Goal: Task Accomplishment & Management: Manage account settings

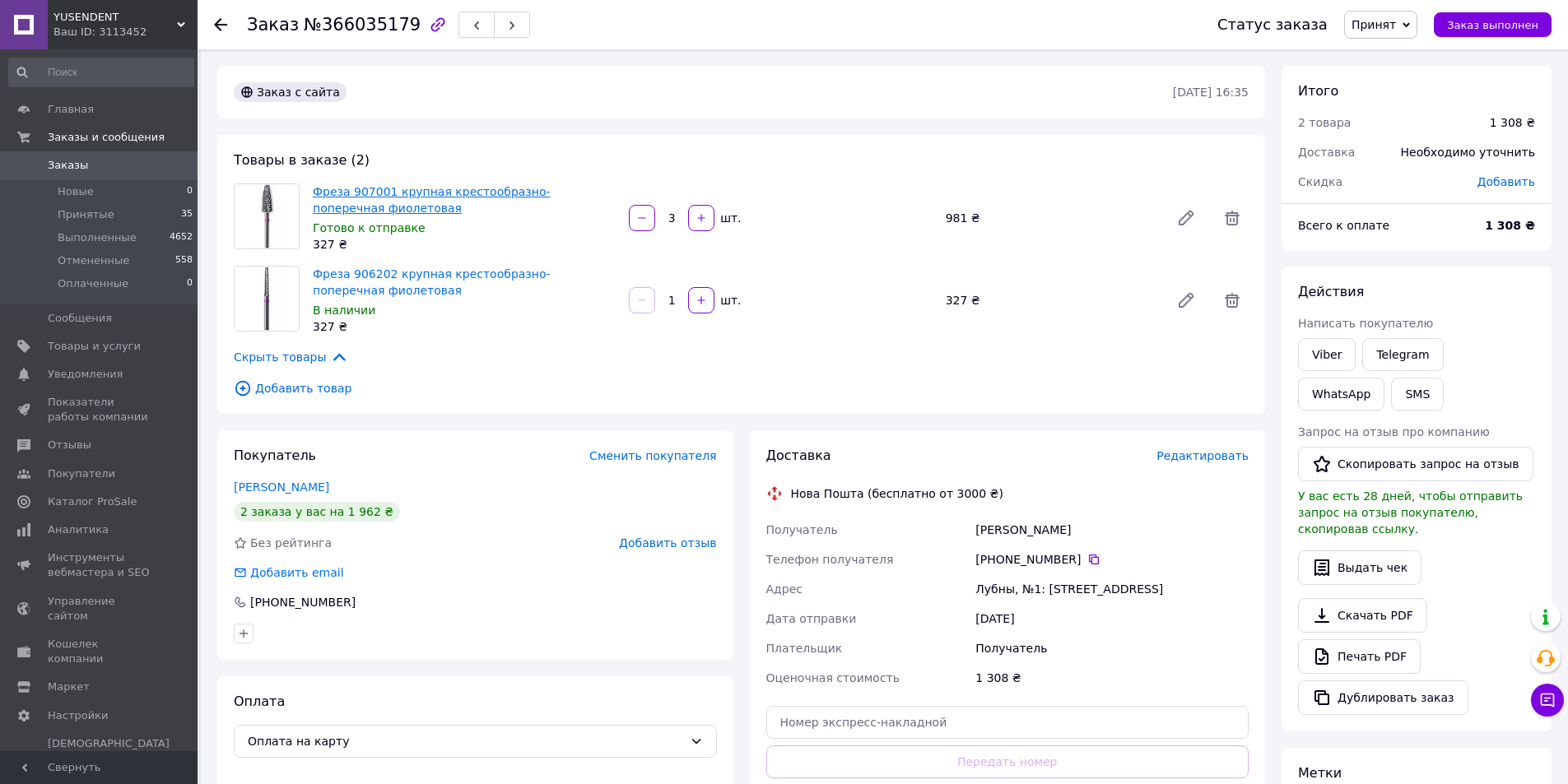
click at [439, 190] on link "Фреза 907001 крупная крестообразно-поперечная фиолетовая" at bounding box center [431, 199] width 237 height 29
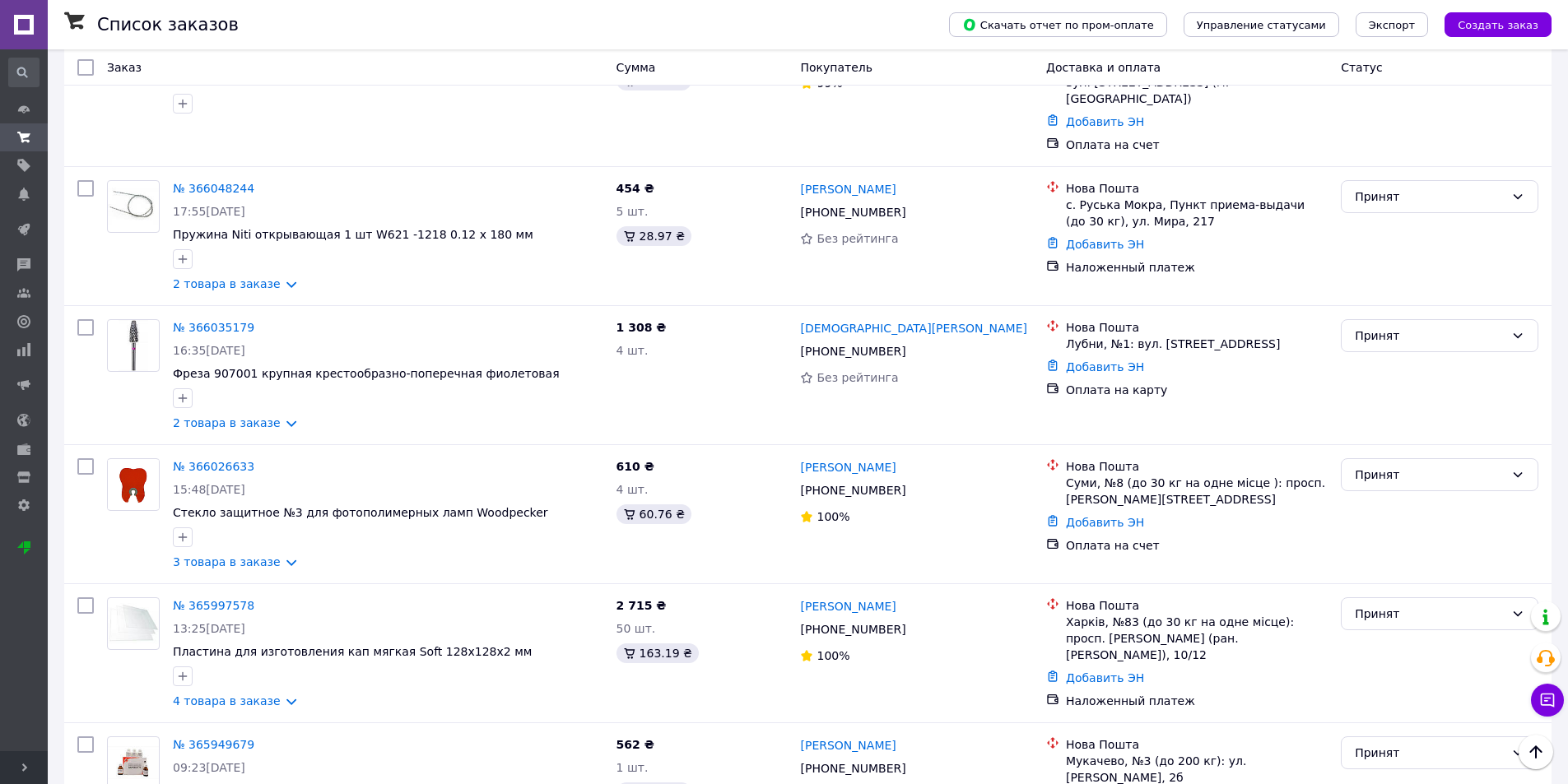
scroll to position [1892, 0]
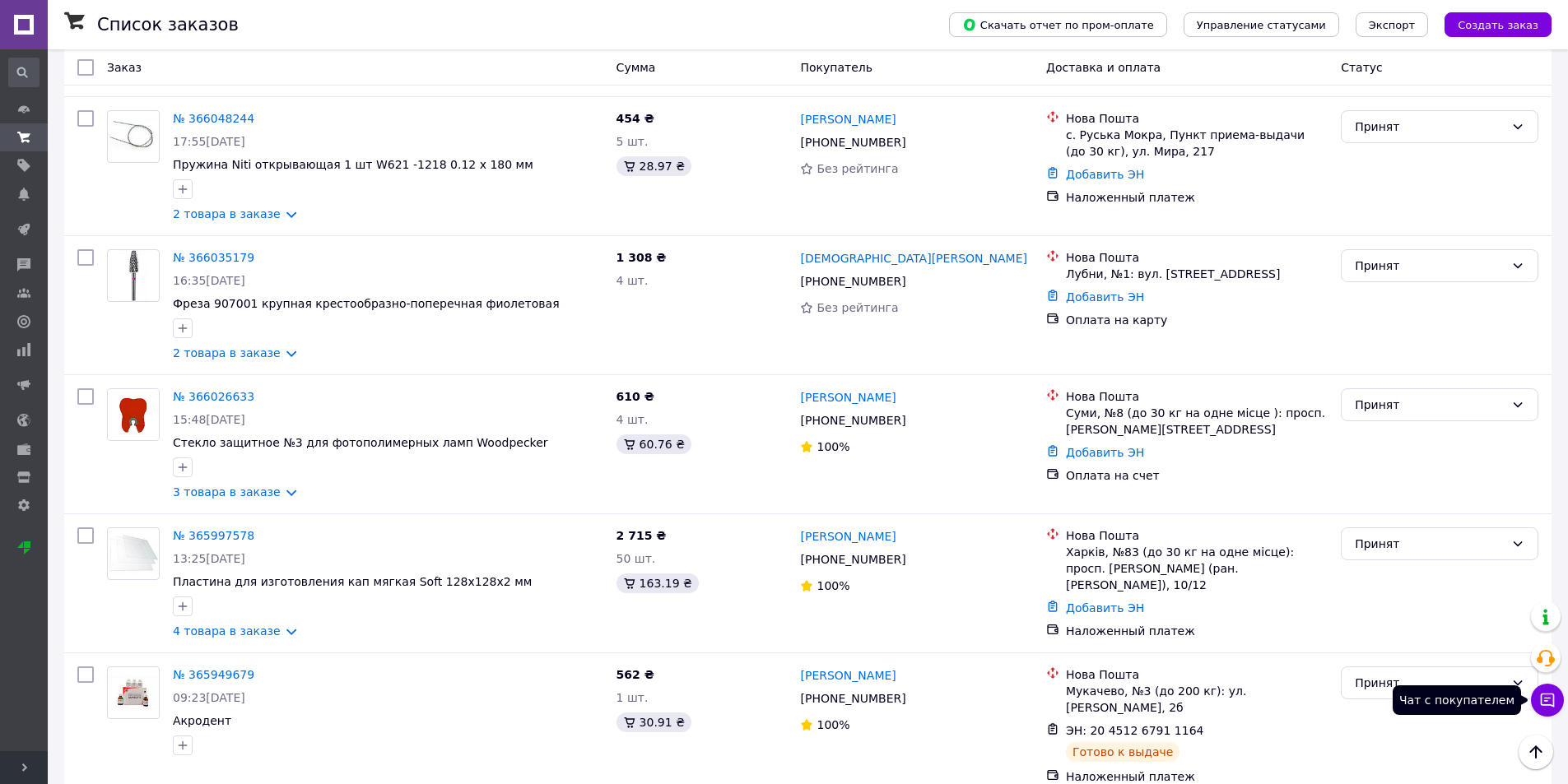
click at [1546, 702] on icon at bounding box center [1547, 700] width 16 height 16
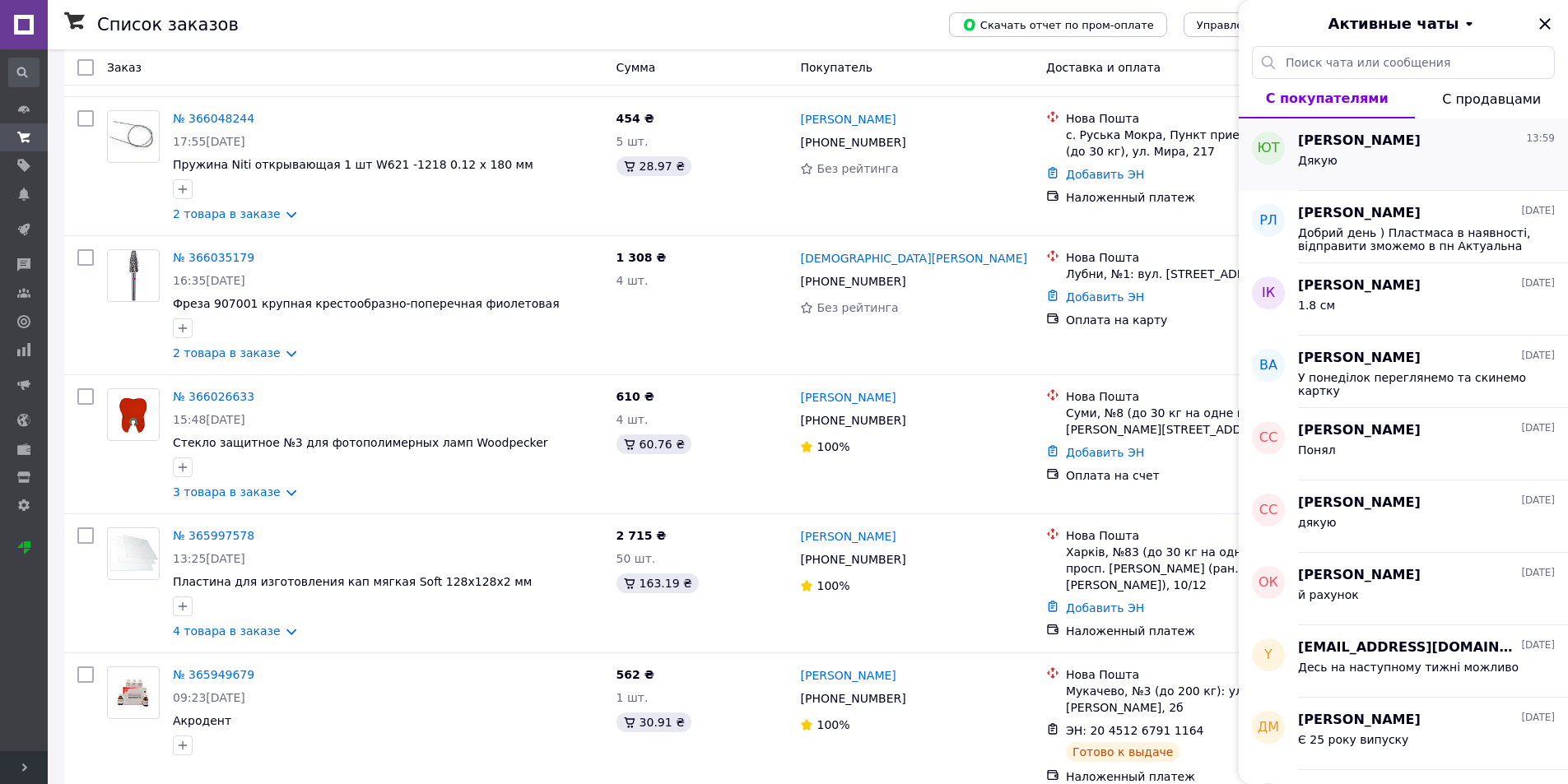
click at [1395, 162] on div "Дякую" at bounding box center [1426, 164] width 256 height 27
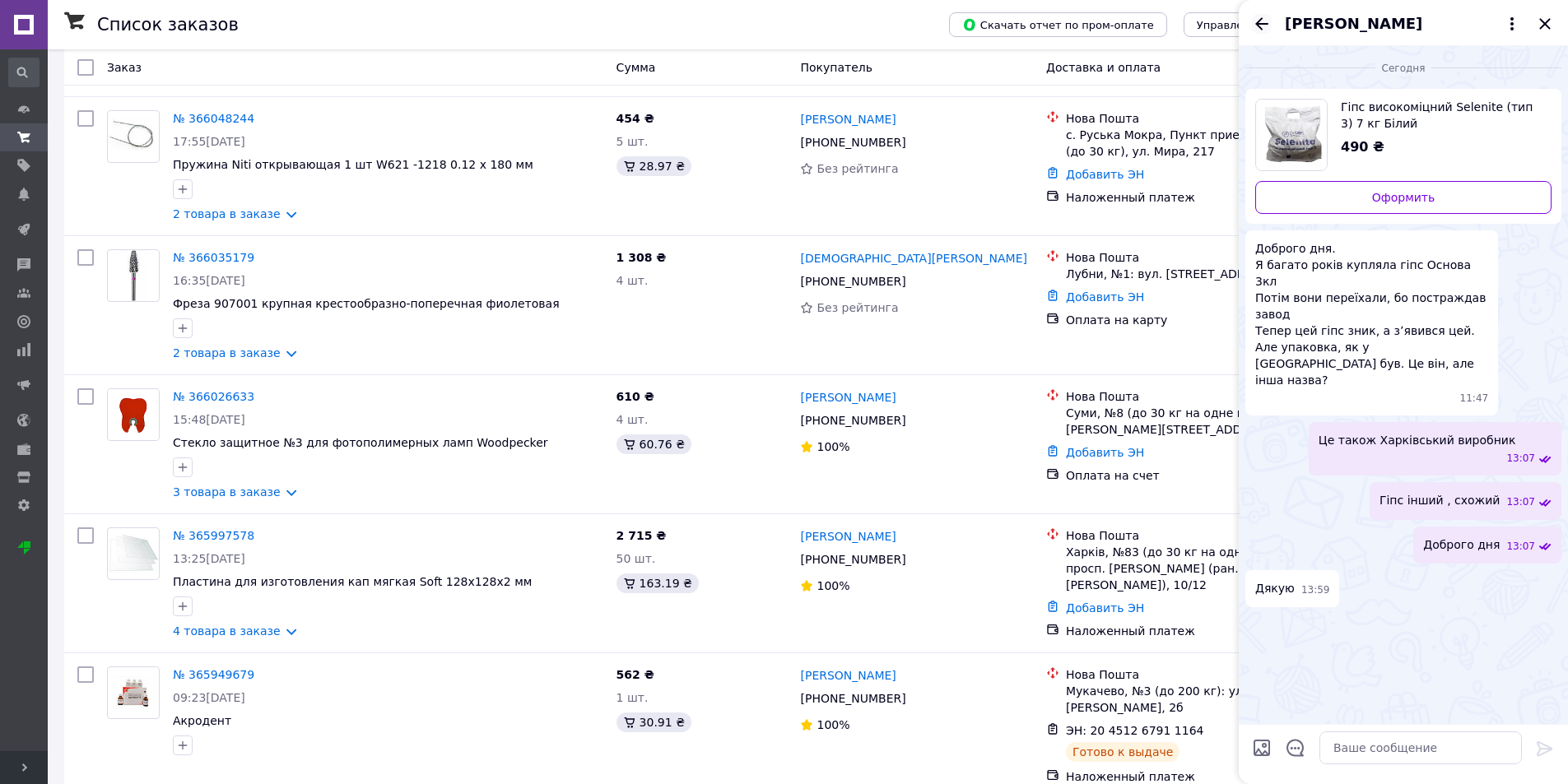
click at [1257, 23] on icon "Назад" at bounding box center [1262, 23] width 13 height 12
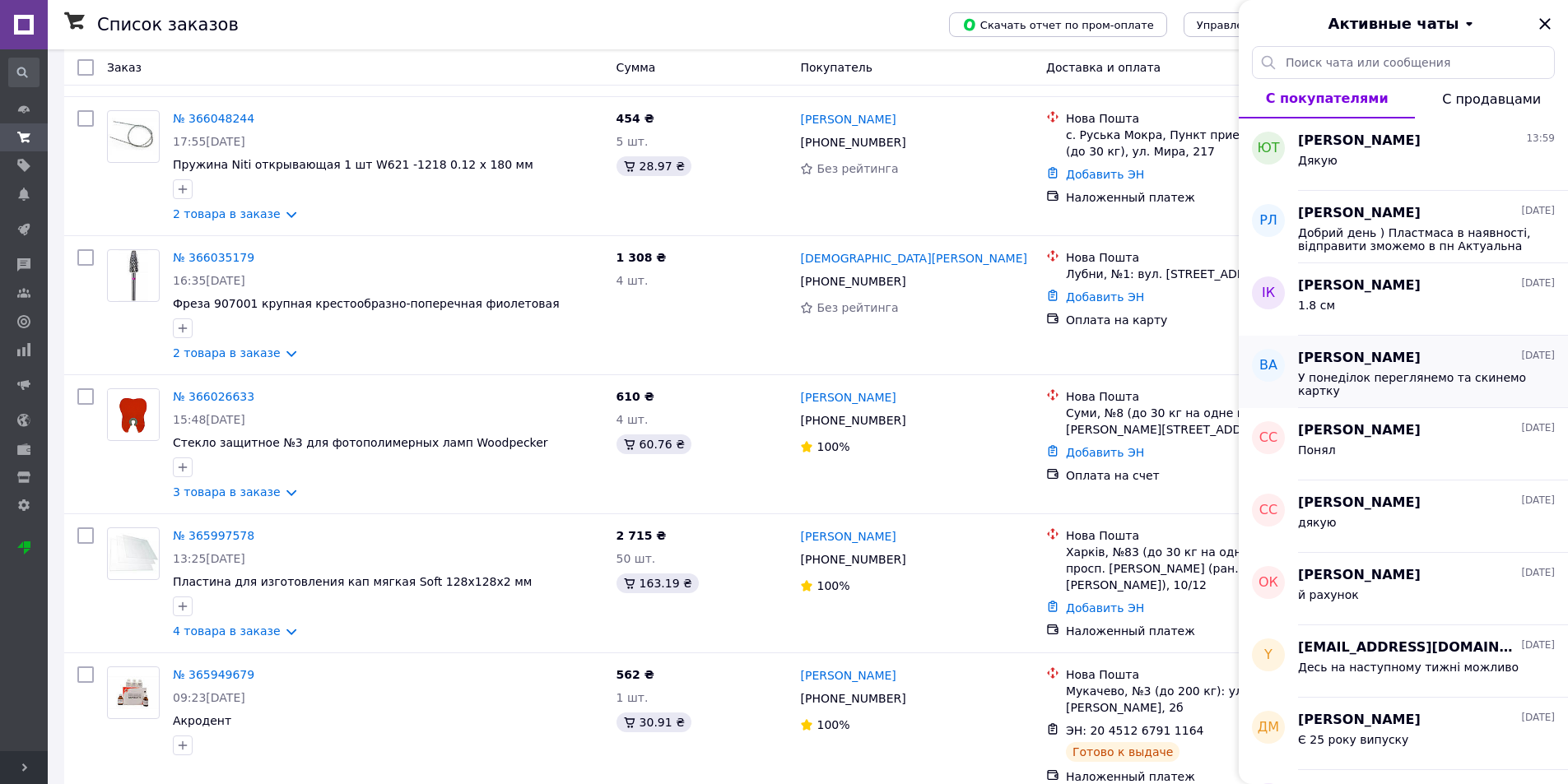
click at [1402, 361] on span "Вардаева Анжелика" at bounding box center [1359, 358] width 123 height 19
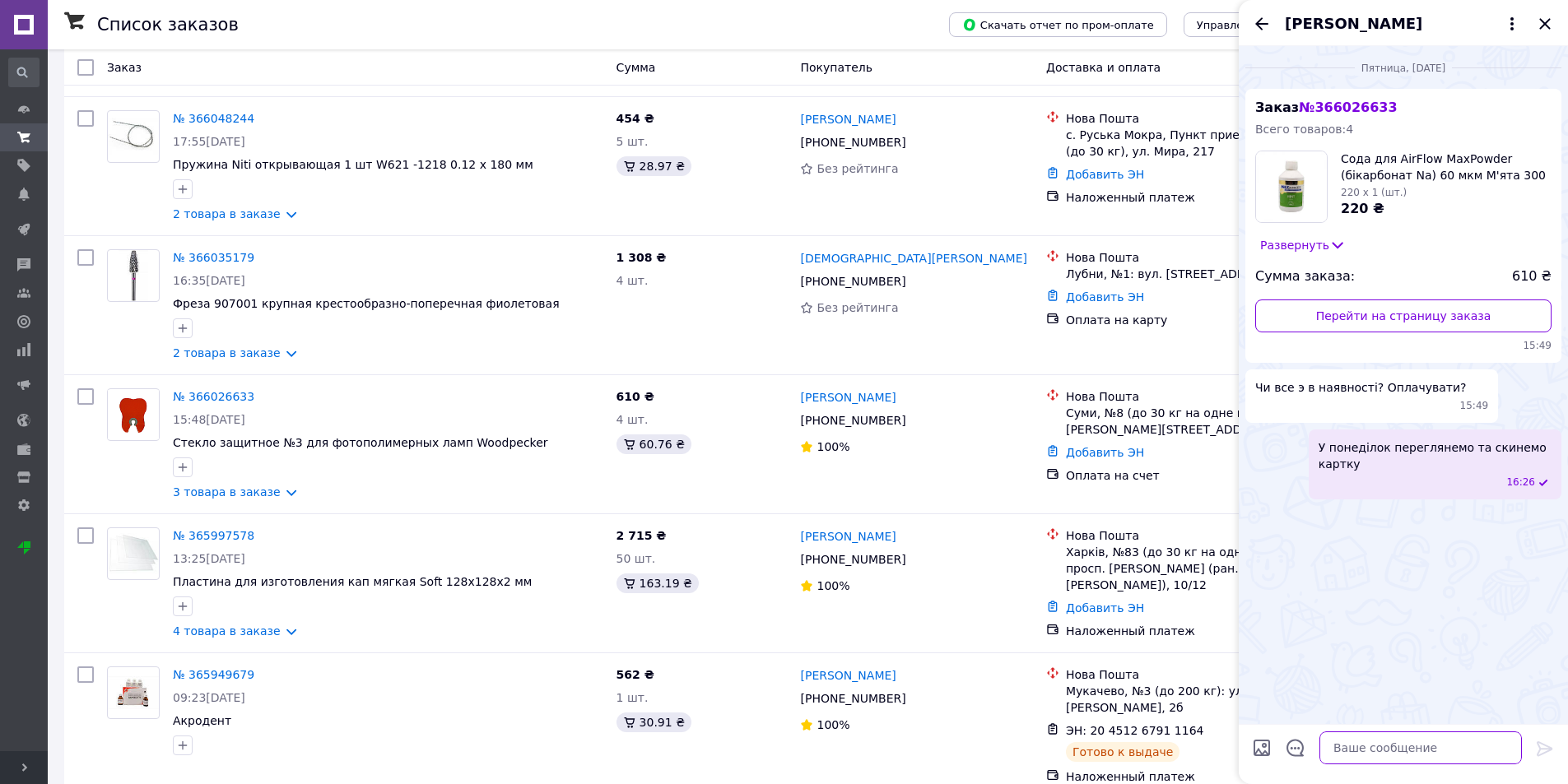
click at [1375, 738] on textarea at bounding box center [1420, 747] width 202 height 33
type textarea "Доброго вечора, все є Завтра відправимо після 17 00"
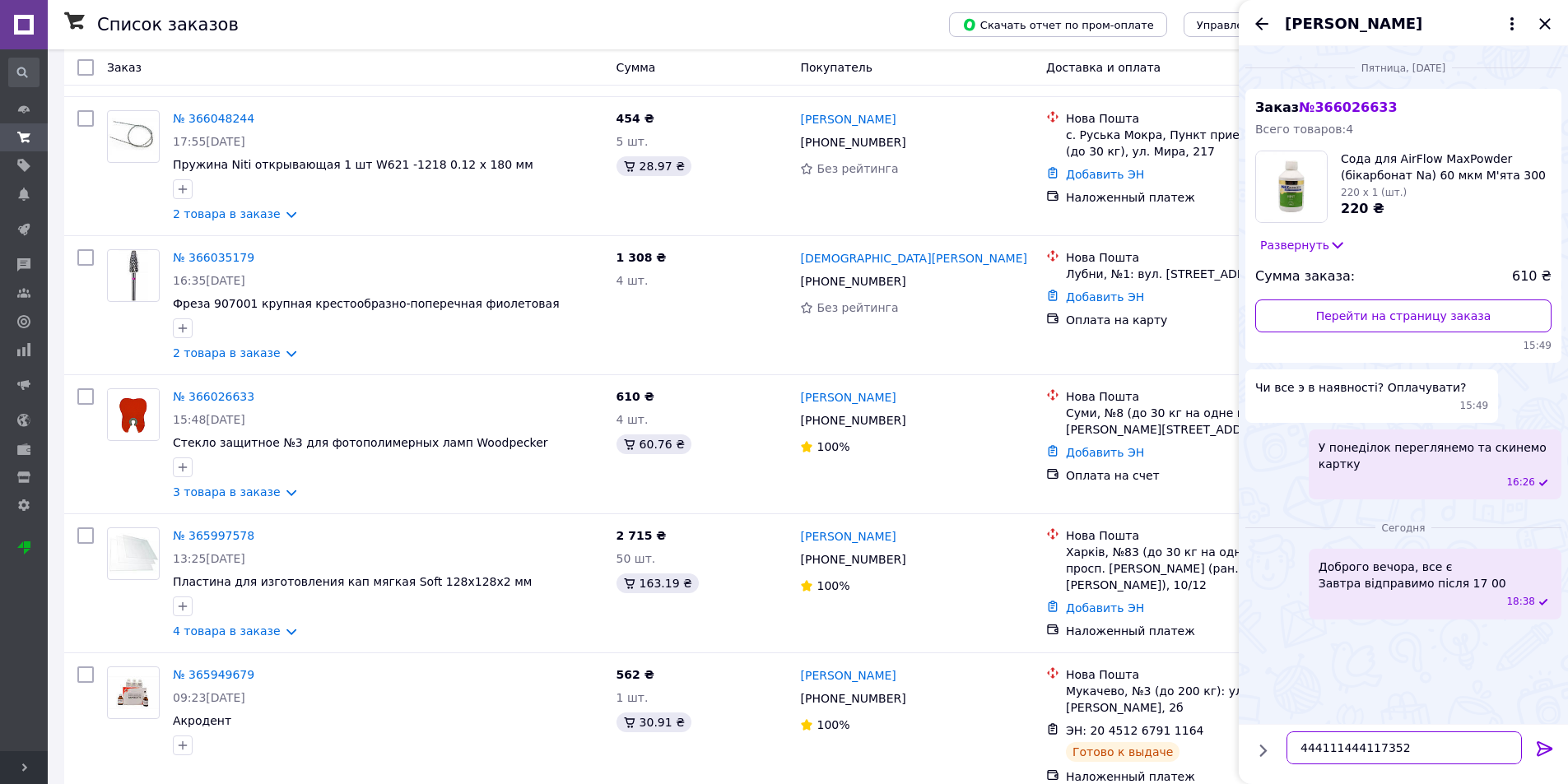
type textarea "4441114441173521"
type textarea "610 грн"
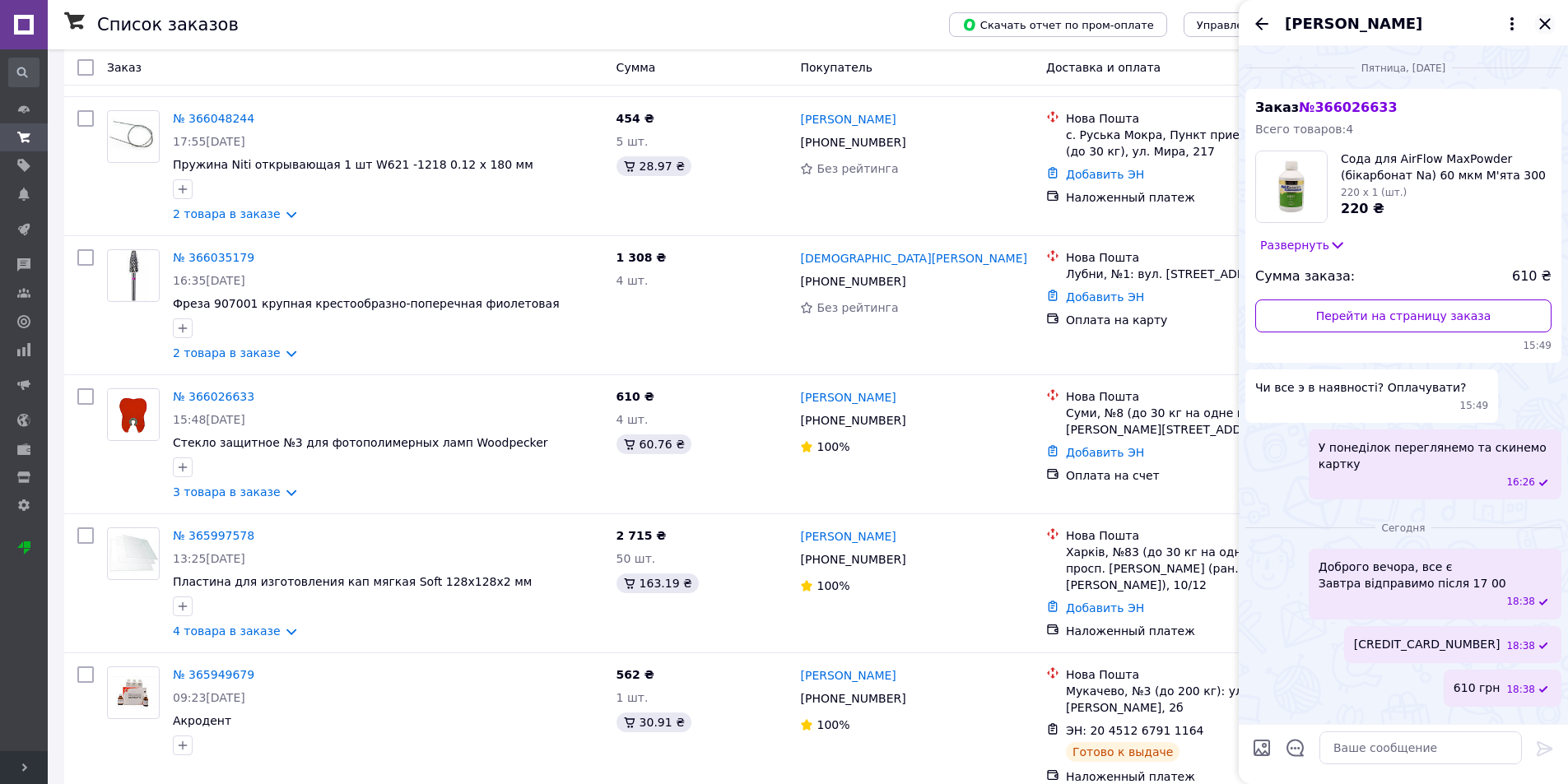
click at [1540, 27] on icon "Закрыть" at bounding box center [1544, 24] width 20 height 20
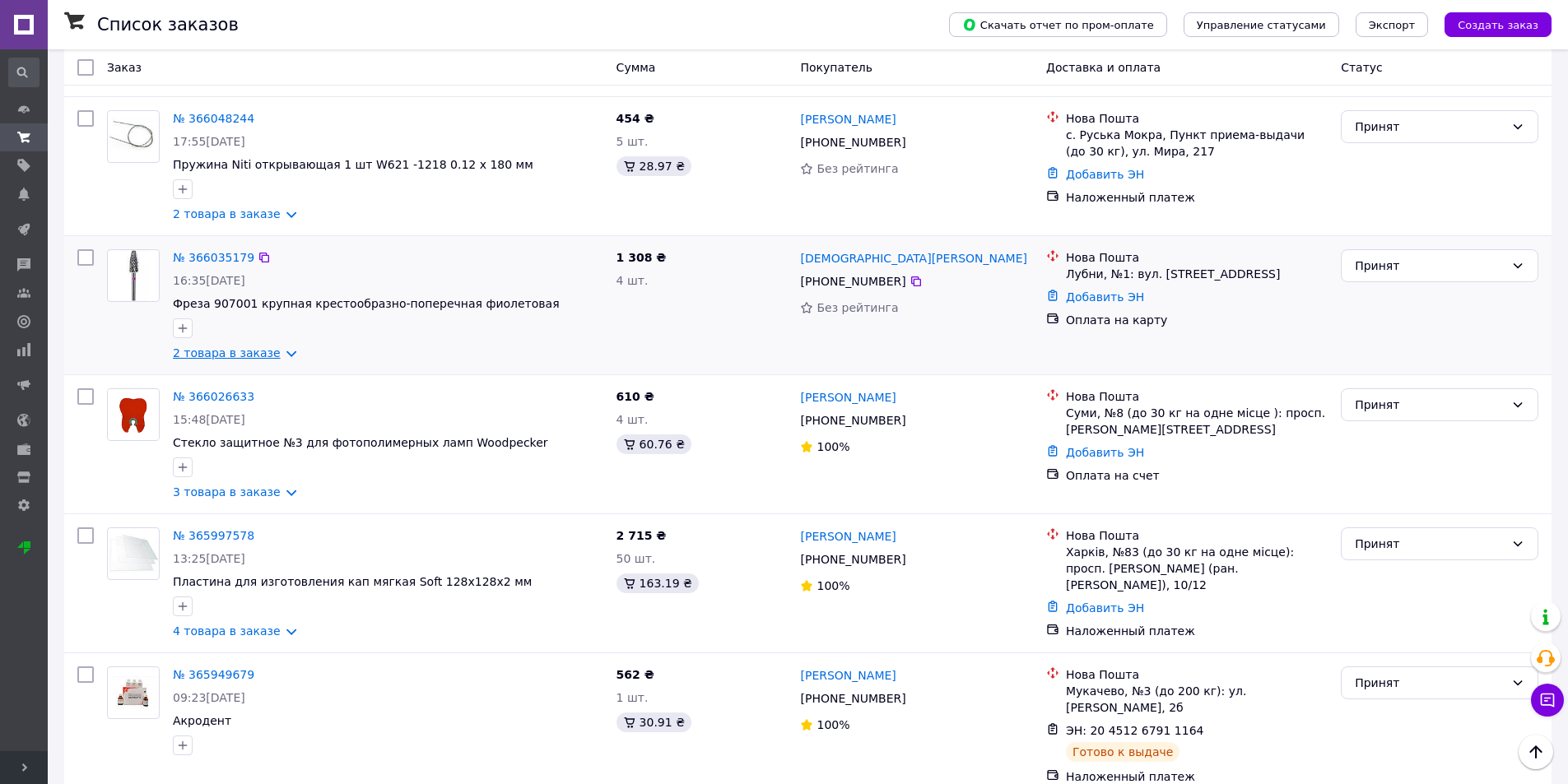
click at [277, 346] on link "2 товара в заказе" at bounding box center [227, 353] width 108 height 13
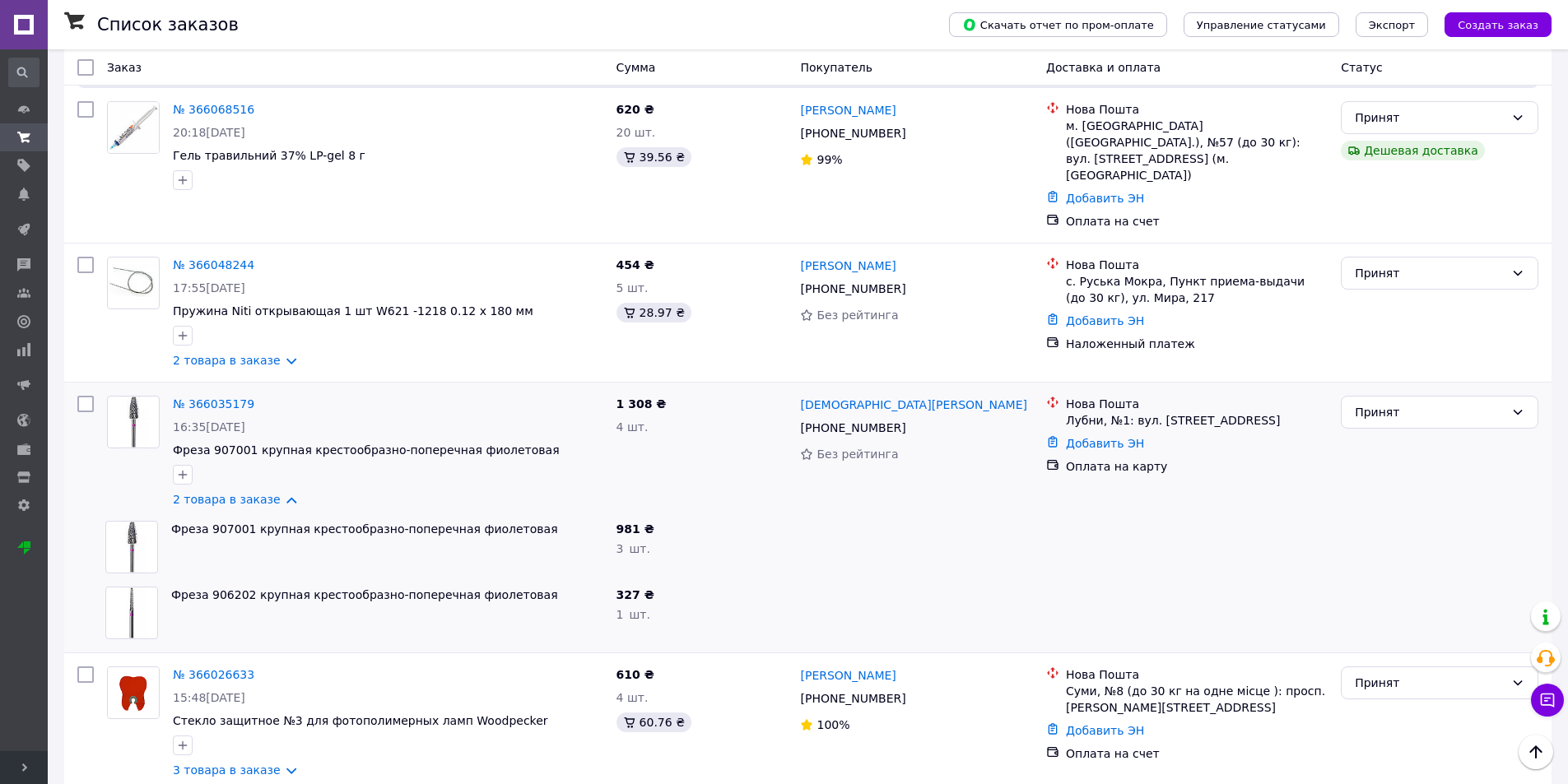
scroll to position [1727, 0]
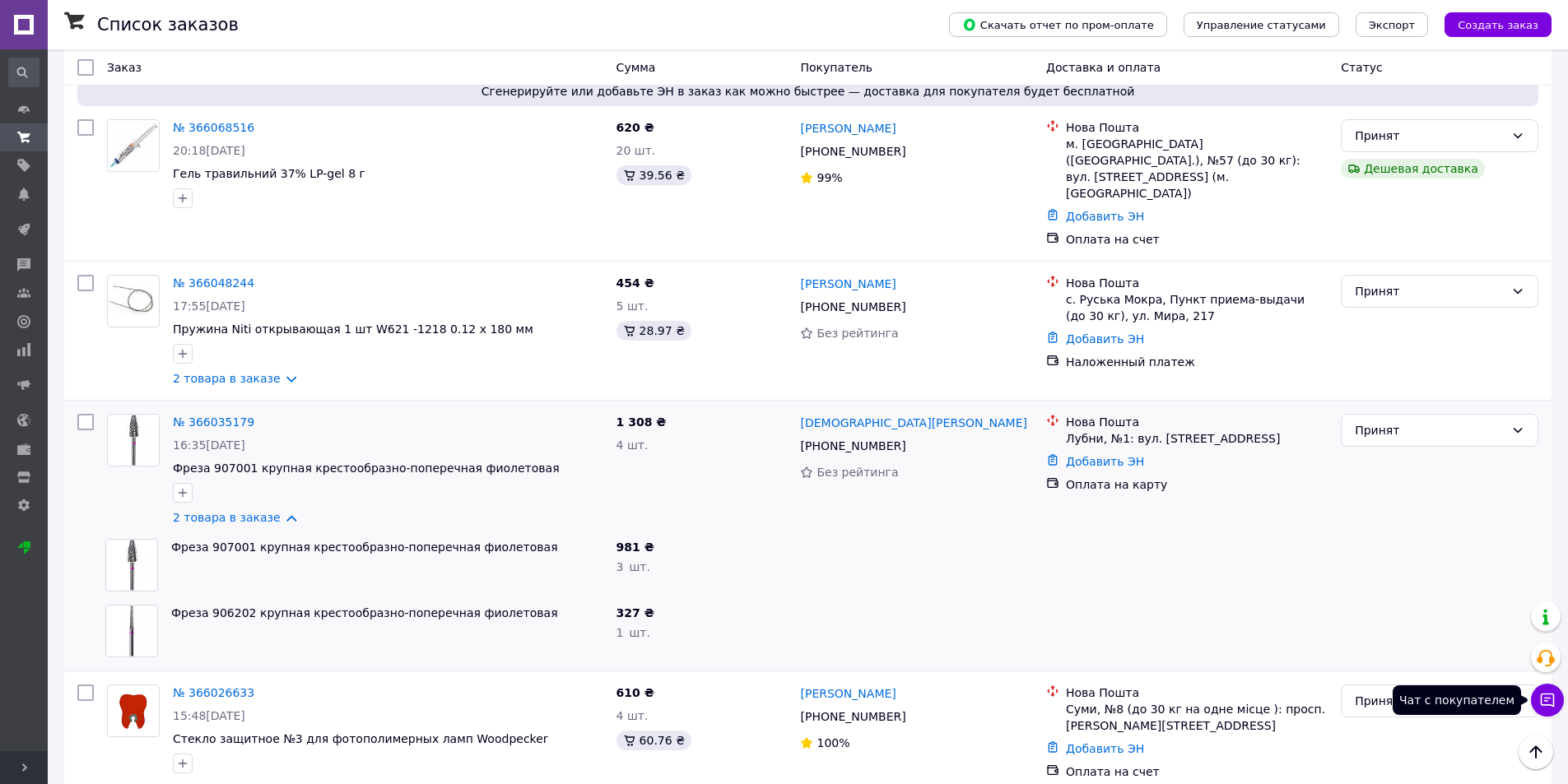
click at [1559, 696] on button "Чат с покупателем" at bounding box center [1547, 700] width 33 height 33
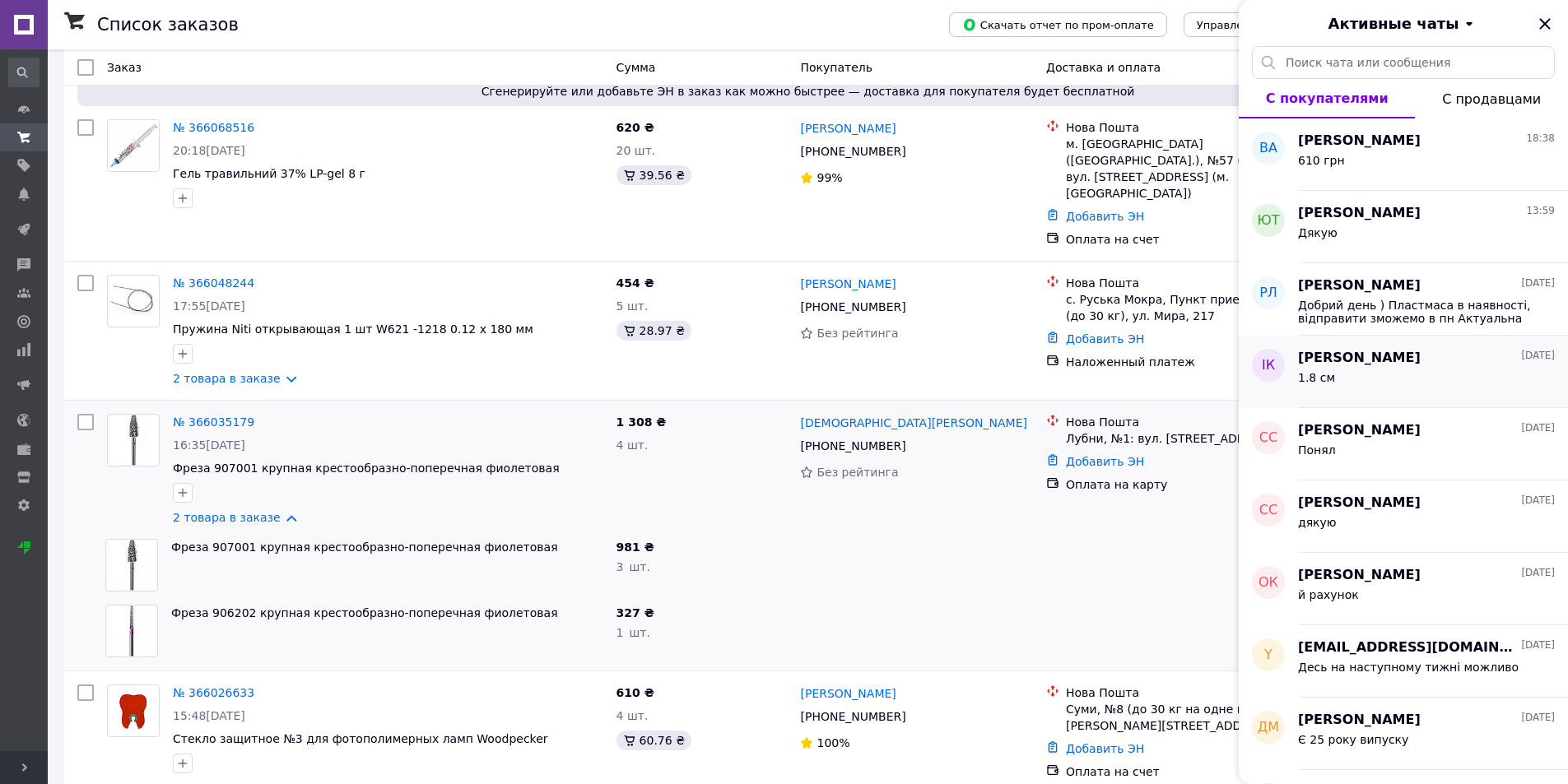
click at [1396, 362] on div "Іван Країло 10.10.2025" at bounding box center [1426, 358] width 256 height 19
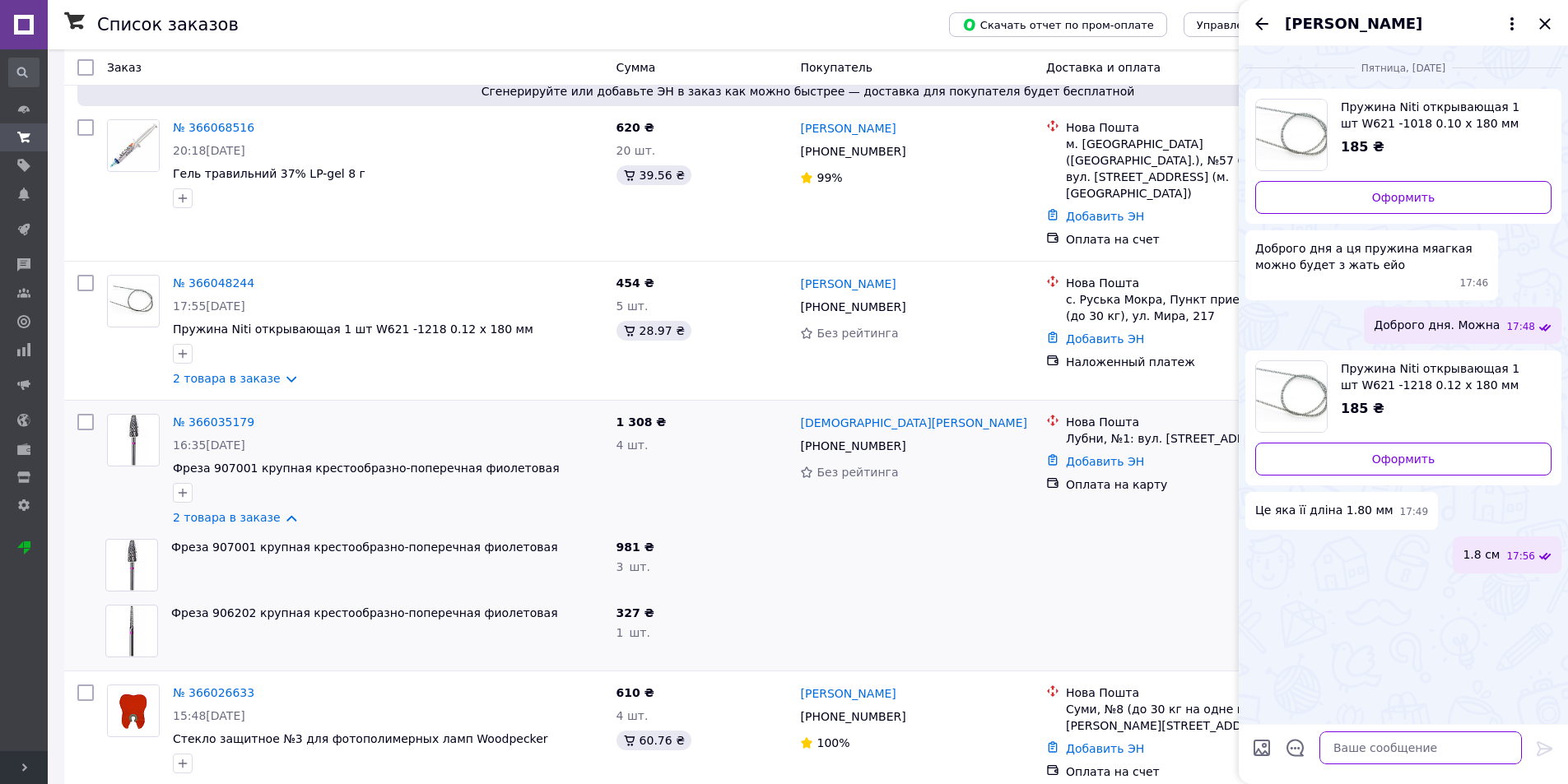
click at [1398, 738] on textarea at bounding box center [1420, 747] width 202 height 33
type textarea "Доброго вечора"
type textarea "Завтра відправимо наложкою"
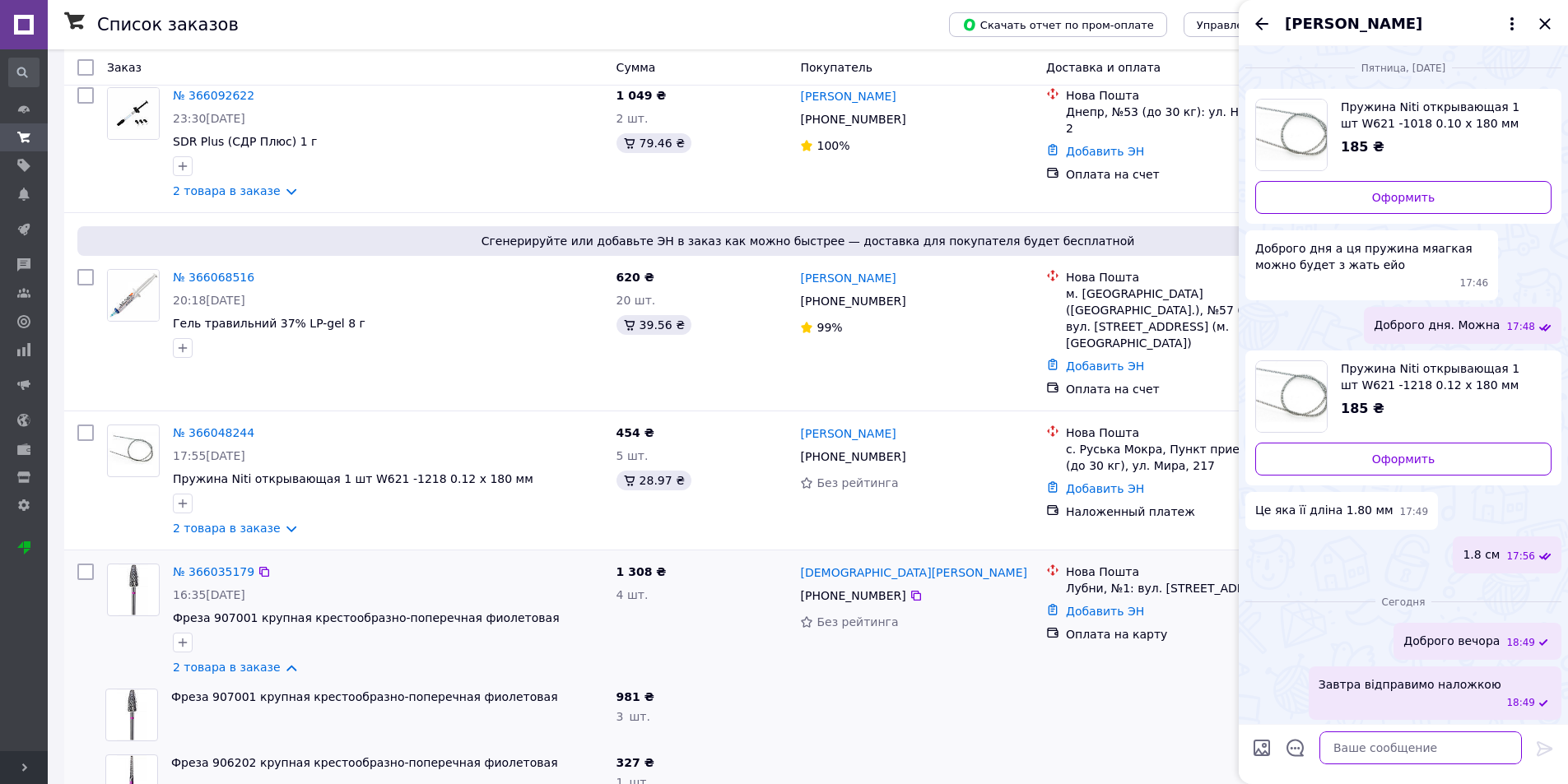
scroll to position [1563, 0]
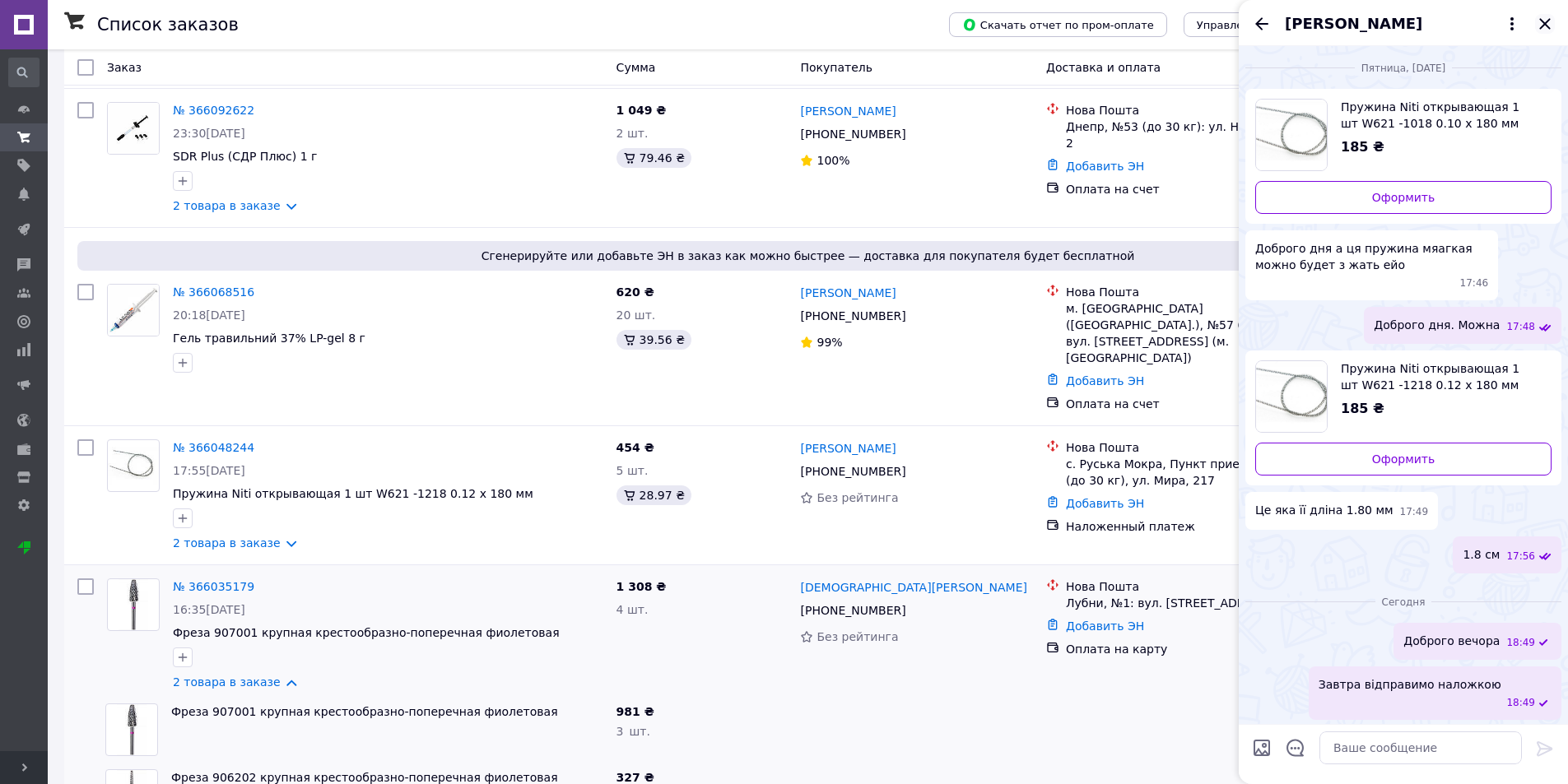
click at [1547, 17] on icon "Закрыть" at bounding box center [1544, 24] width 20 height 20
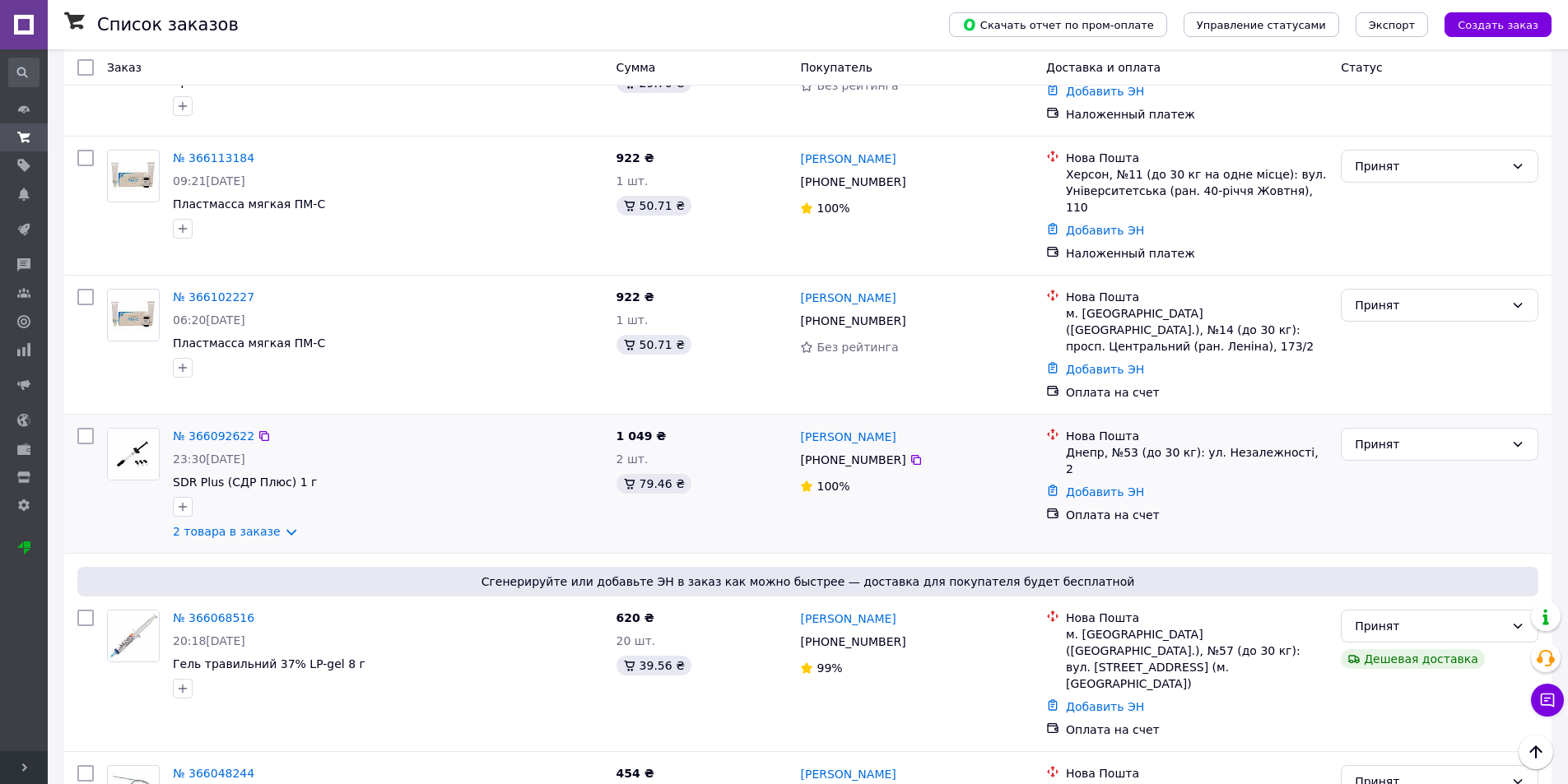
scroll to position [1234, 0]
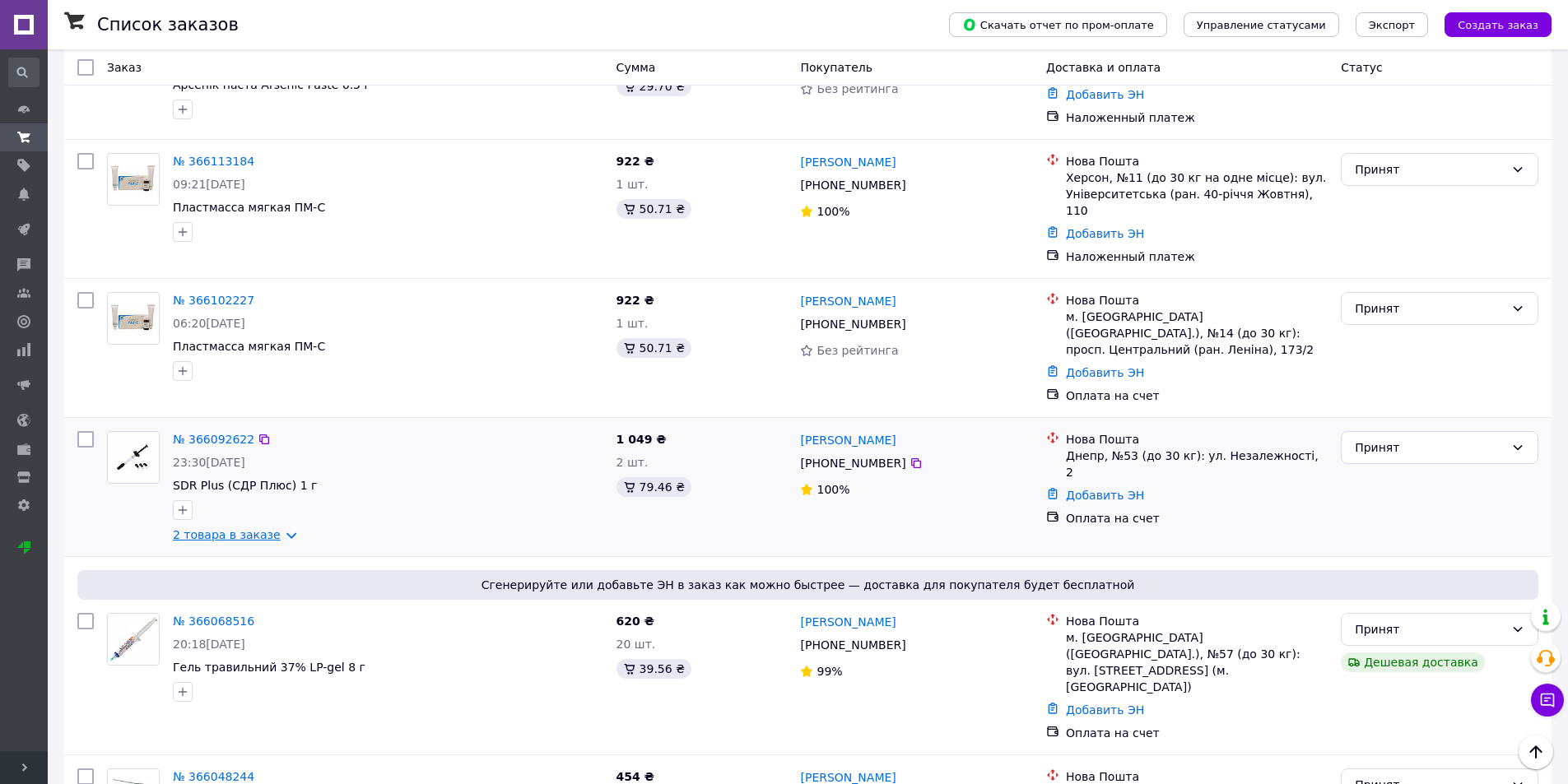
click at [245, 528] on link "2 товара в заказе" at bounding box center [227, 534] width 108 height 13
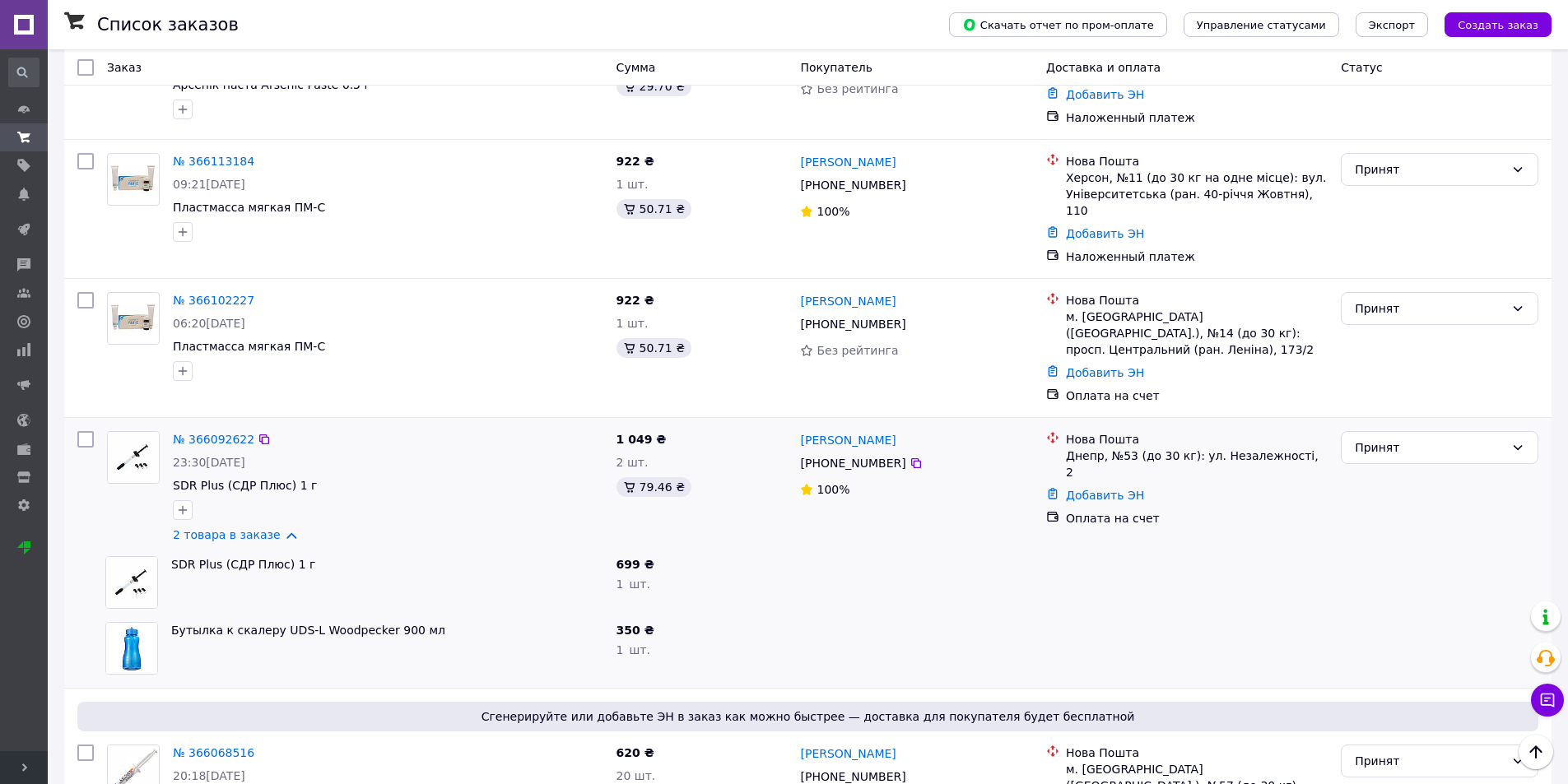
click at [1104, 510] on div "Оплата на счет" at bounding box center [1197, 517] width 262 height 16
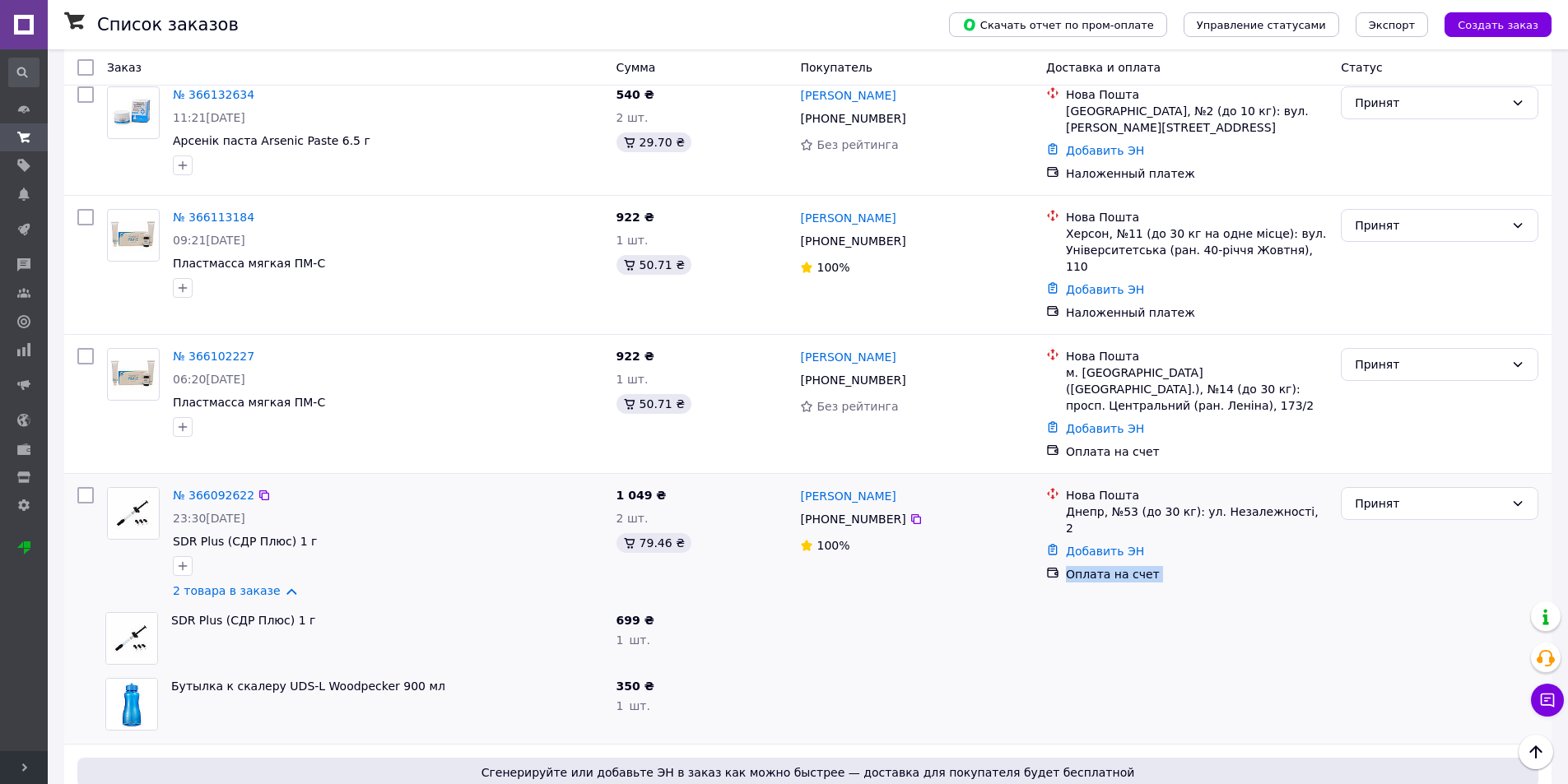
scroll to position [1151, 0]
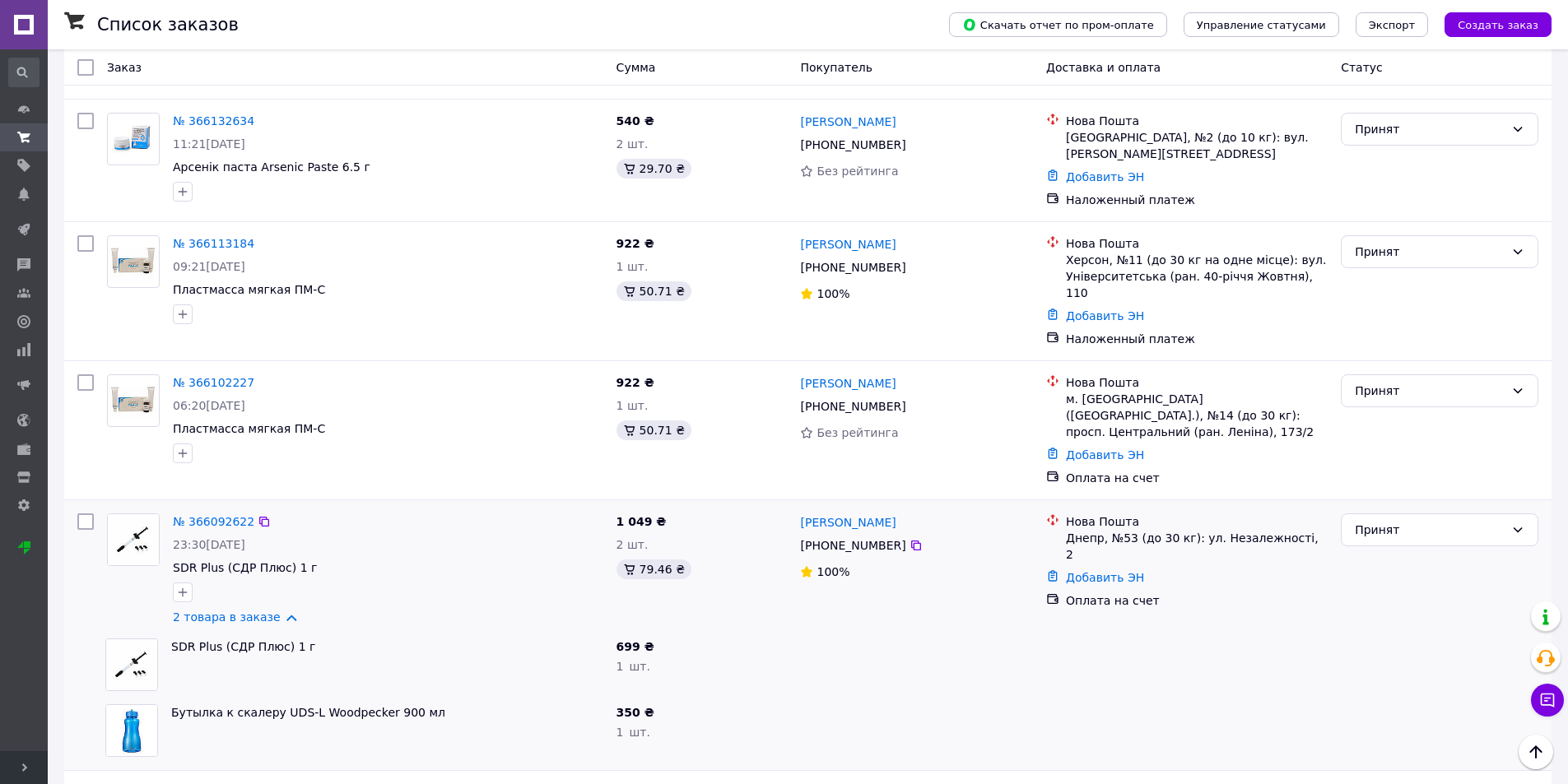
click at [486, 512] on div "№ 366092622" at bounding box center [387, 521] width 434 height 20
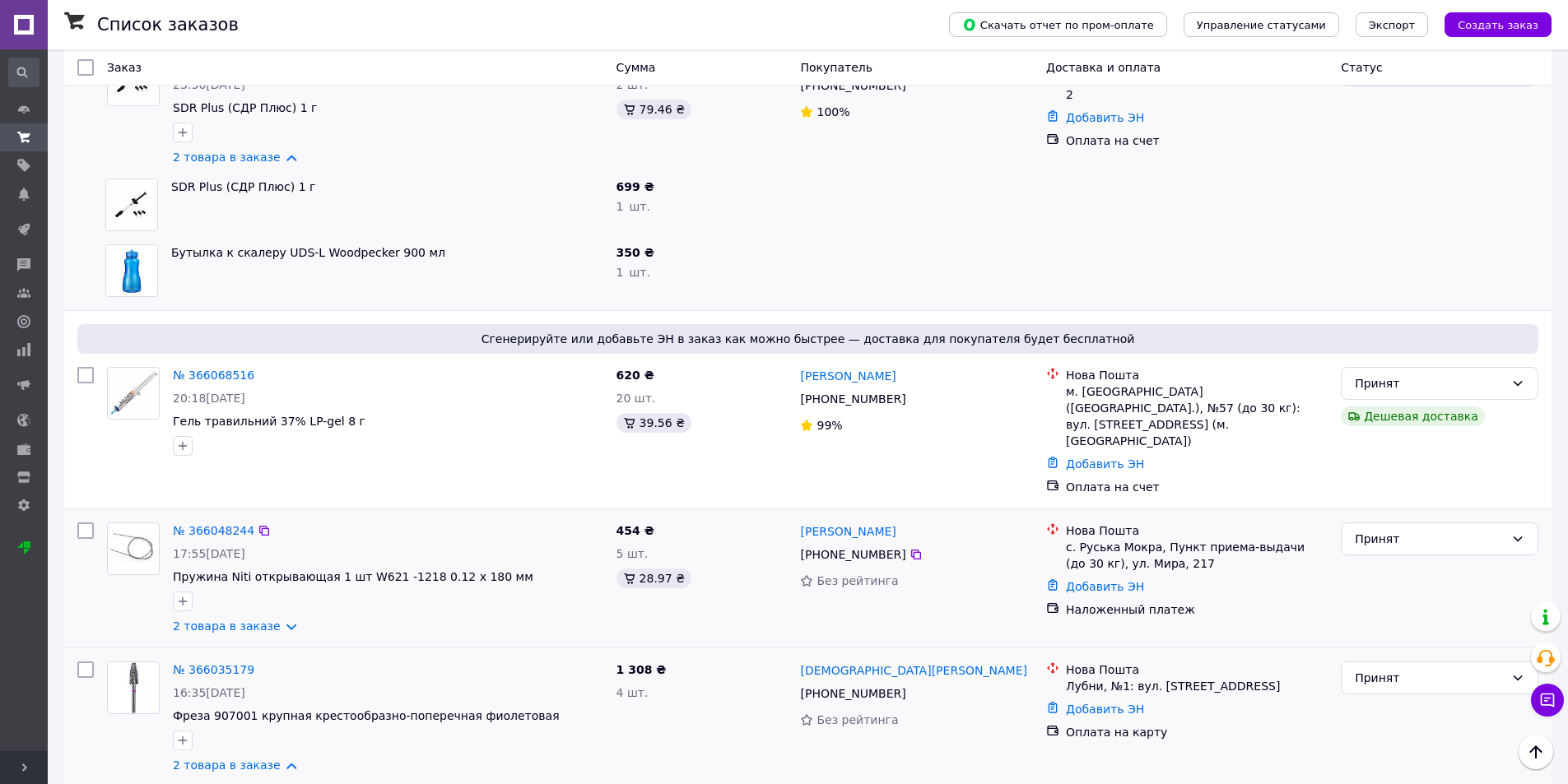
scroll to position [1645, 0]
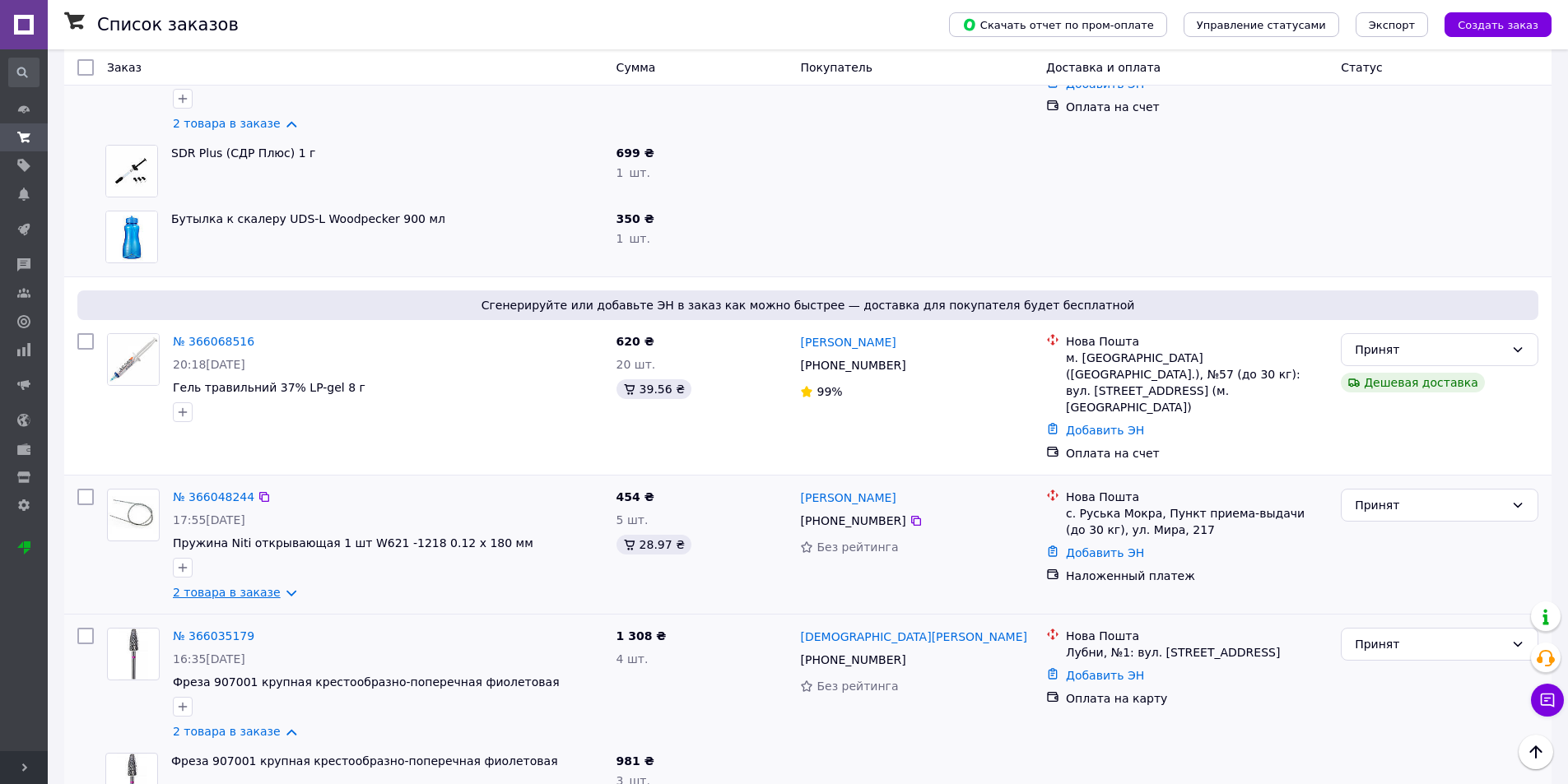
click at [277, 586] on link "2 товара в заказе" at bounding box center [227, 592] width 108 height 13
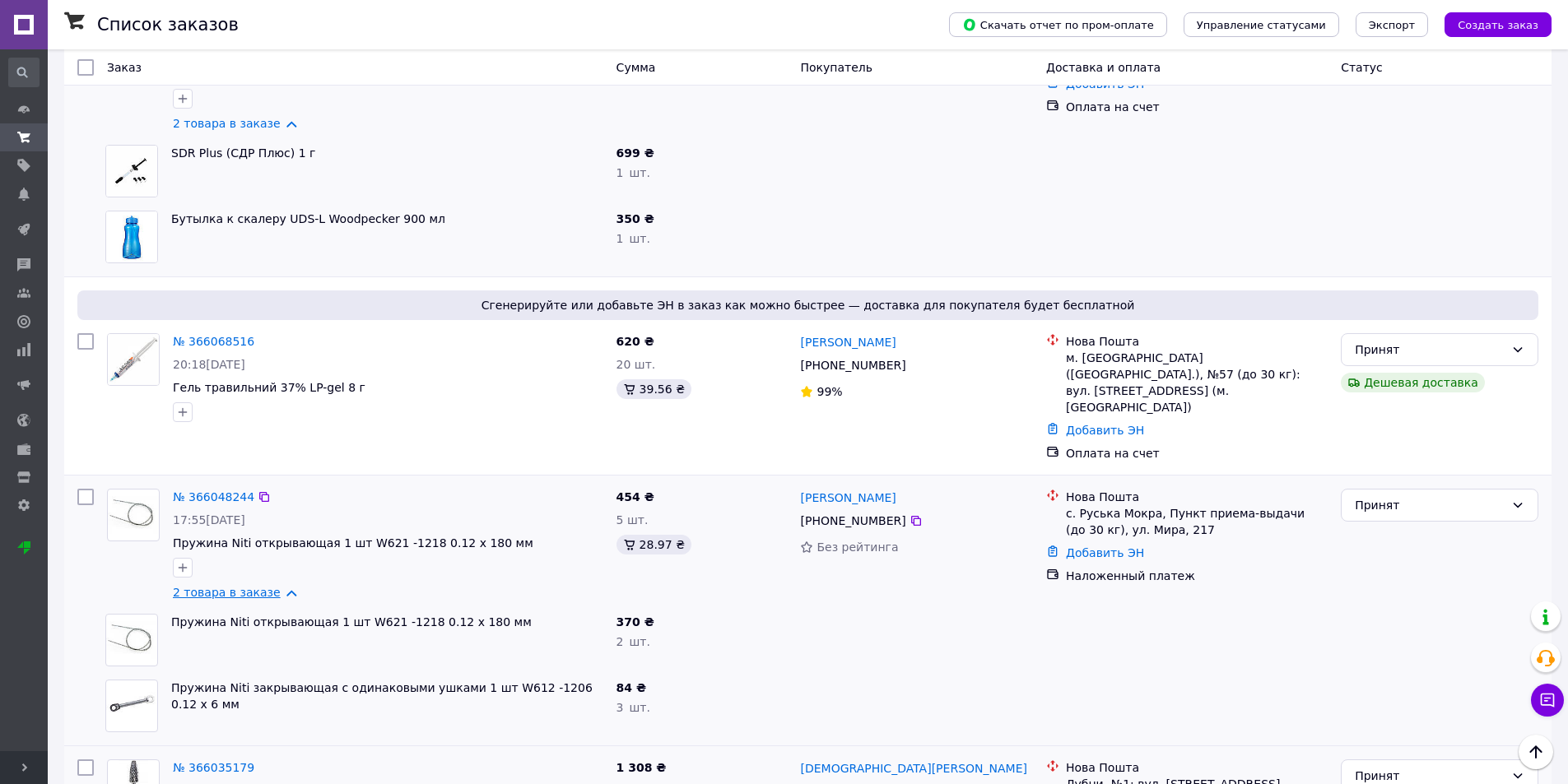
click at [277, 586] on link "2 товара в заказе" at bounding box center [227, 592] width 108 height 13
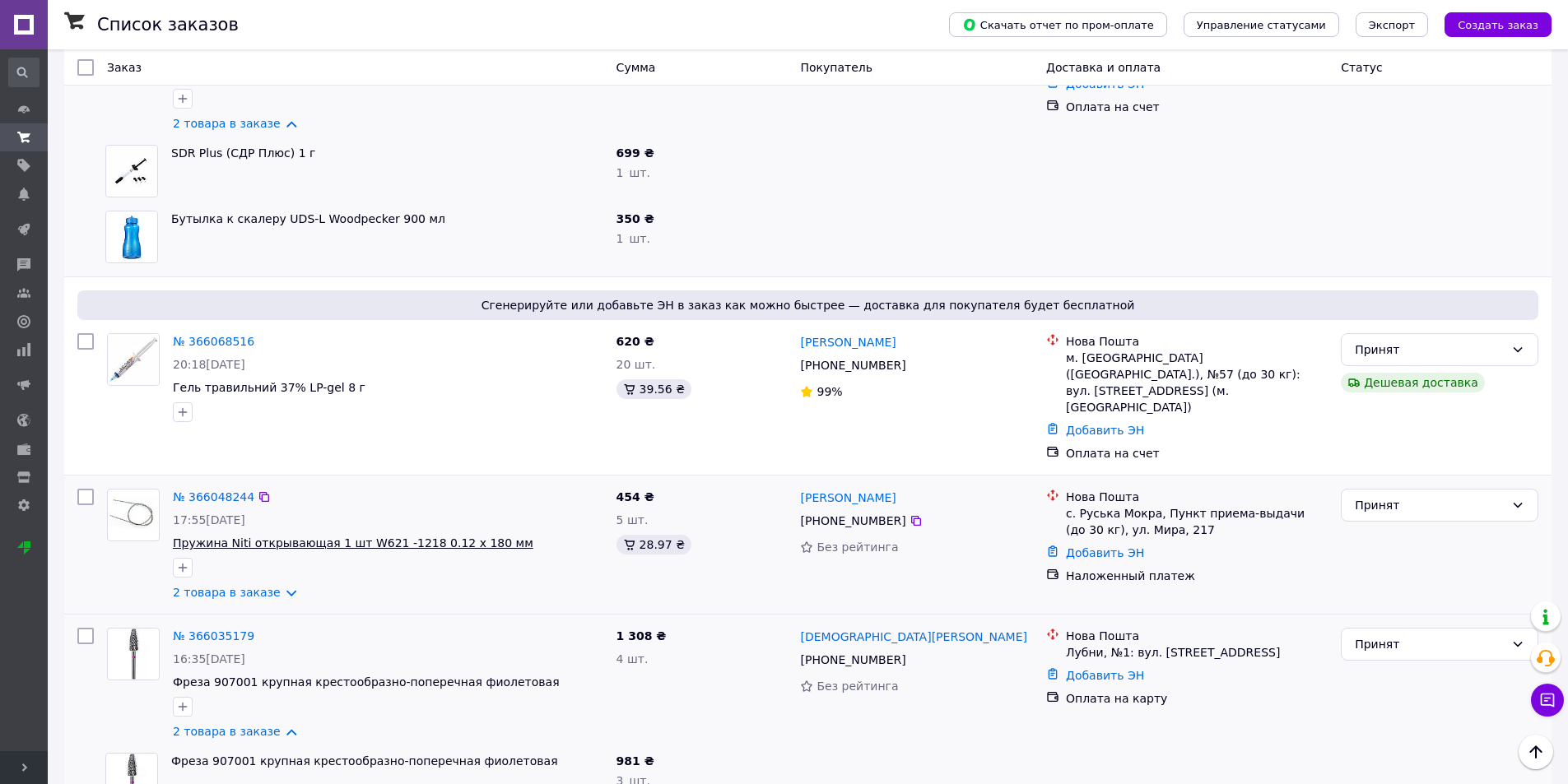
scroll to position [1481, 0]
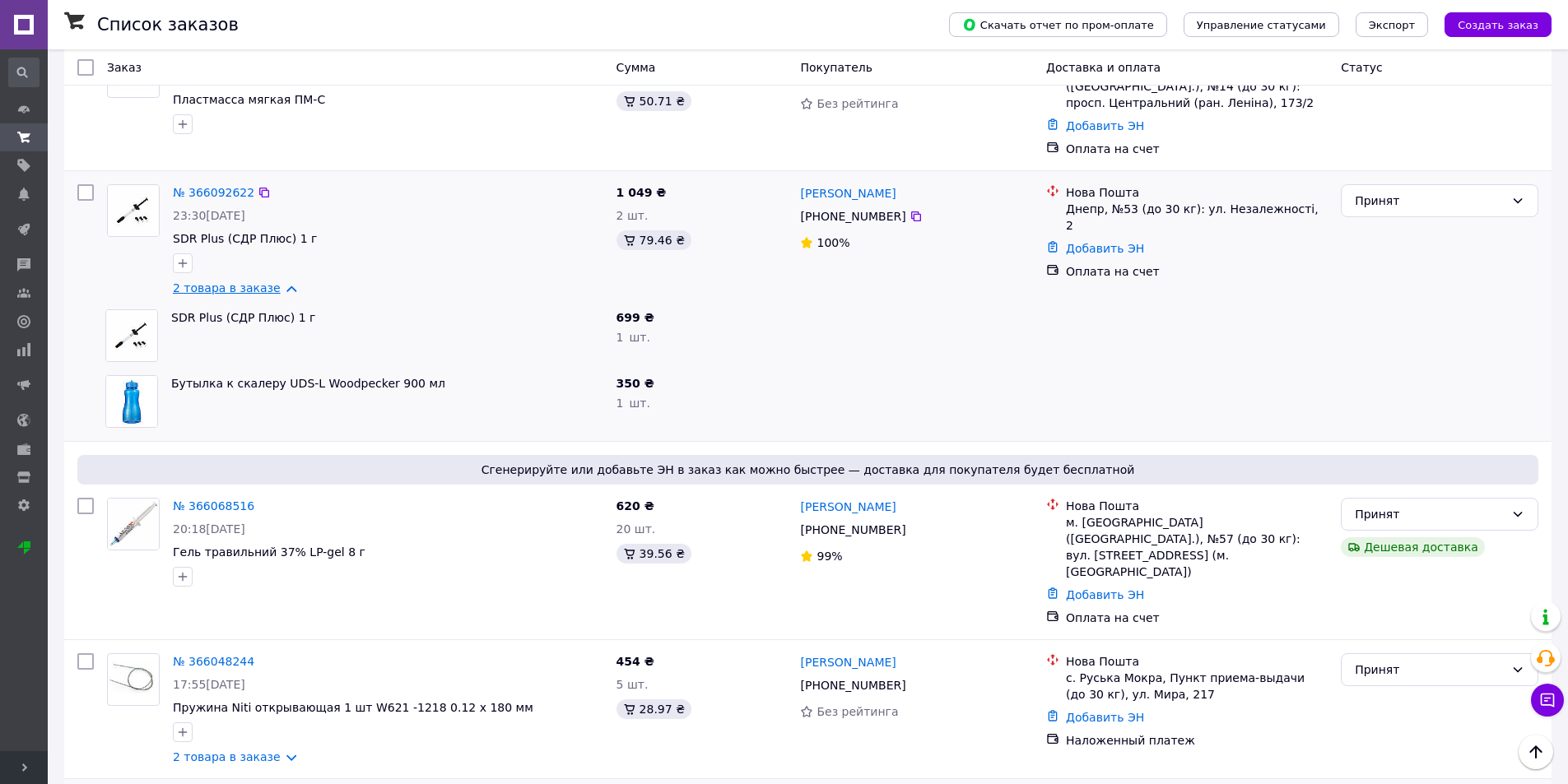
click at [274, 281] on link "2 товара в заказе" at bounding box center [227, 288] width 108 height 13
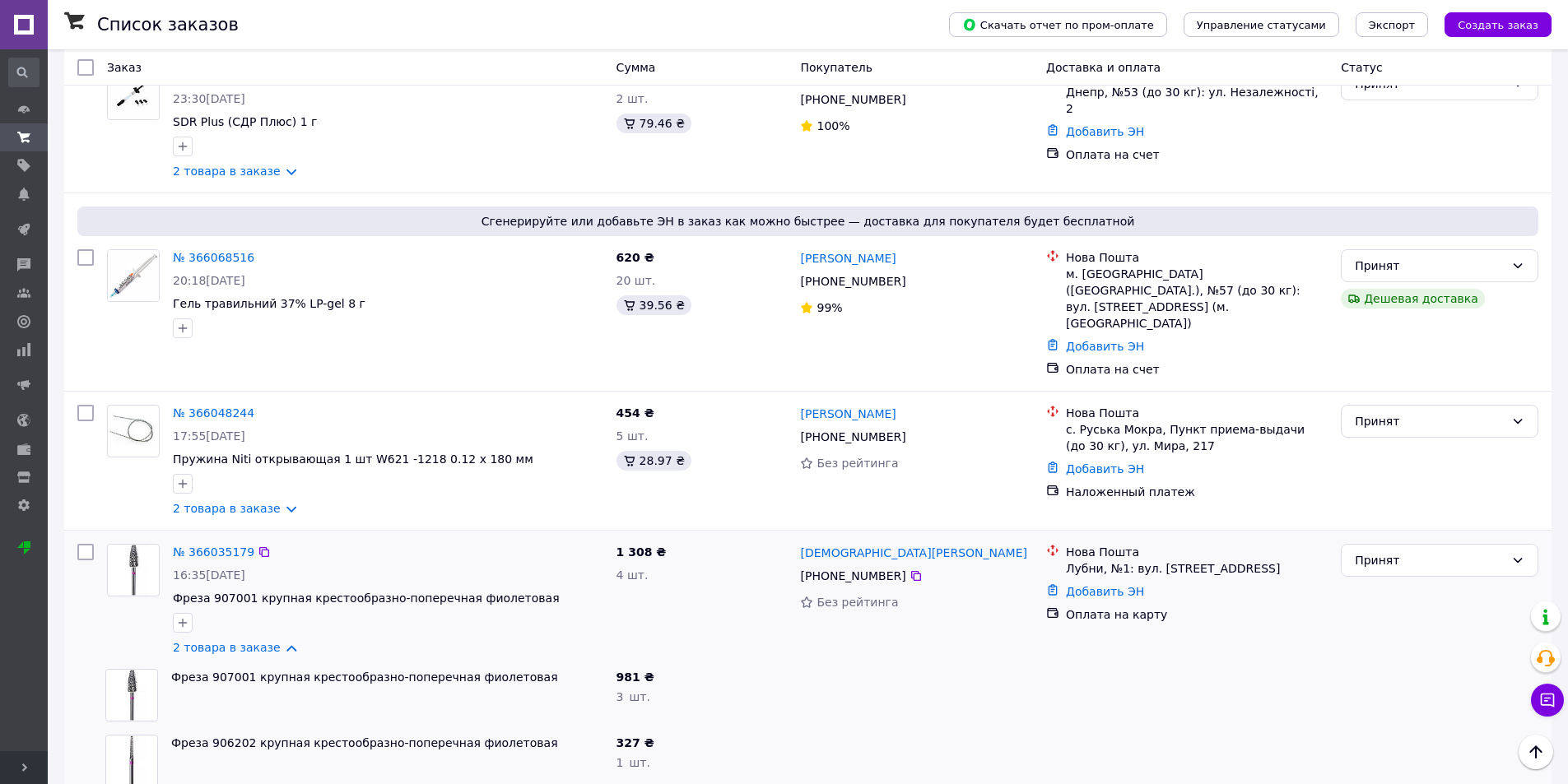
scroll to position [1645, 0]
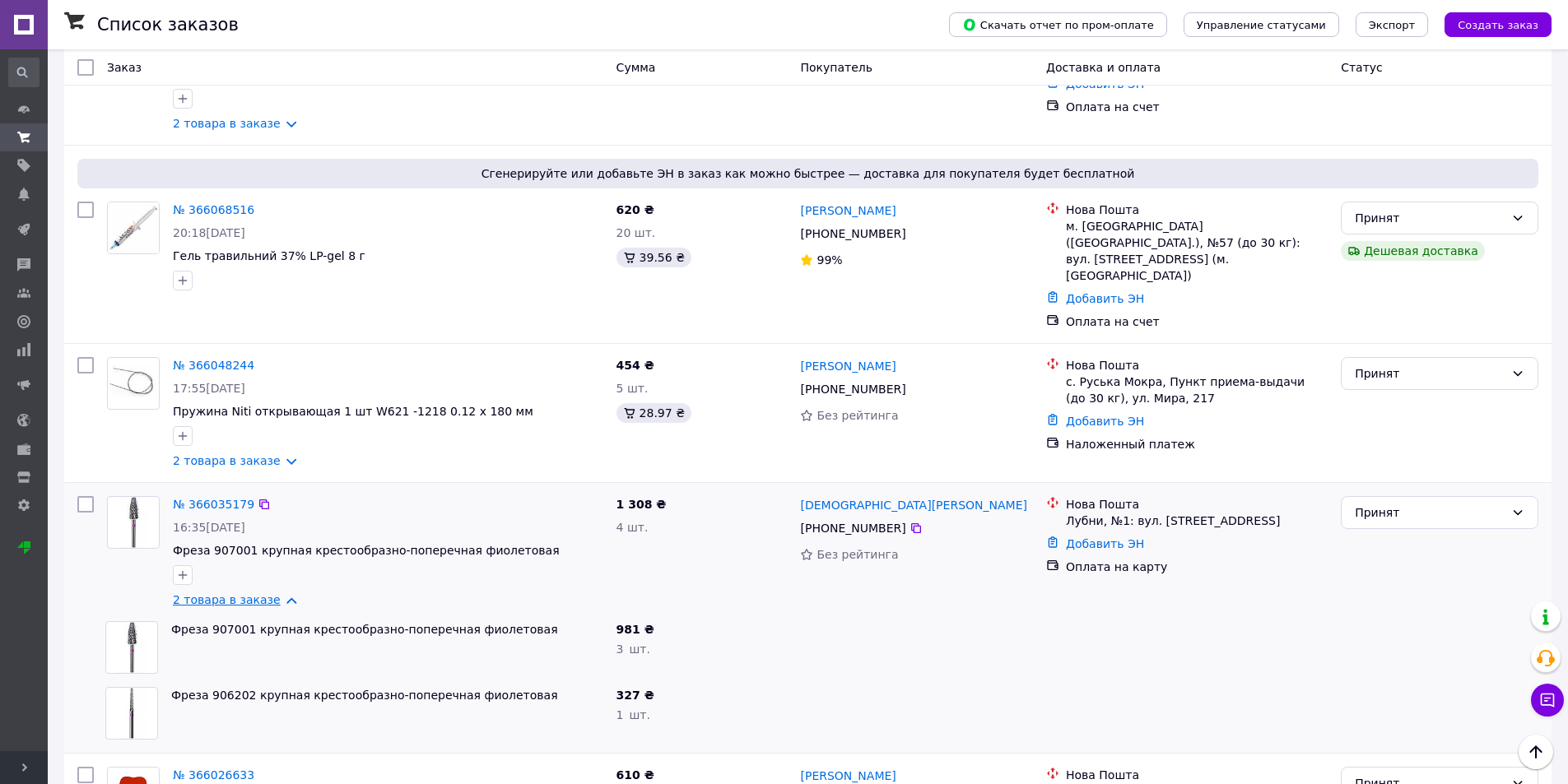
click at [269, 593] on link "2 товара в заказе" at bounding box center [227, 600] width 108 height 13
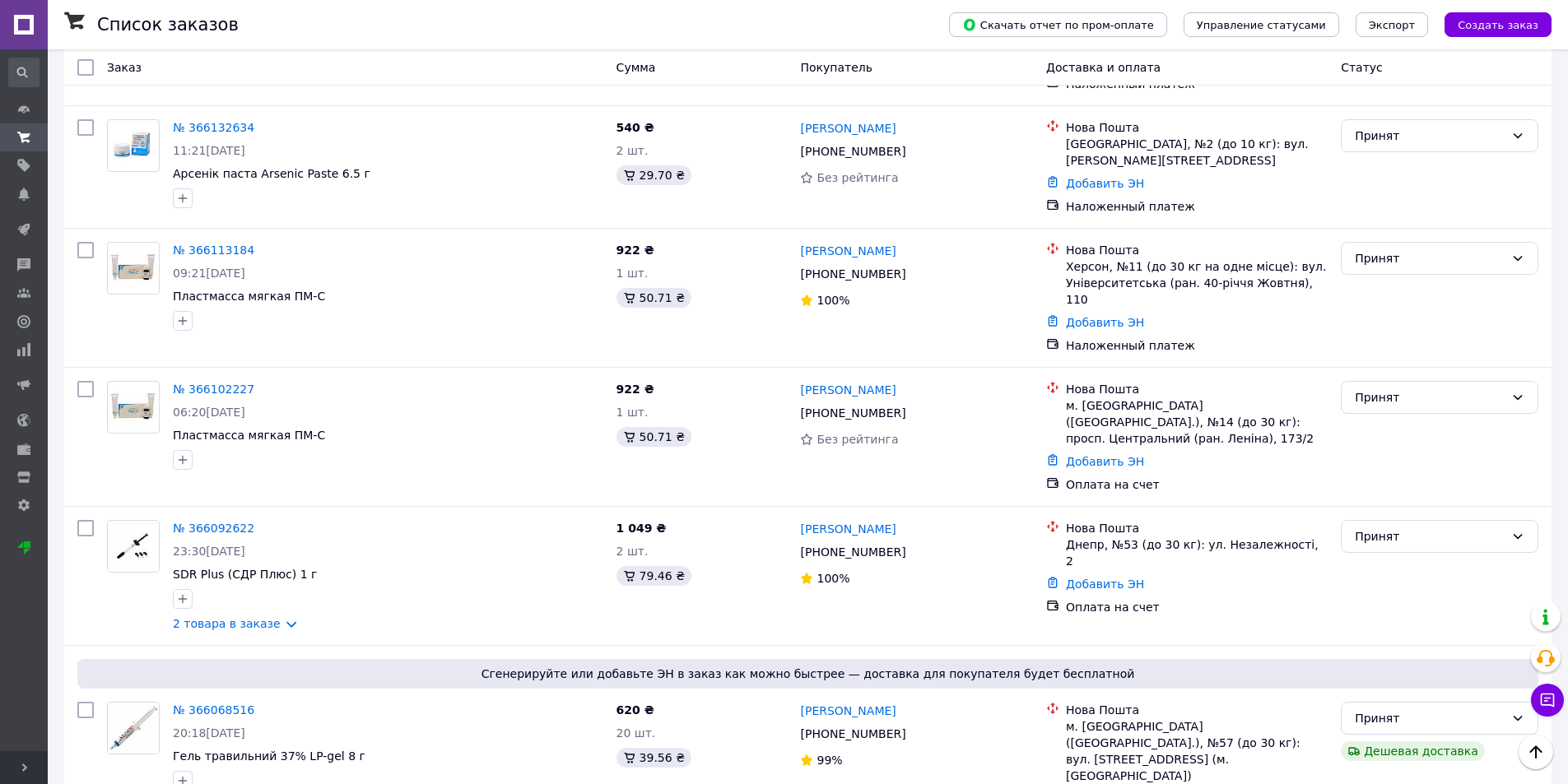
scroll to position [1070, 0]
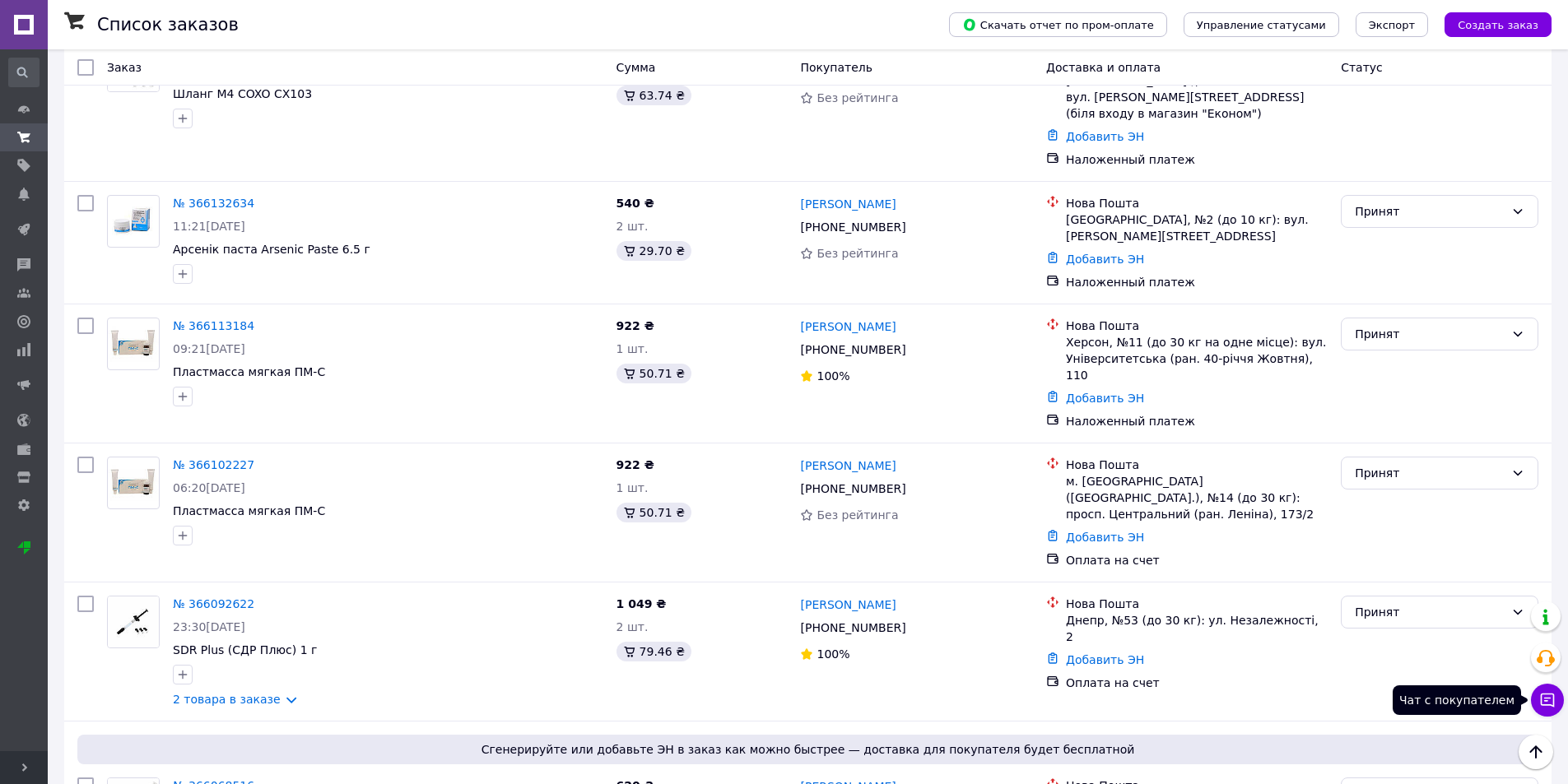
click at [1543, 695] on icon at bounding box center [1547, 700] width 16 height 16
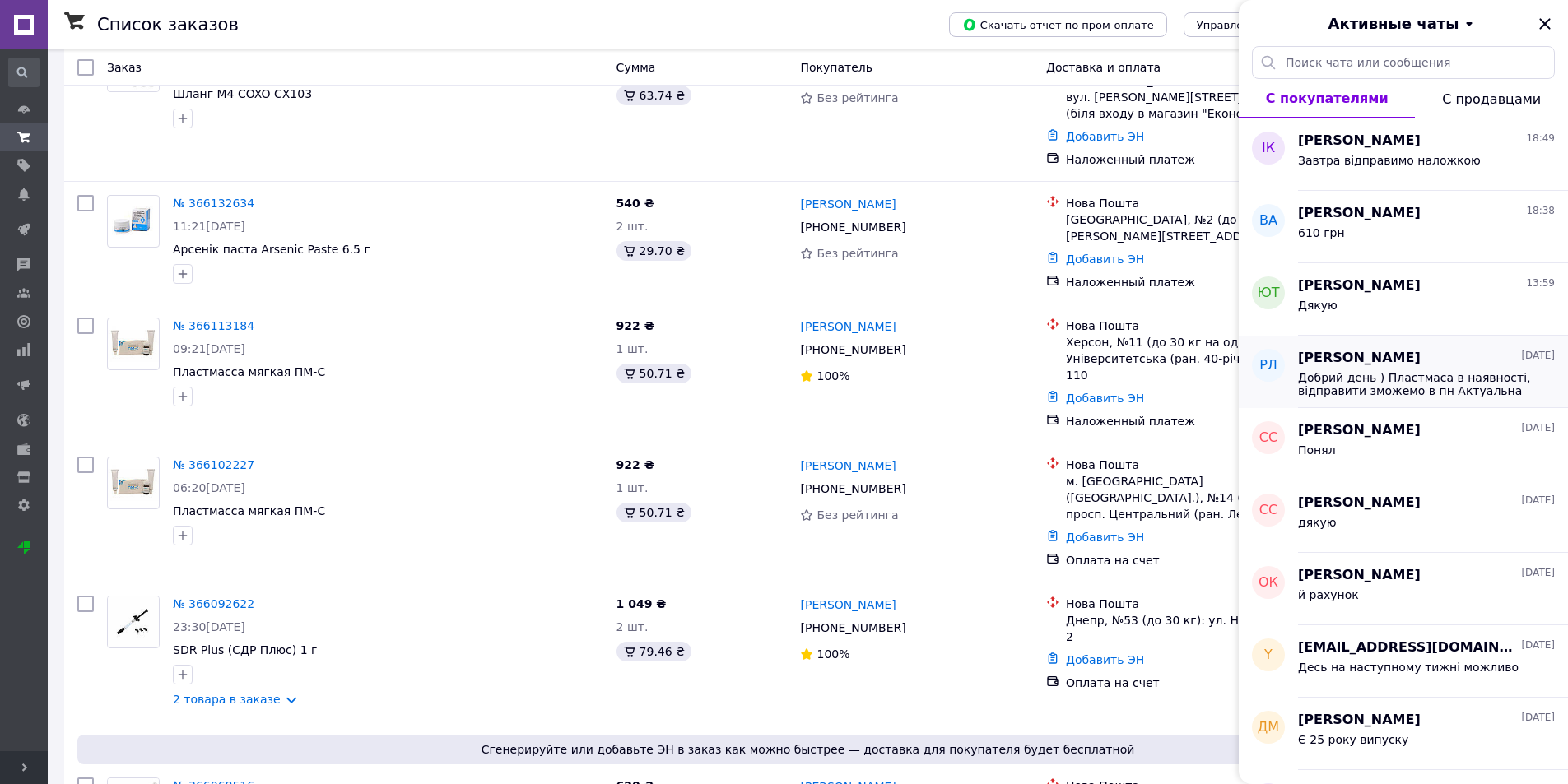
click at [1417, 360] on span "Ревенко Людмила" at bounding box center [1359, 358] width 123 height 19
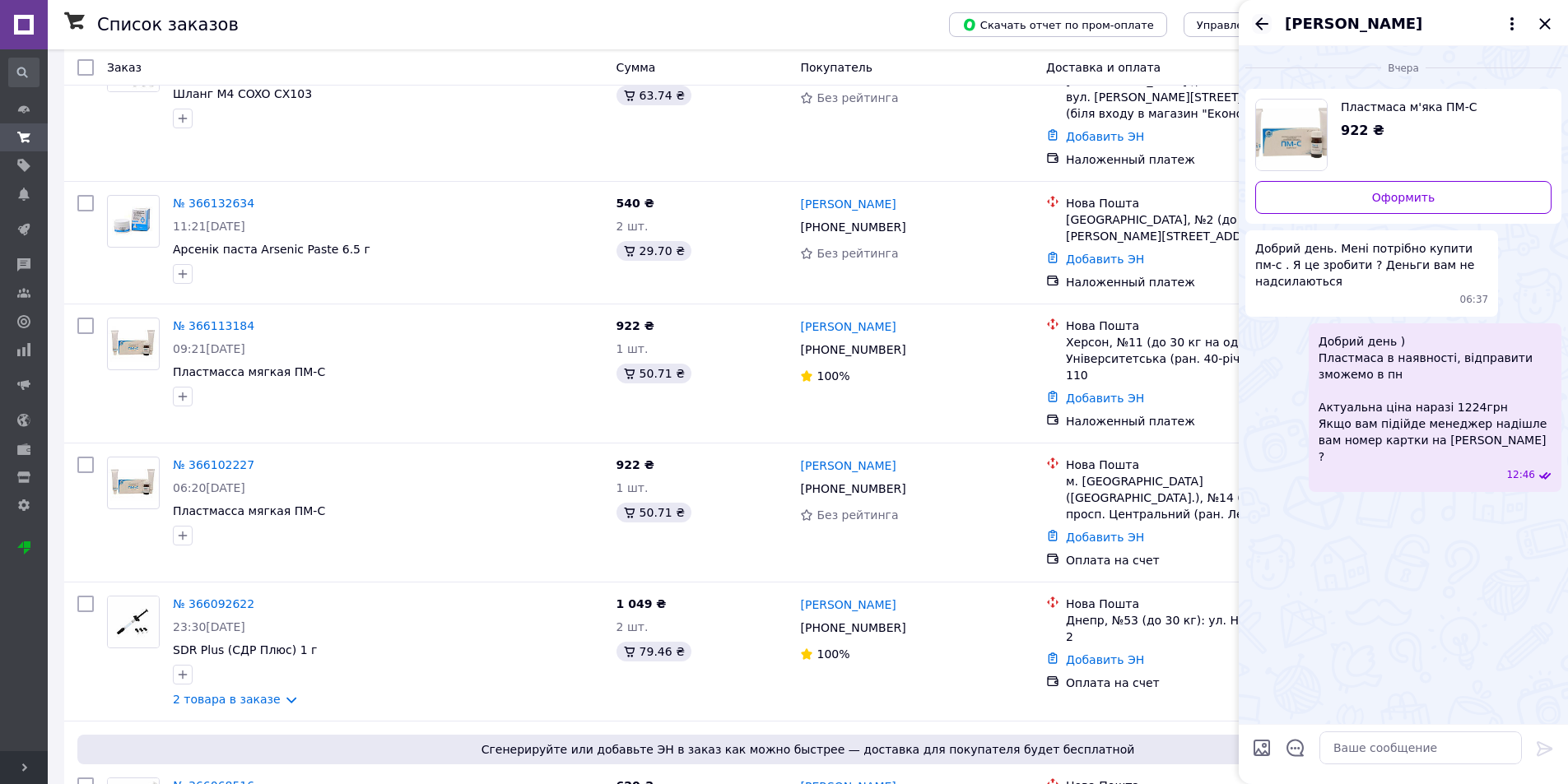
click at [1258, 28] on icon "Назад" at bounding box center [1261, 24] width 20 height 20
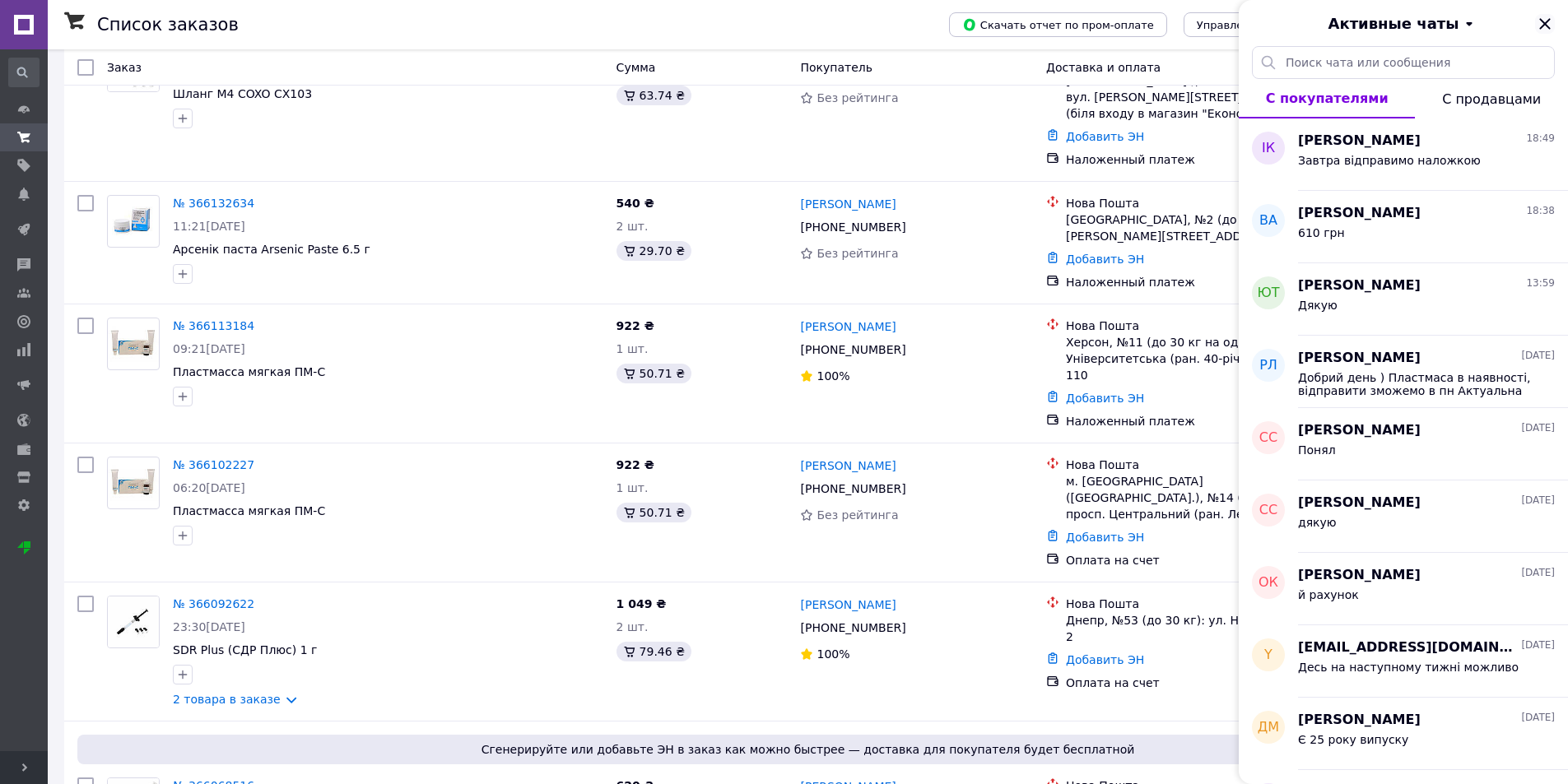
click at [1539, 26] on icon "Закрыть" at bounding box center [1544, 24] width 20 height 20
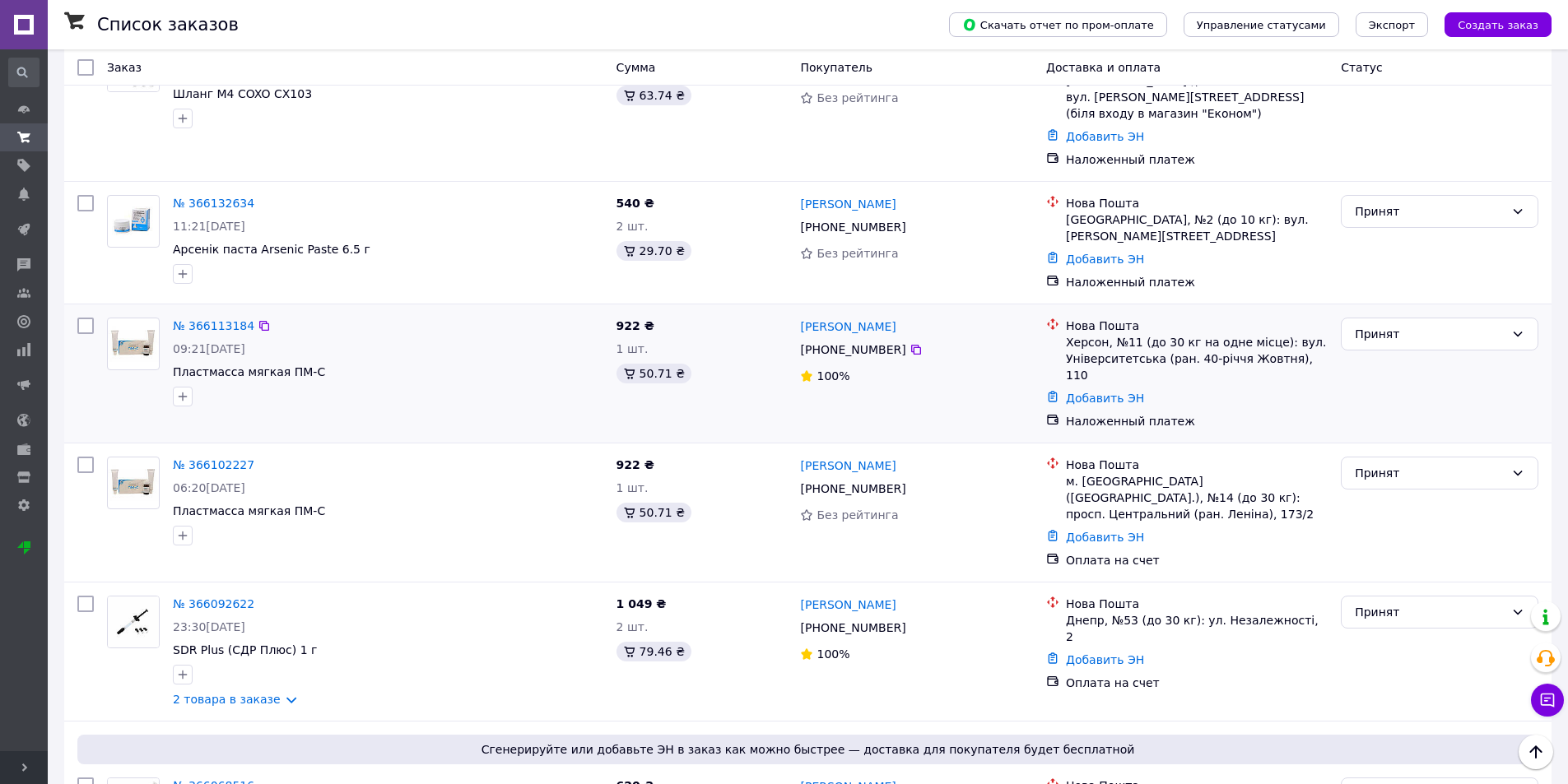
click at [1112, 413] on div "Наложенный платеж" at bounding box center [1197, 420] width 262 height 16
click at [1148, 413] on div "Наложенный платеж" at bounding box center [1197, 420] width 262 height 16
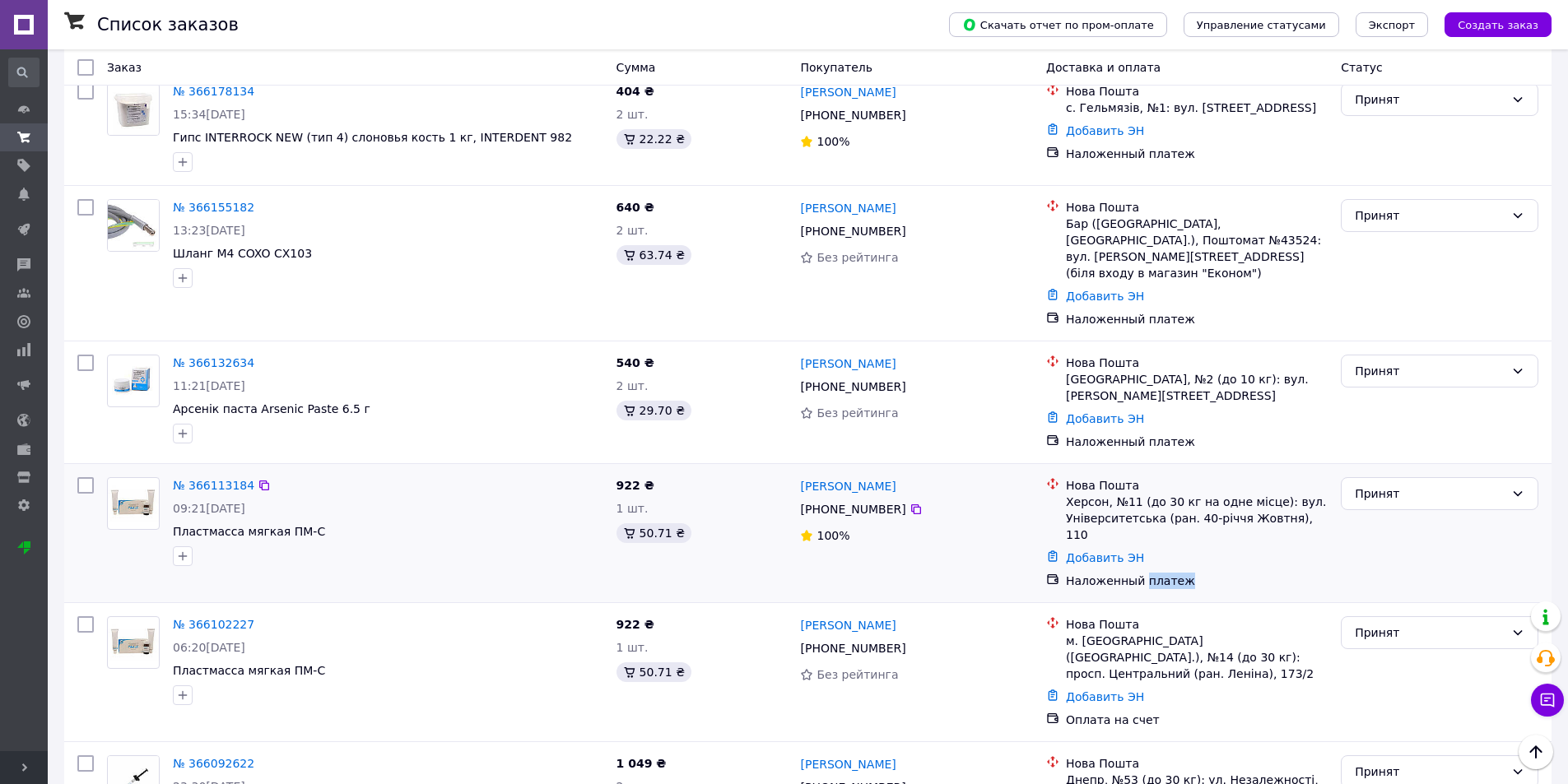
scroll to position [905, 0]
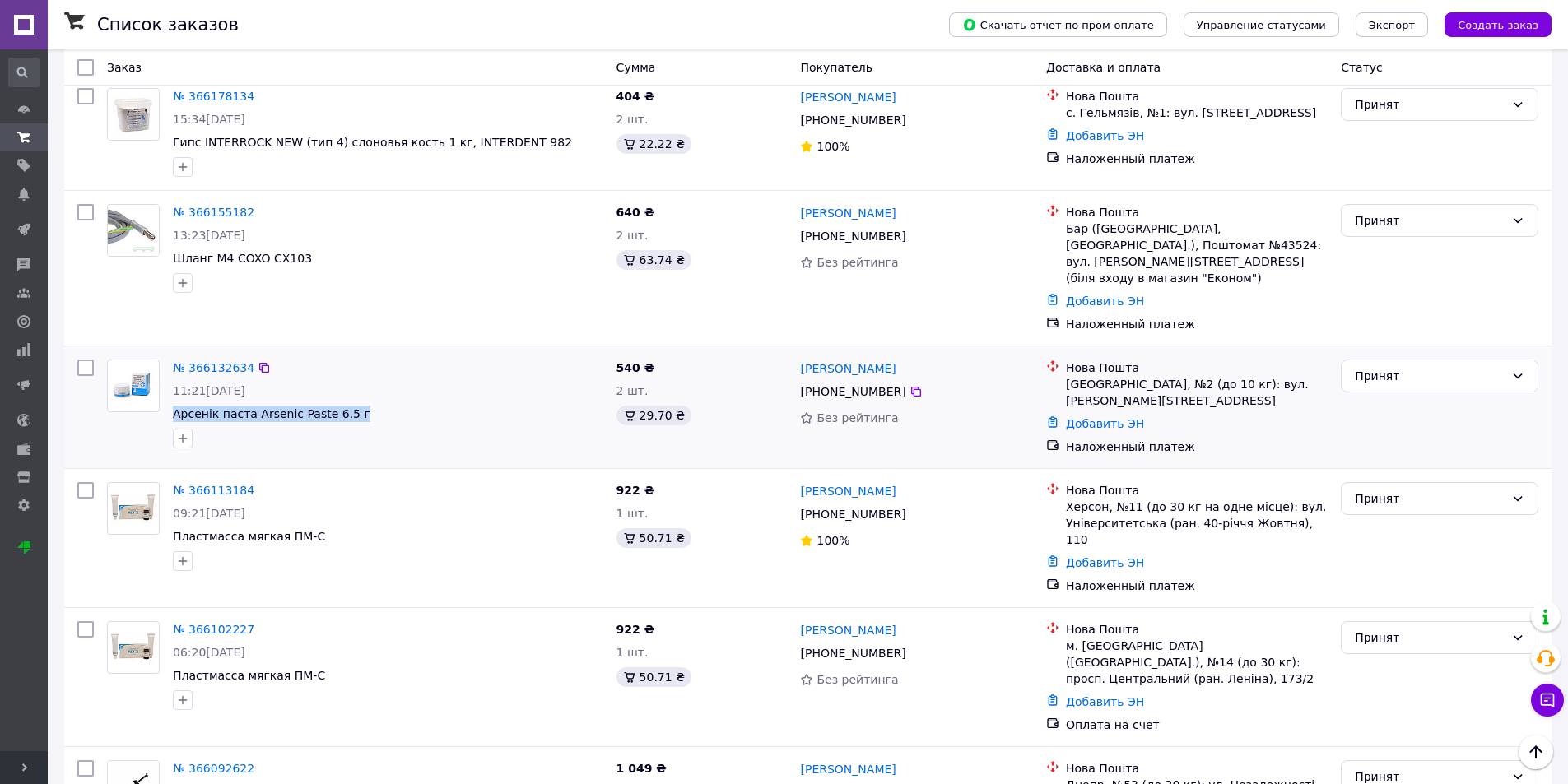
drag, startPoint x: 171, startPoint y: 334, endPoint x: 350, endPoint y: 333, distance: 179.0
click at [350, 353] on div "№ 366132634 11:21, 11.10.2025 Арсенік паста Arsenic Paste 6.5 г" at bounding box center [387, 403] width 444 height 102
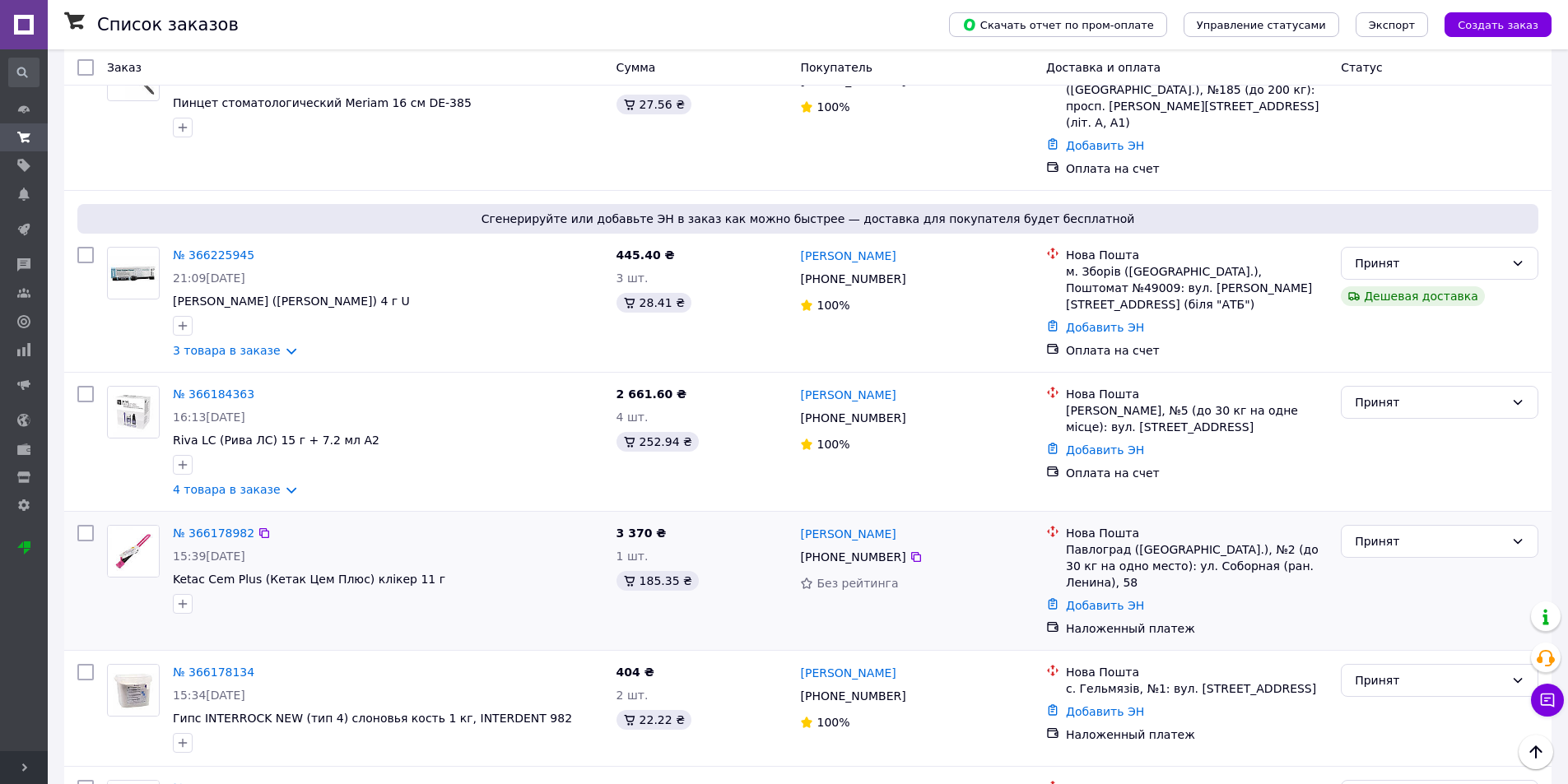
scroll to position [411, 0]
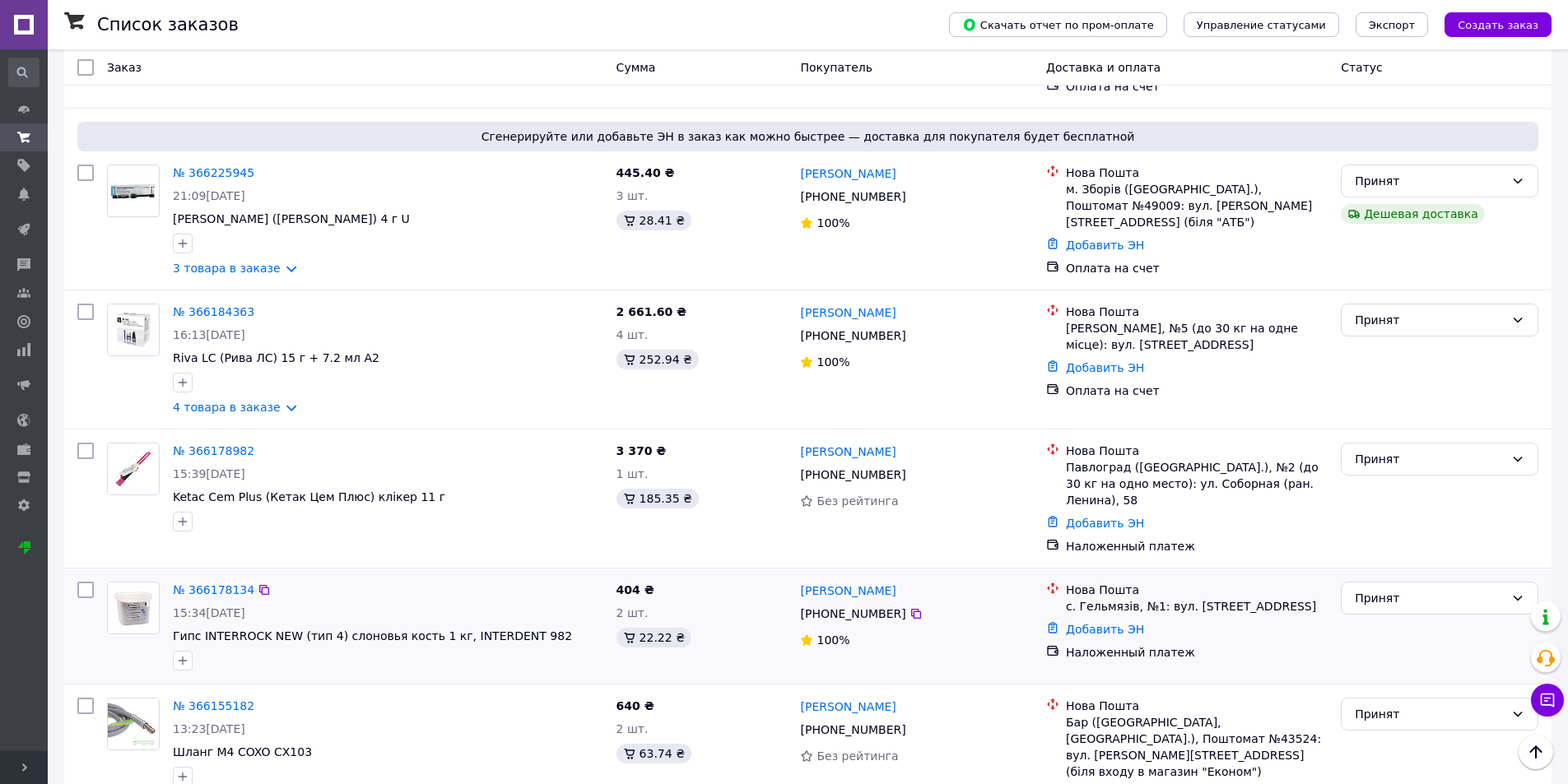
drag, startPoint x: 918, startPoint y: 532, endPoint x: 784, endPoint y: 532, distance: 134.0
click at [784, 575] on div "№ 366178134 15:34, 11.10.2025 Гипс INTERROCK NEW (тип 4) слоновья кость 1 кг, I…" at bounding box center [808, 625] width 1474 height 102
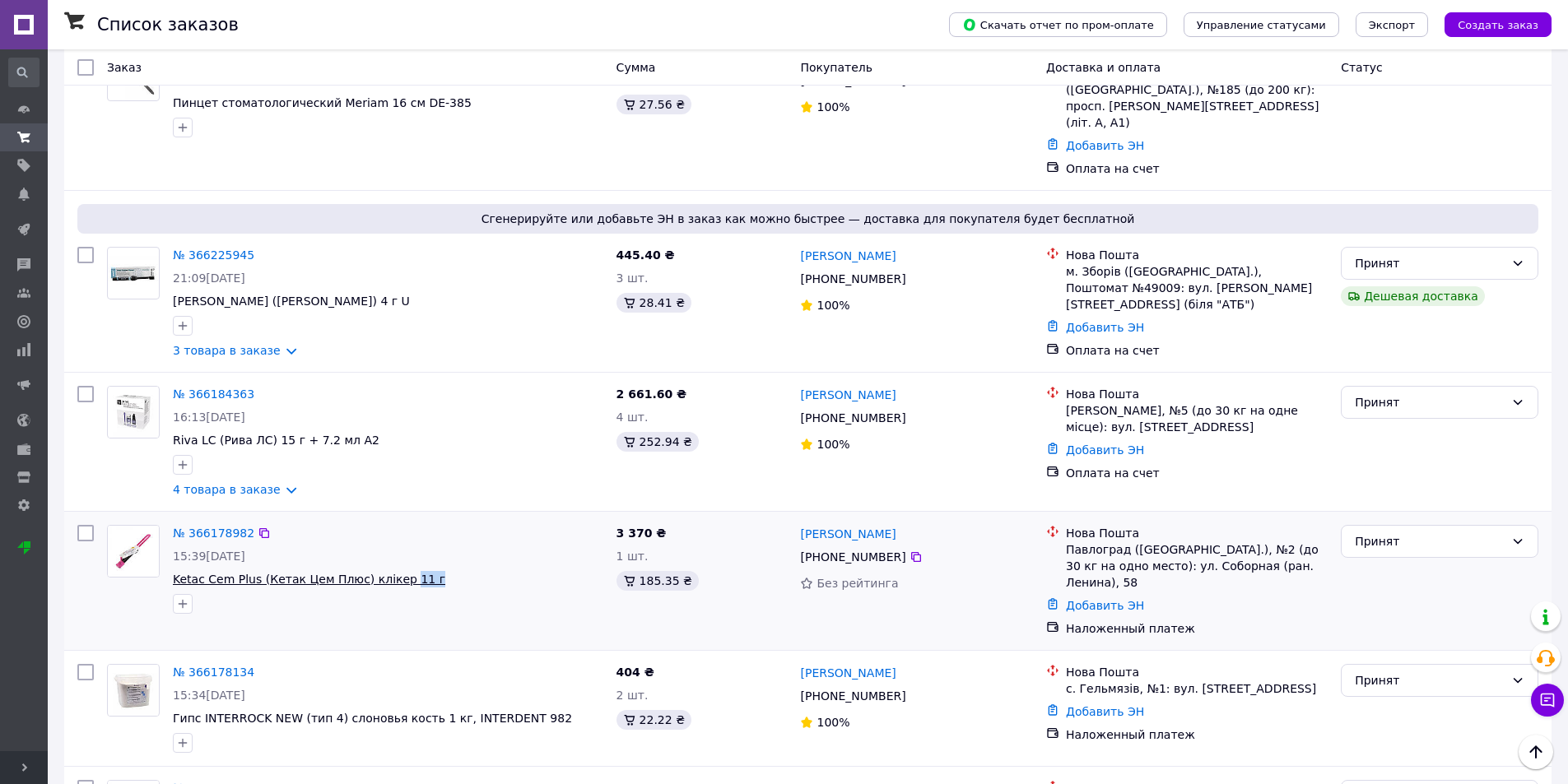
drag, startPoint x: 425, startPoint y: 531, endPoint x: 387, endPoint y: 531, distance: 38.0
click at [387, 570] on span "Ketac Cem Plus (Кетак Цем Плюс) клікер 11 г" at bounding box center [387, 578] width 430 height 16
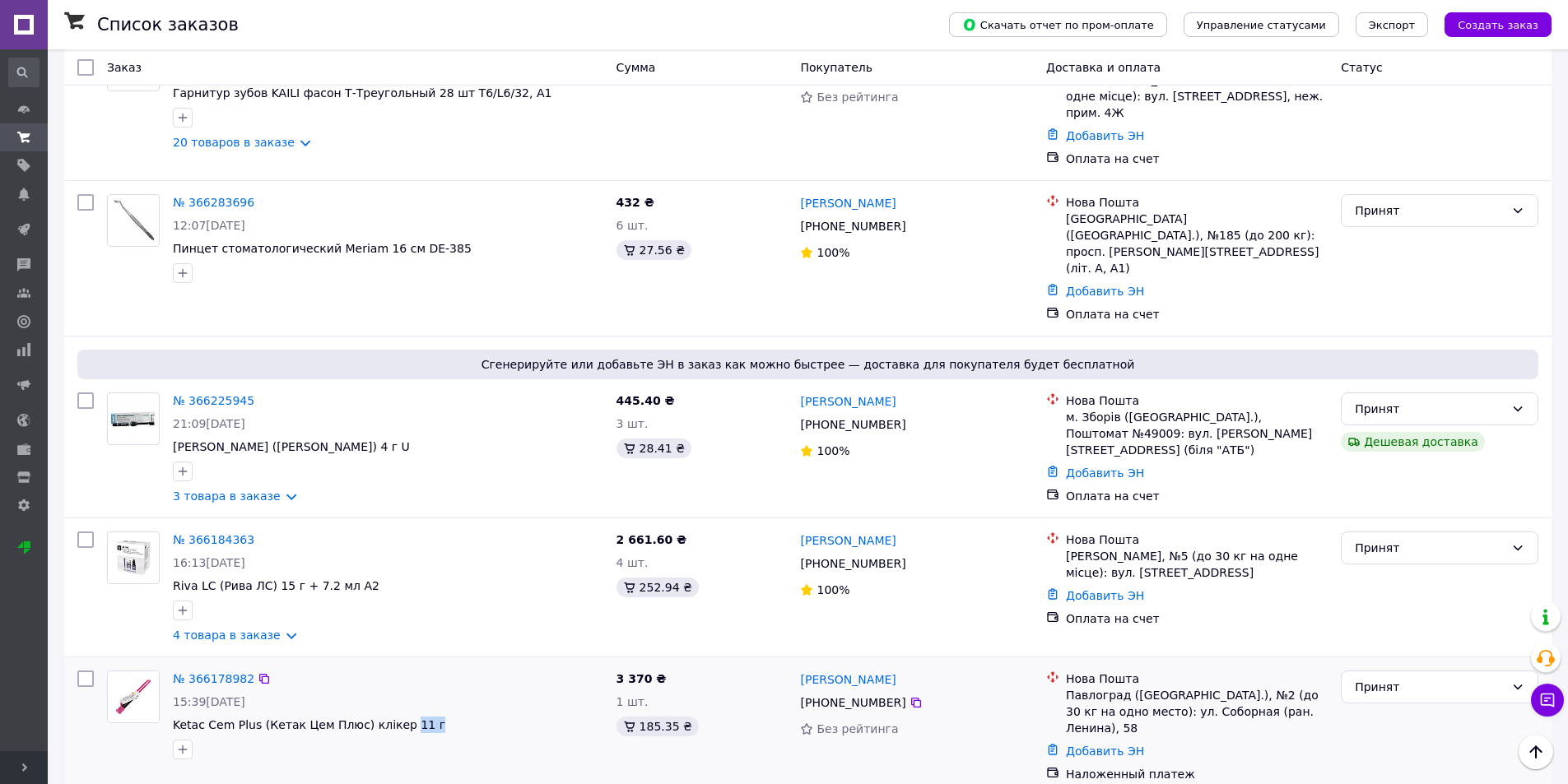
scroll to position [164, 0]
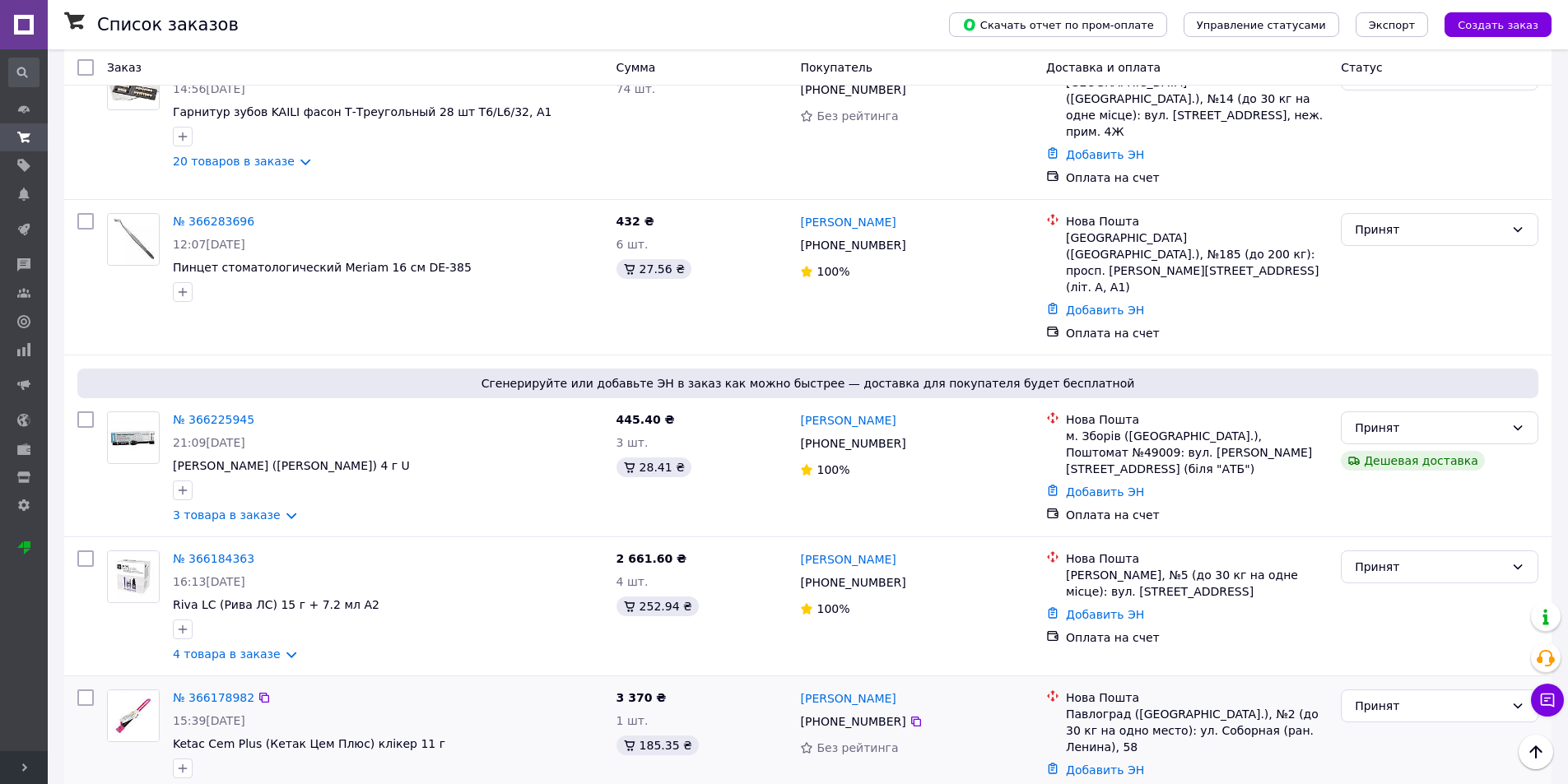
click at [1281, 706] on div "Павлоград (Днепропетровская обл.), №2 (до 30 кг на одно место): ул. Соборная (р…" at bounding box center [1197, 731] width 262 height 49
click at [1277, 706] on div "Павлоград (Днепропетровская обл.), №2 (до 30 кг на одно место): ул. Соборная (р…" at bounding box center [1197, 731] width 262 height 49
click at [277, 647] on link "4 товара в заказе" at bounding box center [227, 654] width 108 height 13
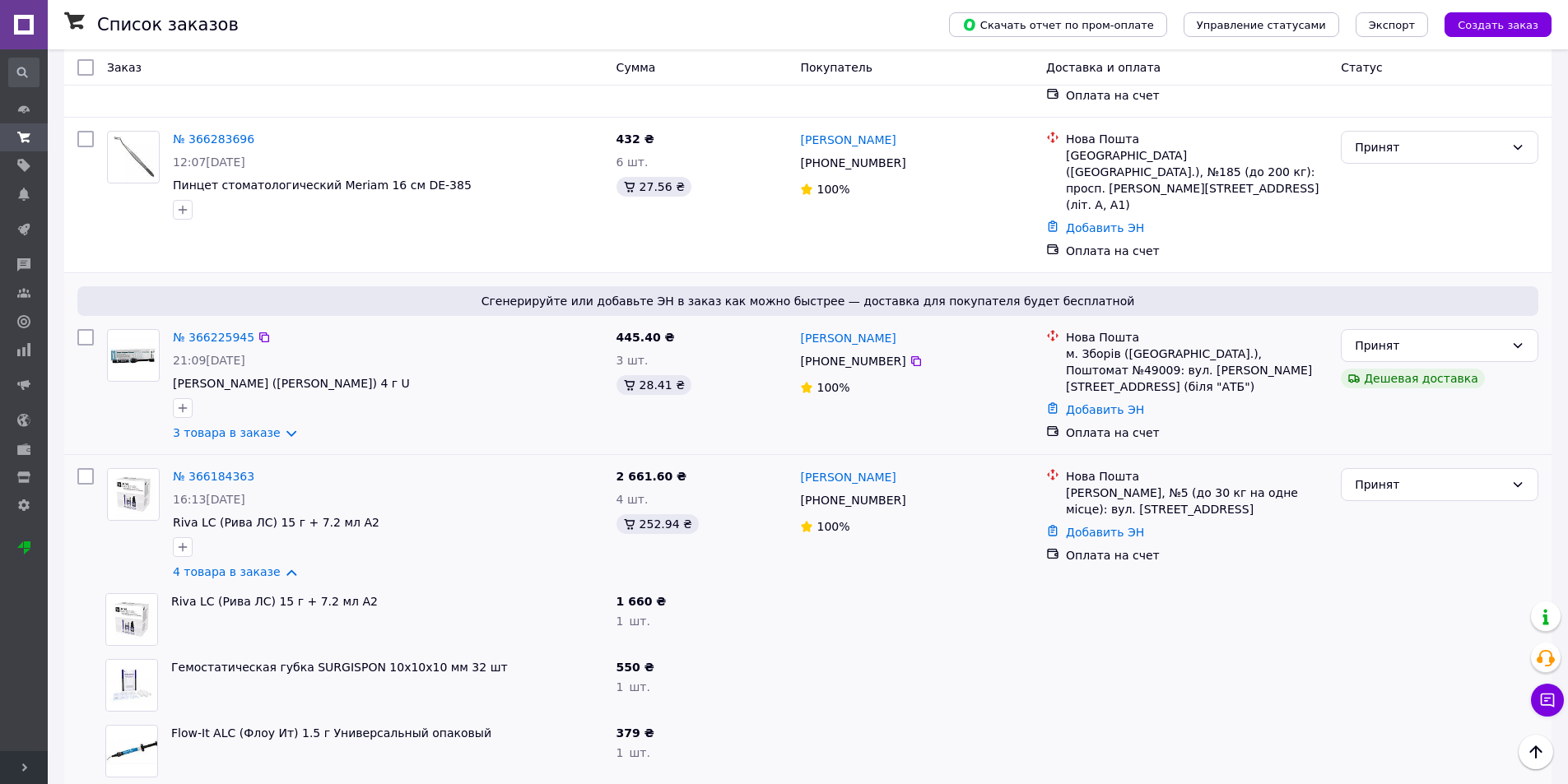
scroll to position [247, 0]
click at [274, 426] on link "3 товара в заказе" at bounding box center [227, 433] width 108 height 13
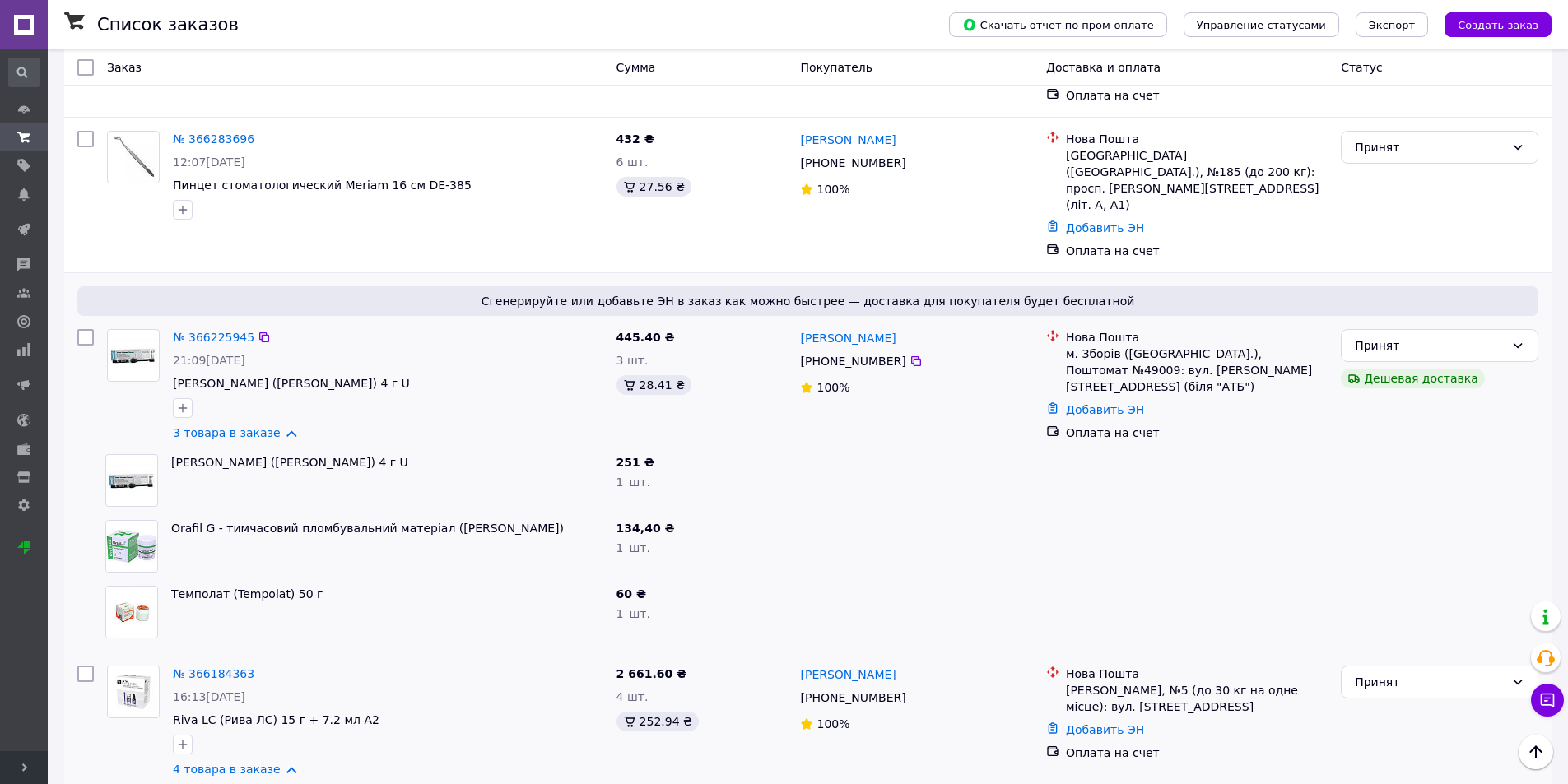
click at [274, 426] on link "3 товара в заказе" at bounding box center [227, 433] width 108 height 13
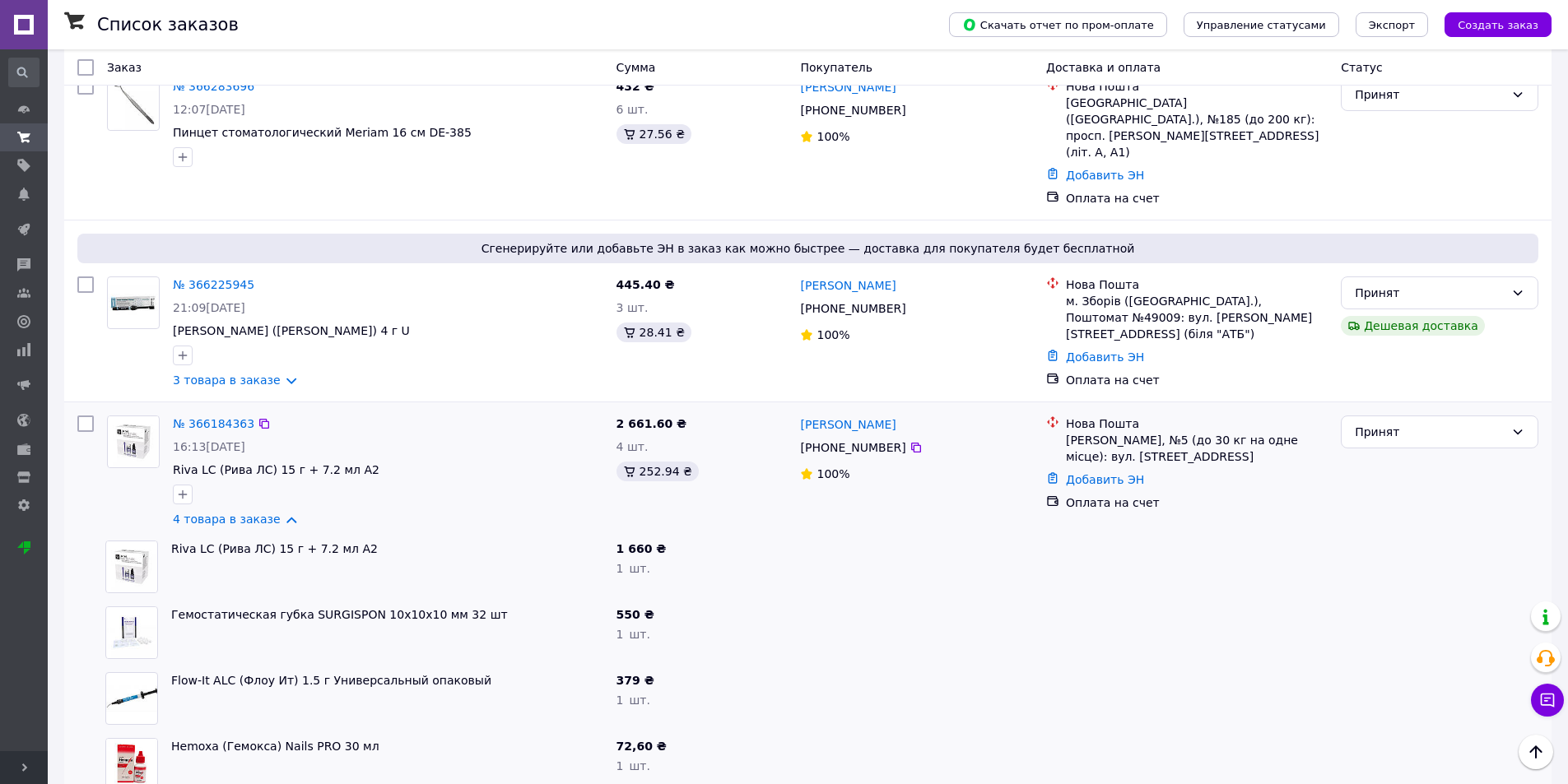
scroll to position [329, 0]
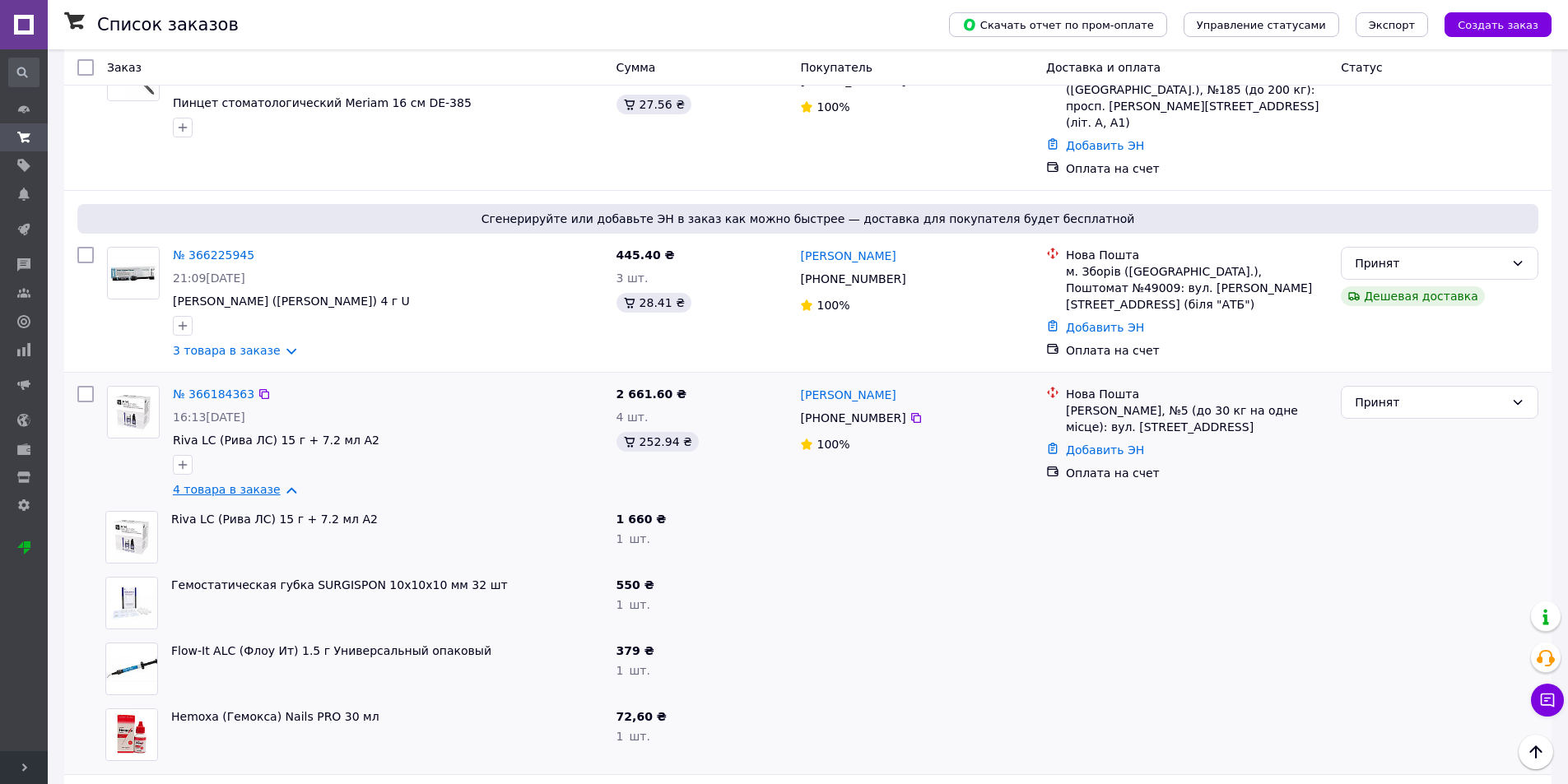
click at [273, 483] on link "4 товара в заказе" at bounding box center [227, 490] width 108 height 13
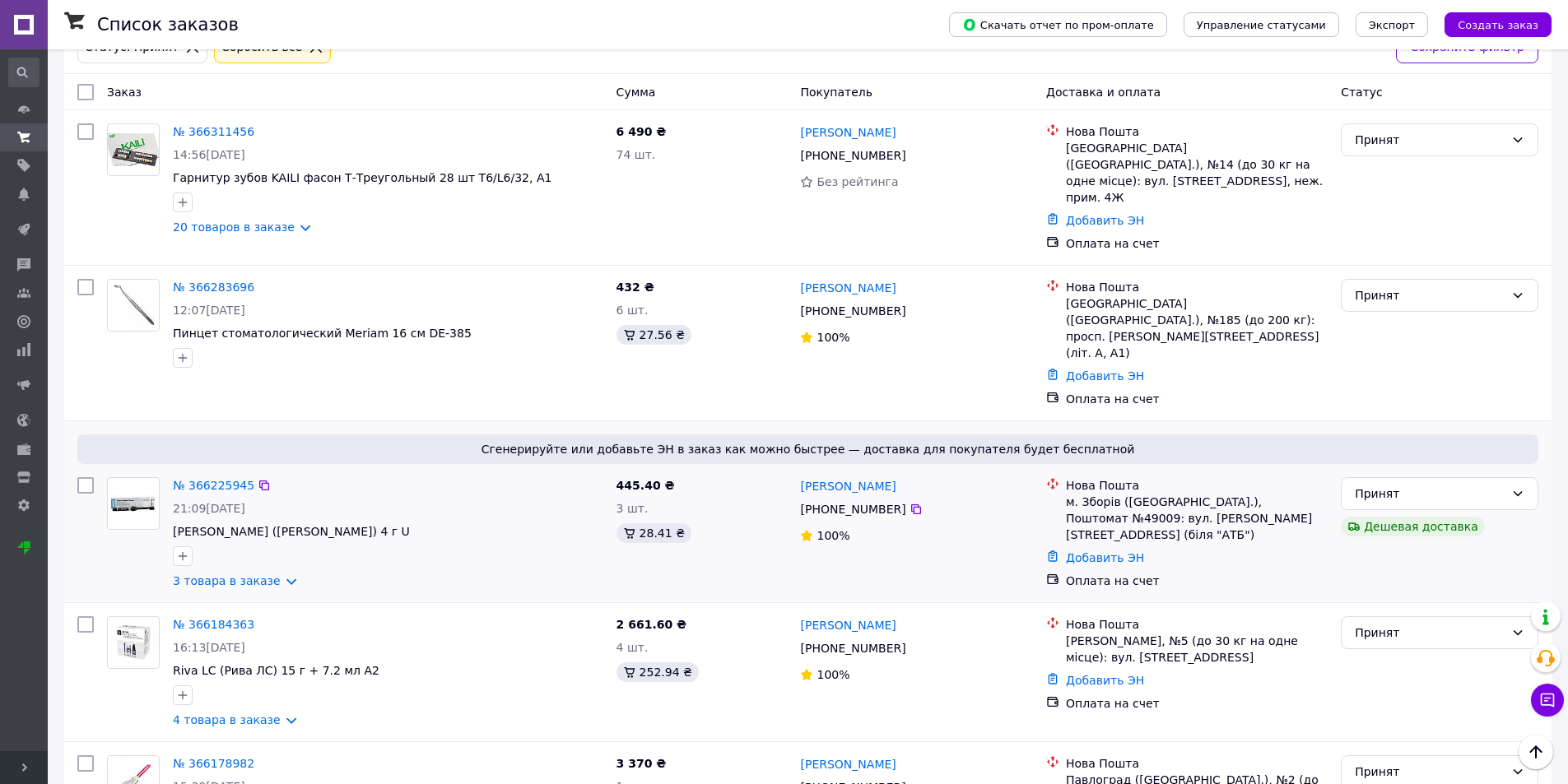
scroll to position [83, 0]
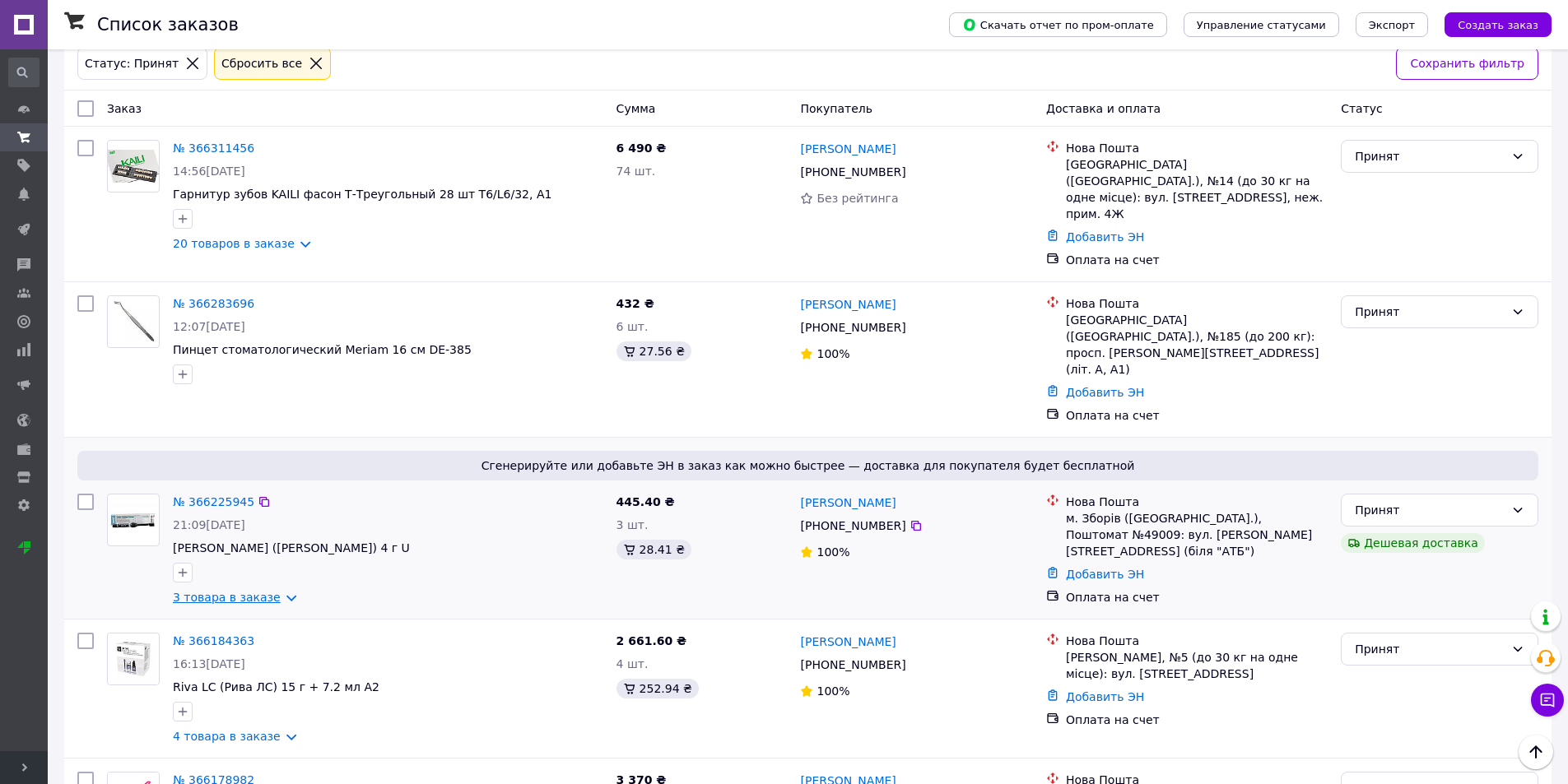
click at [250, 590] on link "3 товара в заказе" at bounding box center [227, 597] width 108 height 13
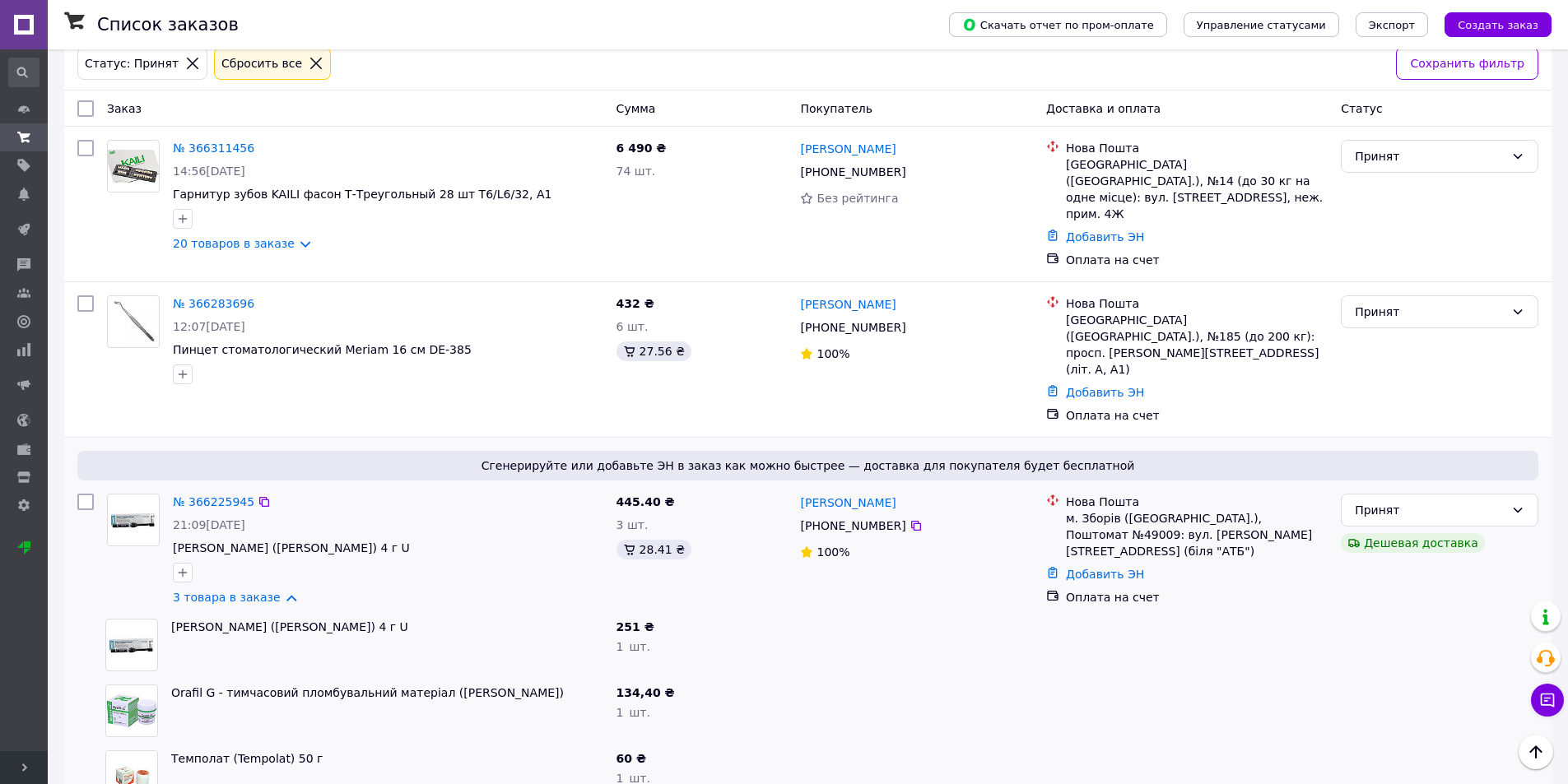
scroll to position [164, 0]
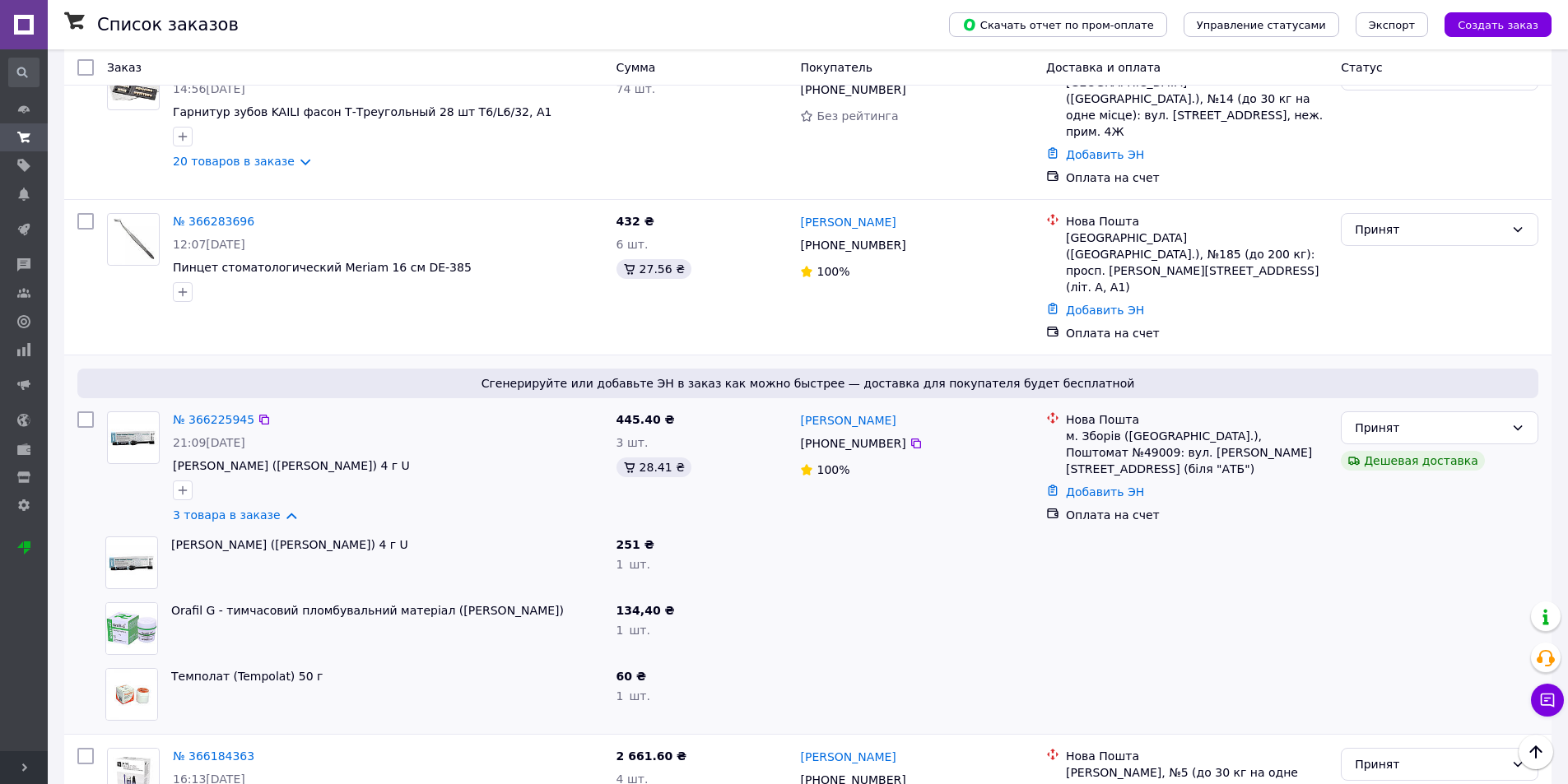
click at [1099, 507] on div "Оплата на счет" at bounding box center [1197, 514] width 262 height 16
click at [1127, 507] on div "Оплата на счет" at bounding box center [1197, 514] width 262 height 16
click at [1098, 507] on div "Оплата на счет" at bounding box center [1197, 514] width 262 height 16
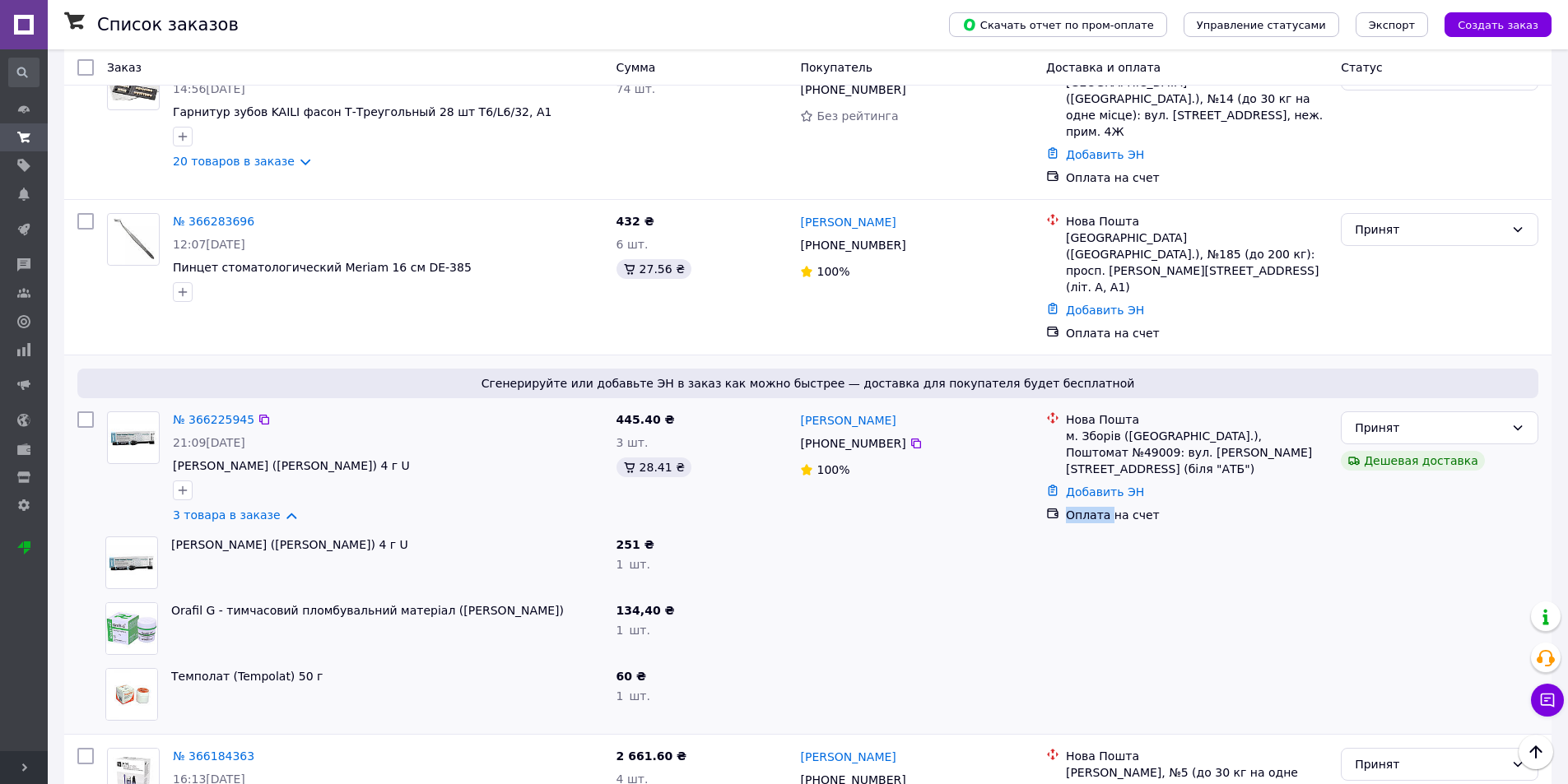
click at [1098, 507] on div "Оплата на счет" at bounding box center [1197, 514] width 262 height 16
drag, startPoint x: 616, startPoint y: 371, endPoint x: 659, endPoint y: 373, distance: 43.0
click at [659, 413] on span "445.40 ₴" at bounding box center [646, 420] width 59 height 13
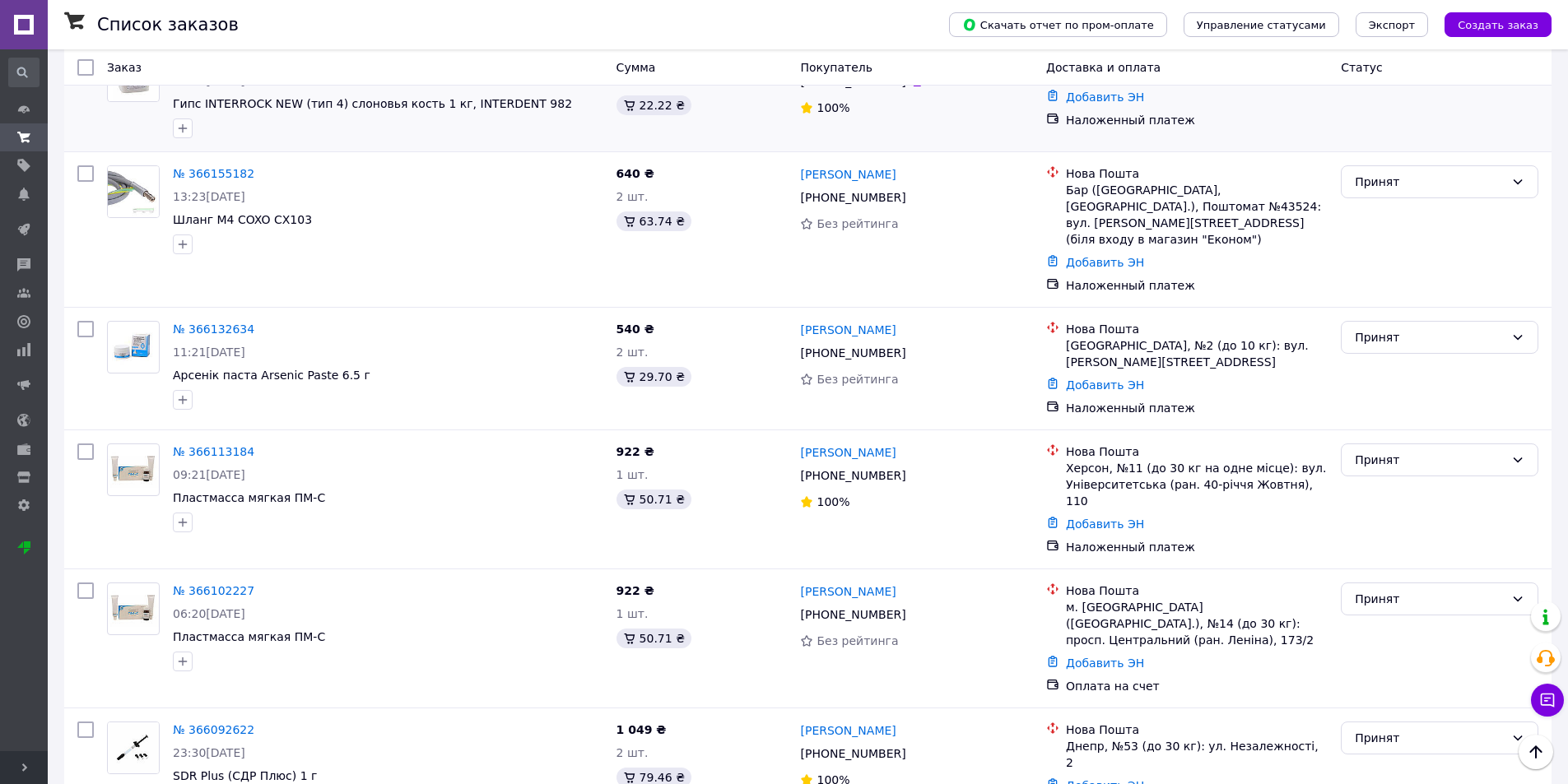
scroll to position [1151, 0]
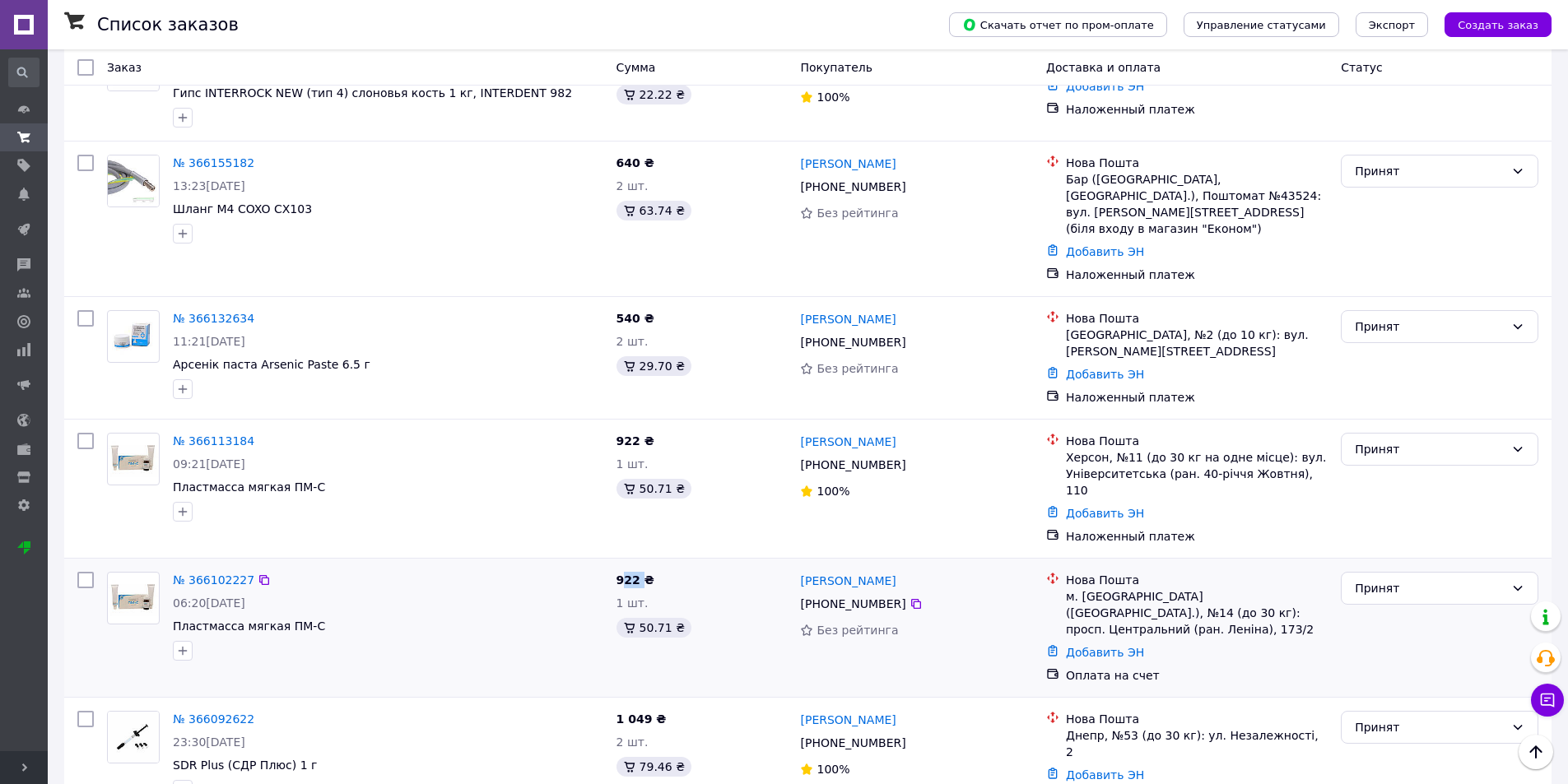
drag, startPoint x: 642, startPoint y: 490, endPoint x: 626, endPoint y: 488, distance: 16.1
click at [626, 573] on span "922 ₴" at bounding box center [635, 580] width 38 height 13
click at [620, 573] on span "922 ₴" at bounding box center [635, 580] width 38 height 13
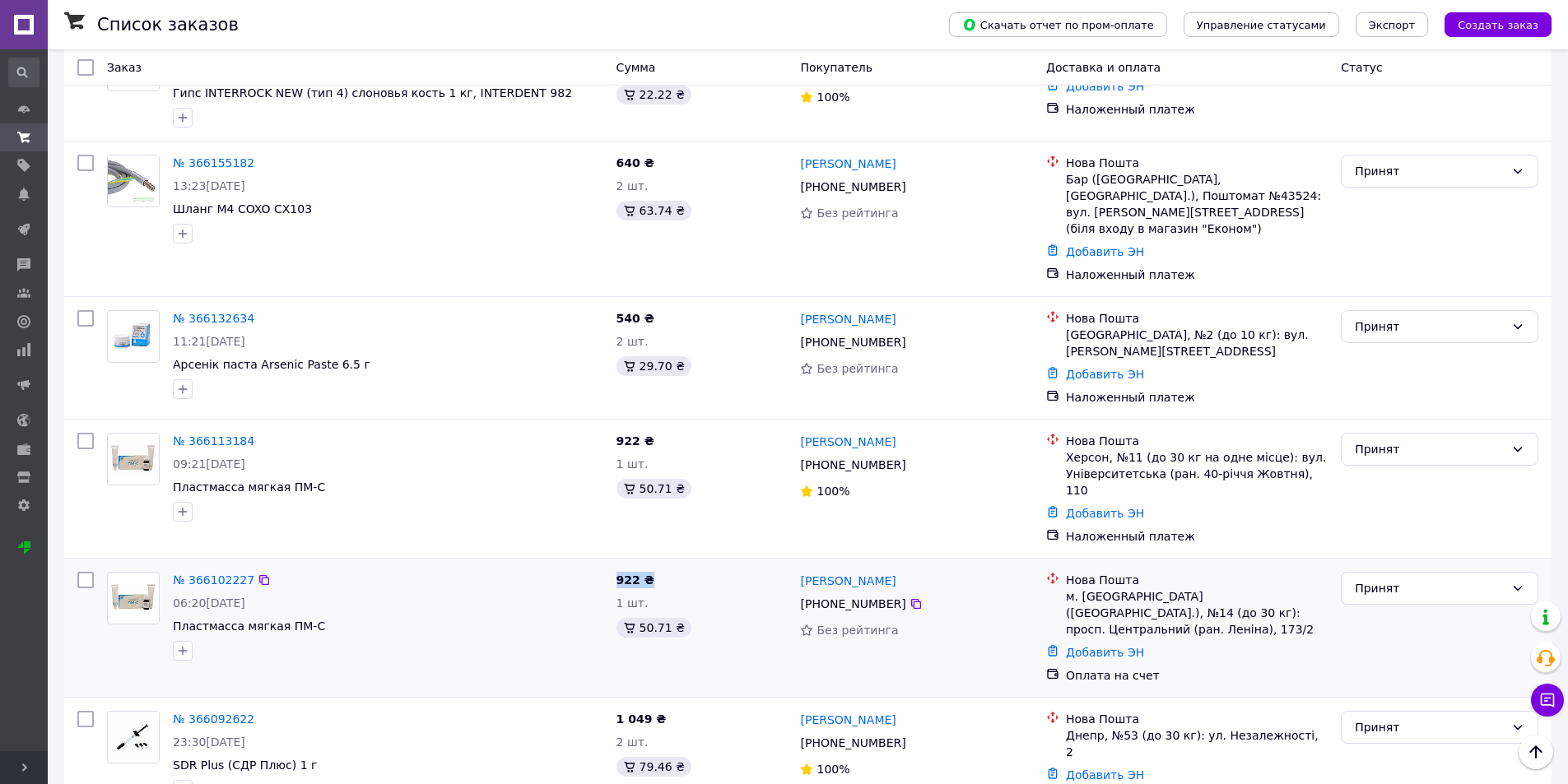
click at [641, 573] on span "922 ₴" at bounding box center [635, 580] width 38 height 13
drag, startPoint x: 616, startPoint y: 485, endPoint x: 657, endPoint y: 485, distance: 41.0
click at [657, 565] on div "922 ₴ 1 шт. 50.71 ₴" at bounding box center [702, 627] width 184 height 125
click at [1094, 588] on div "м. Миколаїв (Миколаївська обл.), №14 (до 30 кг): просп. Центральний (ран. Ленін…" at bounding box center [1197, 613] width 262 height 49
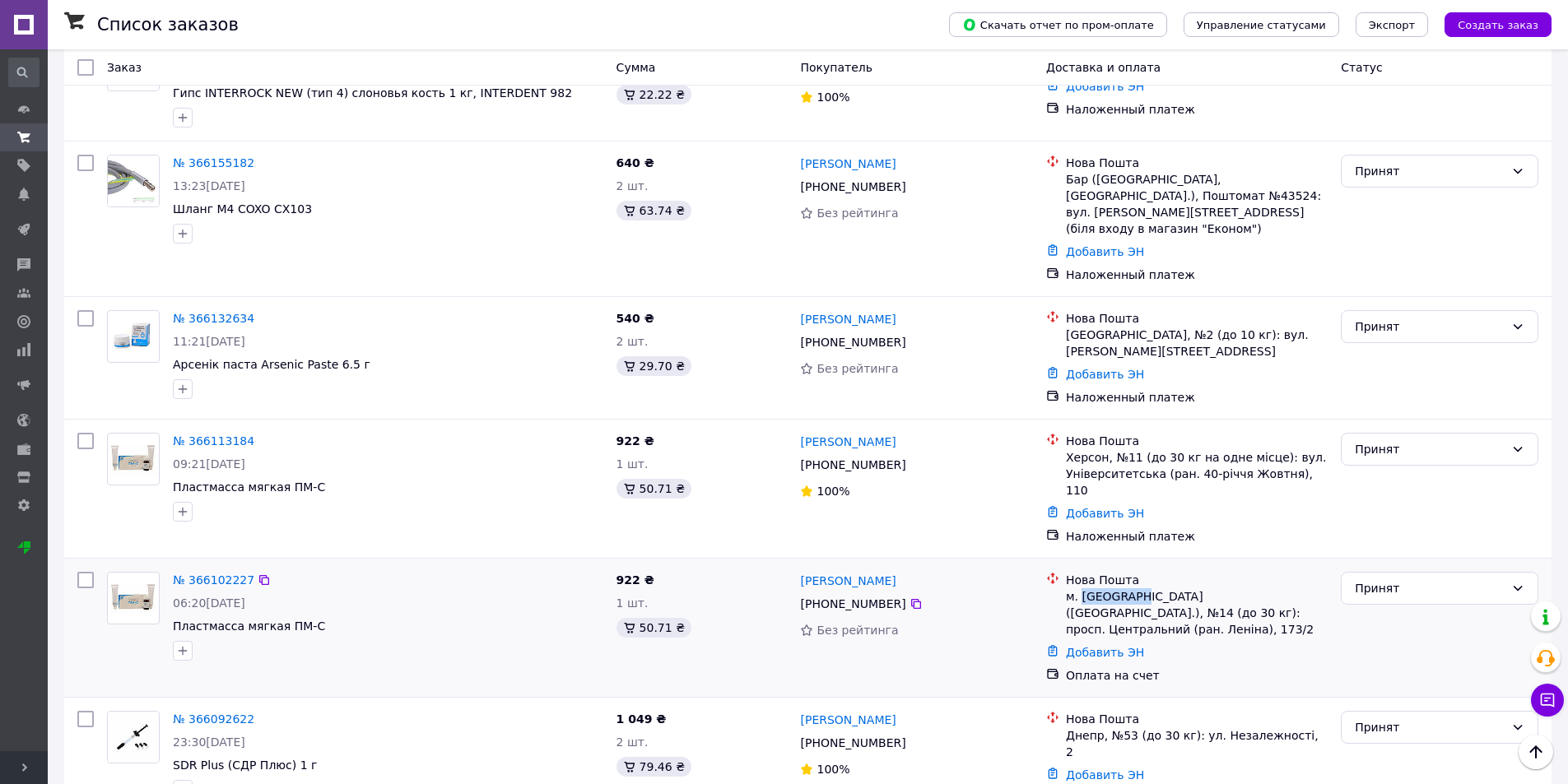
click at [1094, 588] on div "м. Миколаїв (Миколаївська обл.), №14 (до 30 кг): просп. Центральний (ран. Ленін…" at bounding box center [1197, 613] width 262 height 49
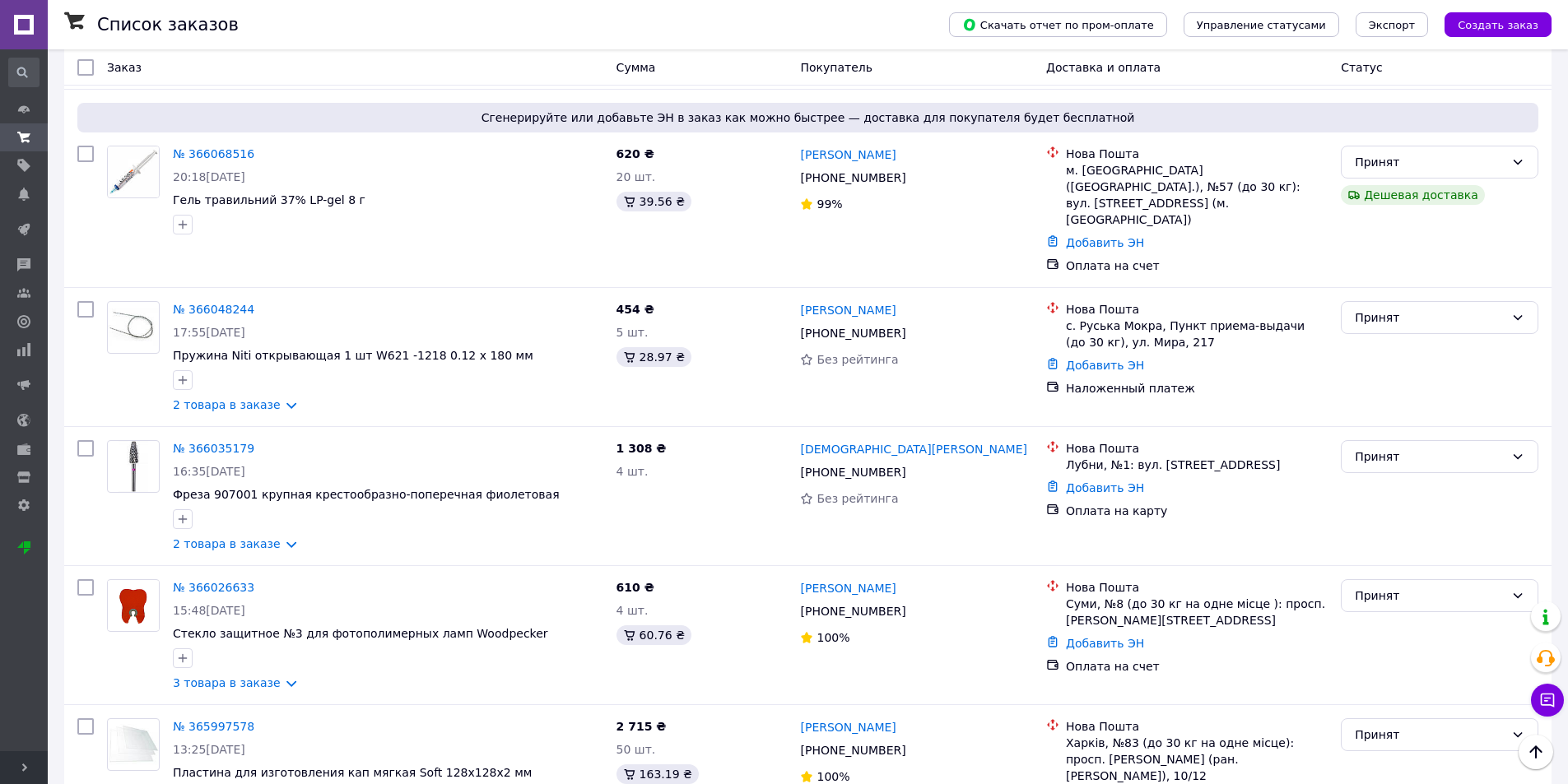
scroll to position [1974, 0]
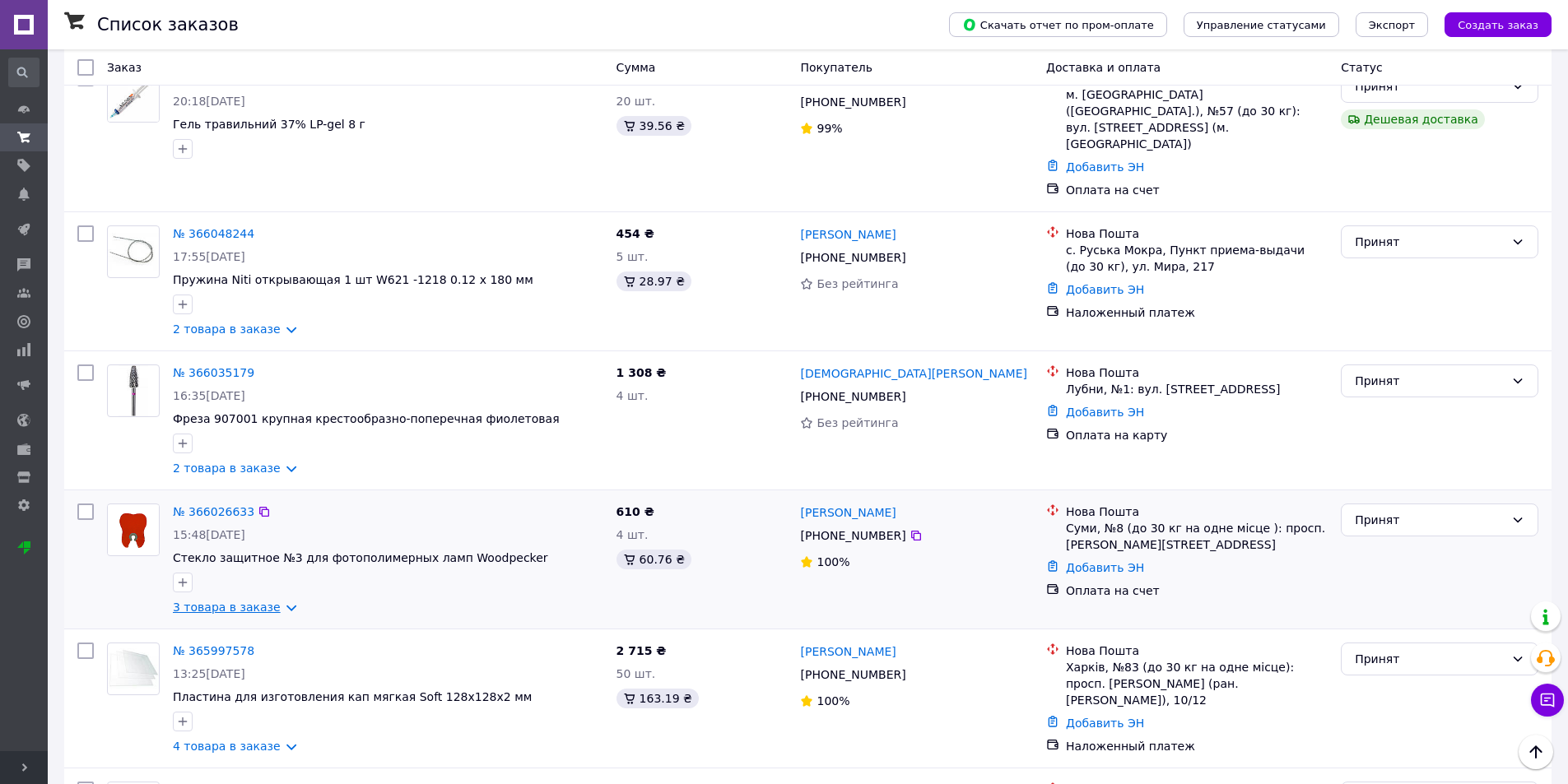
click at [281, 601] on link "3 товара в заказе" at bounding box center [227, 607] width 108 height 13
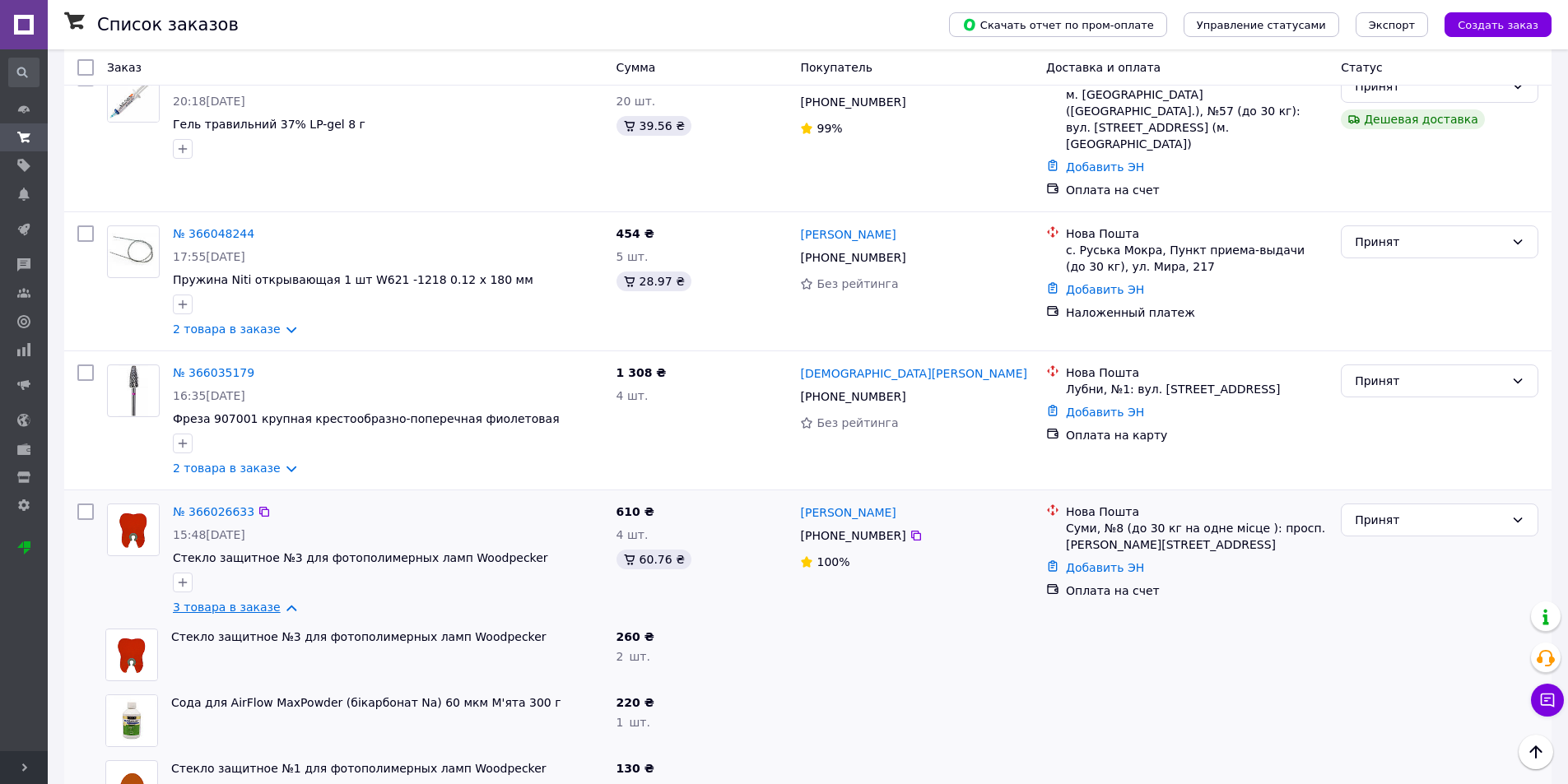
click at [278, 601] on link "3 товара в заказе" at bounding box center [227, 607] width 108 height 13
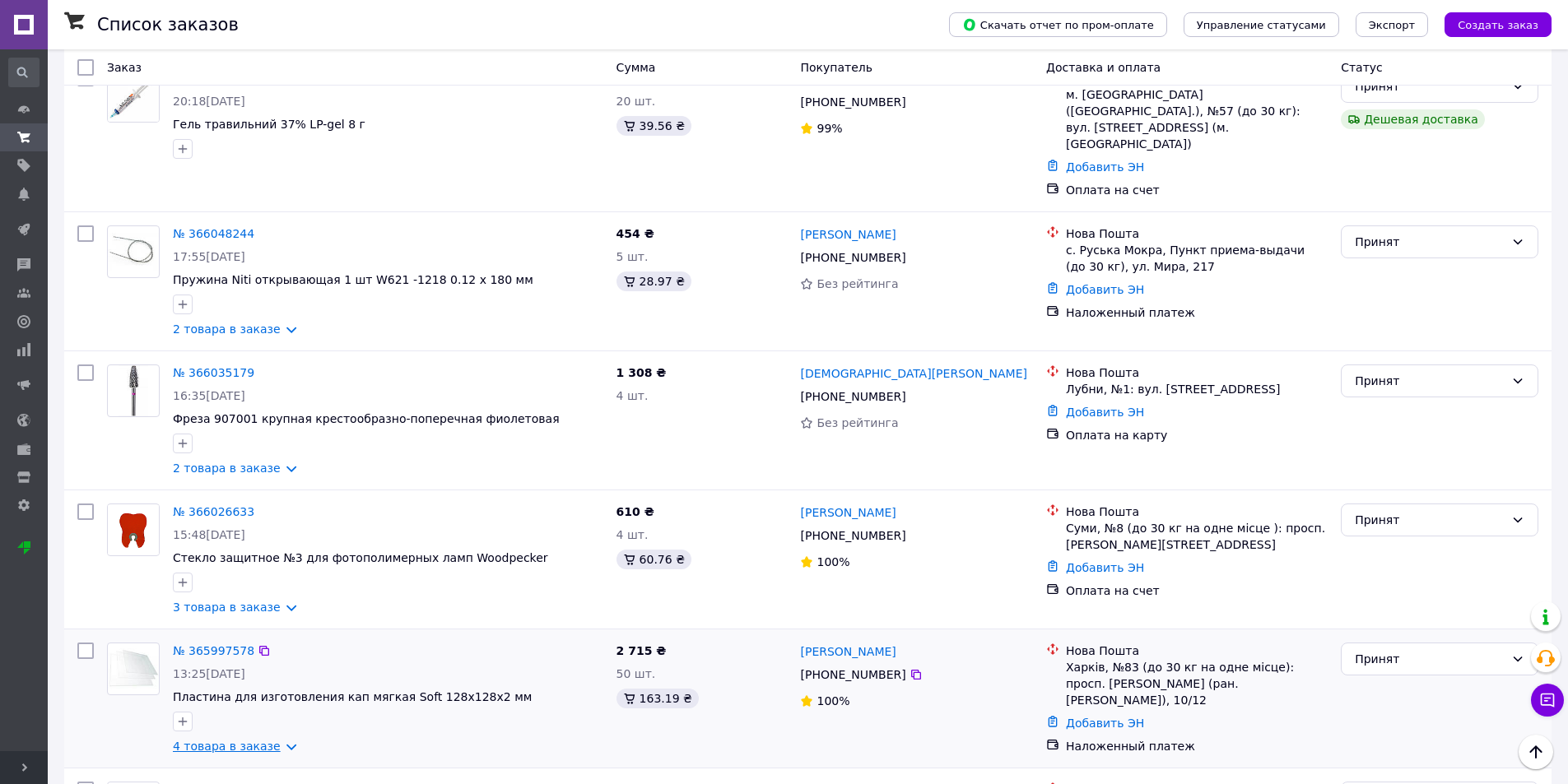
click at [275, 739] on link "4 товара в заказе" at bounding box center [227, 746] width 108 height 13
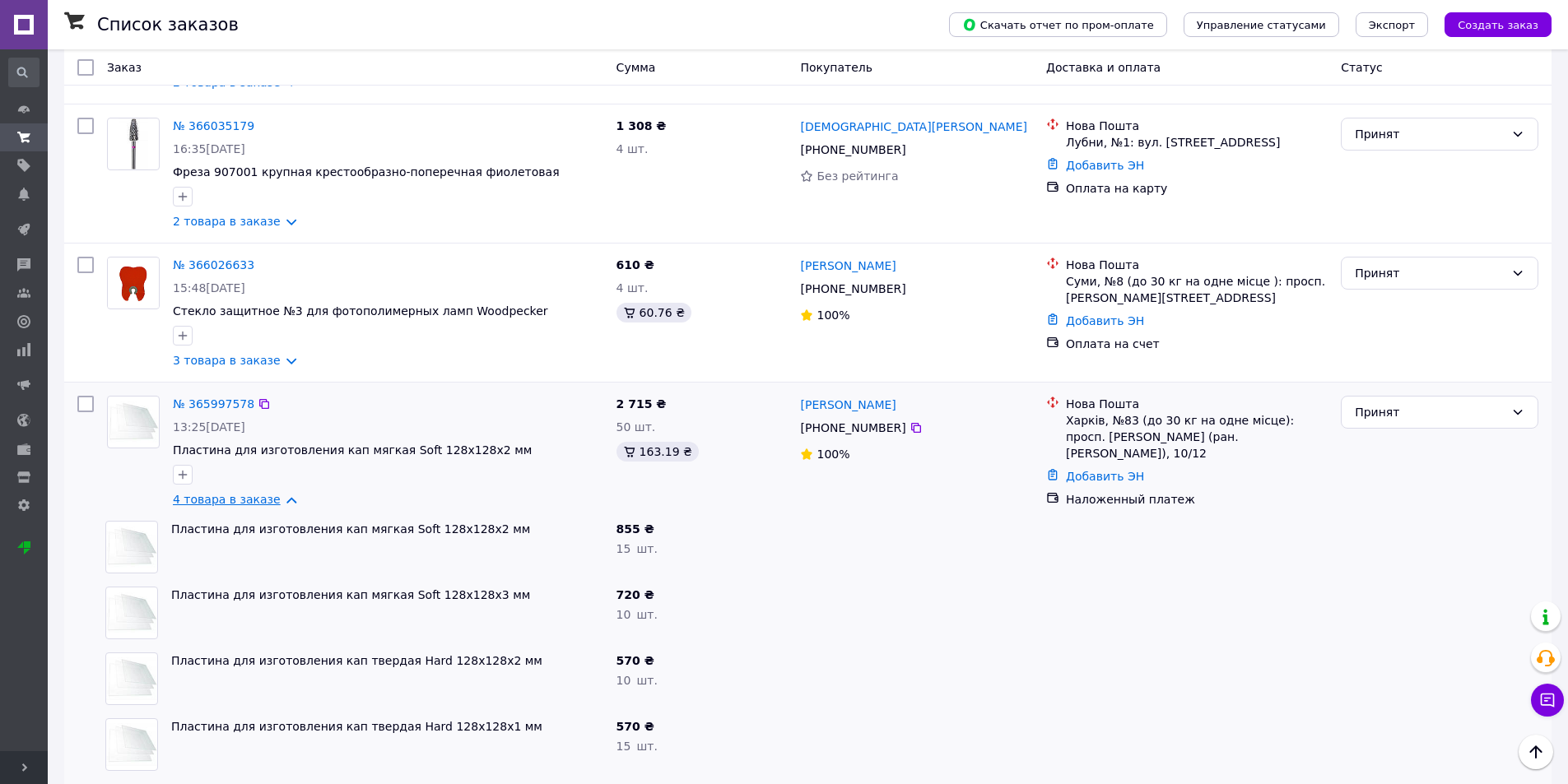
click at [270, 493] on link "4 товара в заказе" at bounding box center [227, 499] width 108 height 13
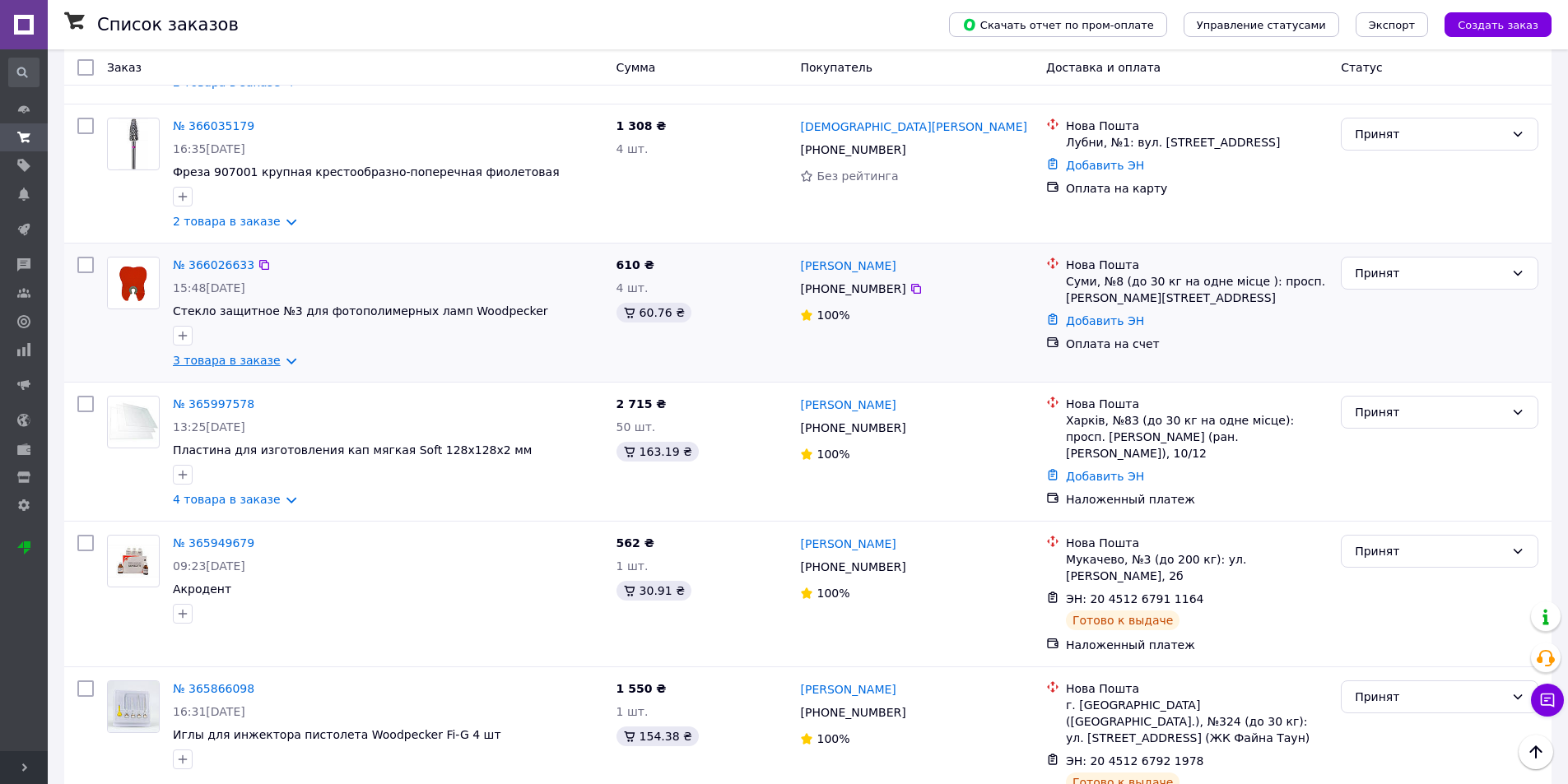
click at [278, 354] on link "3 товара в заказе" at bounding box center [227, 361] width 108 height 13
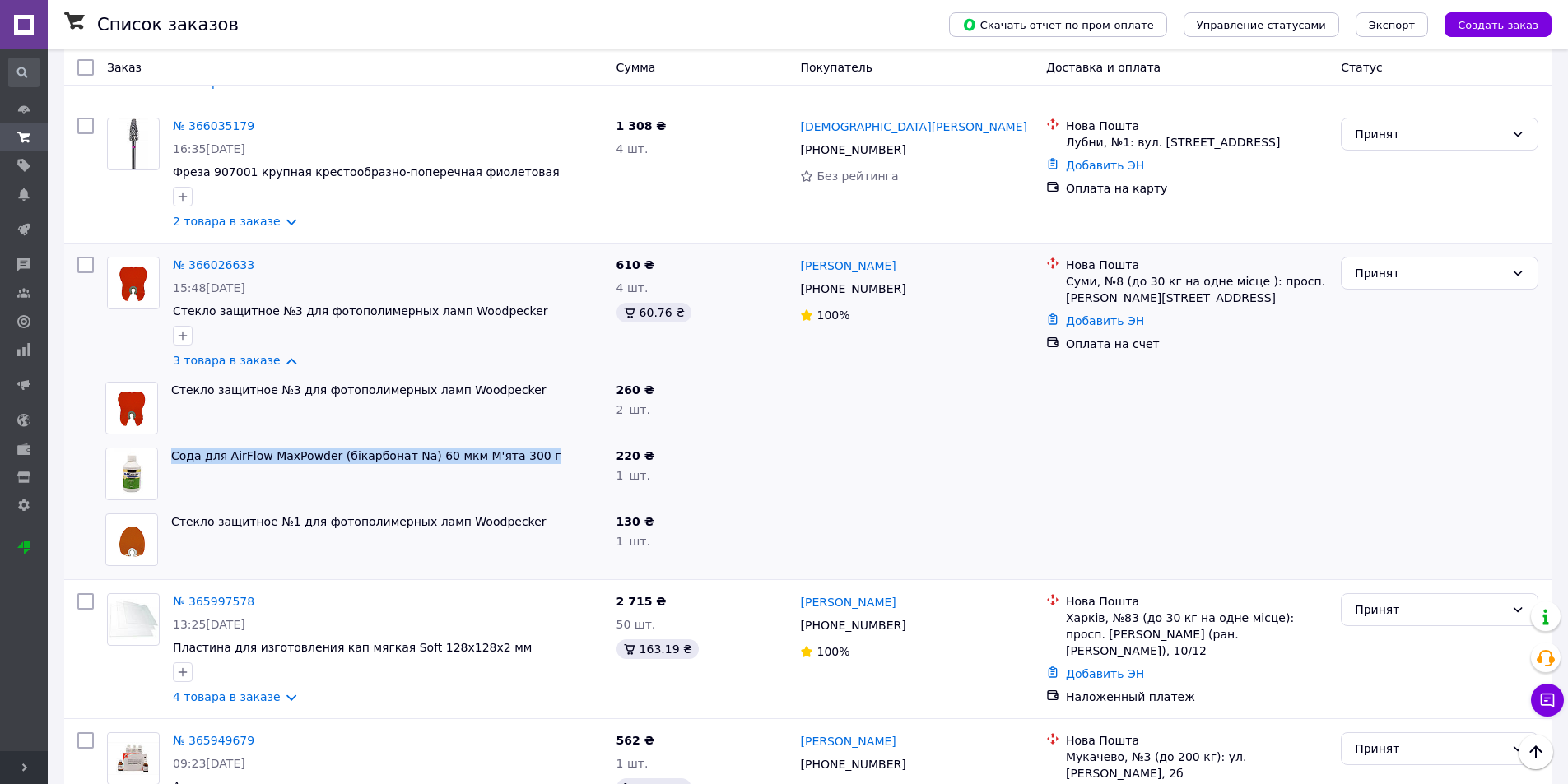
drag, startPoint x: 525, startPoint y: 309, endPoint x: 138, endPoint y: 331, distance: 387.6
click at [138, 441] on div "Сода для AirFlow MaxPowder (бікарбонат Na) 60 мкм М'ята 300 г" at bounding box center [354, 474] width 511 height 65
copy div "Сода для AirFlow MaxPowder (бікарбонат Na) 60 мкм М'ята 300 г"
click at [272, 354] on link "3 товара в заказе" at bounding box center [227, 361] width 108 height 13
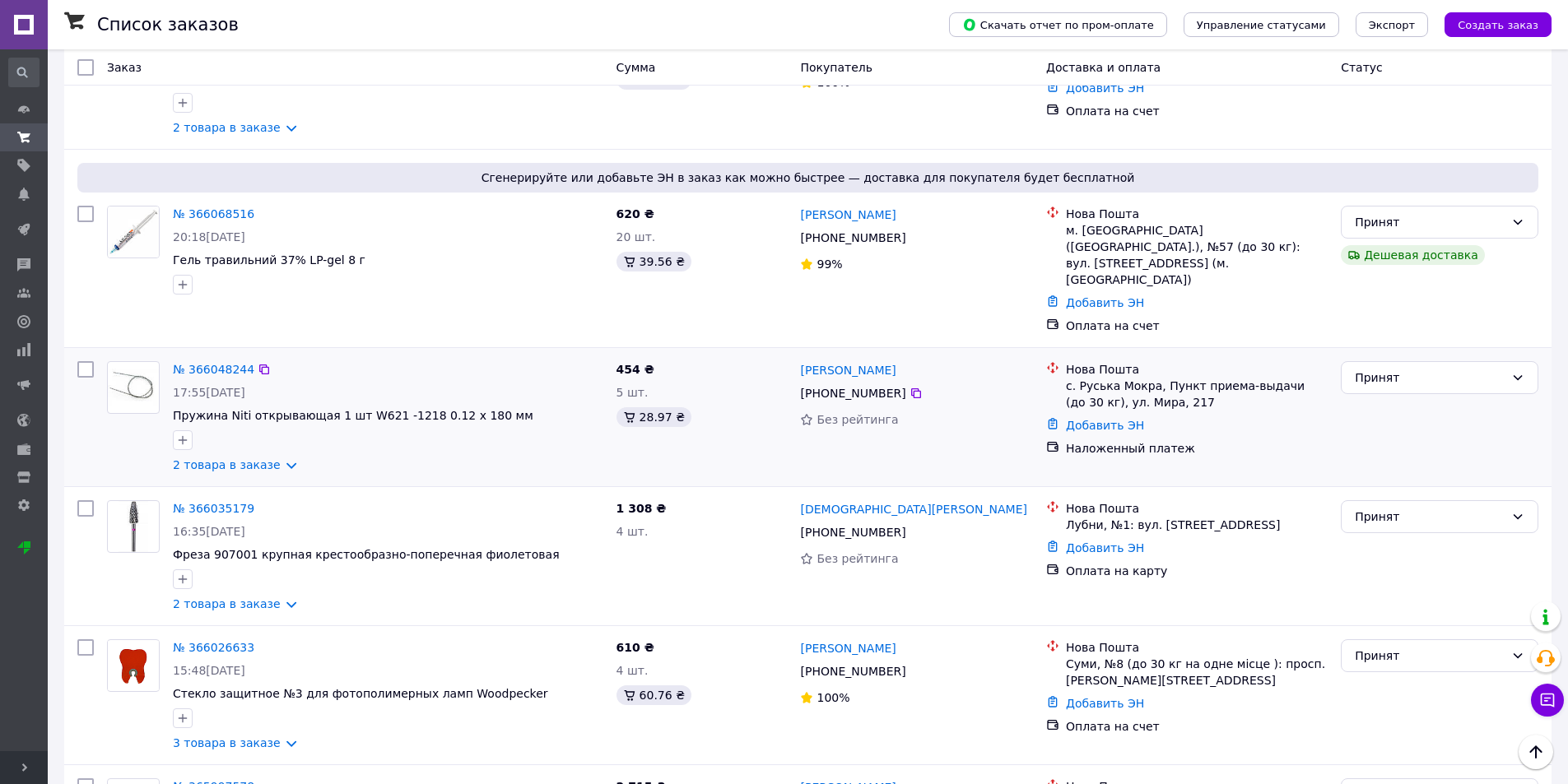
scroll to position [1810, 0]
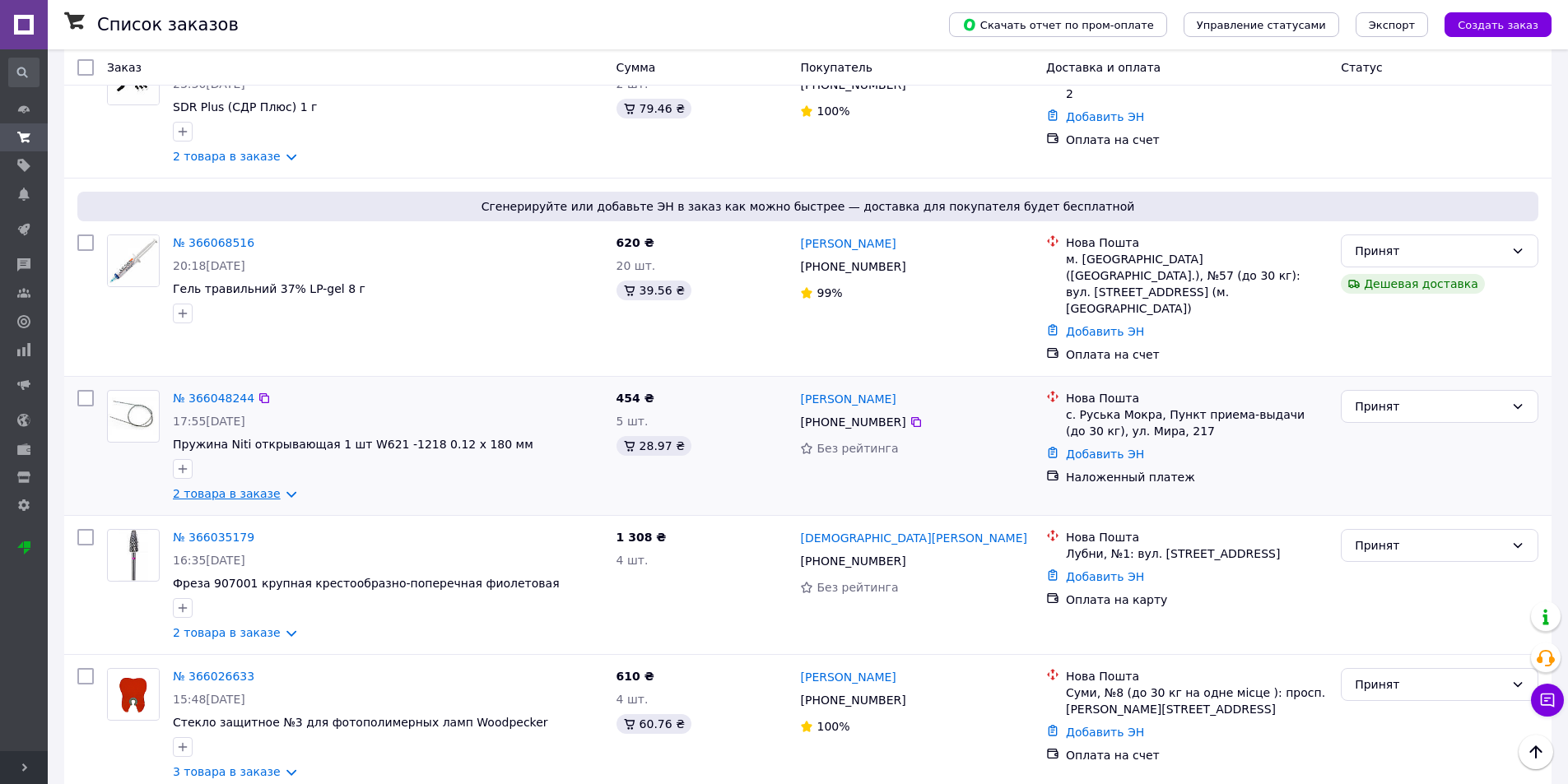
click at [279, 487] on link "2 товара в заказе" at bounding box center [227, 494] width 108 height 13
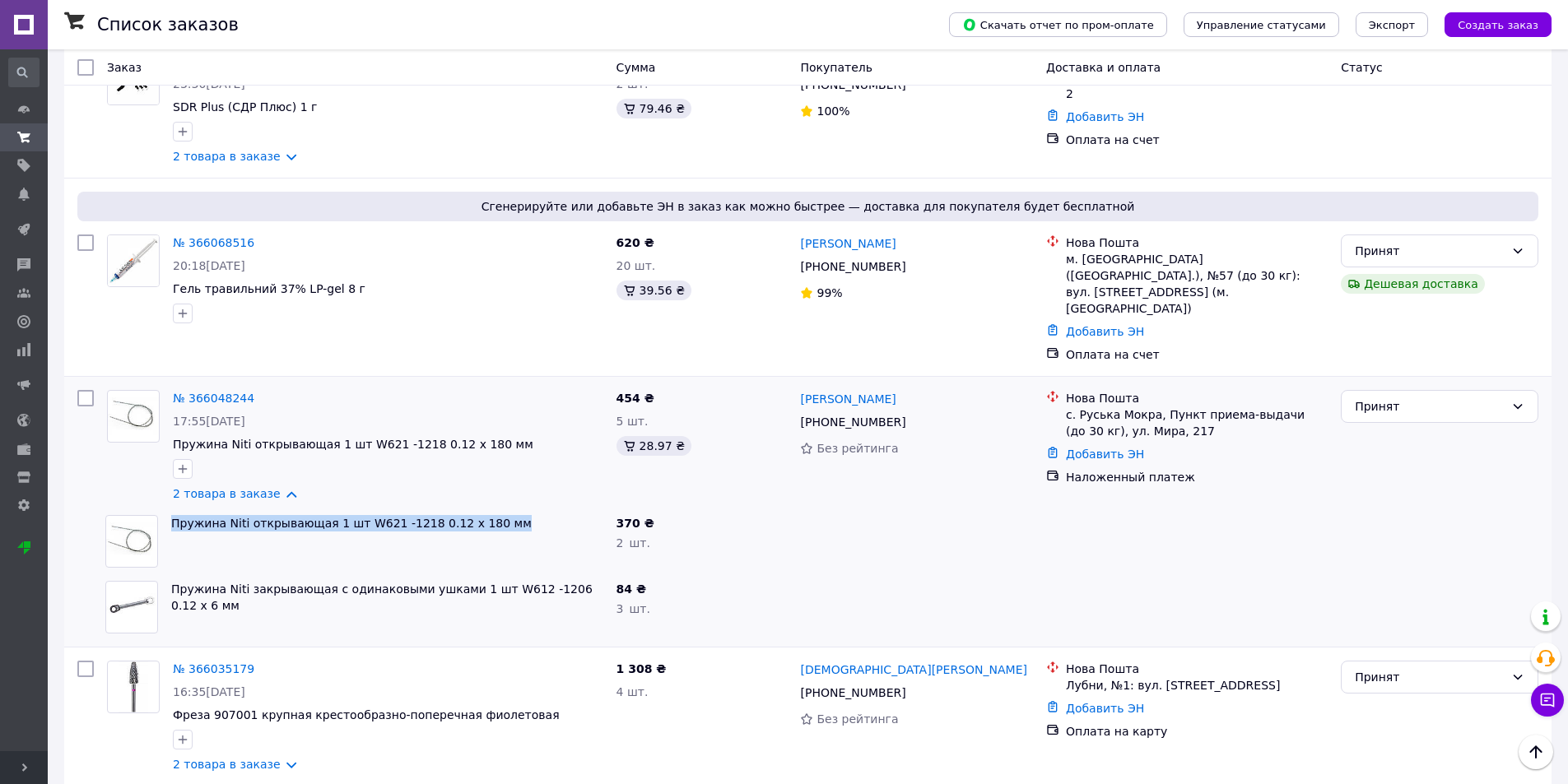
drag, startPoint x: 522, startPoint y: 381, endPoint x: 168, endPoint y: 385, distance: 354.0
click at [168, 509] on div "Пружина Niti открывающая 1 шт W621 -1218 0.12 x 180 мм" at bounding box center [387, 541] width 445 height 65
copy link "Пружина Niti открывающая 1 шт W621 -1218 0.12 x 180 мм"
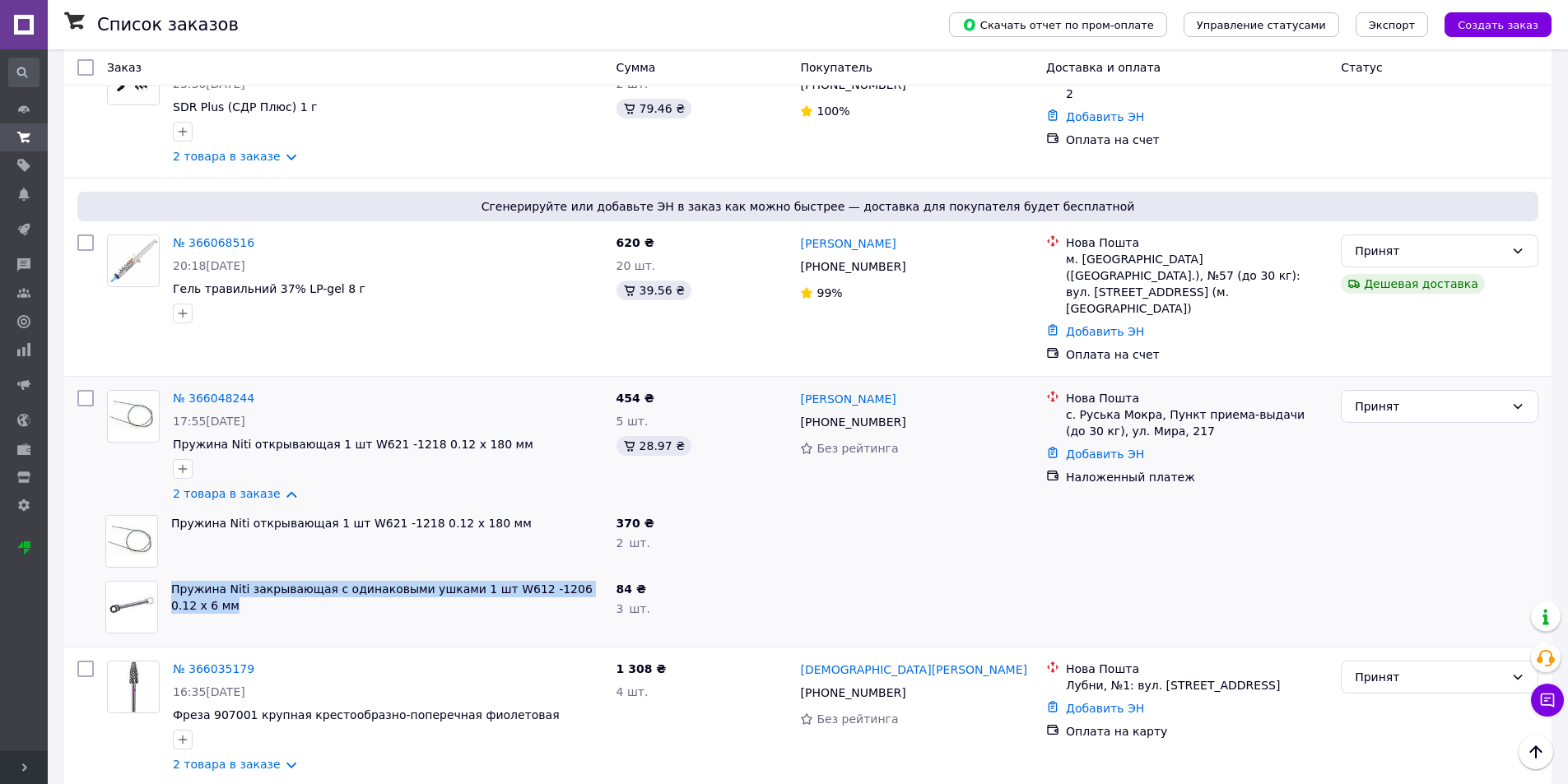
drag, startPoint x: 170, startPoint y: 447, endPoint x: 614, endPoint y: 443, distance: 444.0
click at [614, 574] on div "Пружина Niti закрывающая с одинаковыми ушками 1 шт W612 -1206 0.12 x 6 мм 84 ₴ …" at bounding box center [808, 607] width 1474 height 65
copy div "Пружина Niti закрывающая с одинаковыми ушками 1 шт W612 -1206 0.12 x 6 мм"
click at [274, 487] on link "2 товара в заказе" at bounding box center [227, 494] width 108 height 13
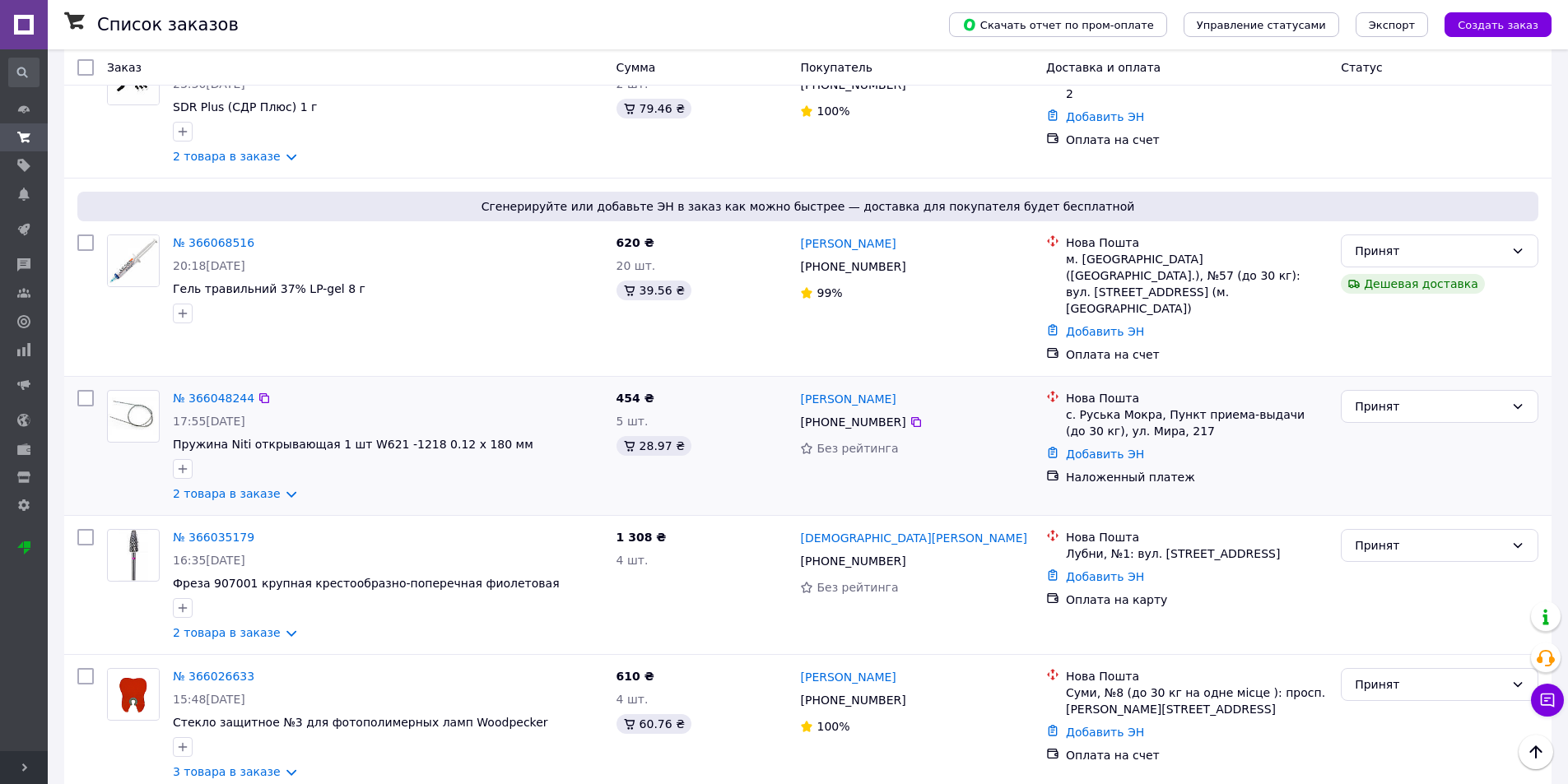
scroll to position [1645, 0]
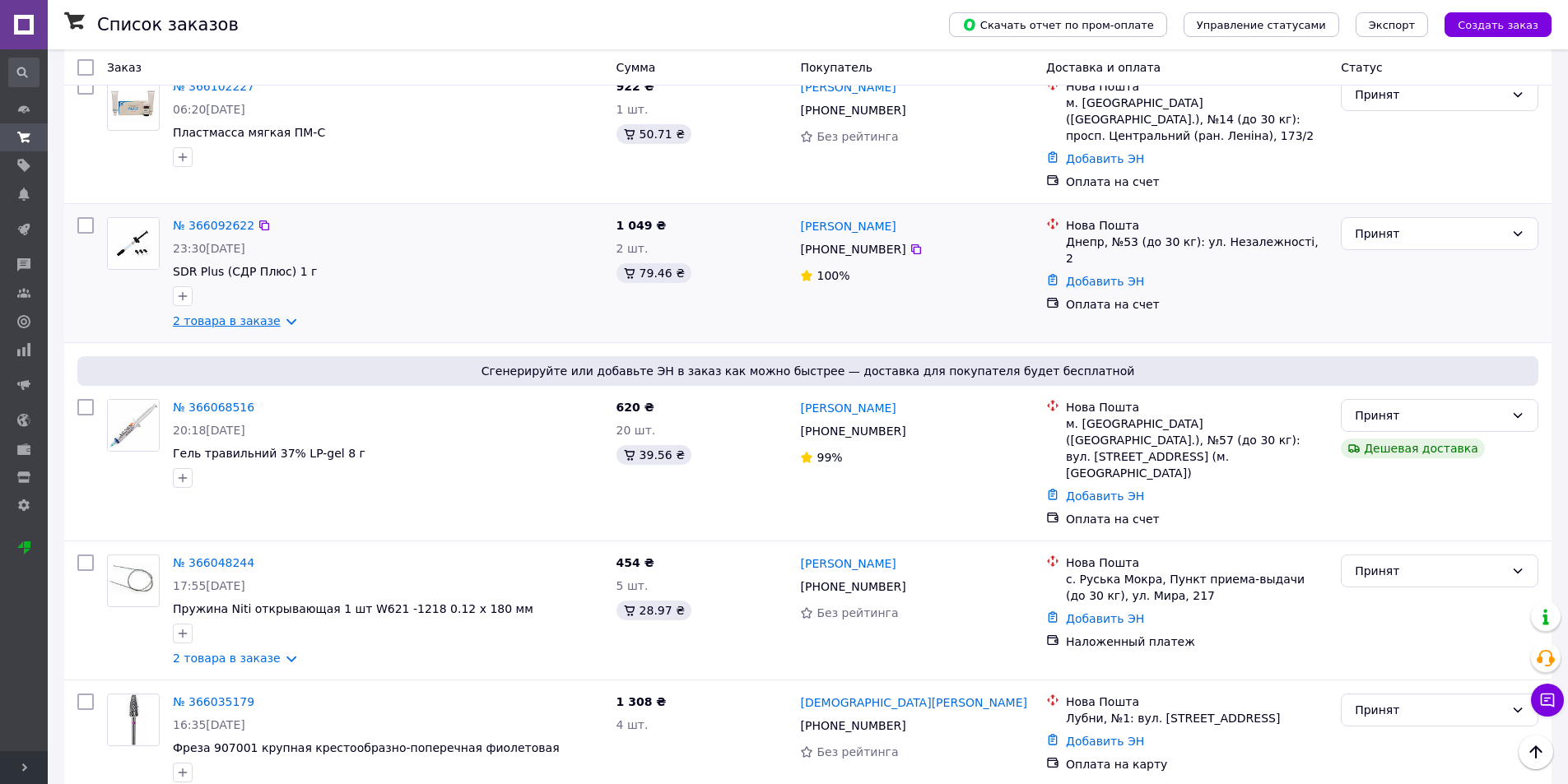
click at [278, 314] on link "2 товара в заказе" at bounding box center [227, 321] width 108 height 13
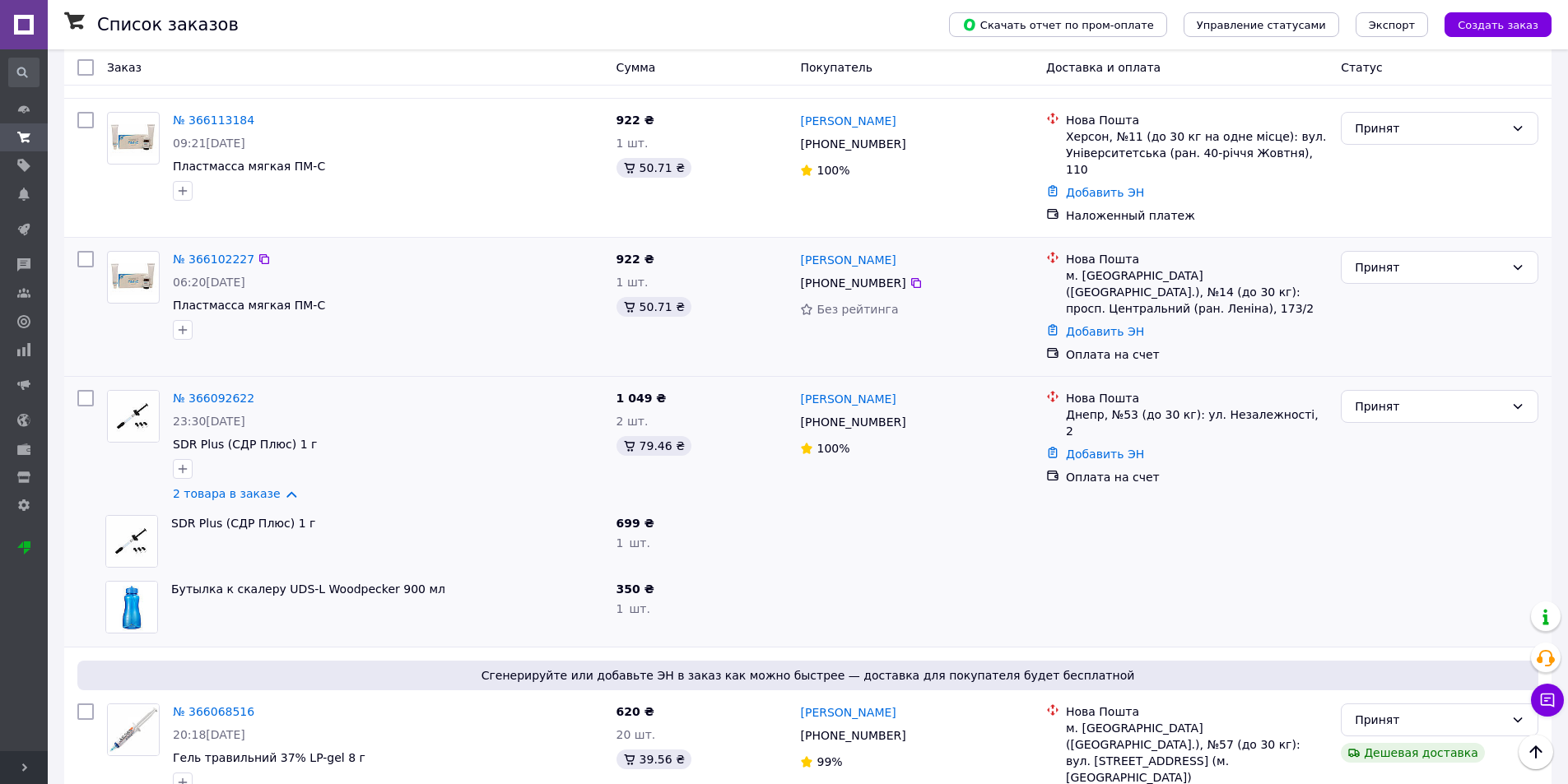
scroll to position [1398, 0]
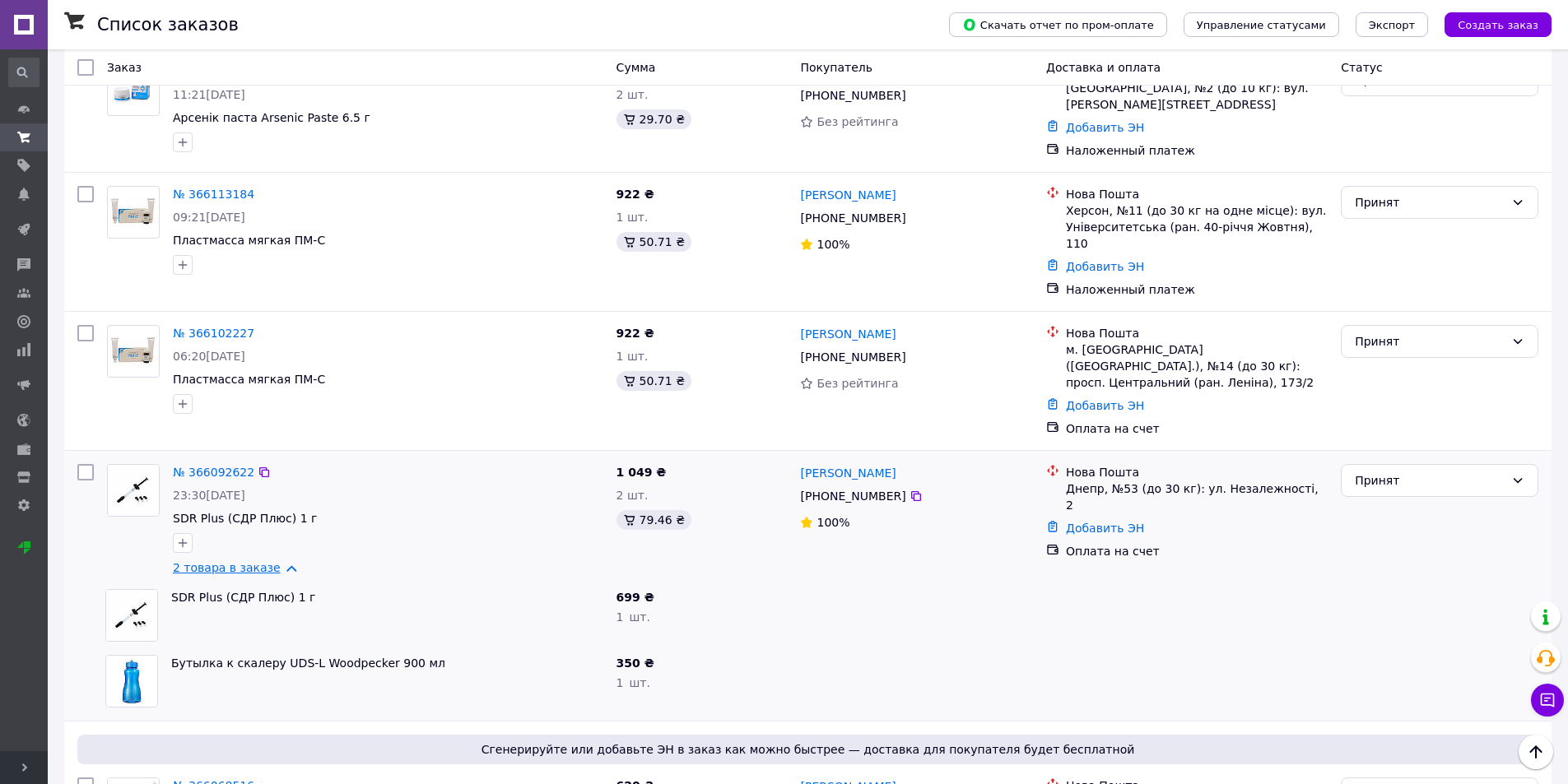
click at [272, 561] on link "2 товара в заказе" at bounding box center [227, 568] width 108 height 13
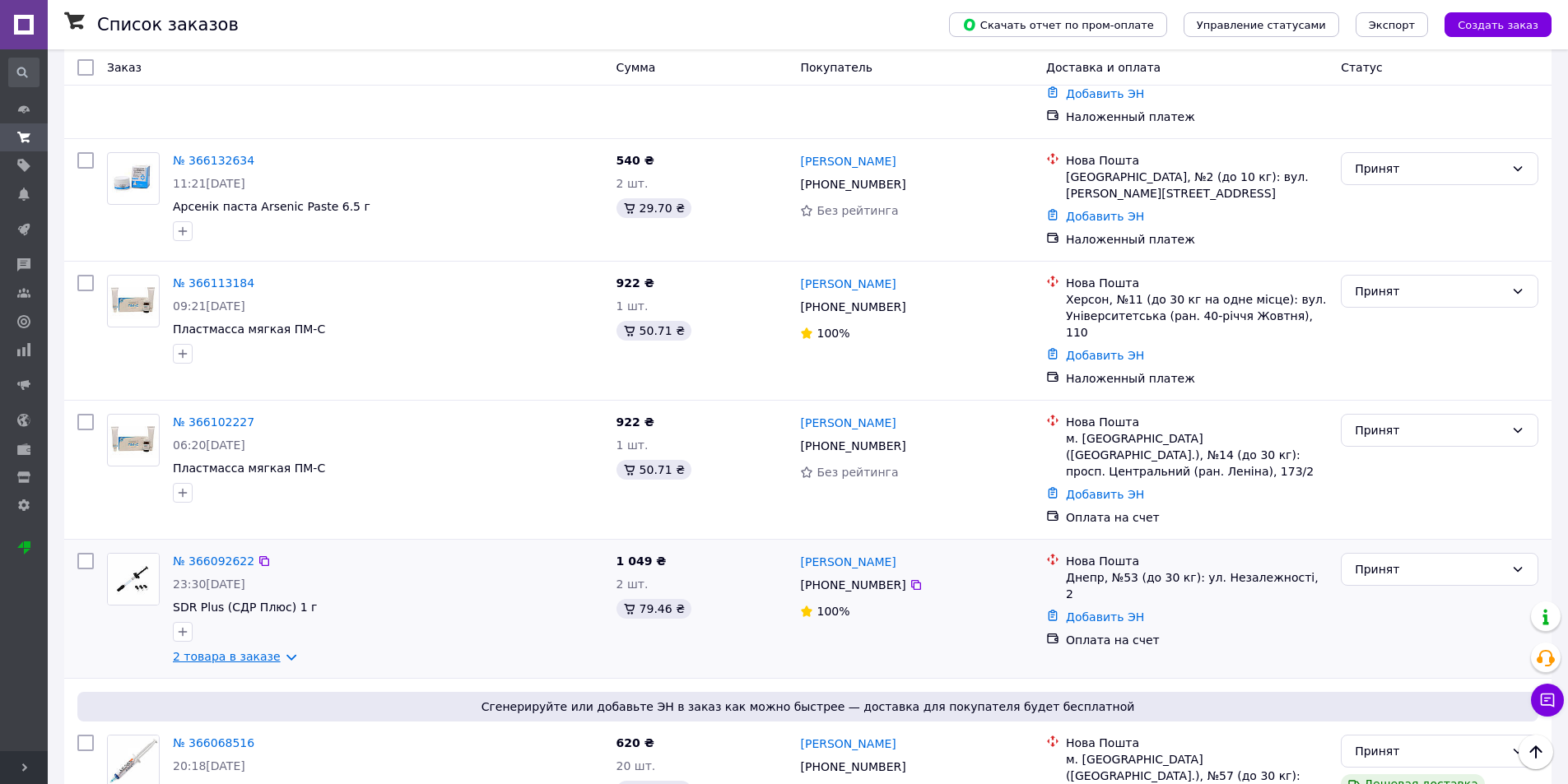
scroll to position [1151, 0]
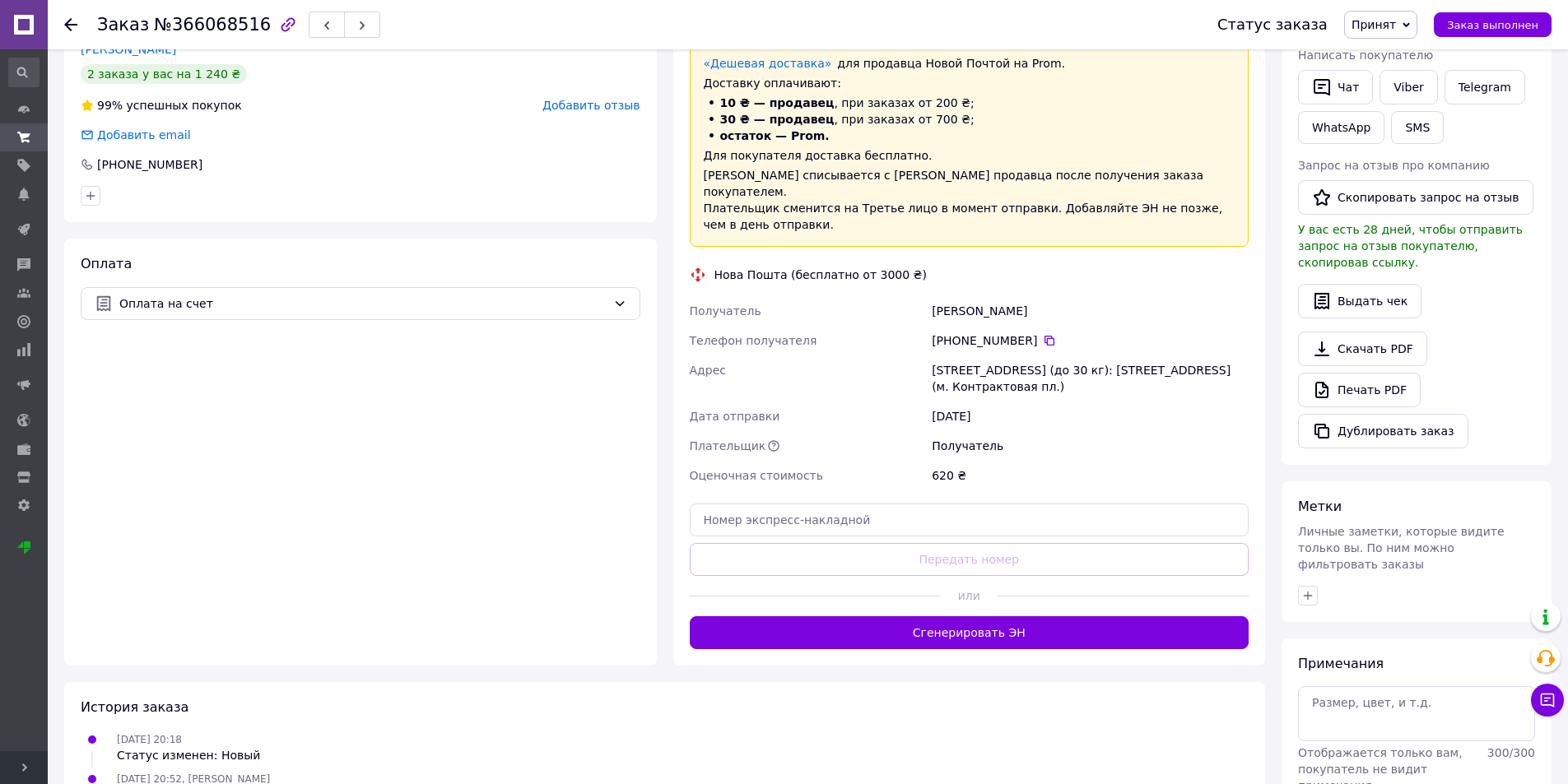
scroll to position [380, 0]
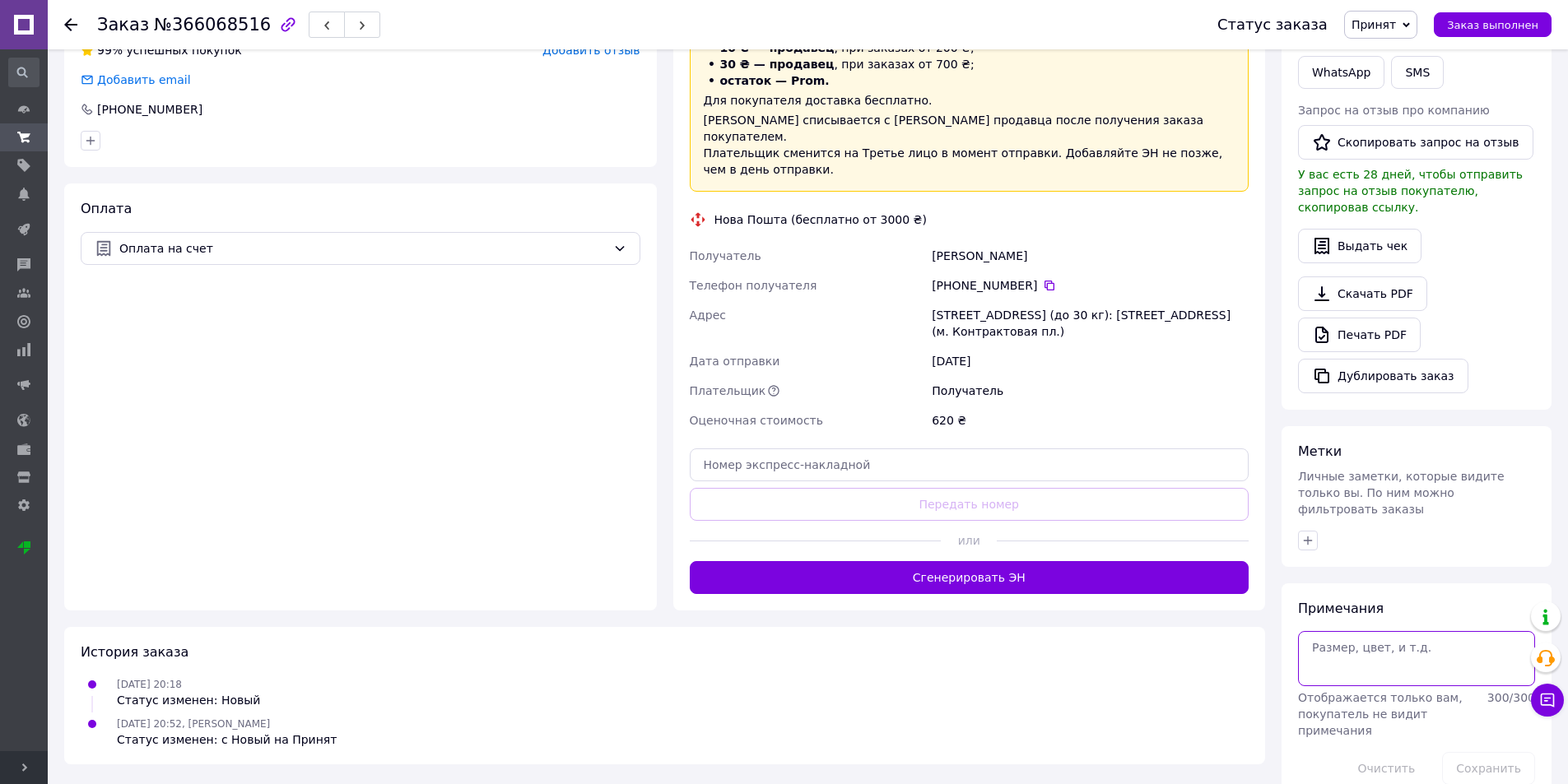
click at [1381, 631] on textarea at bounding box center [1417, 658] width 237 height 54
click at [1323, 631] on textarea "рев" at bounding box center [1417, 658] width 237 height 54
type textarea "рекв"
click at [1497, 752] on button "Сохранить" at bounding box center [1488, 768] width 93 height 33
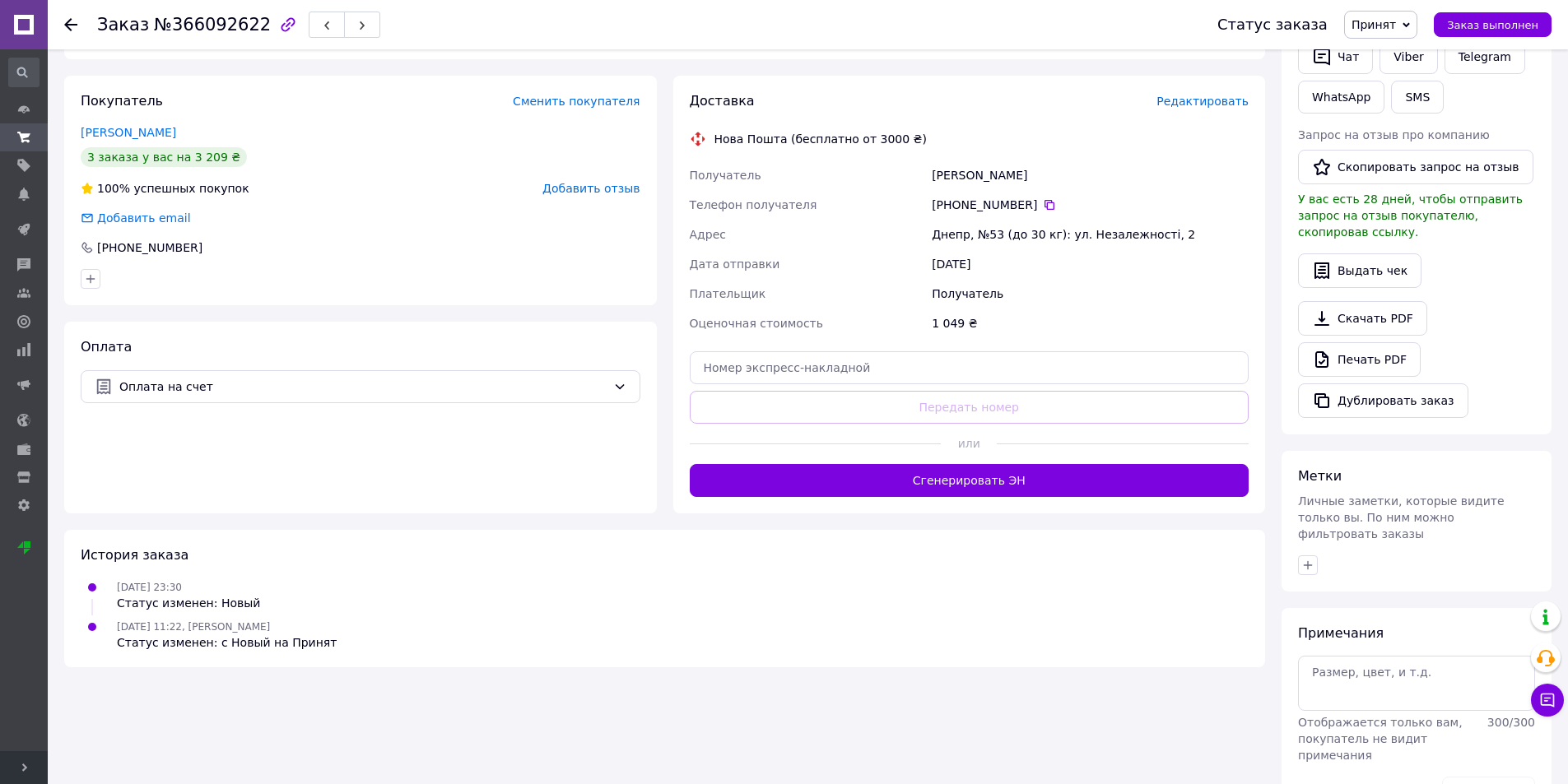
scroll to position [380, 0]
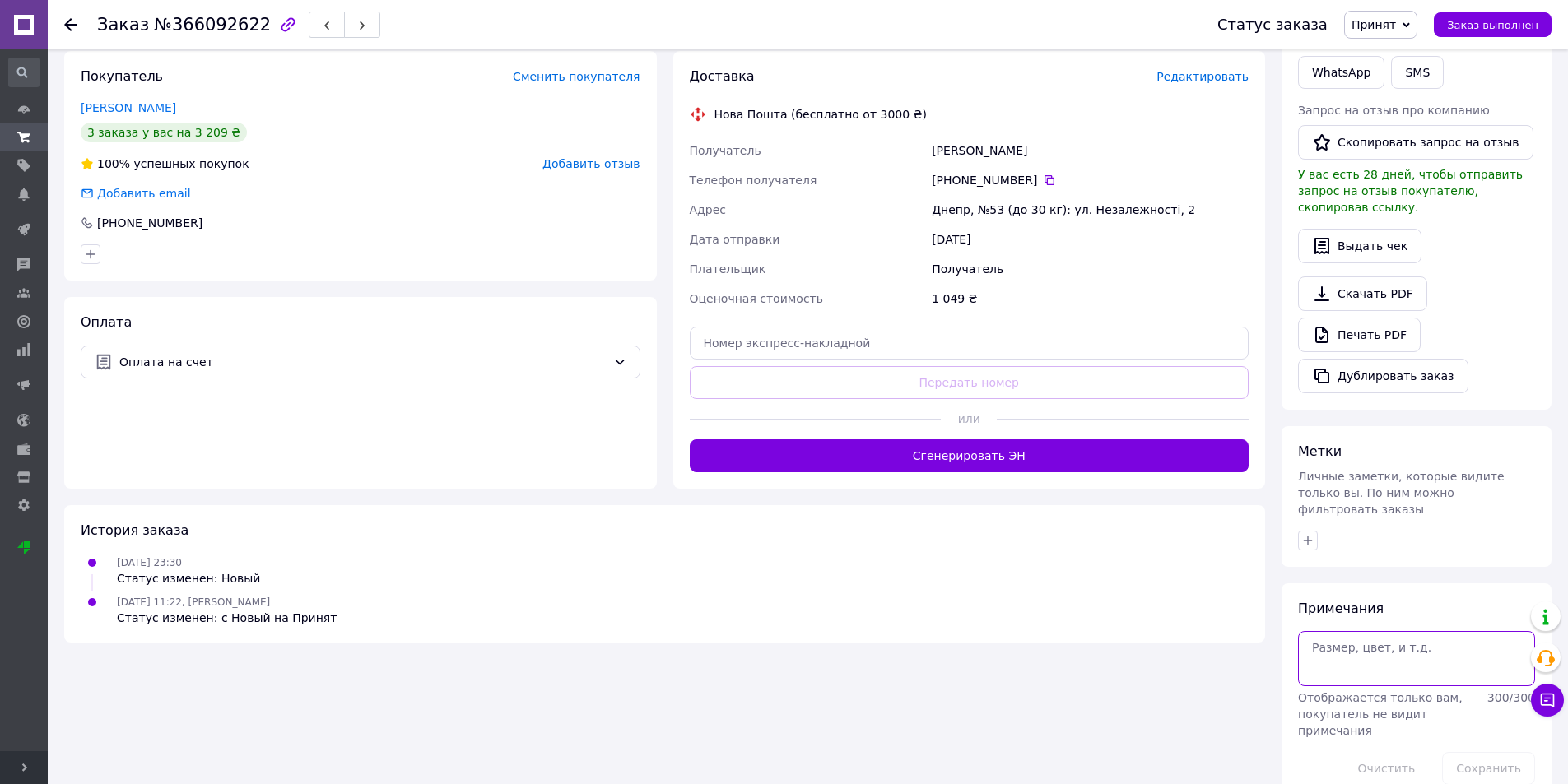
click at [1343, 631] on textarea at bounding box center [1417, 658] width 237 height 54
type textarea "картка"
click at [1486, 752] on button "Сохранить" at bounding box center [1488, 768] width 93 height 33
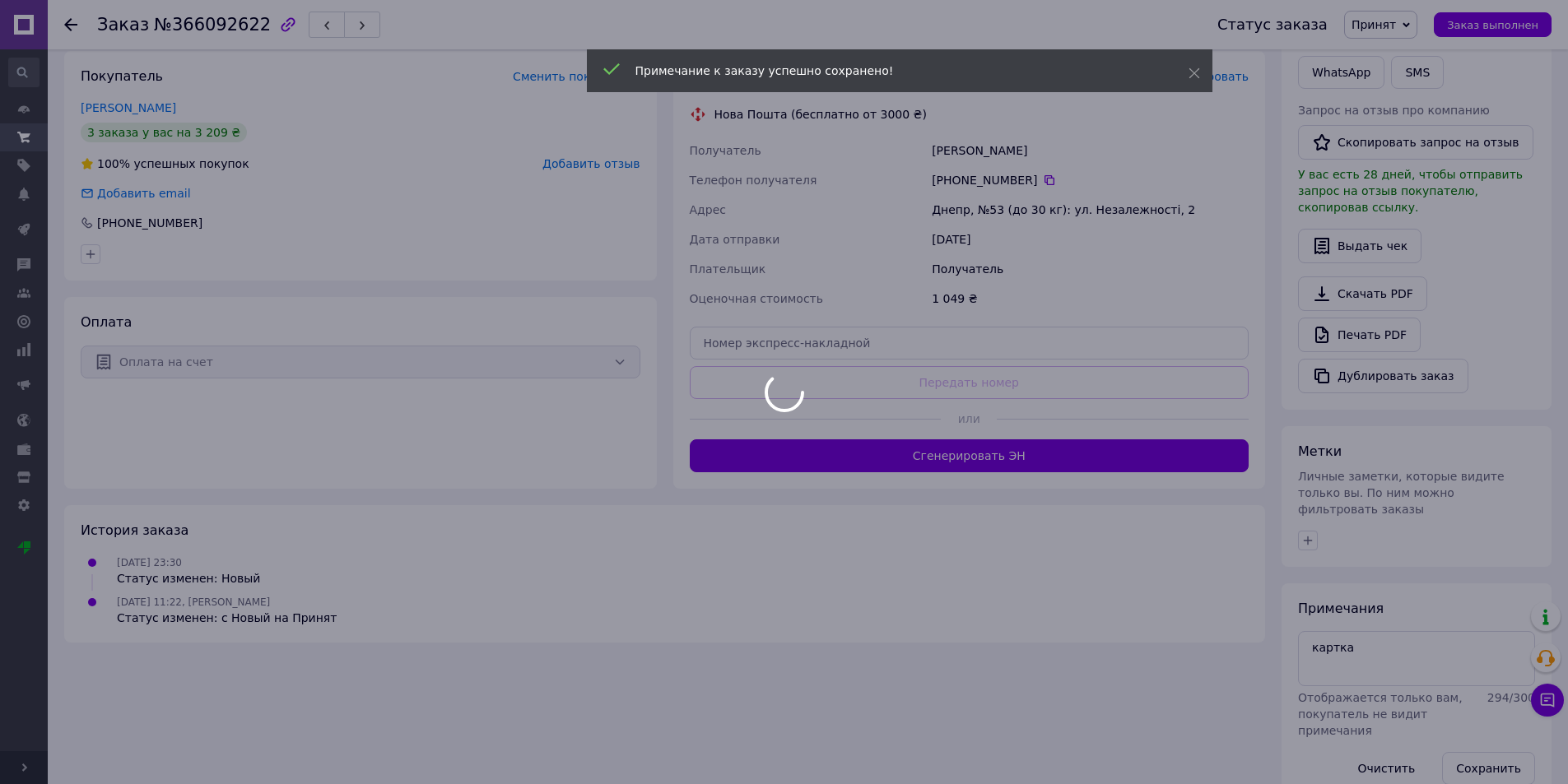
scroll to position [349, 0]
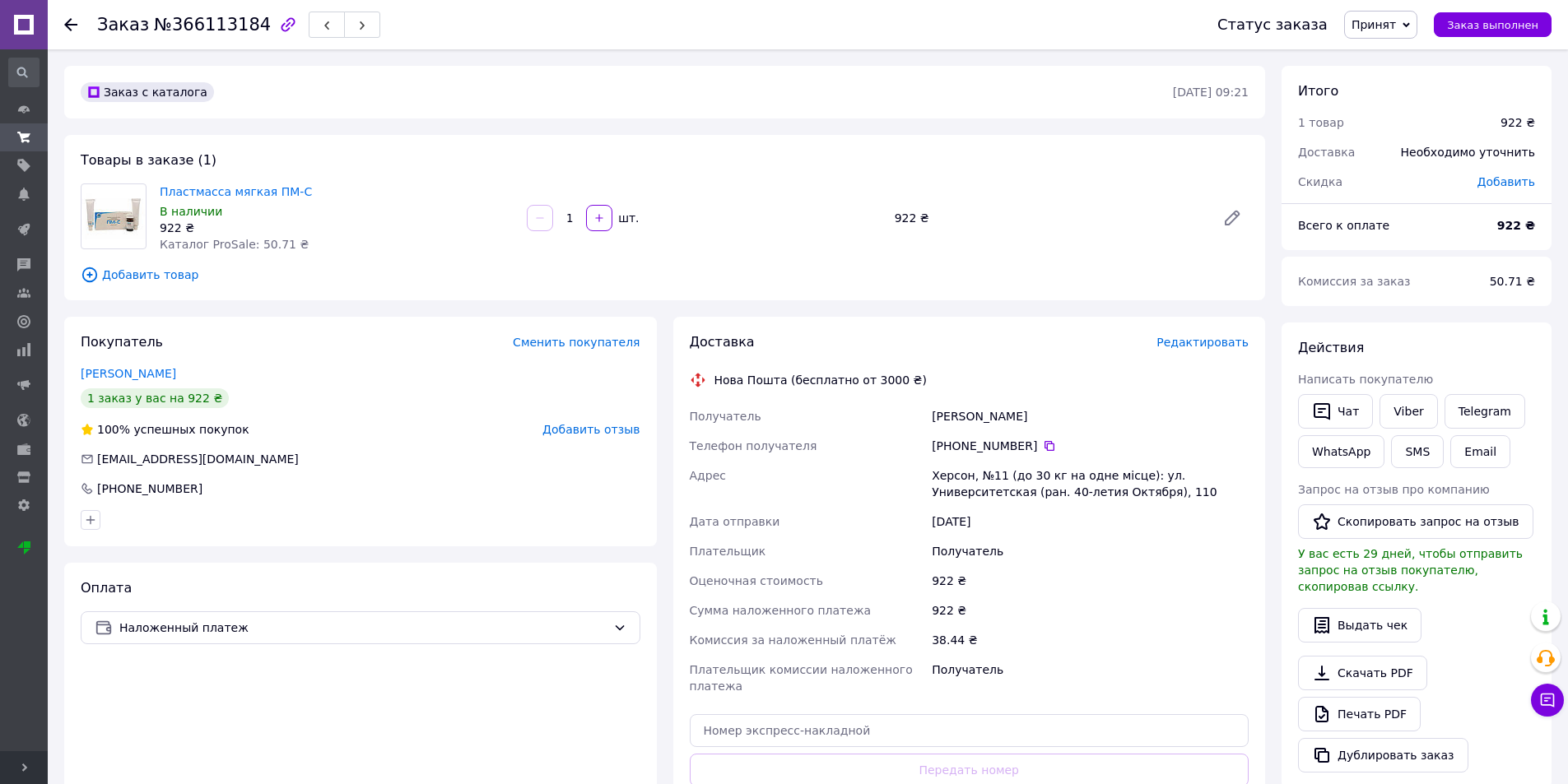
click at [174, 272] on span "Добавить товар" at bounding box center [665, 274] width 1168 height 18
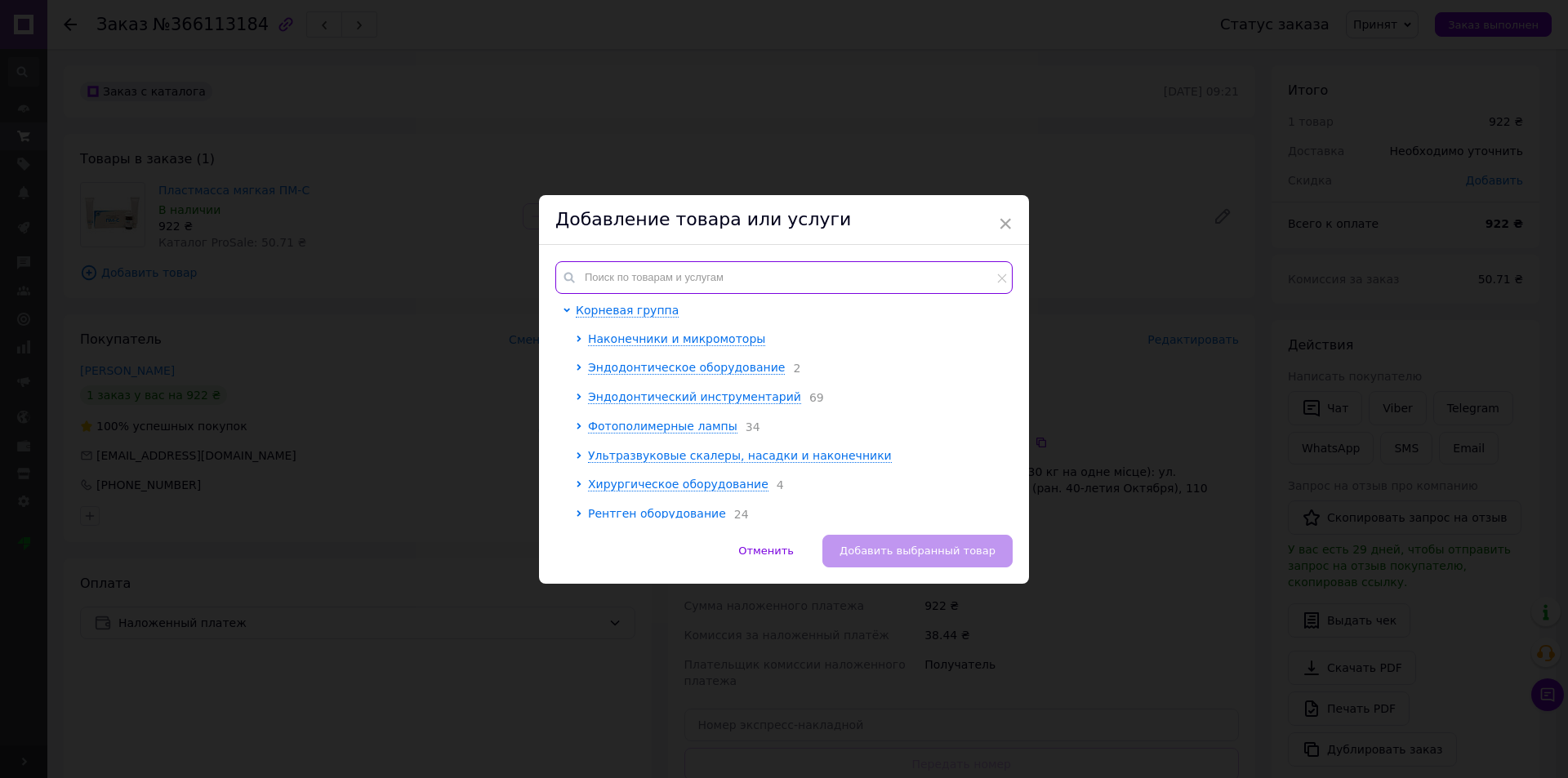
click at [773, 268] on input "text" at bounding box center [783, 277] width 457 height 33
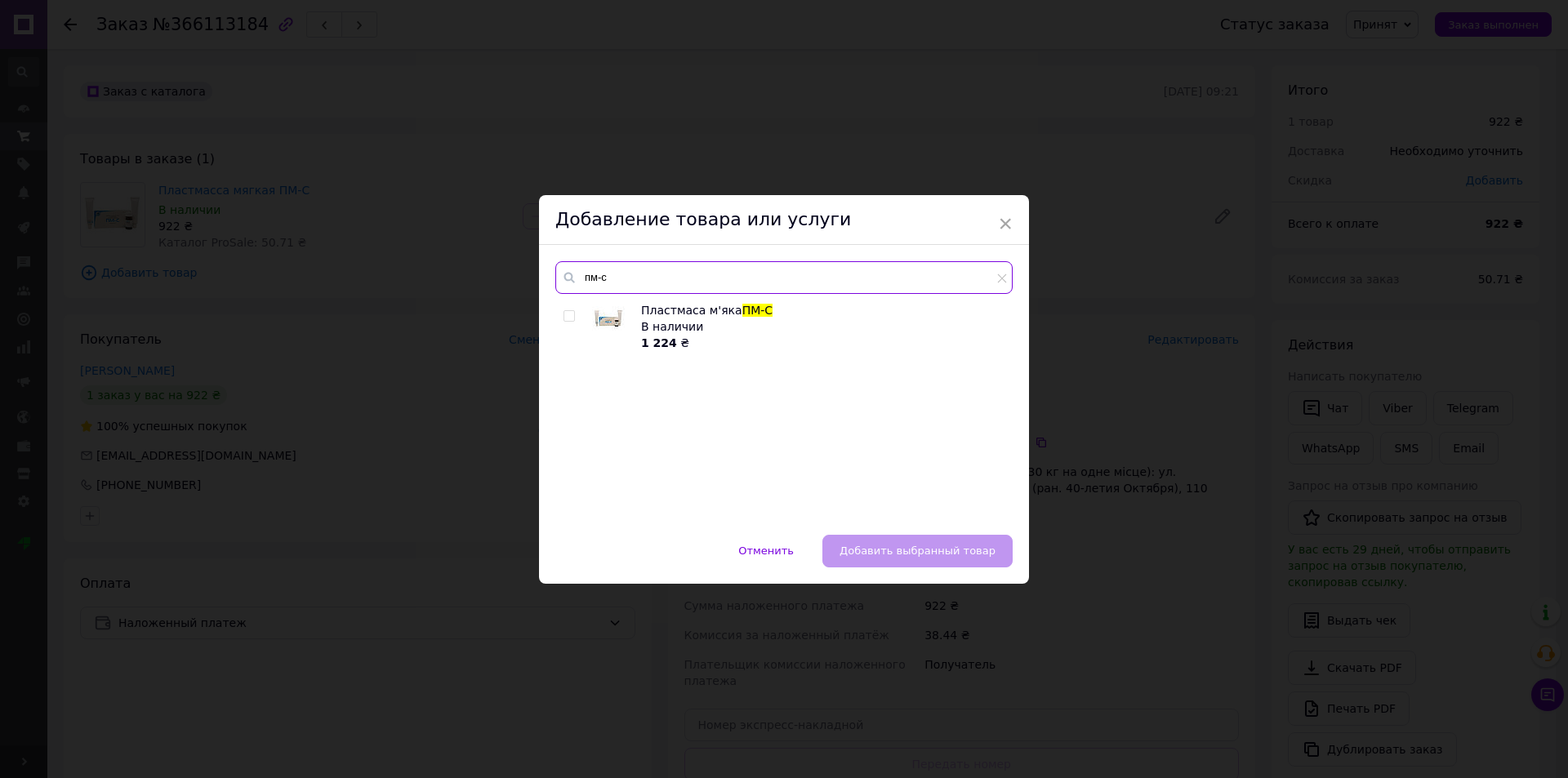
type input "пм-с"
click at [567, 313] on input "checkbox" at bounding box center [568, 316] width 10 height 10
checkbox input "true"
click at [947, 548] on span "Добавить выбранный товар" at bounding box center [918, 550] width 156 height 12
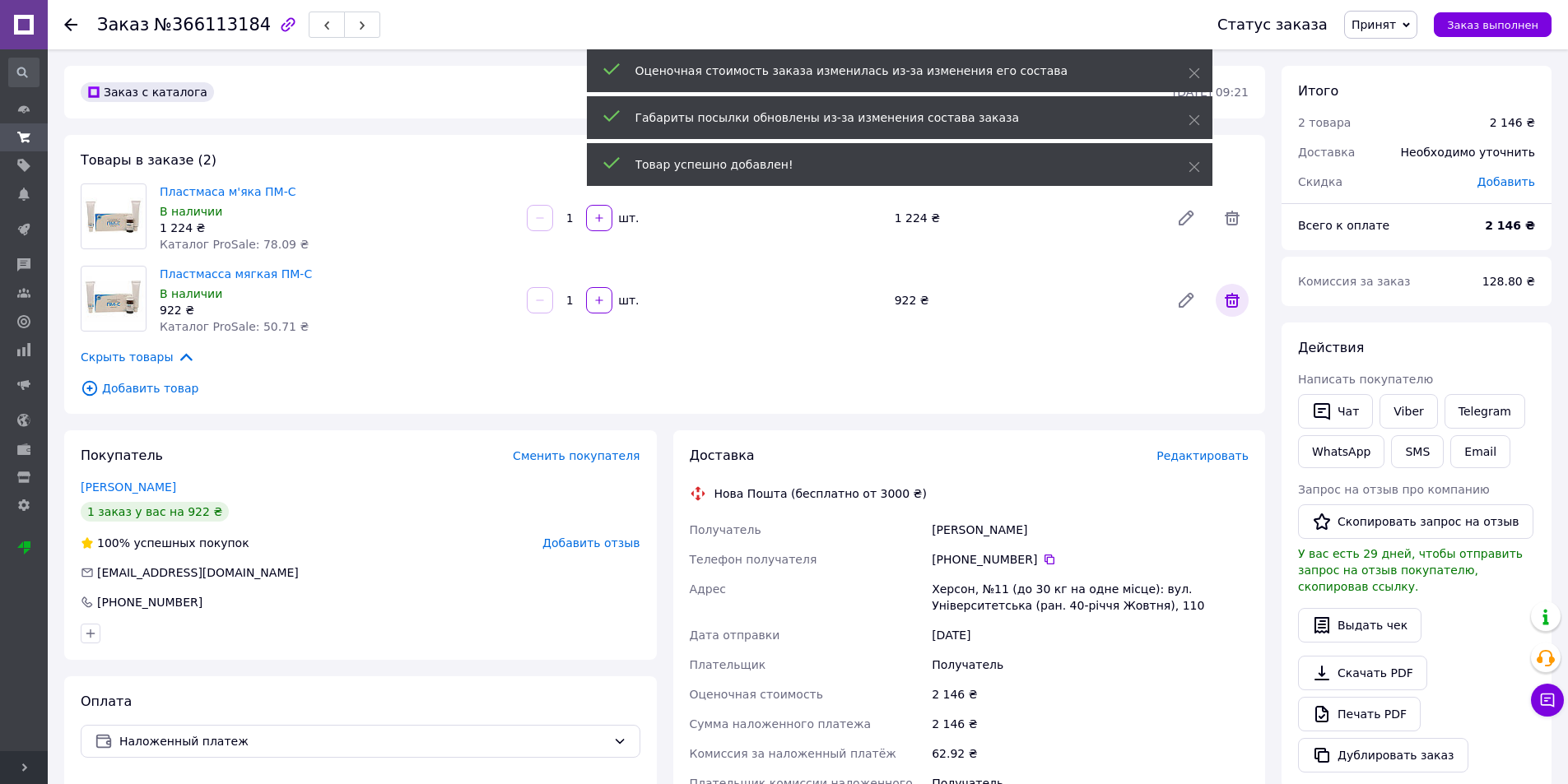
click at [1228, 297] on icon at bounding box center [1233, 301] width 15 height 15
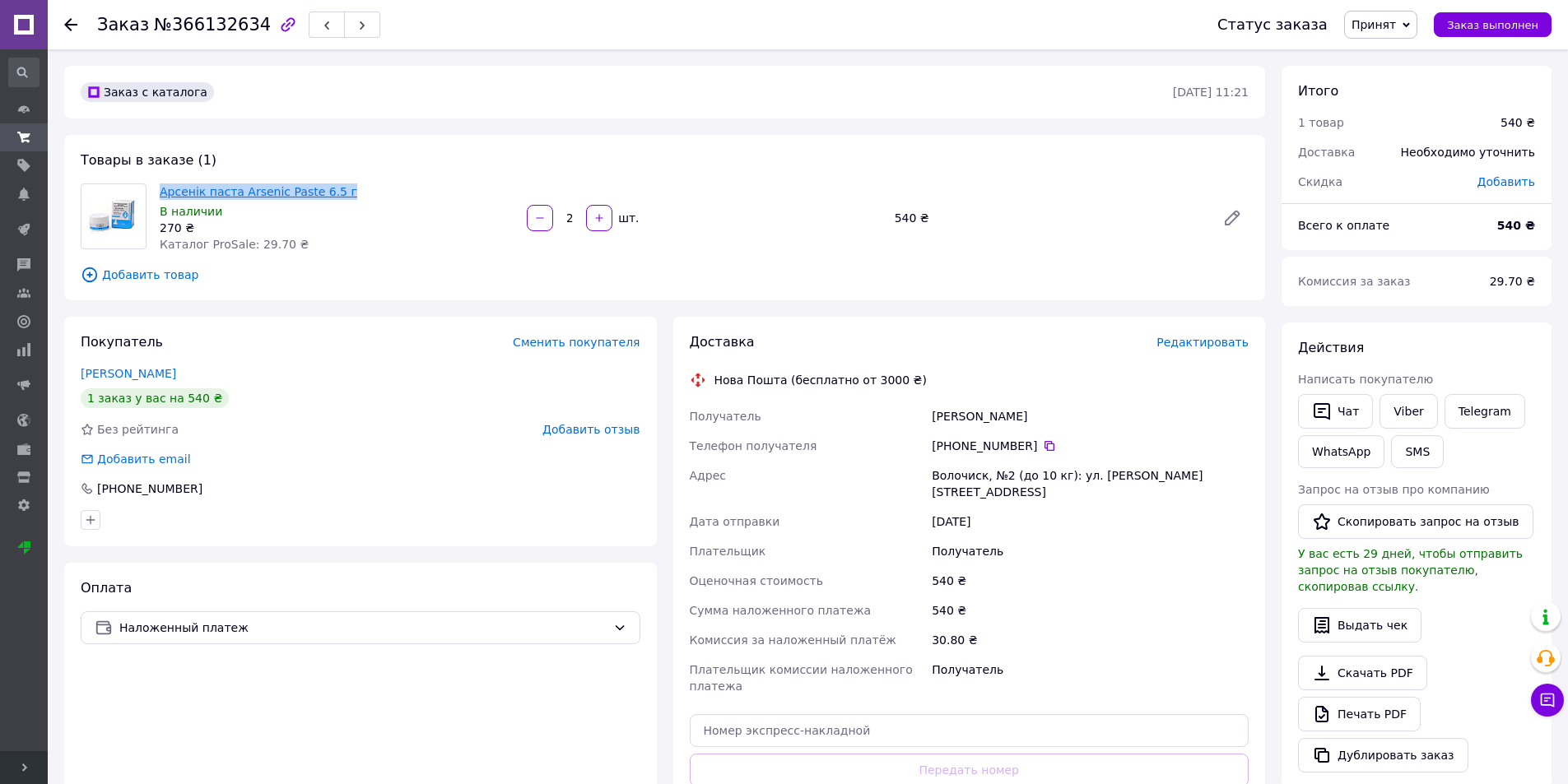
drag, startPoint x: 332, startPoint y: 187, endPoint x: 161, endPoint y: 192, distance: 171.1
click at [161, 192] on span "Арсенік паста Arsenic Paste 6.5 г" at bounding box center [336, 191] width 354 height 16
copy link "Арсенік паста Arsenic Paste 6.5 г"
click at [1346, 415] on button "Чат" at bounding box center [1335, 411] width 75 height 34
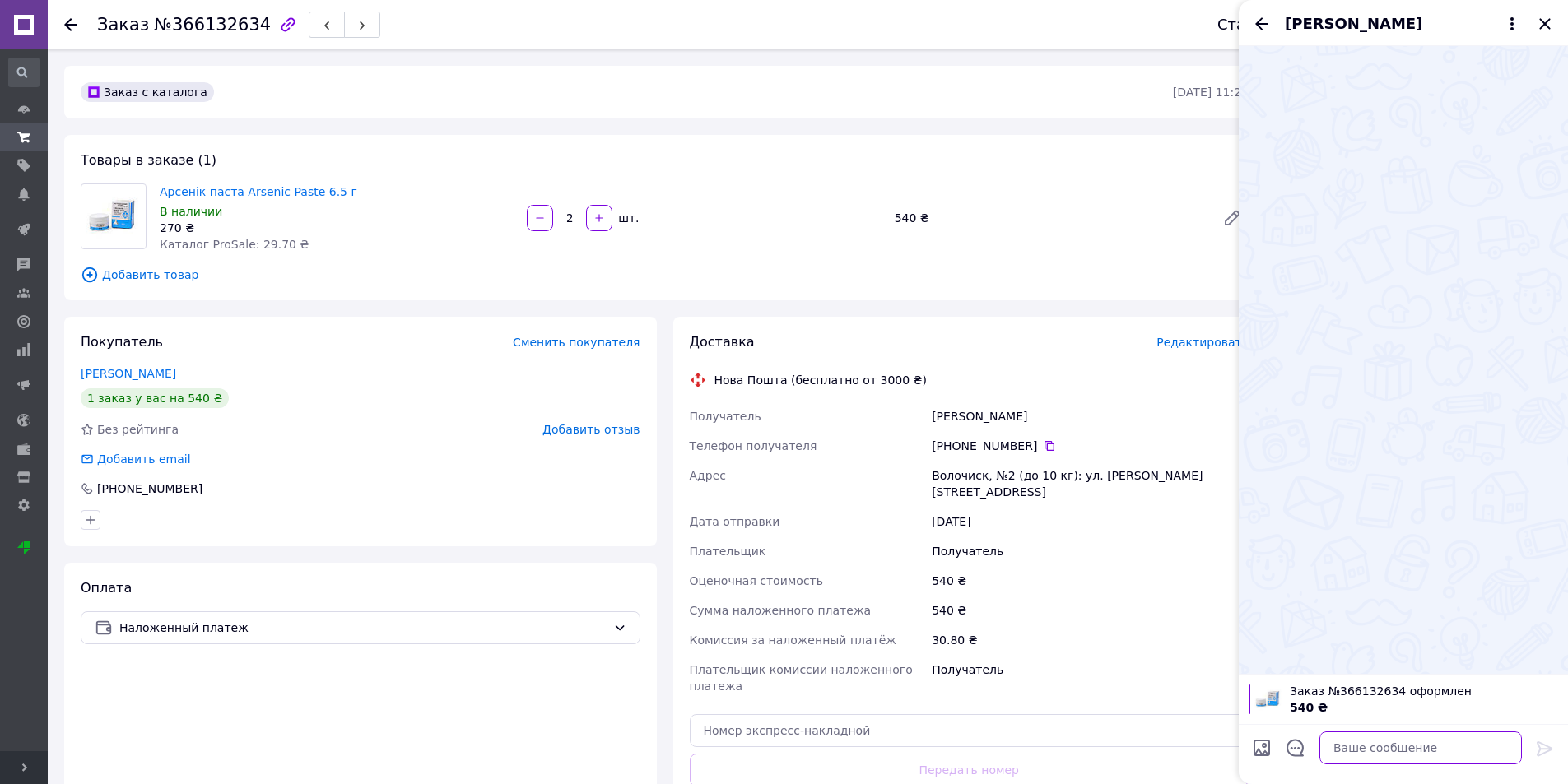
click at [1410, 744] on textarea at bounding box center [1420, 747] width 202 height 33
paste textarea "Арсенік паста Arsenic Paste 6.5 г"
type textarea "Арсенік паста Arsenic Paste 6.5 г"
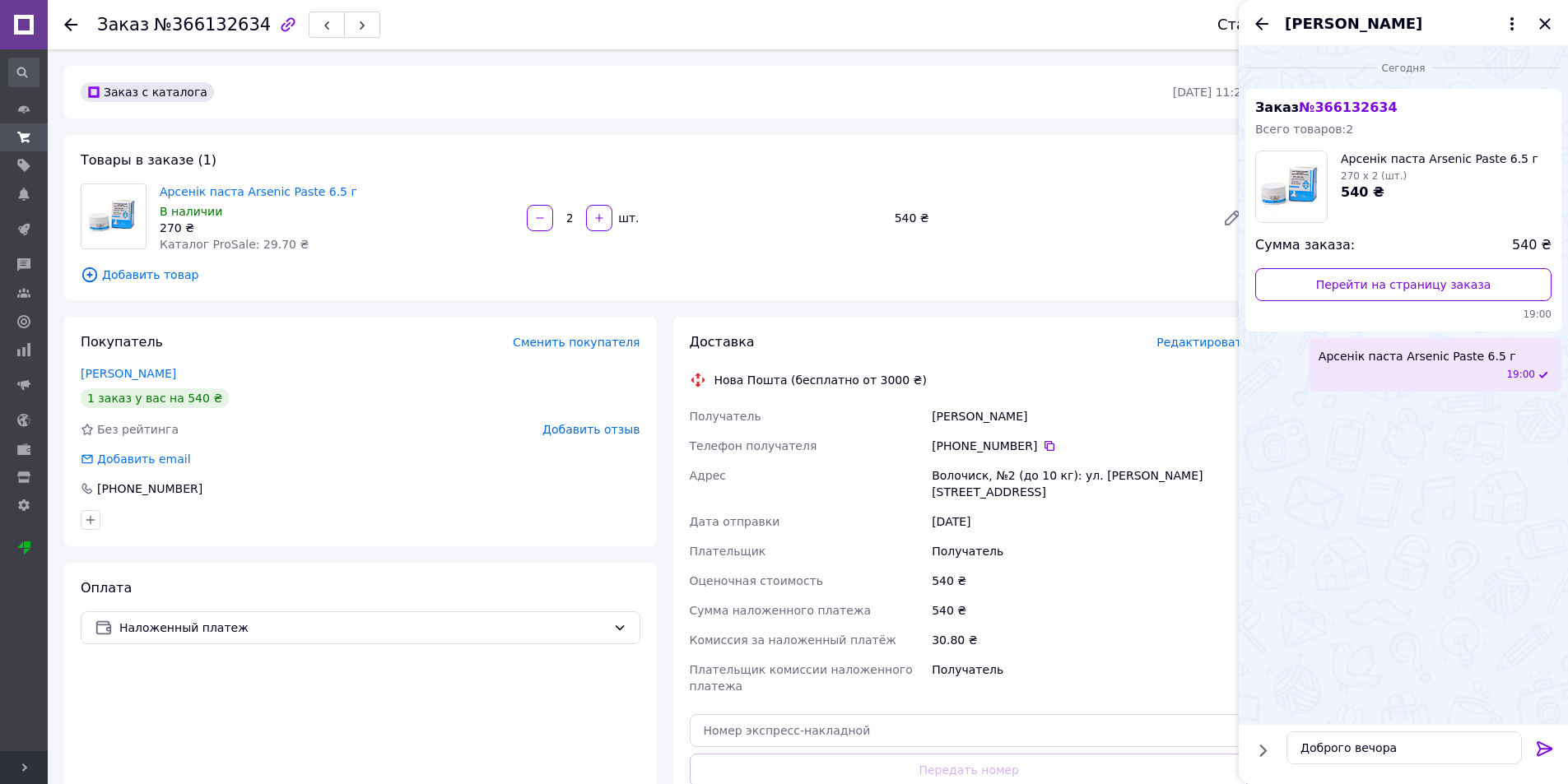
click at [1452, 595] on div "Сегодня Заказ № 366132634 Всего товаров: 2 Арсенік паста Arsenic Paste 6.5 г 27…" at bounding box center [1403, 385] width 330 height 678
click at [1425, 756] on textarea "Доброго вечора" at bounding box center [1405, 747] width 236 height 33
type textarea "Доброго вечора, 2 пасти є в наявності, завтра відправимо наложкою"
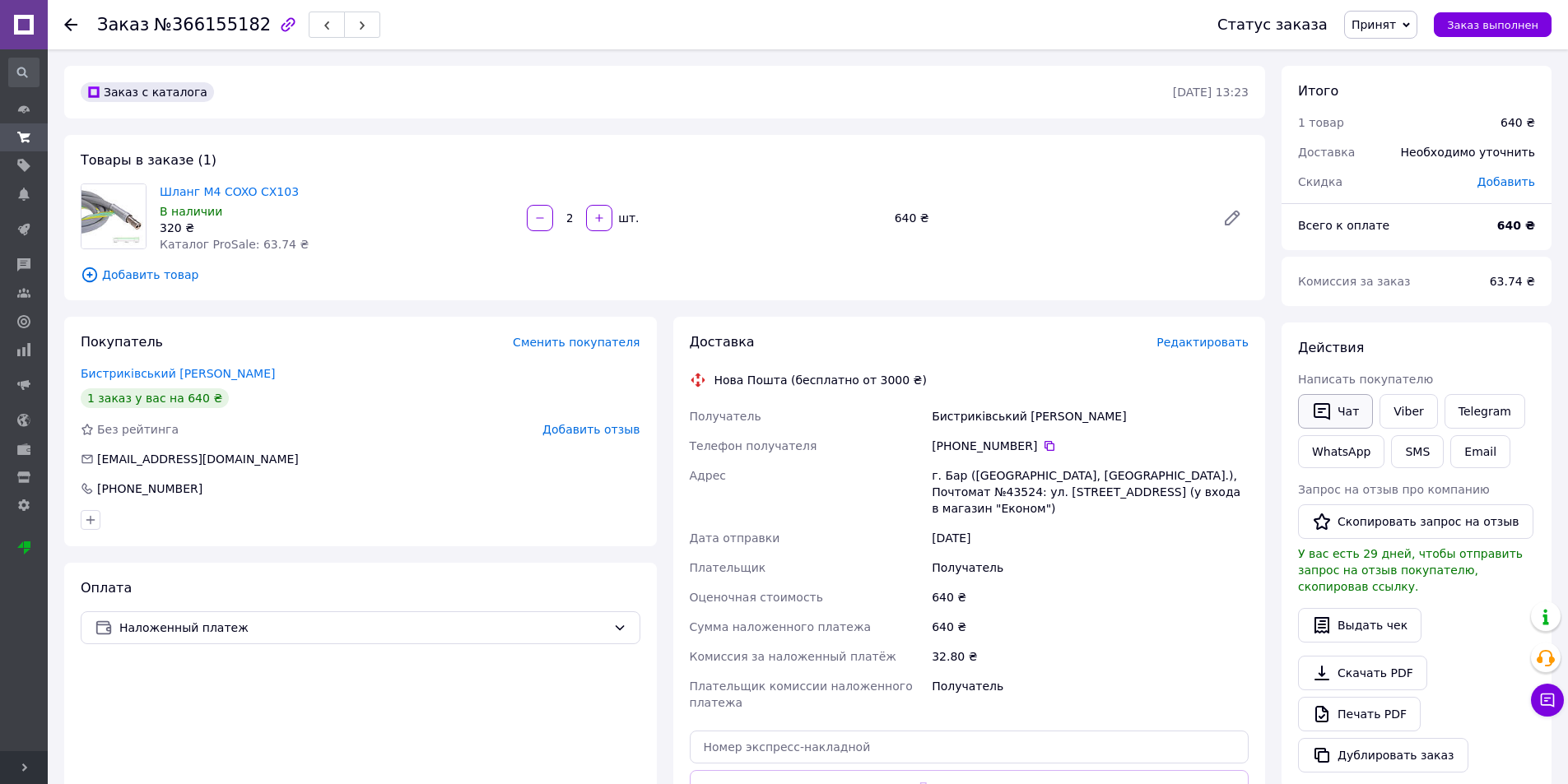
click at [1322, 398] on button "Чат" at bounding box center [1335, 411] width 75 height 34
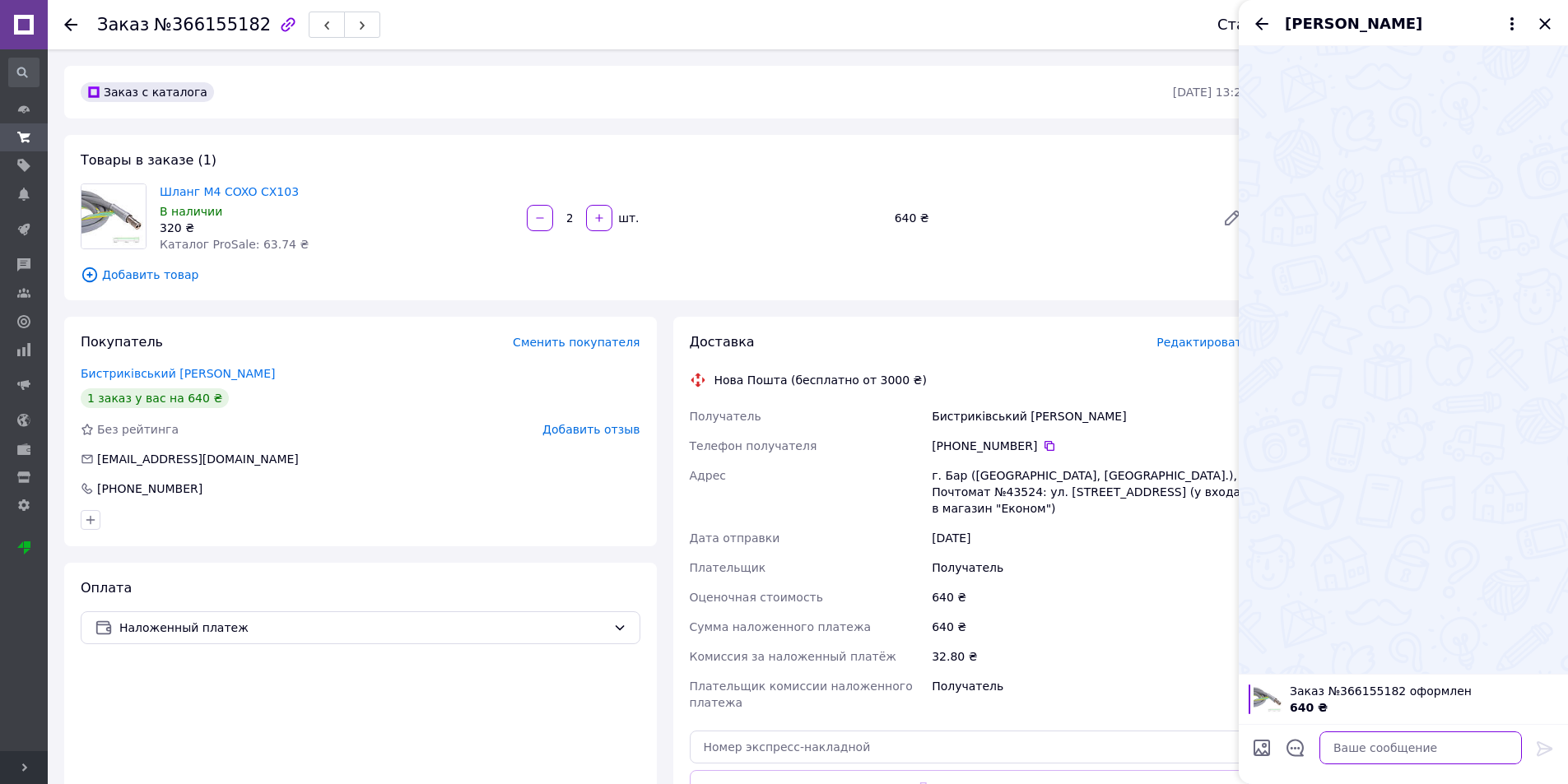
click at [1391, 743] on textarea at bounding box center [1420, 747] width 202 height 33
type textarea "Доброго вечора"
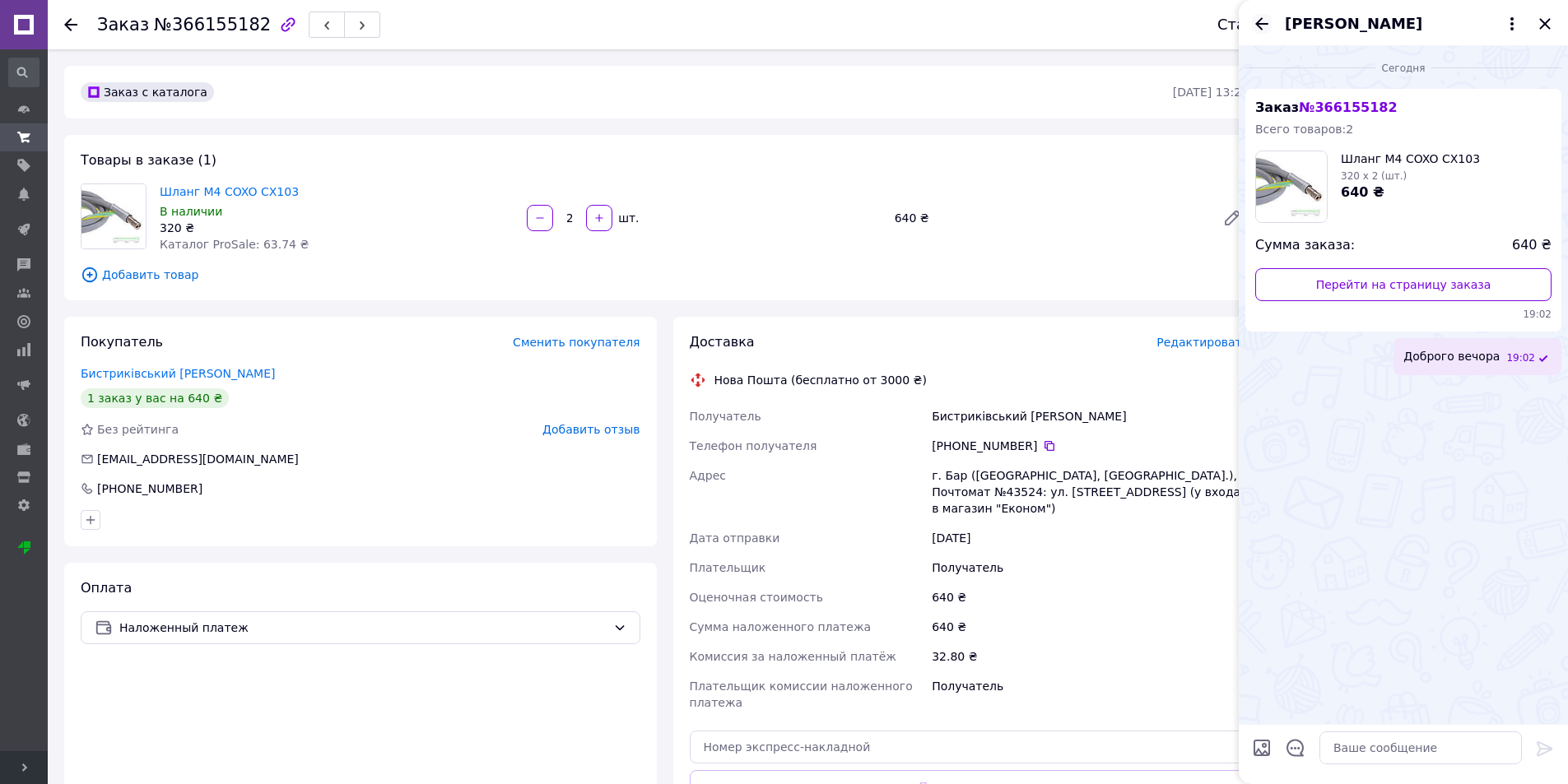
click at [1263, 23] on icon "Назад" at bounding box center [1262, 23] width 13 height 12
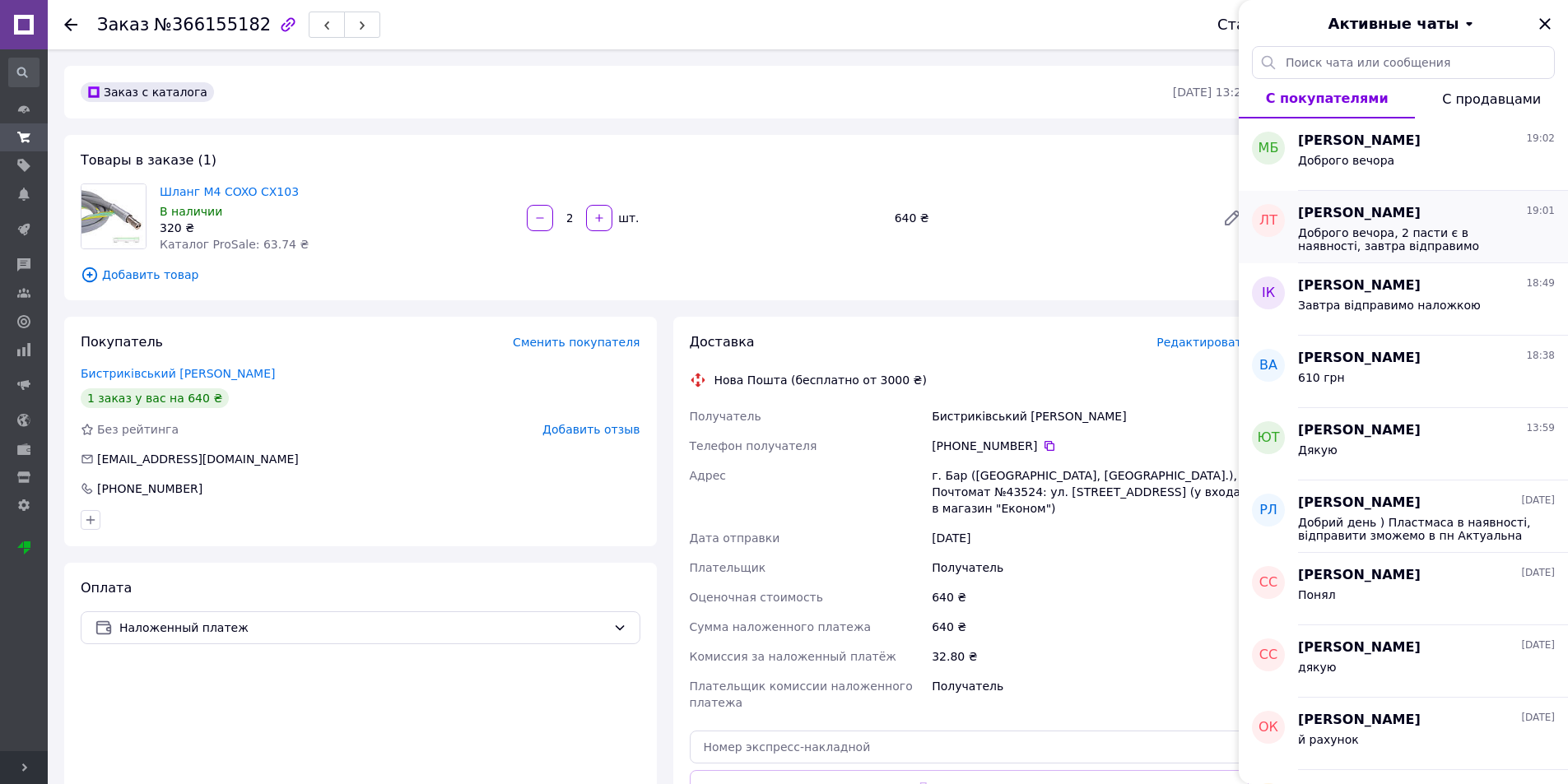
click at [1373, 227] on span "Доброго вечора, 2 пасти є в наявності, завтра відправимо наложкою" at bounding box center [1415, 239] width 234 height 27
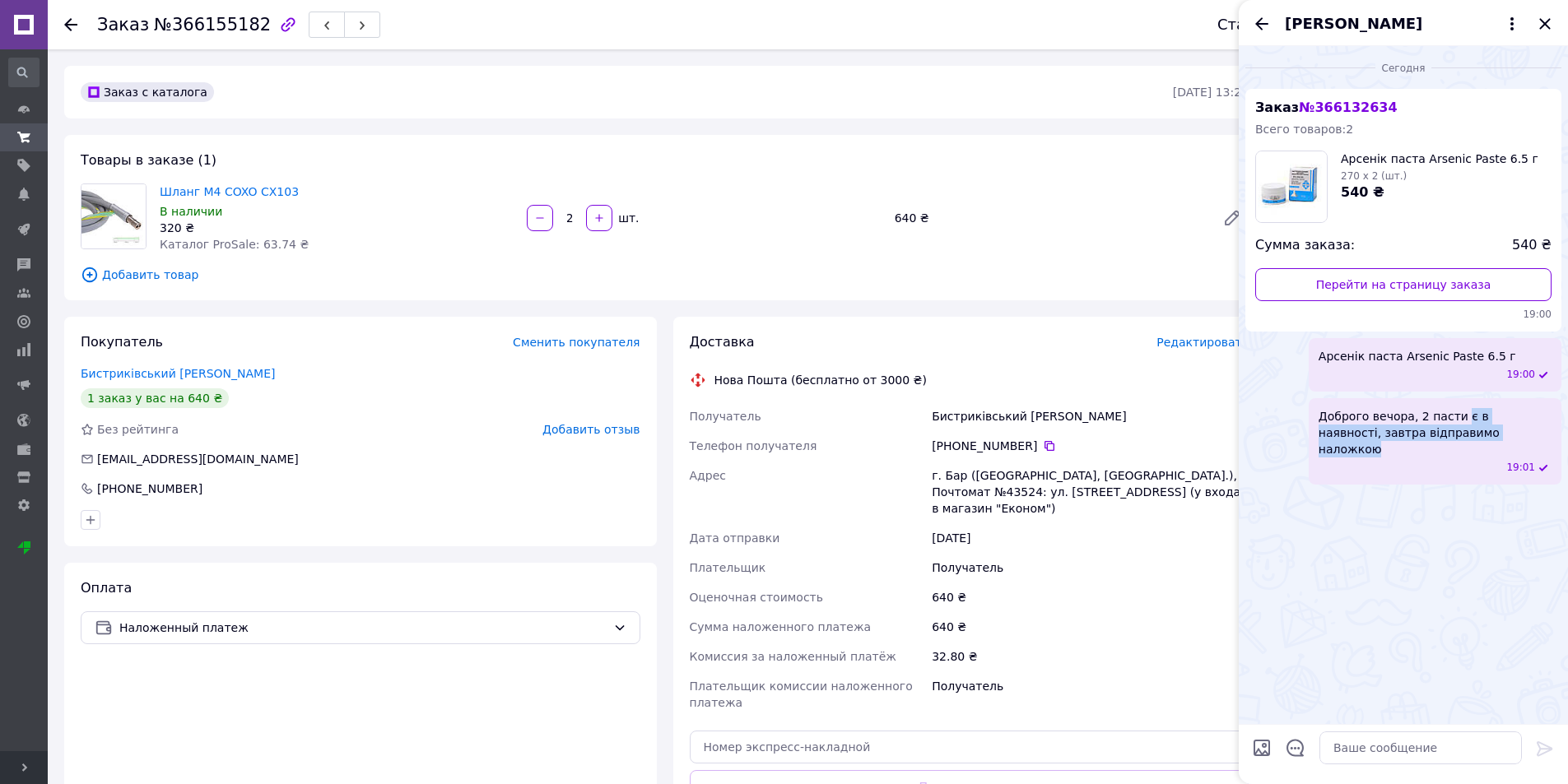
drag, startPoint x: 1454, startPoint y: 401, endPoint x: 1477, endPoint y: 410, distance: 24.7
click at [1477, 410] on span "Доброго вечора, 2 пасти є в наявності, завтра відправимо наложкою" at bounding box center [1434, 433] width 233 height 49
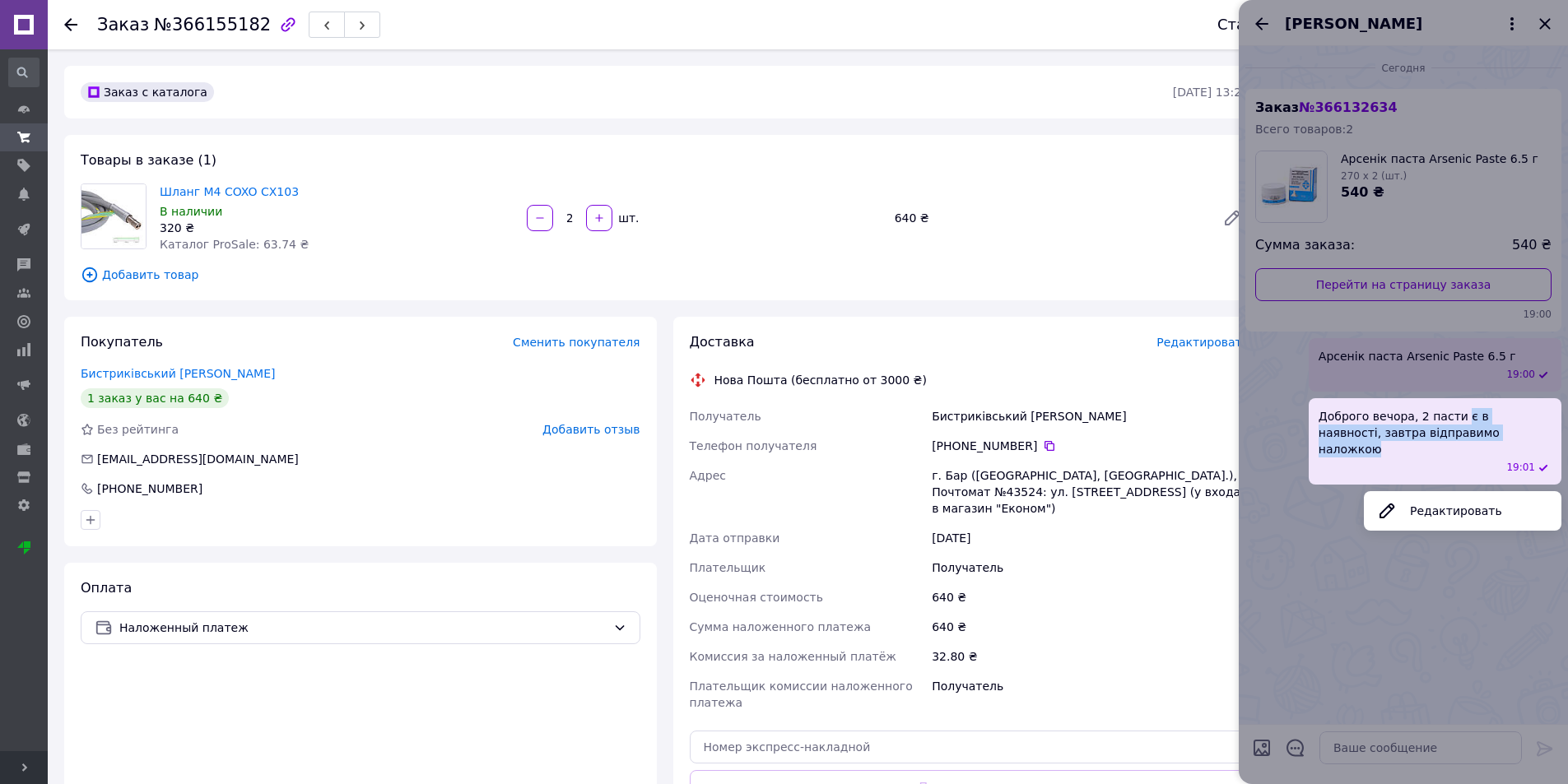
copy span "є в наявності, завтра відправимо наложкою"
click at [1256, 21] on div at bounding box center [1403, 392] width 330 height 784
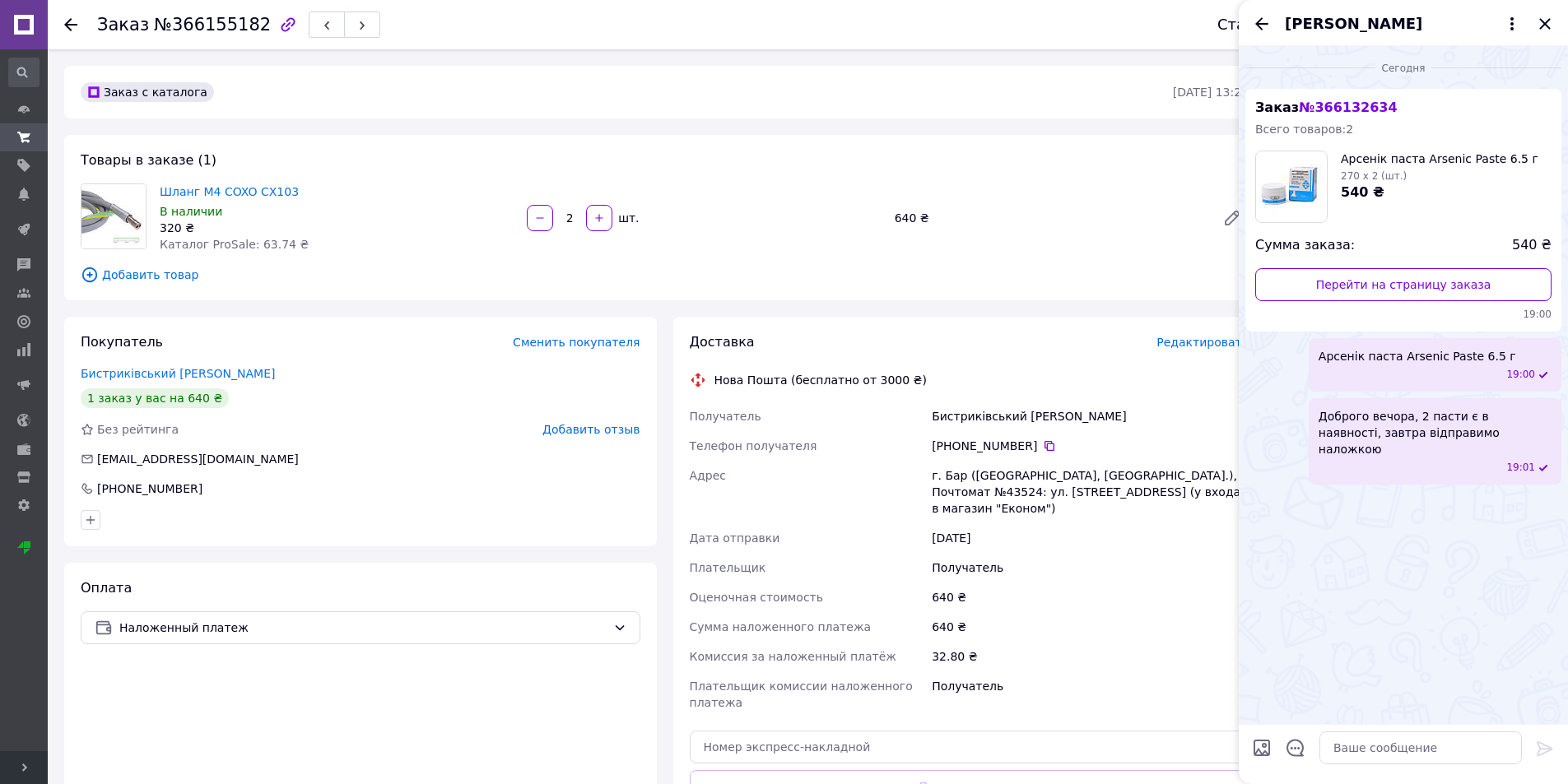
click at [1256, 21] on icon "Назад" at bounding box center [1261, 24] width 20 height 20
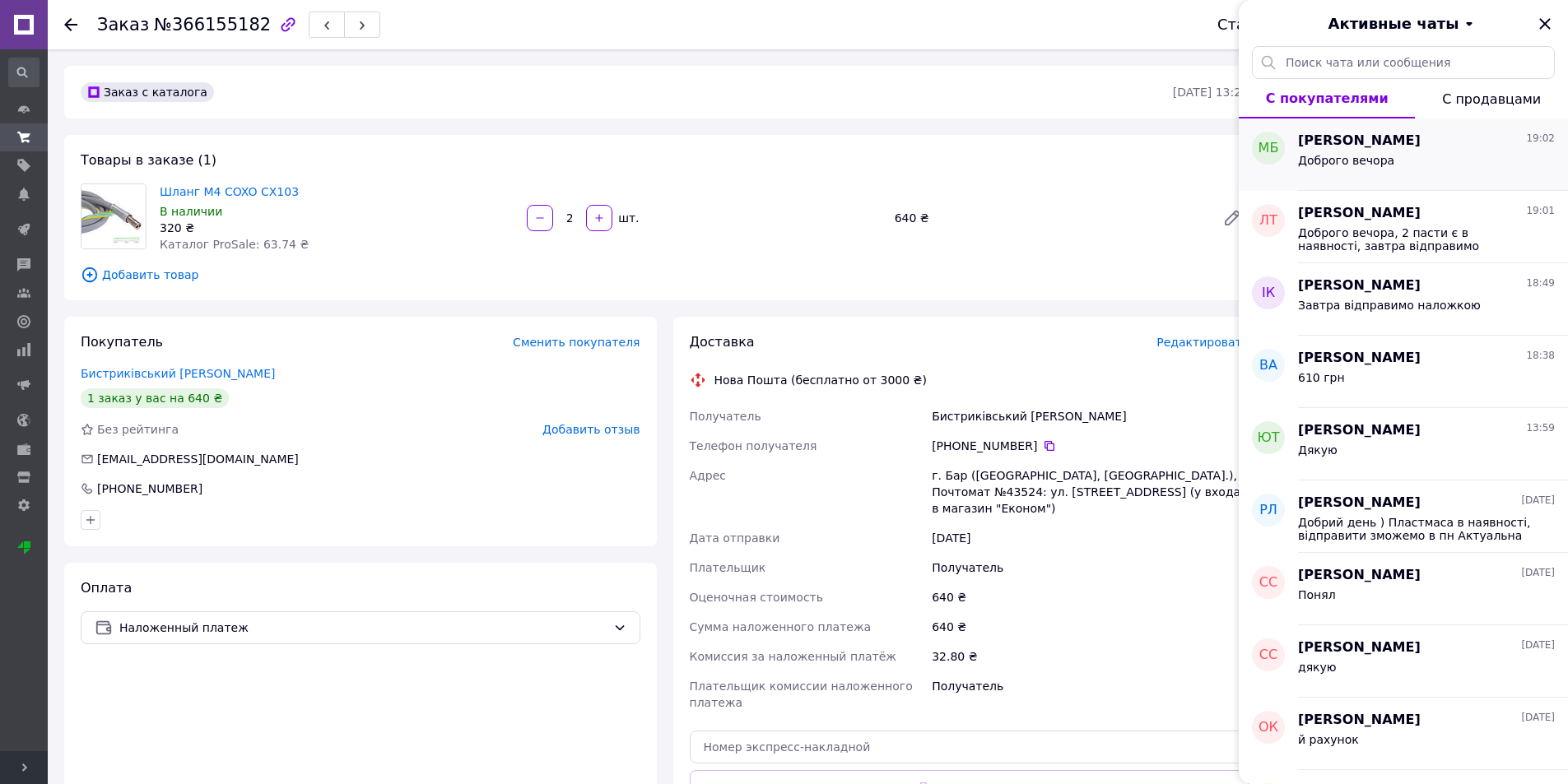
click at [1403, 177] on div "Микола Бистриківський 19:02 Доброго вечора" at bounding box center [1433, 155] width 270 height 72
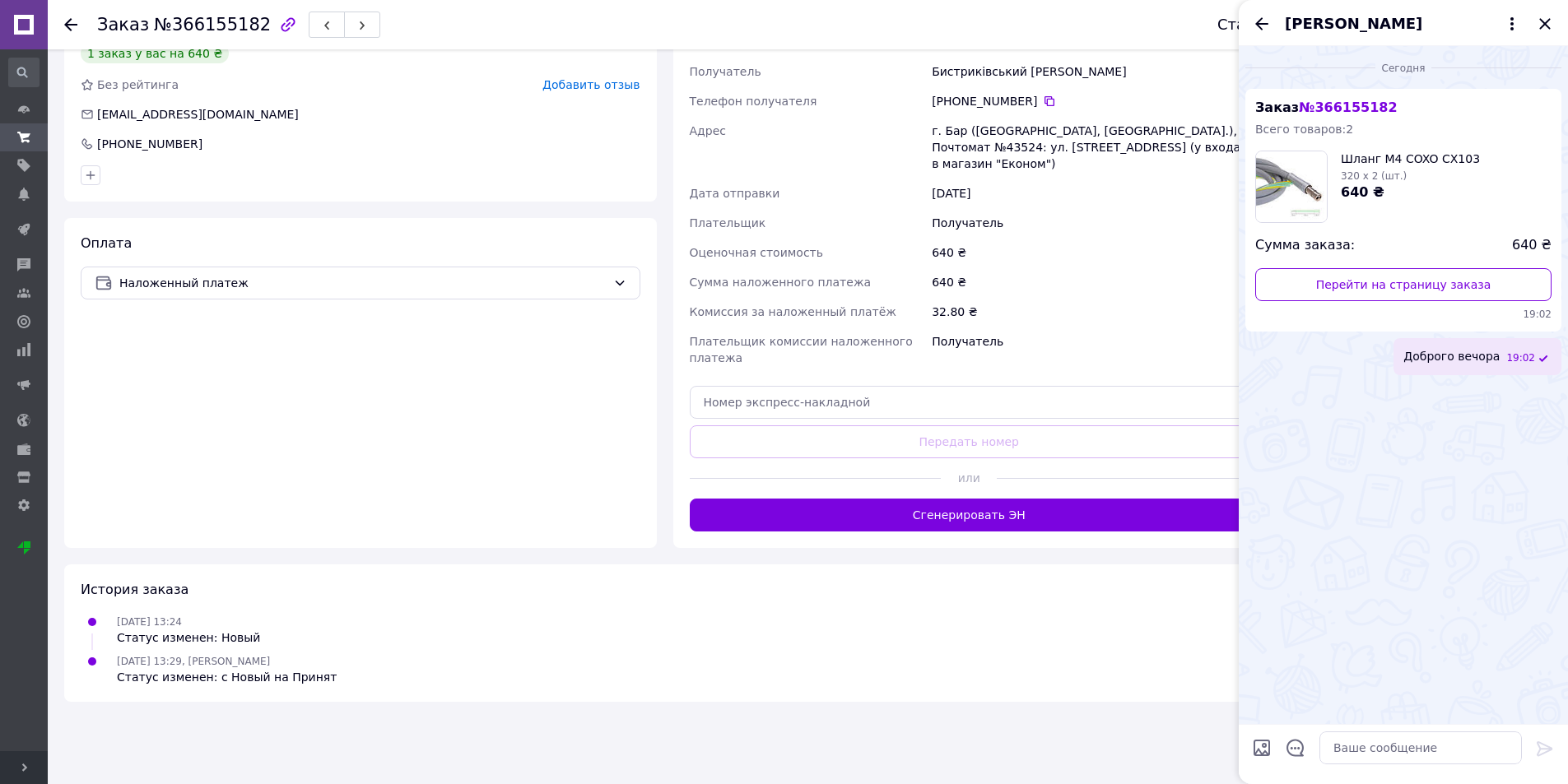
scroll to position [380, 0]
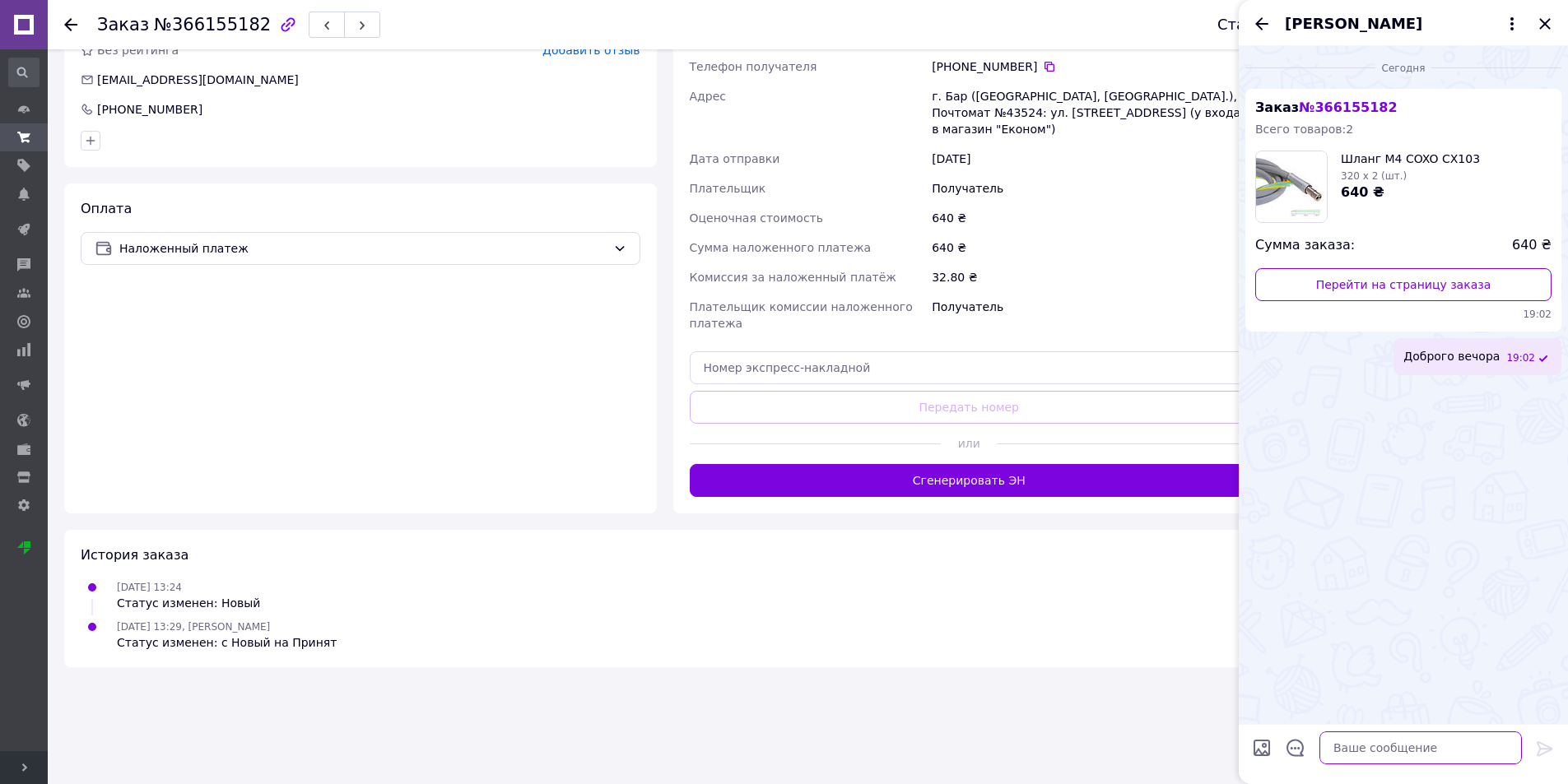
click at [1441, 744] on textarea at bounding box center [1420, 747] width 202 height 33
paste textarea "є в наявності, завтра відправимо наложкою"
type textarea "2 шланги є в наявності, завтра відправимо наложкою"
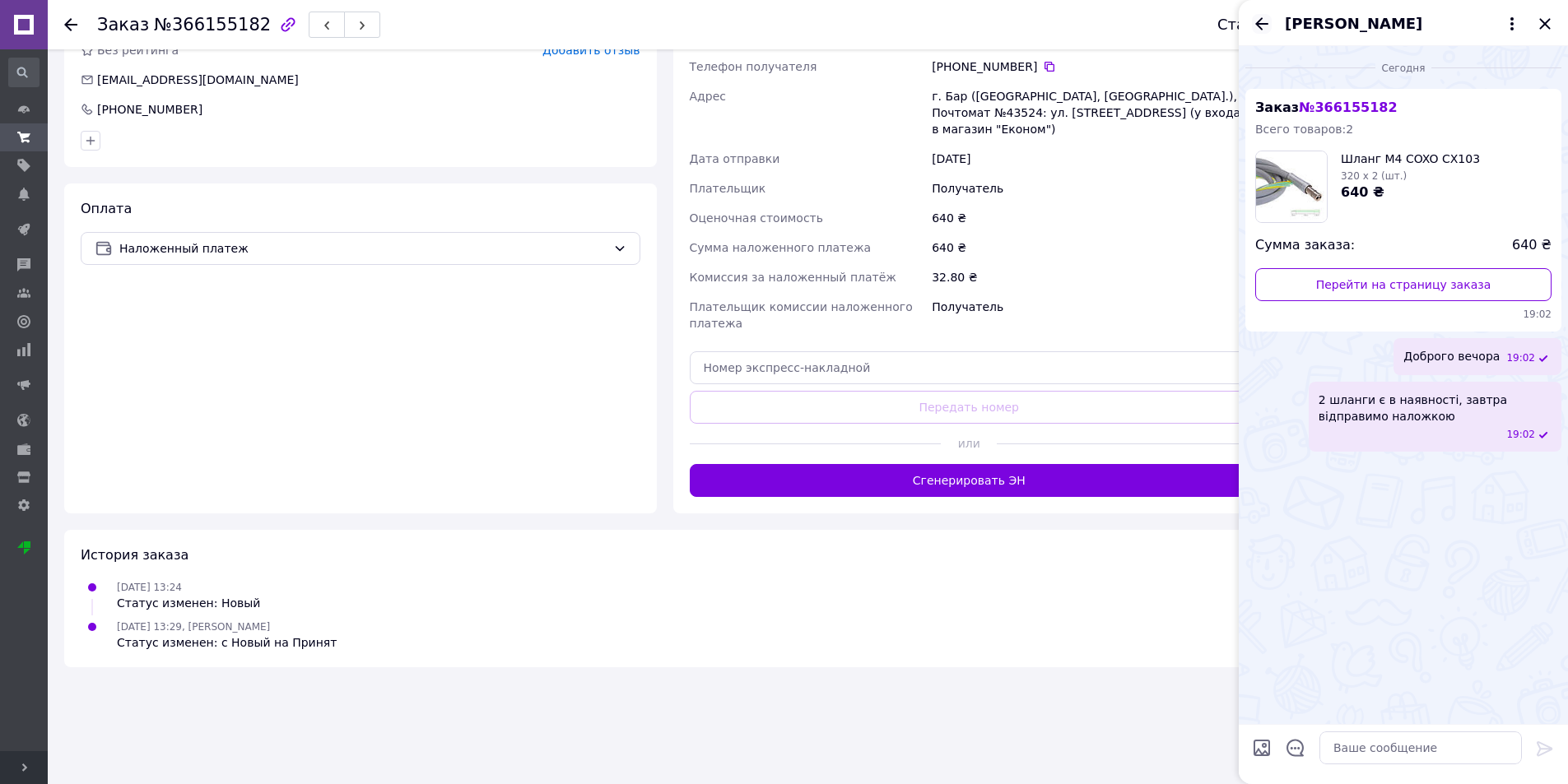
click at [1263, 26] on icon "Назад" at bounding box center [1261, 24] width 20 height 20
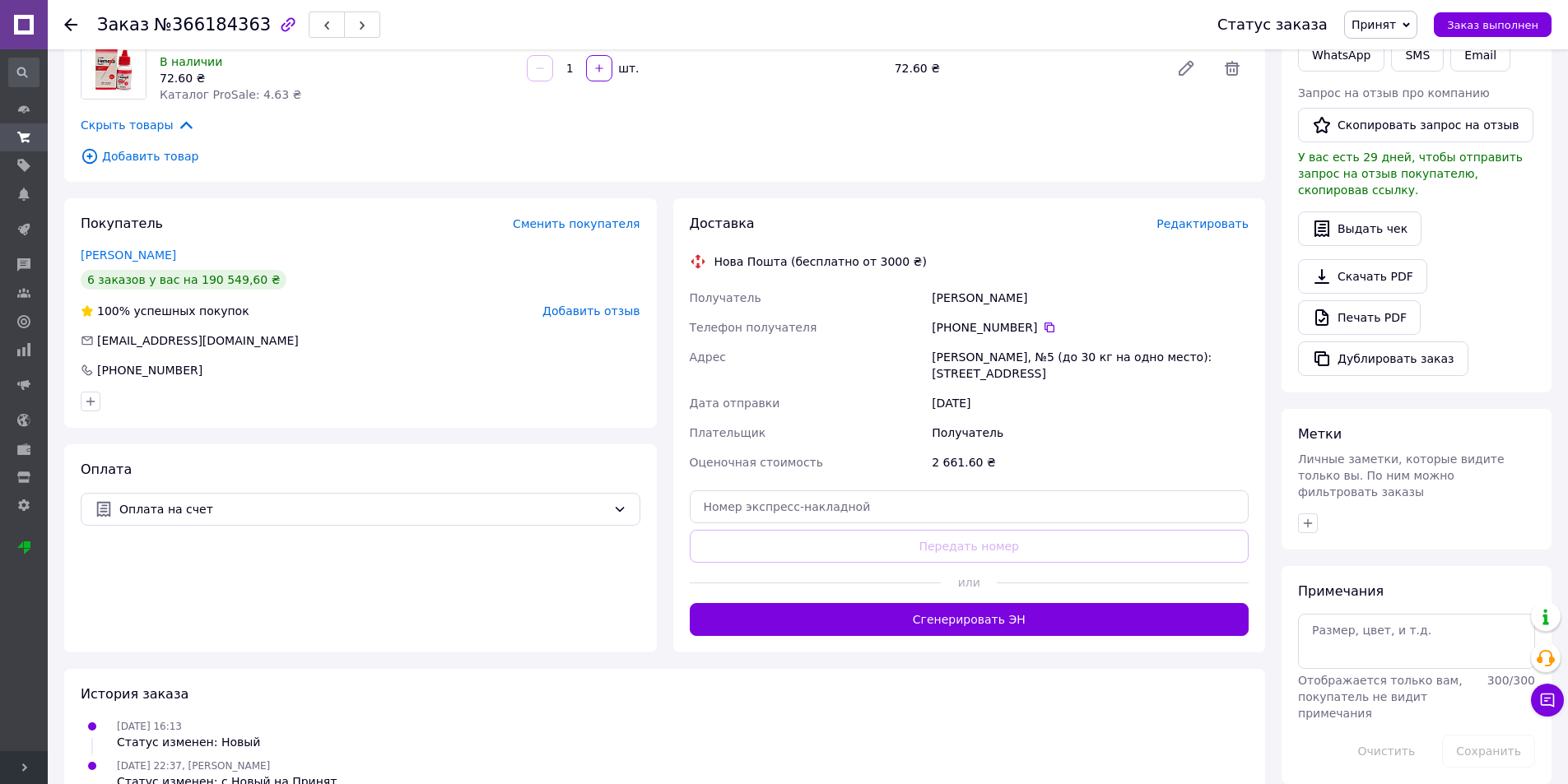
scroll to position [435, 0]
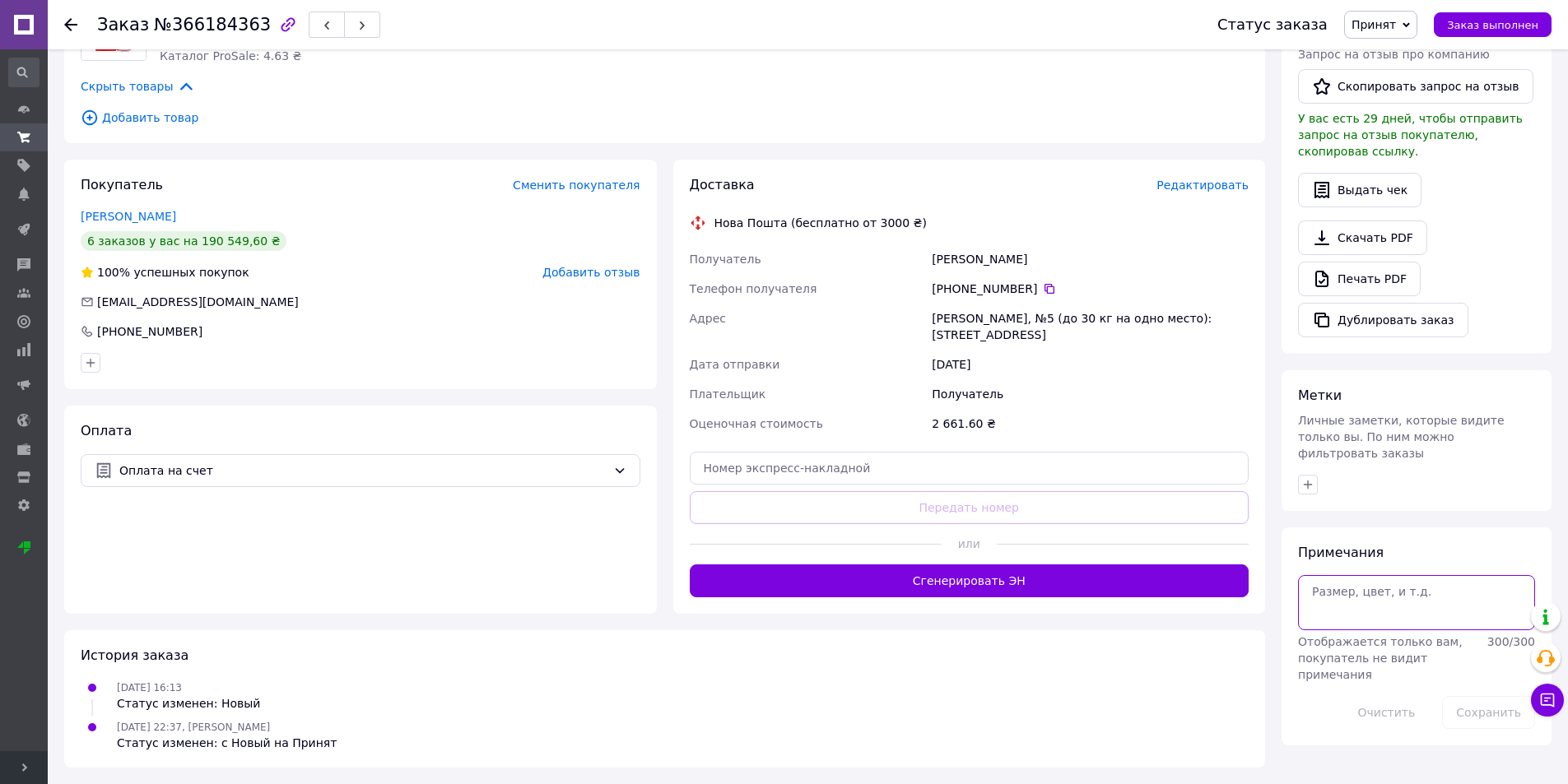
click at [1370, 575] on textarea at bounding box center [1417, 602] width 237 height 54
type textarea "рекв вайб"
click at [1475, 696] on button "Сохранить" at bounding box center [1488, 712] width 93 height 33
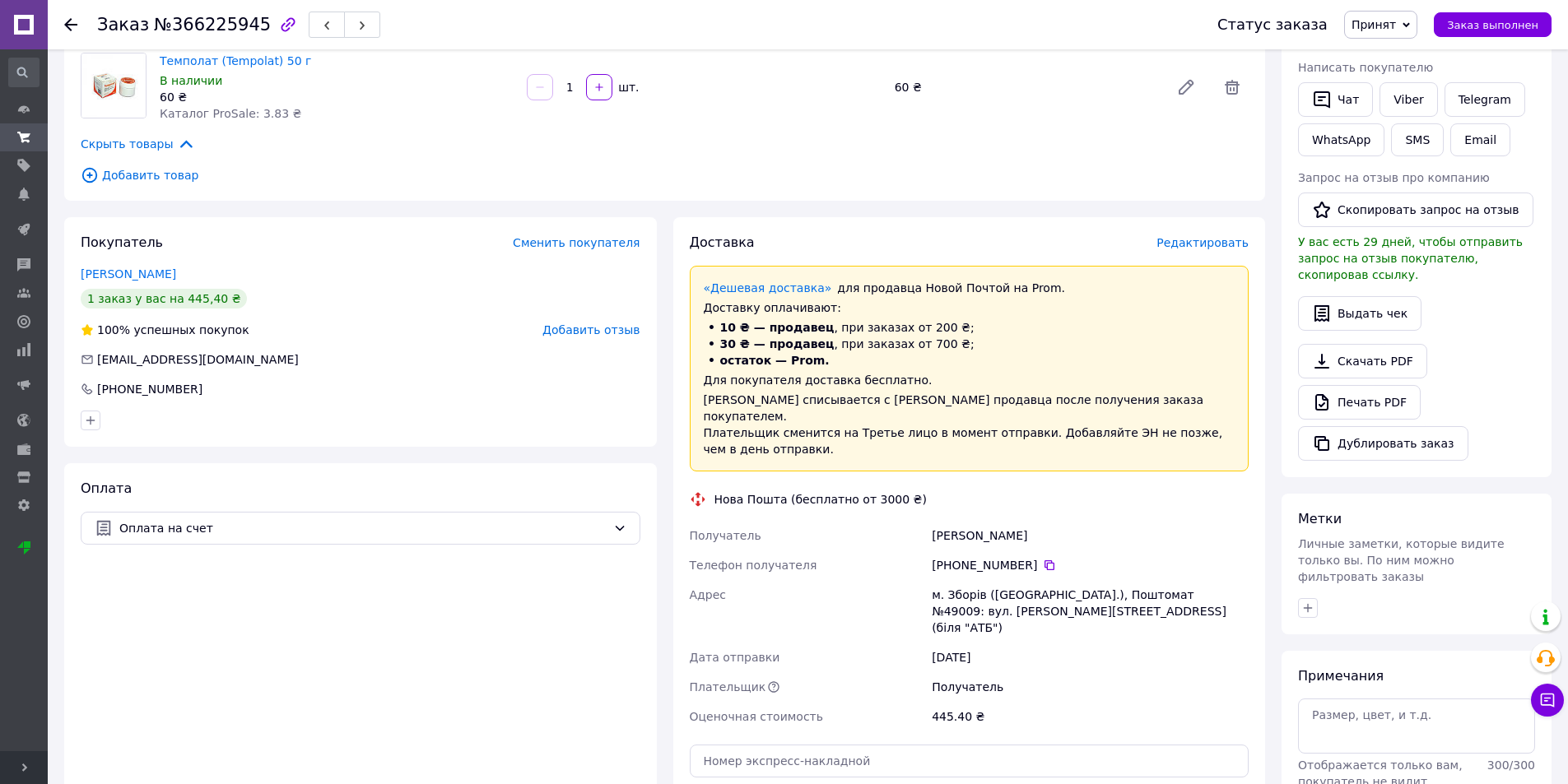
scroll to position [355, 0]
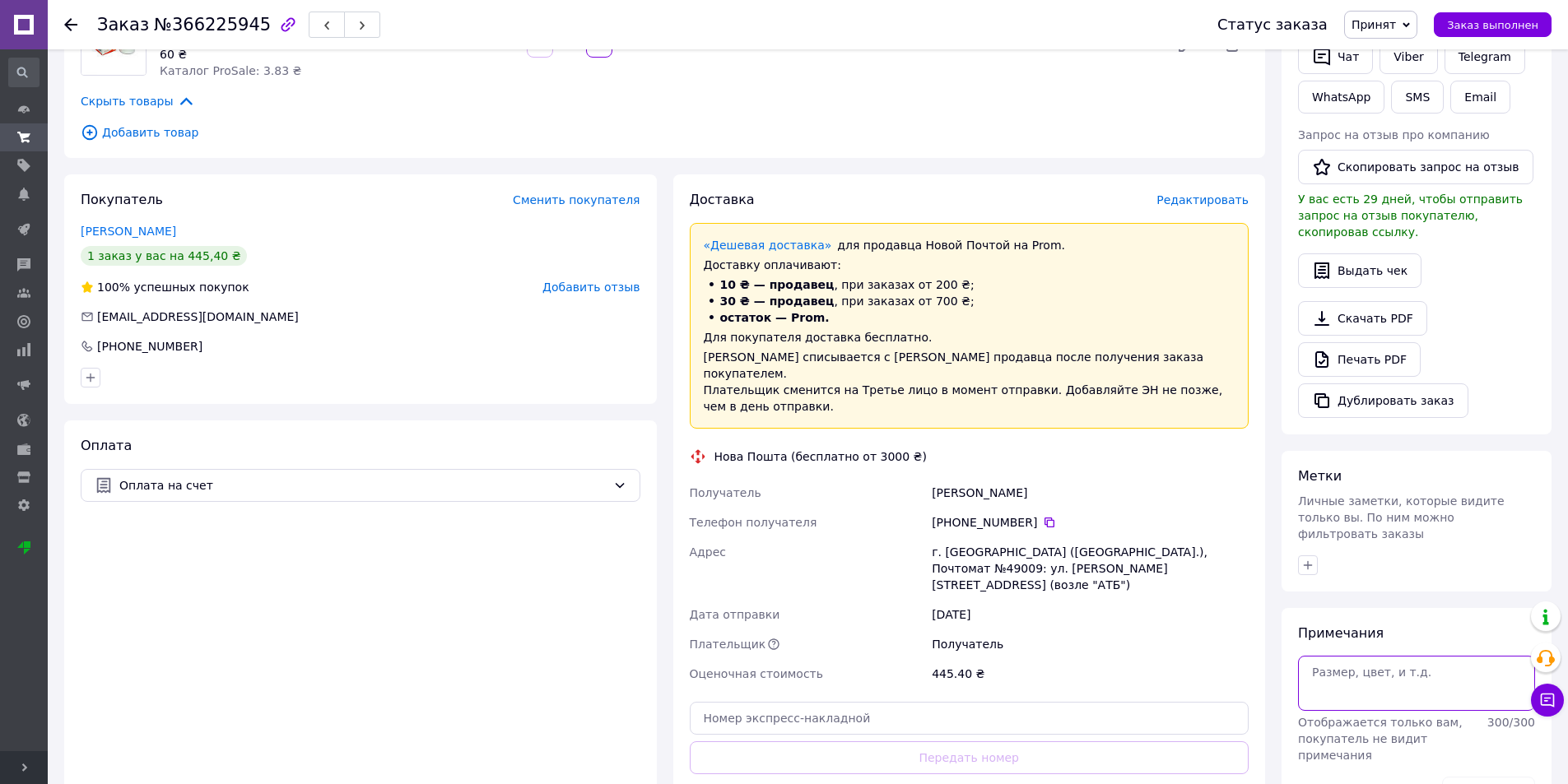
click at [1360, 656] on textarea at bounding box center [1417, 682] width 237 height 54
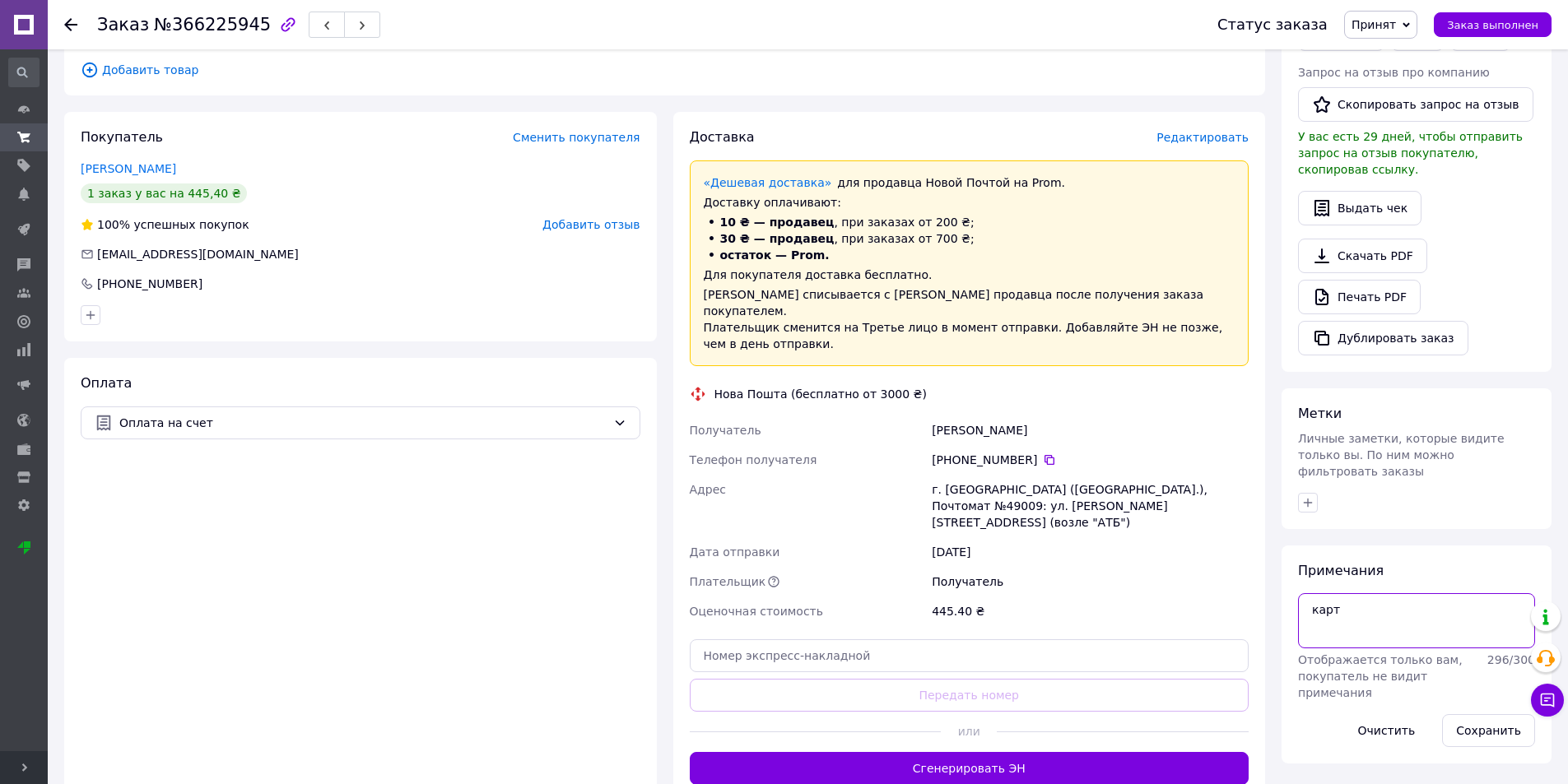
scroll to position [437, 0]
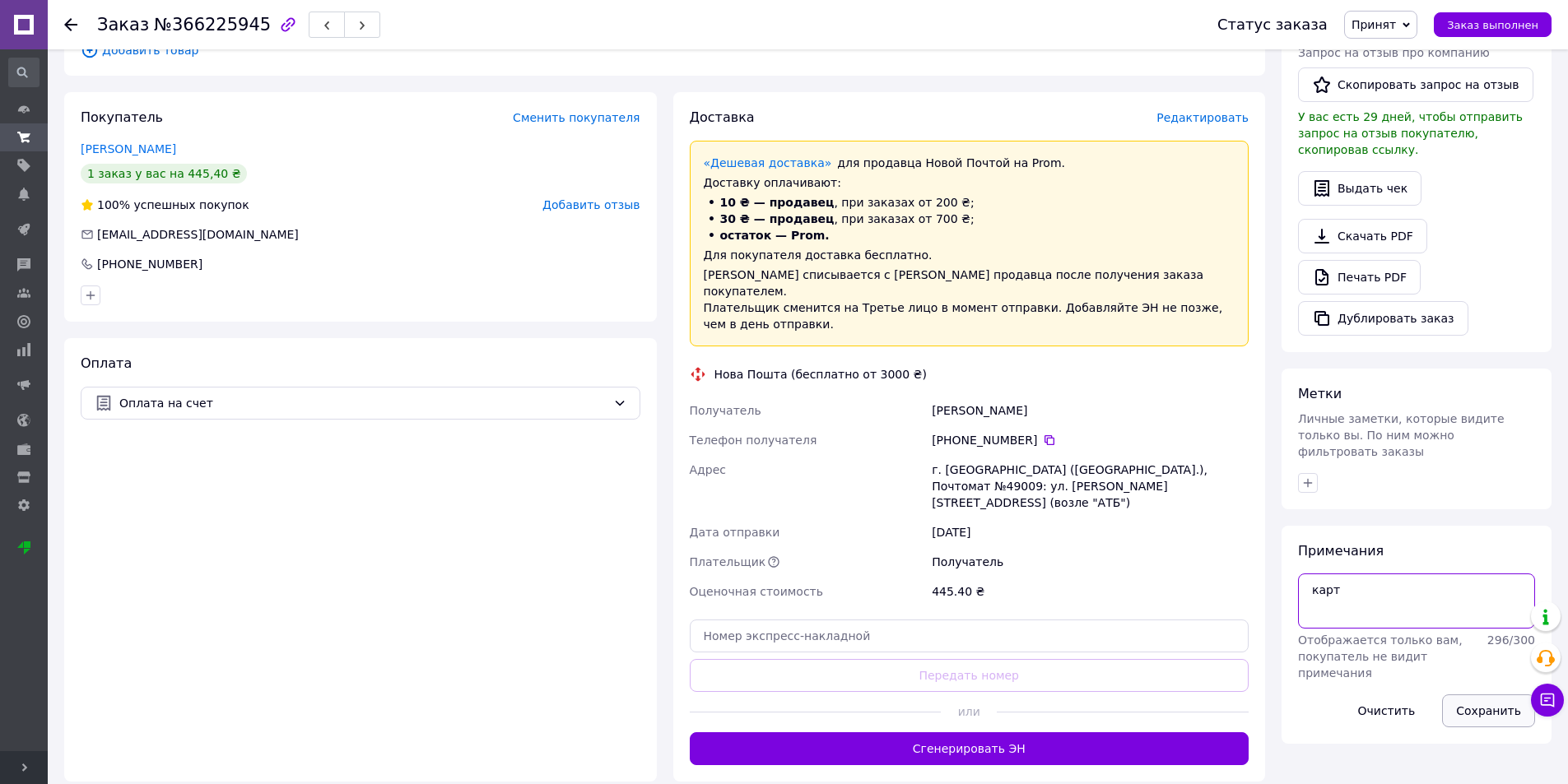
type textarea "карт"
click at [1496, 694] on button "Сохранить" at bounding box center [1488, 710] width 93 height 33
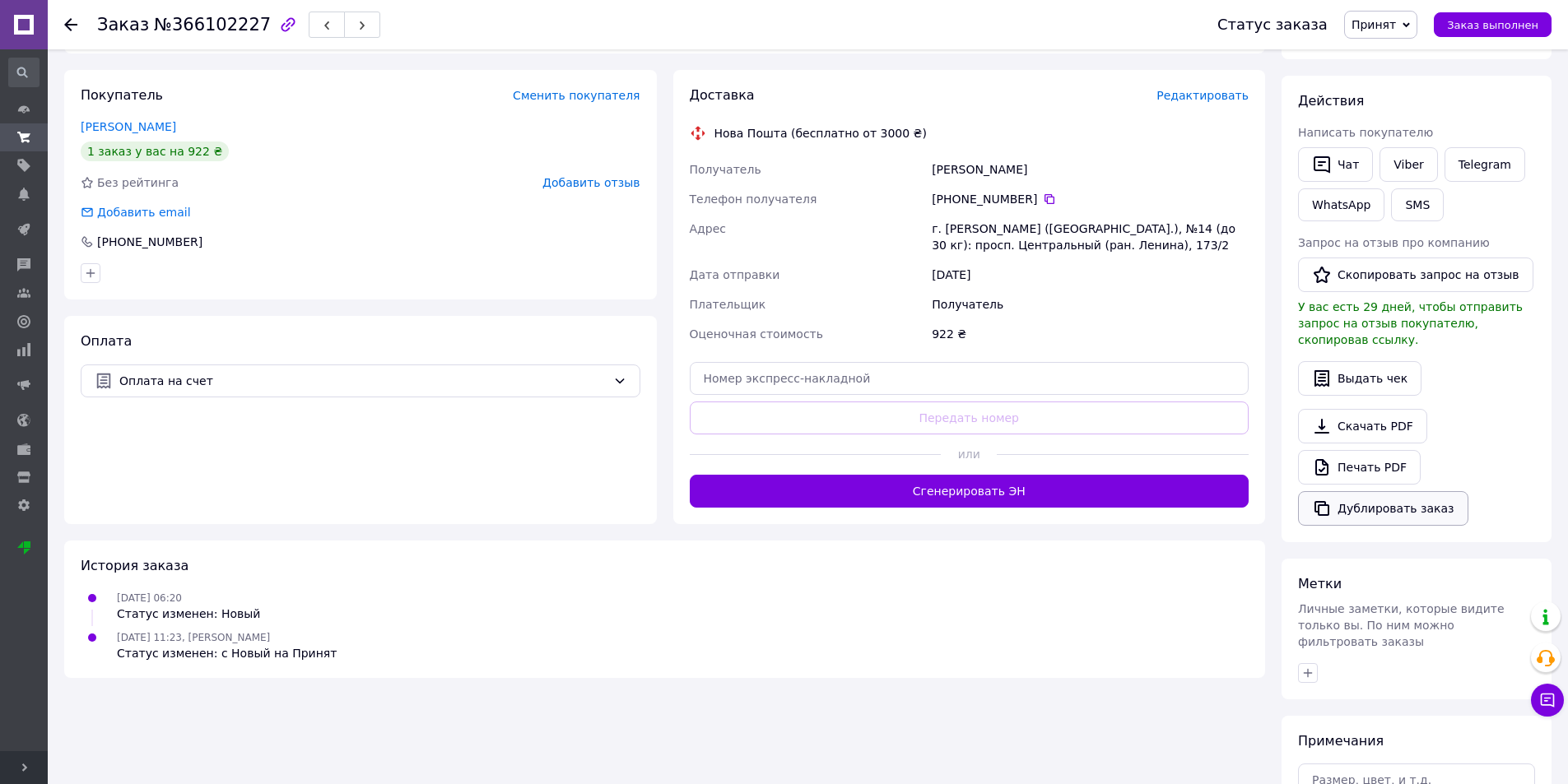
scroll to position [380, 0]
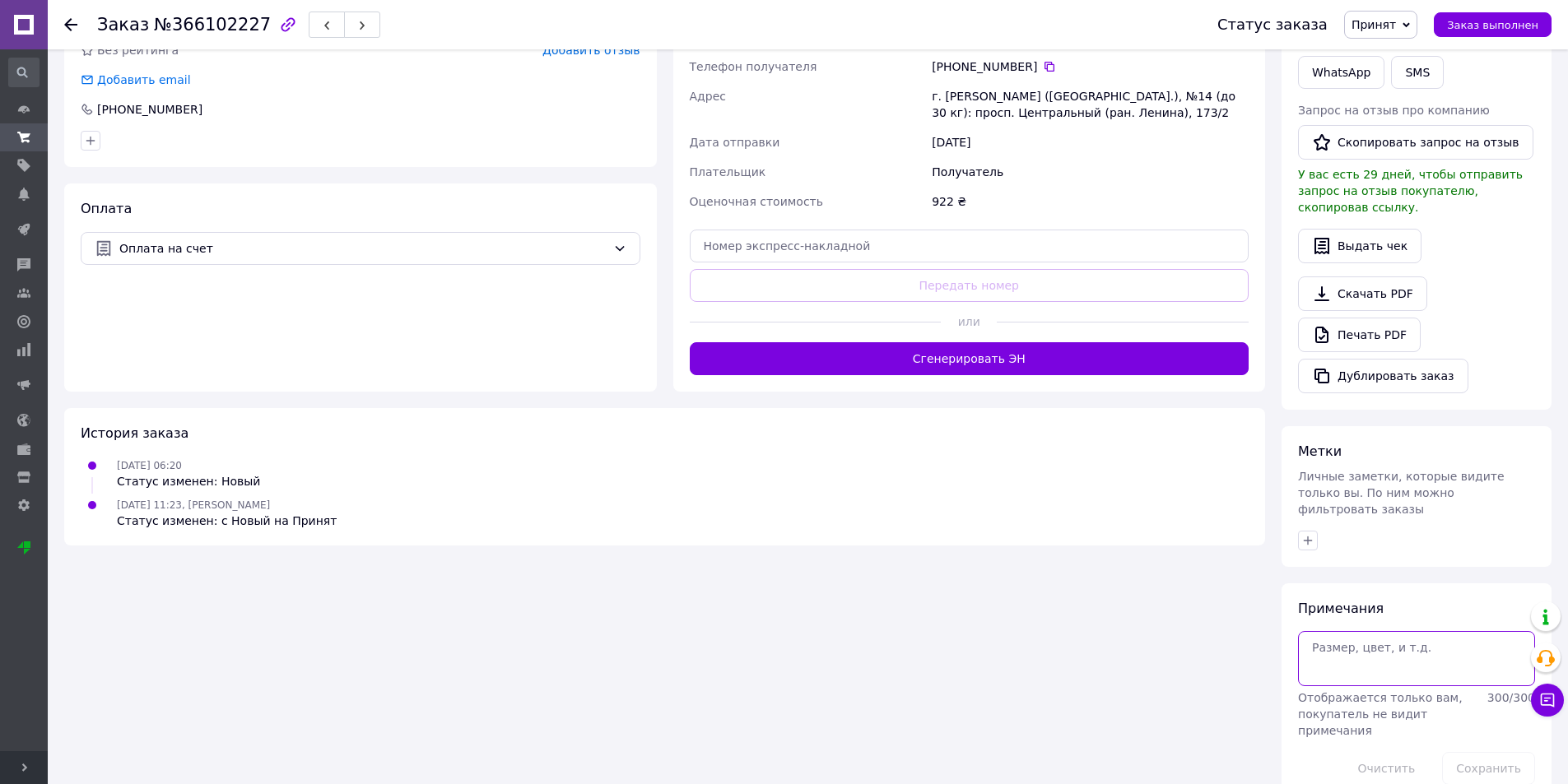
click at [1399, 631] on textarea at bounding box center [1417, 658] width 237 height 54
type textarea "карт 1100 грн"
click at [1478, 752] on button "Сохранить" at bounding box center [1488, 768] width 93 height 33
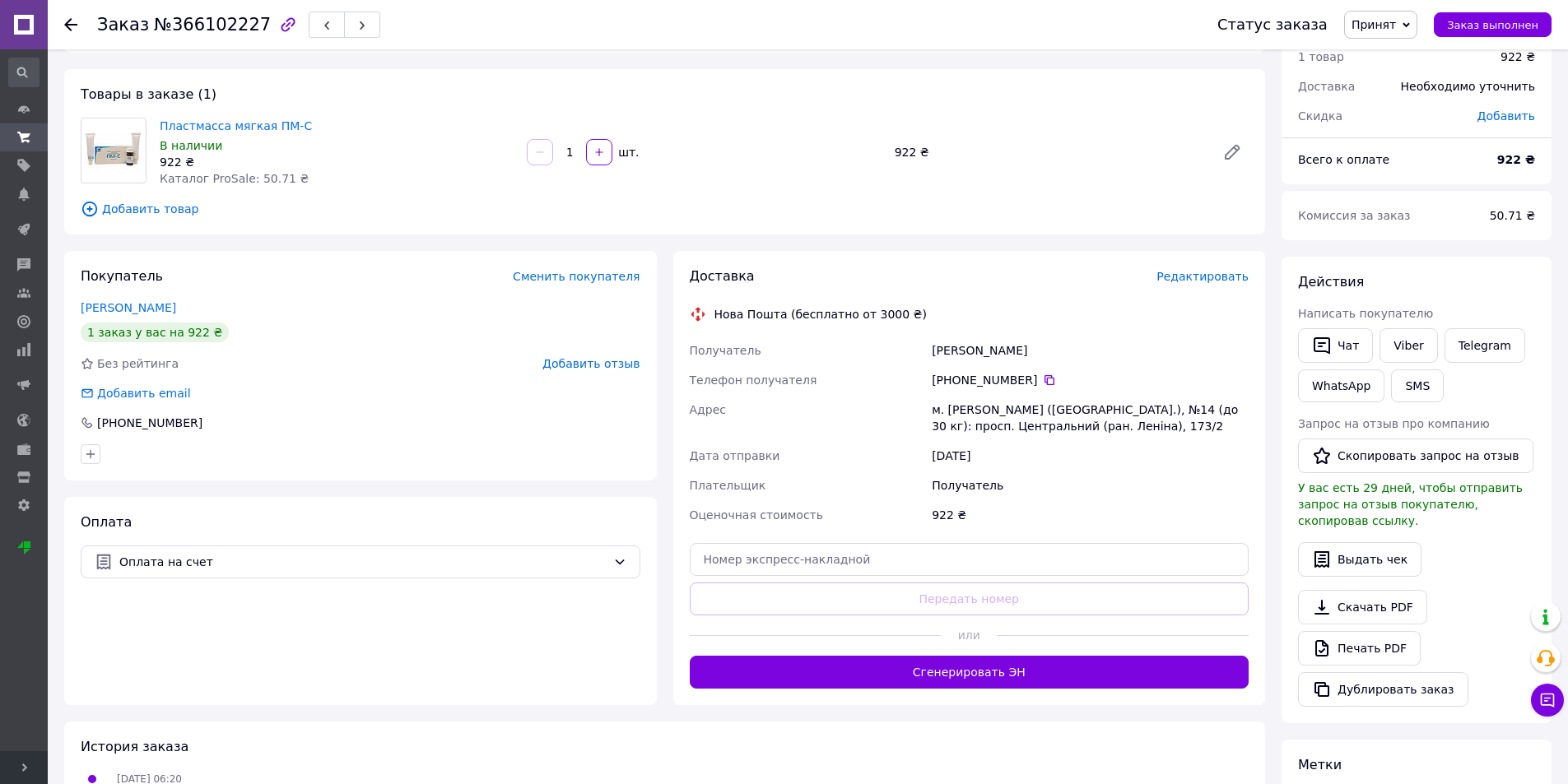
scroll to position [49, 0]
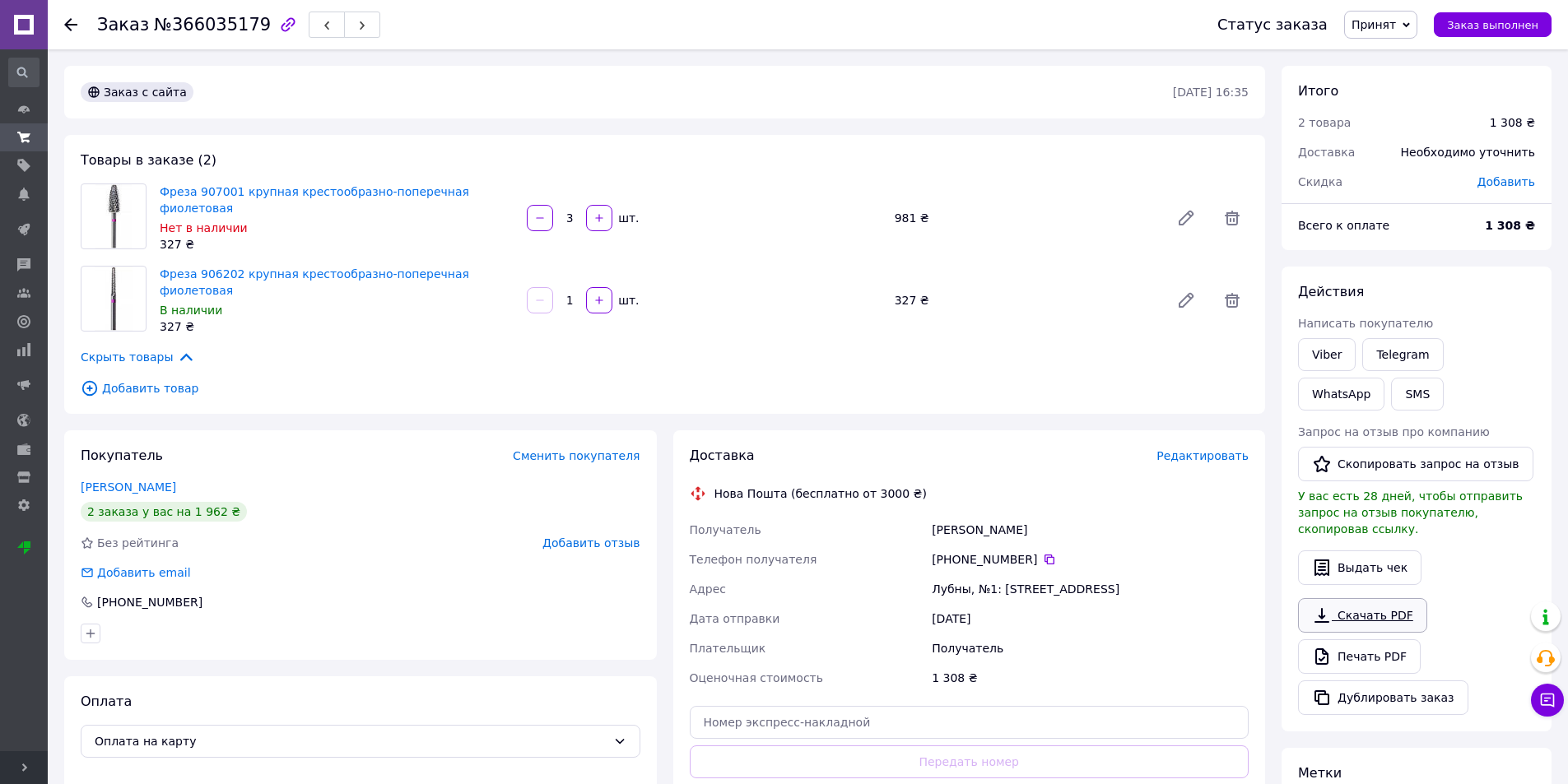
scroll to position [322, 0]
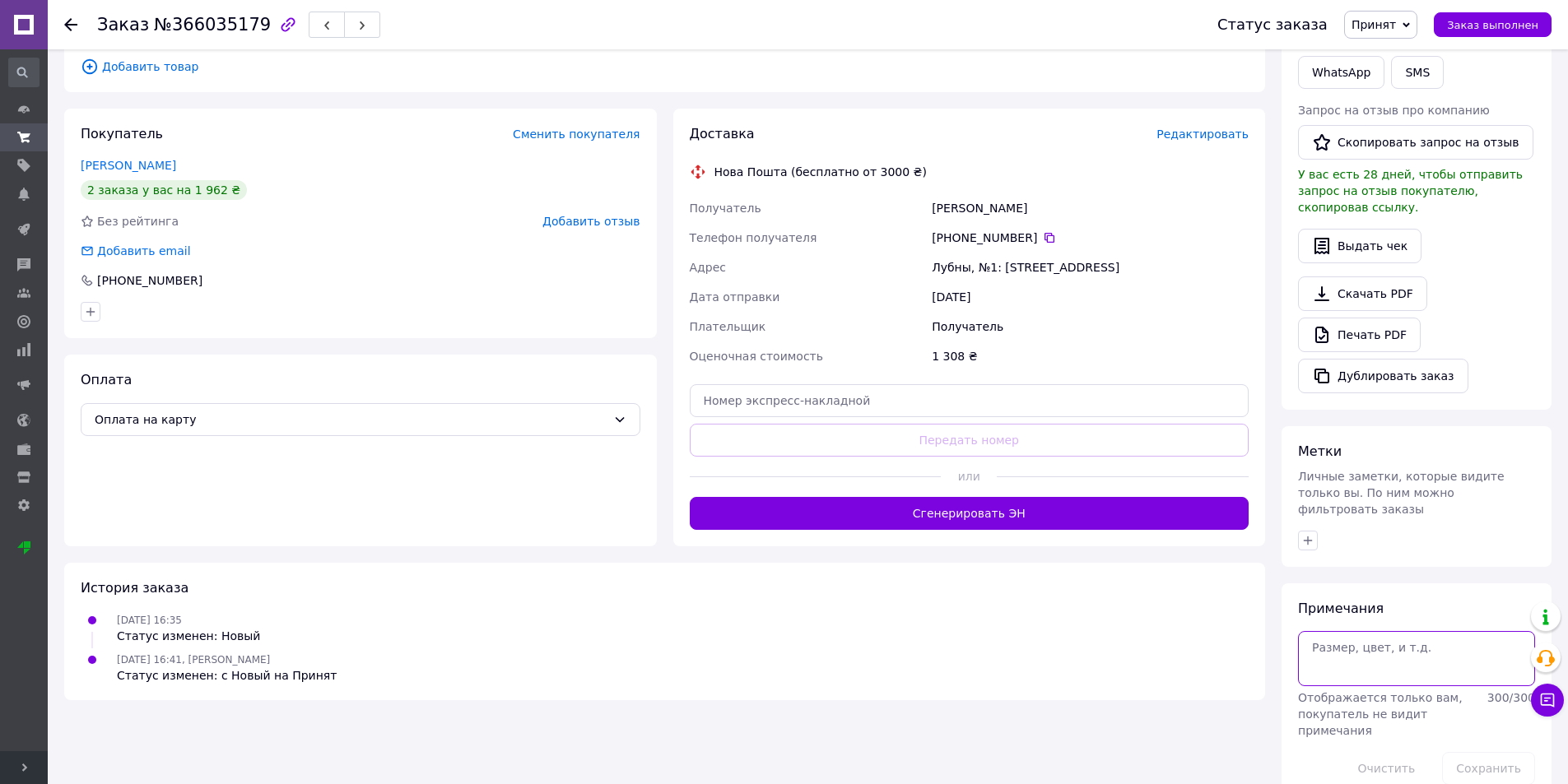
click at [1368, 639] on textarea at bounding box center [1417, 658] width 237 height 54
type textarea "ждем замену вайб"
click at [1496, 752] on button "Сохранить" at bounding box center [1488, 768] width 93 height 33
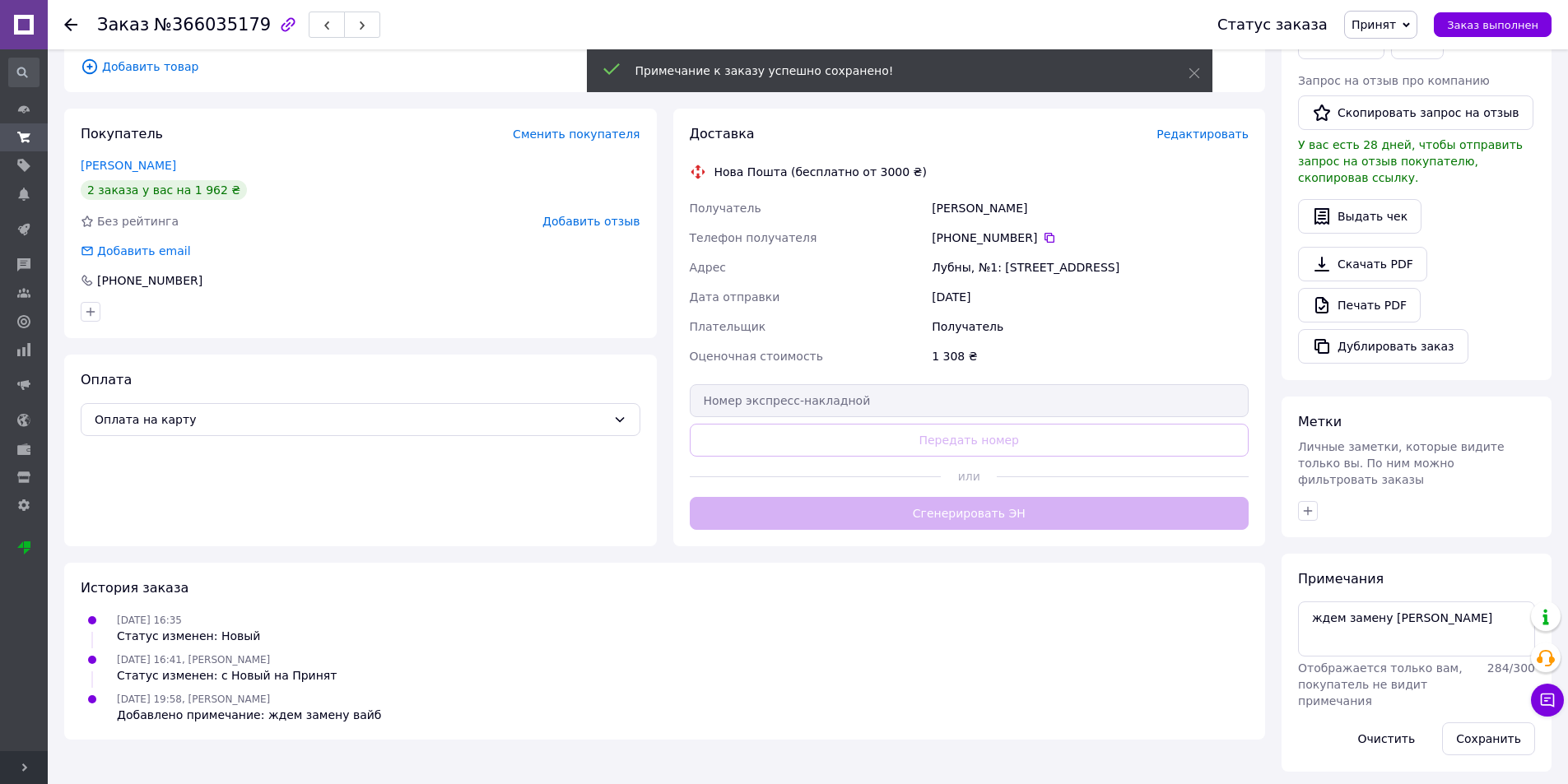
scroll to position [292, 0]
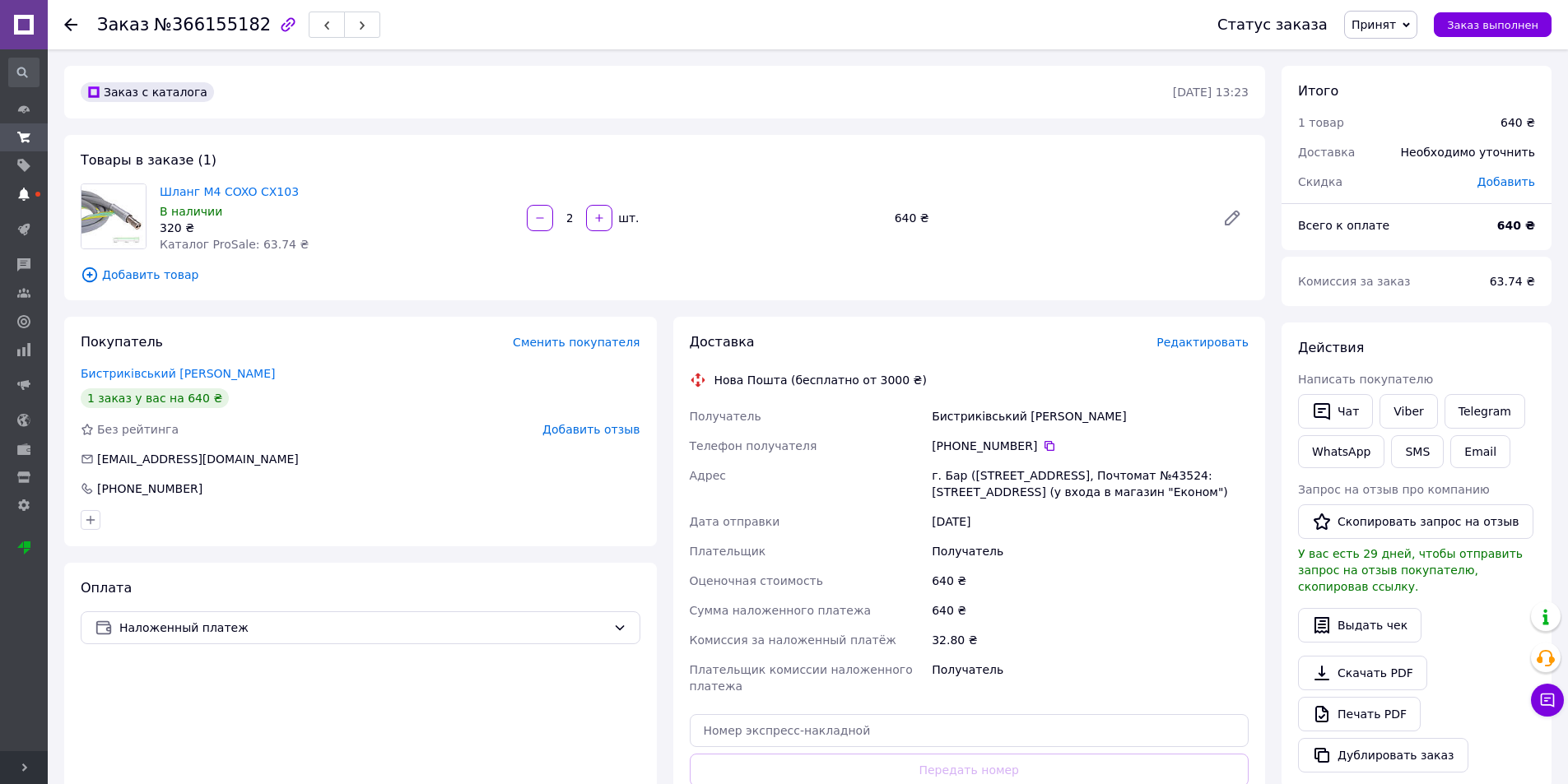
click at [22, 196] on use at bounding box center [23, 195] width 10 height 13
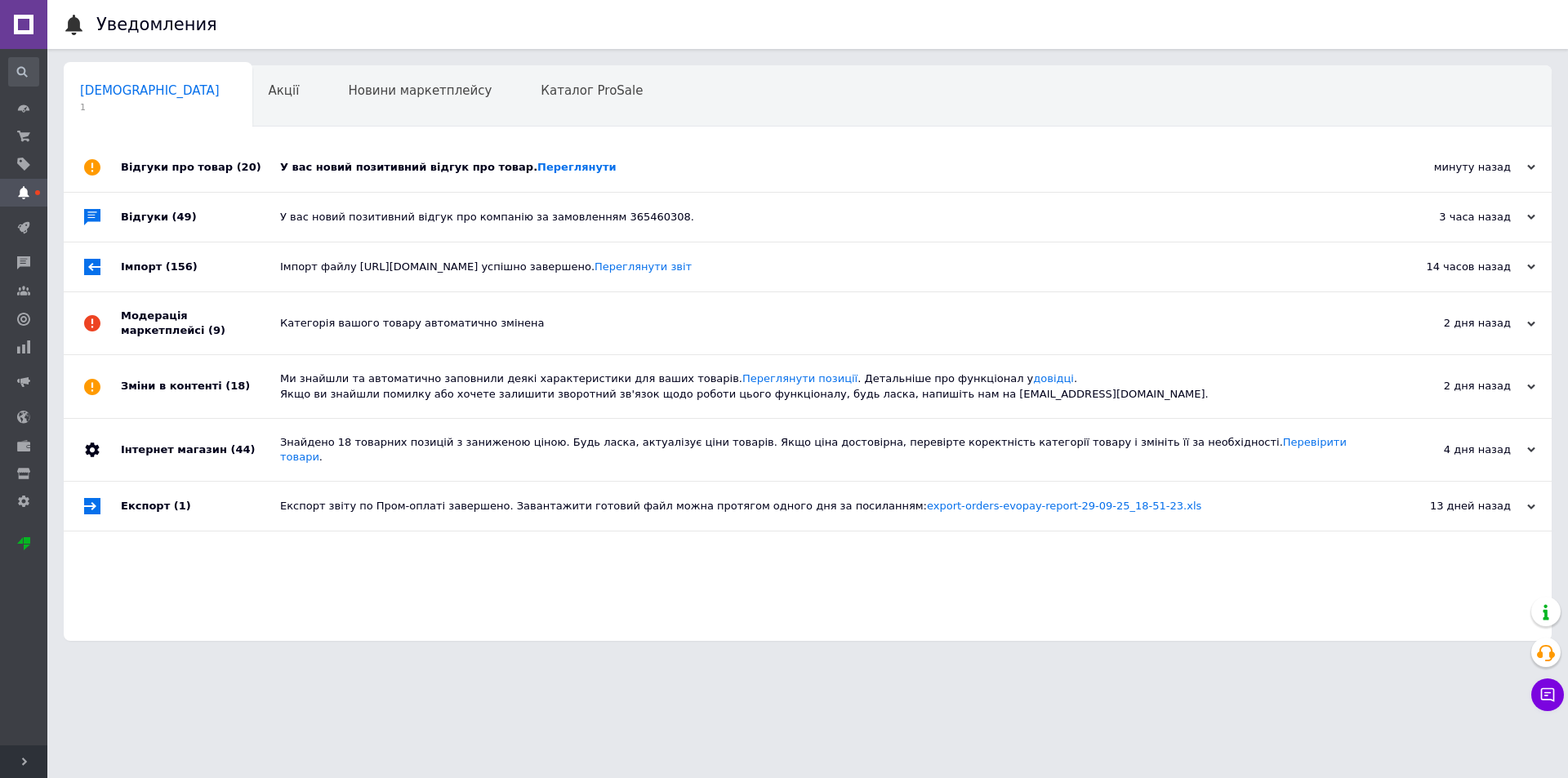
click at [761, 179] on div "У вас новий позитивний відгук про товар. [GEOGRAPHIC_DATA]" at bounding box center [825, 168] width 1092 height 49
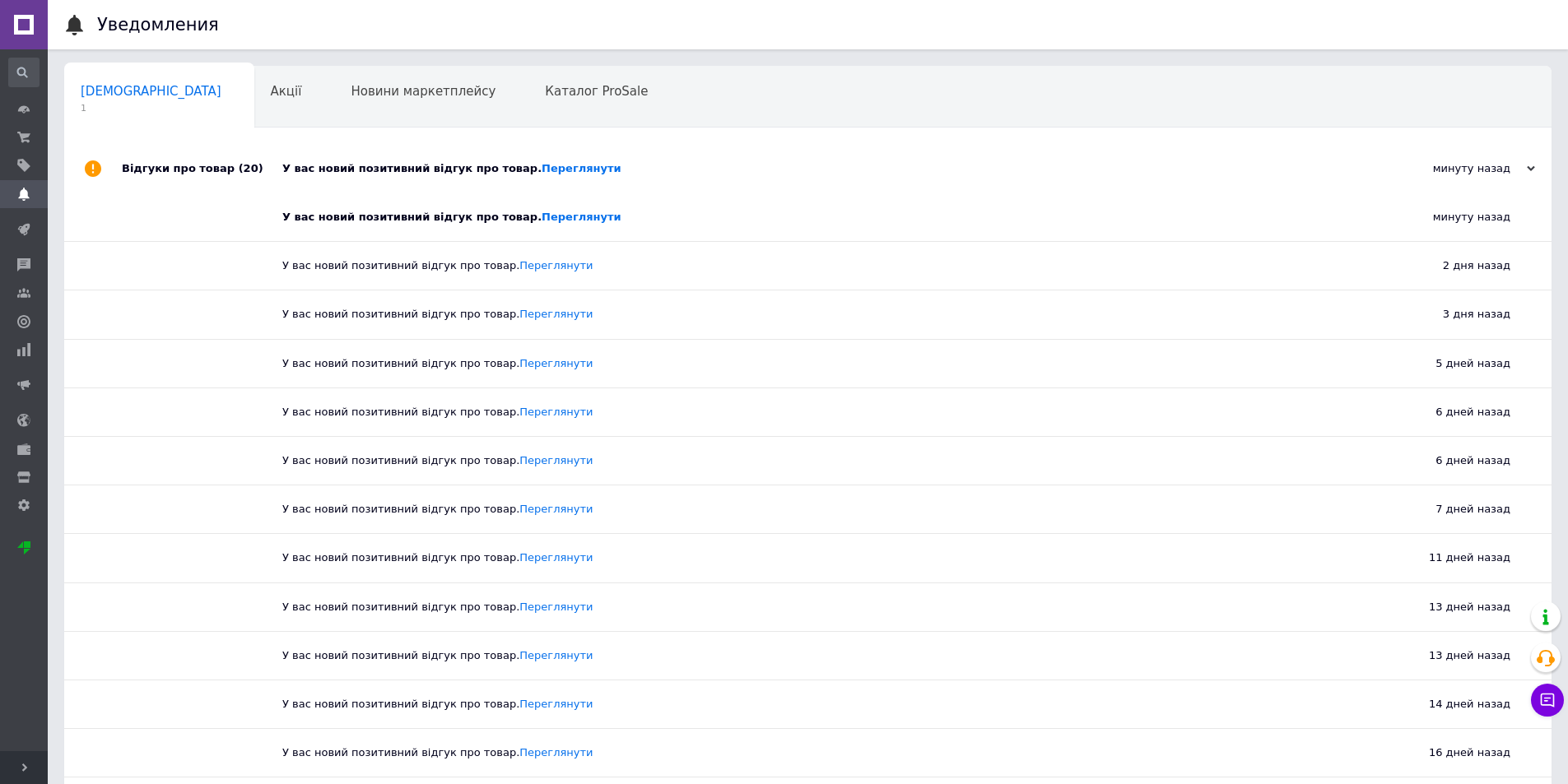
click at [761, 176] on div "У вас новий позитивний відгук про товар. [GEOGRAPHIC_DATA]" at bounding box center [826, 169] width 1088 height 15
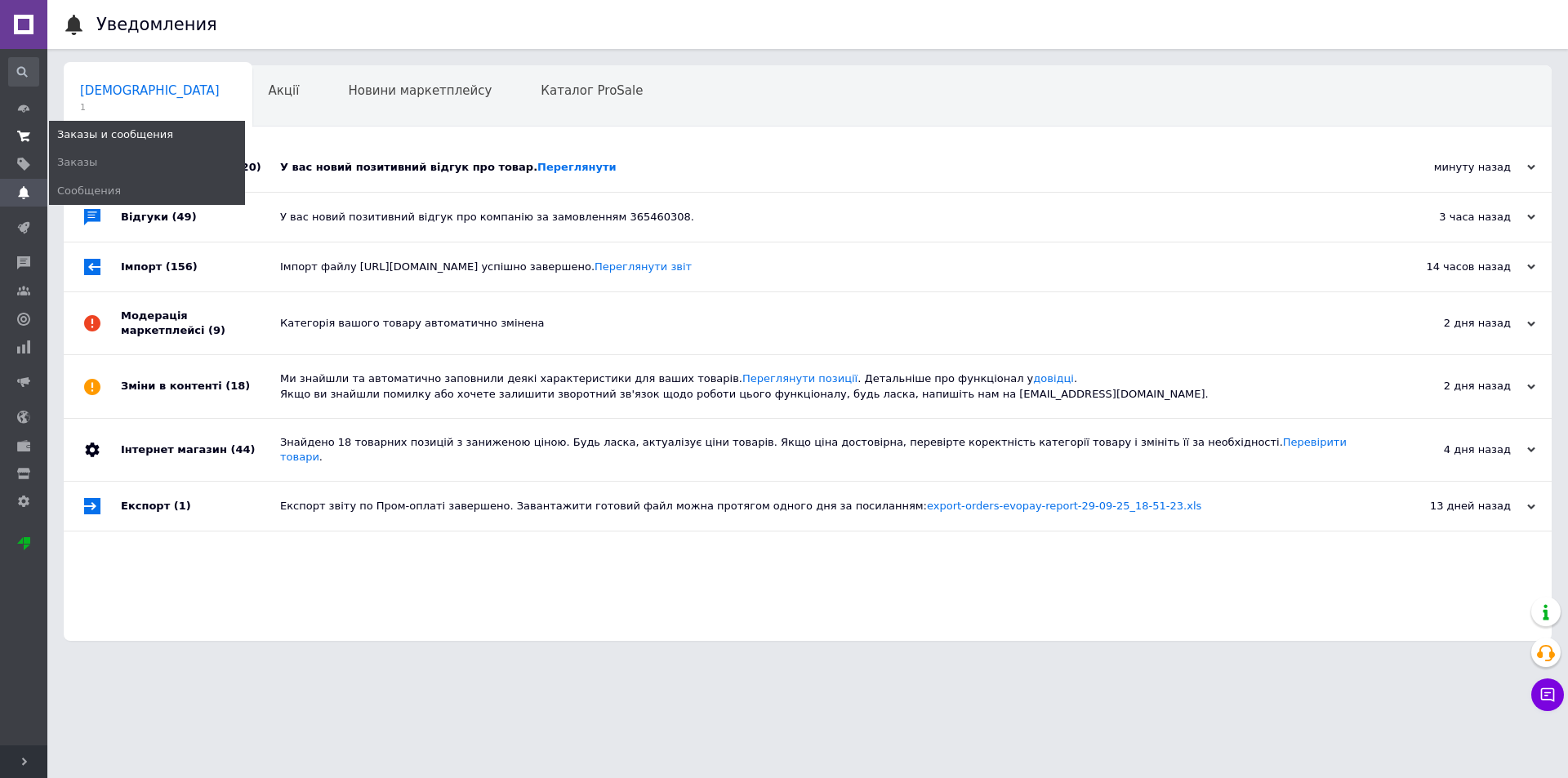
click at [26, 137] on use at bounding box center [24, 136] width 13 height 10
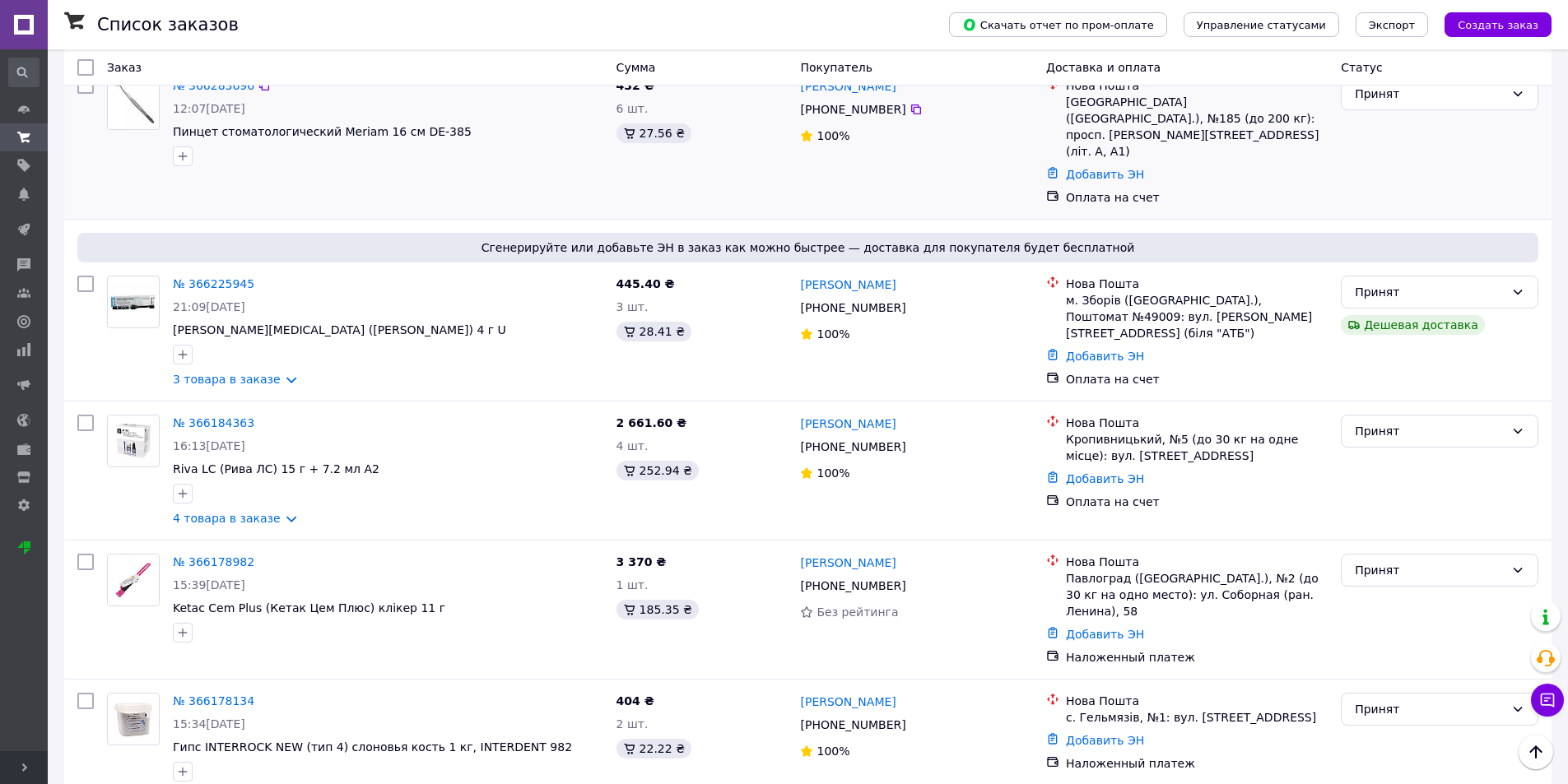
scroll to position [494, 0]
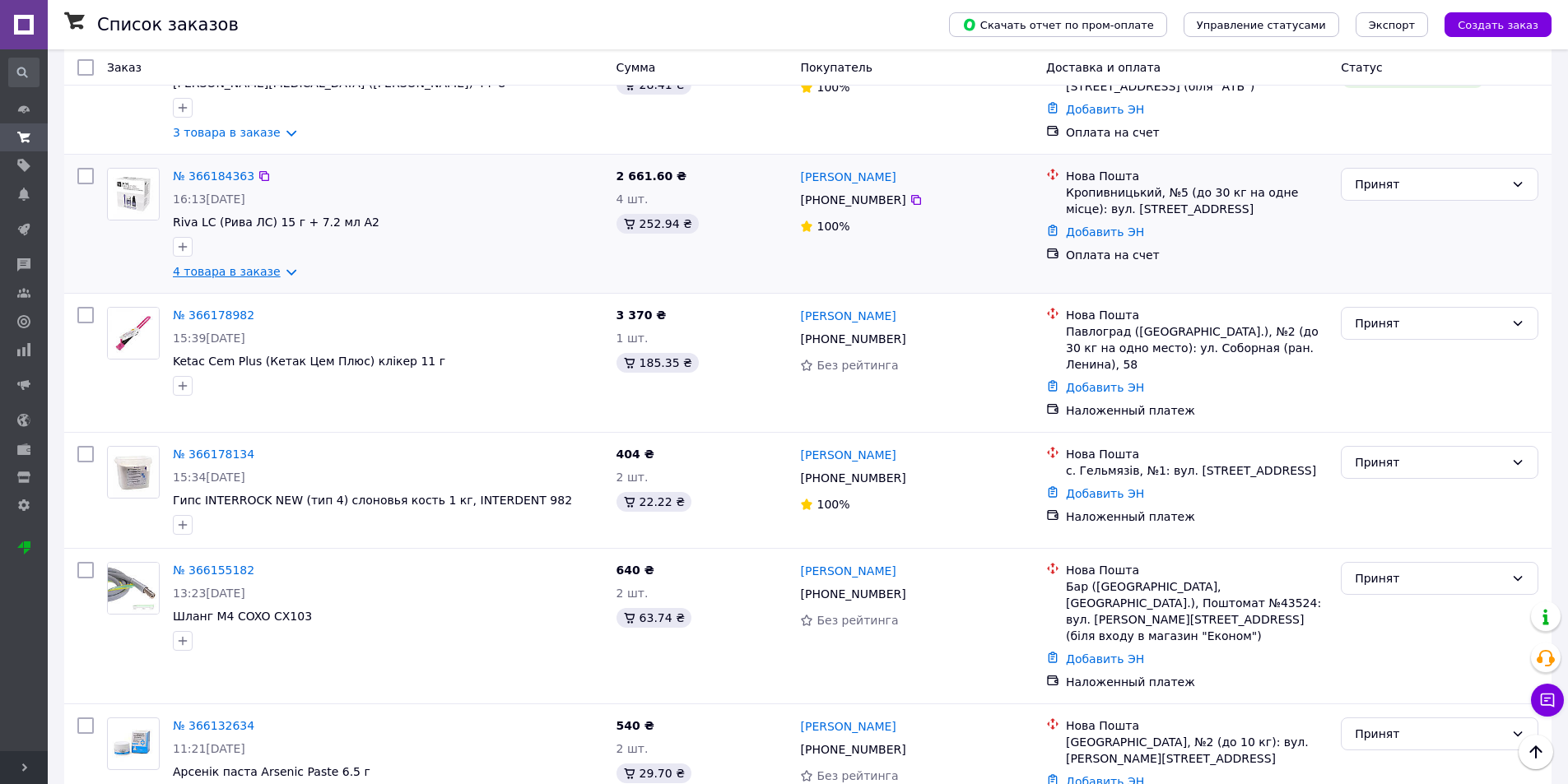
click at [277, 265] on link "4 товара в заказе" at bounding box center [227, 271] width 108 height 13
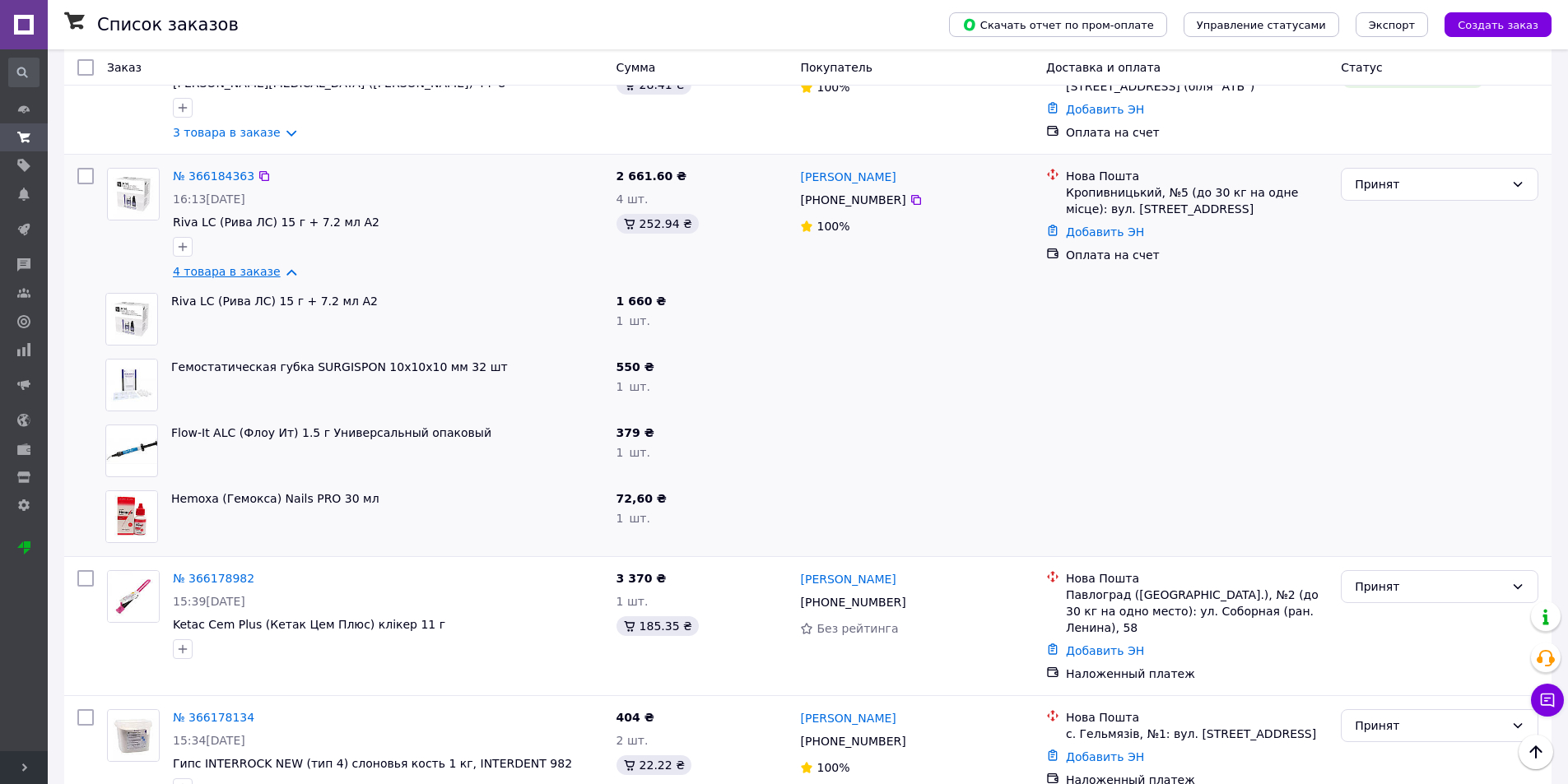
click at [277, 265] on link "4 товара в заказе" at bounding box center [227, 271] width 108 height 13
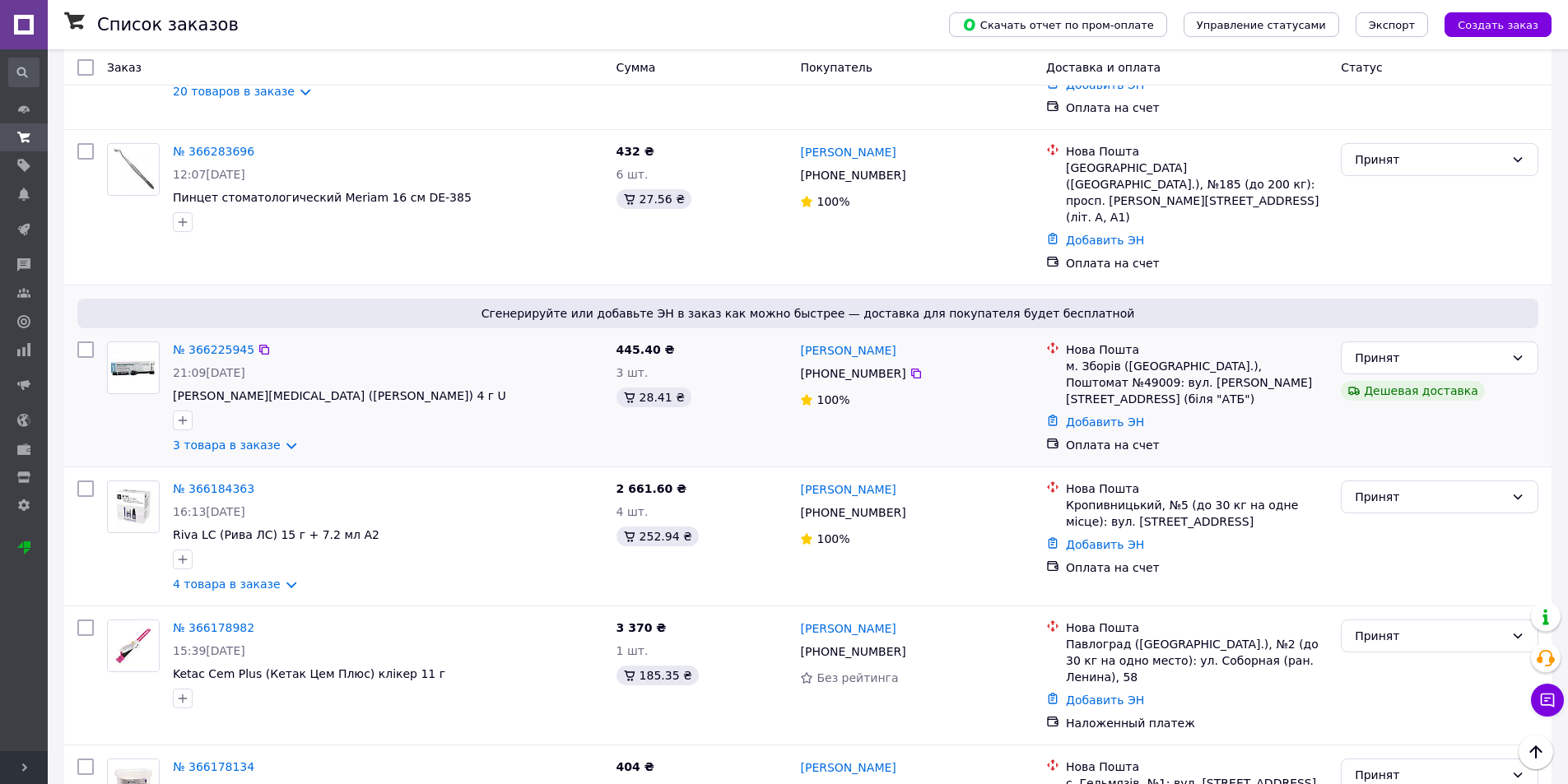
scroll to position [164, 0]
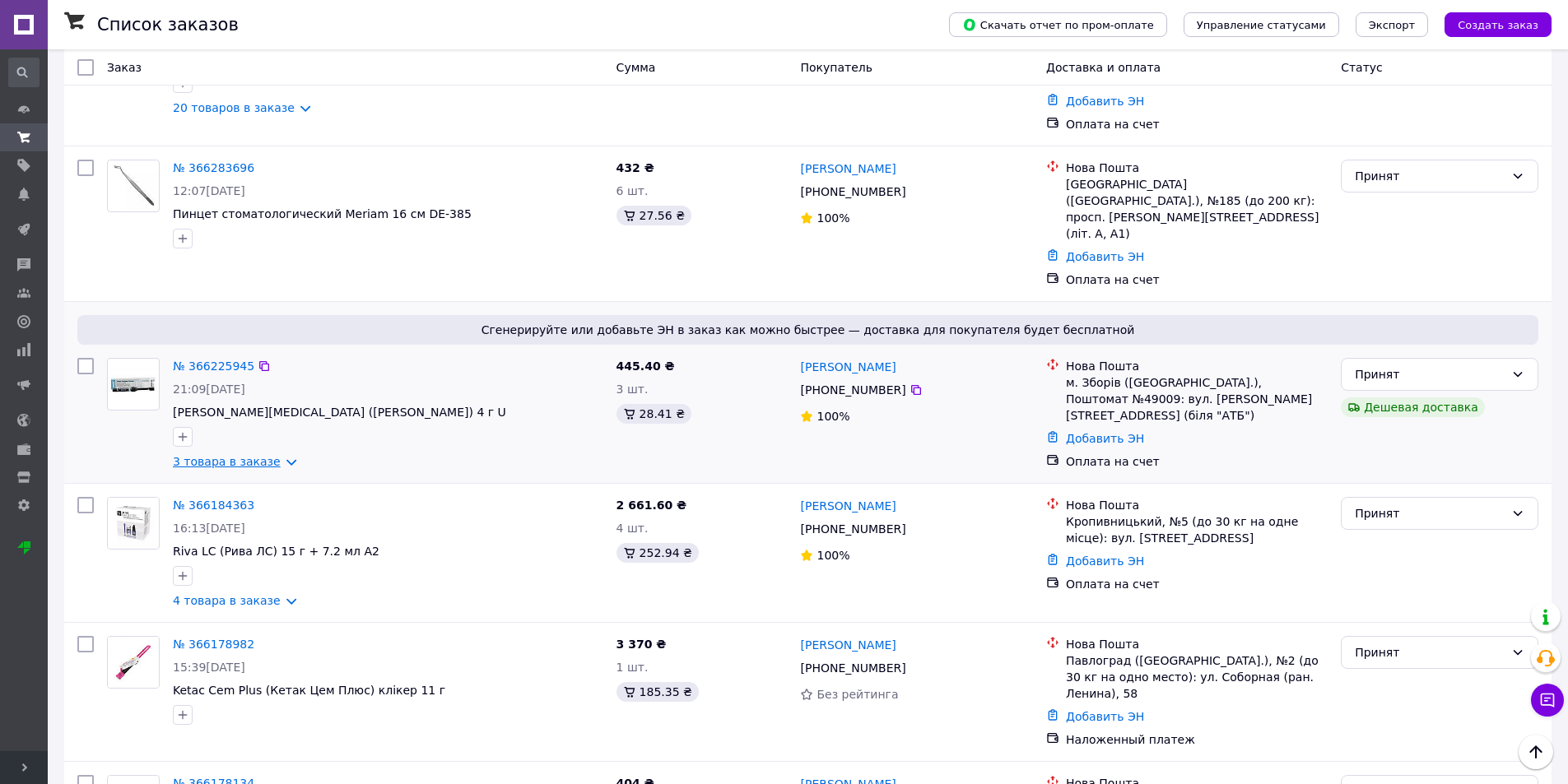
click at [275, 455] on link "3 товара в заказе" at bounding box center [227, 461] width 108 height 13
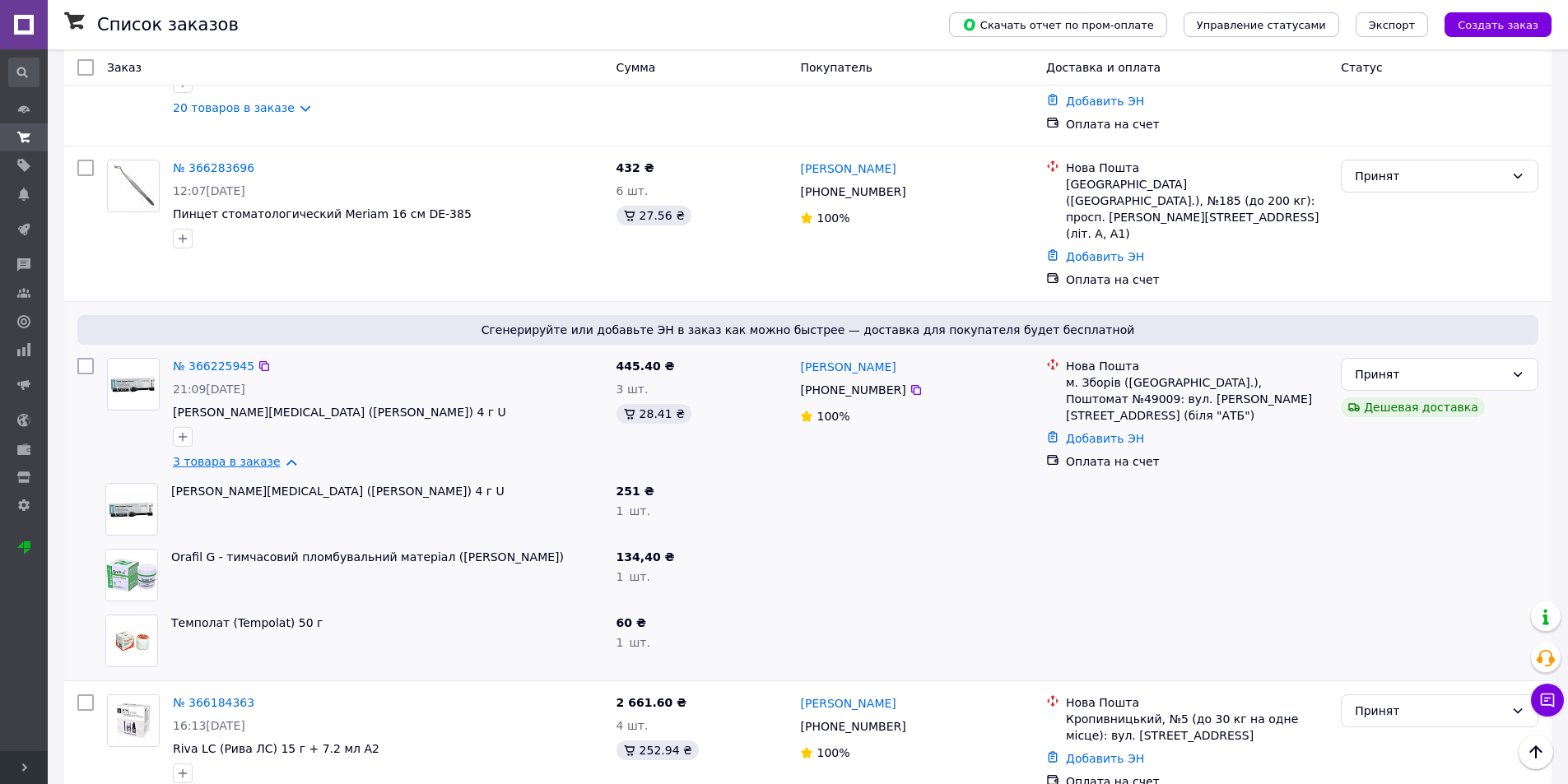
click at [275, 455] on link "3 товара в заказе" at bounding box center [227, 461] width 108 height 13
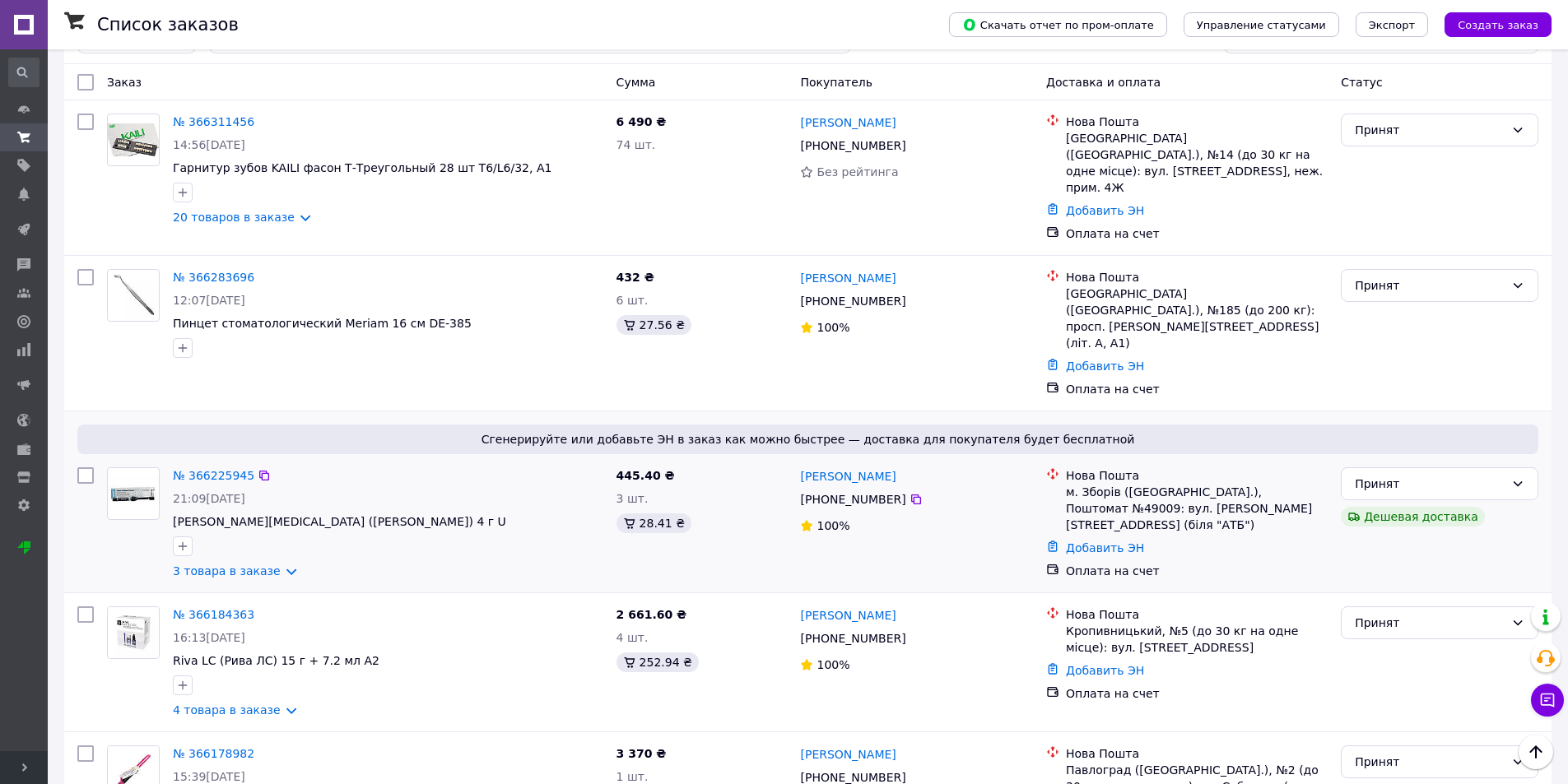
scroll to position [0, 0]
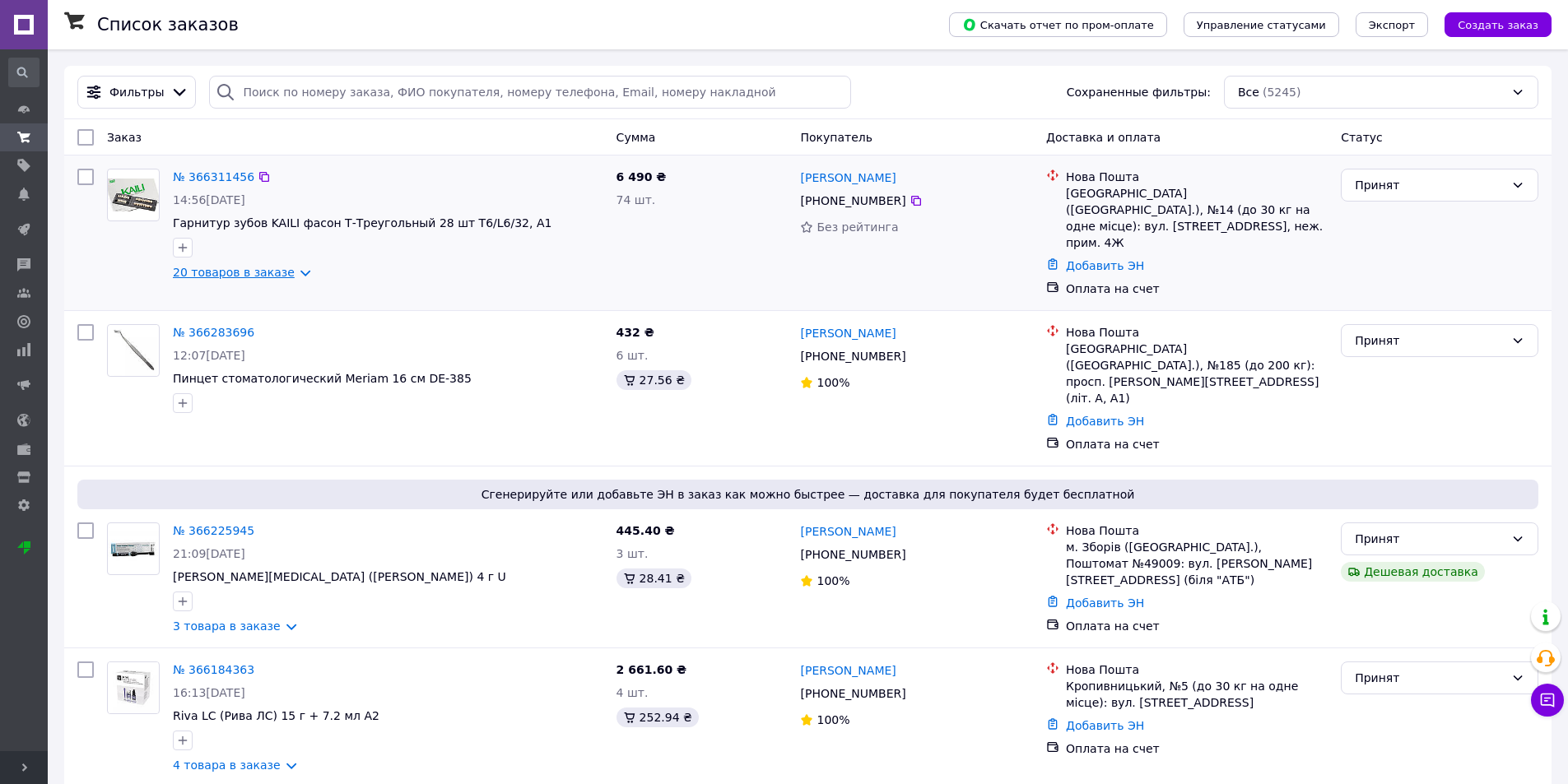
click at [293, 269] on link "20 товаров в заказе" at bounding box center [234, 272] width 122 height 13
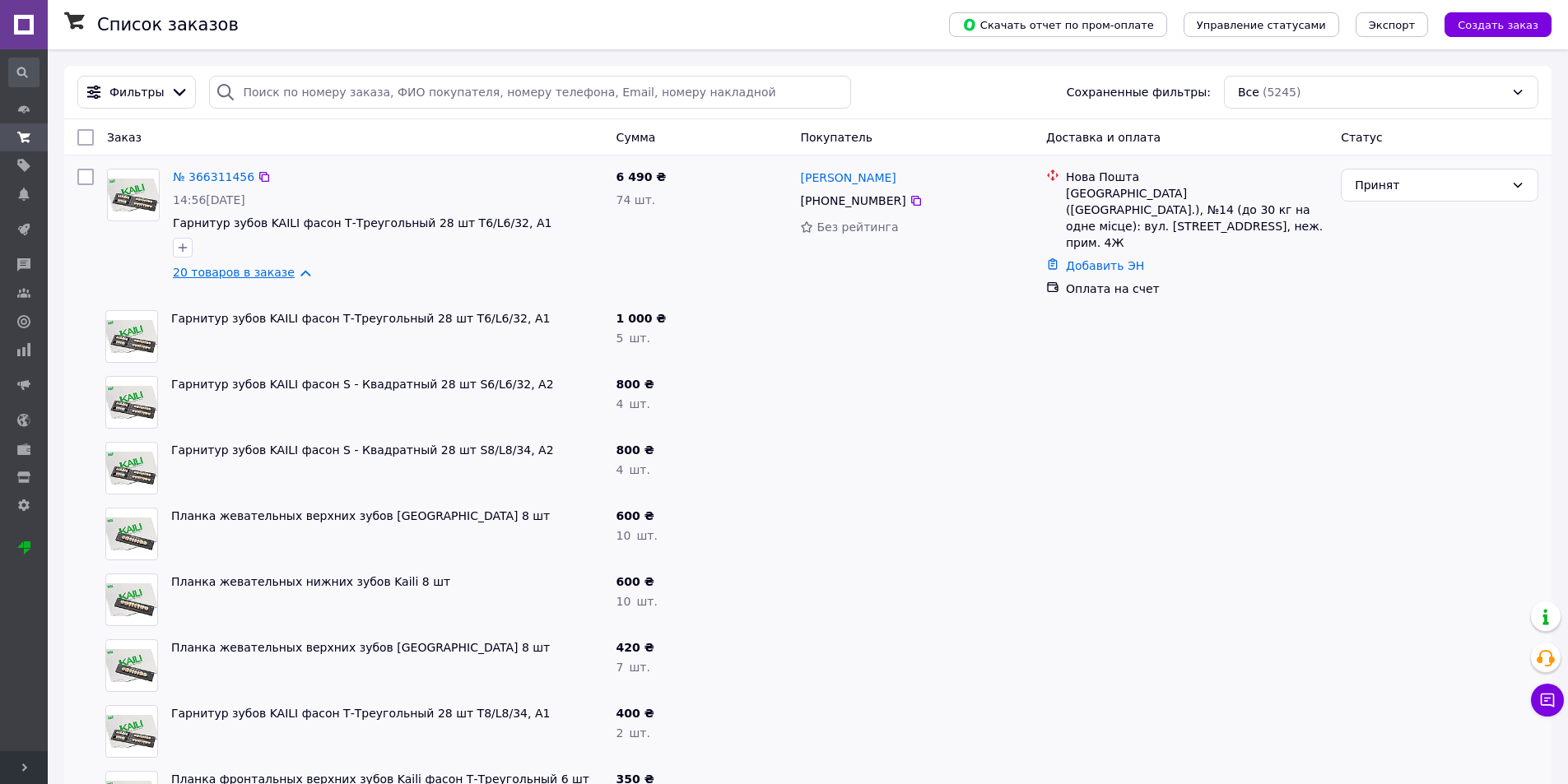
click at [288, 279] on link "20 товаров в заказе" at bounding box center [234, 272] width 122 height 13
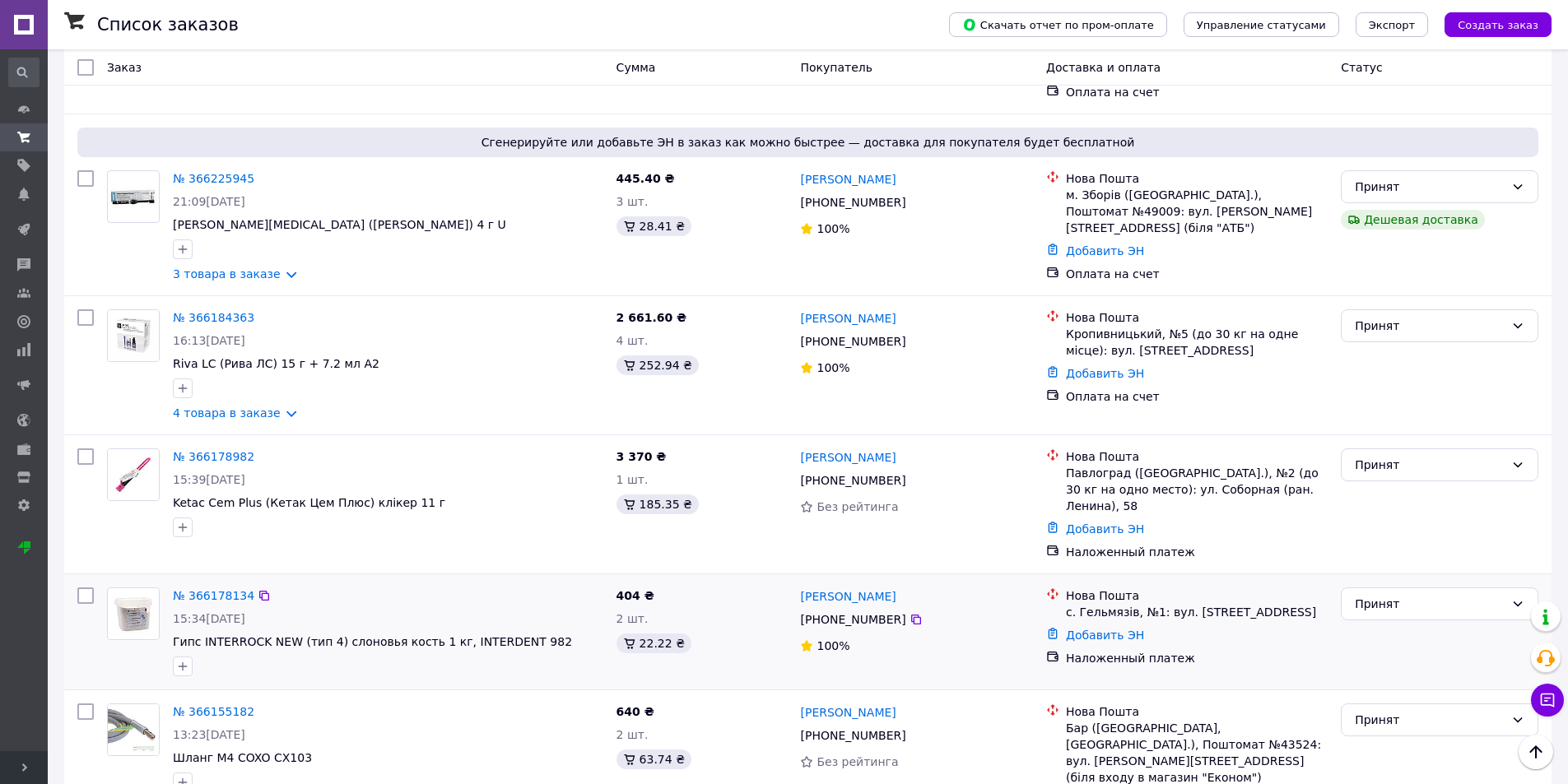
scroll to position [247, 0]
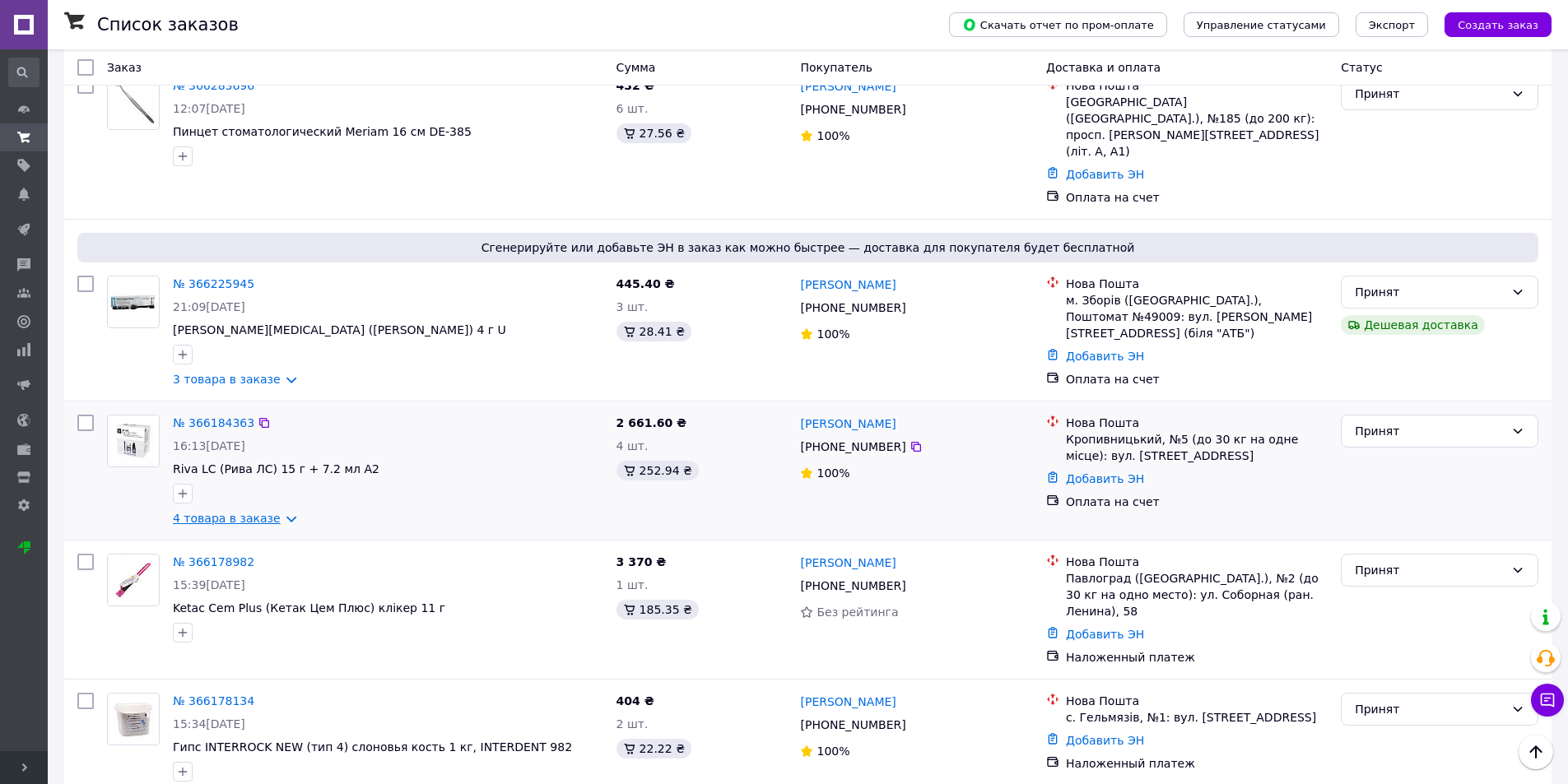
click at [274, 512] on link "4 товара в заказе" at bounding box center [227, 518] width 108 height 13
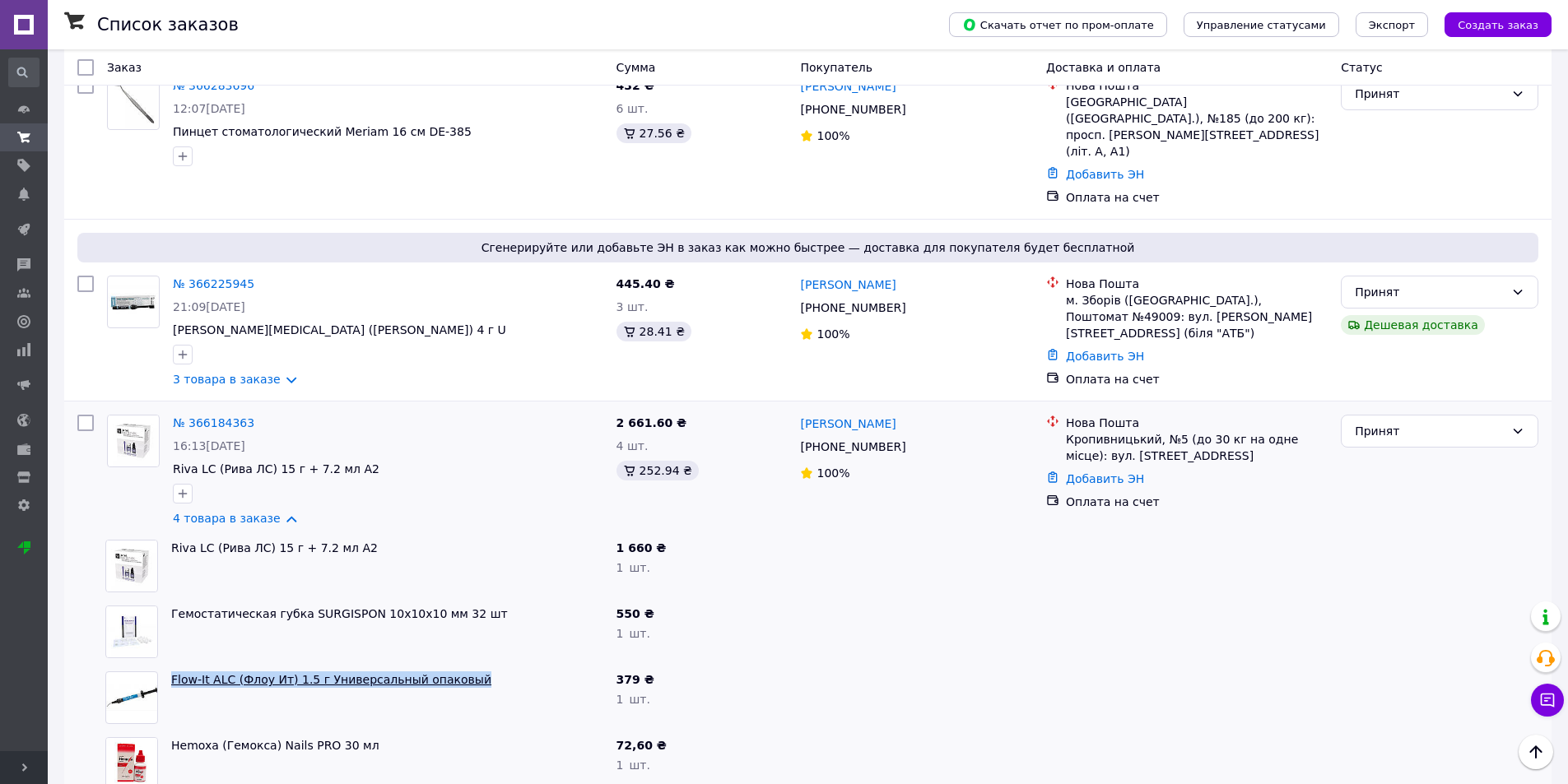
drag, startPoint x: 494, startPoint y: 633, endPoint x: 172, endPoint y: 635, distance: 322.0
click at [172, 671] on span "Flow-It ALC (Флоу Ит) 1.5 г Универсальный опаковый" at bounding box center [387, 679] width 432 height 16
copy link "Flow-It ALC (Флоу Ит) 1.5 г Универсальный опаковый"
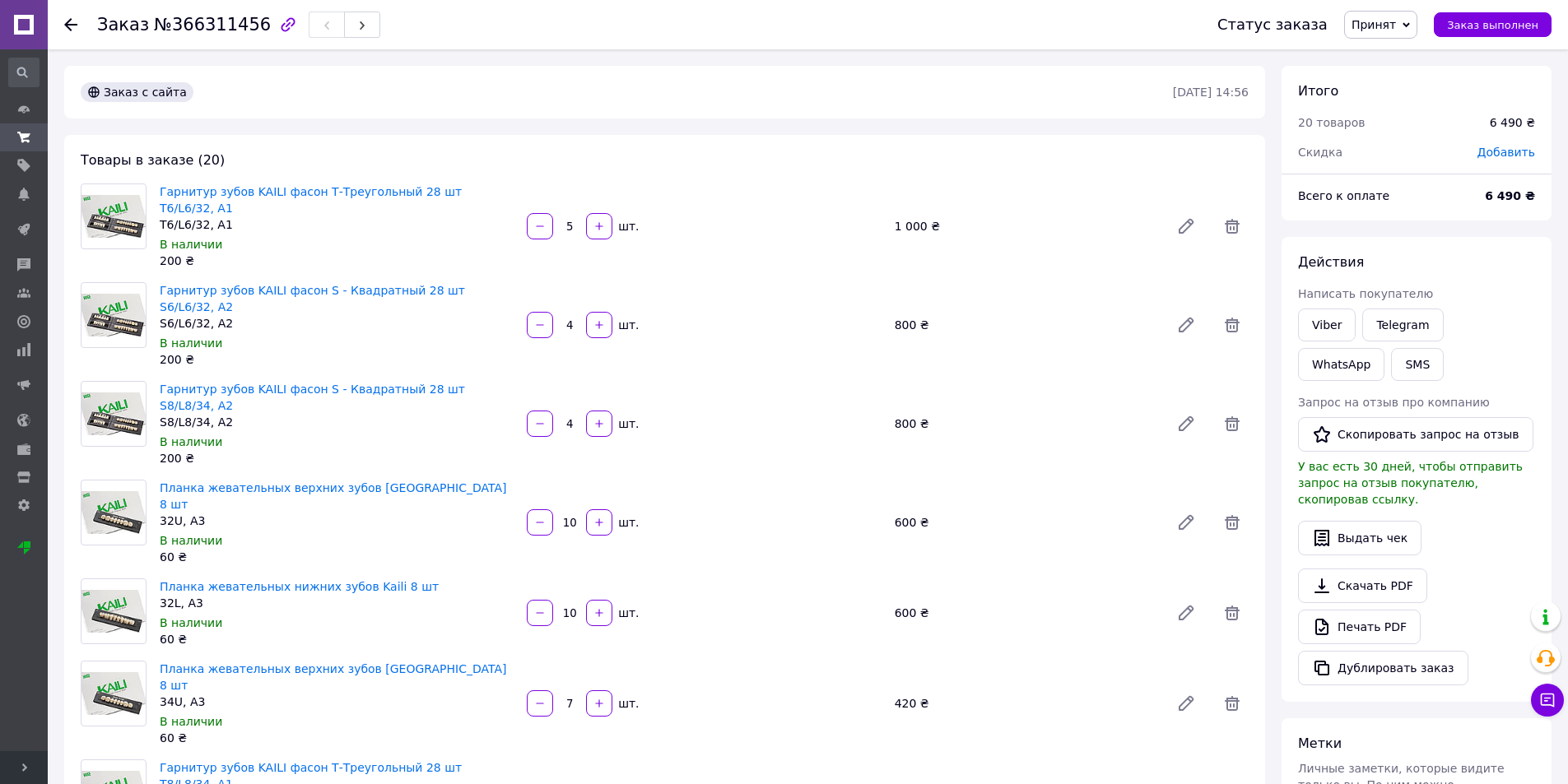
scroll to position [83, 0]
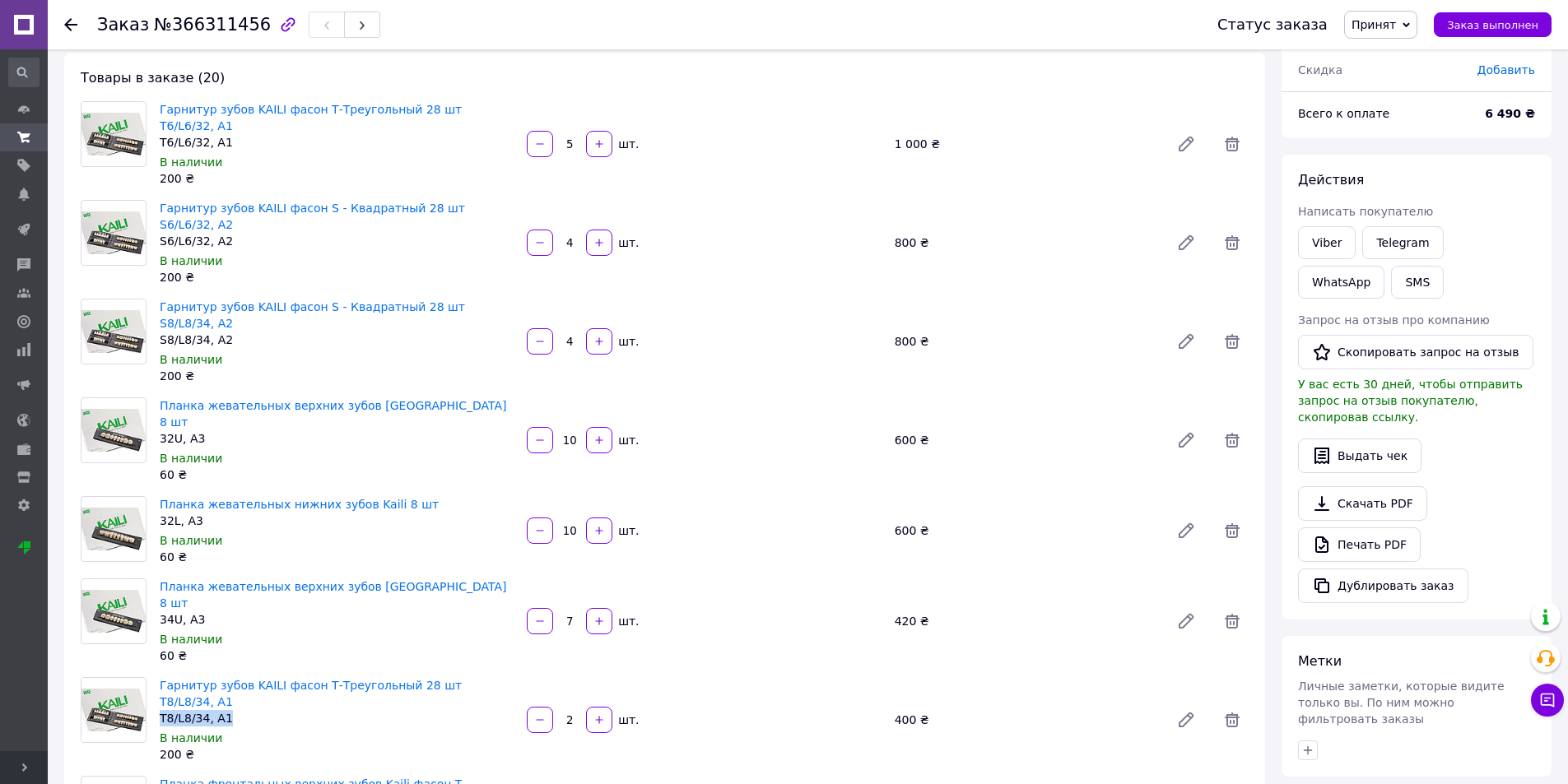
drag, startPoint x: 230, startPoint y: 620, endPoint x: 161, endPoint y: 620, distance: 69.0
click at [161, 710] on div "T8/L8/34, A1" at bounding box center [336, 718] width 354 height 16
drag, startPoint x: 214, startPoint y: 368, endPoint x: 161, endPoint y: 364, distance: 53.2
click at [161, 398] on div "Планка жевательных верхних зубов Kaili 8 шт 32U, A3" at bounding box center [336, 422] width 354 height 49
copy div "Планка жевательных верхних зубов Kaili 8 шт 32U, A3"
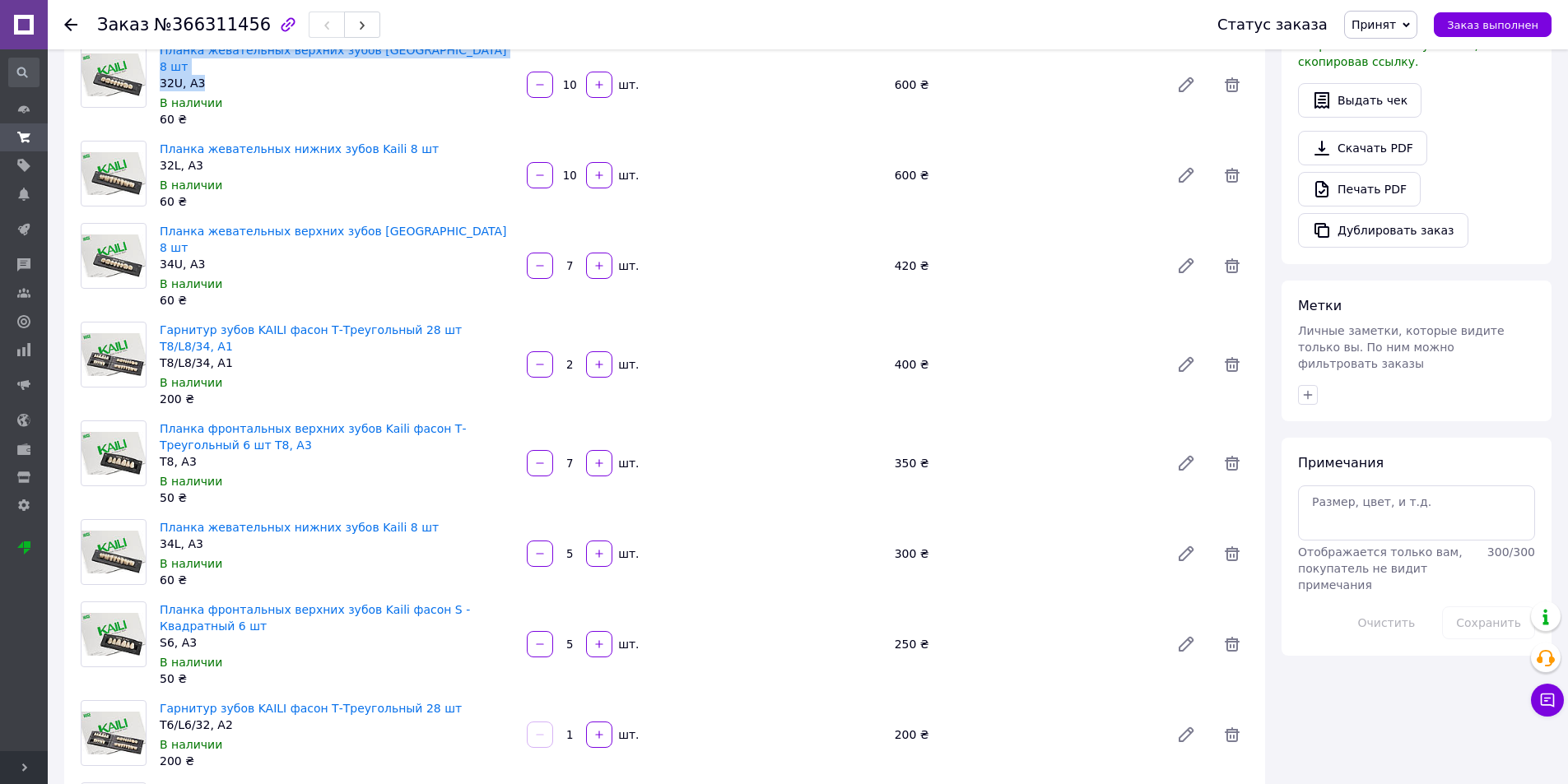
scroll to position [353, 0]
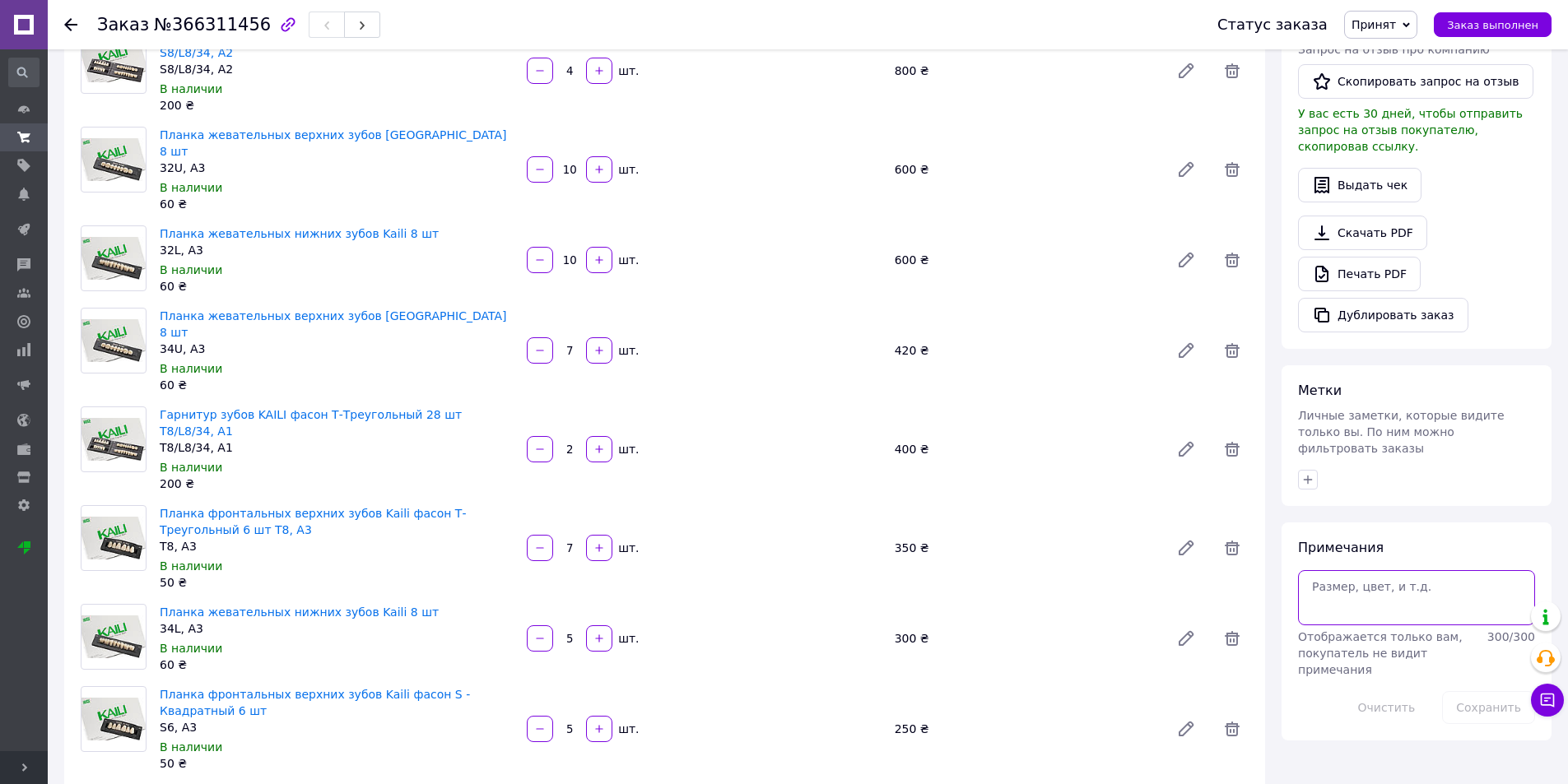
click at [1363, 570] on textarea at bounding box center [1417, 597] width 237 height 54
paste textarea "Планка жевательных верхних зубов Kaili 8 шт 32U, A3"
type textarea "Планка жевательных верхних зубов Kaili 8 шт 32U, A3"
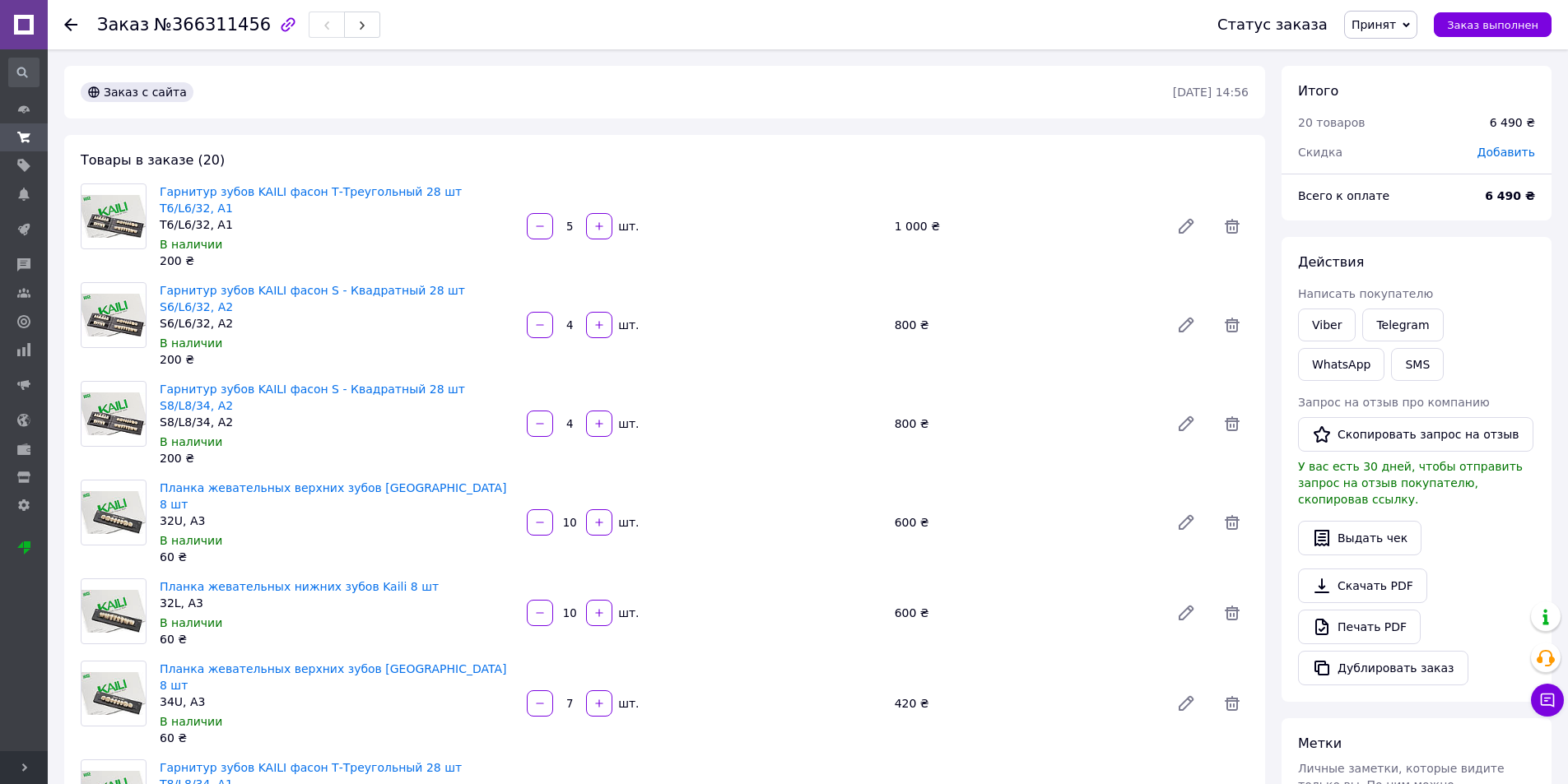
scroll to position [83, 0]
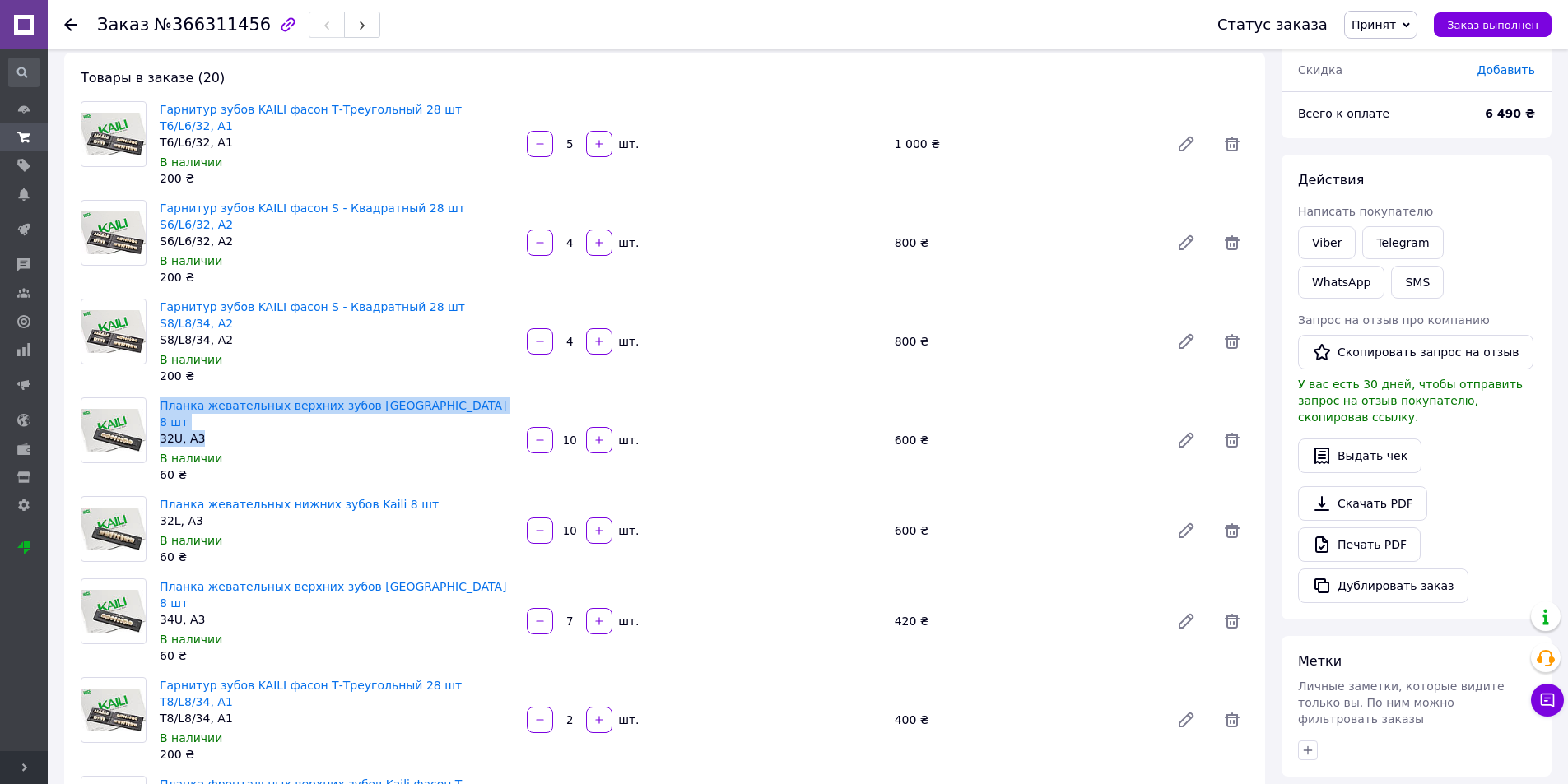
drag, startPoint x: 217, startPoint y: 366, endPoint x: 155, endPoint y: 361, distance: 62.2
click at [155, 394] on div "Планка жевательных верхних зубов Kaili 8 шт 32U, A3 В наличии 60 ₴" at bounding box center [336, 439] width 368 height 92
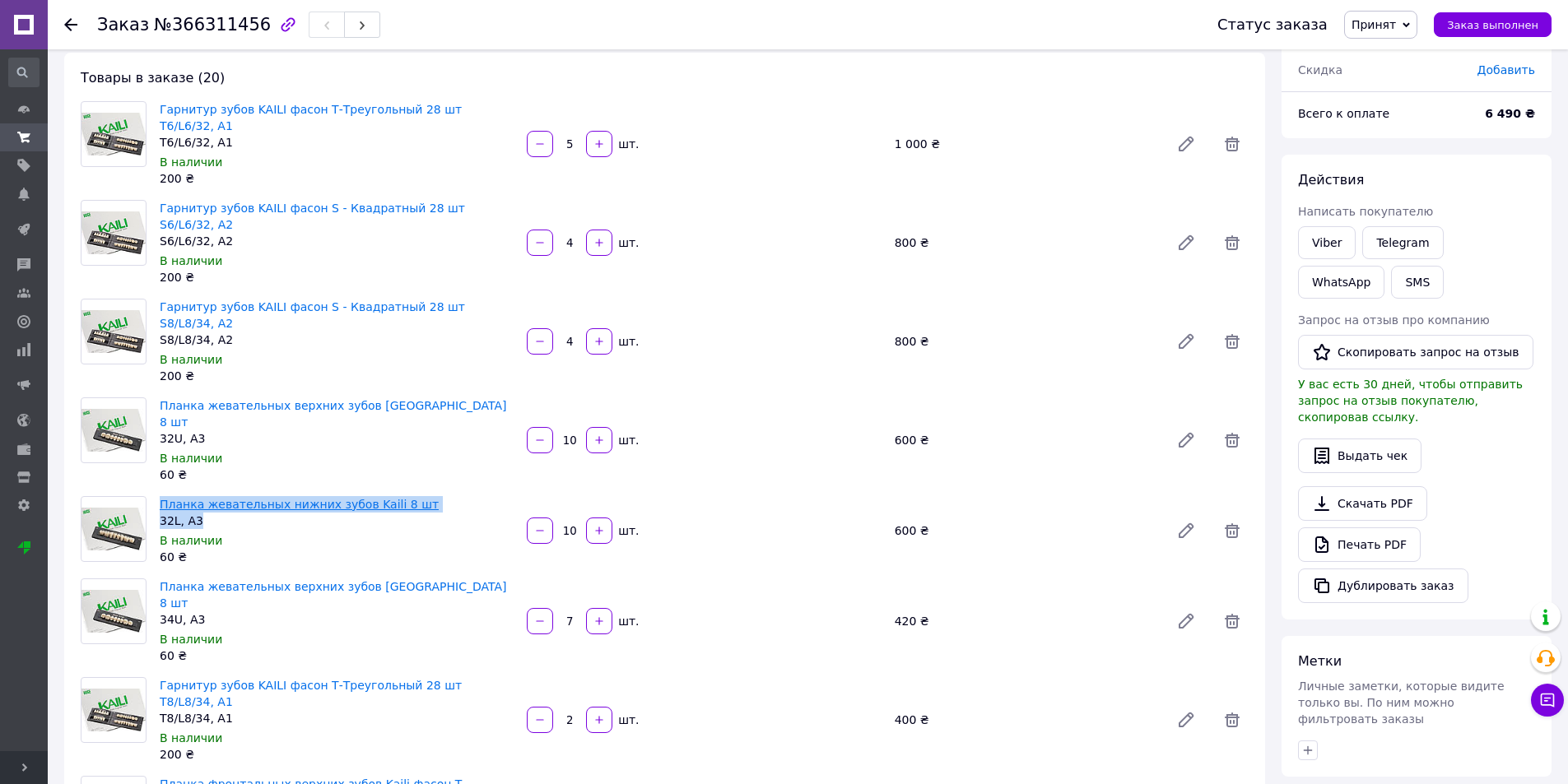
drag, startPoint x: 211, startPoint y: 455, endPoint x: 161, endPoint y: 442, distance: 51.7
click at [161, 496] on div "Планка жевательных нижних зубов Kaili 8 шт 32L, A3" at bounding box center [336, 513] width 354 height 33
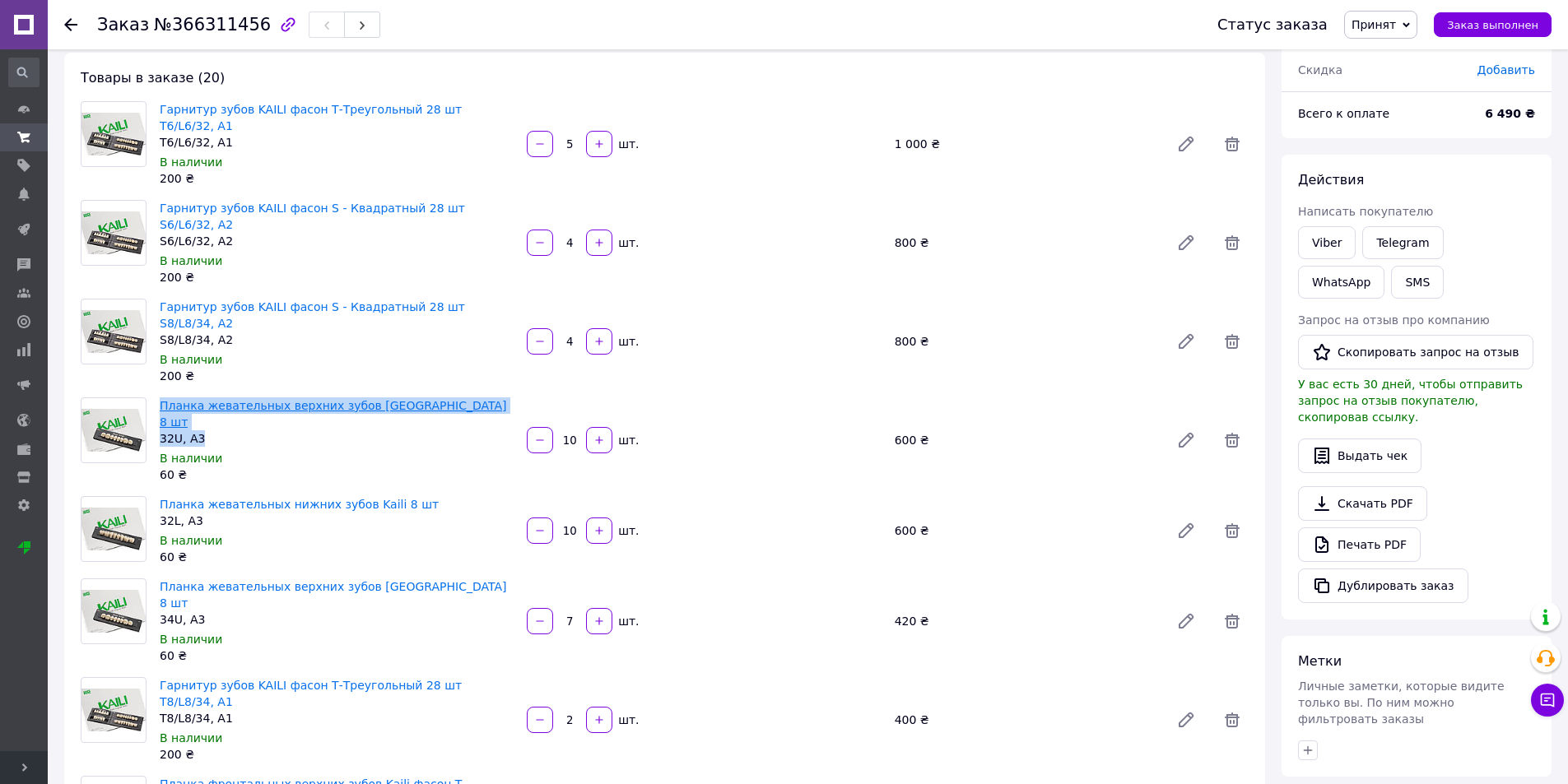
drag, startPoint x: 215, startPoint y: 373, endPoint x: 161, endPoint y: 363, distance: 54.9
click at [161, 398] on div "Планка жевательных верхних зубов Kaili 8 шт 32U, A3" at bounding box center [336, 422] width 354 height 49
copy div "Планка жевательных верхних зубов Kaili 8 шт 32U, A3"
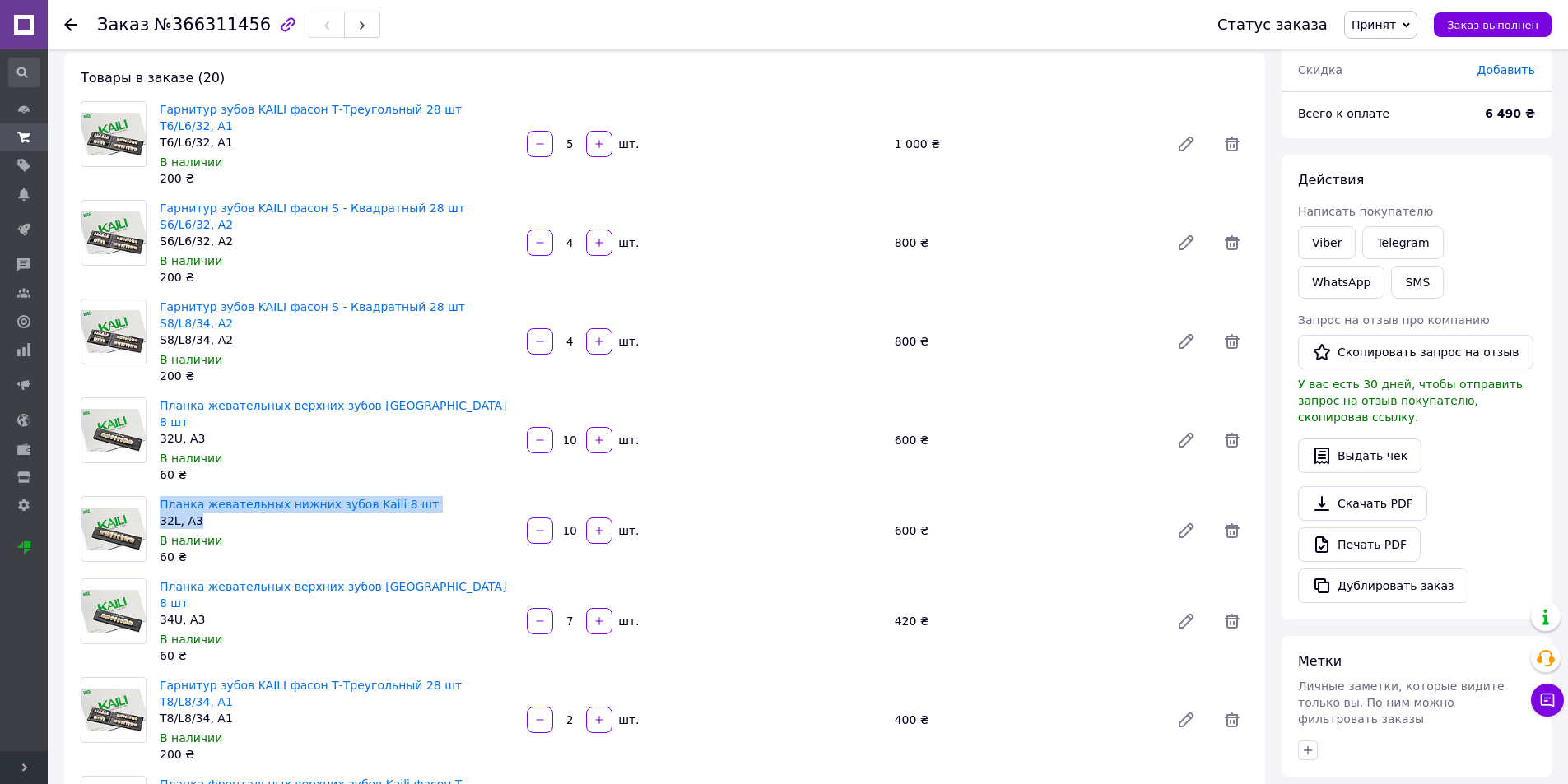
drag, startPoint x: 206, startPoint y: 456, endPoint x: 161, endPoint y: 446, distance: 46.1
click at [161, 496] on div "Планка жевательных нижних зубов Kaili 8 шт 32L, A3" at bounding box center [336, 513] width 354 height 33
copy div "Планка жевательных нижних зубов Kaili 8 шт 32L, A3"
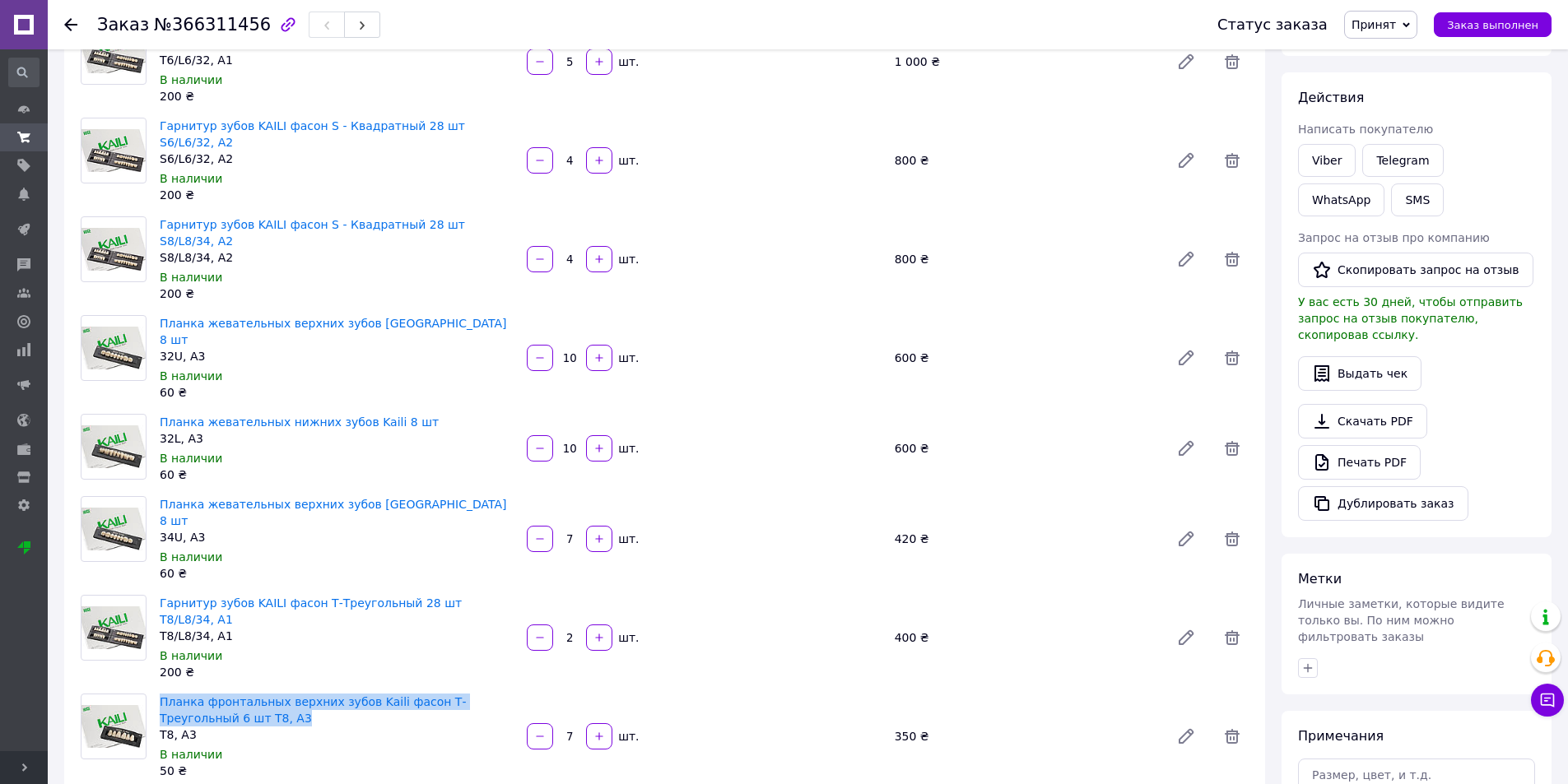
drag, startPoint x: 221, startPoint y: 624, endPoint x: 159, endPoint y: 611, distance: 63.3
click at [159, 690] on div "Планка фронтальных верхних зубов Kaili фасон Т-Треугольный 6 шт T8, A3 T8, A3 В…" at bounding box center [336, 736] width 368 height 92
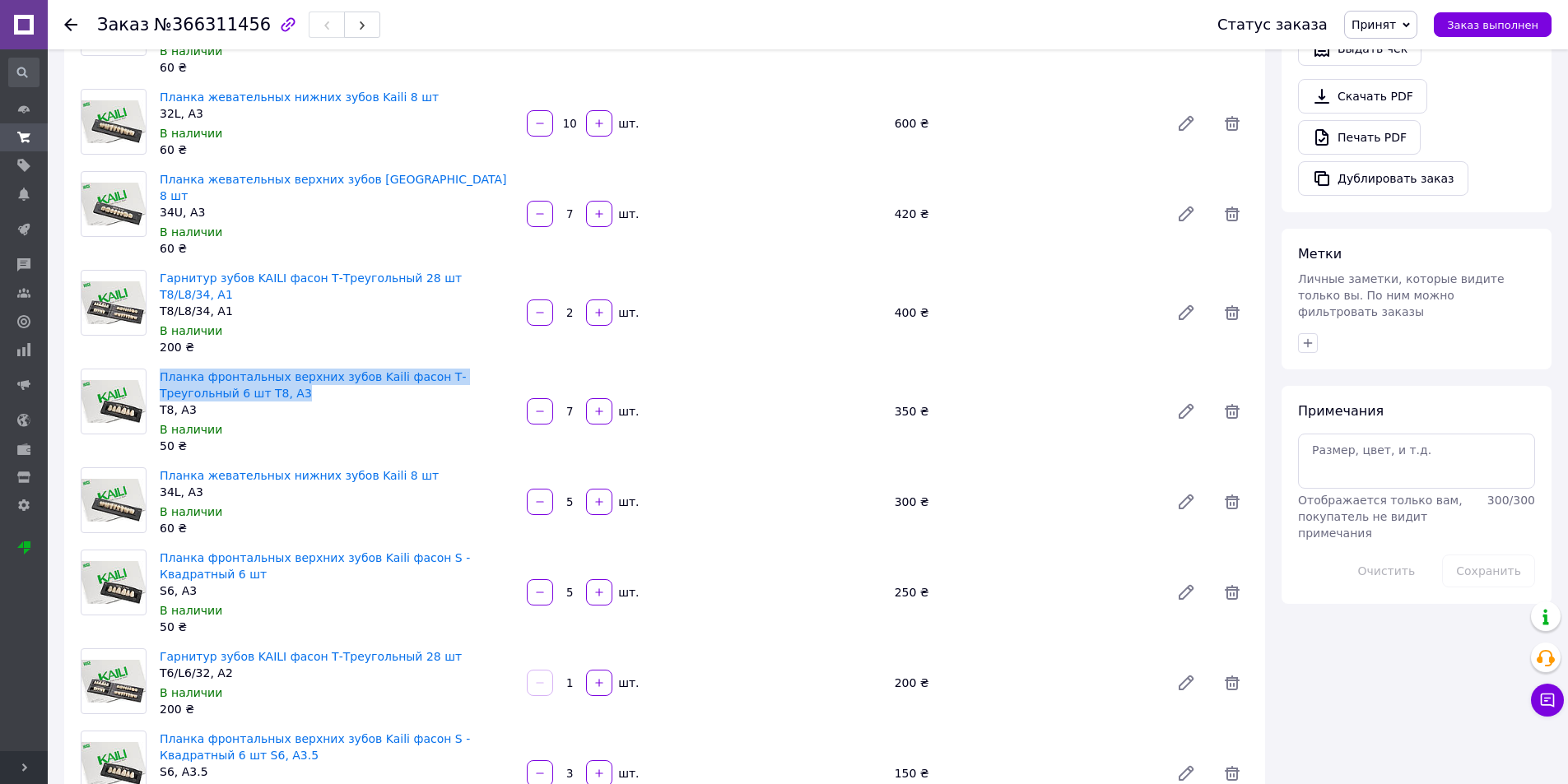
scroll to position [494, 0]
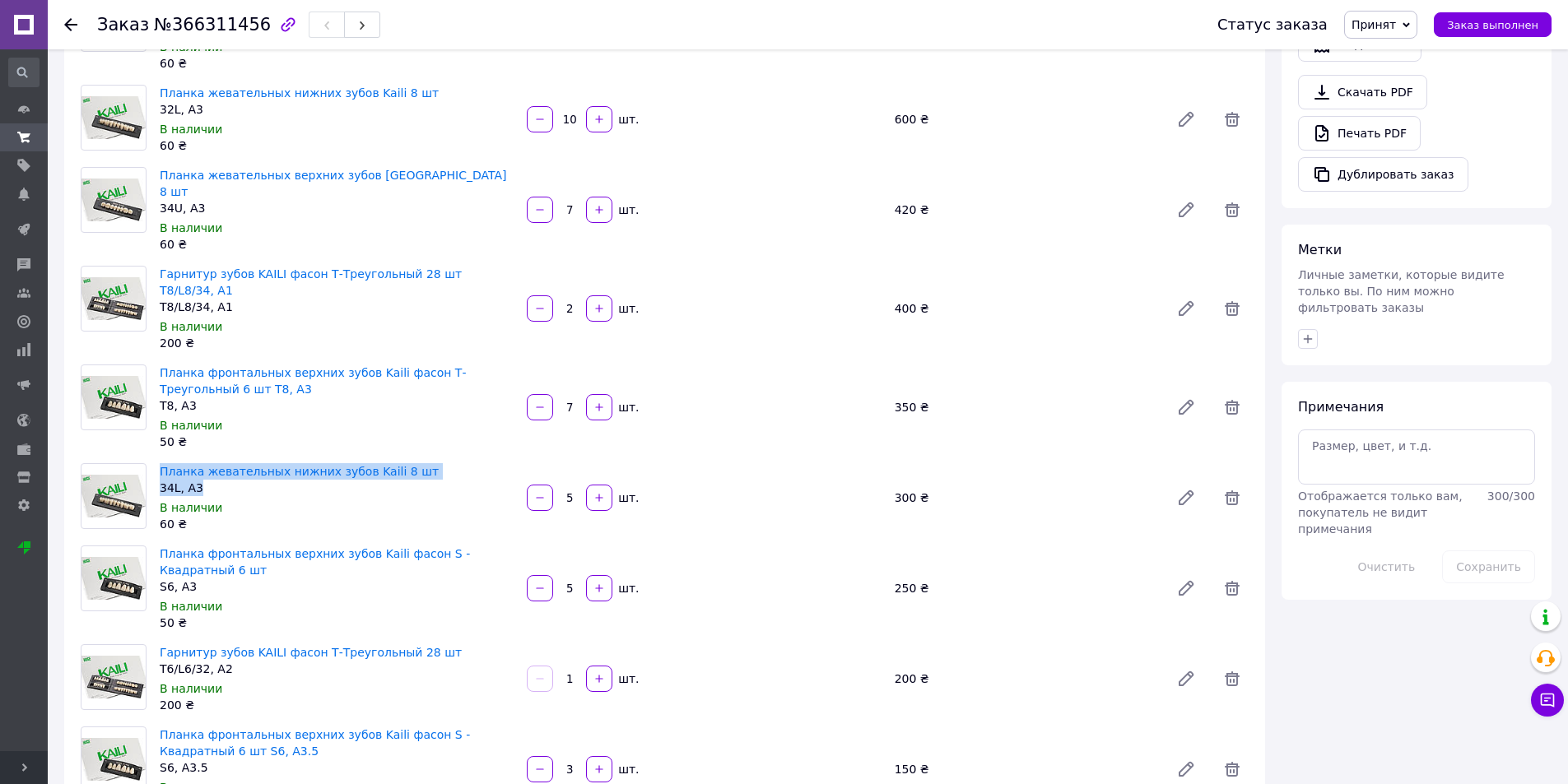
drag, startPoint x: 211, startPoint y: 391, endPoint x: 159, endPoint y: 374, distance: 54.7
click at [159, 459] on div "Планка жевательных нижних зубов Kaili 8 шт 34L, A3 В наличии 60 ₴" at bounding box center [336, 497] width 368 height 76
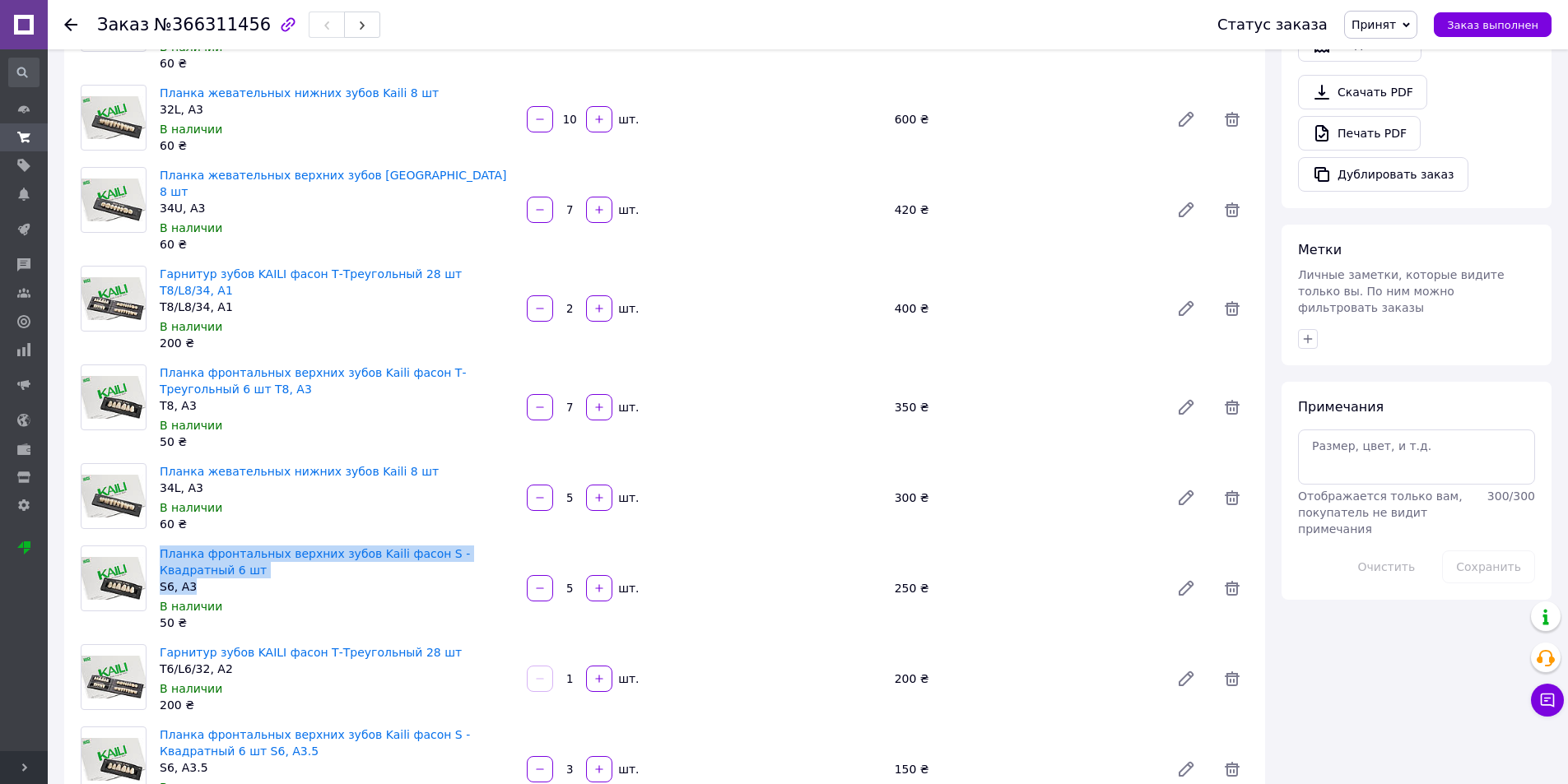
drag, startPoint x: 219, startPoint y: 483, endPoint x: 155, endPoint y: 460, distance: 68.0
click at [155, 542] on div "Планка фронтальных верхних зубов Kaili фасон S - Квадратный 6 шт S6, A3 В налич…" at bounding box center [336, 588] width 368 height 92
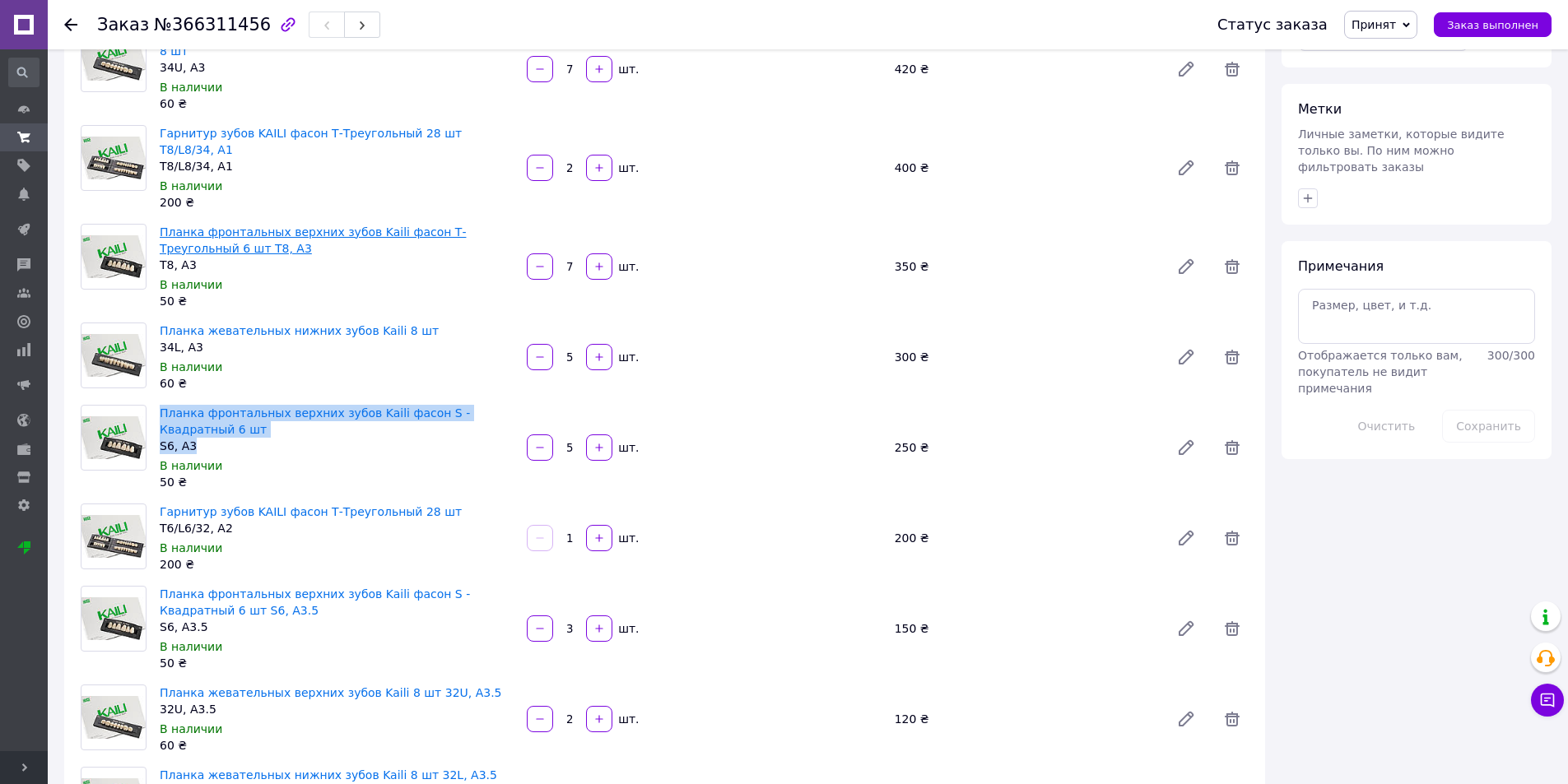
scroll to position [740, 0]
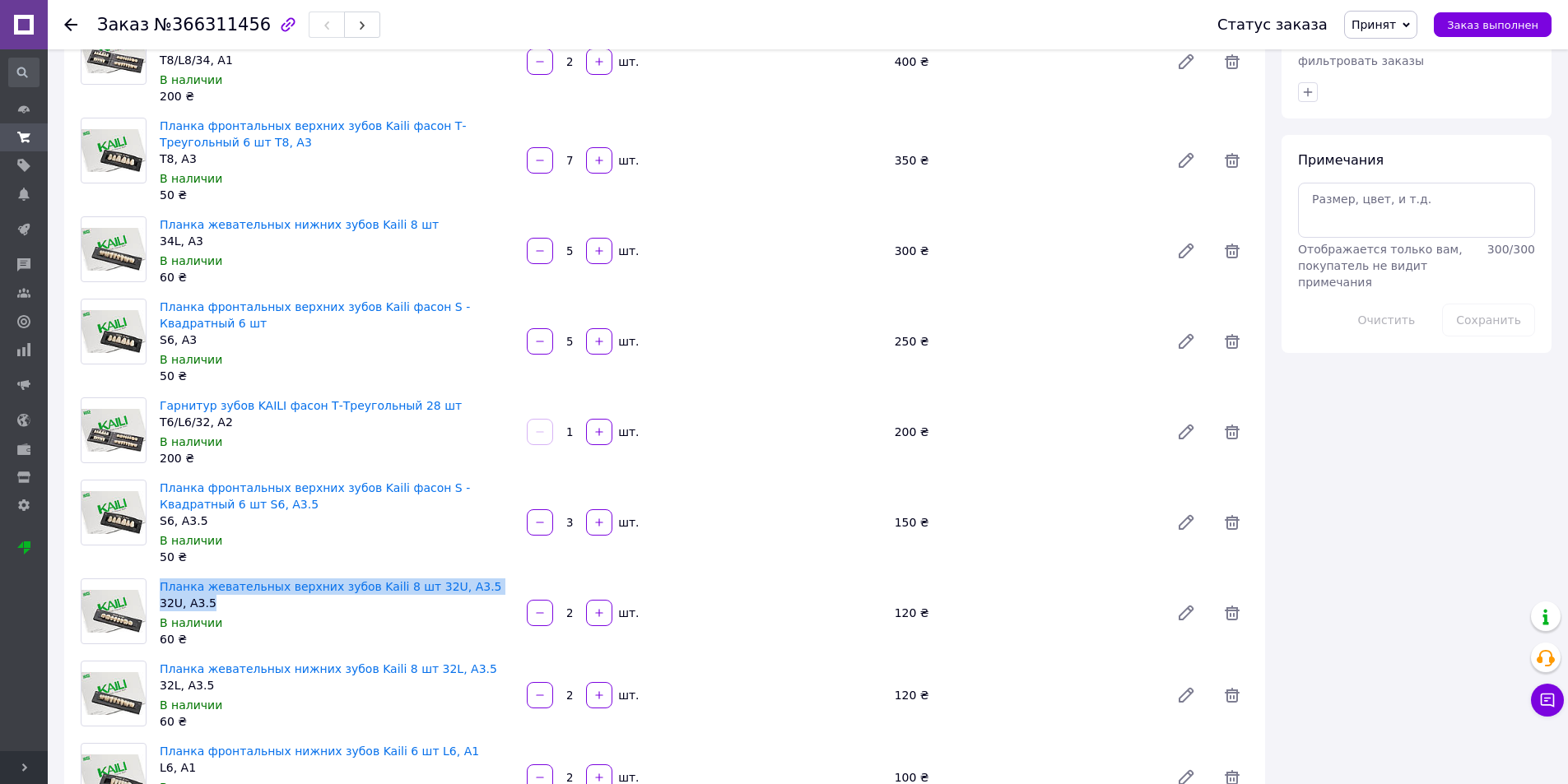
drag, startPoint x: 233, startPoint y: 502, endPoint x: 159, endPoint y: 494, distance: 74.4
click at [159, 575] on div "Планка жевательных верхних зубов Kaili 8 шт 32U, A3.5 32U, A3.5 В наличии 60 ₴" at bounding box center [336, 613] width 368 height 76
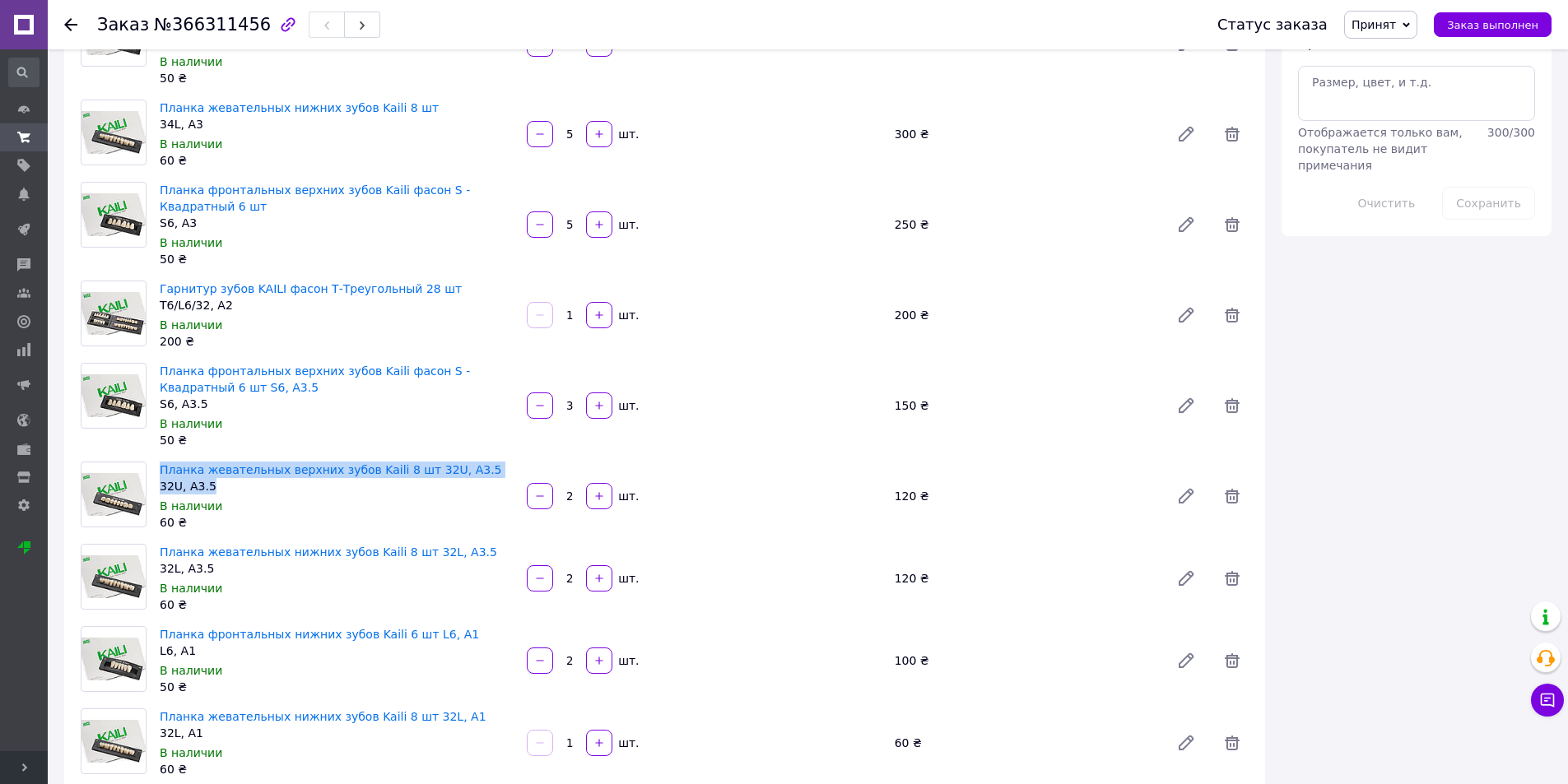
scroll to position [905, 0]
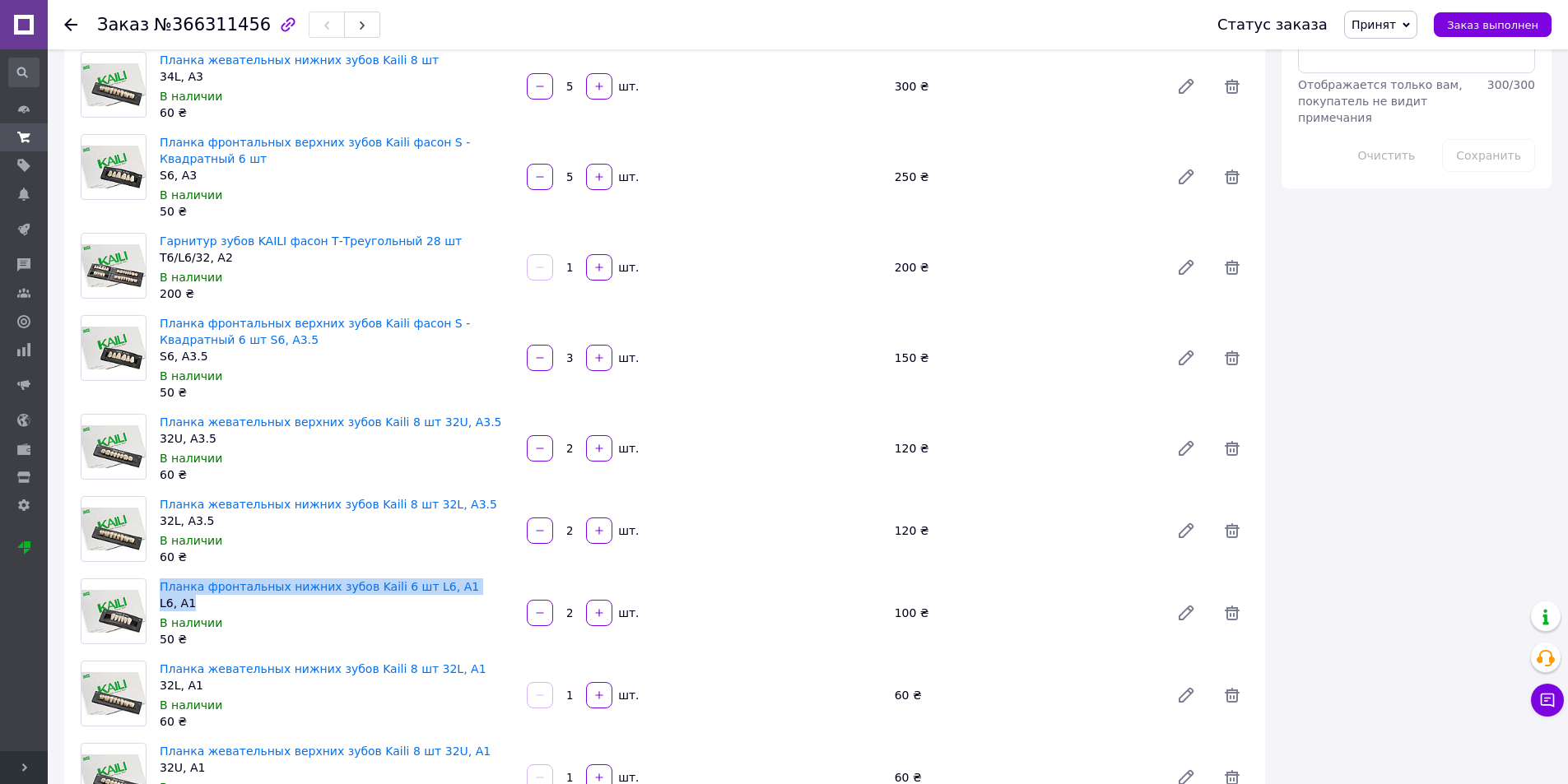
drag, startPoint x: 186, startPoint y: 503, endPoint x: 158, endPoint y: 494, distance: 29.4
click at [158, 575] on div "Планка фронтальных нижних зубов Kaili 6 шт L6, A1 L6, A1 В наличии 50 ₴" at bounding box center [336, 613] width 368 height 76
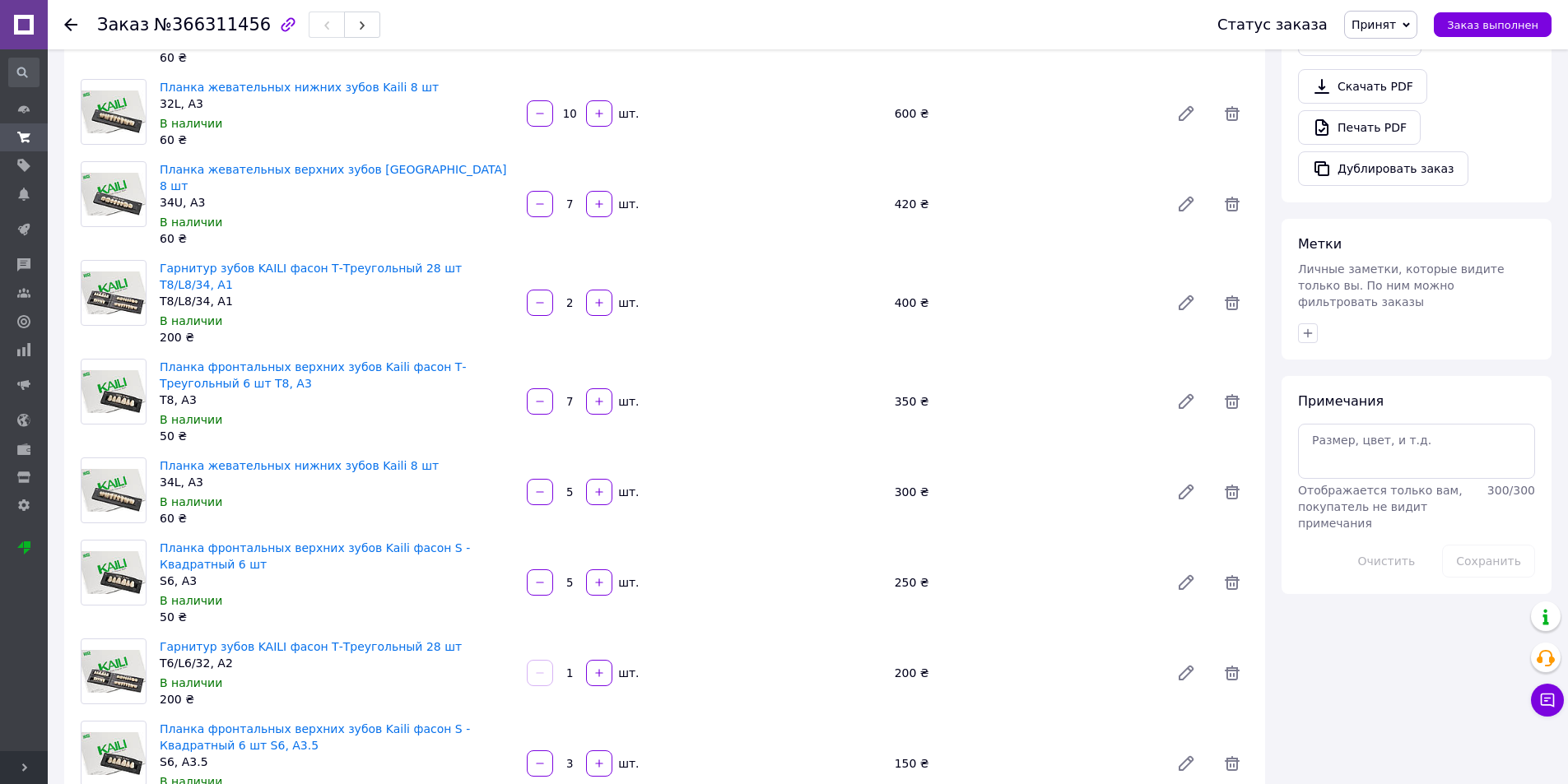
scroll to position [353, 0]
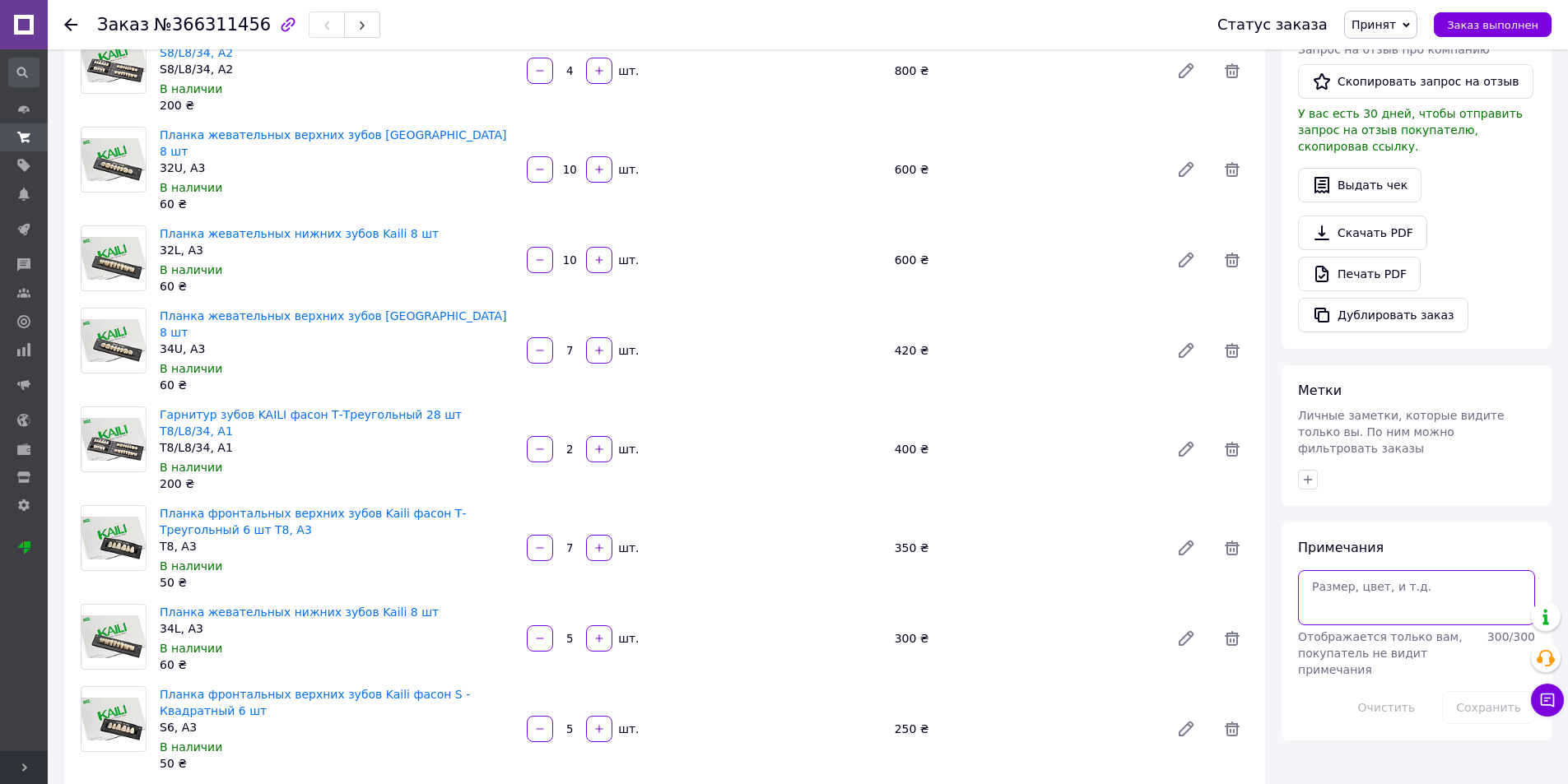
click at [1383, 570] on textarea at bounding box center [1417, 597] width 237 height 54
type textarea ";"
type textarea "жев низ 32 а3 нету, убрать"
click at [1481, 691] on button "Сохранить" at bounding box center [1488, 707] width 93 height 33
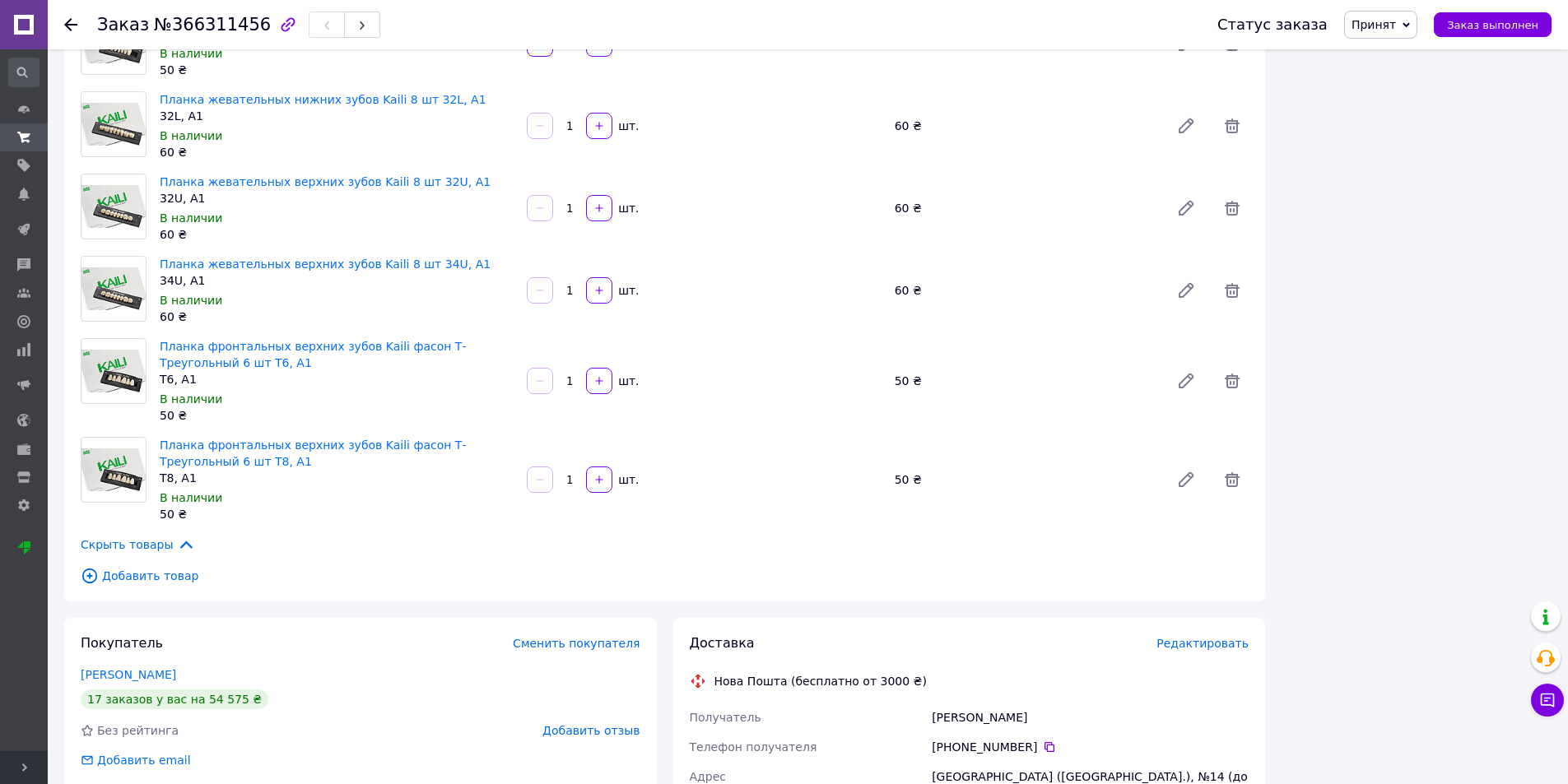
scroll to position [1587, 0]
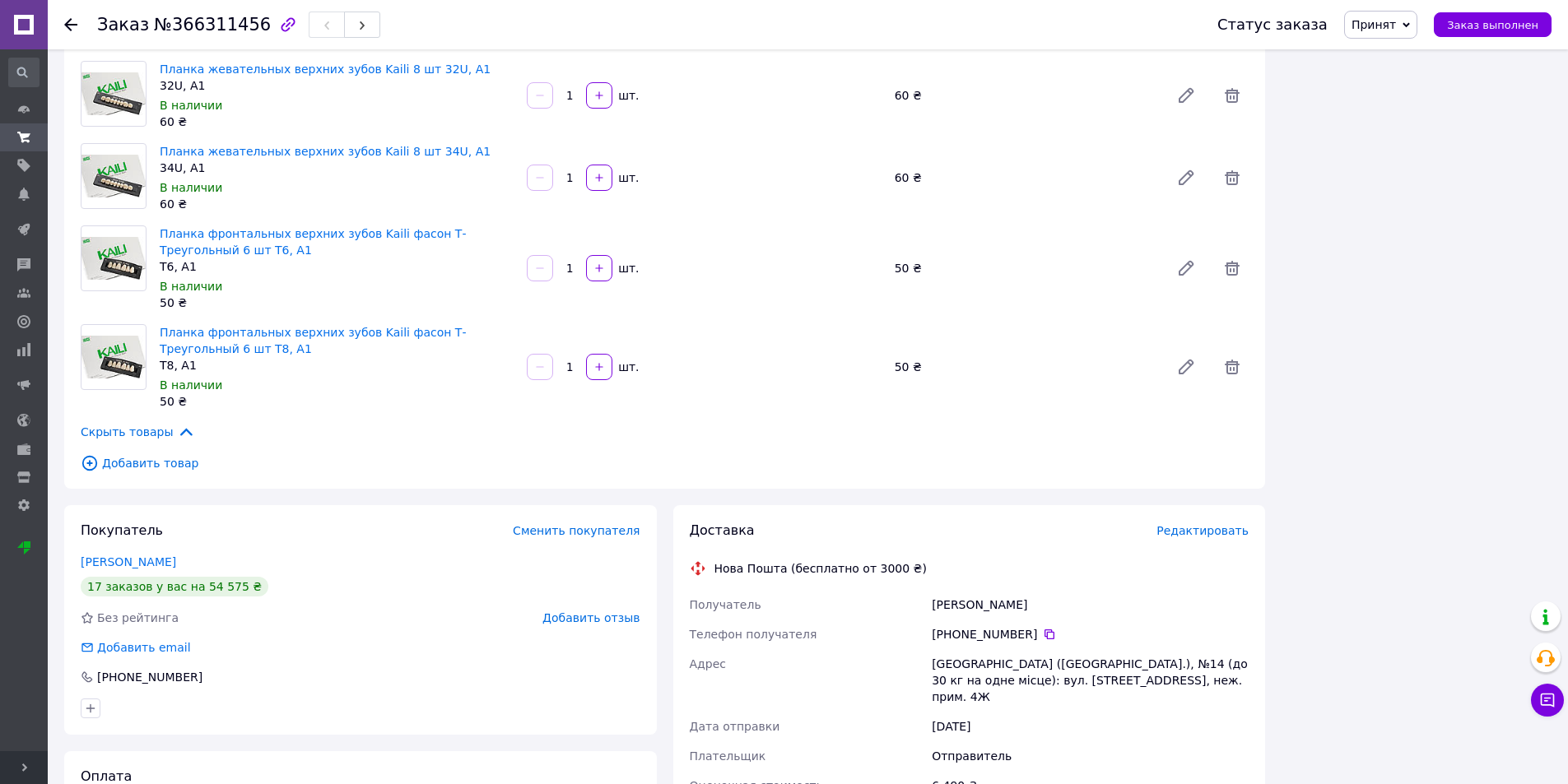
click at [177, 422] on icon at bounding box center [185, 431] width 18 height 18
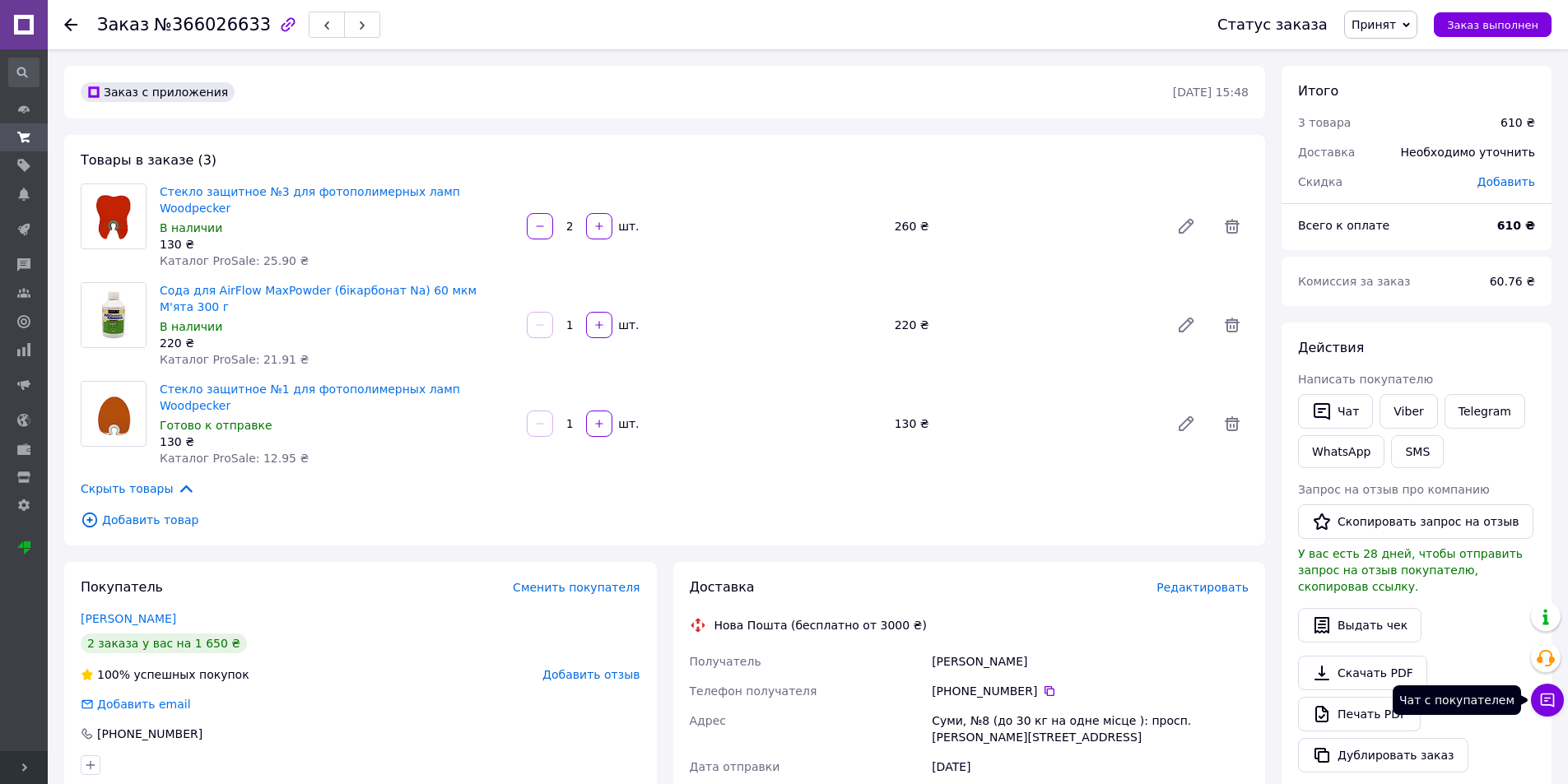
click at [1545, 706] on icon at bounding box center [1547, 700] width 16 height 16
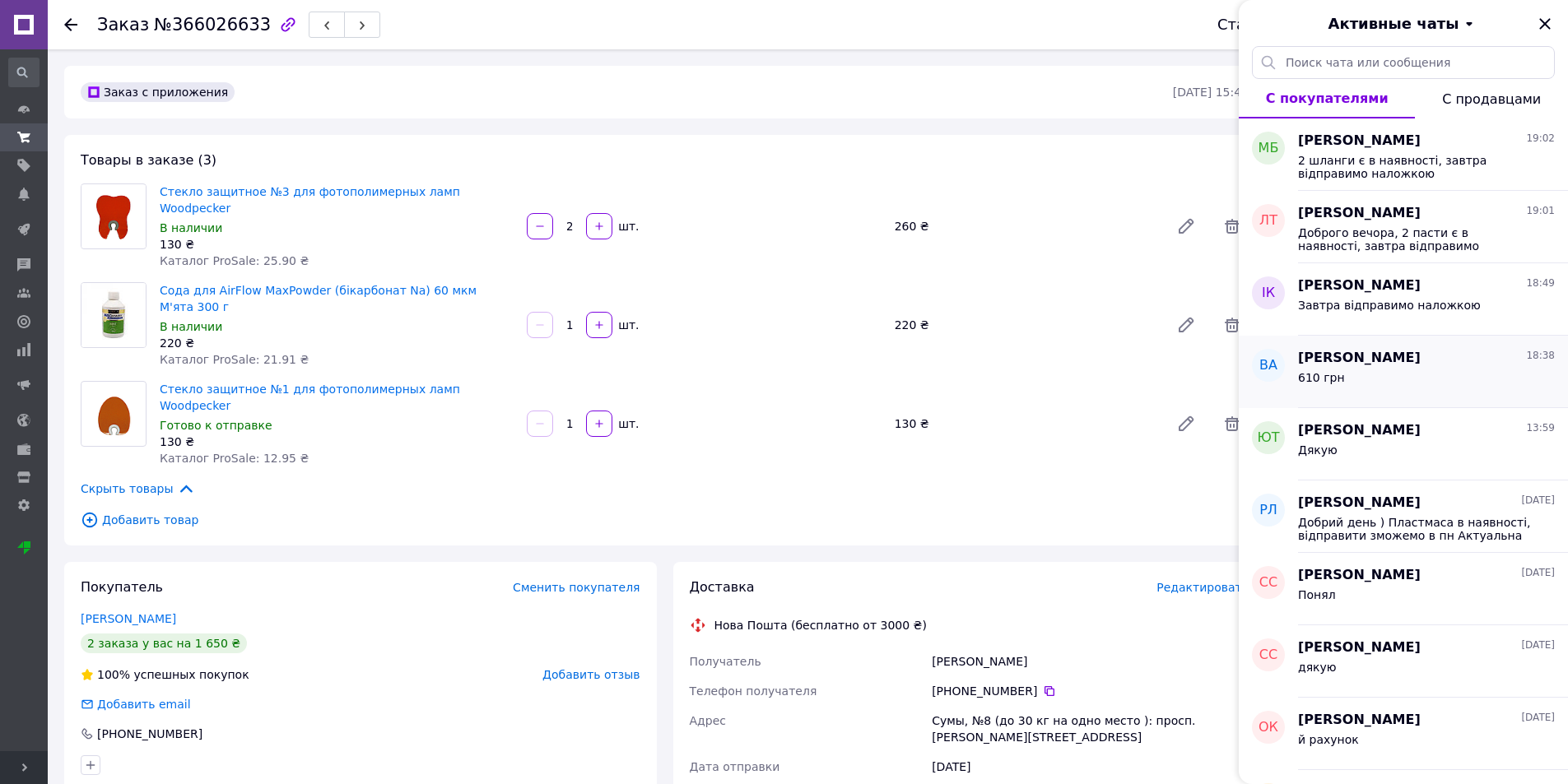
click at [1410, 351] on span "[PERSON_NAME]" at bounding box center [1359, 358] width 123 height 19
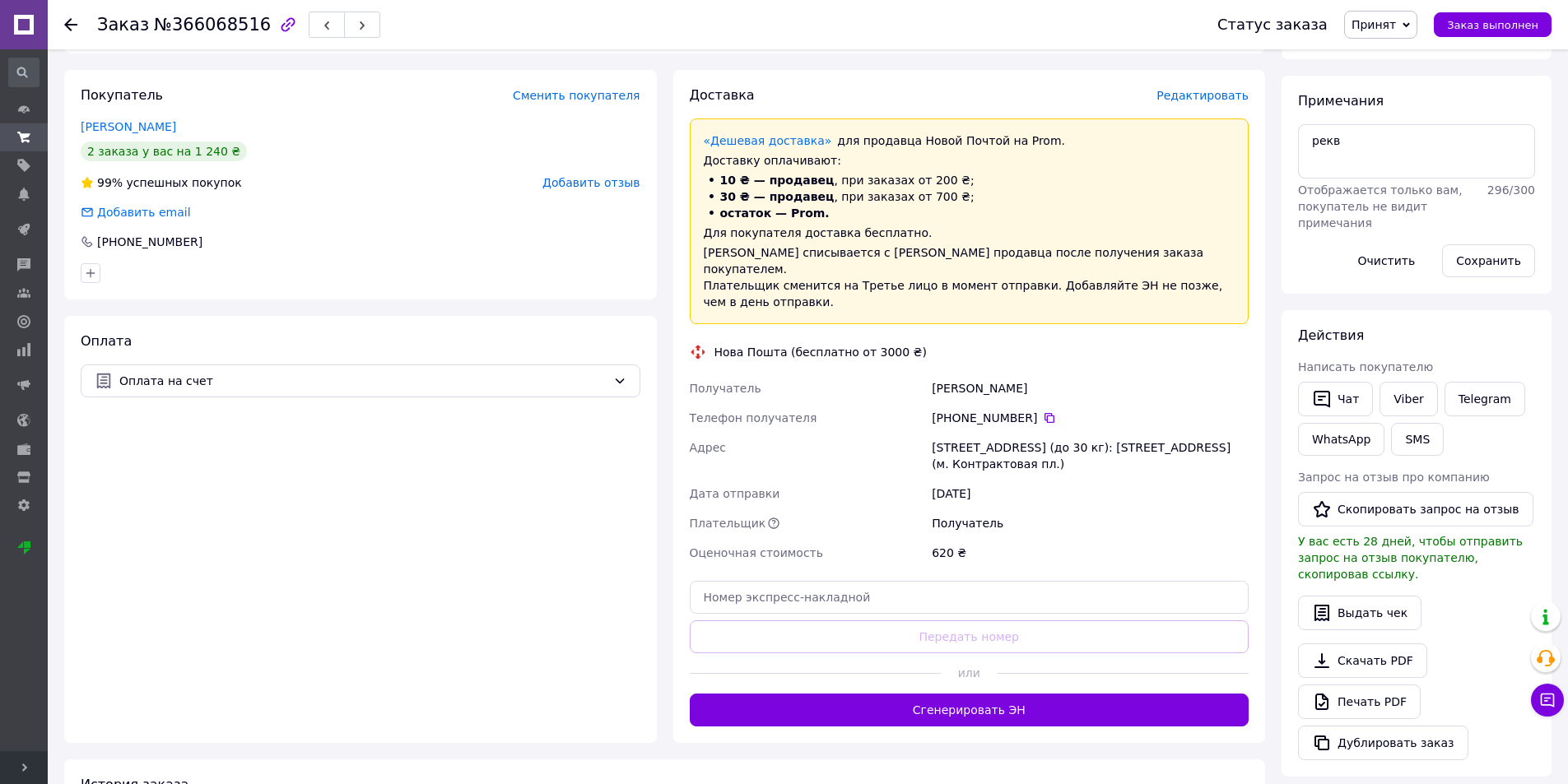
scroll to position [399, 0]
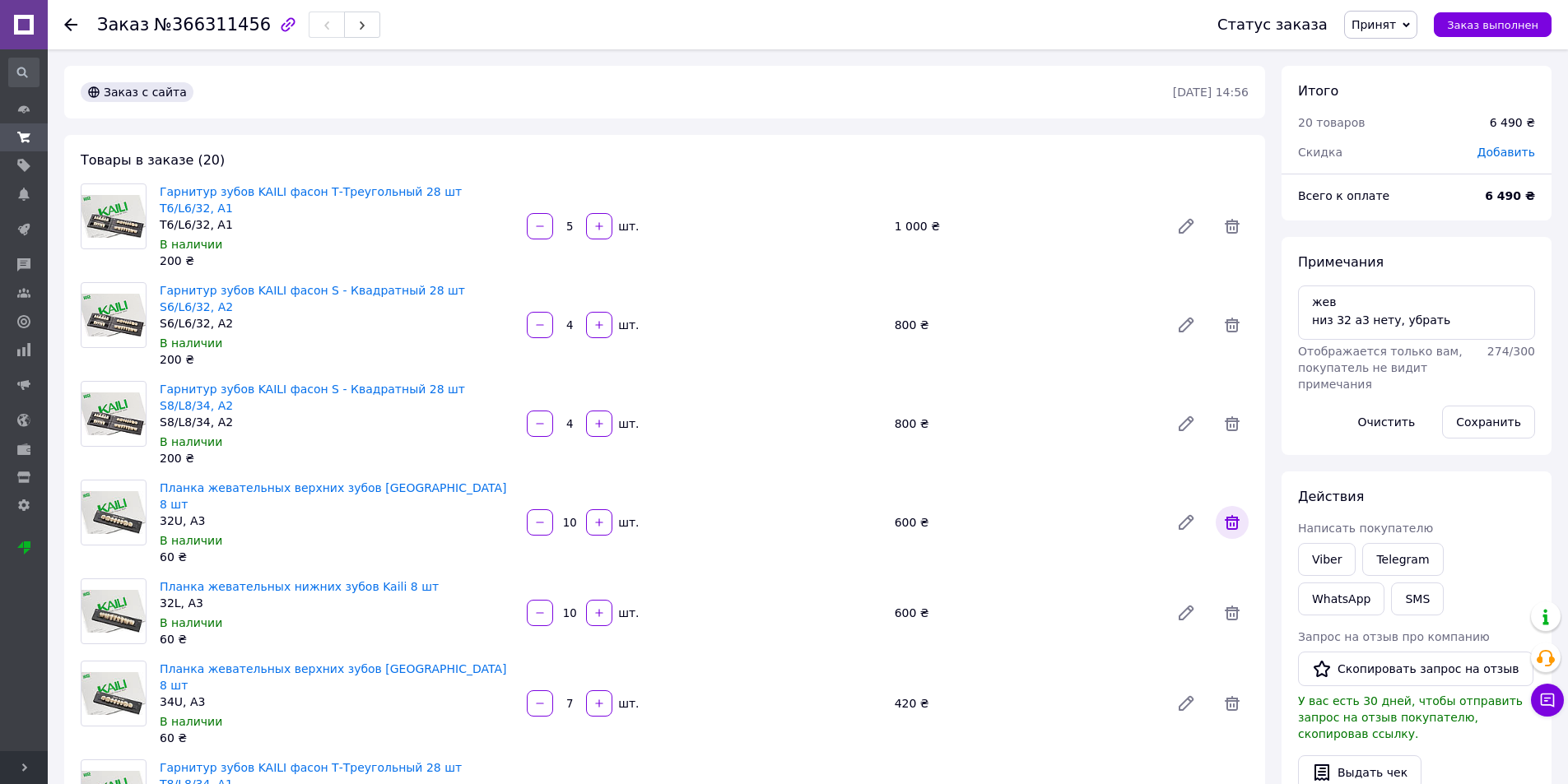
click at [1222, 513] on icon at bounding box center [1232, 522] width 20 height 20
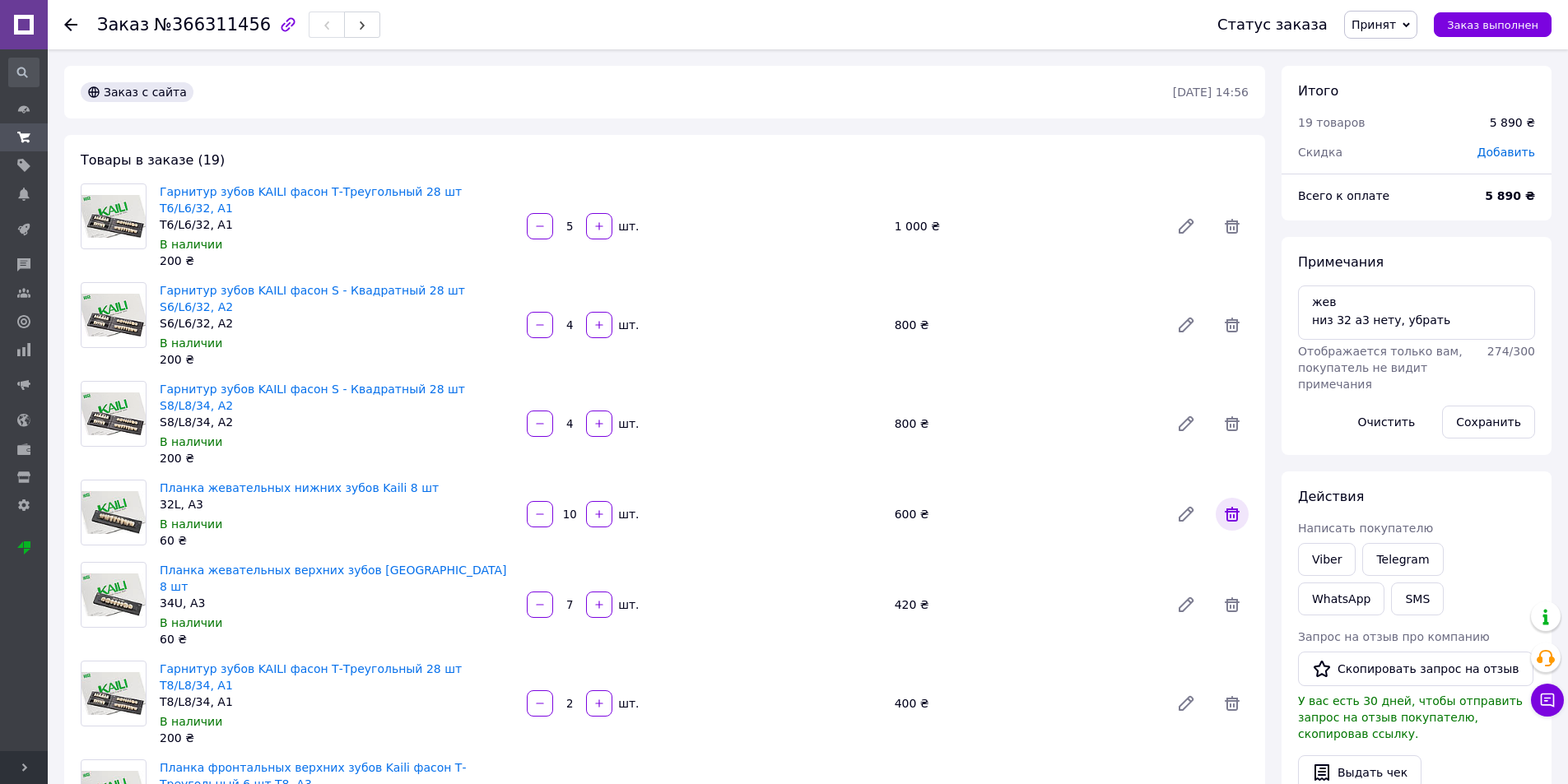
click at [1237, 504] on icon at bounding box center [1232, 513] width 20 height 20
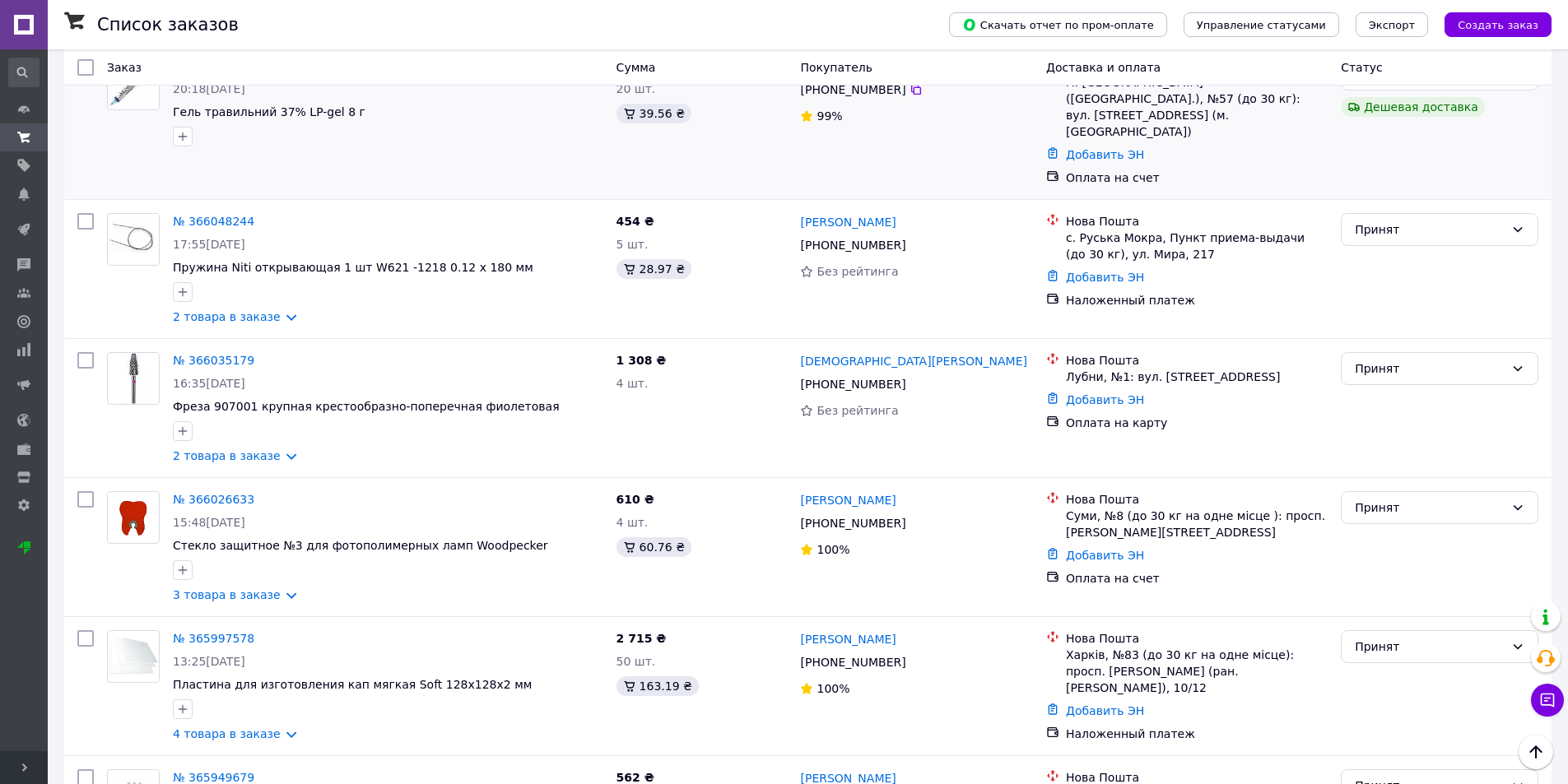
scroll to position [1810, 0]
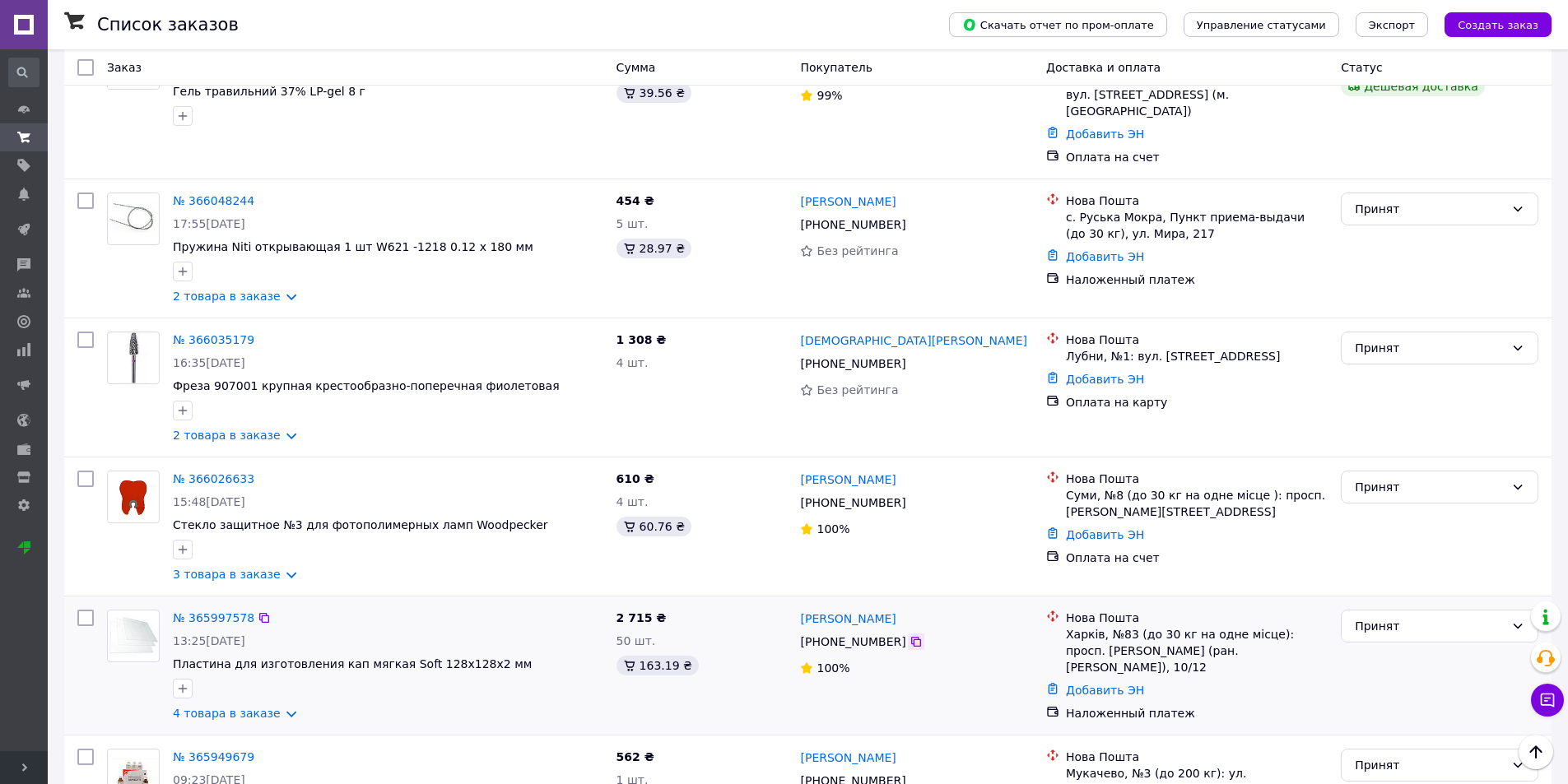
click at [910, 635] on icon at bounding box center [916, 642] width 13 height 13
click at [274, 706] on link "4 товара в заказе" at bounding box center [227, 713] width 108 height 13
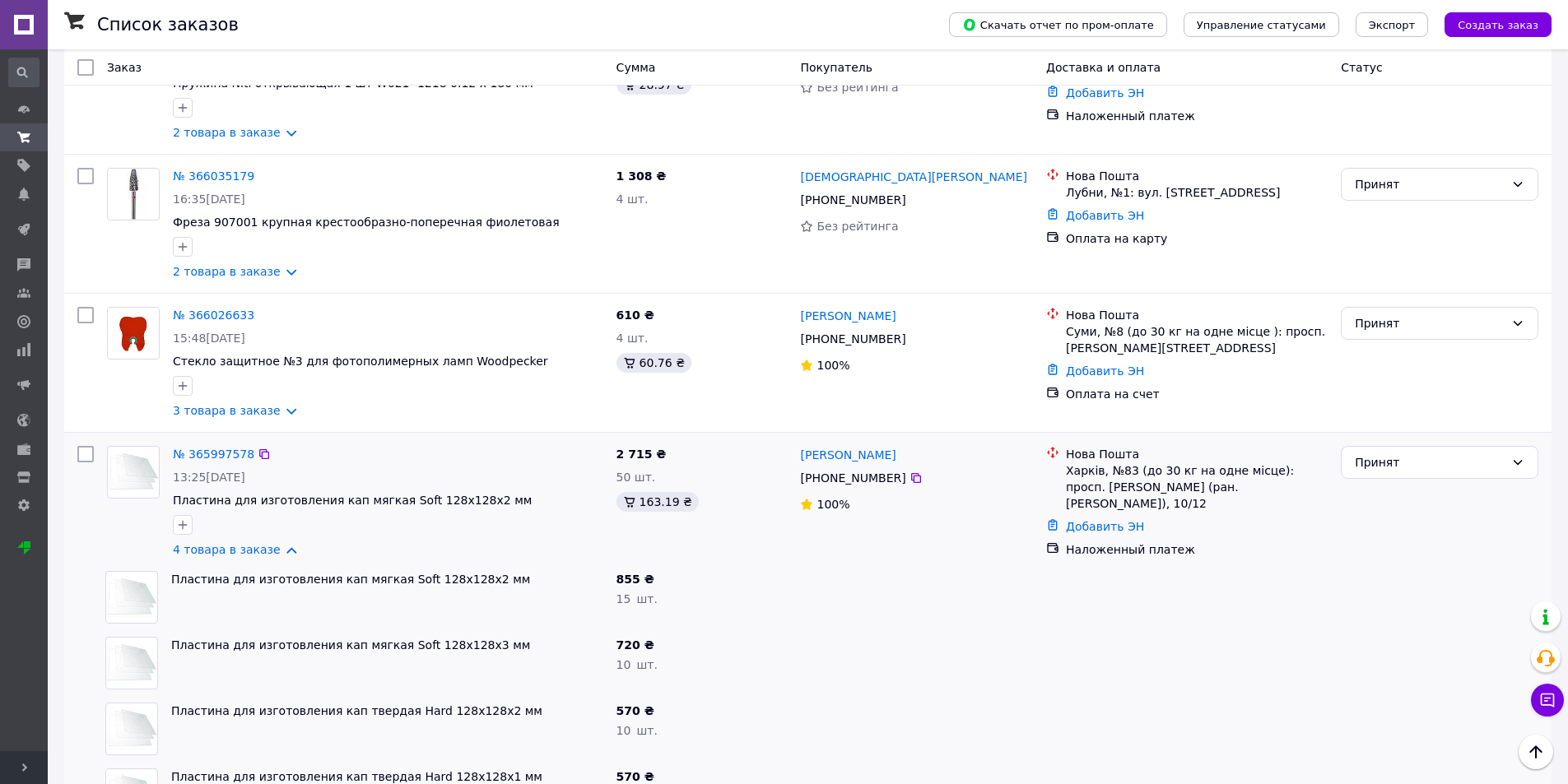
scroll to position [1974, 0]
click at [279, 542] on link "4 товара в заказе" at bounding box center [227, 549] width 108 height 13
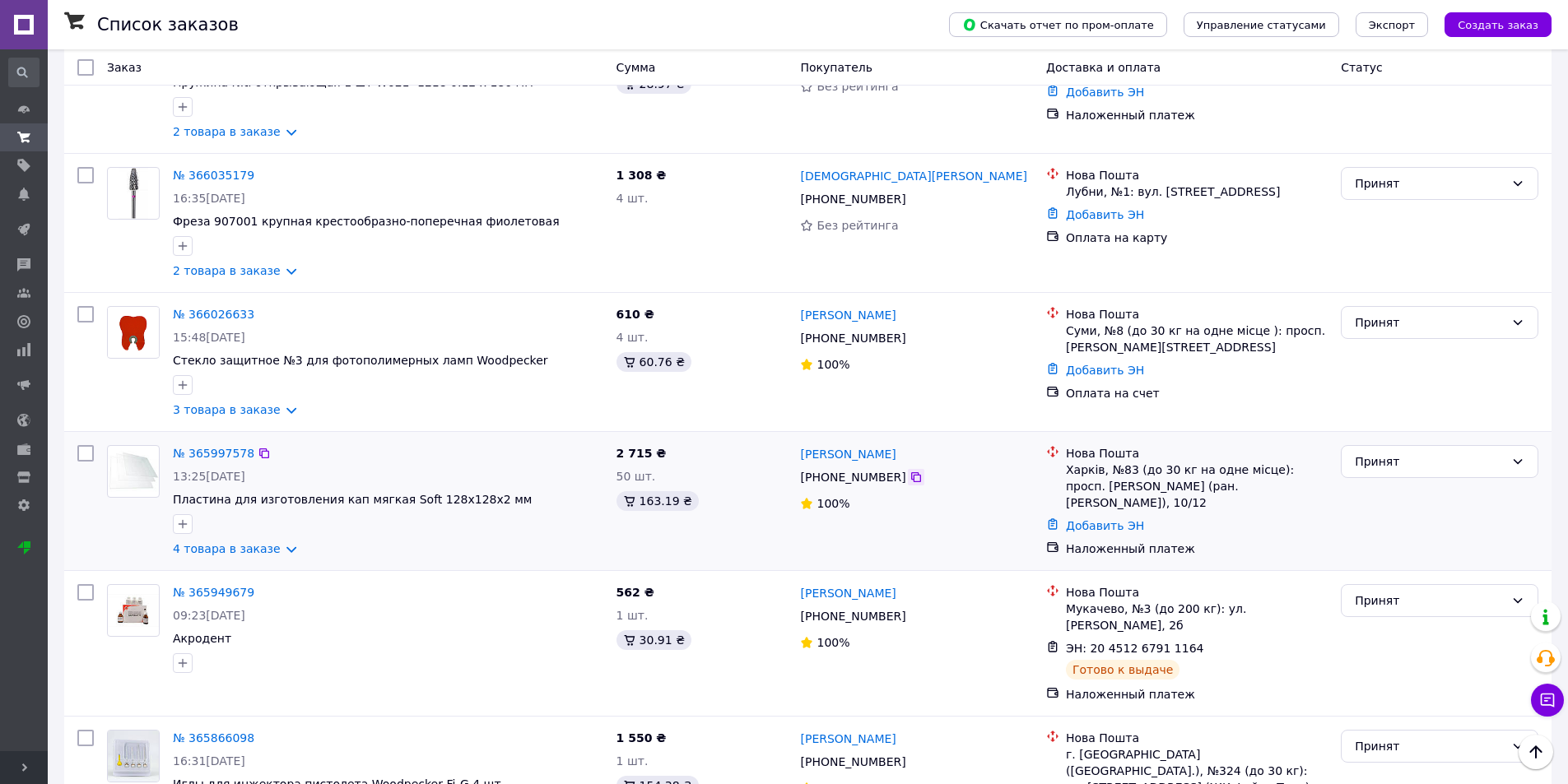
click at [911, 472] on icon at bounding box center [916, 476] width 9 height 9
drag, startPoint x: 881, startPoint y: 314, endPoint x: 797, endPoint y: 321, distance: 84.3
click at [797, 439] on div "Аліна Лугова +380 93 477 39 18 100%" at bounding box center [916, 501] width 245 height 125
copy link "Аліна Лугова"
click at [1121, 519] on link "Добавить ЭН" at bounding box center [1105, 526] width 78 height 13
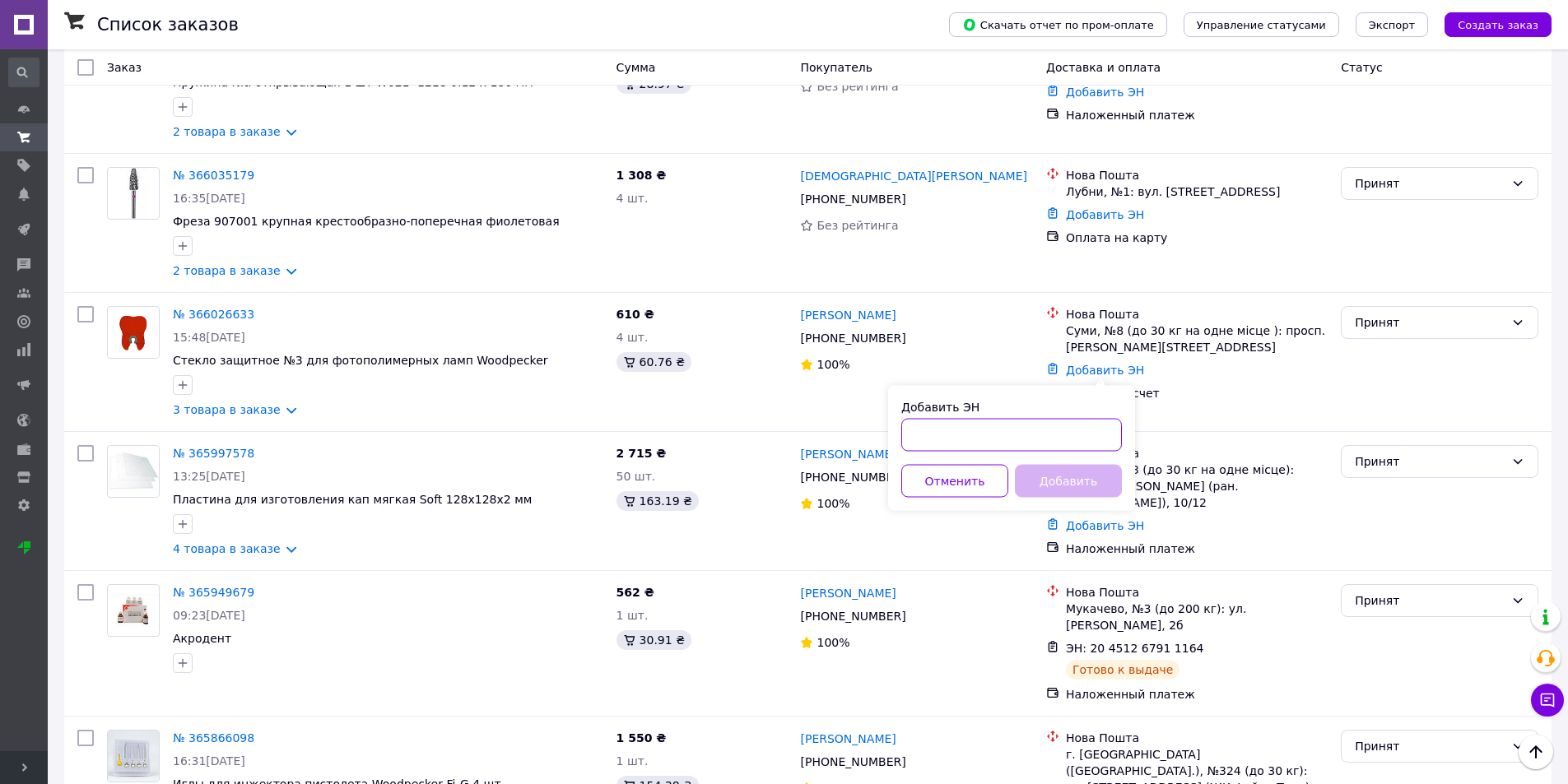
click at [1031, 436] on input "Добавить ЭН" at bounding box center [1011, 435] width 220 height 33
paste input "20451269261897"
type input "20451269261897"
click at [1060, 473] on button "Добавить" at bounding box center [1068, 481] width 107 height 33
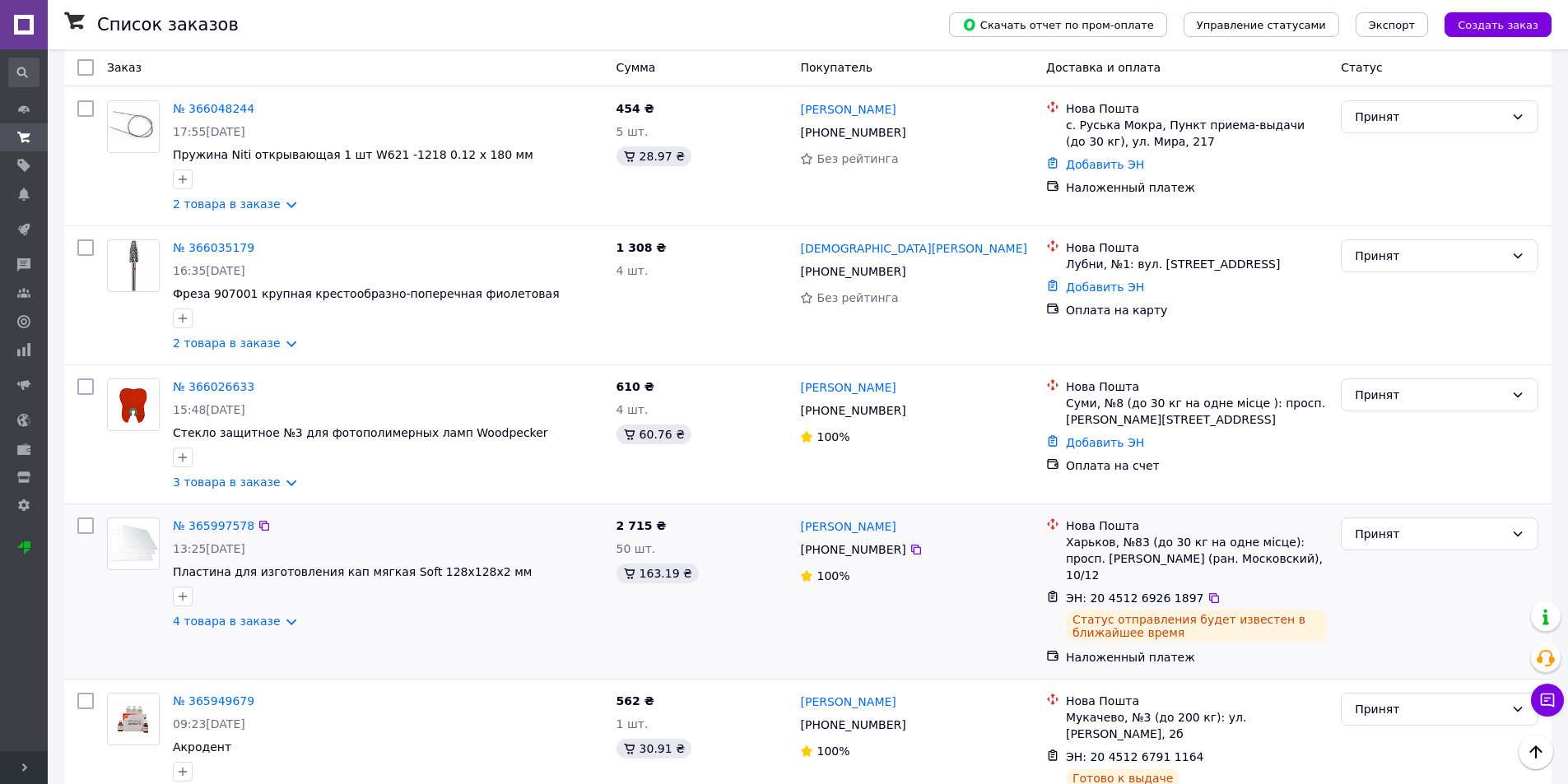
scroll to position [1852, 0]
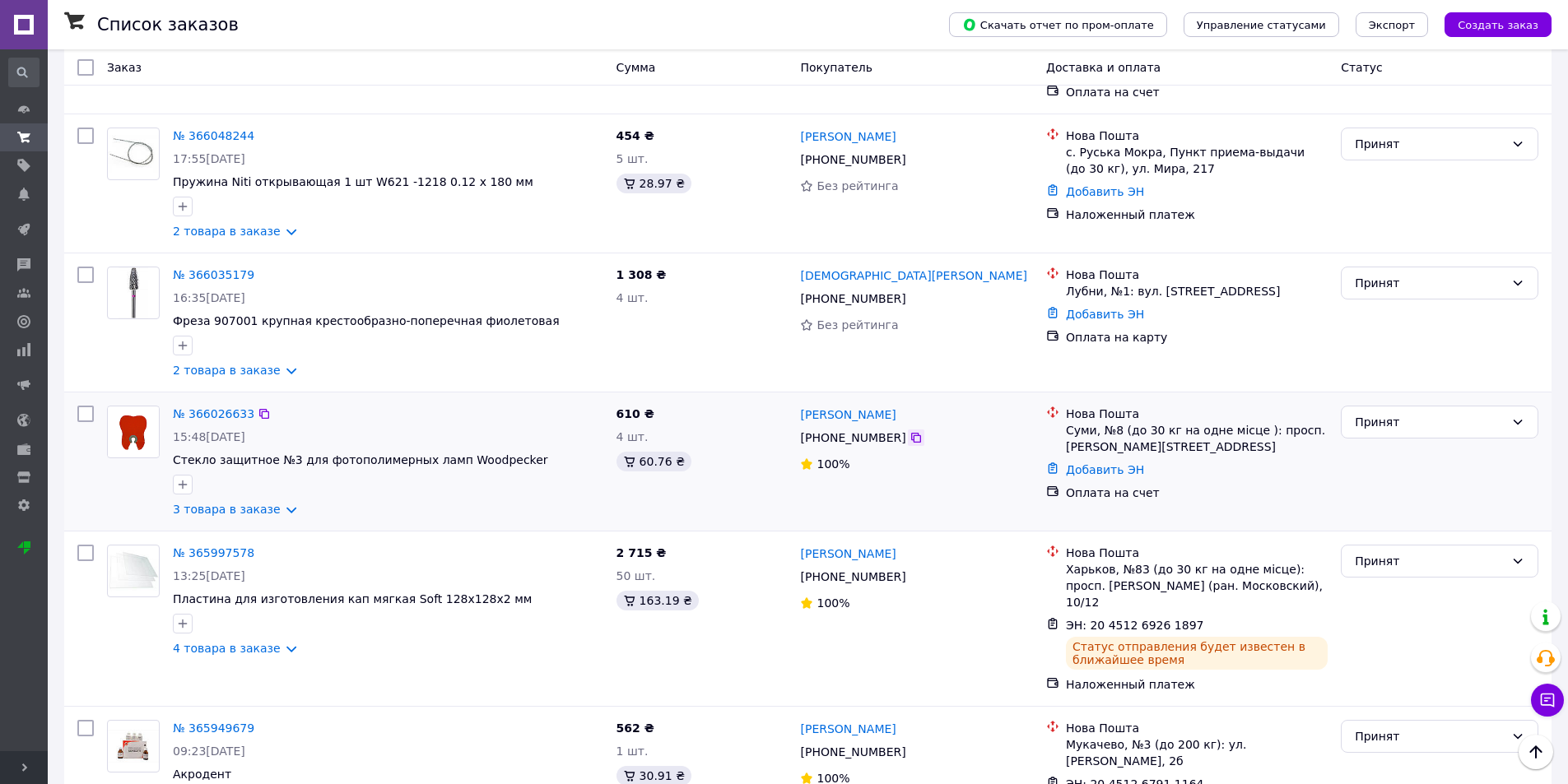
click at [910, 431] on icon at bounding box center [916, 438] width 13 height 13
click at [275, 503] on link "3 товара в заказе" at bounding box center [227, 510] width 108 height 13
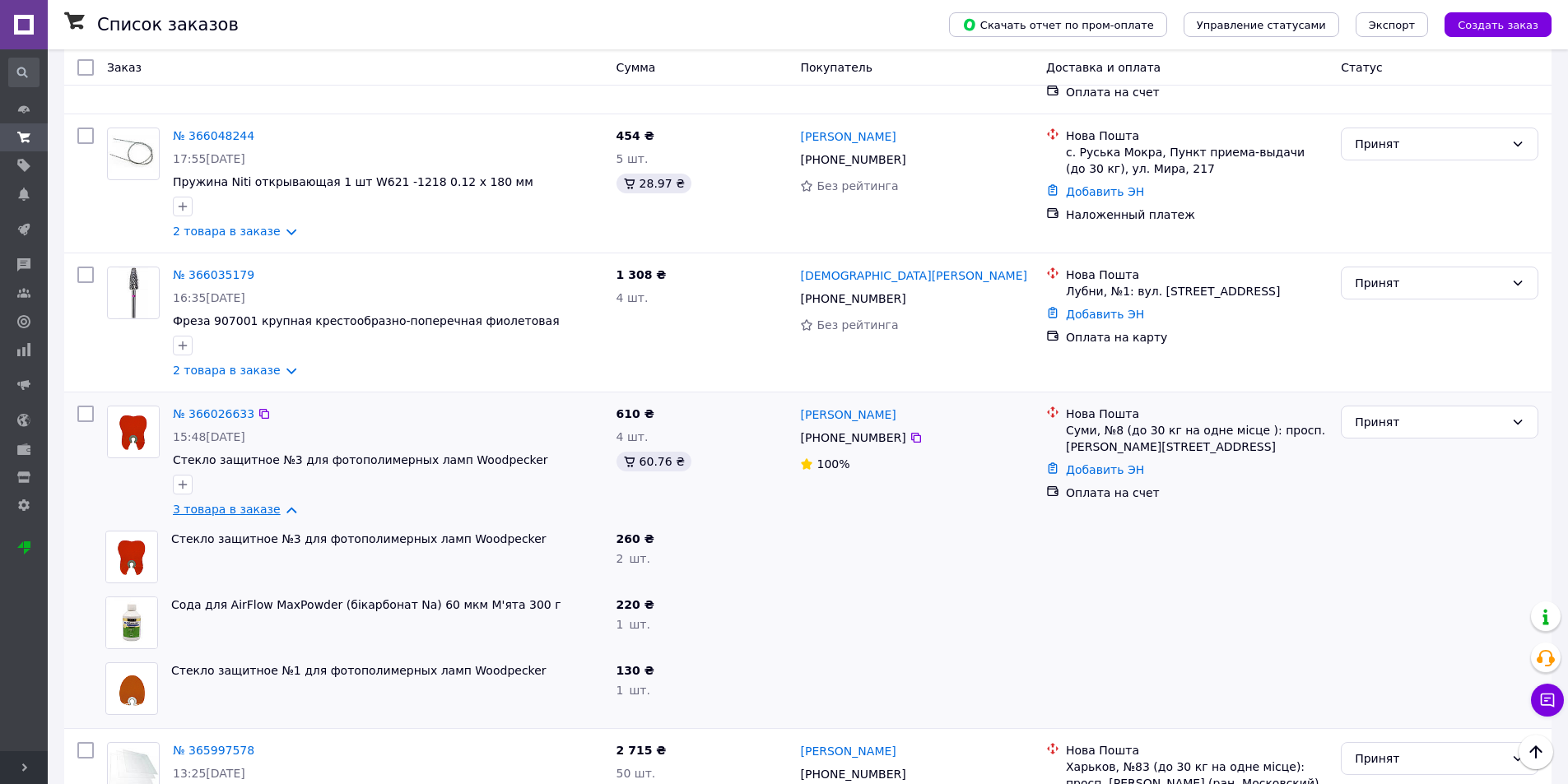
click at [275, 503] on link "3 товара в заказе" at bounding box center [227, 510] width 108 height 13
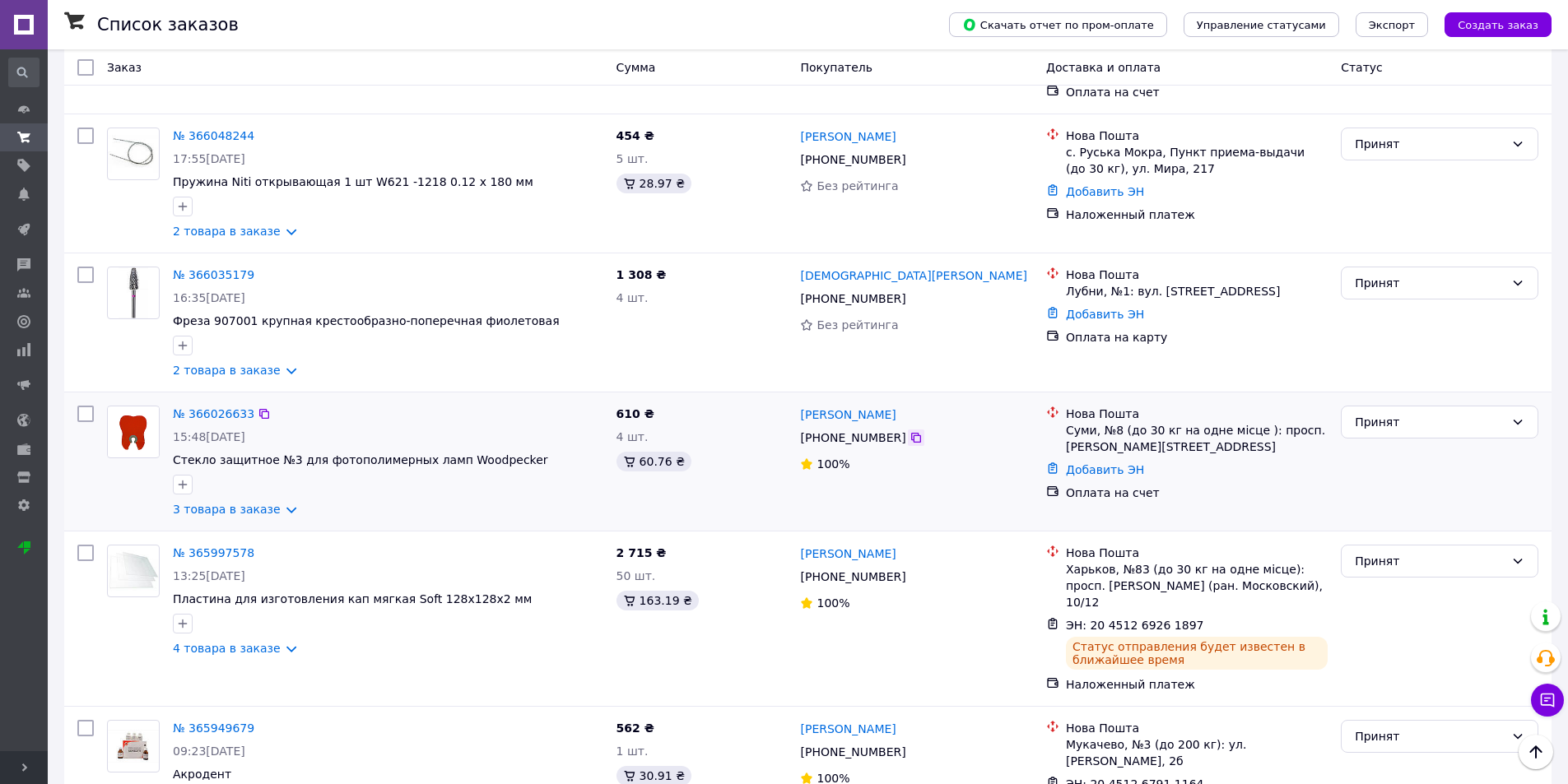
click at [911, 433] on icon at bounding box center [916, 438] width 9 height 9
drag, startPoint x: 911, startPoint y: 261, endPoint x: 796, endPoint y: 264, distance: 115.0
click at [796, 399] on div "Вардаева Анжелика +380 99 747 55 94 100%" at bounding box center [916, 461] width 245 height 125
copy link "Вардаева Анжелика"
click at [1122, 463] on link "Добавить ЭН" at bounding box center [1105, 470] width 78 height 13
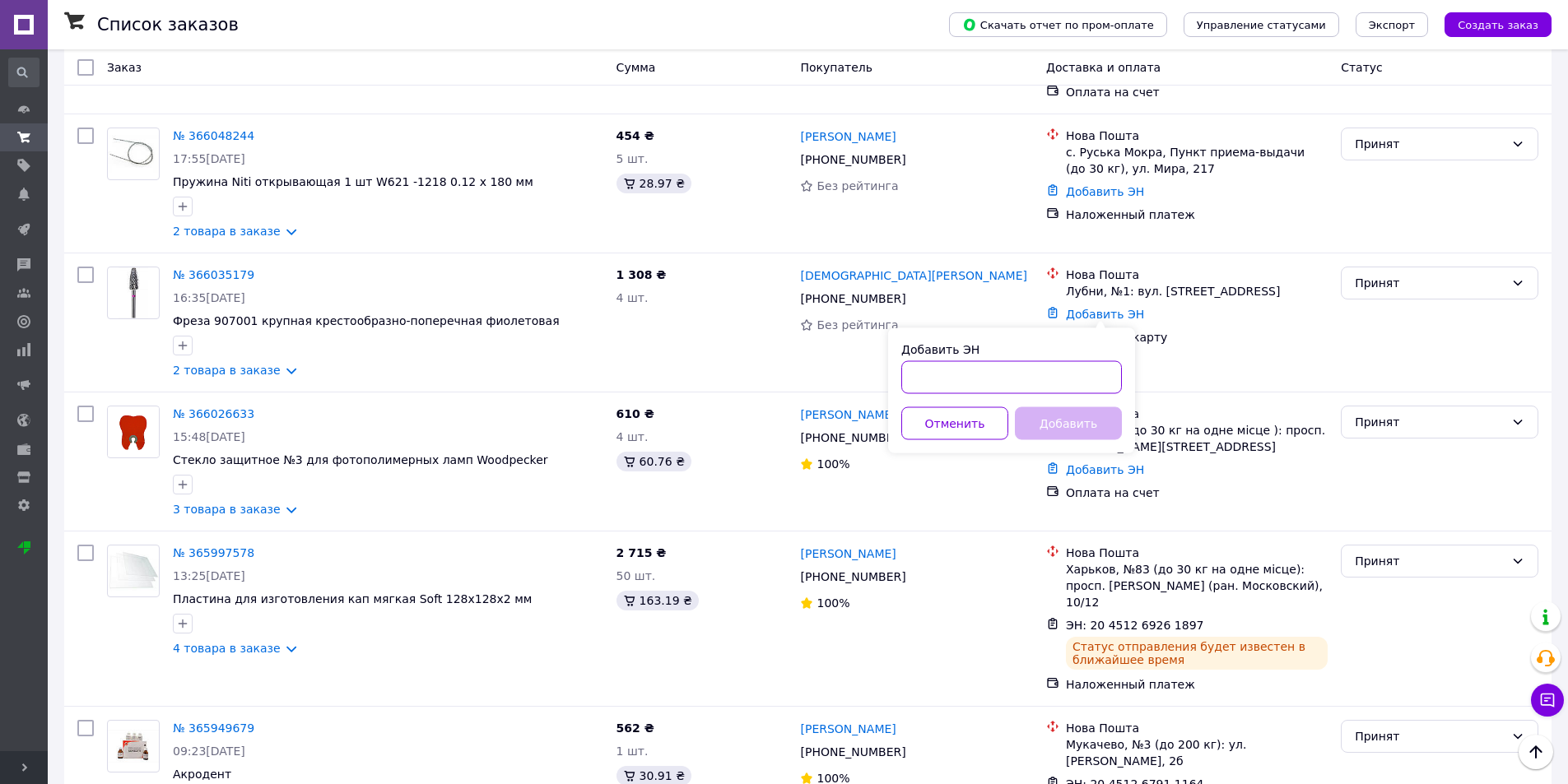
click at [1041, 377] on input "Добавить ЭН" at bounding box center [1011, 377] width 220 height 33
paste input "20451269262536"
type input "20451269262536"
click at [1053, 411] on button "Добавить" at bounding box center [1068, 423] width 107 height 33
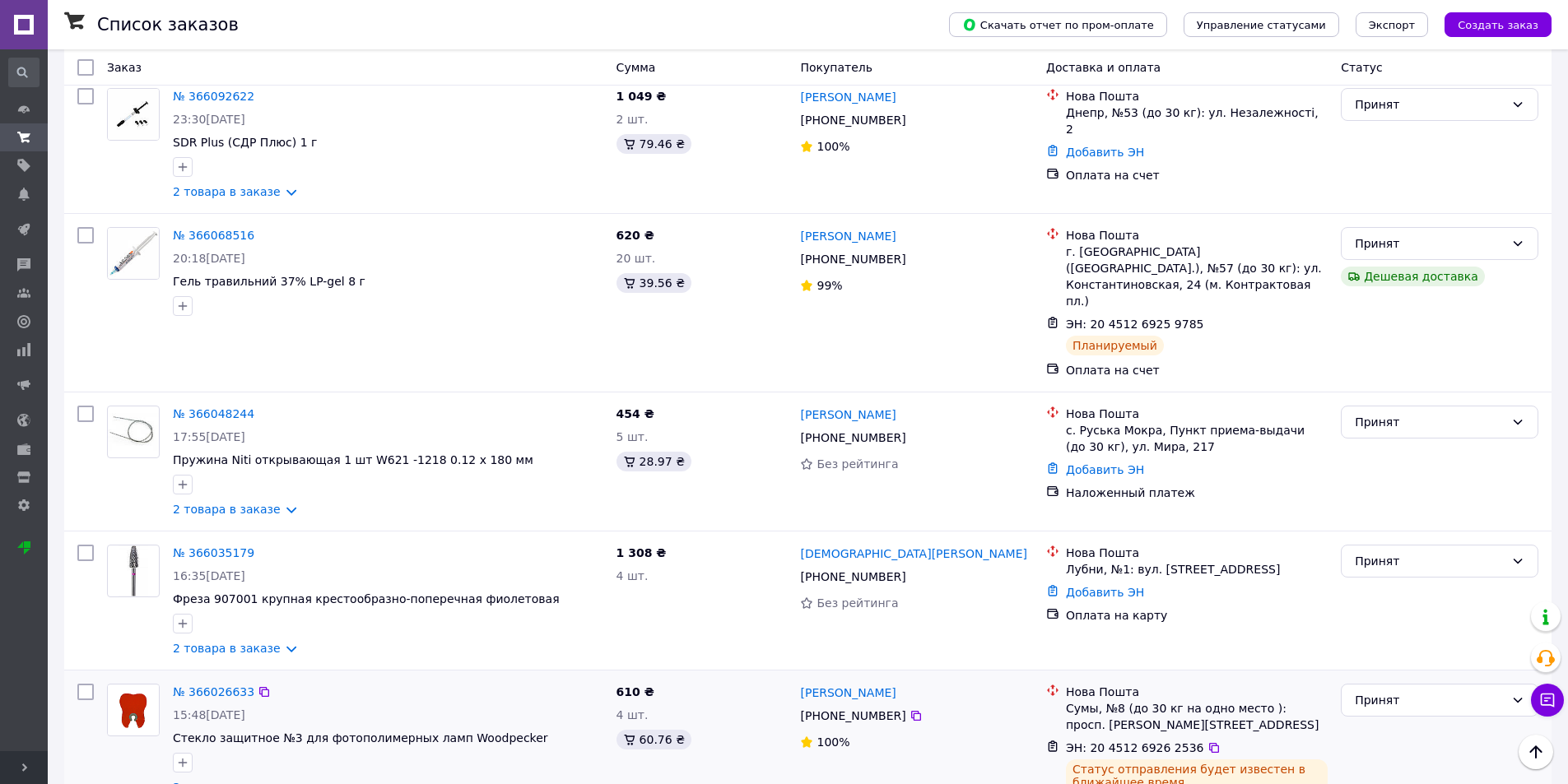
scroll to position [1522, 0]
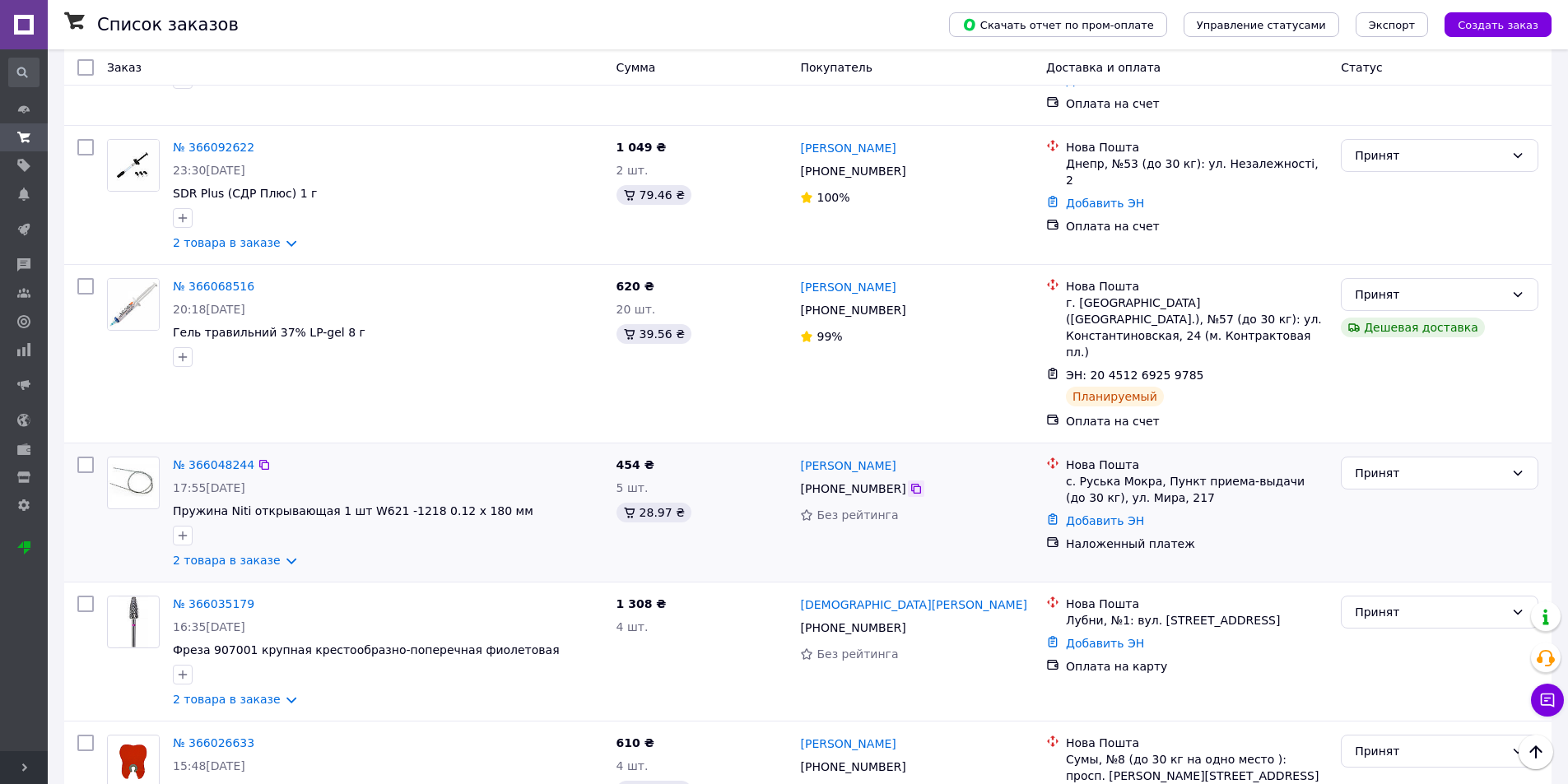
click at [911, 484] on icon at bounding box center [916, 489] width 9 height 9
click at [912, 480] on div at bounding box center [916, 488] width 16 height 16
click at [910, 482] on icon at bounding box center [916, 489] width 13 height 13
drag, startPoint x: 870, startPoint y: 308, endPoint x: 801, endPoint y: 308, distance: 69.0
click at [801, 455] on div "Іван Країло" at bounding box center [916, 465] width 236 height 21
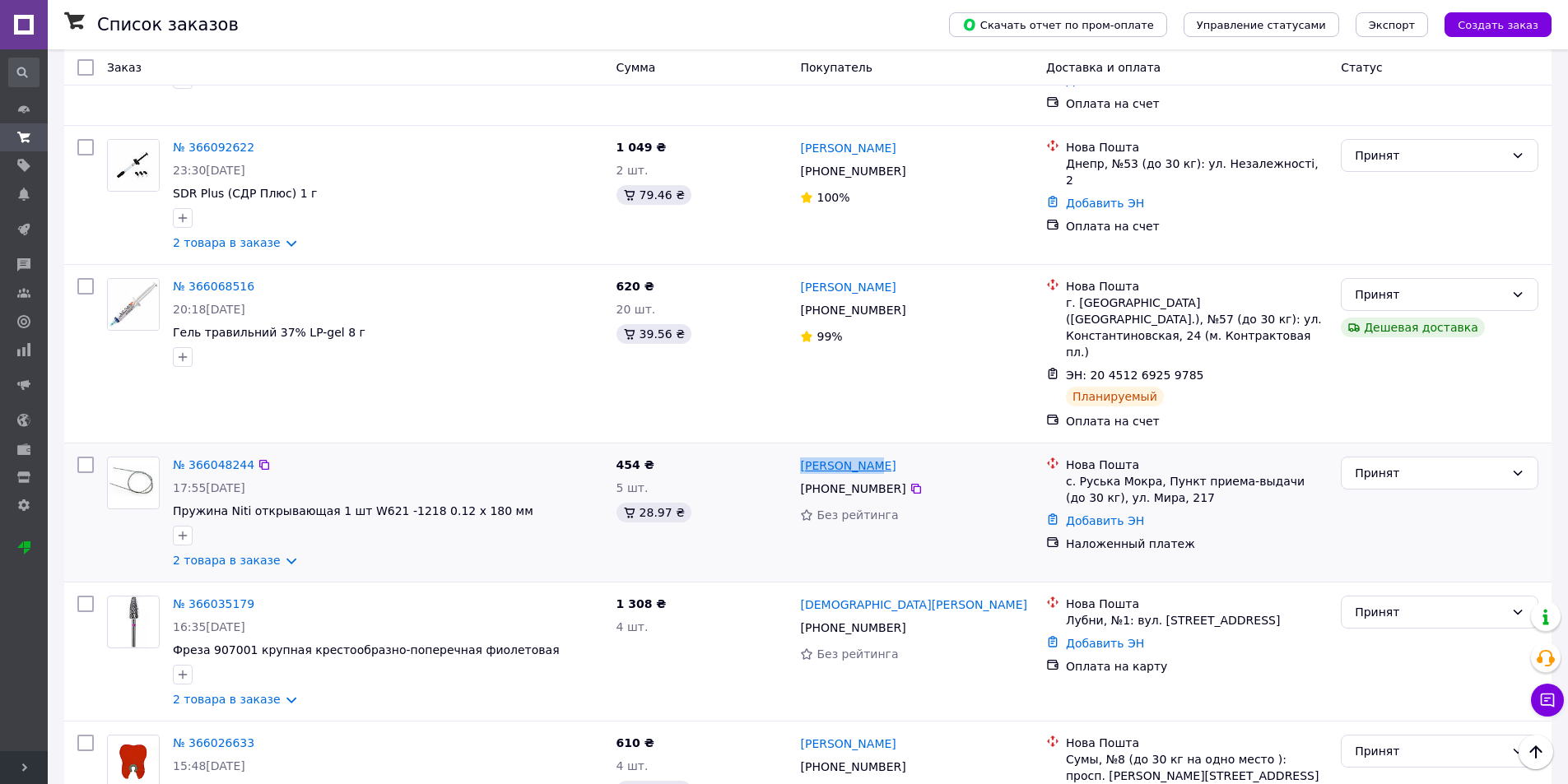
copy link "Іван Країло"
drag, startPoint x: 1078, startPoint y: 323, endPoint x: 1149, endPoint y: 323, distance: 71.0
click at [1149, 473] on div "с. Руська Мокра, Пункт приема-выдачи (до 30 кг), ул. Мира, 217" at bounding box center [1197, 489] width 262 height 33
copy div "Руська Мокра"
click at [1088, 514] on link "Добавить ЭН" at bounding box center [1105, 521] width 78 height 13
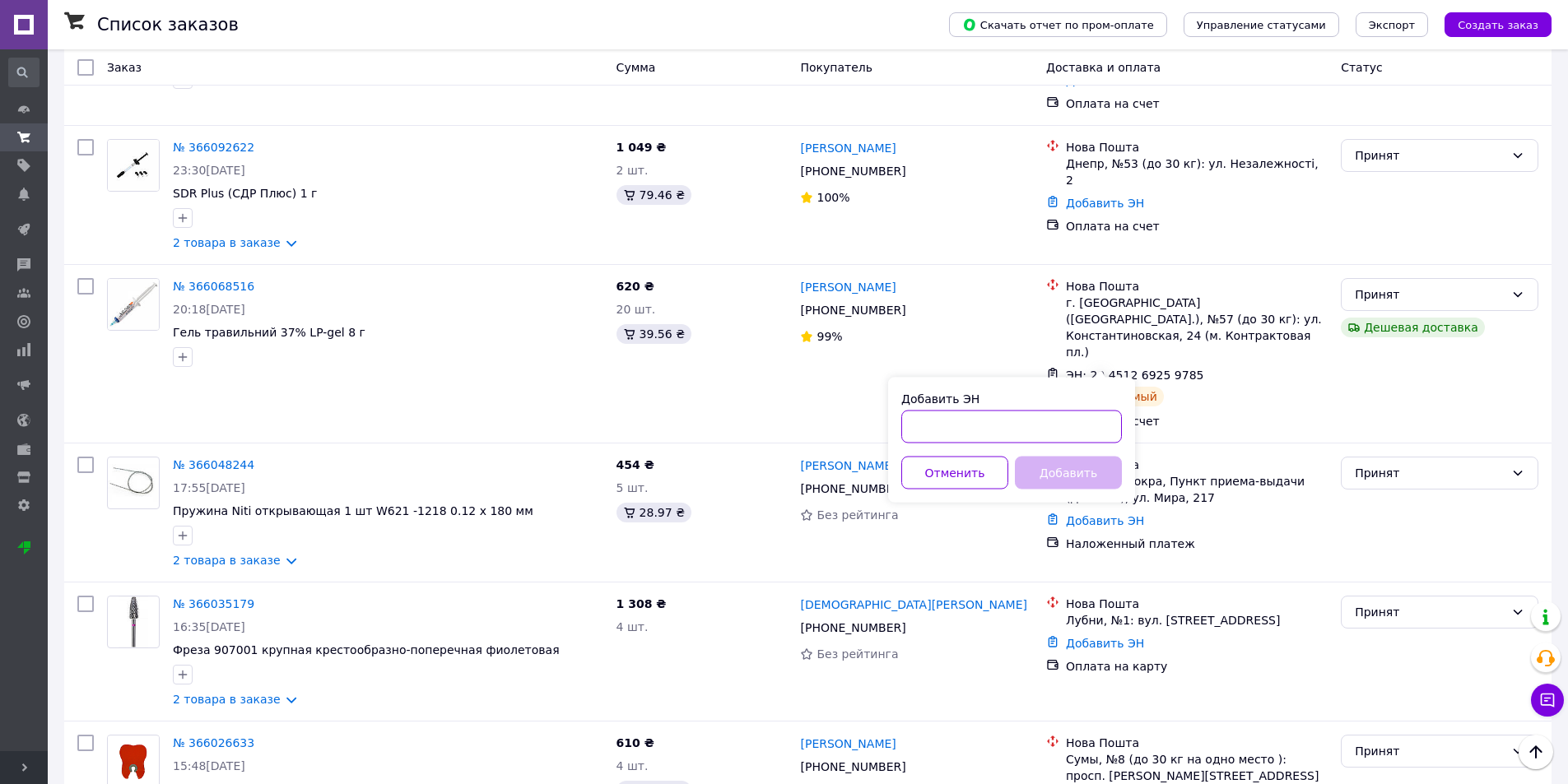
click at [1052, 430] on input "Добавить ЭН" at bounding box center [1011, 426] width 220 height 33
paste input "20451269263190"
type input "20451269263190"
click at [1065, 472] on button "Добавить" at bounding box center [1068, 473] width 107 height 33
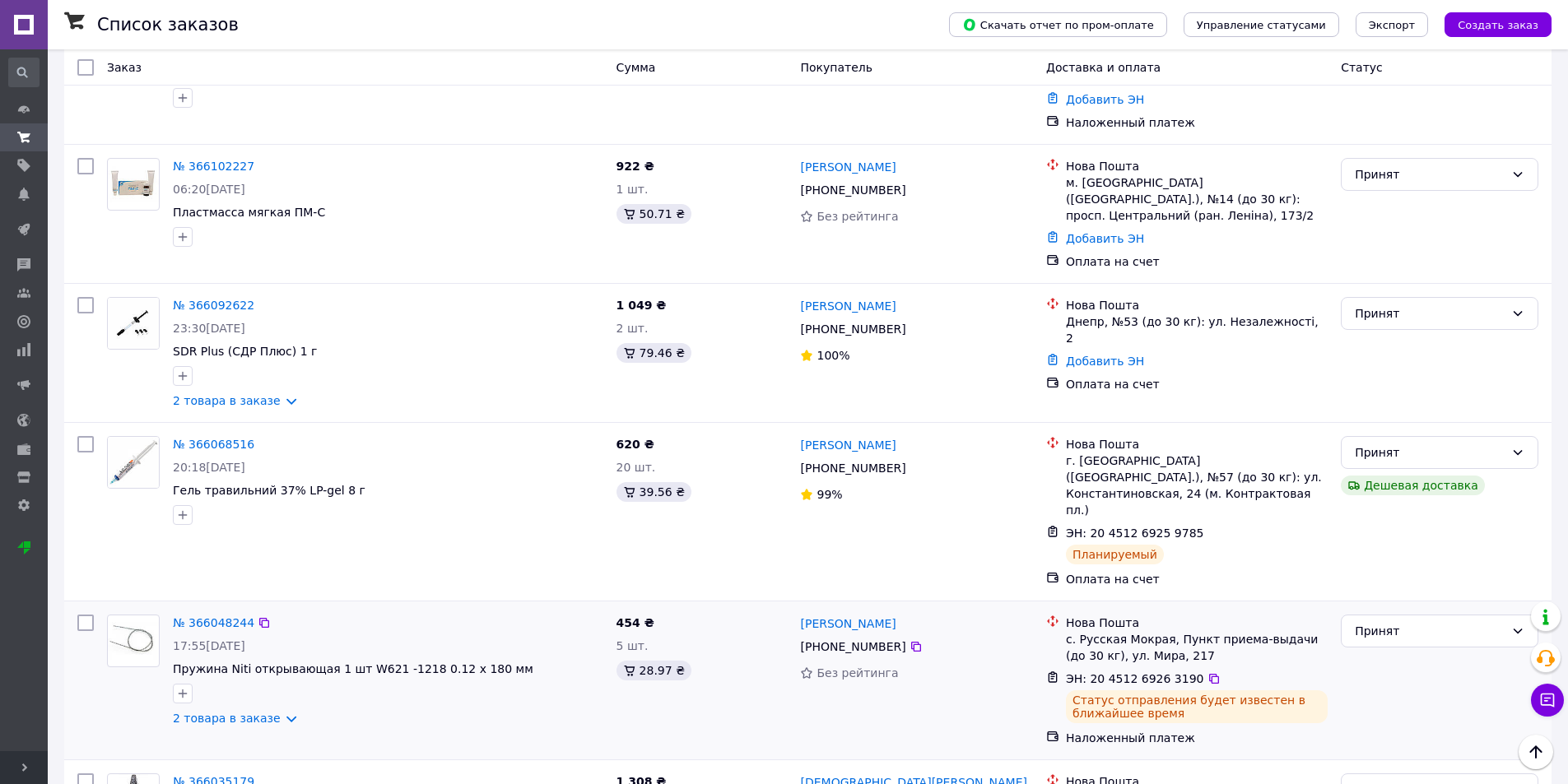
scroll to position [1358, 0]
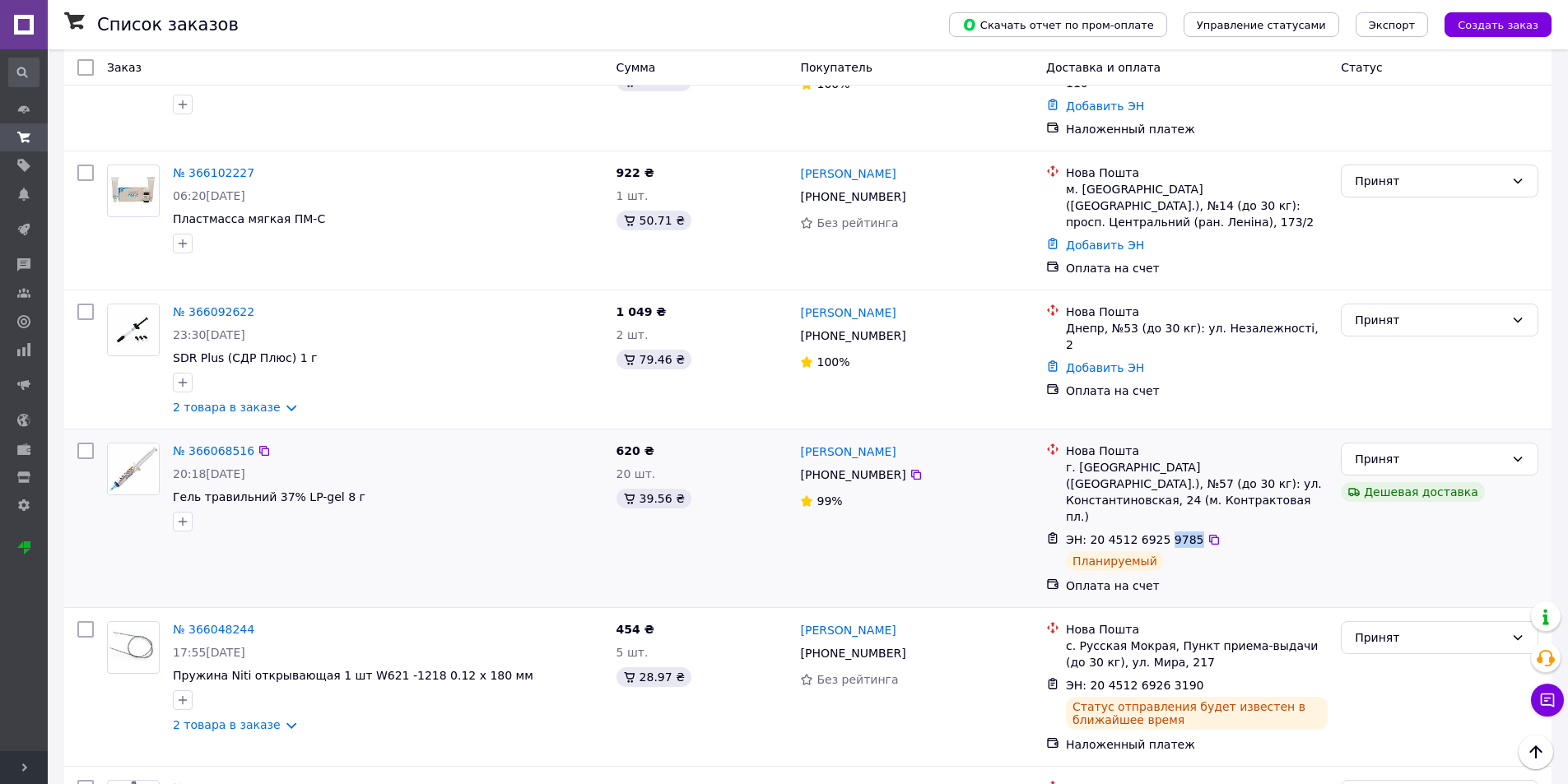
drag, startPoint x: 1160, startPoint y: 379, endPoint x: 1181, endPoint y: 379, distance: 21.0
click at [1181, 533] on span "ЭН: 20 4512 6925 9785" at bounding box center [1135, 540] width 139 height 13
copy span "9785"
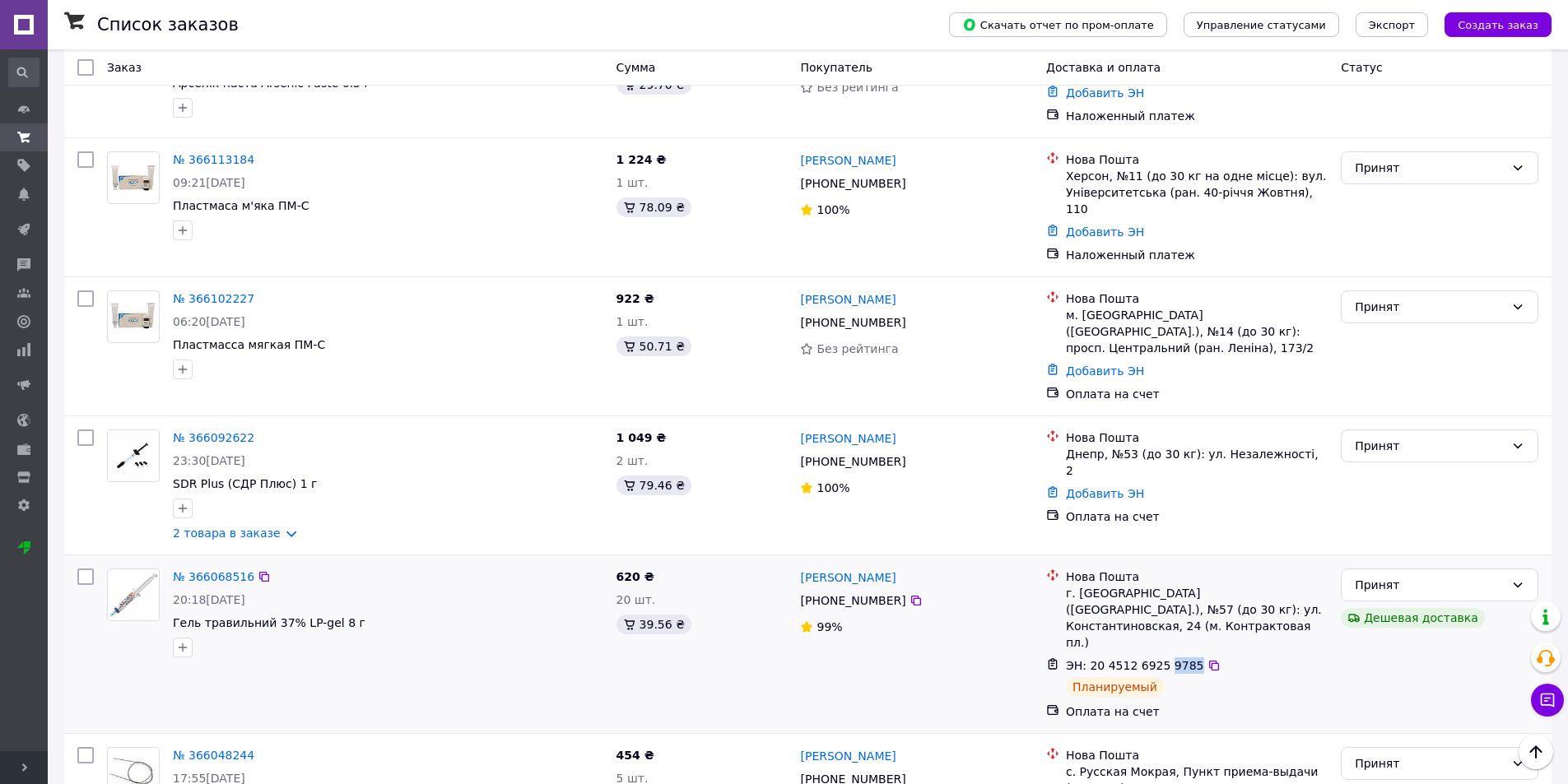
scroll to position [1194, 0]
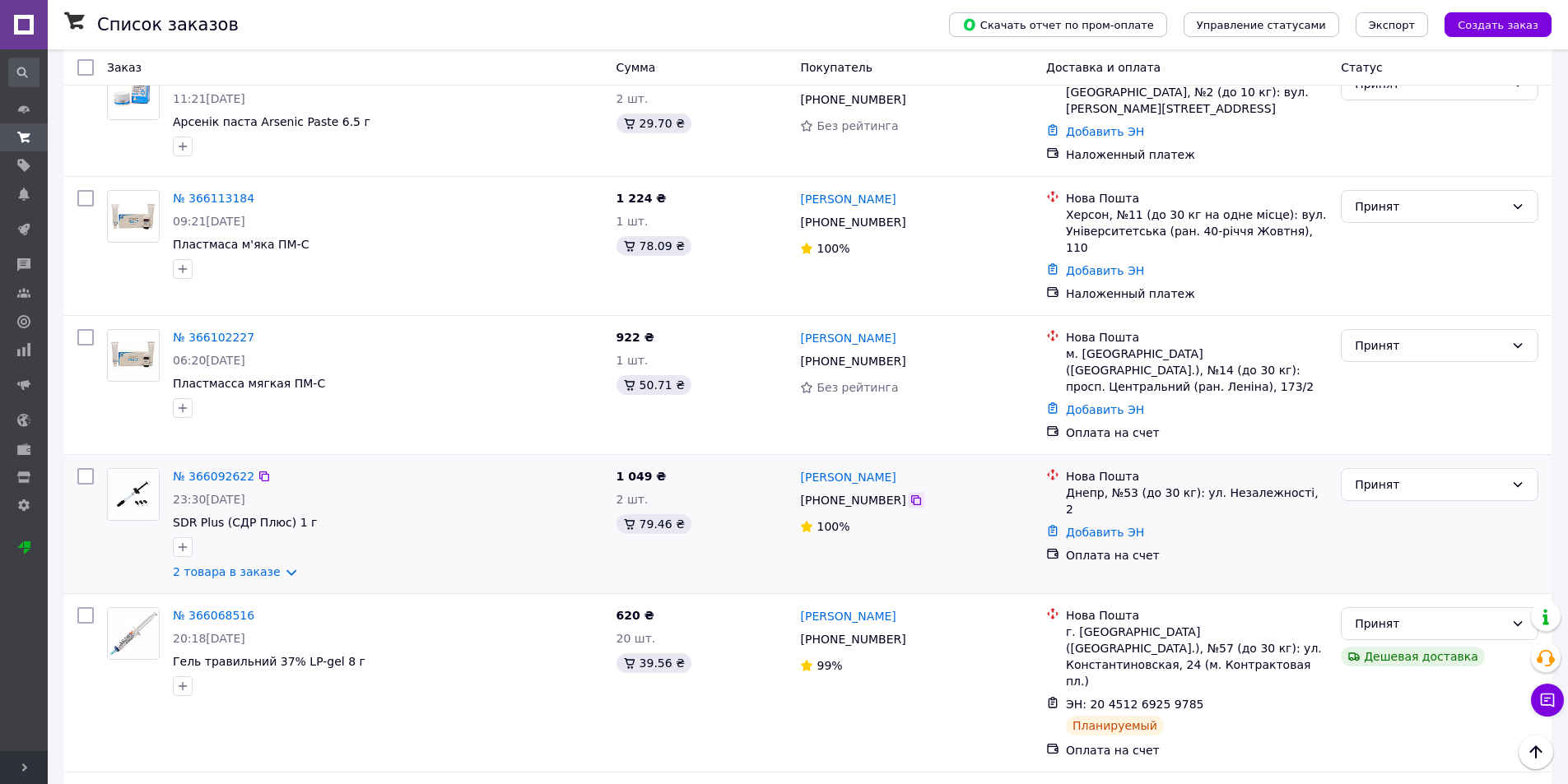
click at [910, 494] on icon at bounding box center [916, 500] width 13 height 13
drag, startPoint x: 797, startPoint y: 354, endPoint x: 896, endPoint y: 354, distance: 99.0
click at [896, 461] on div "Роман Мальчугин +380 63 299 90 10 100%" at bounding box center [916, 524] width 245 height 125
copy link "Роман Мальчугин"
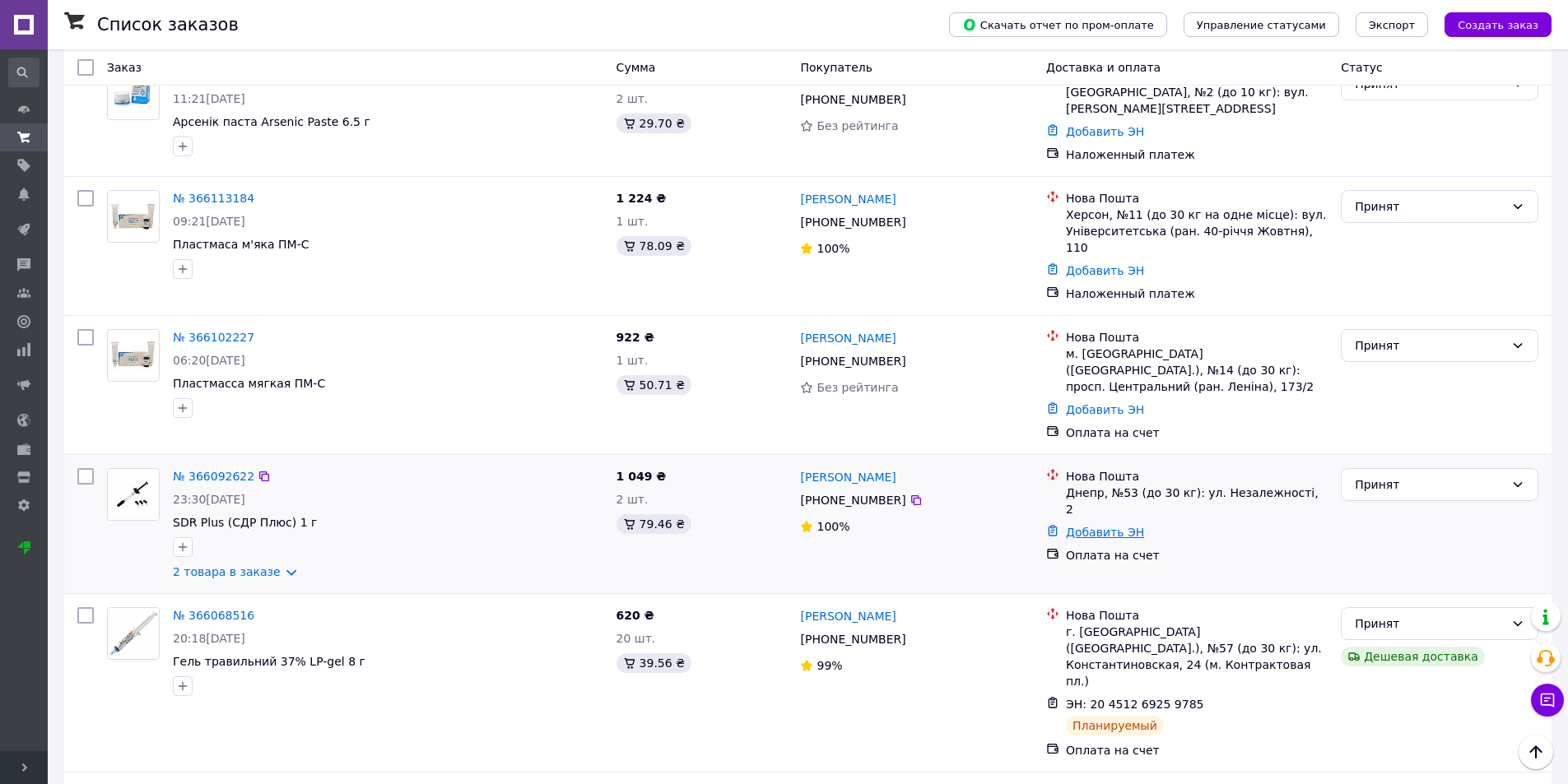
click at [1106, 526] on link "Добавить ЭН" at bounding box center [1105, 532] width 78 height 13
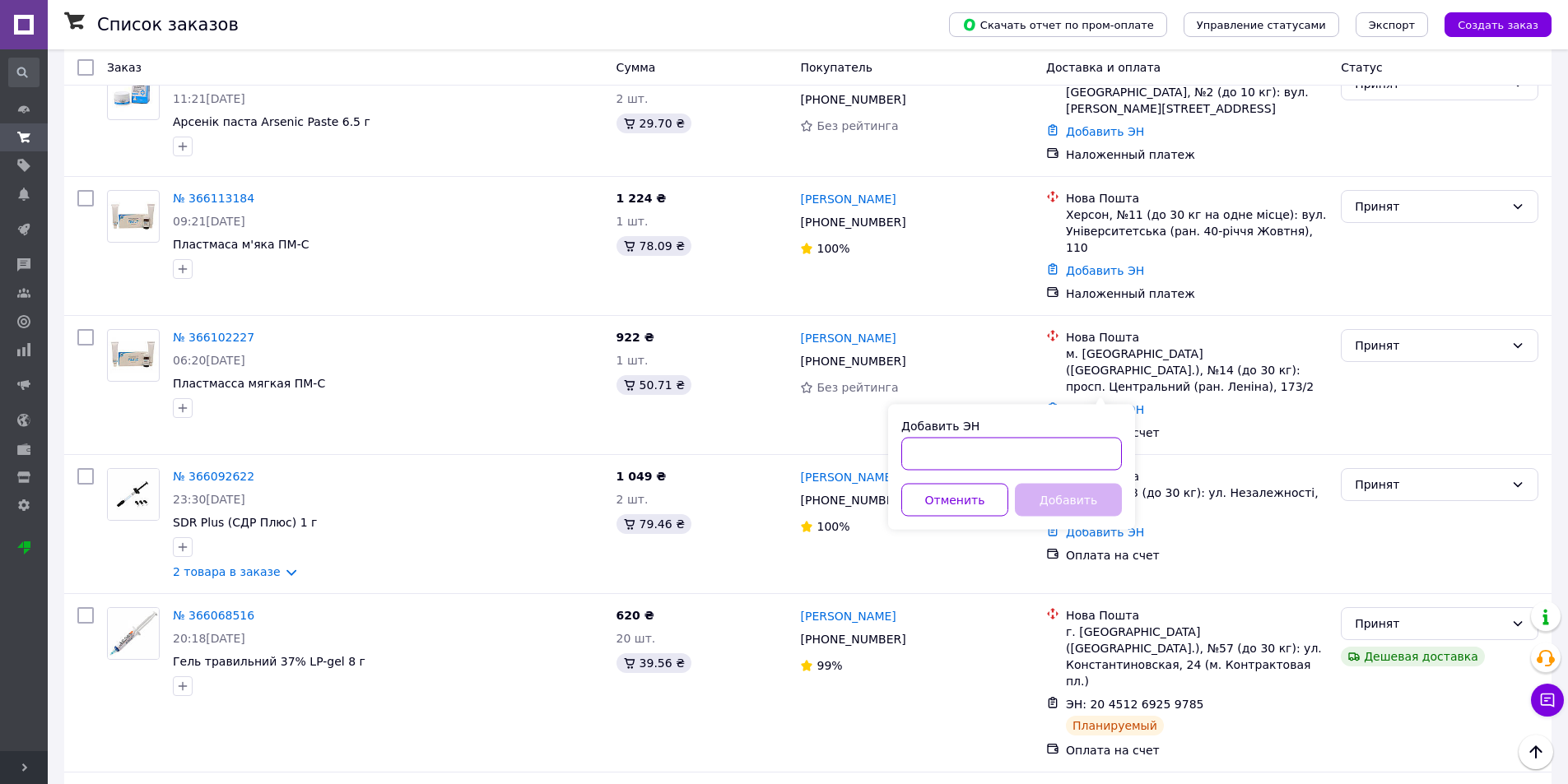
click at [1065, 439] on input "Добавить ЭН" at bounding box center [1011, 454] width 220 height 33
paste input "20451269263909"
type input "20451269263909"
click at [1071, 494] on button "Добавить" at bounding box center [1068, 500] width 107 height 33
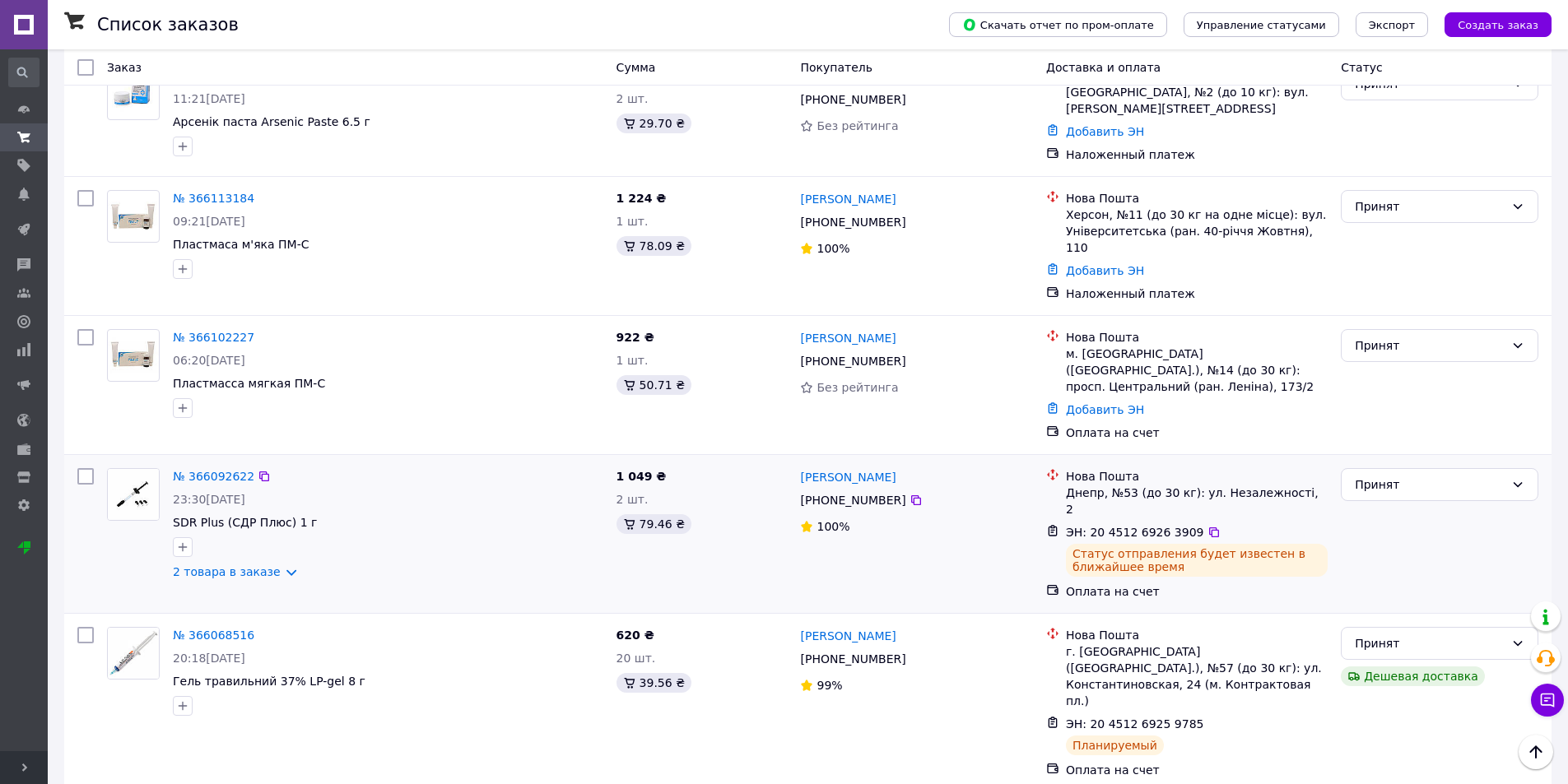
scroll to position [1111, 0]
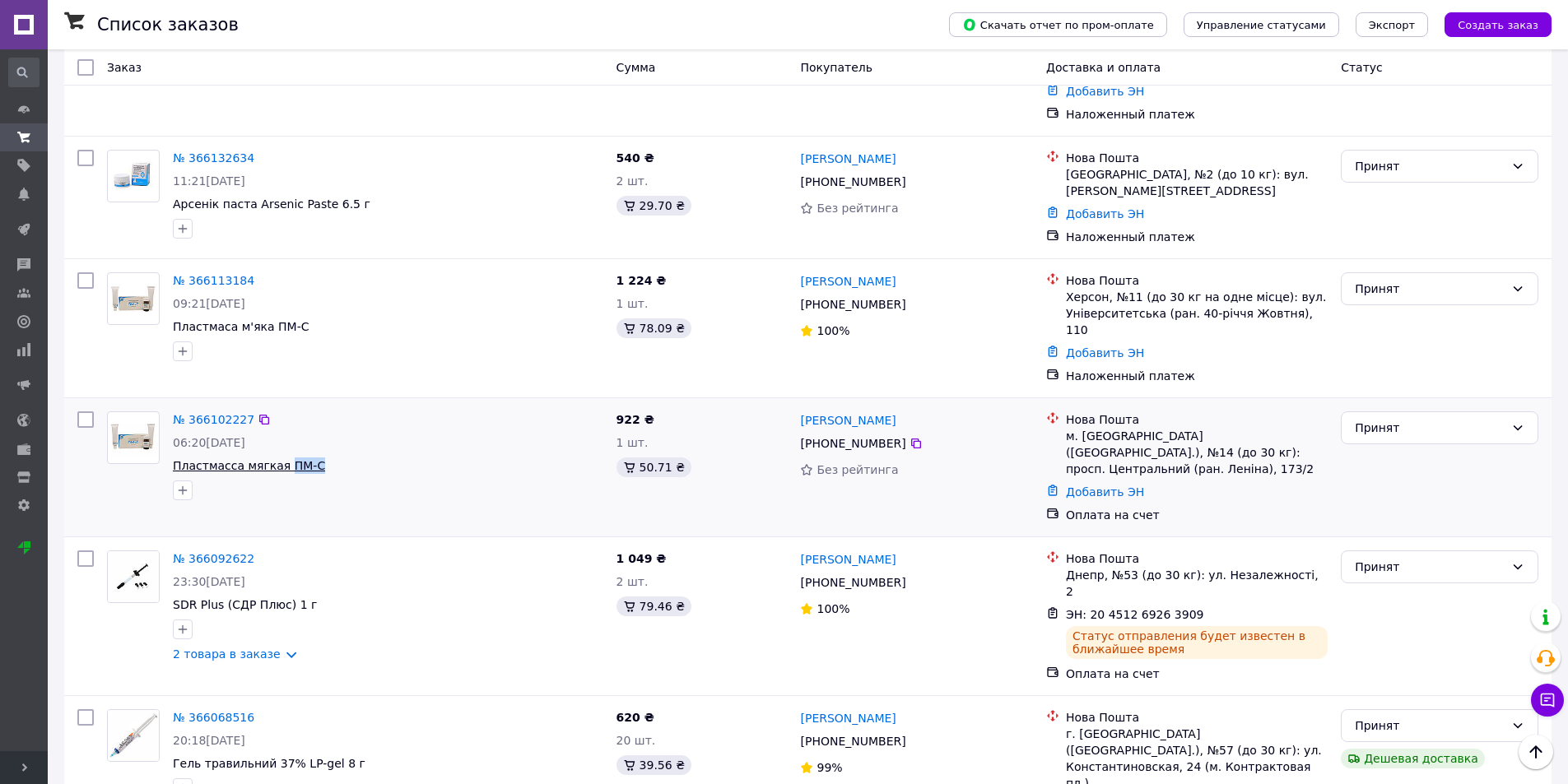
drag, startPoint x: 312, startPoint y: 351, endPoint x: 278, endPoint y: 357, distance: 34.5
click at [278, 457] on span "Пластмасса мягкая ПМ-С" at bounding box center [387, 465] width 430 height 16
copy span "ПМ-С"
click at [910, 437] on icon at bounding box center [916, 443] width 13 height 13
drag, startPoint x: 910, startPoint y: 311, endPoint x: 802, endPoint y: 311, distance: 108.0
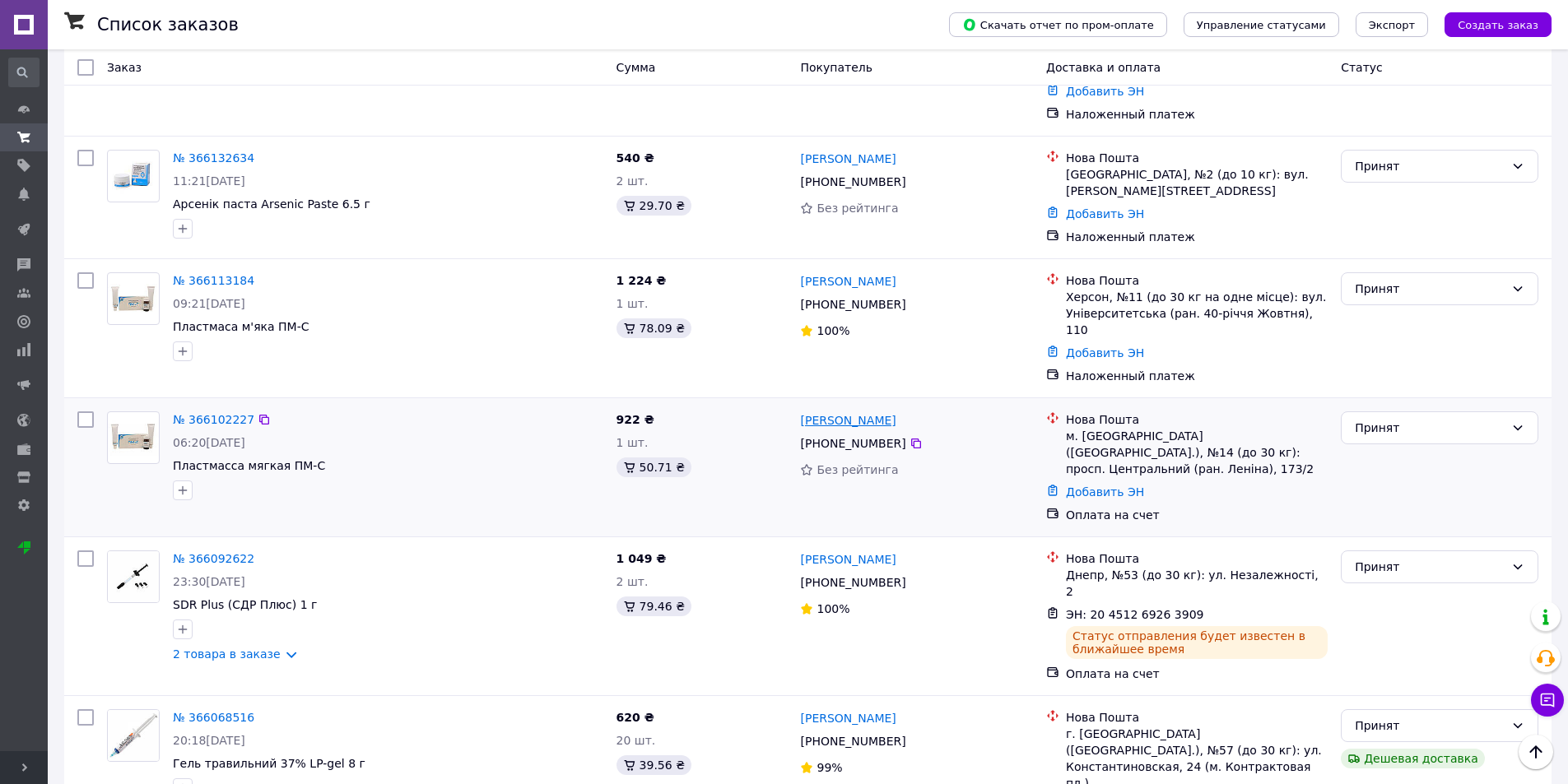
click at [802, 410] on div "Ревенко Людмила" at bounding box center [916, 420] width 236 height 21
copy link "Ревенко Людмила"
click at [1126, 485] on link "Добавить ЭН" at bounding box center [1105, 492] width 78 height 13
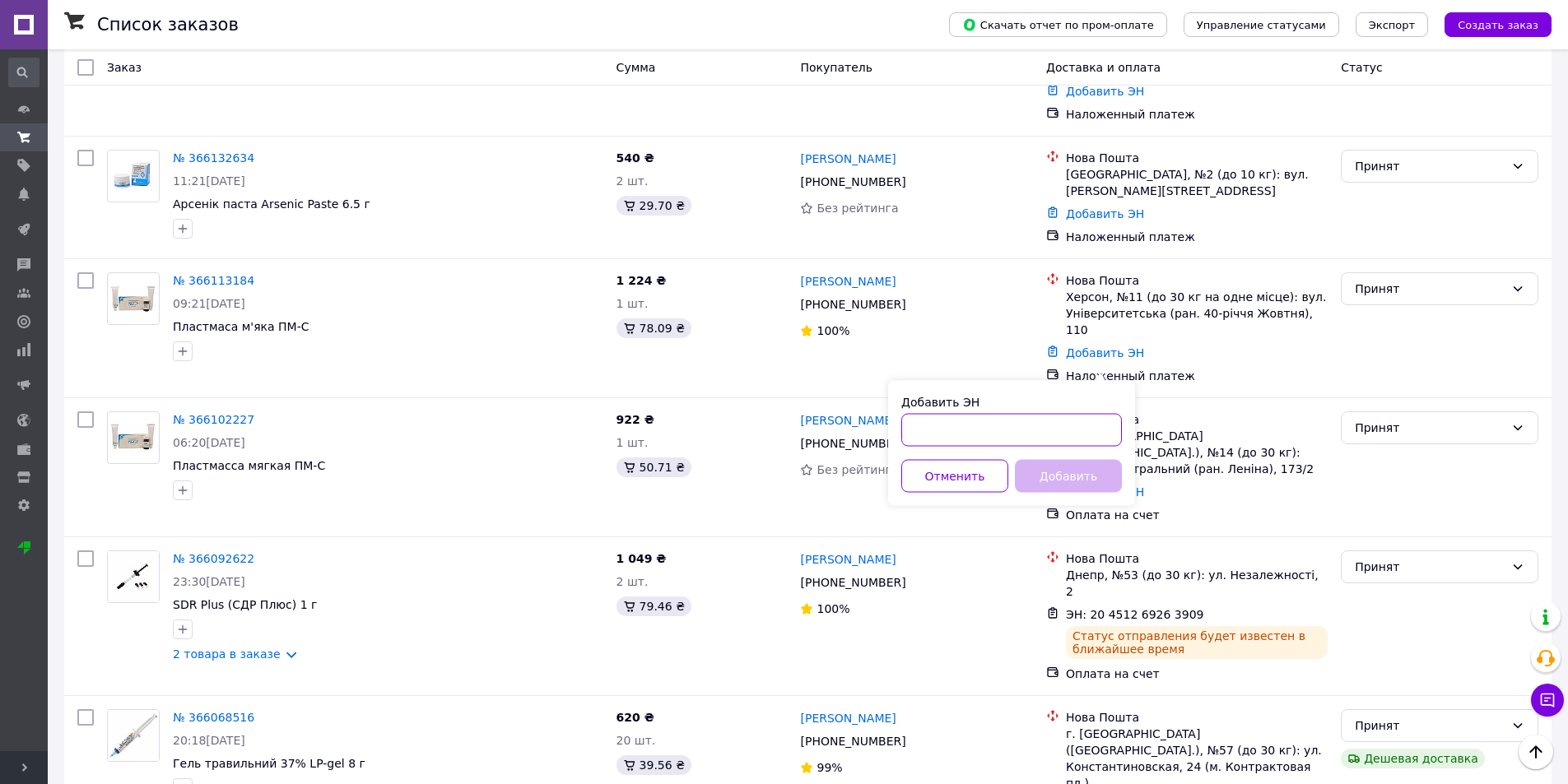
click at [1030, 434] on input "Добавить ЭН" at bounding box center [1011, 430] width 220 height 33
paste input "20451269264365"
type input "20451269264365"
click at [1053, 466] on button "Добавить" at bounding box center [1068, 476] width 107 height 33
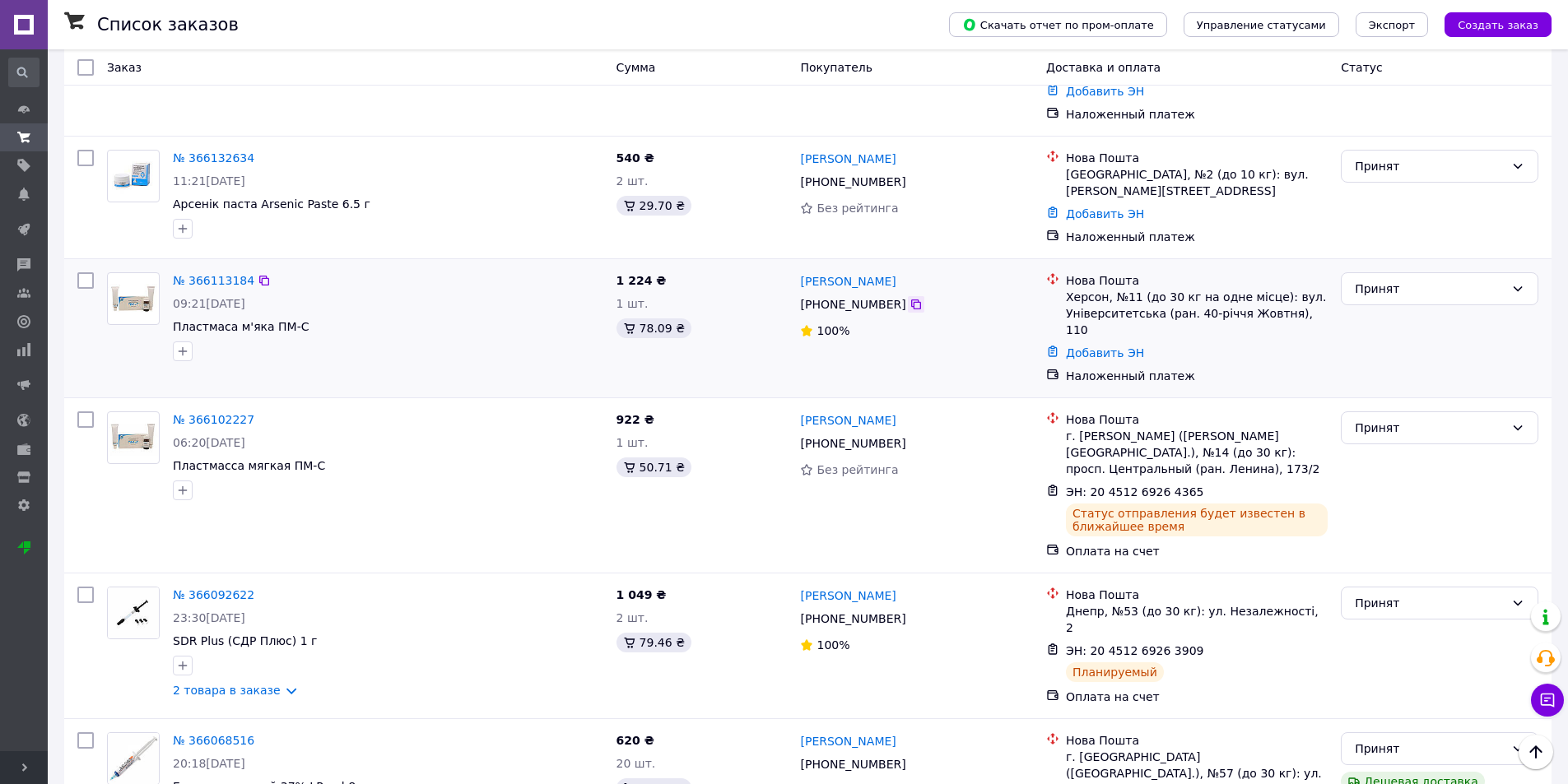
click at [910, 298] on icon at bounding box center [916, 305] width 13 height 13
click at [911, 299] on icon at bounding box center [916, 304] width 9 height 9
drag, startPoint x: 295, startPoint y: 226, endPoint x: 176, endPoint y: 232, distance: 119.2
click at [176, 318] on span "Пластмаса м'яка ПМ-С" at bounding box center [387, 326] width 430 height 16
copy span "Пластмаса м'яка ПМ-С"
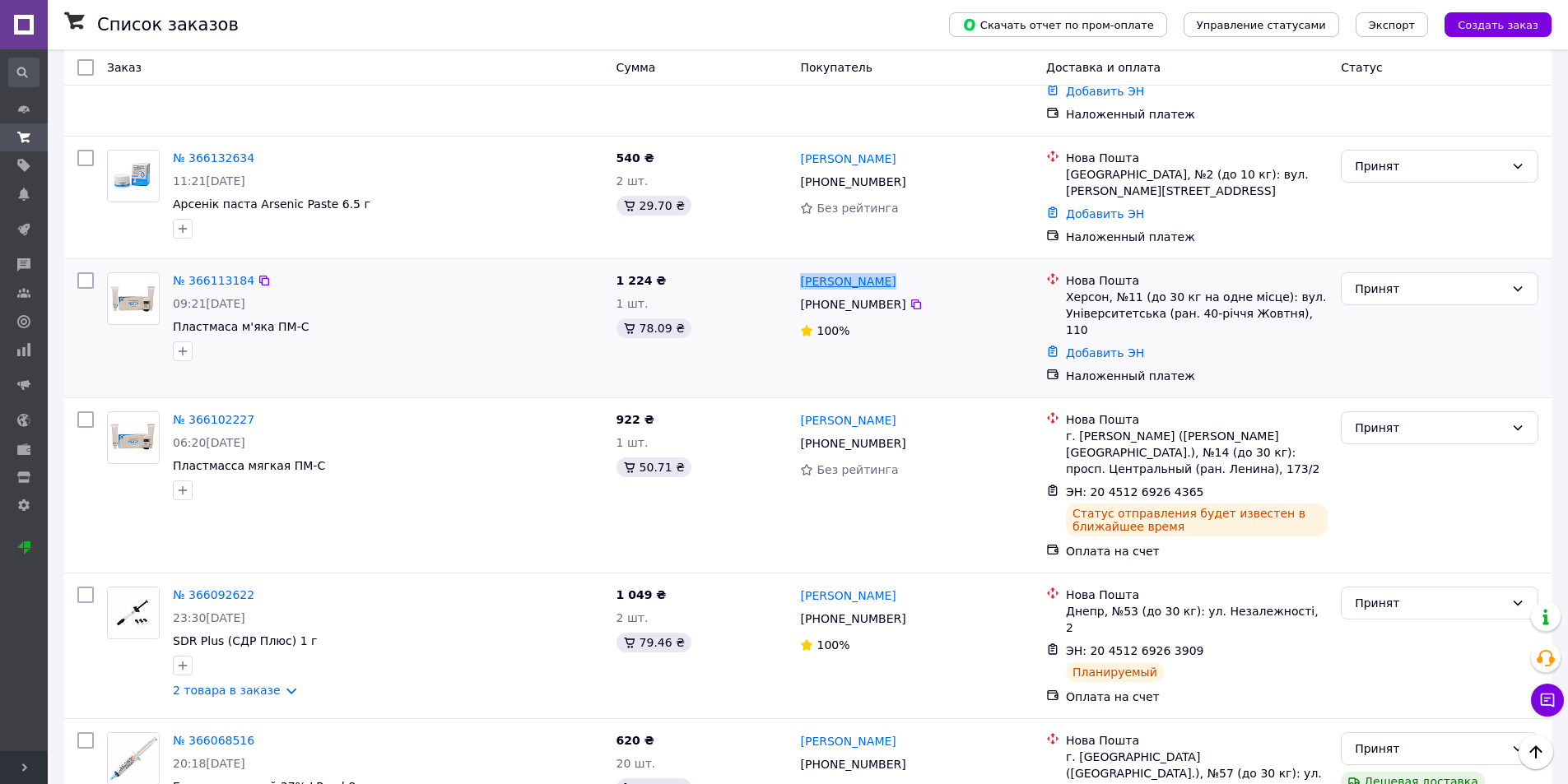
drag, startPoint x: 885, startPoint y: 187, endPoint x: 801, endPoint y: 186, distance: 84.0
click at [801, 271] on div "Игорь Откидач" at bounding box center [916, 281] width 236 height 21
copy link "Игорь Откидач"
click at [1086, 289] on div "Херсон, №11 (до 30 кг на одне місце): вул. Університетська (ран. 40-річчя Жовтн…" at bounding box center [1197, 313] width 262 height 49
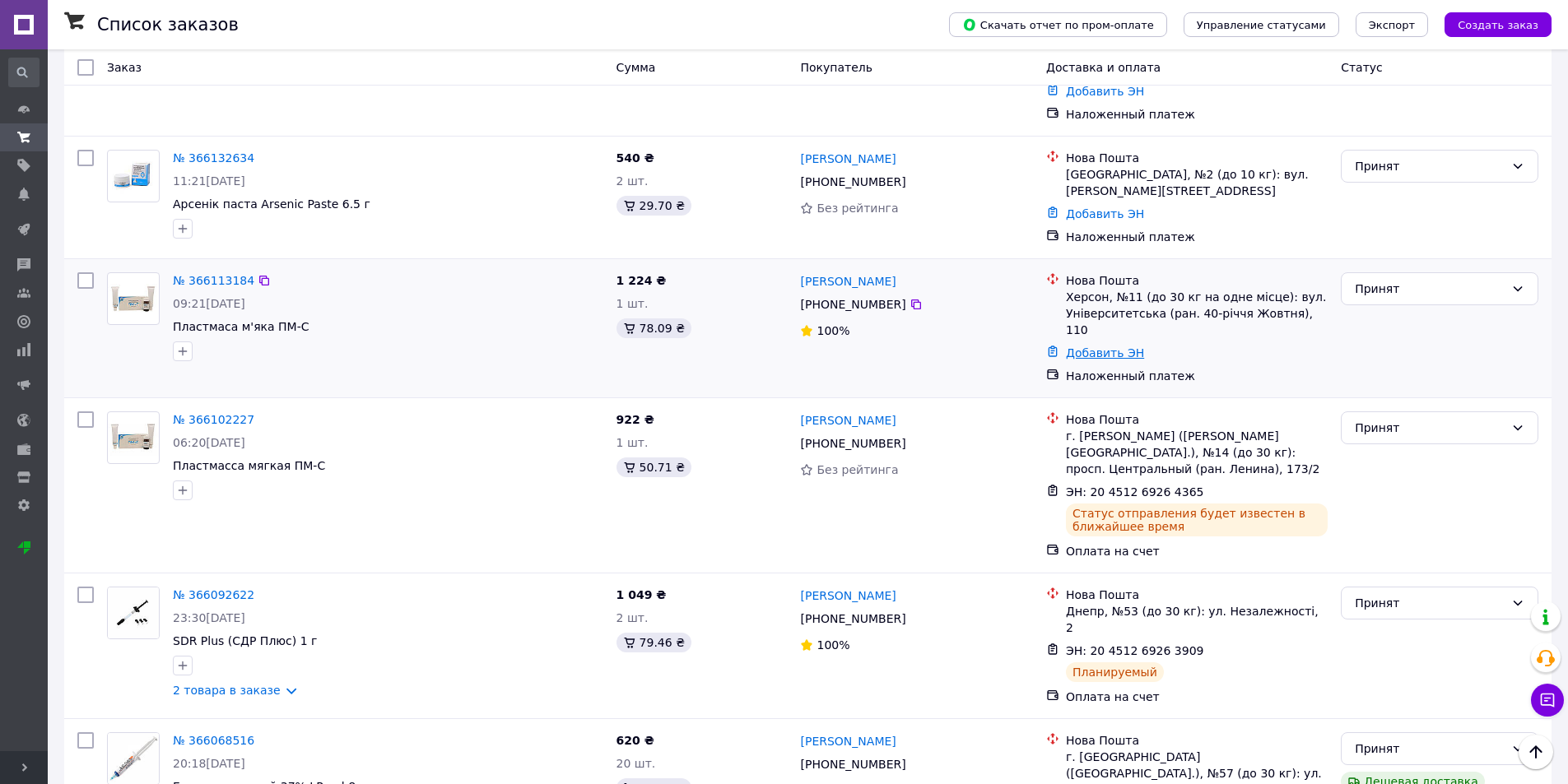
click at [1118, 346] on link "Добавить ЭН" at bounding box center [1105, 353] width 78 height 13
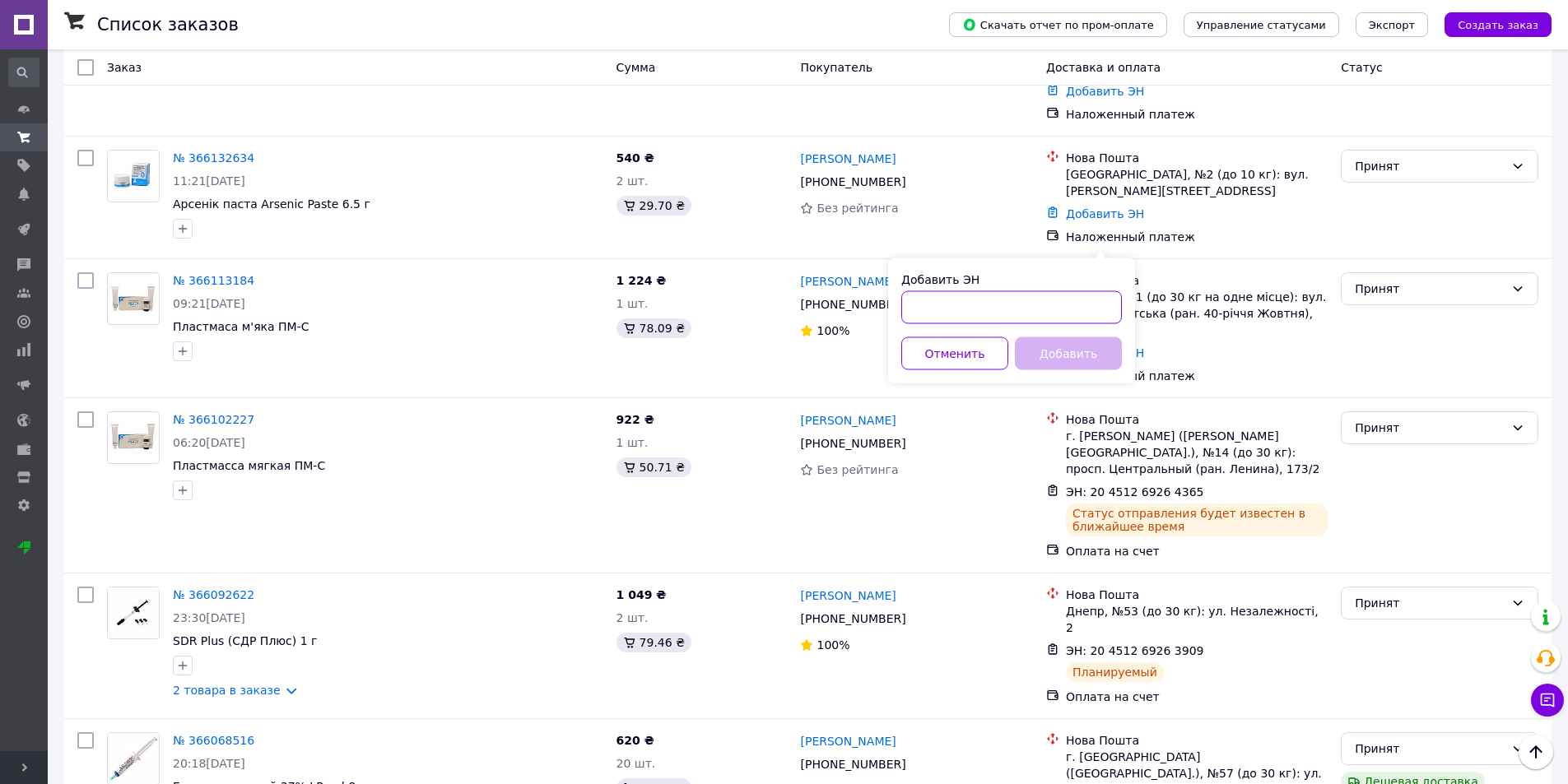
click at [1063, 315] on input "Добавить ЭН" at bounding box center [1011, 308] width 220 height 33
paste input "20451269266020"
type input "20451269266020"
click at [1055, 357] on button "Добавить" at bounding box center [1068, 353] width 107 height 33
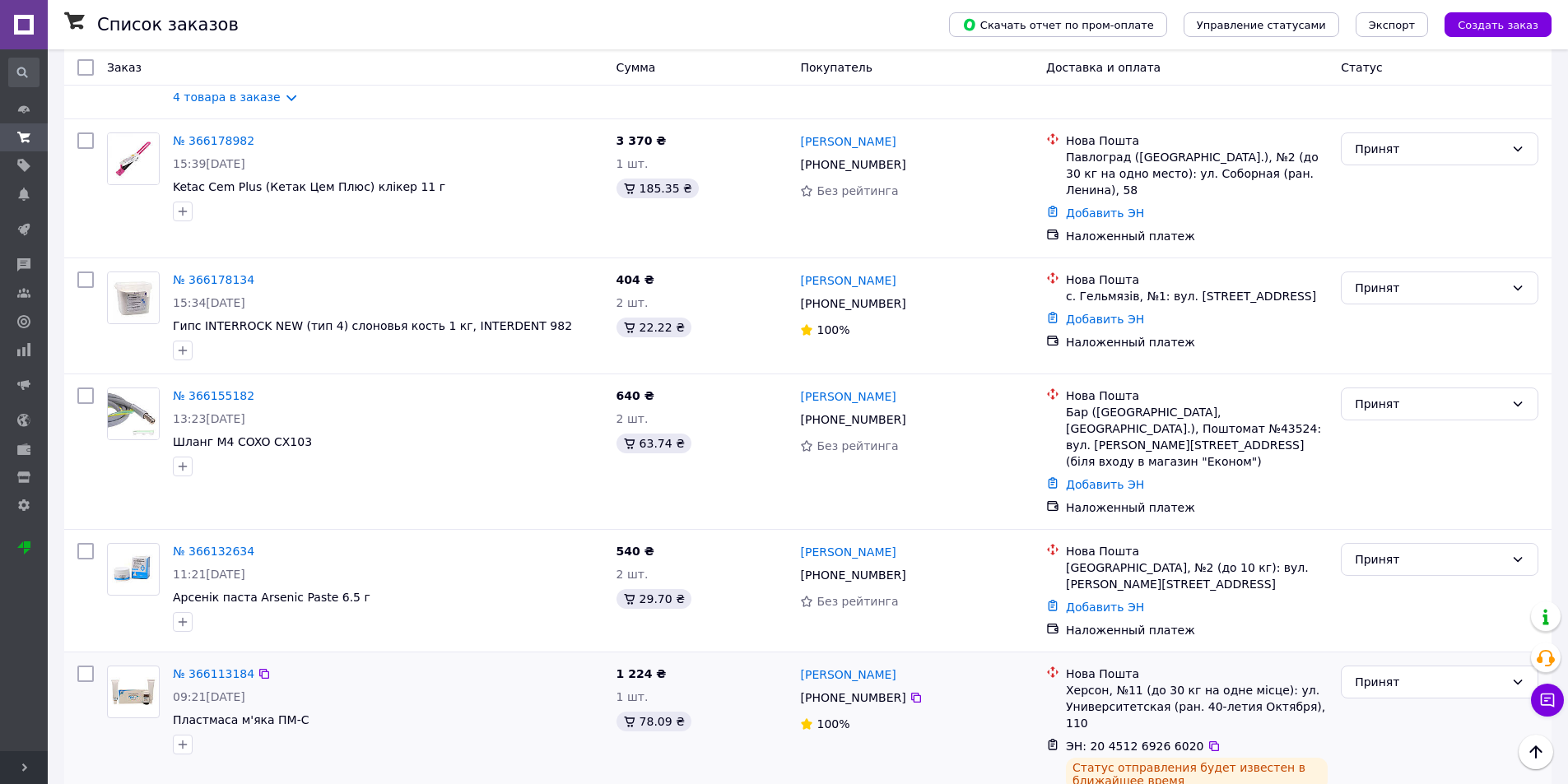
scroll to position [700, 0]
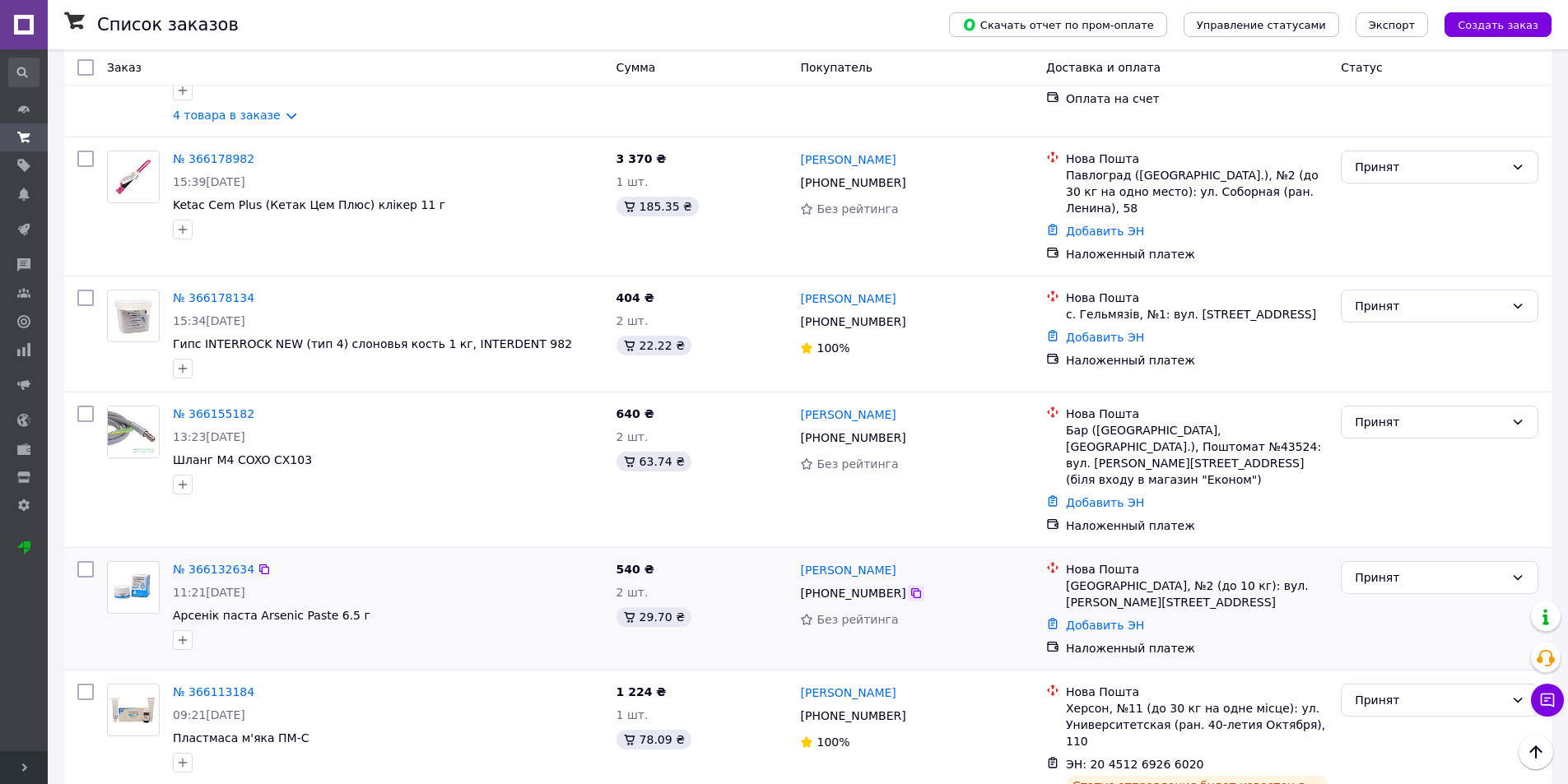
click at [910, 587] on icon at bounding box center [916, 593] width 13 height 13
drag, startPoint x: 798, startPoint y: 476, endPoint x: 876, endPoint y: 484, distance: 78.4
click at [876, 554] on div "Таня Лубкович +380 67 791 03 39 Без рейтинга" at bounding box center [916, 608] width 245 height 108
click at [1092, 577] on div "Волочиськ, №2 (до 10 кг): вул. Степана Бандери, 1а" at bounding box center [1197, 593] width 262 height 33
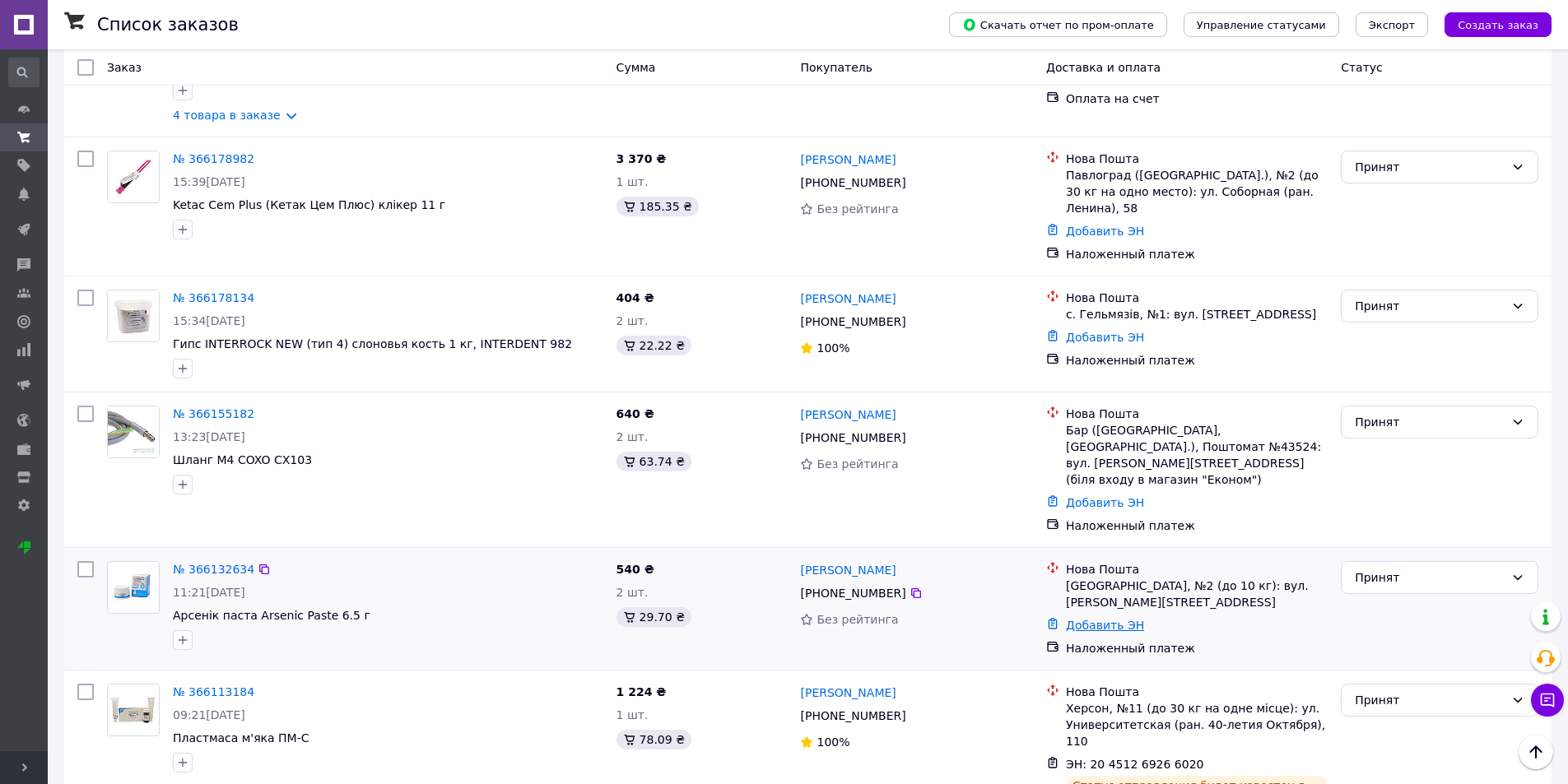
click at [1125, 619] on link "Добавить ЭН" at bounding box center [1105, 625] width 78 height 13
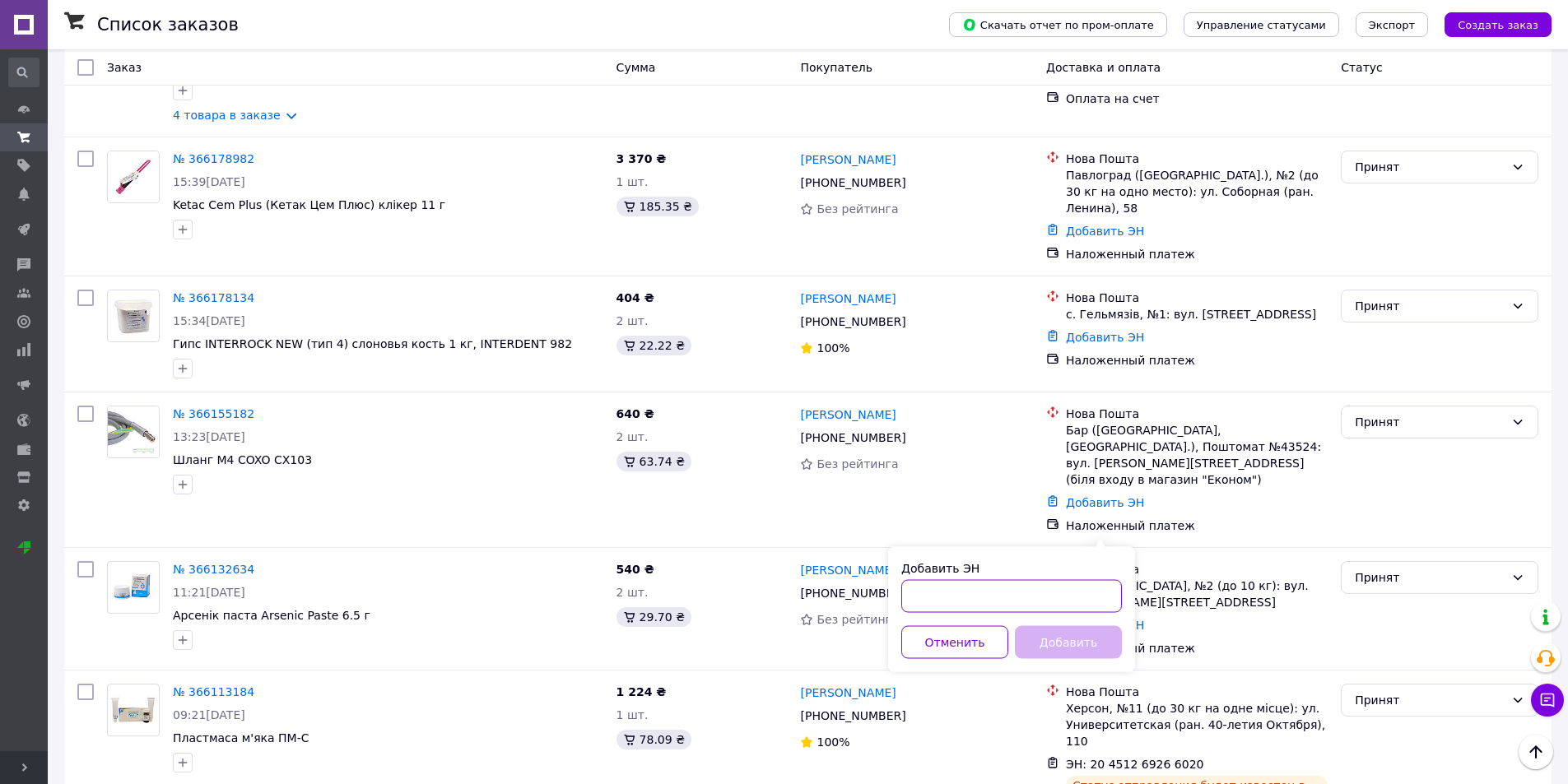
click at [1062, 585] on input "Добавить ЭН" at bounding box center [1011, 596] width 220 height 33
paste input "20451269266400"
type input "20451269266400"
click at [1064, 640] on button "Добавить" at bounding box center [1068, 643] width 107 height 33
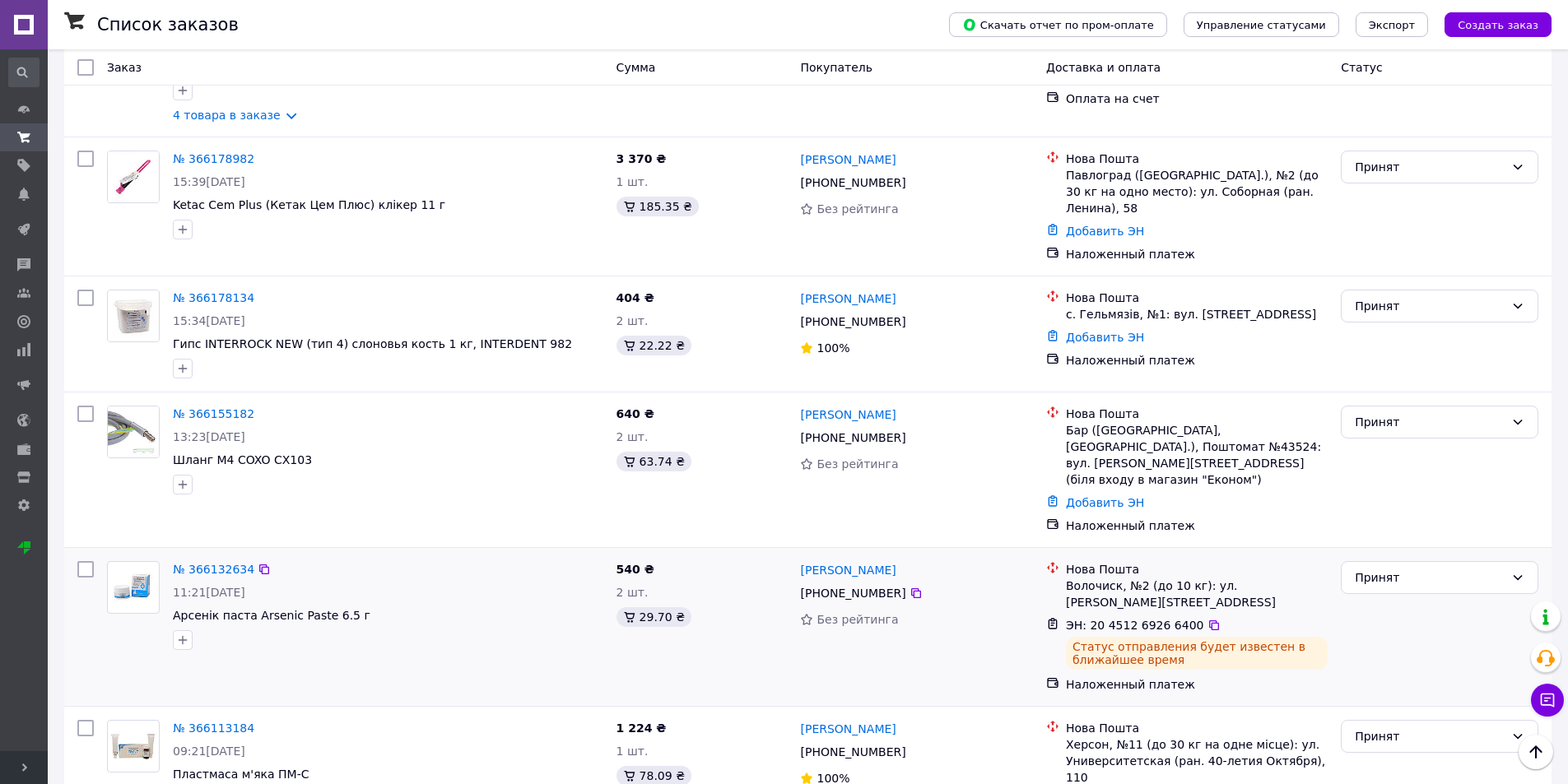
scroll to position [618, 0]
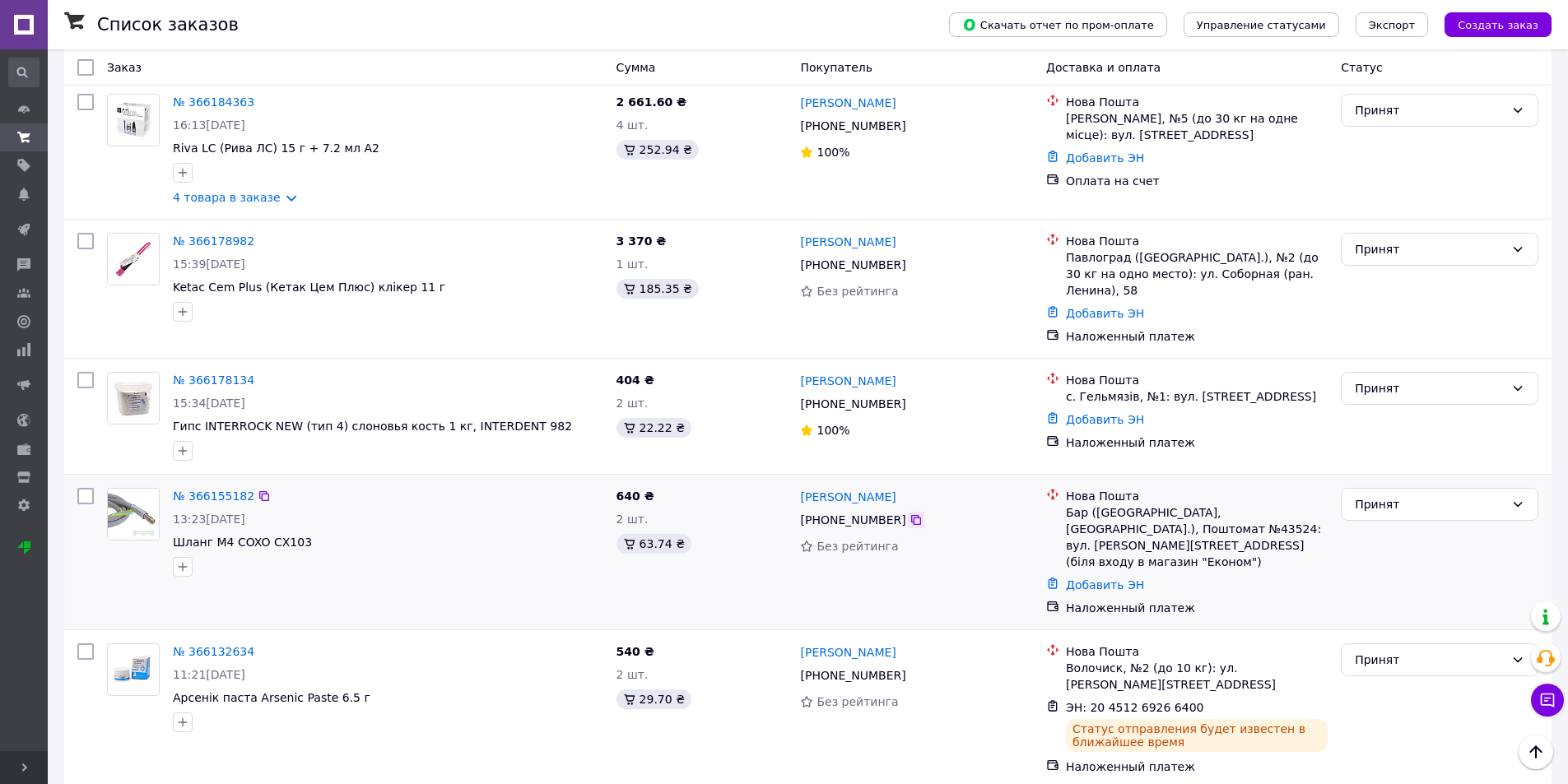
click at [911, 515] on icon at bounding box center [916, 520] width 9 height 9
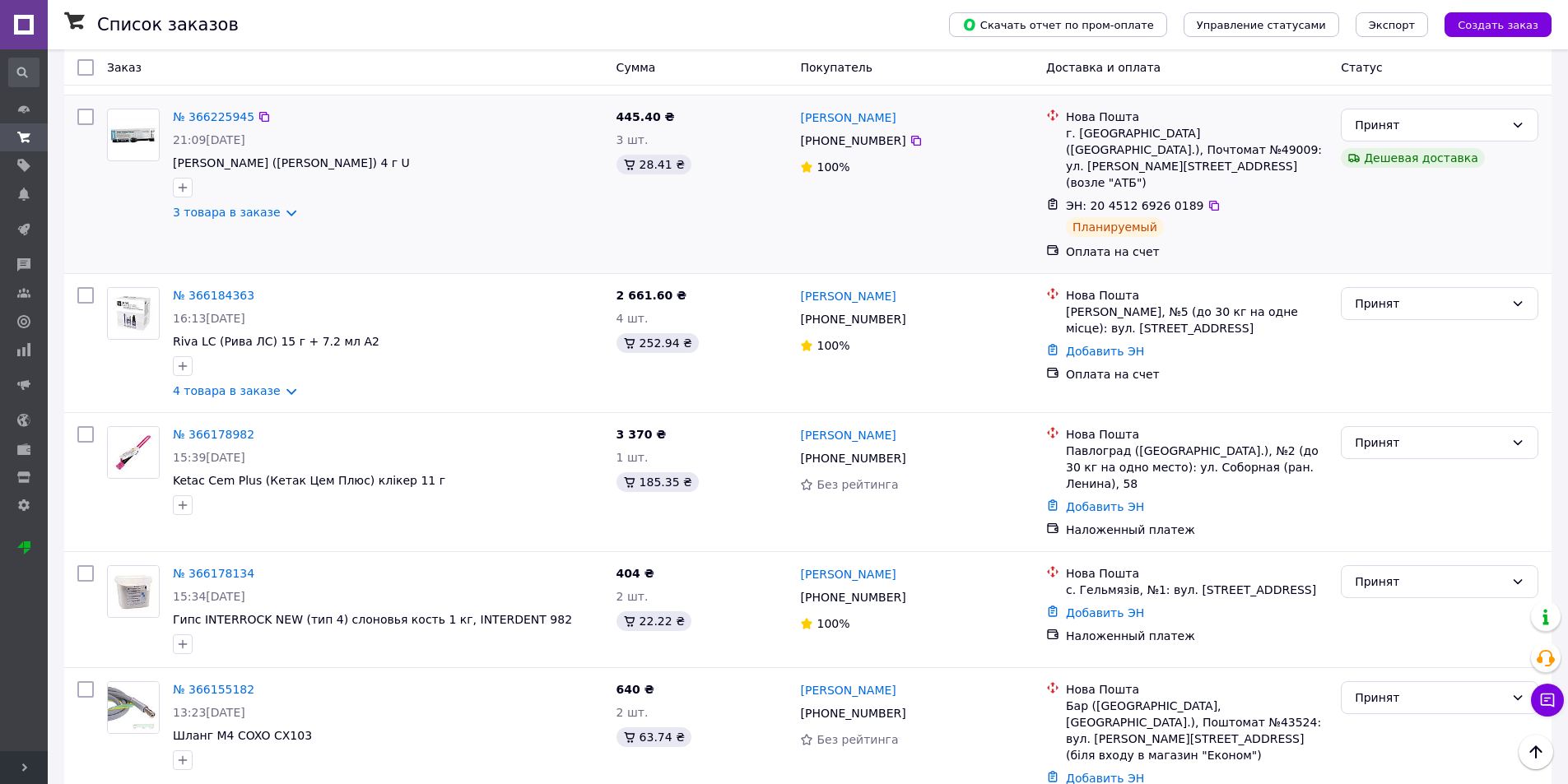
scroll to position [576, 0]
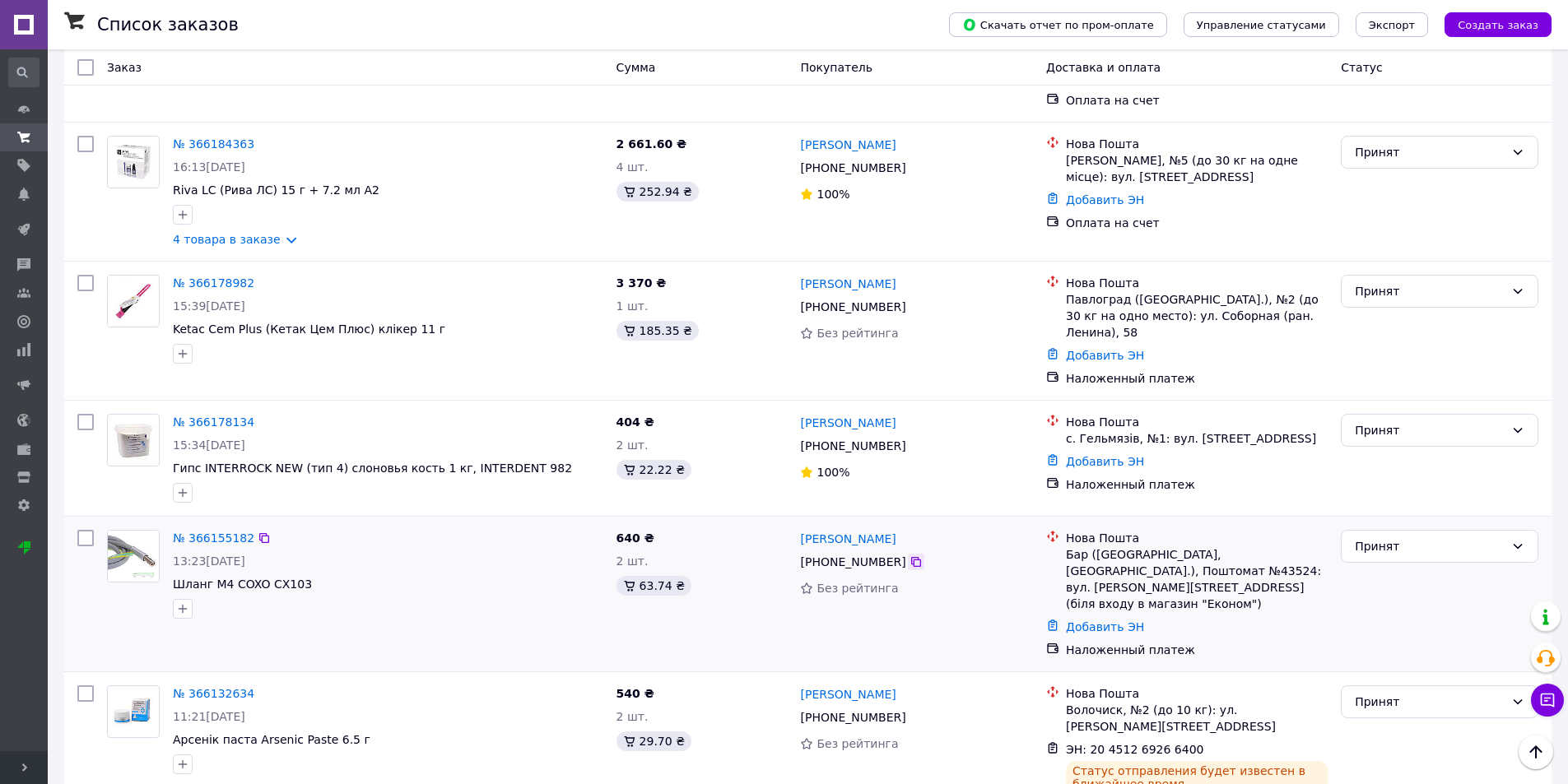
click at [910, 555] on icon at bounding box center [916, 562] width 13 height 13
drag, startPoint x: 796, startPoint y: 461, endPoint x: 923, endPoint y: 461, distance: 127.0
click at [923, 523] on div "Микола Бистриківський +380 97 756 67 26 Без рейтинга" at bounding box center [916, 593] width 245 height 141
click at [1071, 546] on div "Бар (Вінницька обл., Жмеринський р-н.), Поштомат №43524: вул. Каштанова, 66 (бі…" at bounding box center [1197, 578] width 262 height 65
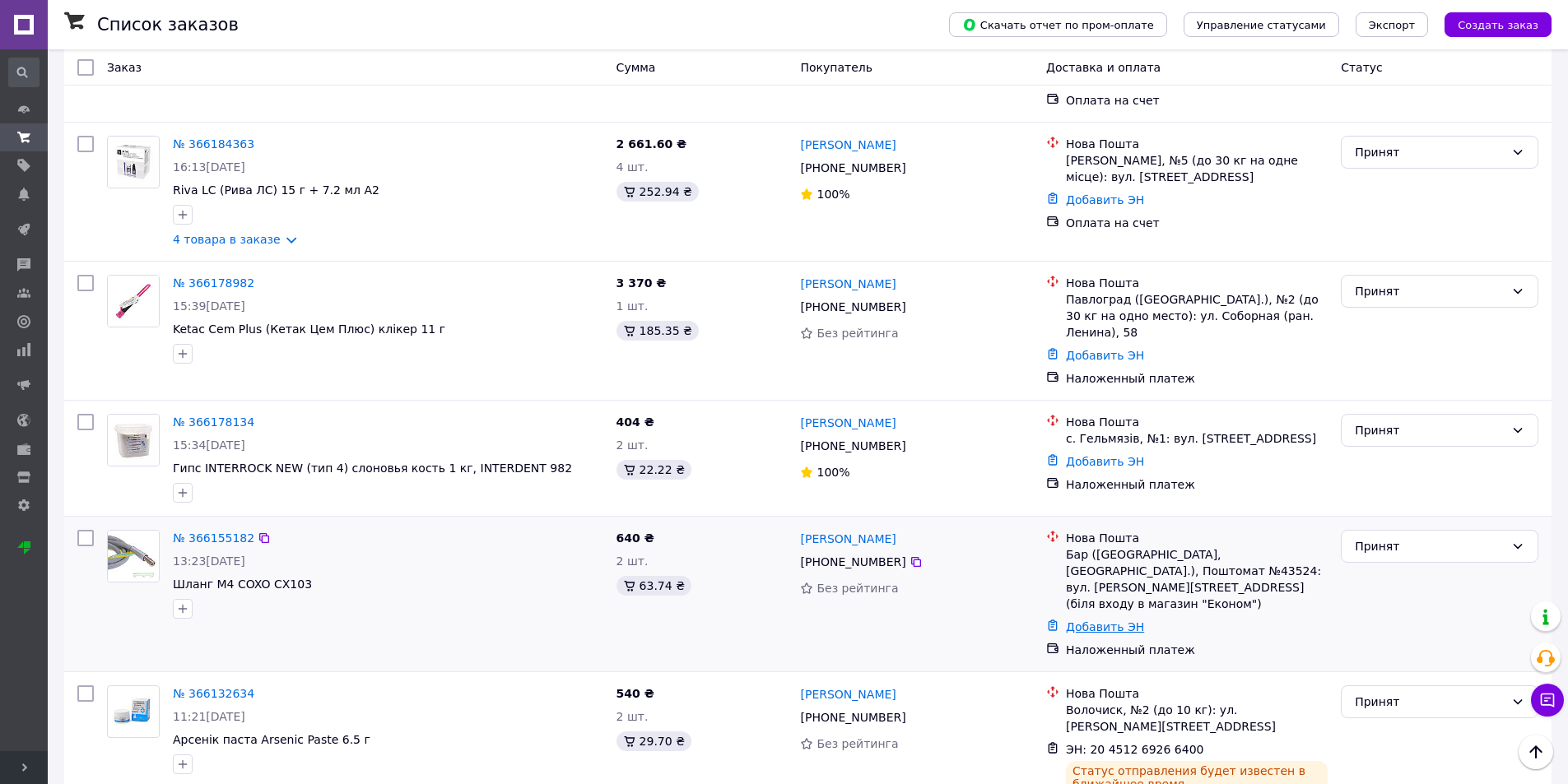
click at [1115, 620] on link "Добавить ЭН" at bounding box center [1105, 626] width 78 height 13
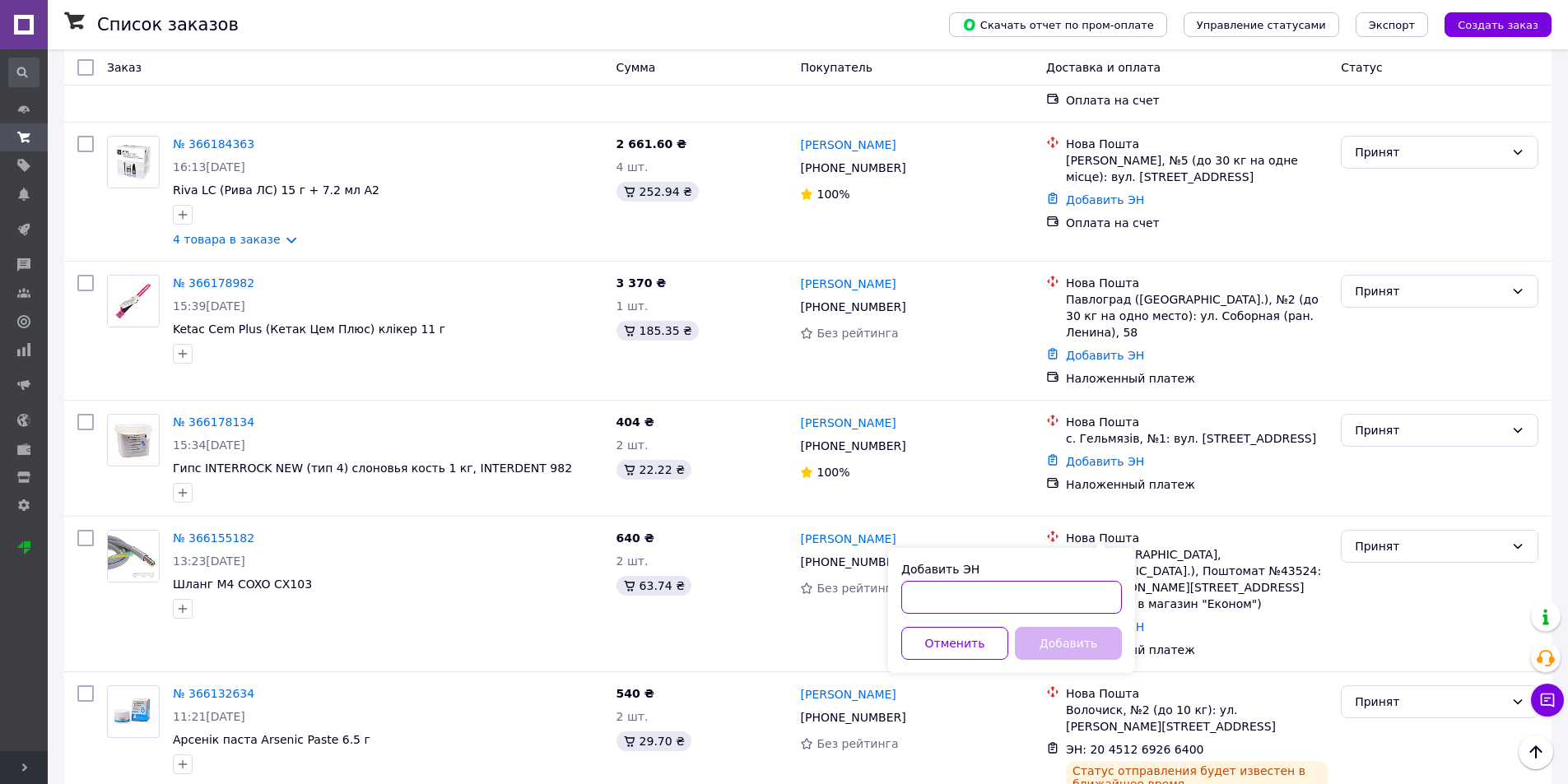
click at [1003, 595] on input "Добавить ЭН" at bounding box center [1011, 597] width 220 height 33
paste input "20451269267108"
type input "20451269267108"
click at [1057, 645] on button "Добавить" at bounding box center [1068, 643] width 107 height 33
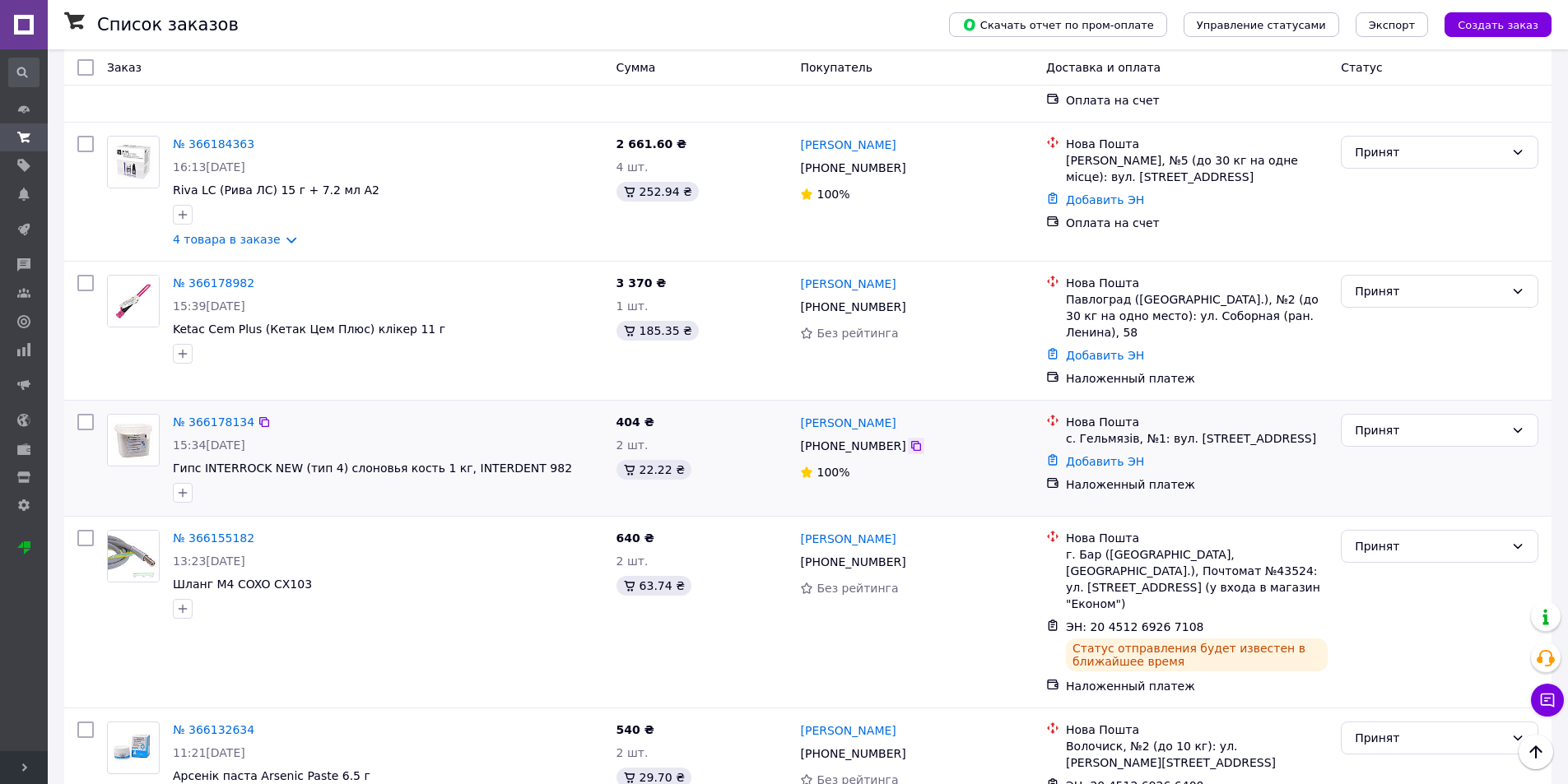
click at [911, 441] on icon at bounding box center [916, 446] width 9 height 9
click at [910, 439] on icon at bounding box center [916, 446] width 13 height 13
drag, startPoint x: 924, startPoint y: 343, endPoint x: 800, endPoint y: 350, distance: 124.2
click at [800, 412] on div "Маргарита Федорова" at bounding box center [916, 422] width 236 height 21
click at [1126, 455] on link "Добавить ЭН" at bounding box center [1105, 461] width 78 height 13
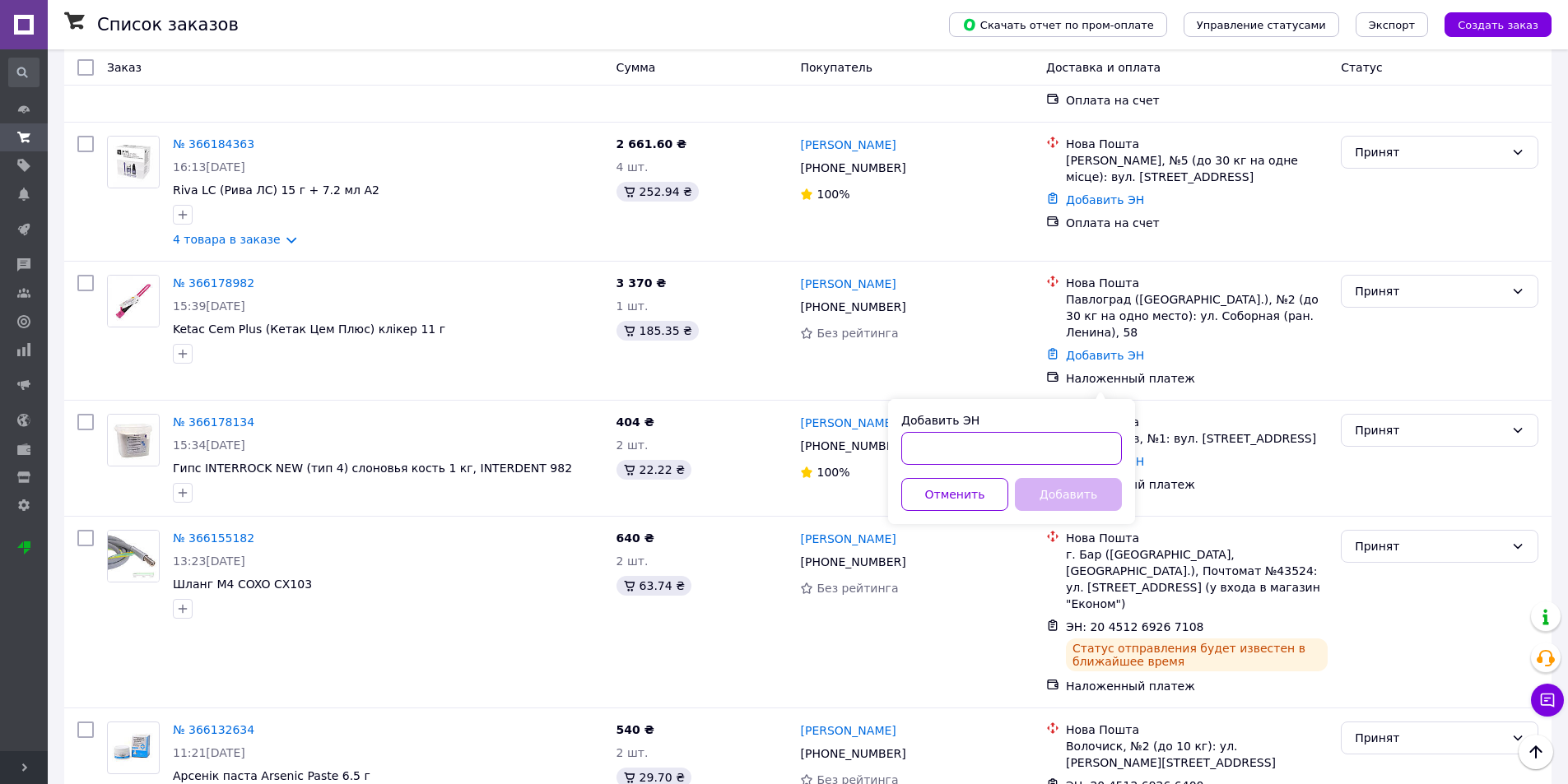
click at [1087, 437] on input "Добавить ЭН" at bounding box center [1011, 448] width 220 height 33
paste input "20451269267521"
type input "20451269267521"
click at [1062, 495] on button "Добавить" at bounding box center [1068, 495] width 107 height 33
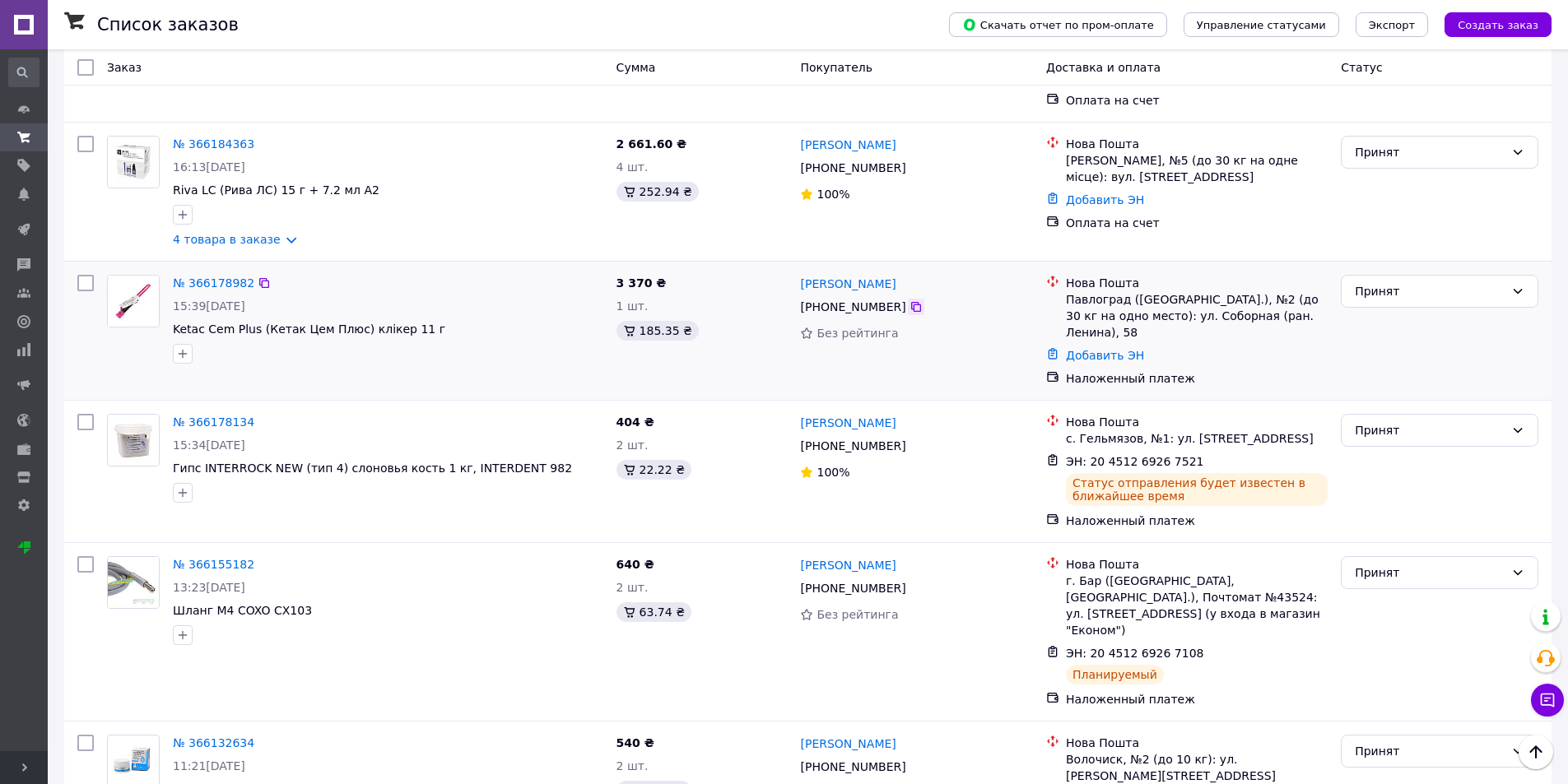
click at [910, 300] on icon at bounding box center [916, 307] width 13 height 13
drag, startPoint x: 917, startPoint y: 222, endPoint x: 802, endPoint y: 221, distance: 115.0
click at [802, 273] on div "Александр Голицын" at bounding box center [916, 284] width 236 height 21
click at [1103, 291] on div "Павлоград (Днепропетровская обл.), №2 (до 30 кг на одно место): ул. Соборная (р…" at bounding box center [1197, 316] width 262 height 49
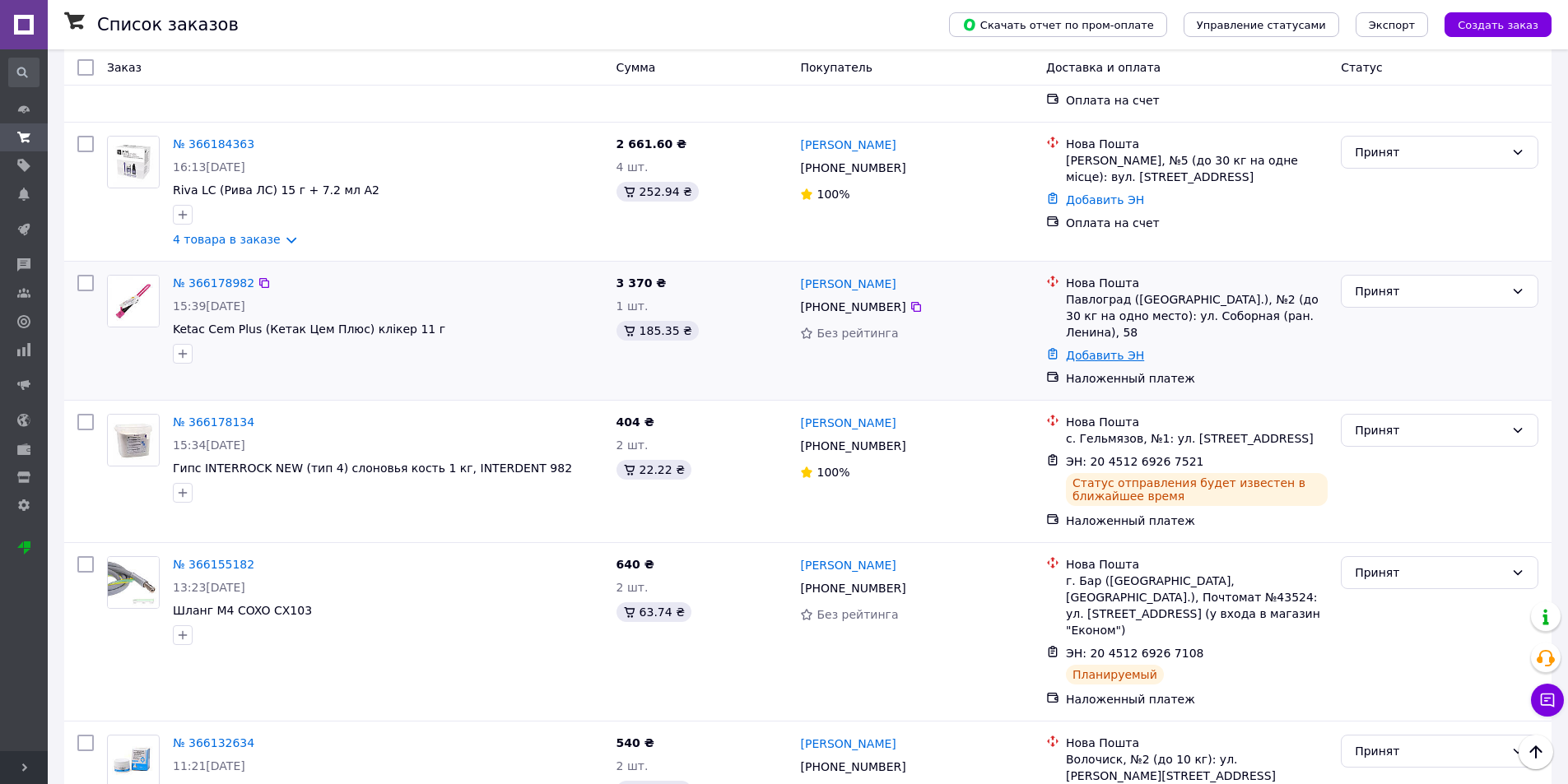
click at [1104, 348] on link "Добавить ЭН" at bounding box center [1105, 355] width 78 height 13
click at [1086, 350] on input "Добавить ЭН" at bounding box center [1011, 342] width 220 height 33
paste input "20451269267853"
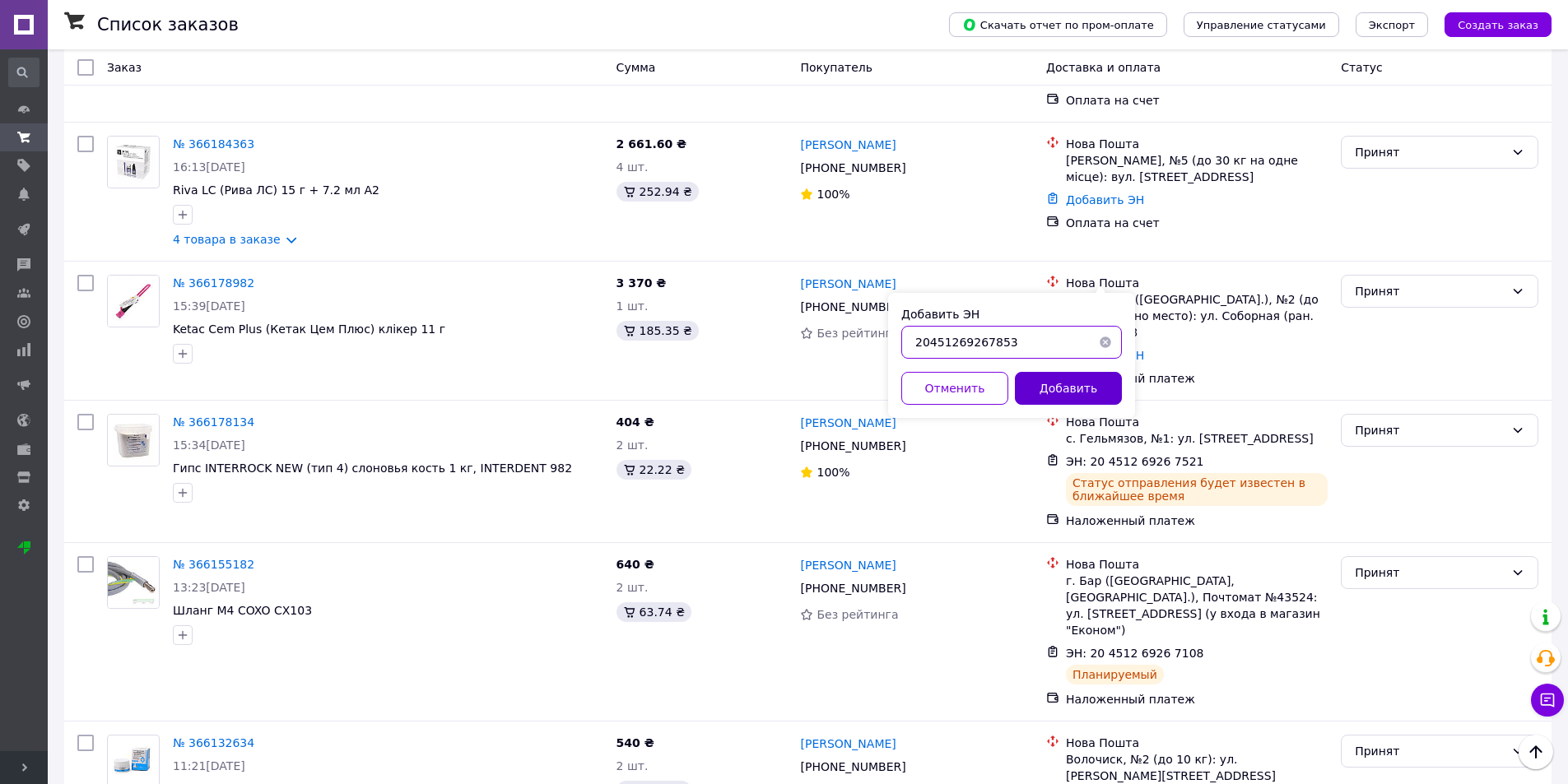
type input "20451269267853"
click at [1076, 383] on button "Добавить" at bounding box center [1068, 388] width 107 height 33
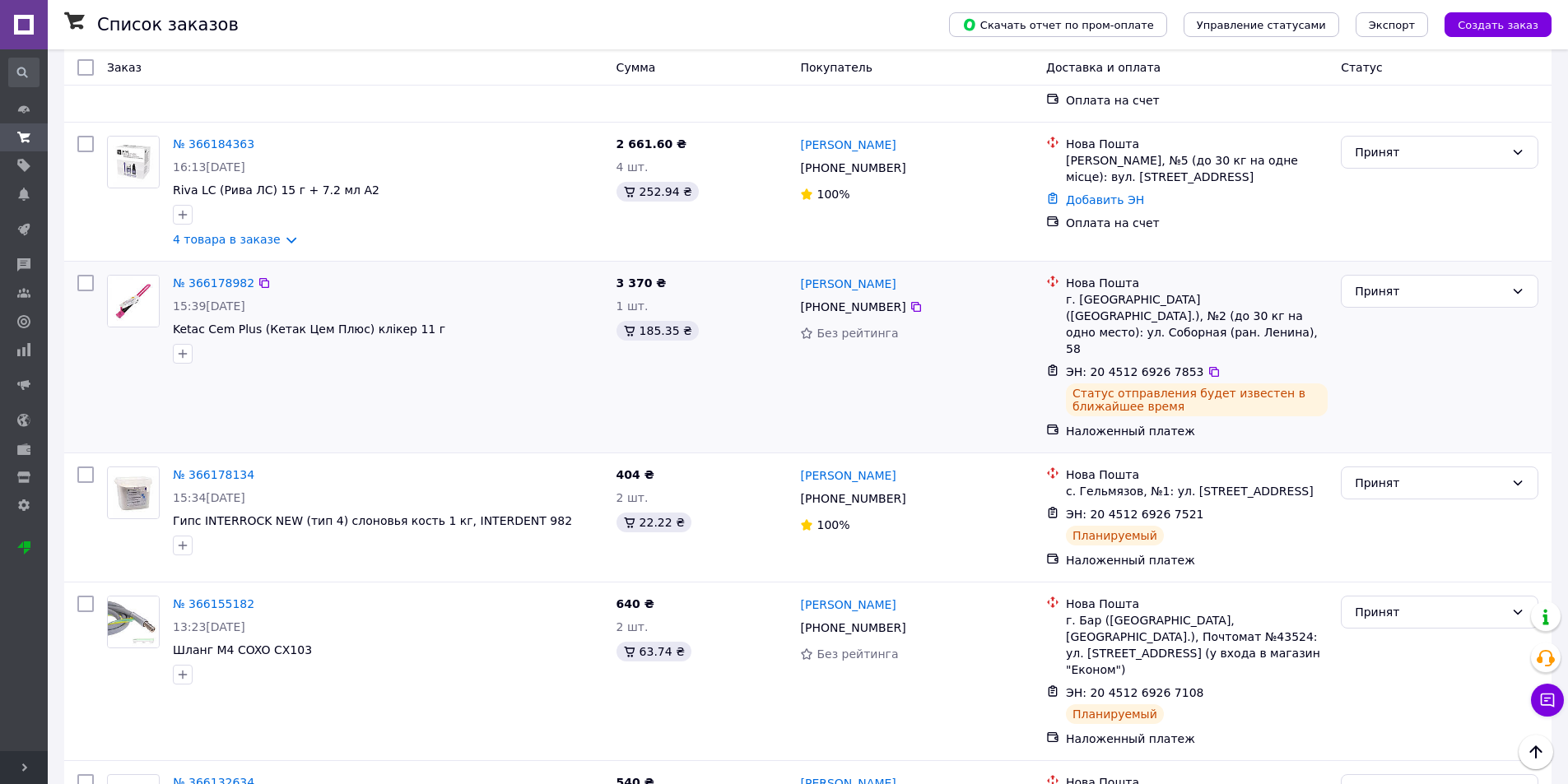
scroll to position [411, 0]
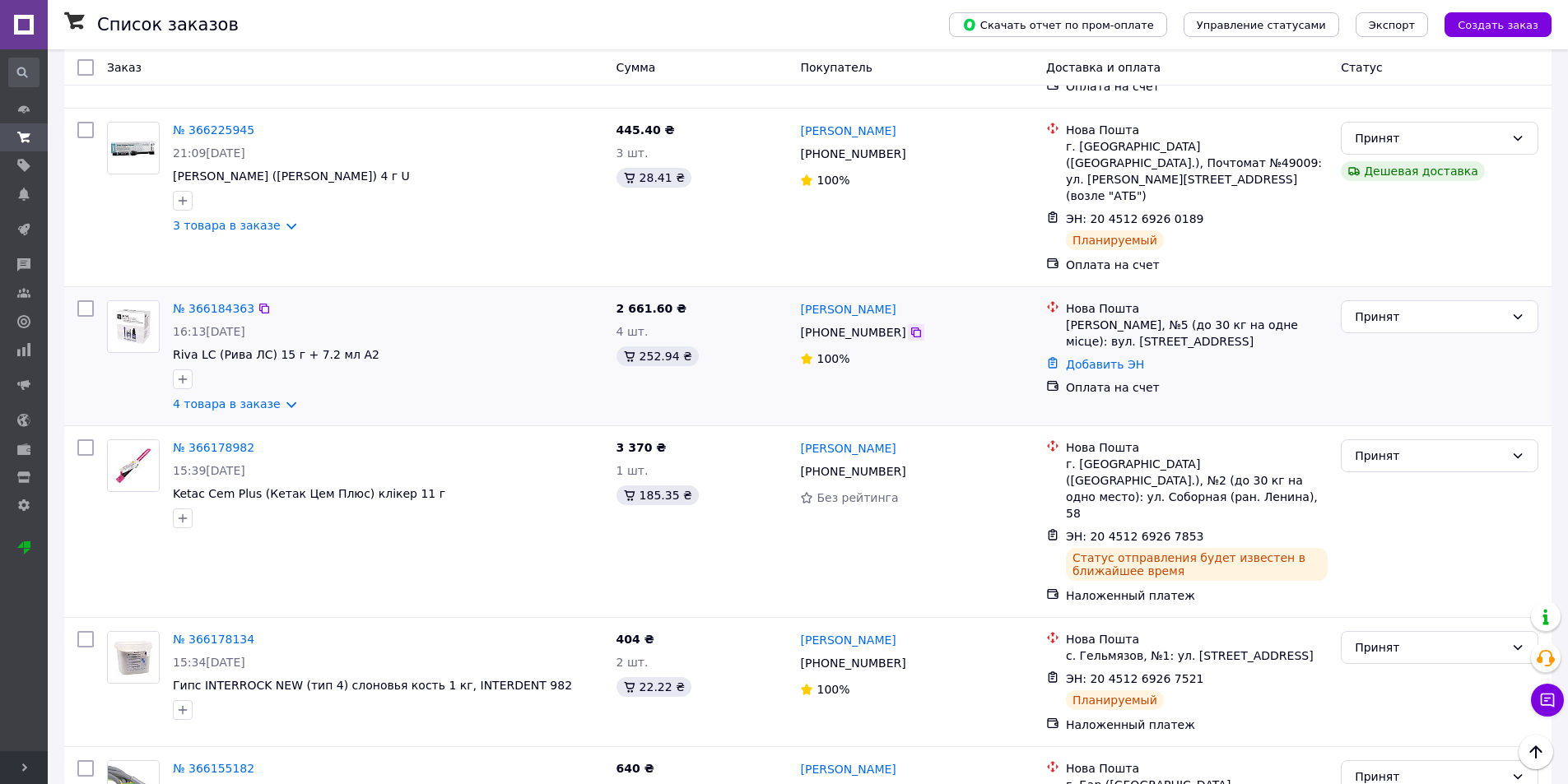
click at [911, 327] on icon at bounding box center [916, 332] width 9 height 9
click at [910, 326] on icon at bounding box center [916, 332] width 13 height 13
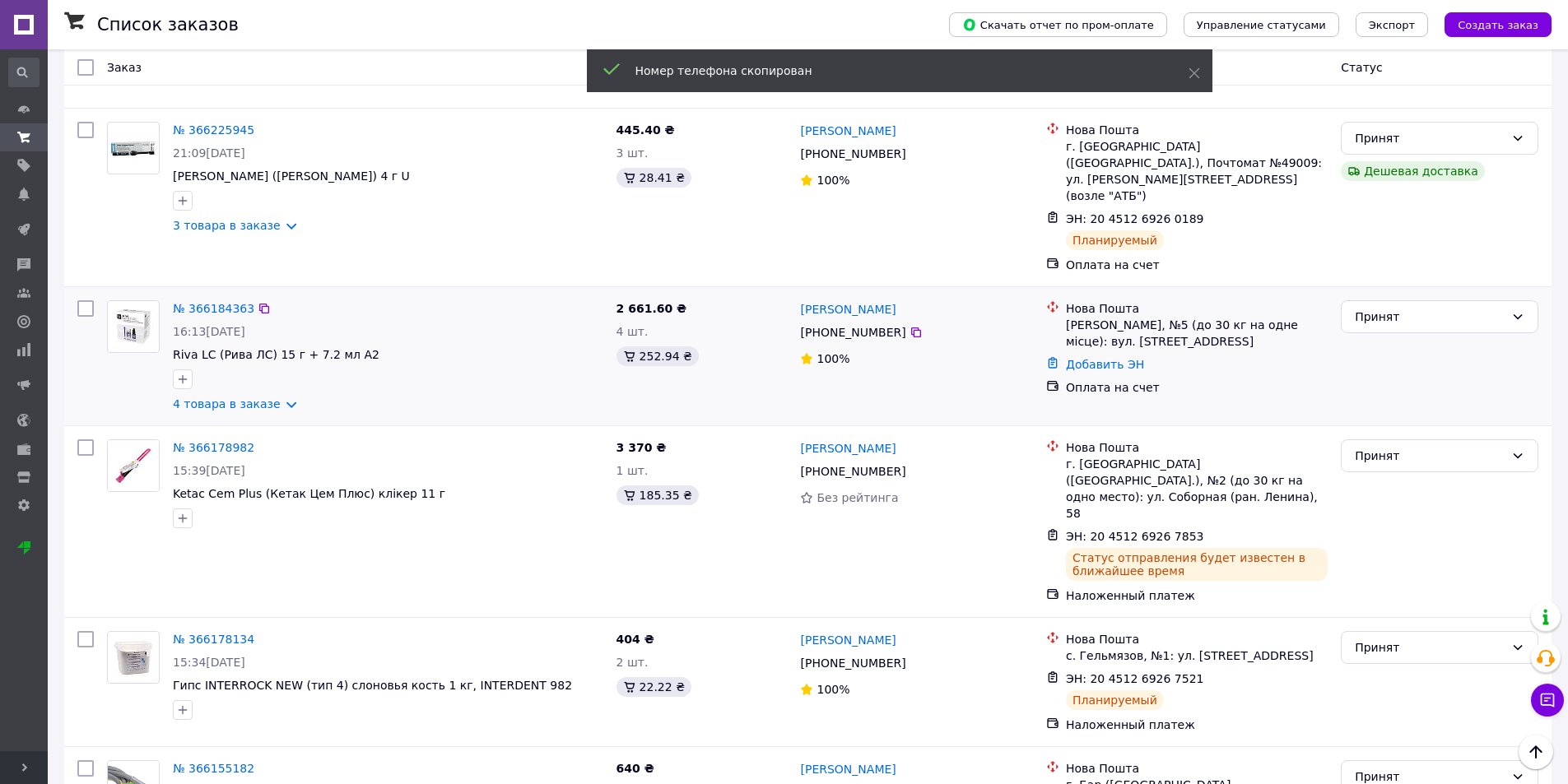
drag, startPoint x: 888, startPoint y: 248, endPoint x: 791, endPoint y: 244, distance: 97.1
click at [791, 293] on div "№ 366184363 16:13, 11.10.2025 Riva LC (Рива ЛС) 15 г + 7.2 мл A2 4 товара в зак…" at bounding box center [808, 356] width 1474 height 125
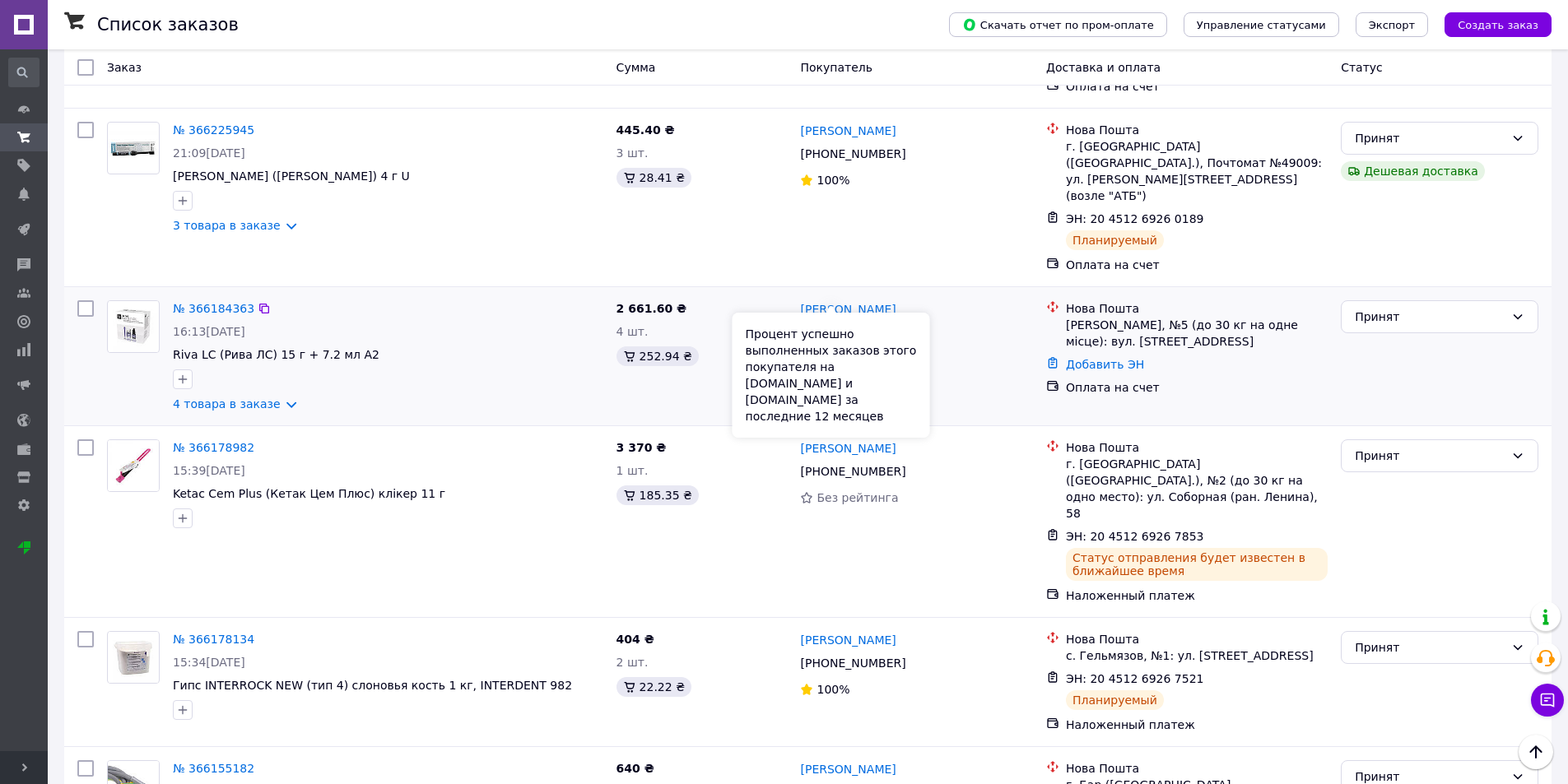
click at [927, 314] on div "Процент успешно выполненных заказов этого покупателя на Prom.ua и Bigl.ua за по…" at bounding box center [831, 375] width 198 height 125
drag, startPoint x: 798, startPoint y: 244, endPoint x: 906, endPoint y: 244, distance: 108.0
click at [906, 293] on div "Татьяна Цимбал +380 50 545 47 04 100%" at bounding box center [916, 356] width 245 height 125
click at [1111, 317] on div "Кропивницький, №5 (до 30 кг на одне місце): вул. Кавалерійська, 17/19" at bounding box center [1197, 333] width 262 height 33
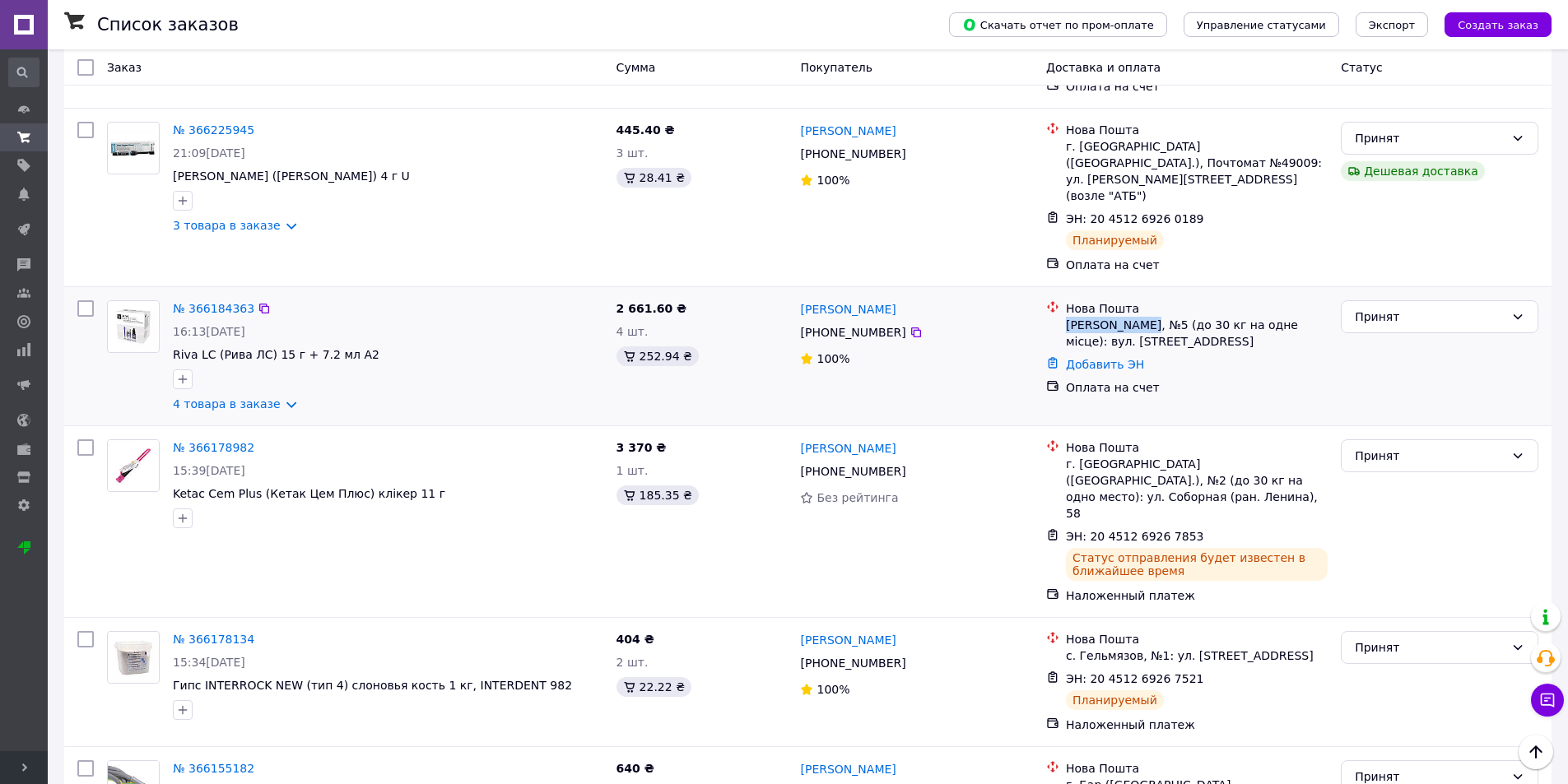
click at [1111, 317] on div "Кропивницький, №5 (до 30 кг на одне місце): вул. Кавалерійська, 17/19" at bounding box center [1197, 333] width 262 height 33
click at [1102, 358] on link "Добавить ЭН" at bounding box center [1105, 364] width 78 height 13
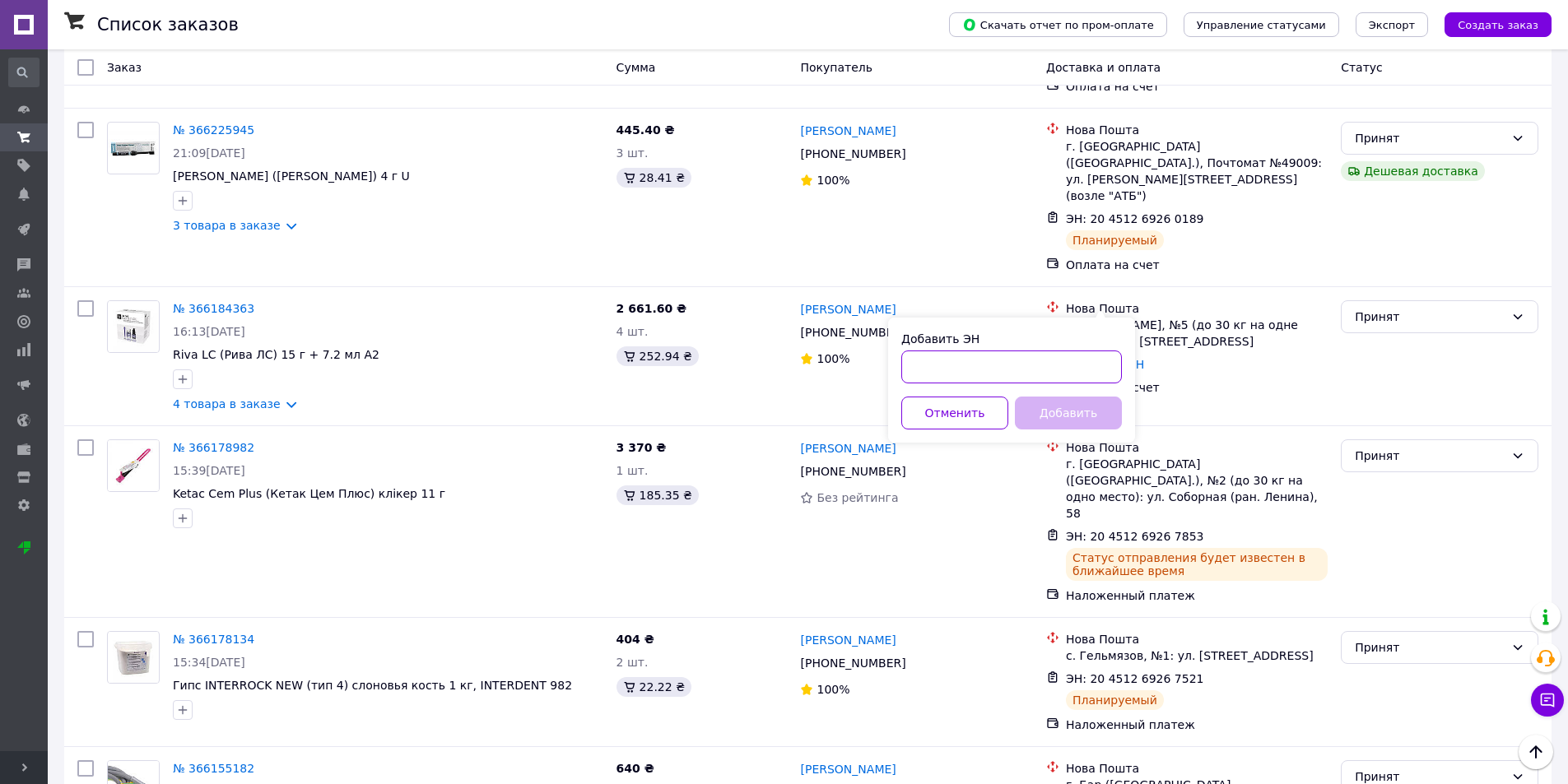
click at [1061, 364] on input "Добавить ЭН" at bounding box center [1011, 366] width 220 height 33
paste input "20451269268254"
type input "20451269268254"
click at [1065, 422] on button "Добавить" at bounding box center [1068, 413] width 107 height 33
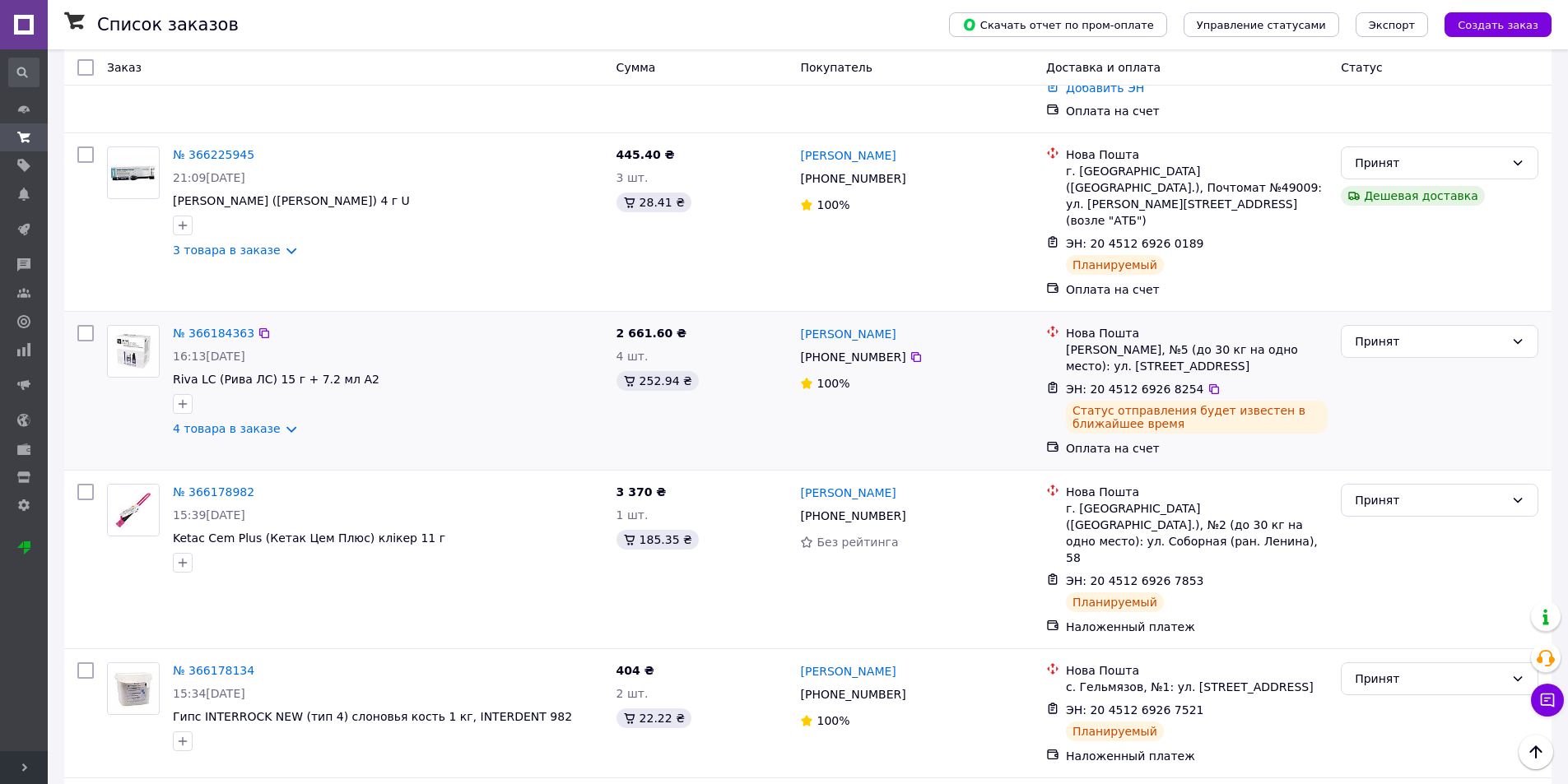
scroll to position [329, 0]
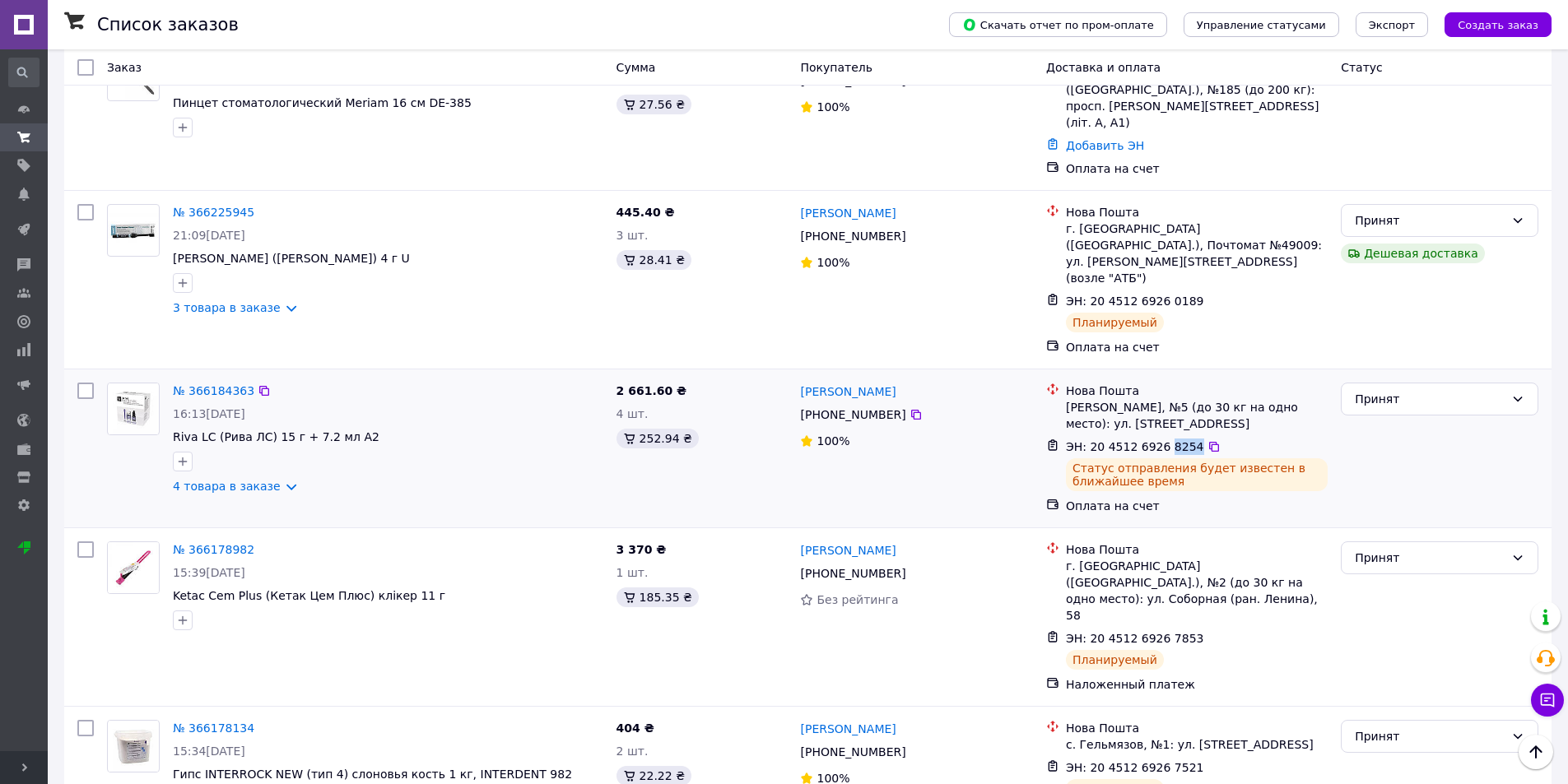
drag, startPoint x: 1159, startPoint y: 383, endPoint x: 1181, endPoint y: 383, distance: 22.0
click at [1181, 440] on span "ЭН: 20 4512 6926 8254" at bounding box center [1135, 447] width 139 height 13
click at [276, 479] on link "4 товара в заказе" at bounding box center [227, 486] width 108 height 13
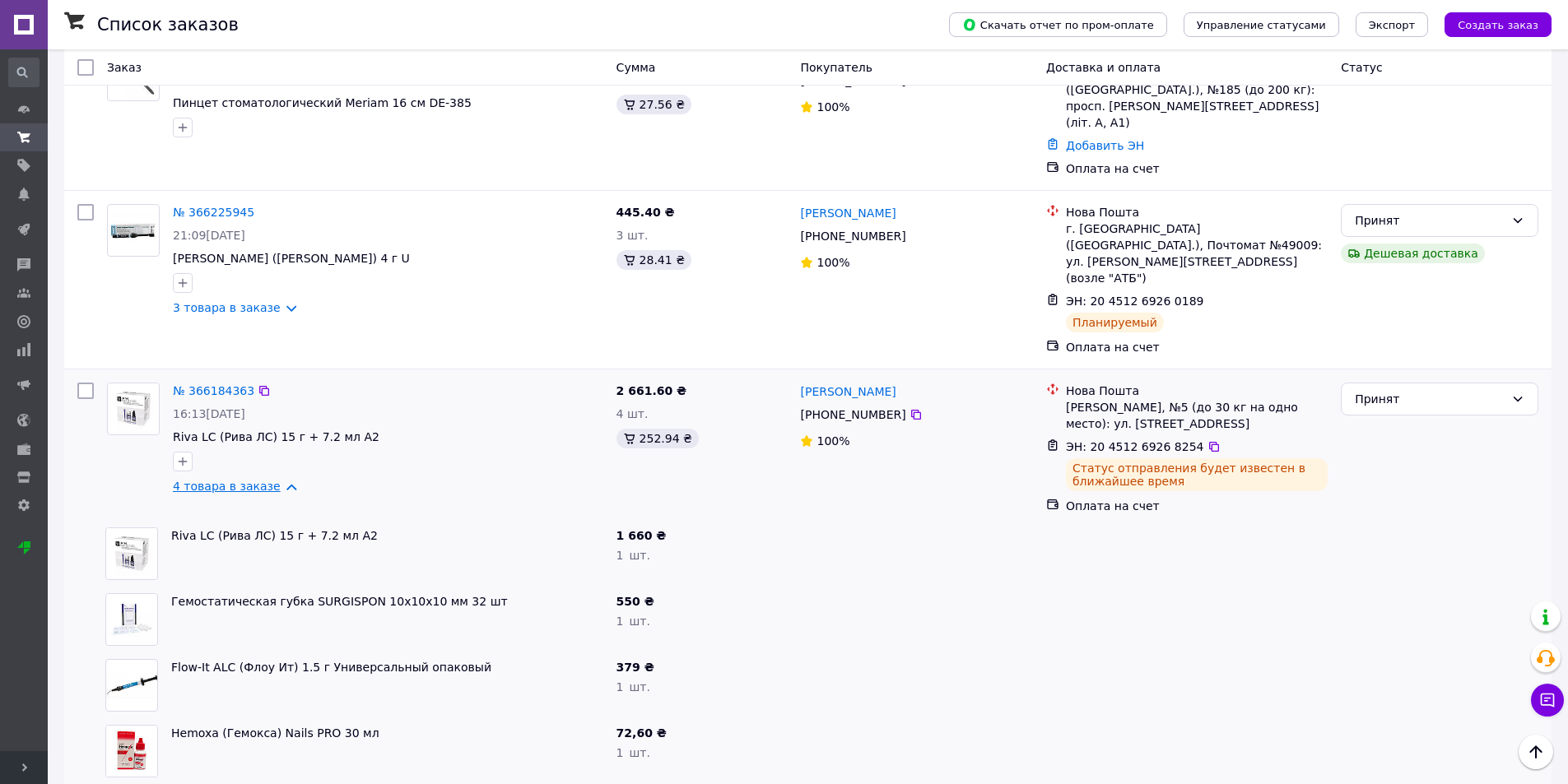
click at [276, 479] on link "4 товара в заказе" at bounding box center [227, 486] width 108 height 13
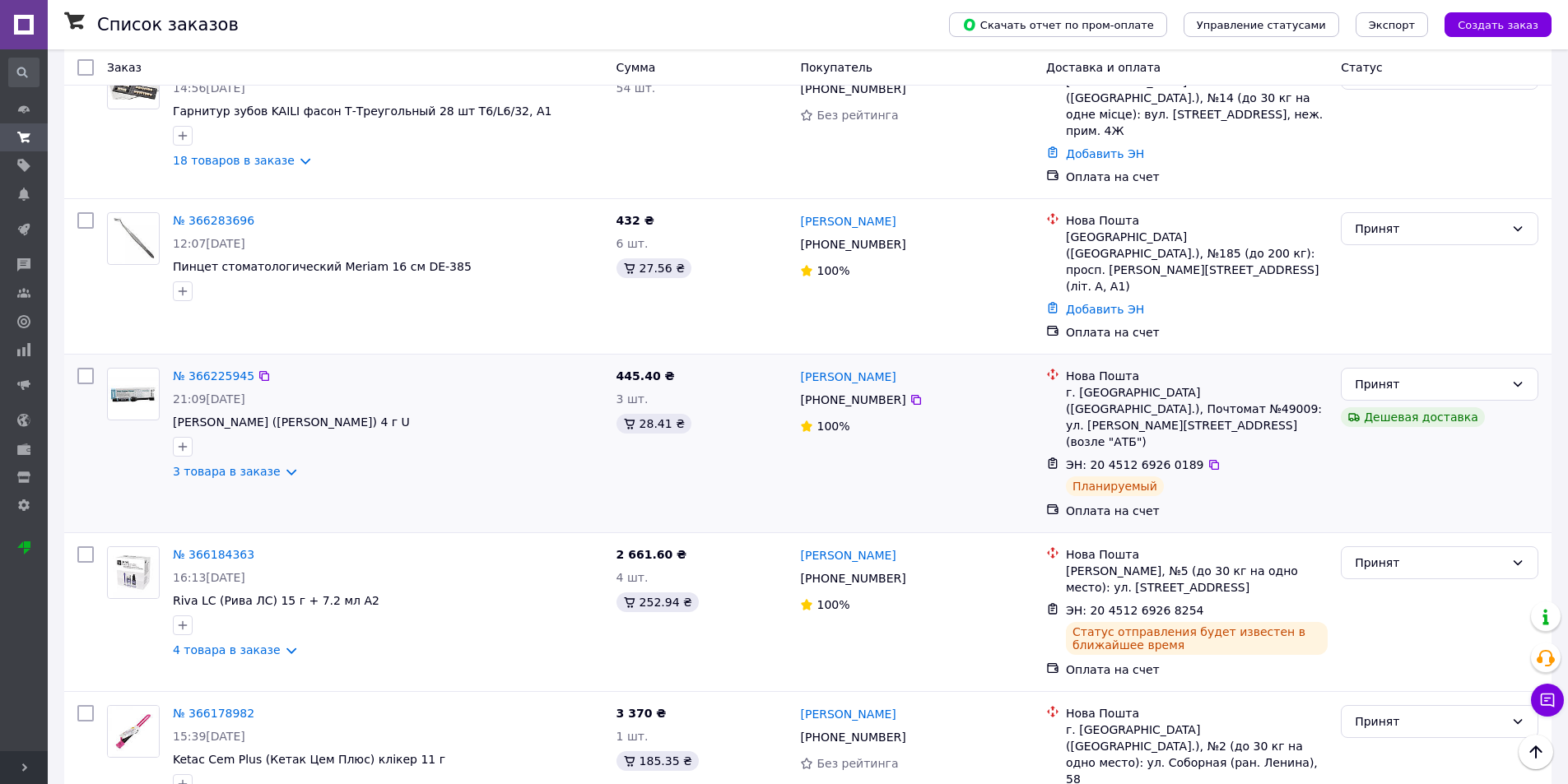
scroll to position [164, 0]
drag, startPoint x: 1158, startPoint y: 401, endPoint x: 1186, endPoint y: 401, distance: 28.0
click at [1186, 456] on div "ЭН: 20 4512 6926 0189" at bounding box center [1197, 465] width 265 height 20
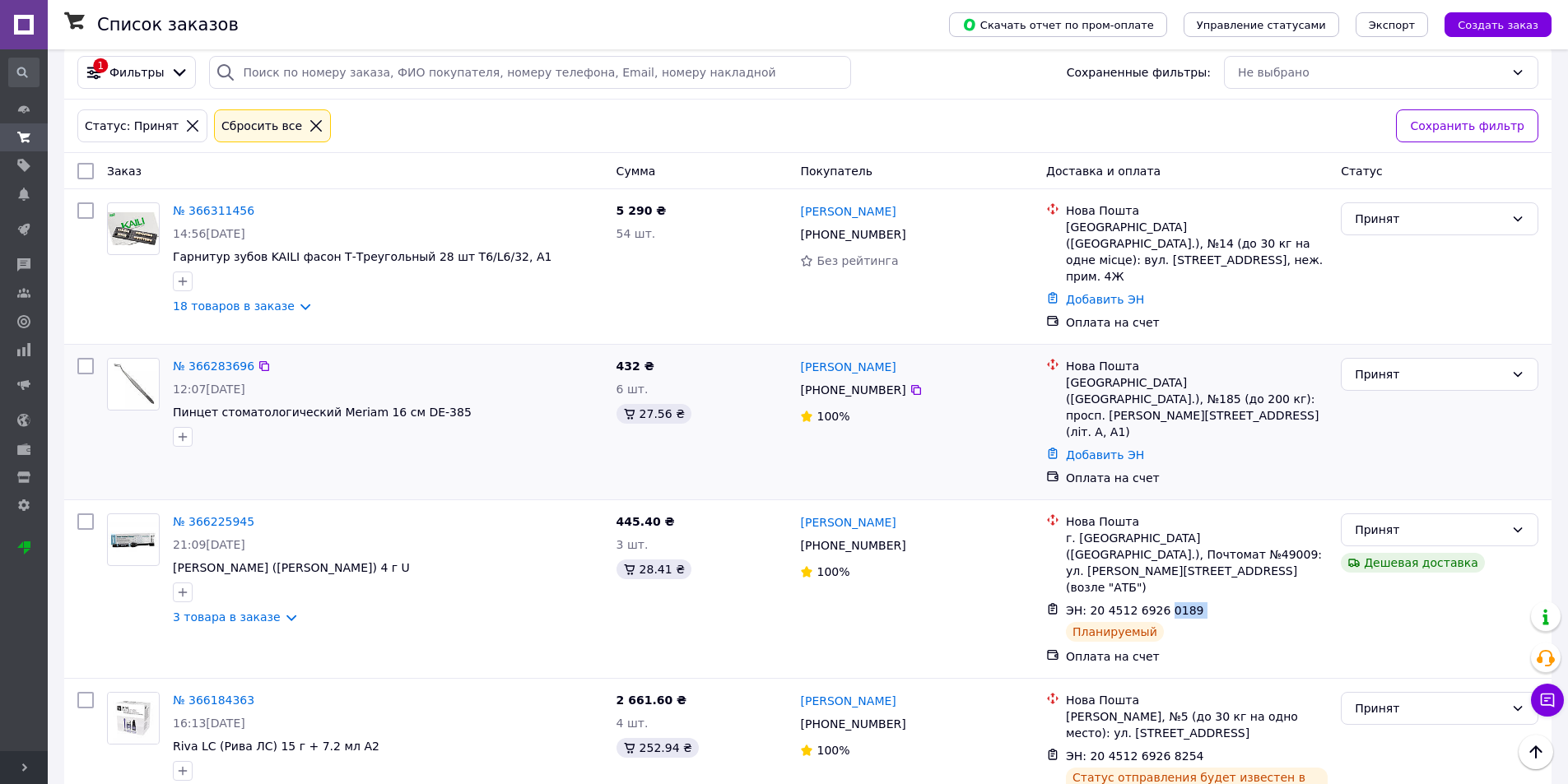
scroll to position [0, 0]
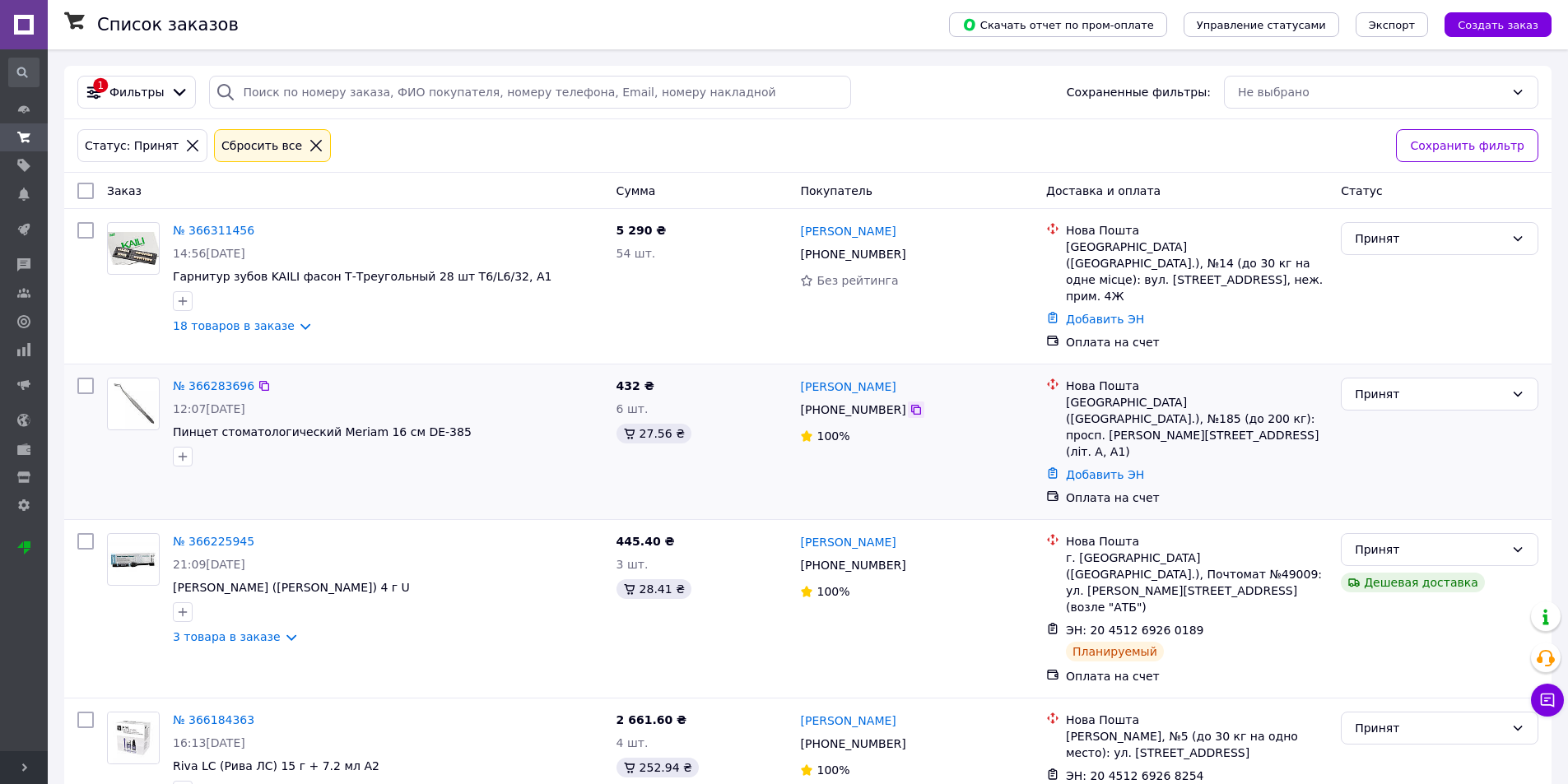
click at [911, 404] on icon at bounding box center [916, 409] width 9 height 9
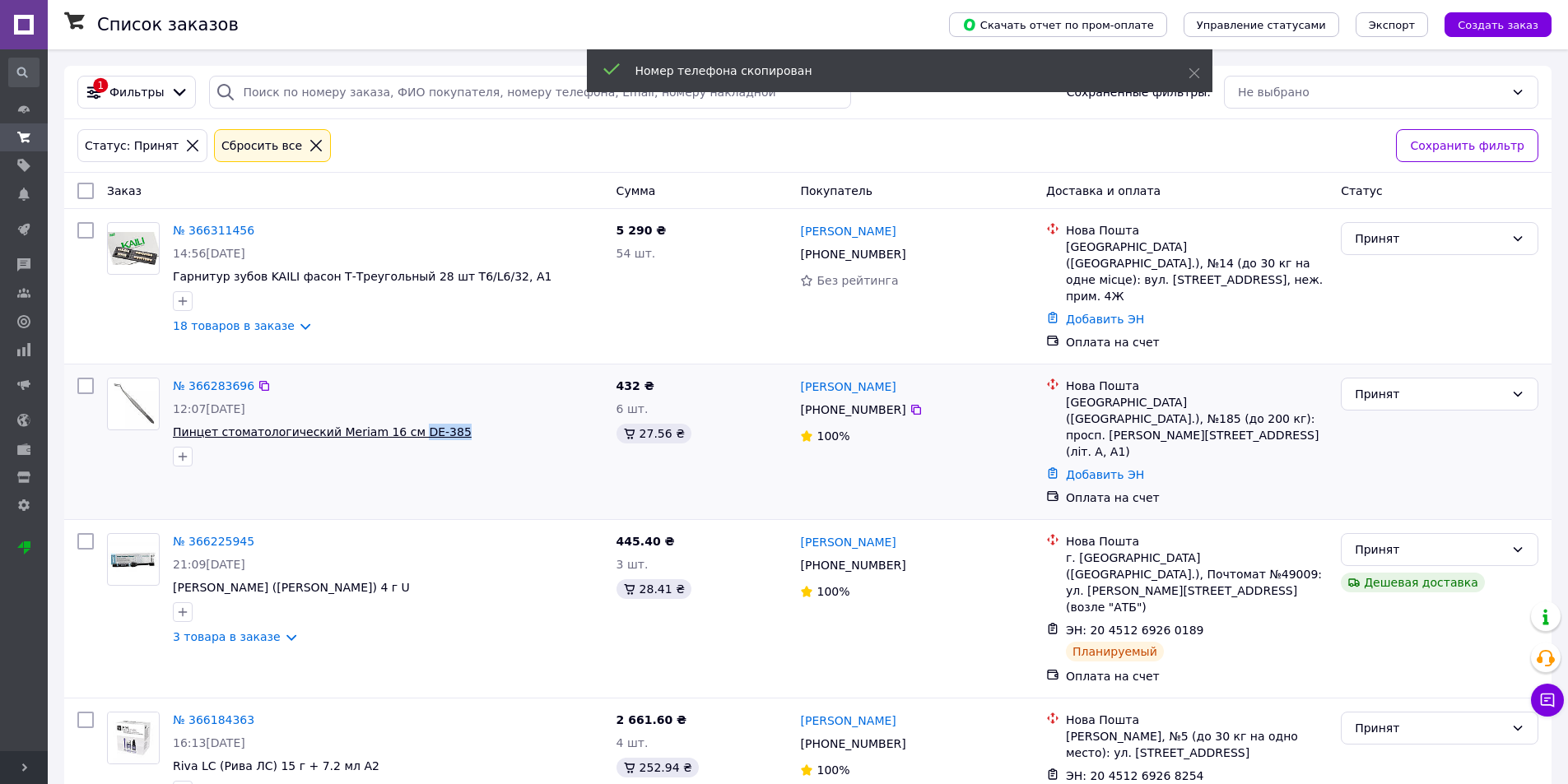
drag, startPoint x: 435, startPoint y: 417, endPoint x: 398, endPoint y: 422, distance: 37.3
click at [398, 423] on span "Пинцет стоматологический Meriam 16 см DE-385" at bounding box center [387, 431] width 430 height 16
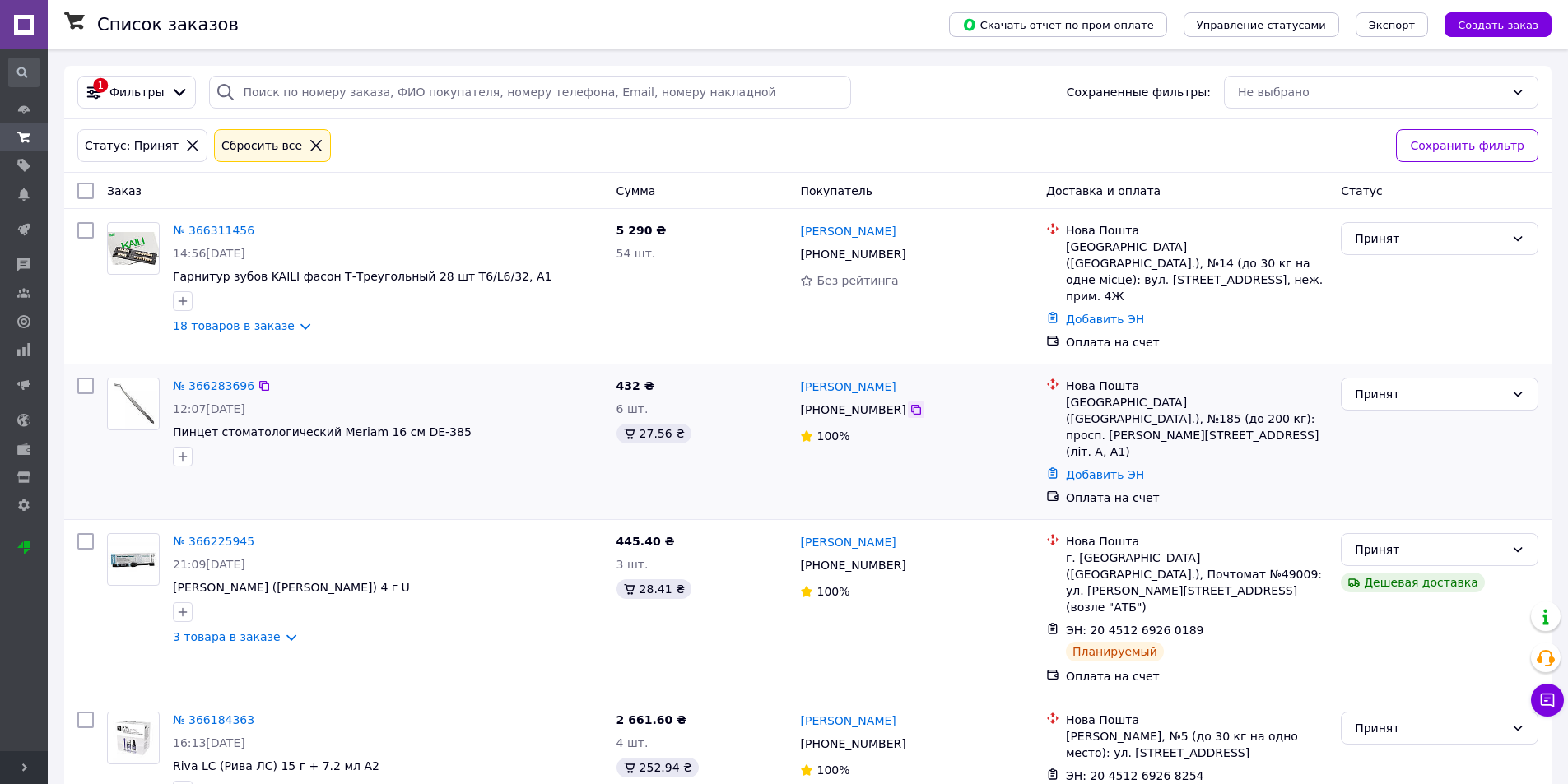
click at [911, 404] on icon at bounding box center [916, 409] width 9 height 9
drag, startPoint x: 796, startPoint y: 373, endPoint x: 898, endPoint y: 373, distance: 102.0
click at [898, 373] on div "Тетяна Журавська +380 67 393 10 76 100%" at bounding box center [916, 441] width 245 height 141
click at [1077, 394] on div "Київ (Київська обл.), №185 (до 200 кг): просп. Маршала Рокосовського, 10 (літ. …" at bounding box center [1197, 426] width 262 height 65
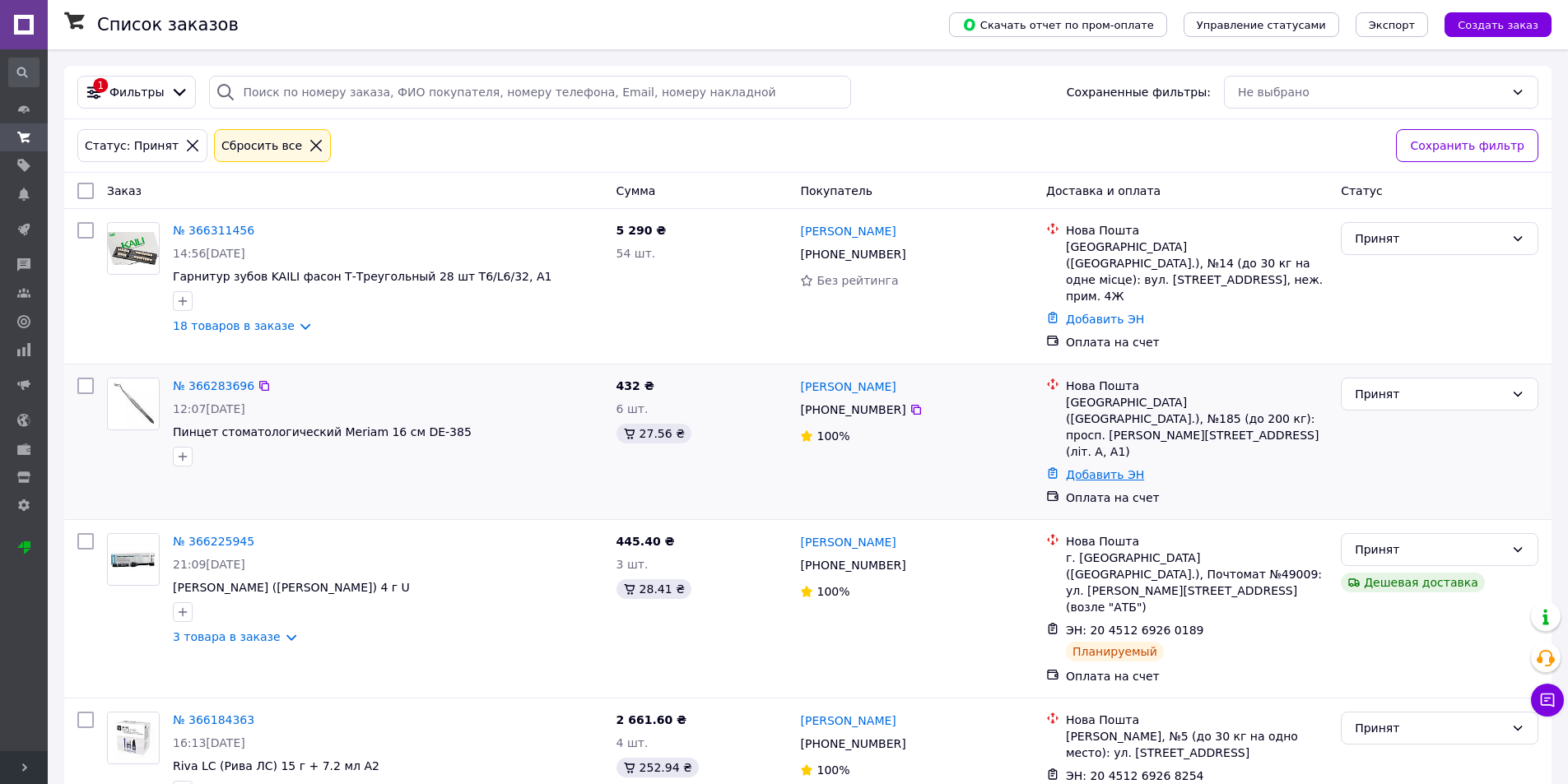
click at [1097, 468] on link "Добавить ЭН" at bounding box center [1105, 475] width 78 height 13
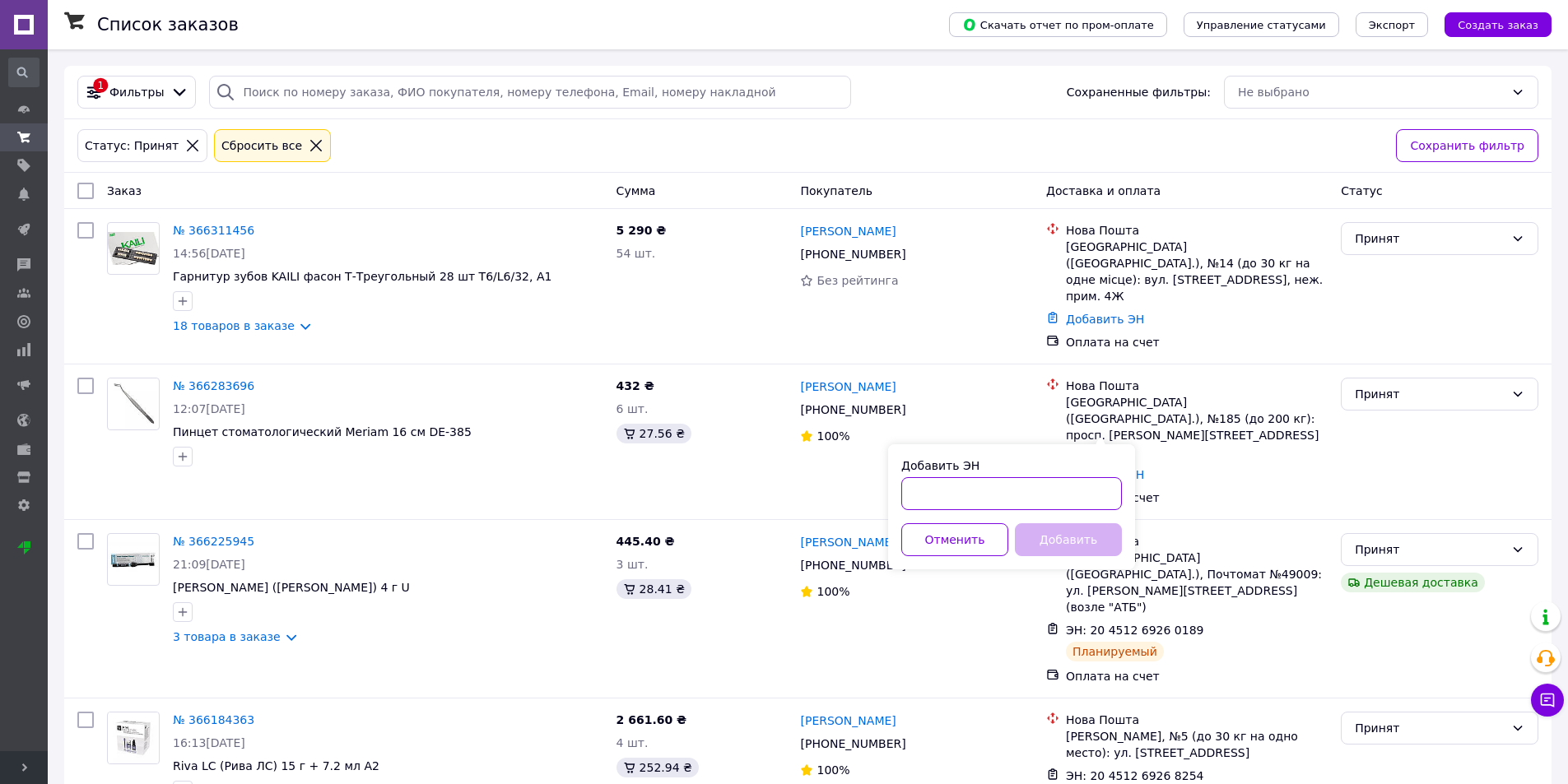
click at [1071, 483] on input "Добавить ЭН" at bounding box center [1011, 494] width 220 height 33
paste input "20451269268840"
type input "20451269268840"
click at [1067, 533] on button "Добавить" at bounding box center [1068, 539] width 107 height 33
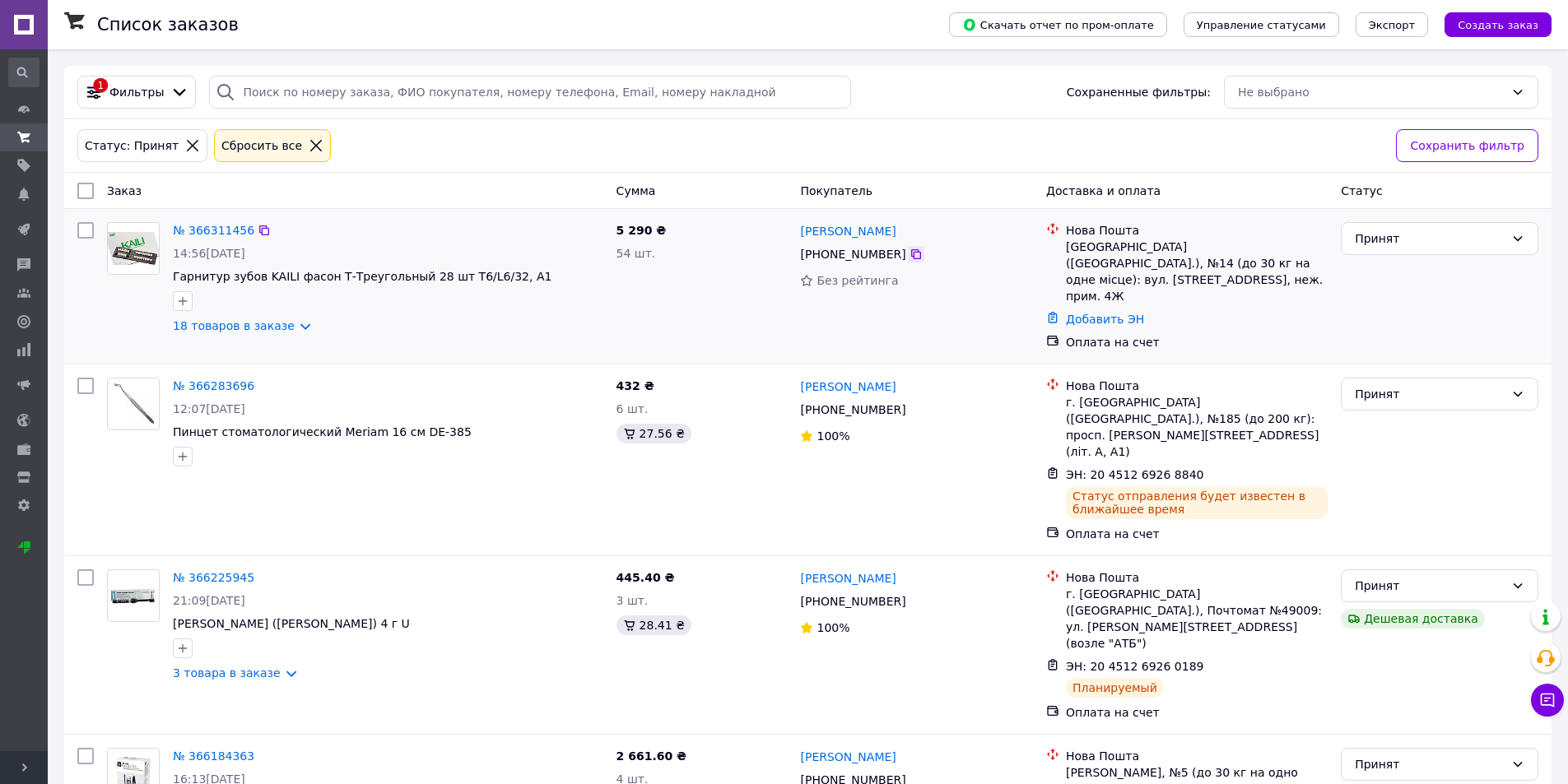
click at [910, 255] on icon at bounding box center [916, 254] width 13 height 13
drag, startPoint x: 916, startPoint y: 233, endPoint x: 799, endPoint y: 237, distance: 117.1
click at [799, 237] on div "Анастасія Ольоленко" at bounding box center [916, 231] width 236 height 21
drag, startPoint x: 1069, startPoint y: 250, endPoint x: 1127, endPoint y: 248, distance: 58.0
click at [1127, 248] on div "Біла Церква (Київська обл.), №14 (до 30 кг на одне місце): вул. Таращанська, 19…" at bounding box center [1197, 271] width 262 height 65
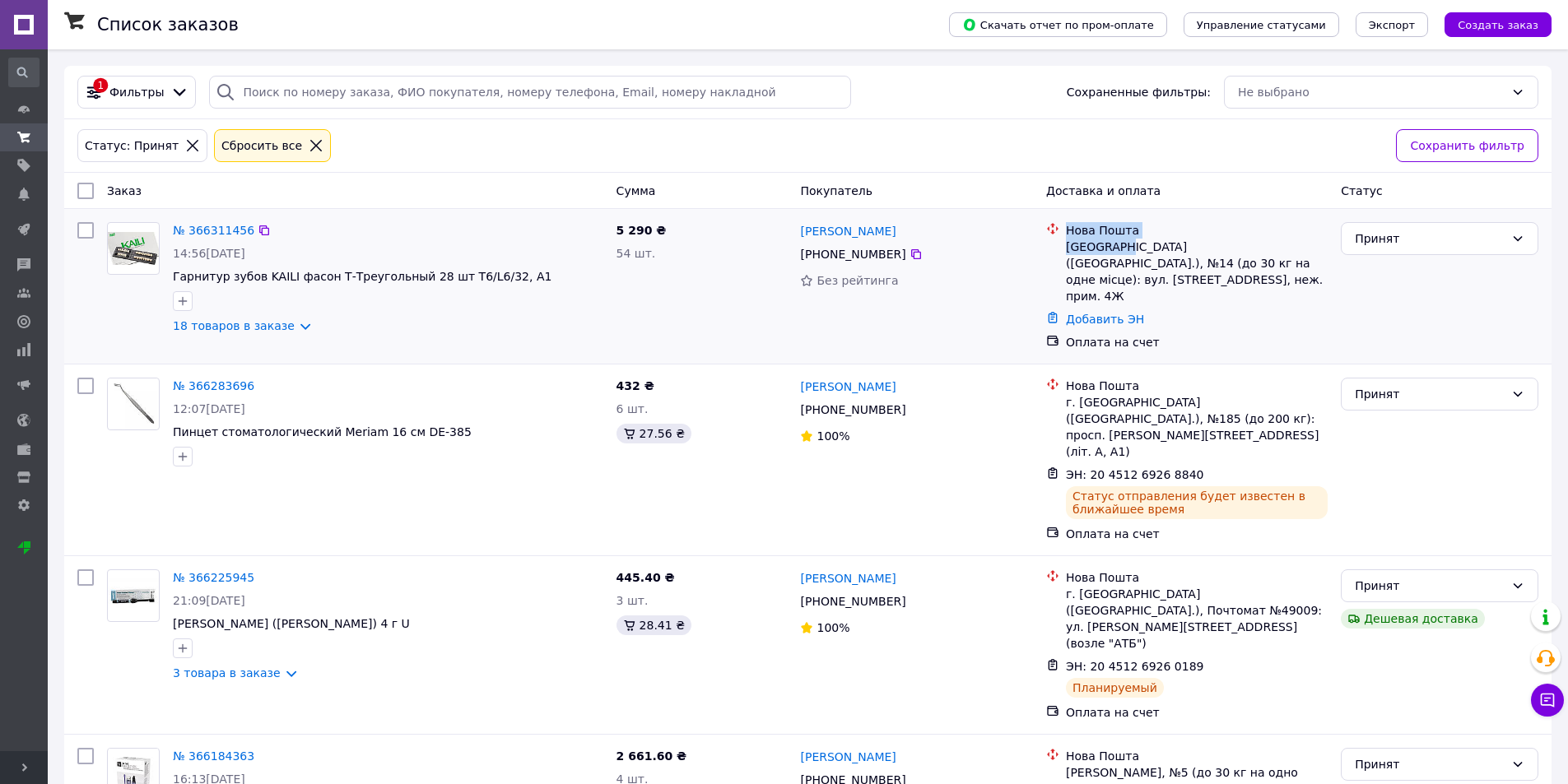
drag, startPoint x: 1058, startPoint y: 250, endPoint x: 1124, endPoint y: 245, distance: 66.2
click at [1120, 244] on div "Нова Пошта Біла Церква (Київська обл.), №14 (до 30 кг на одне місце): вул. Тара…" at bounding box center [1186, 263] width 288 height 83
click at [1124, 245] on div "Біла Церква (Київська обл.), №14 (до 30 кг на одне місце): вул. Таращанська, 19…" at bounding box center [1197, 271] width 262 height 65
drag, startPoint x: 1127, startPoint y: 247, endPoint x: 1066, endPoint y: 247, distance: 61.0
click at [1066, 247] on div "Біла Церква (Київська обл.), №14 (до 30 кг на одне місце): вул. Таращанська, 19…" at bounding box center [1197, 271] width 262 height 65
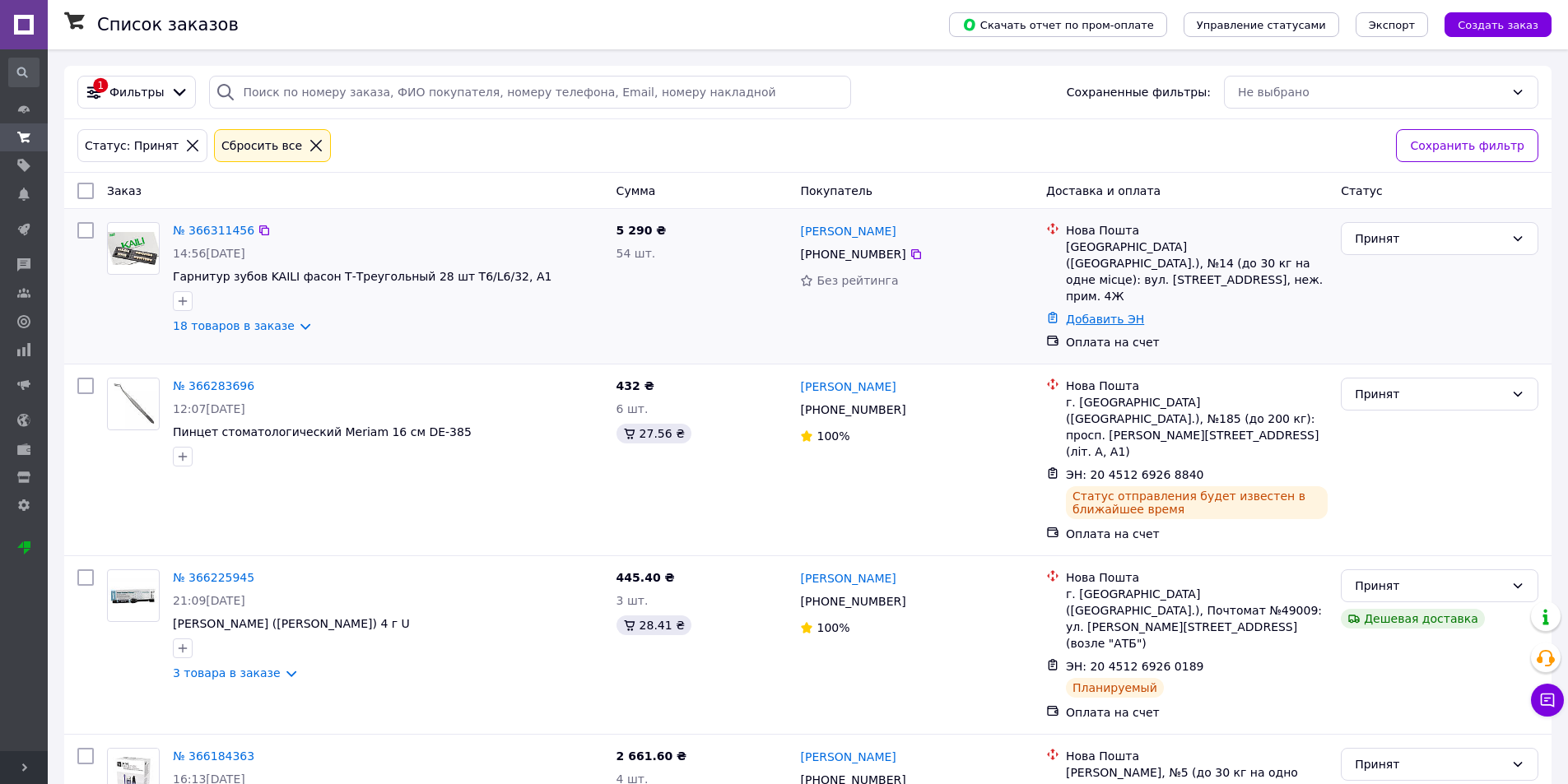
click at [1118, 312] on link "Добавить ЭН" at bounding box center [1105, 319] width 78 height 13
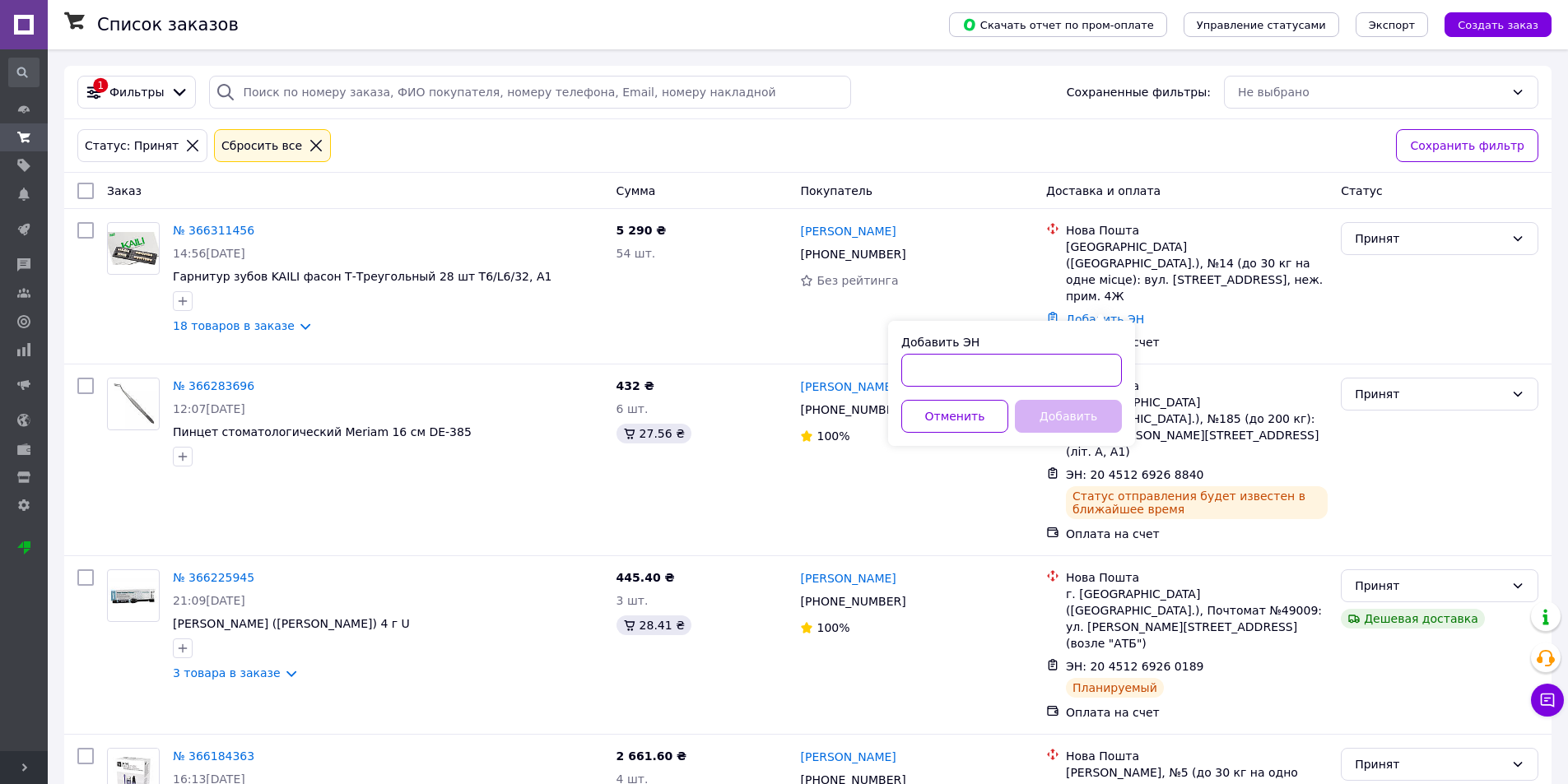
click at [1096, 359] on input "Добавить ЭН" at bounding box center [1011, 370] width 220 height 33
paste input "20451269269485"
type input "20451269269485"
click at [1088, 404] on button "Добавить" at bounding box center [1068, 416] width 107 height 33
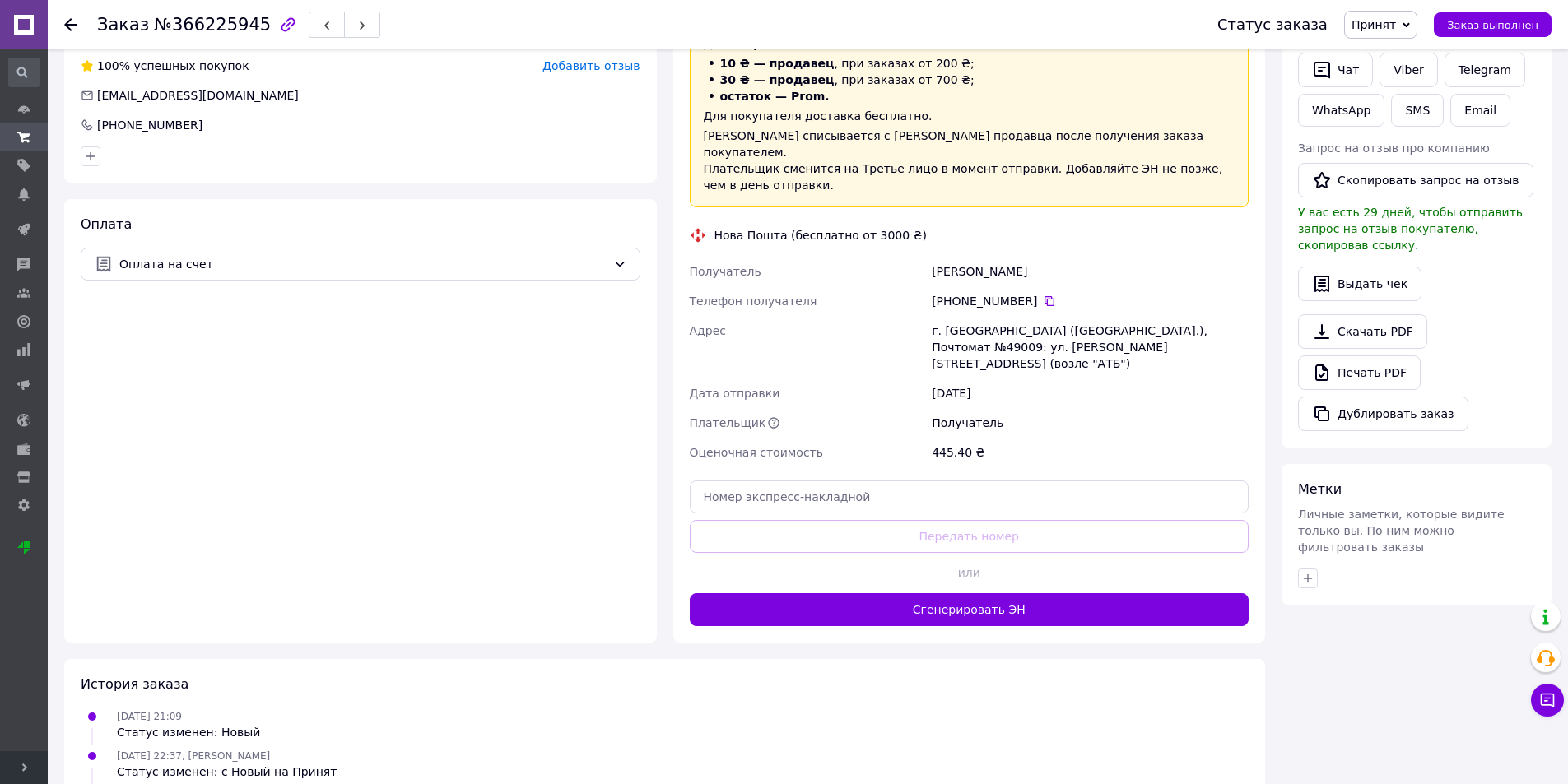
scroll to position [595, 0]
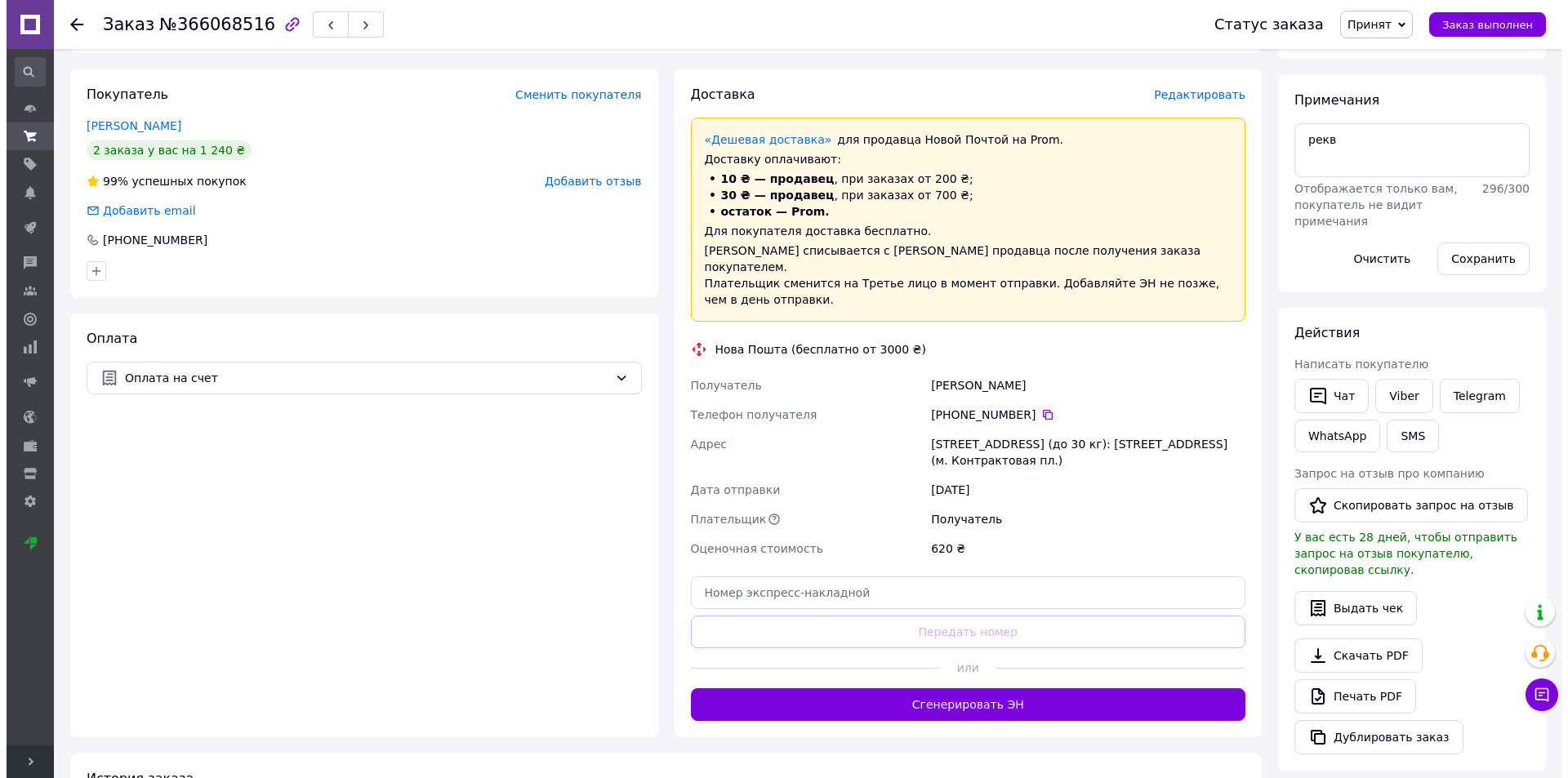
scroll to position [396, 0]
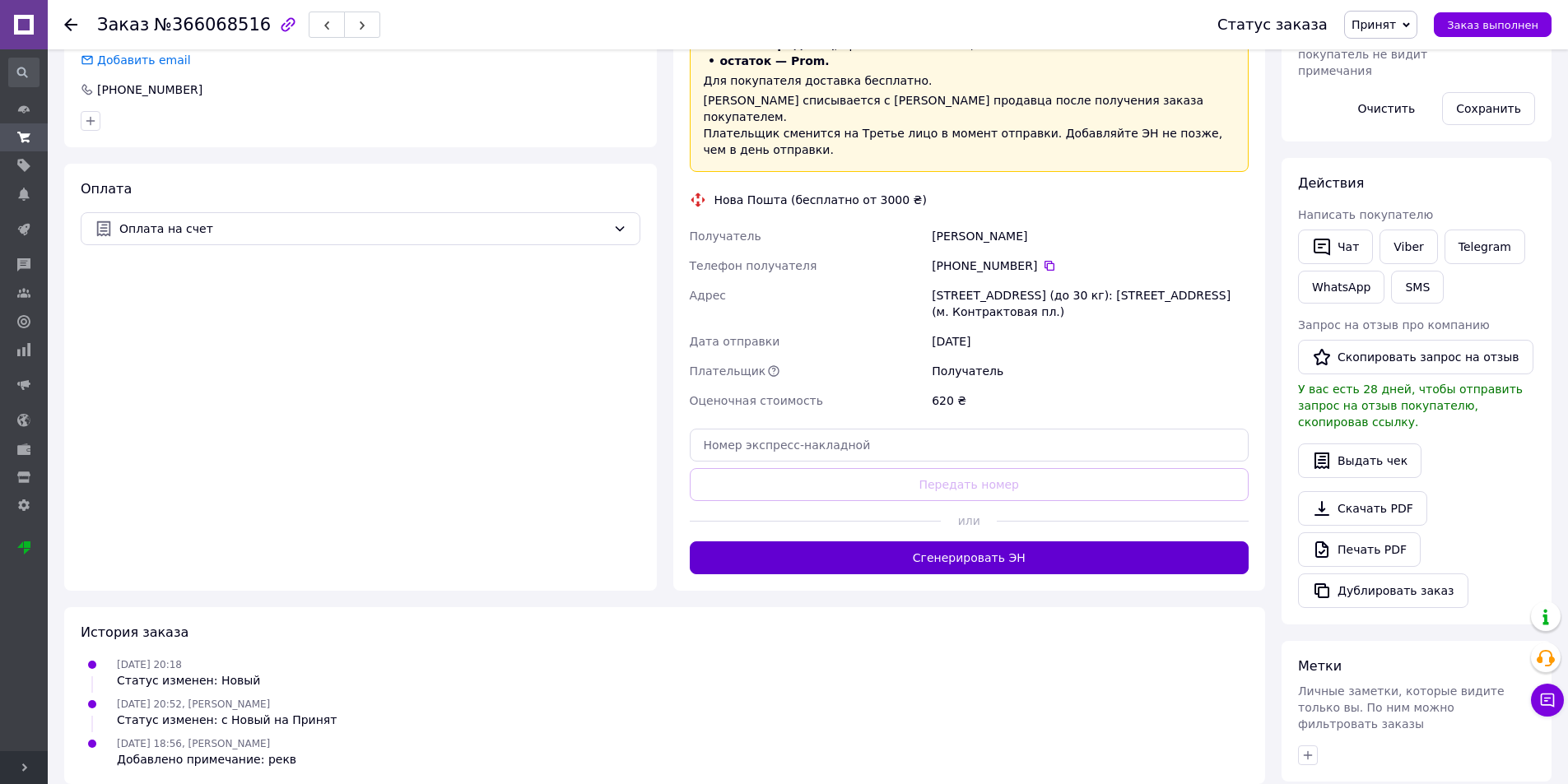
click at [1017, 541] on button "Сгенерировать ЭН" at bounding box center [969, 557] width 559 height 33
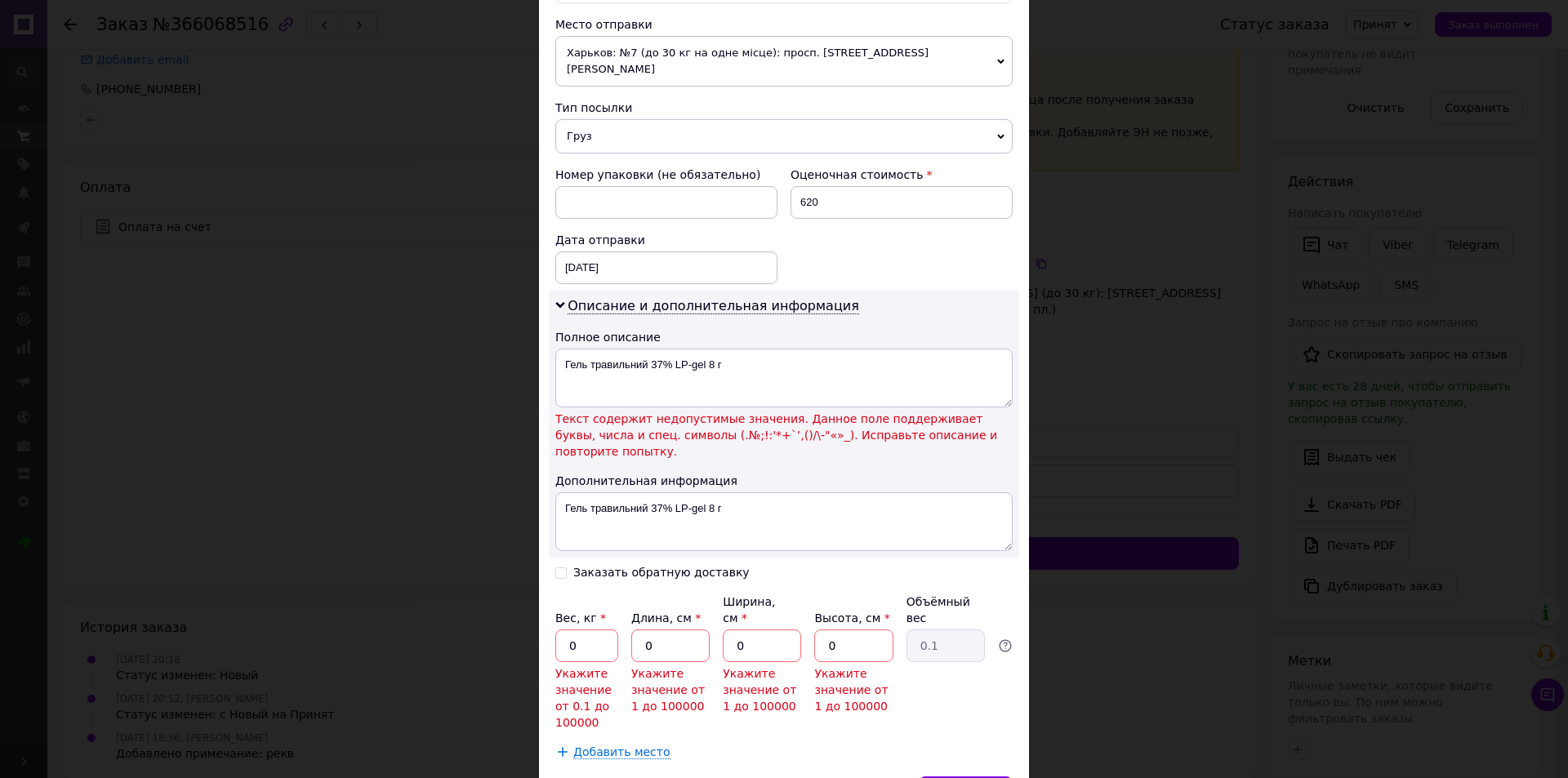
scroll to position [623, 0]
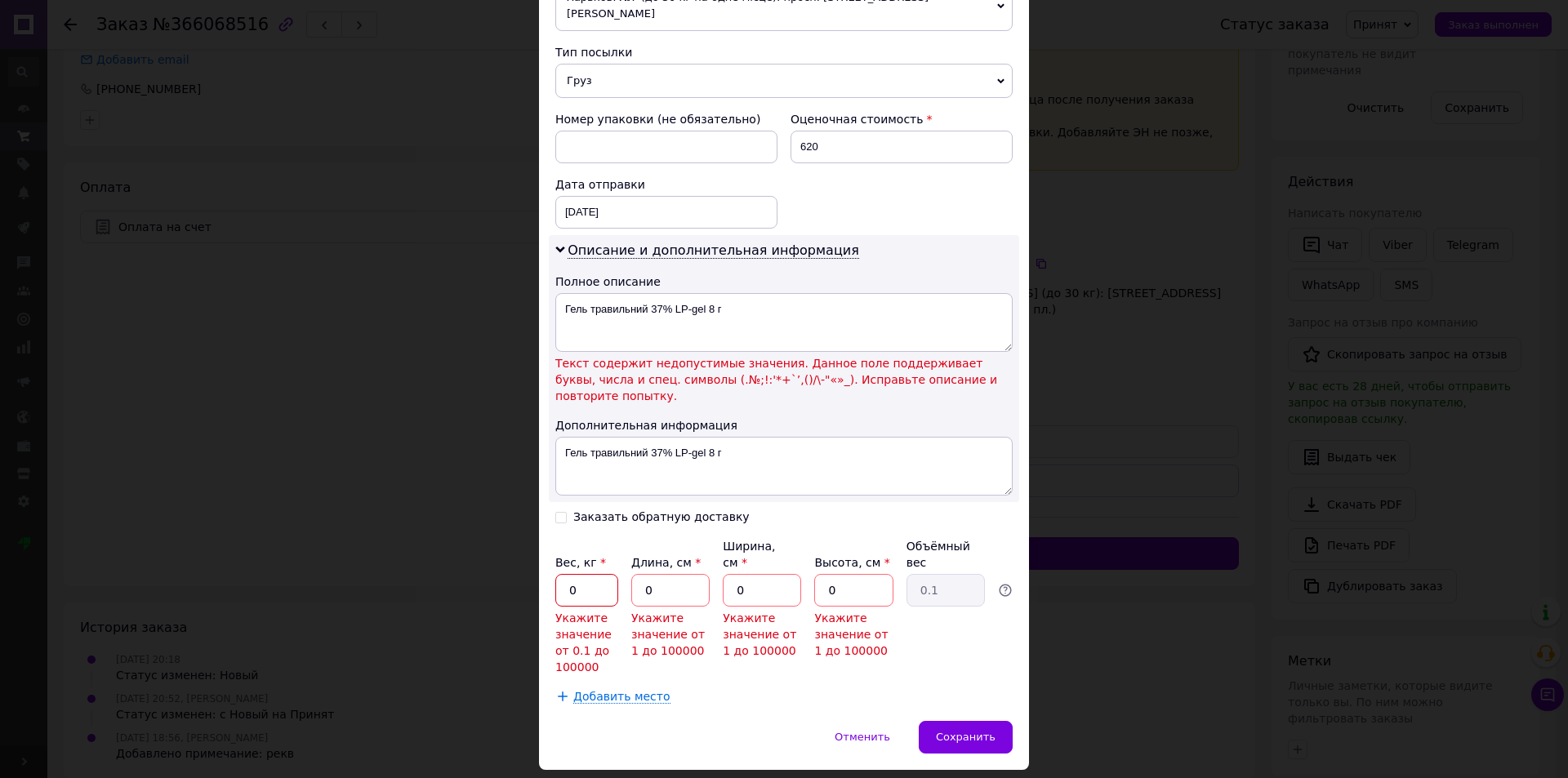
drag, startPoint x: 587, startPoint y: 536, endPoint x: 564, endPoint y: 539, distance: 23.2
click at [564, 574] on input "0" at bounding box center [586, 590] width 63 height 33
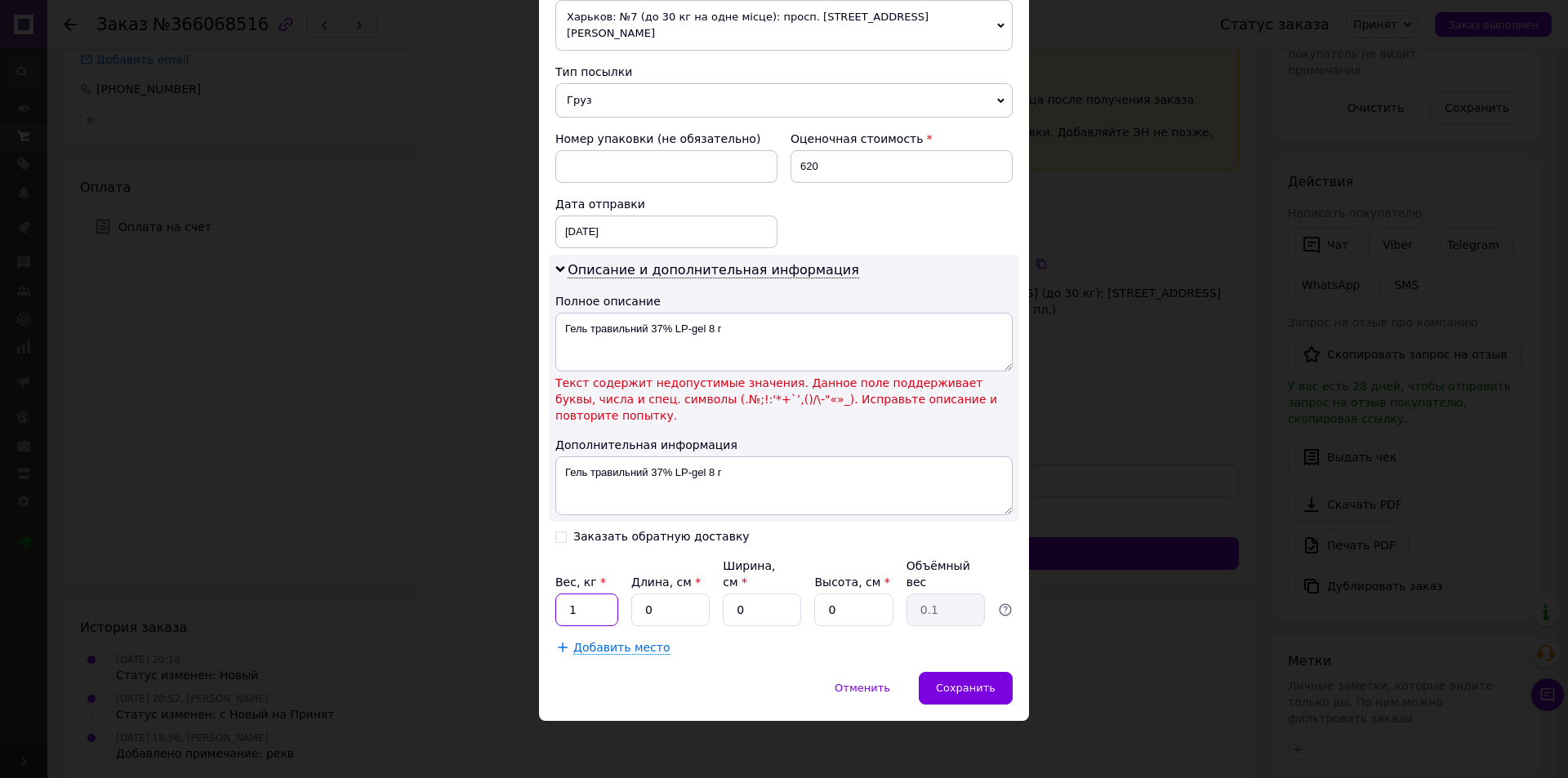
scroll to position [554, 0]
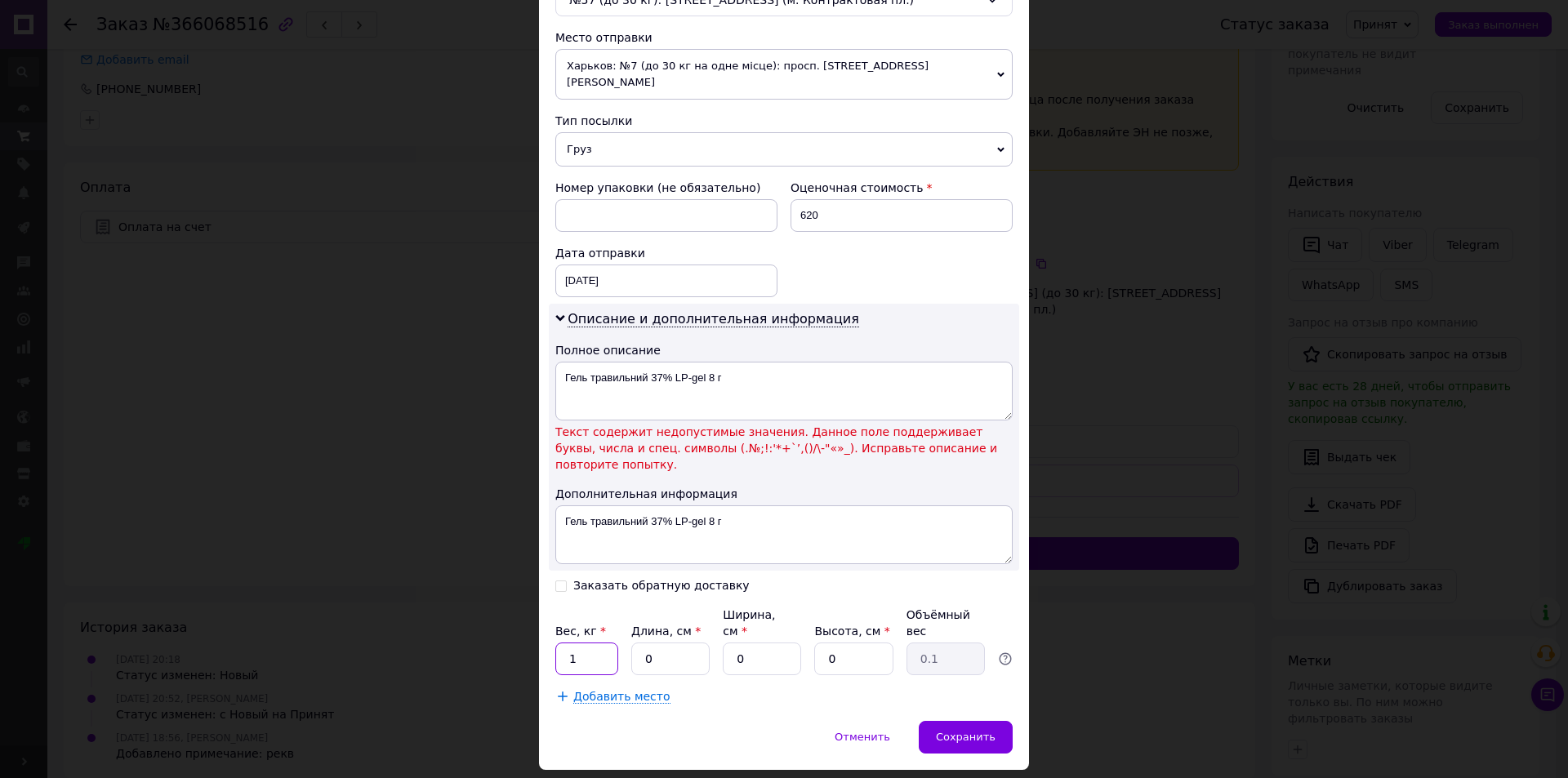
type input "1"
drag, startPoint x: 662, startPoint y: 602, endPoint x: 629, endPoint y: 604, distance: 33.1
click at [631, 642] on input "0" at bounding box center [670, 658] width 78 height 33
type input "15"
drag, startPoint x: 752, startPoint y: 606, endPoint x: 732, endPoint y: 609, distance: 20.2
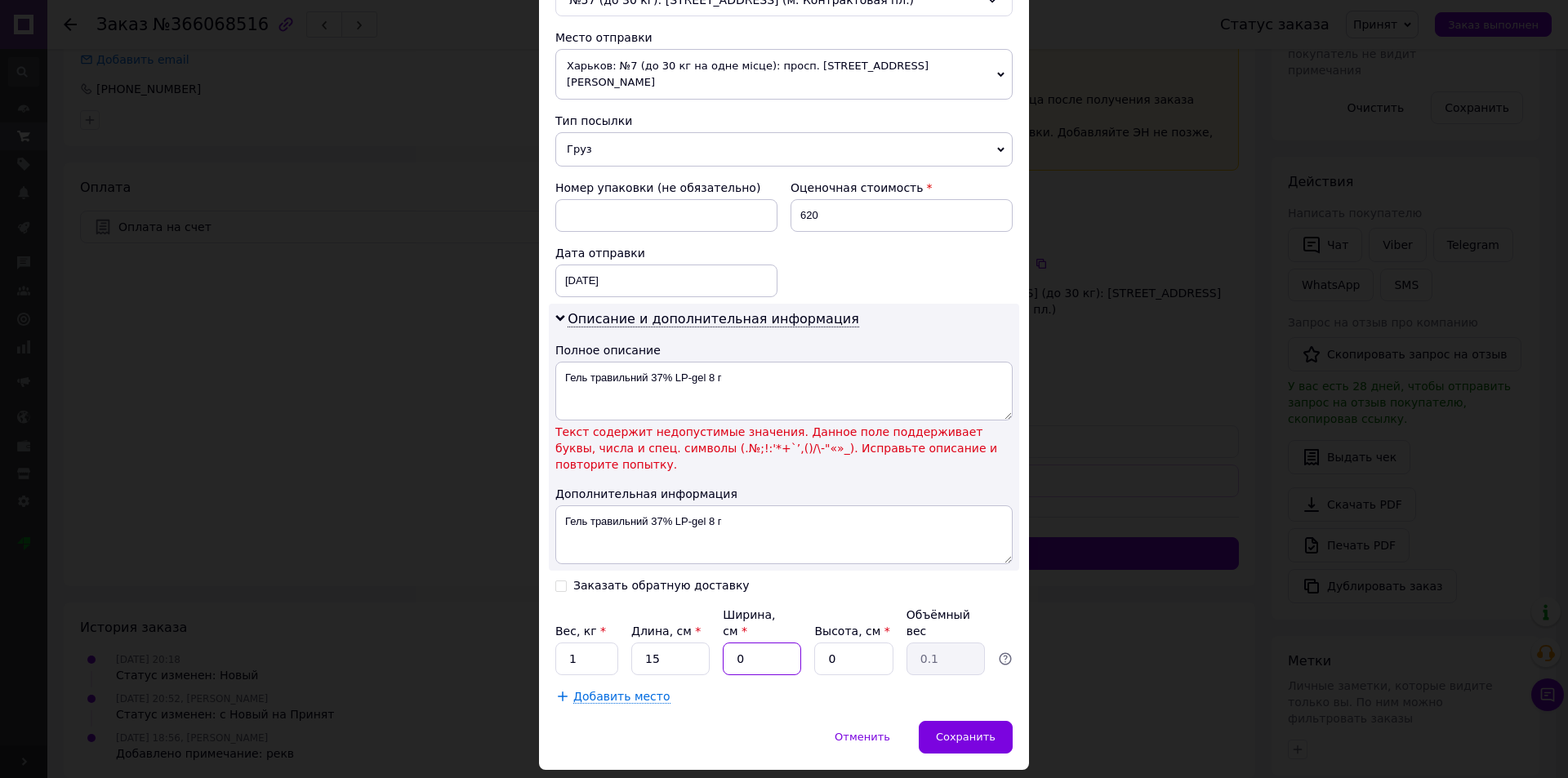
click at [732, 642] on input "0" at bounding box center [761, 658] width 78 height 33
type input "15"
drag, startPoint x: 861, startPoint y: 605, endPoint x: 788, endPoint y: 605, distance: 73.0
click at [788, 607] on div "Вес, кг * 1 Длина, см * 15 Ширина, см * 15 Высота, см * 0 Объёмный вес 0.1" at bounding box center [783, 640] width 457 height 69
type input "15"
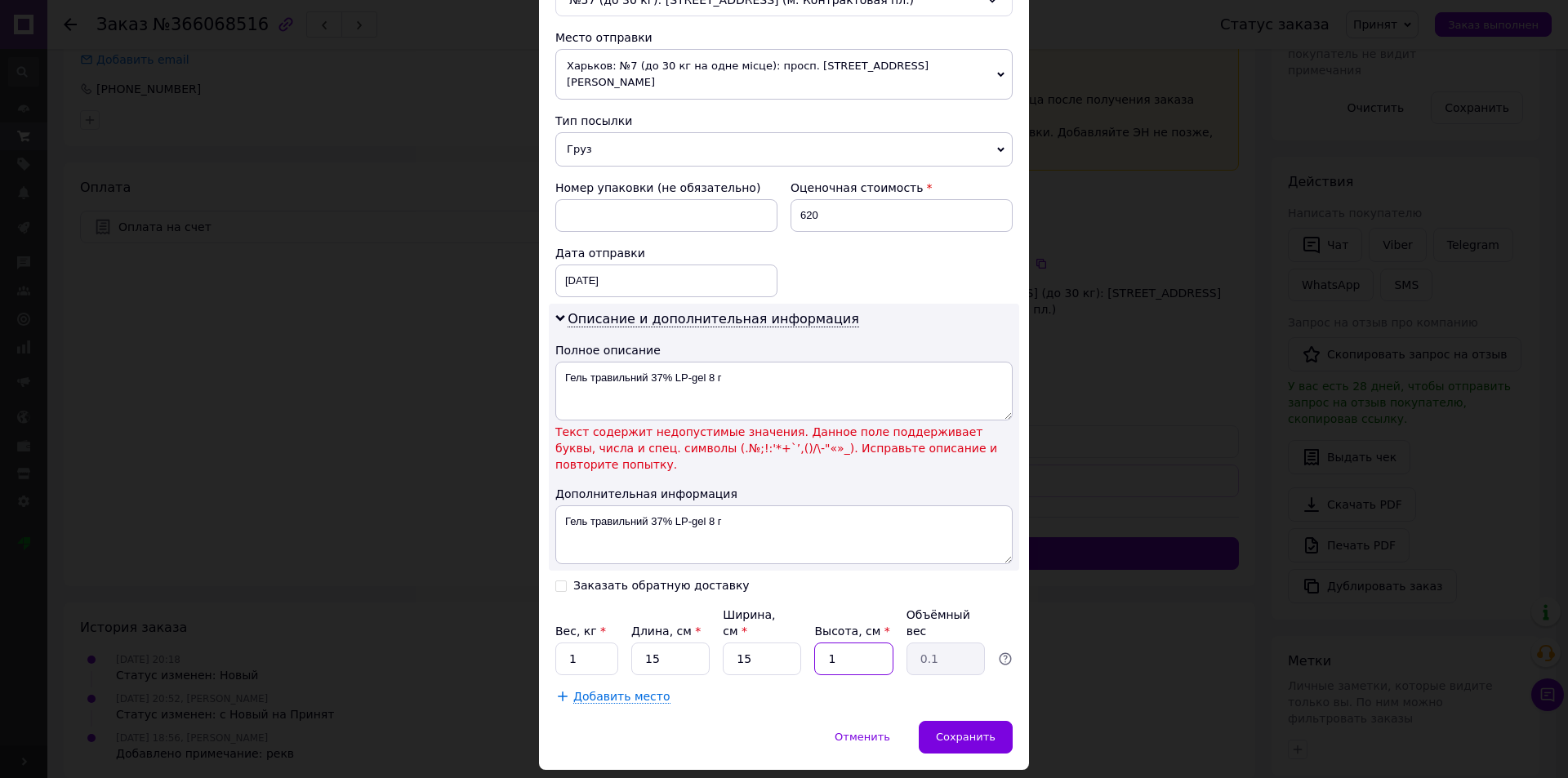
type input "0.84"
type input "15"
click at [989, 731] on span "Сохранить" at bounding box center [965, 737] width 59 height 12
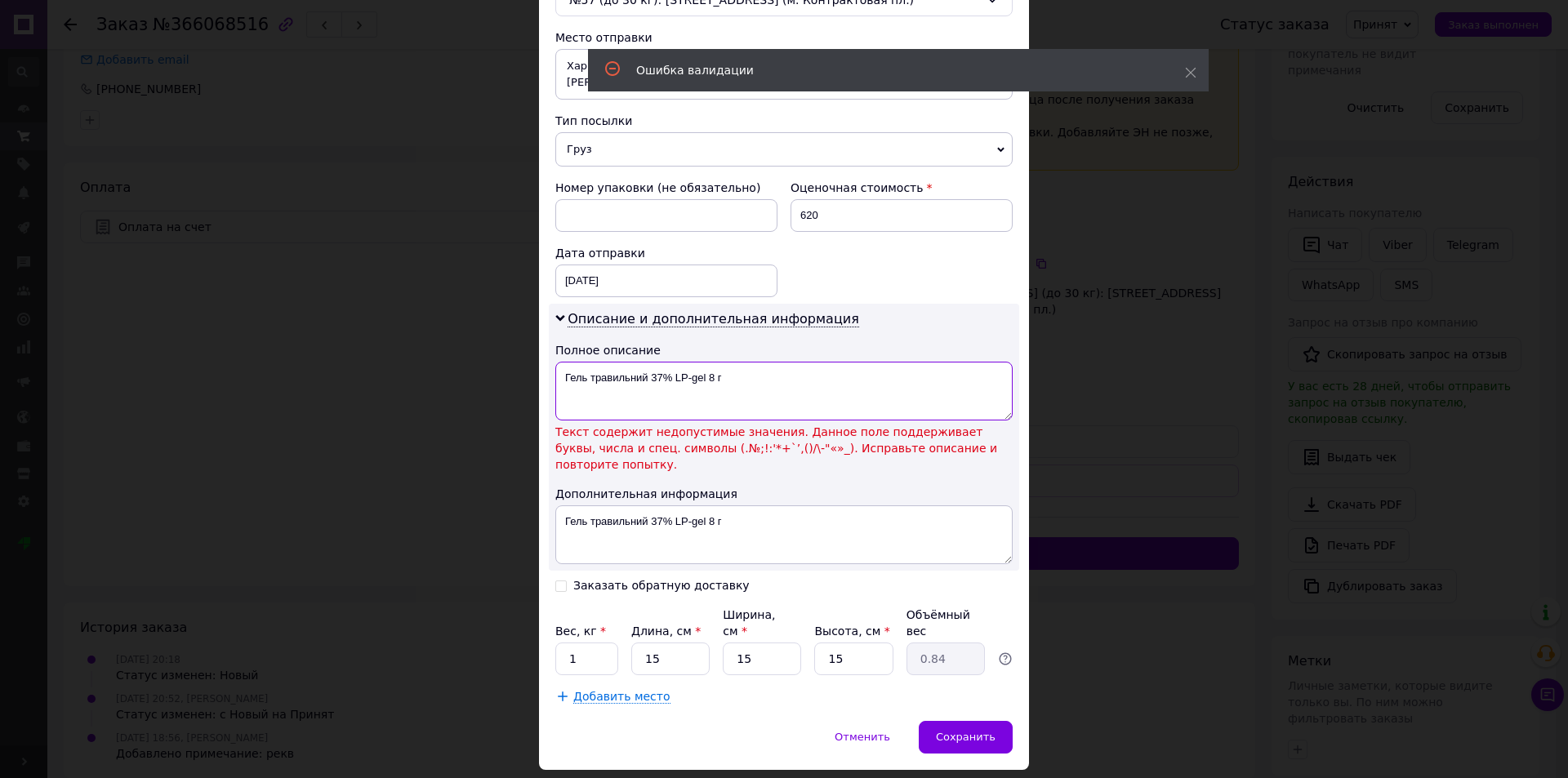
drag, startPoint x: 747, startPoint y: 358, endPoint x: 657, endPoint y: 359, distance: 90.0
click at [657, 362] on textarea "Гель травильний 37% LP-gel 8 г" at bounding box center [783, 391] width 457 height 58
click at [678, 365] on textarea "Гель травильний 37% LP-gel 8 г" at bounding box center [783, 391] width 457 height 58
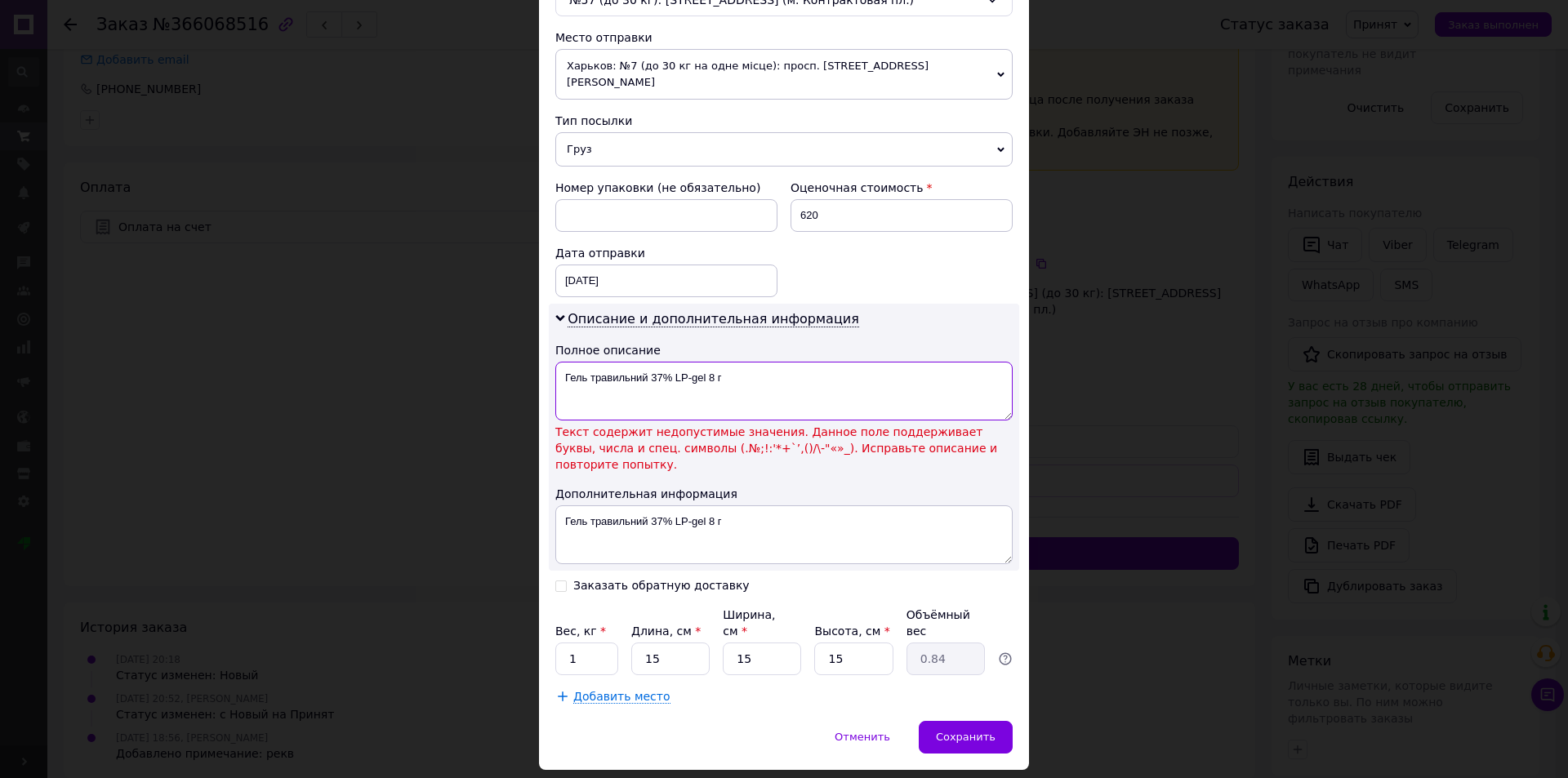
drag, startPoint x: 671, startPoint y: 365, endPoint x: 663, endPoint y: 368, distance: 8.5
click at [663, 368] on textarea "Гель травильний 37% LP-gel 8 г" at bounding box center [783, 391] width 457 height 58
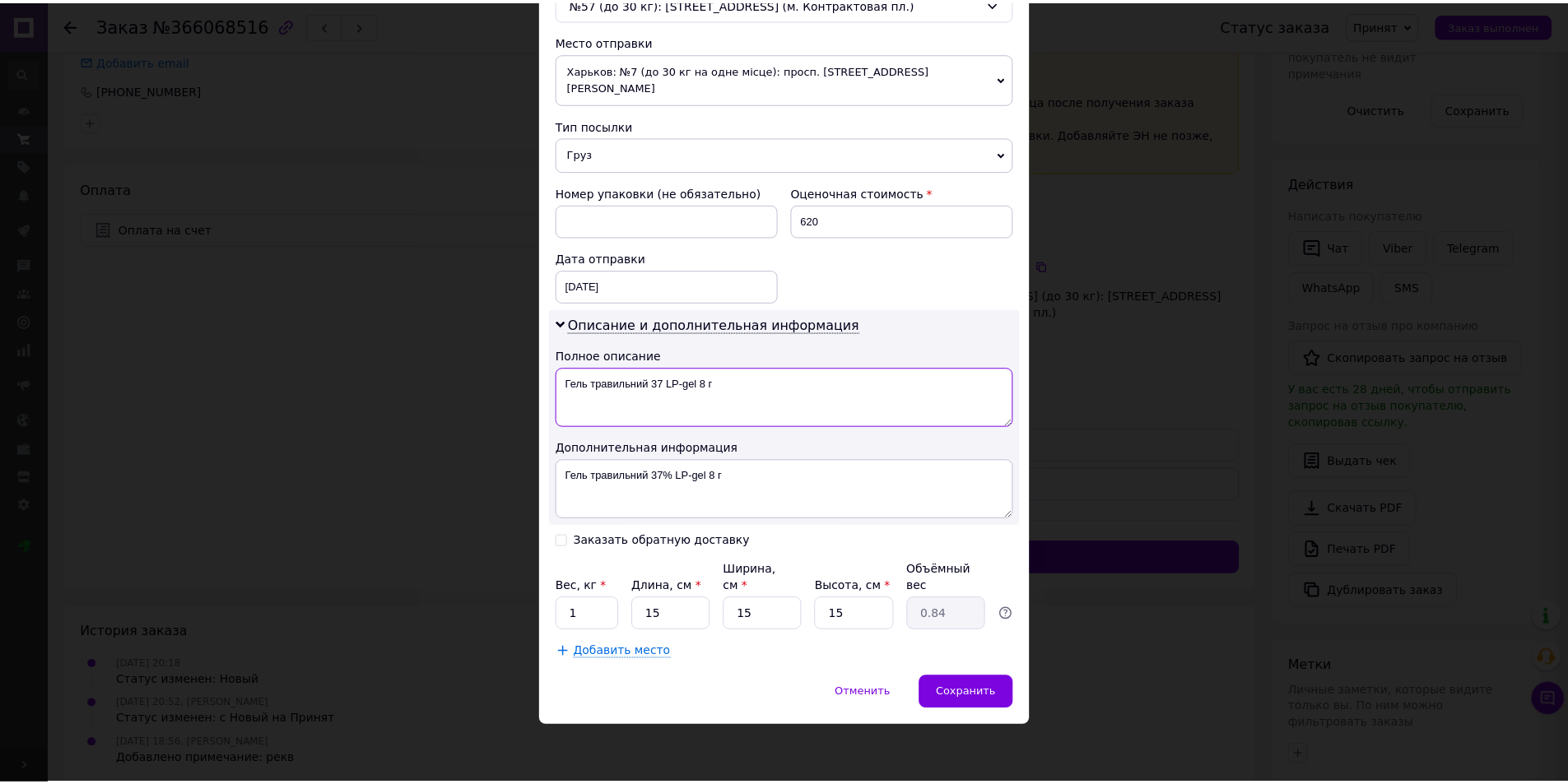
scroll to position [522, 0]
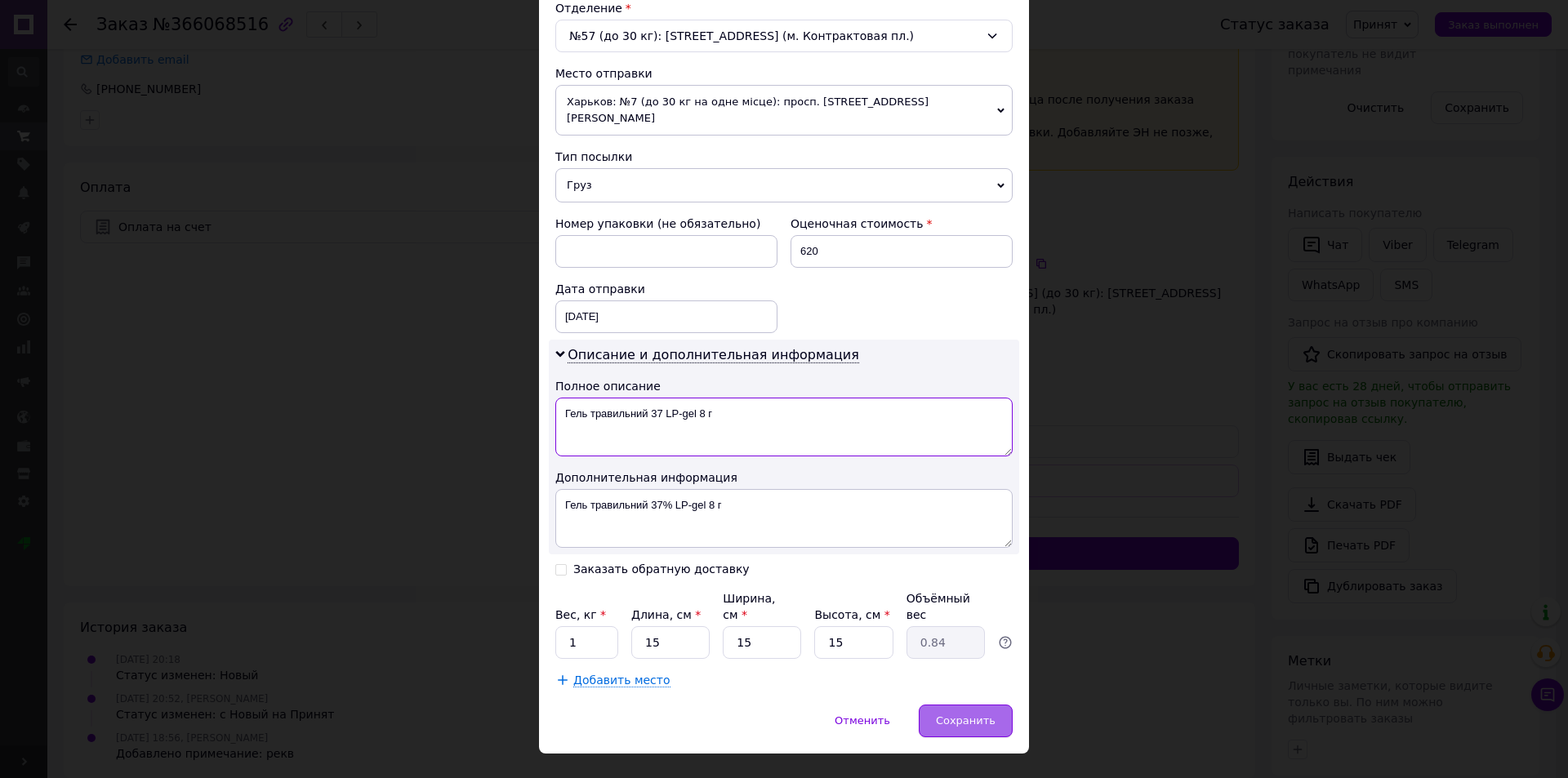
type textarea "Гель травильний 37 LP-gel 8 г"
click at [974, 705] on div "Сохранить" at bounding box center [966, 721] width 94 height 33
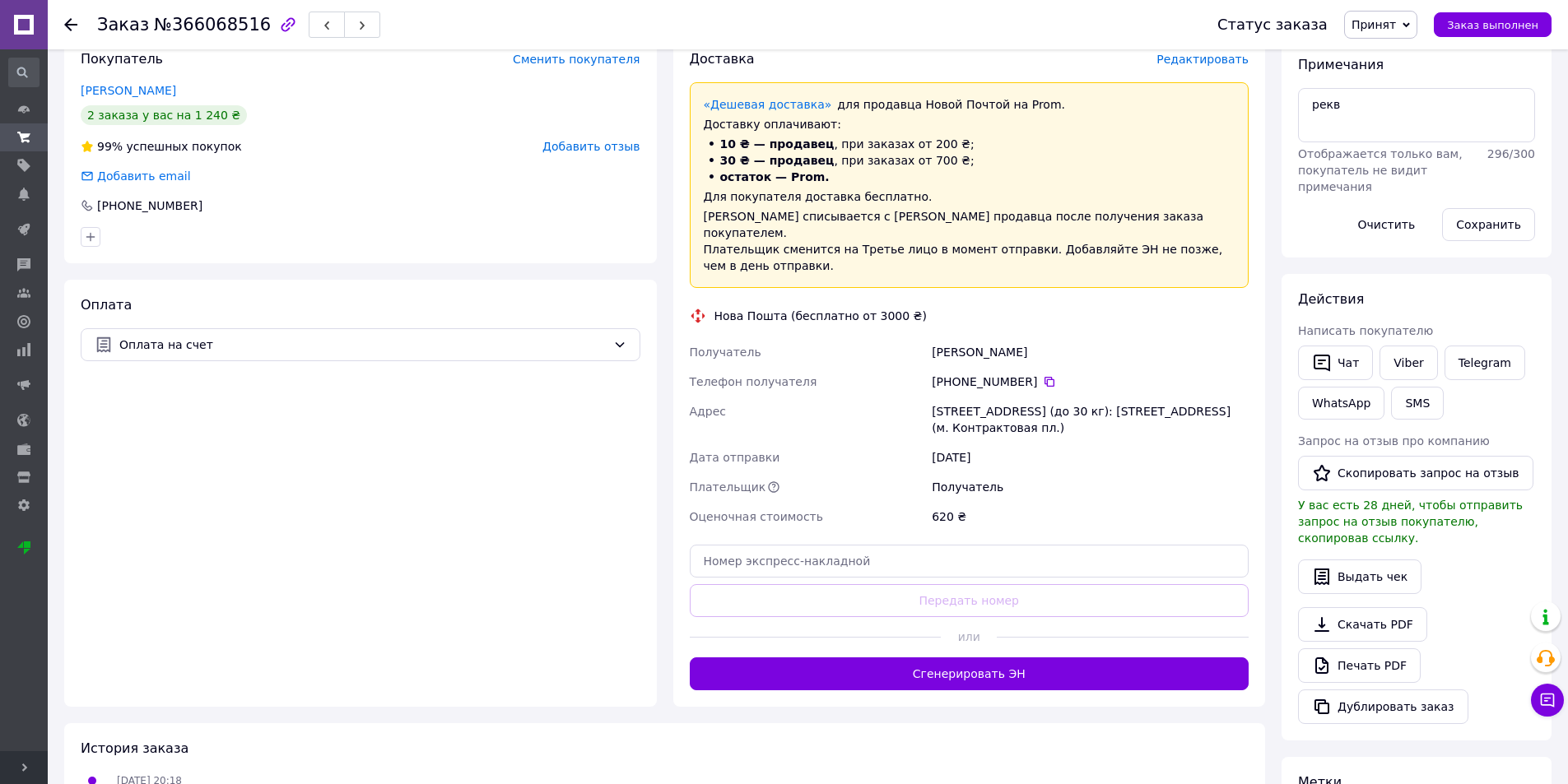
scroll to position [317, 0]
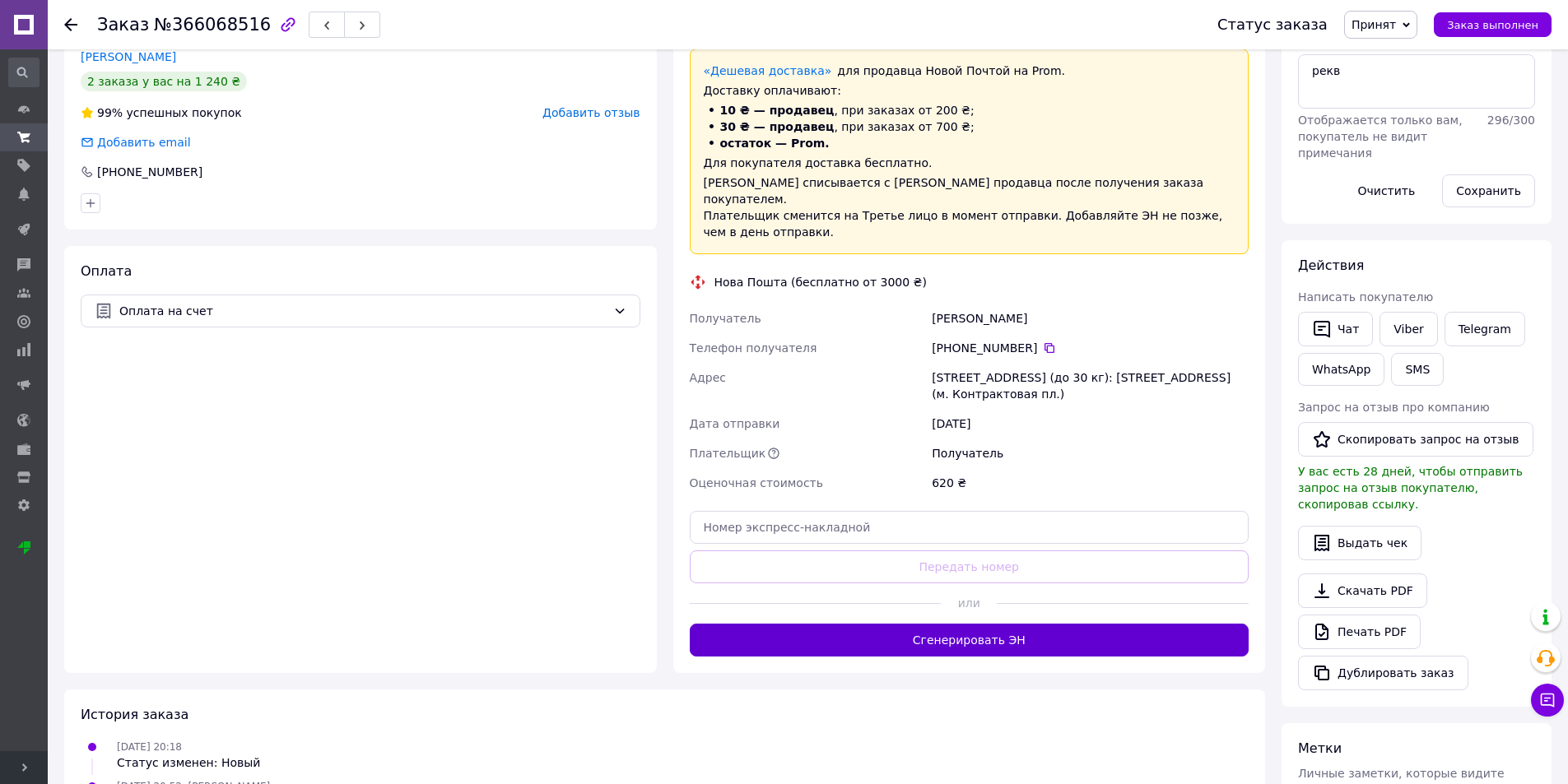
click at [1008, 624] on button "Сгенерировать ЭН" at bounding box center [969, 640] width 559 height 33
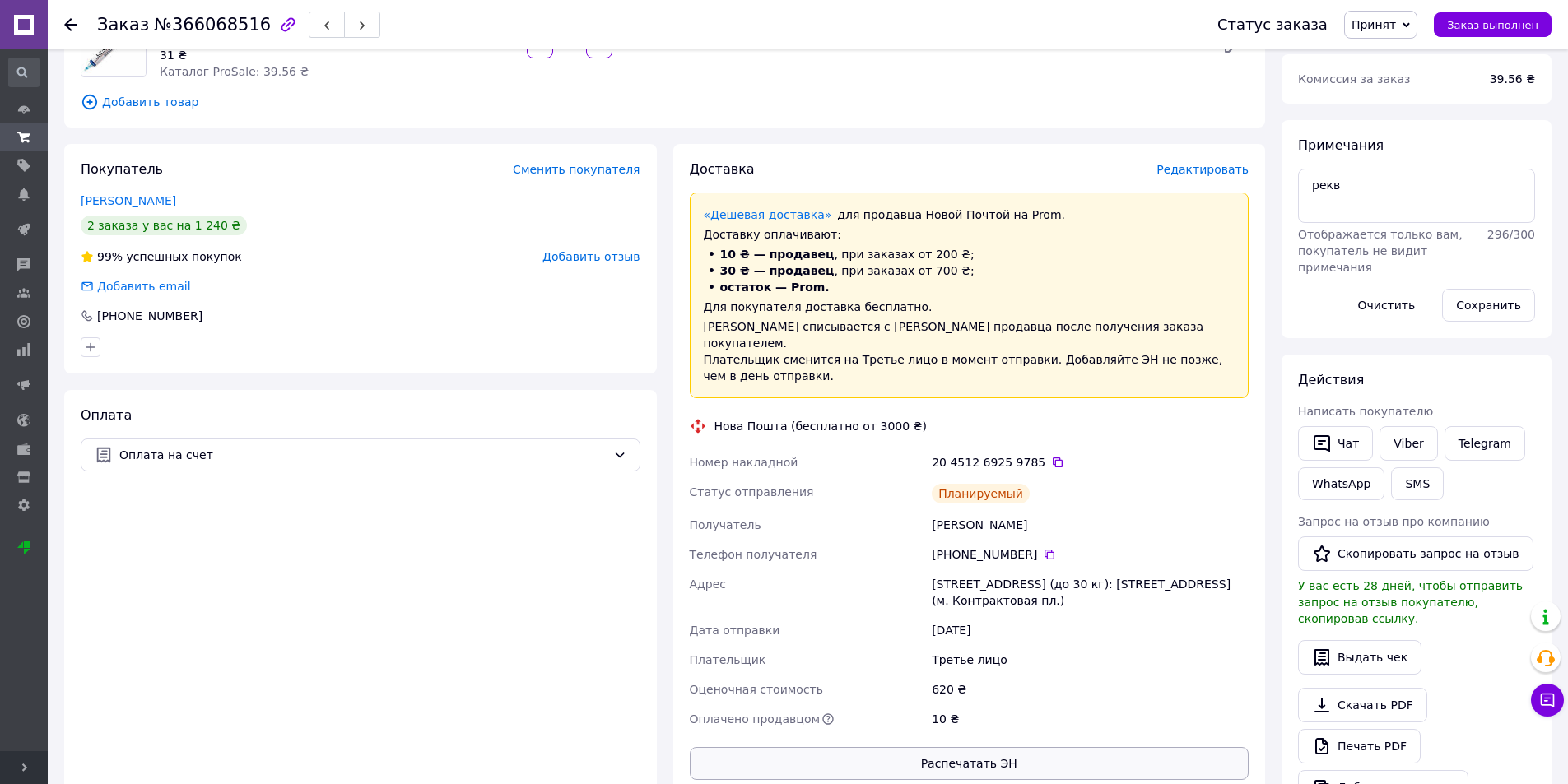
scroll to position [234, 0]
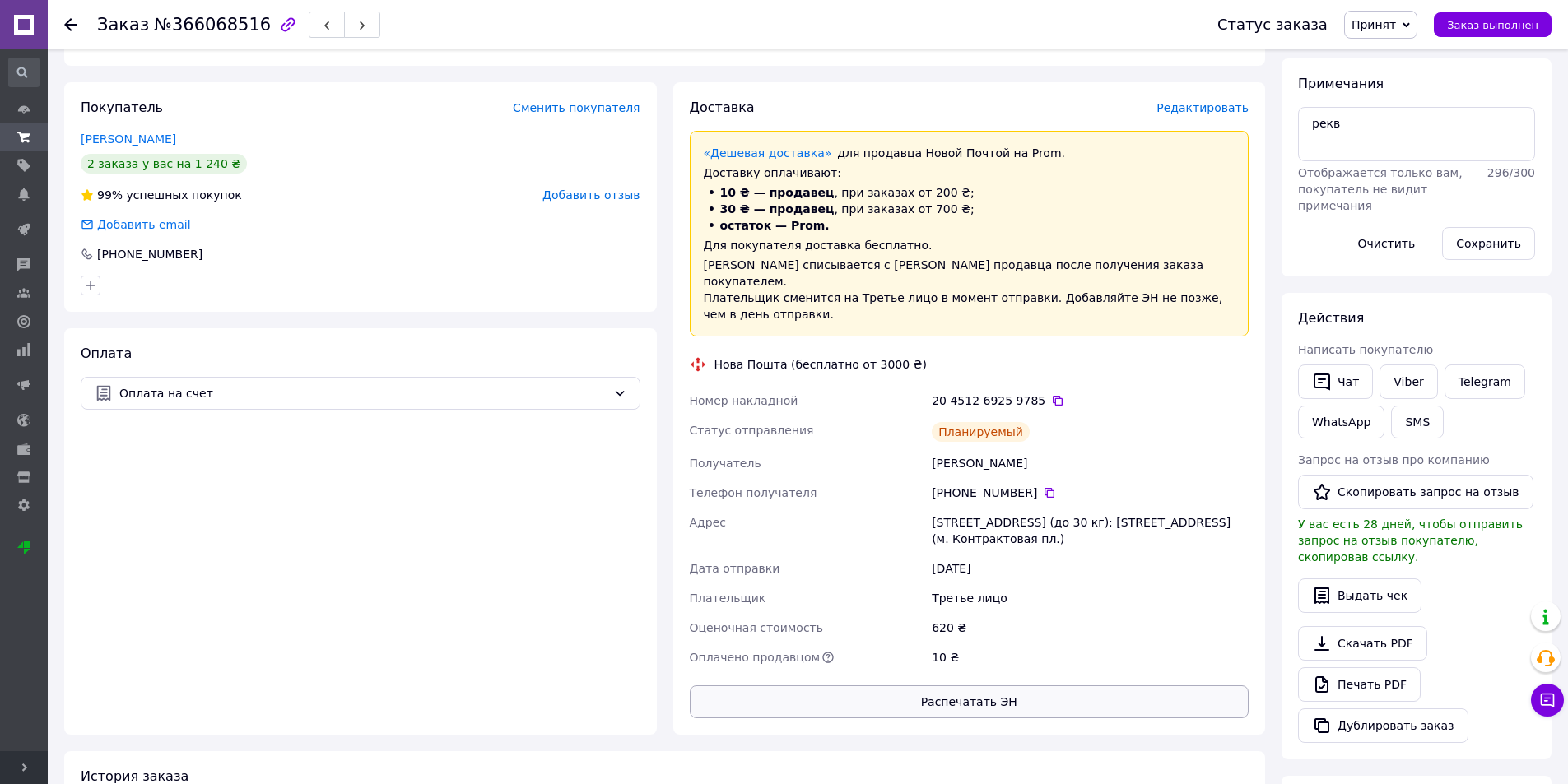
click at [1030, 685] on button "Распечатать ЭН" at bounding box center [969, 701] width 559 height 33
click at [1040, 77] on div "Заказ с приложения Дешевая доставка 10.10.2025 • 20:18 Товары в заказе (1) Гель…" at bounding box center [665, 463] width 1218 height 1264
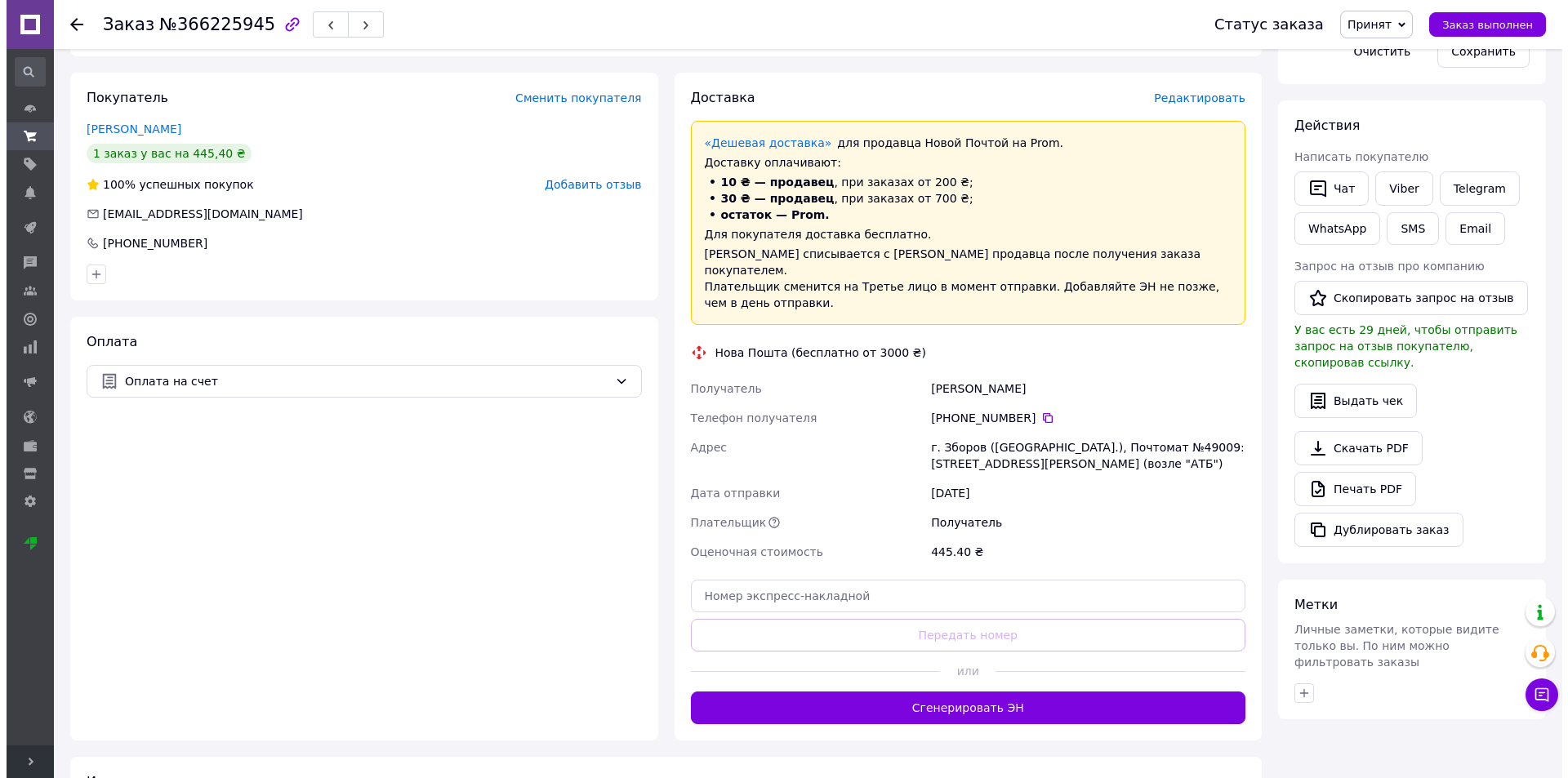
scroll to position [572, 0]
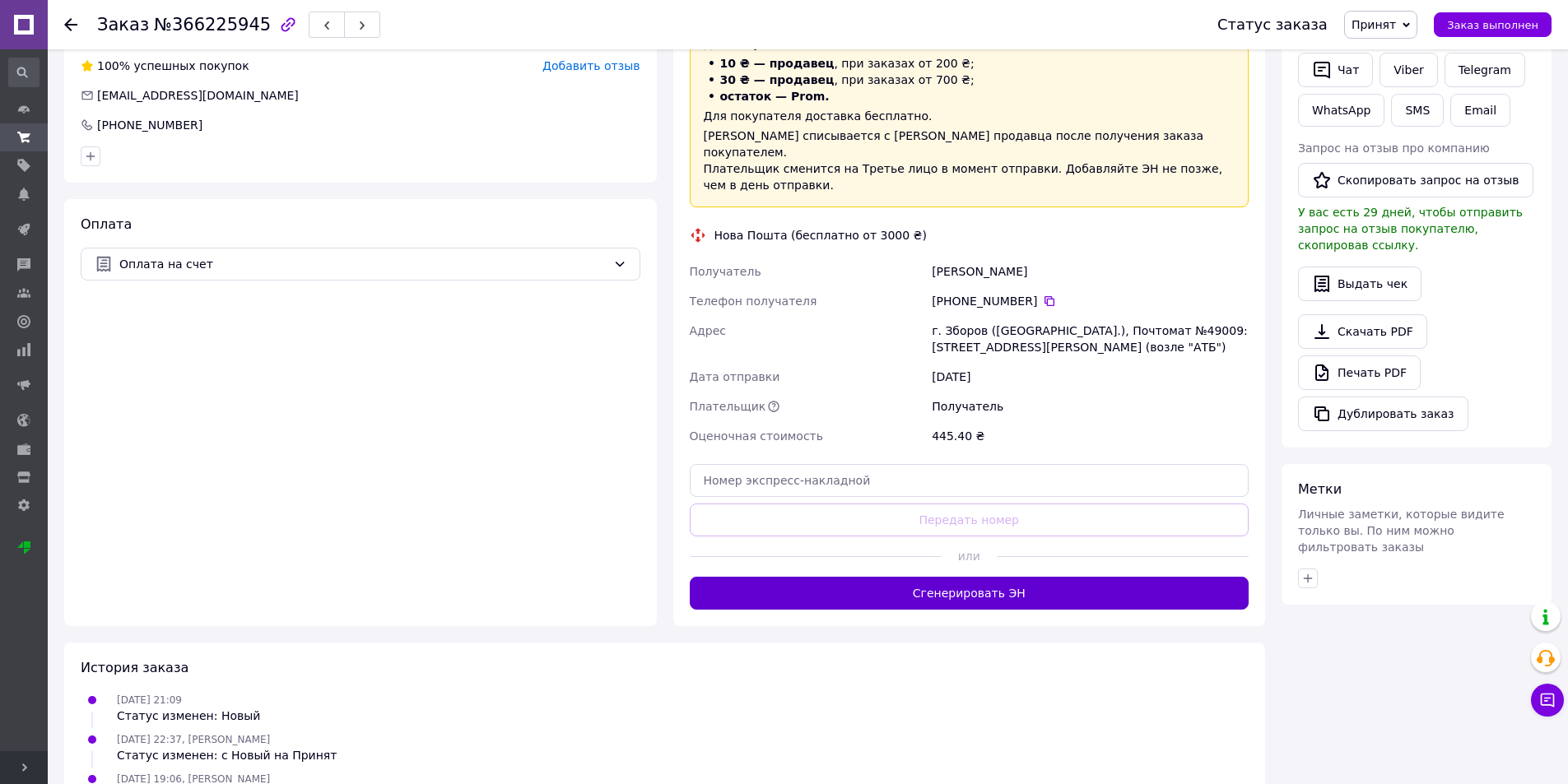
click at [973, 577] on button "Сгенерировать ЭН" at bounding box center [969, 593] width 559 height 33
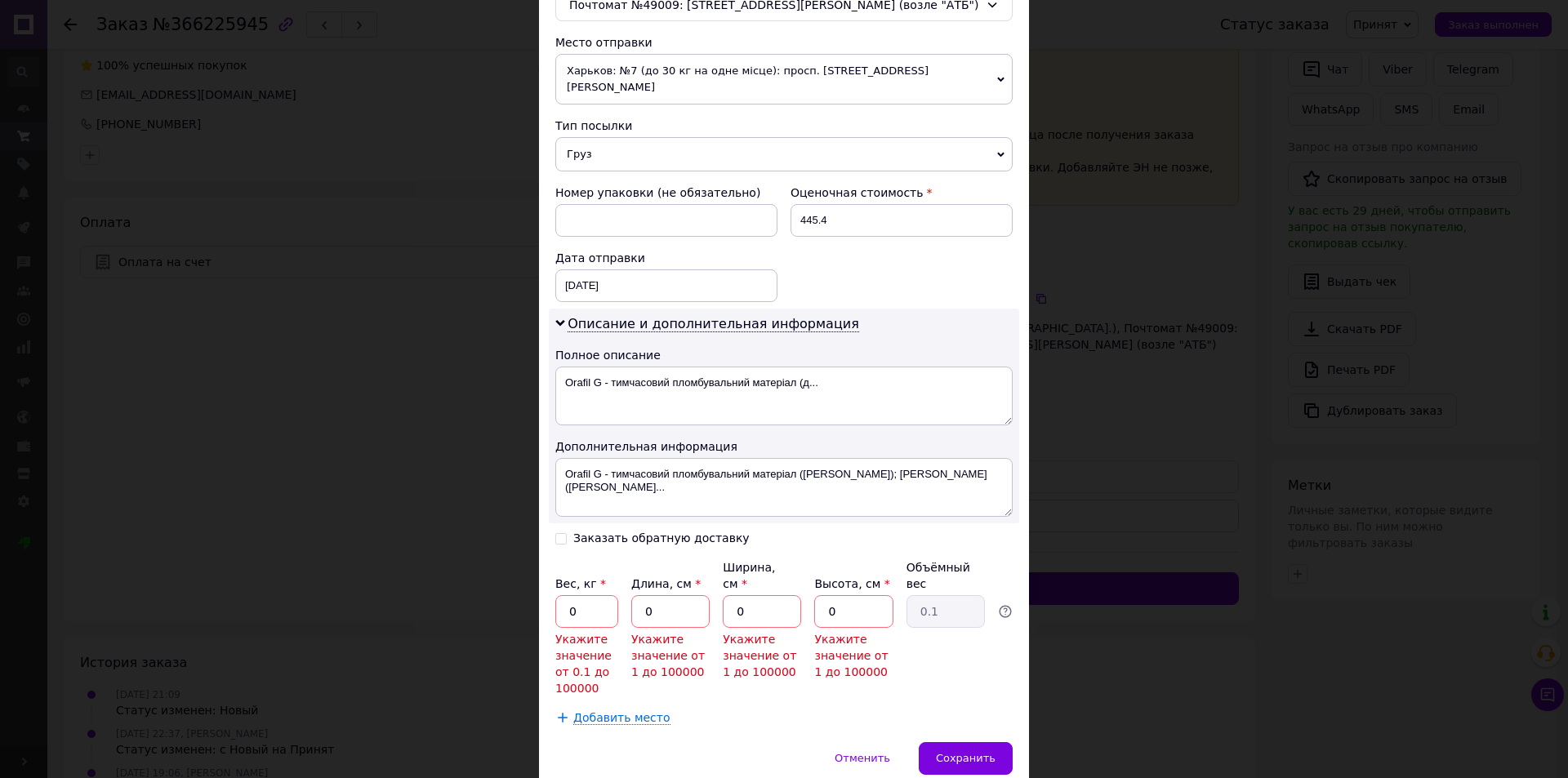
scroll to position [587, 0]
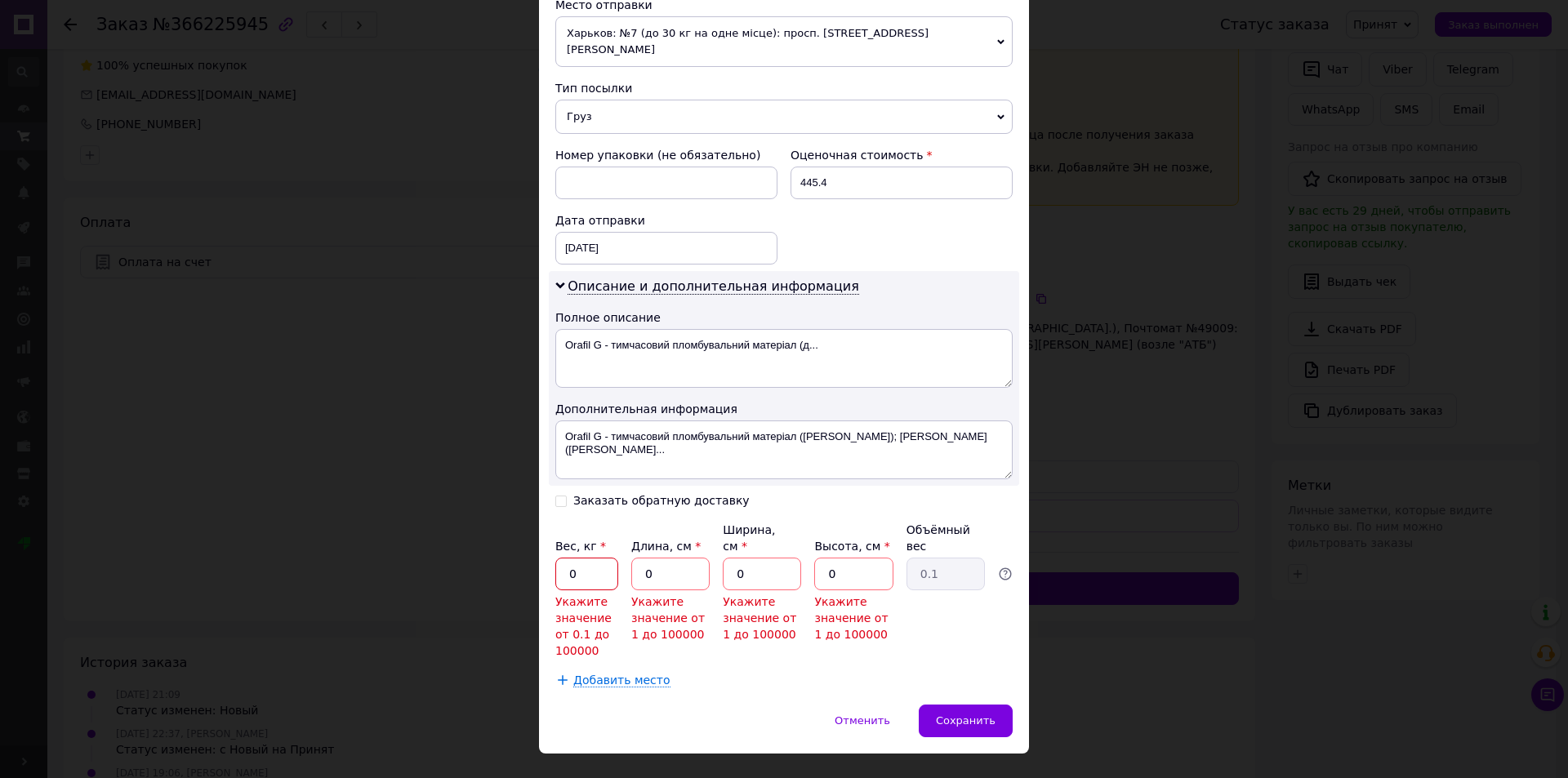
drag, startPoint x: 597, startPoint y: 534, endPoint x: 548, endPoint y: 534, distance: 49.0
click at [548, 534] on div "Способ доставки Нова Пошта (бесплатно от 3000 ₴) Плательщик Получатель Отправит…" at bounding box center [784, 112] width 490 height 1185
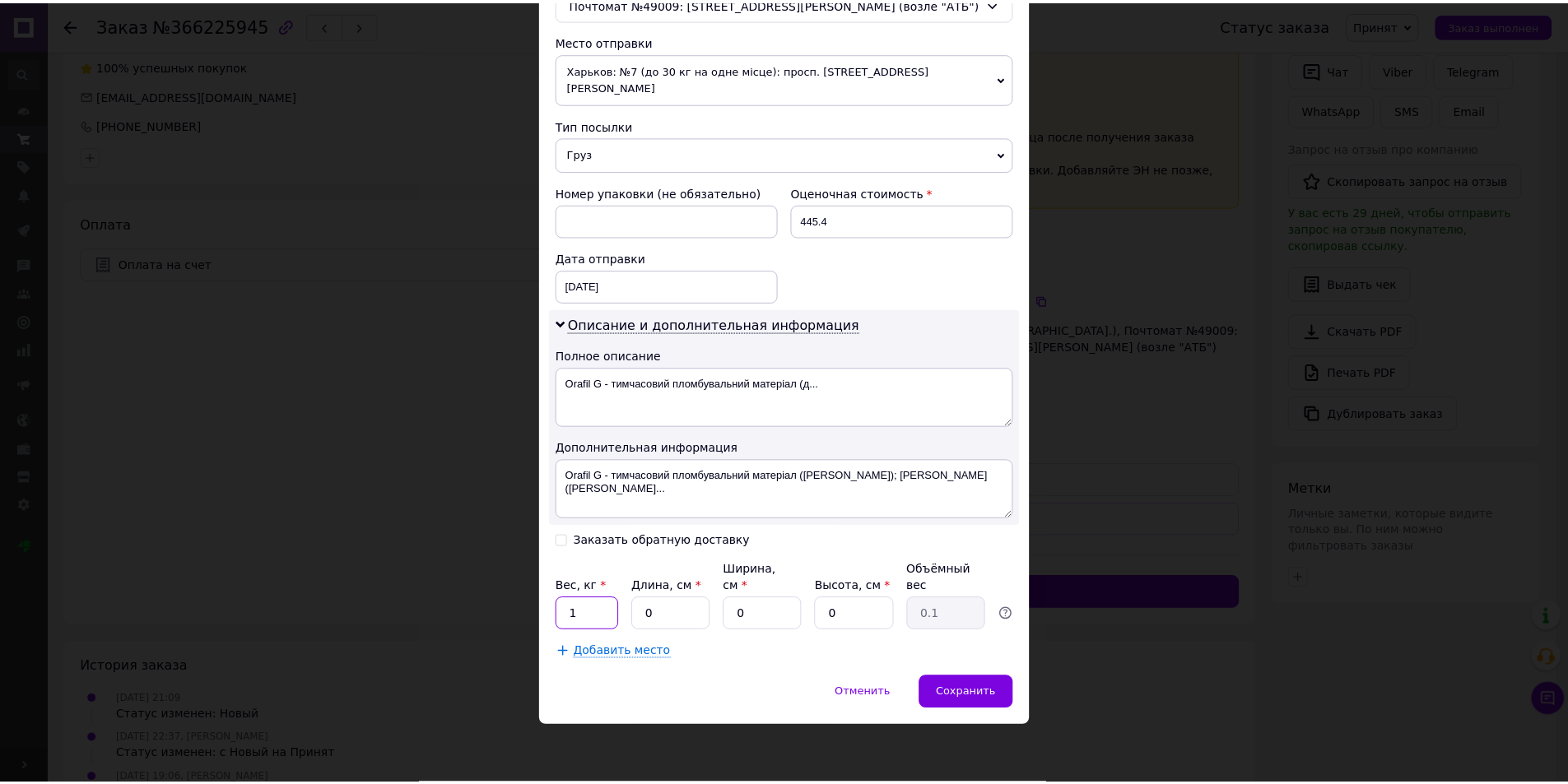
scroll to position [522, 0]
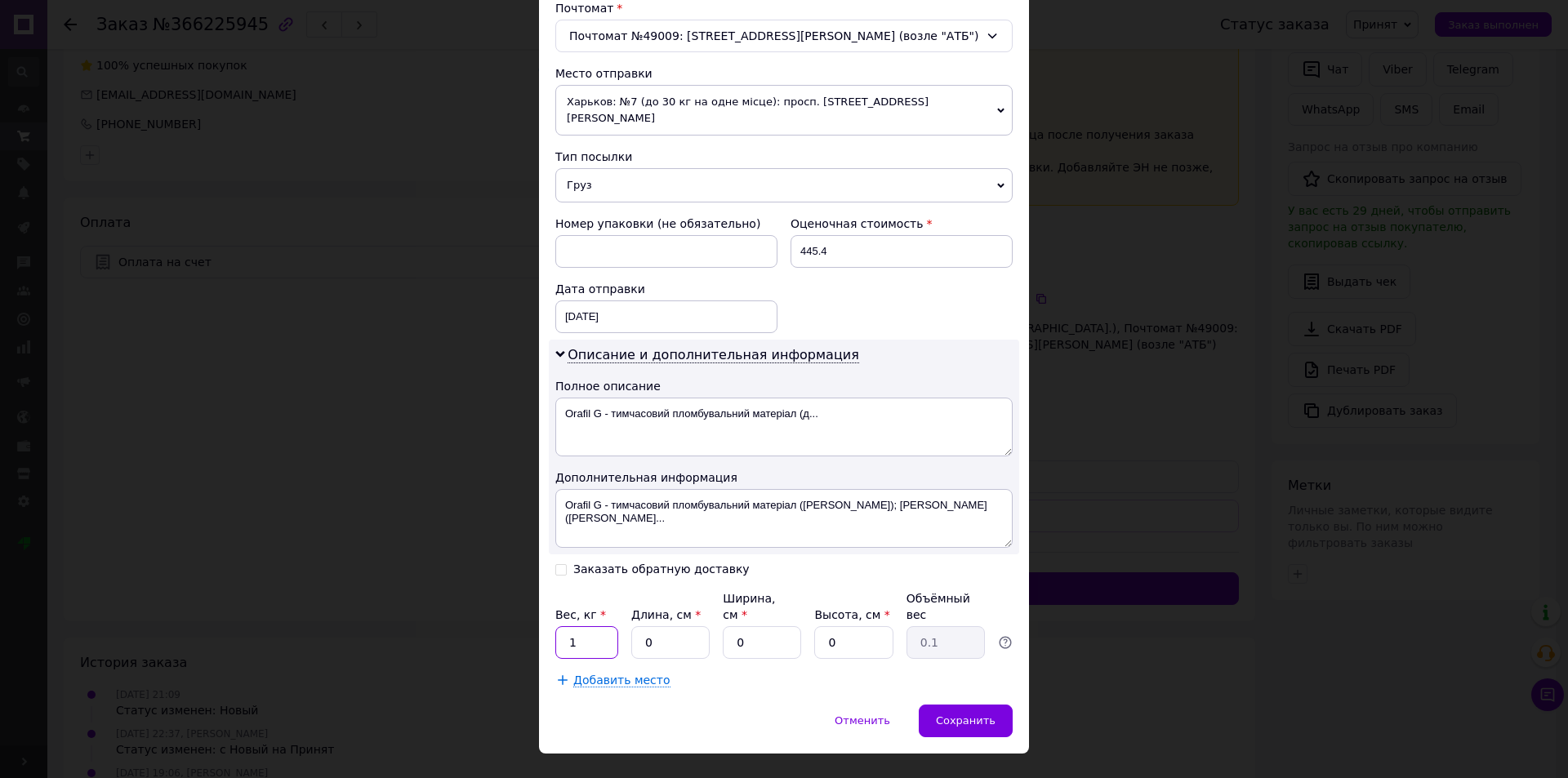
type input "1"
drag, startPoint x: 648, startPoint y: 608, endPoint x: 630, endPoint y: 608, distance: 18.0
click at [631, 626] on input "0" at bounding box center [670, 642] width 78 height 33
type input "15"
click at [772, 626] on input "0" at bounding box center [761, 642] width 78 height 33
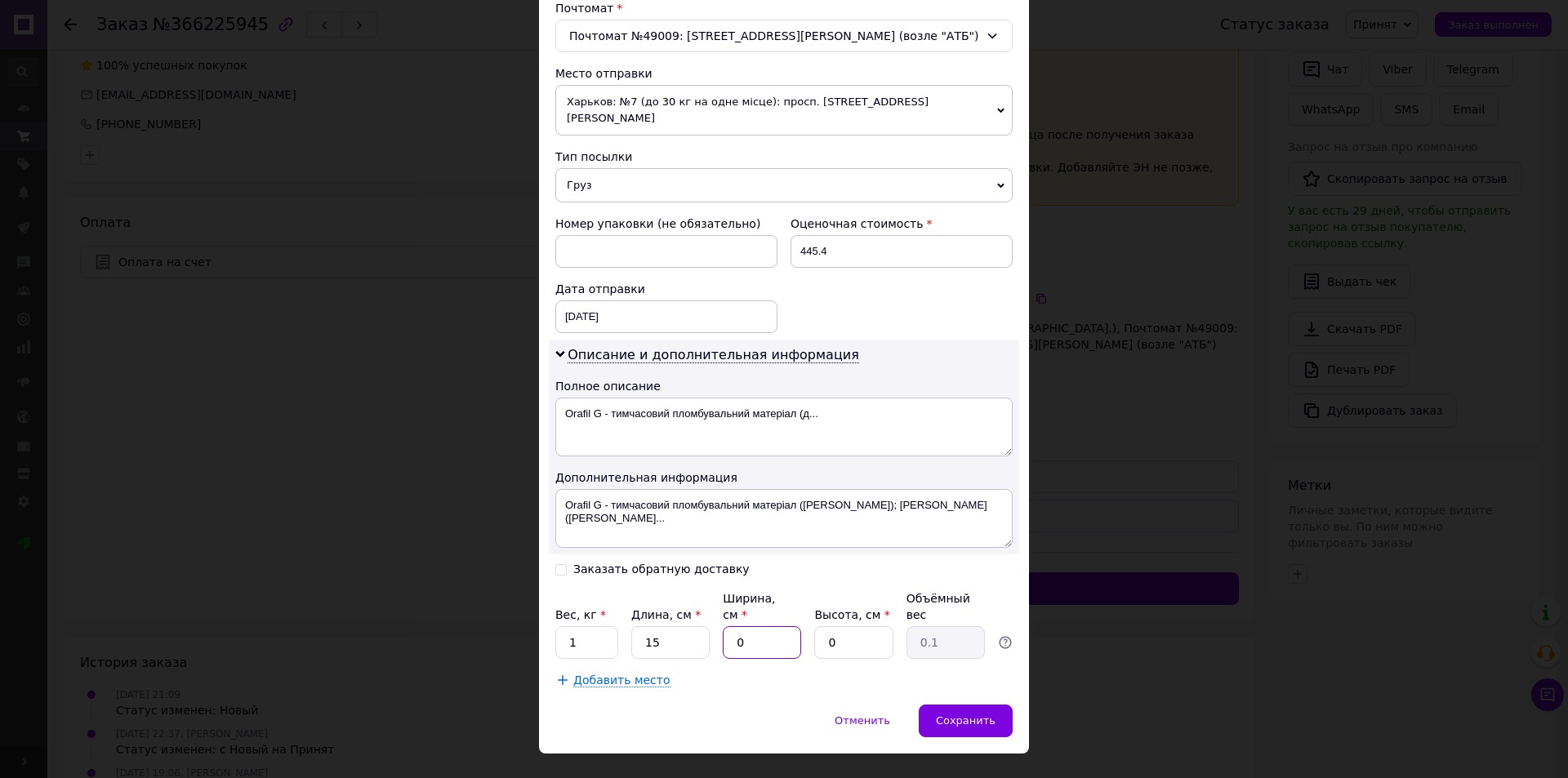
click at [772, 626] on input "0" at bounding box center [761, 642] width 78 height 33
type input "15"
click at [846, 626] on input "0" at bounding box center [853, 642] width 78 height 33
type input "15"
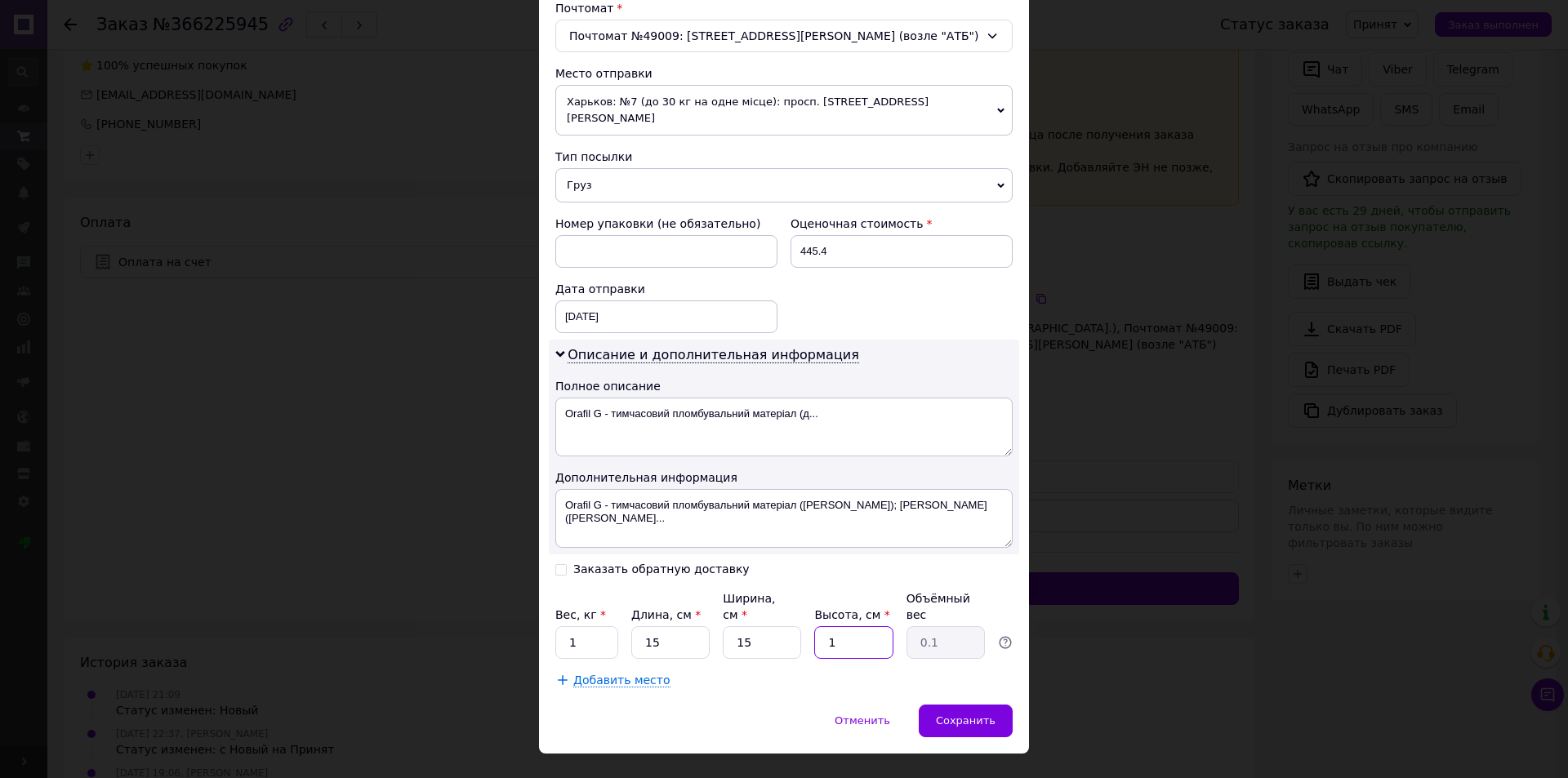
type input "0.84"
type input "15"
click at [973, 714] on span "Сохранить" at bounding box center [965, 720] width 59 height 12
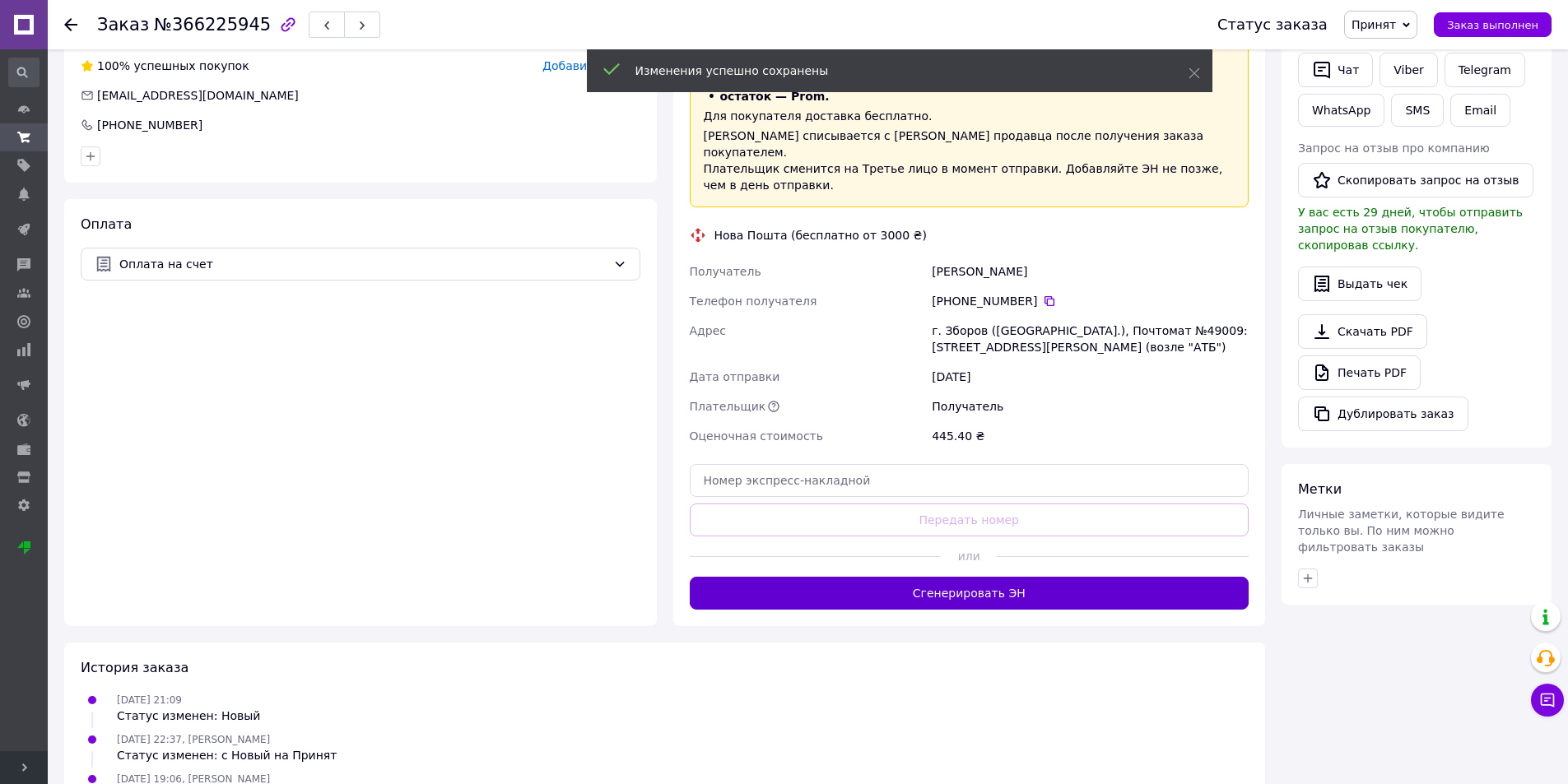
click at [1029, 577] on button "Сгенерировать ЭН" at bounding box center [969, 593] width 559 height 33
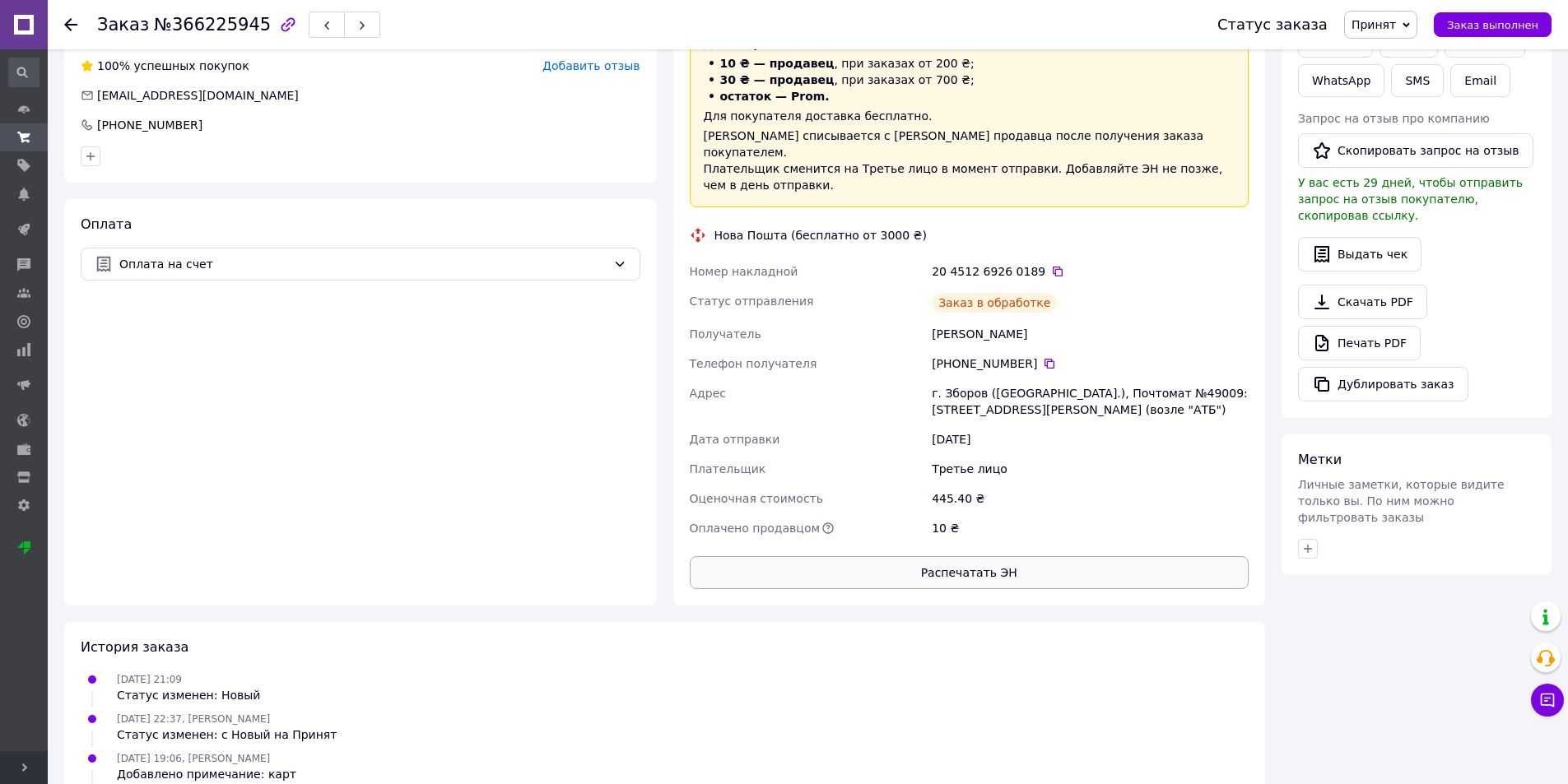
click at [1037, 556] on button "Распечатать ЭН" at bounding box center [969, 572] width 559 height 33
